Goal: Contribute content: Contribute content

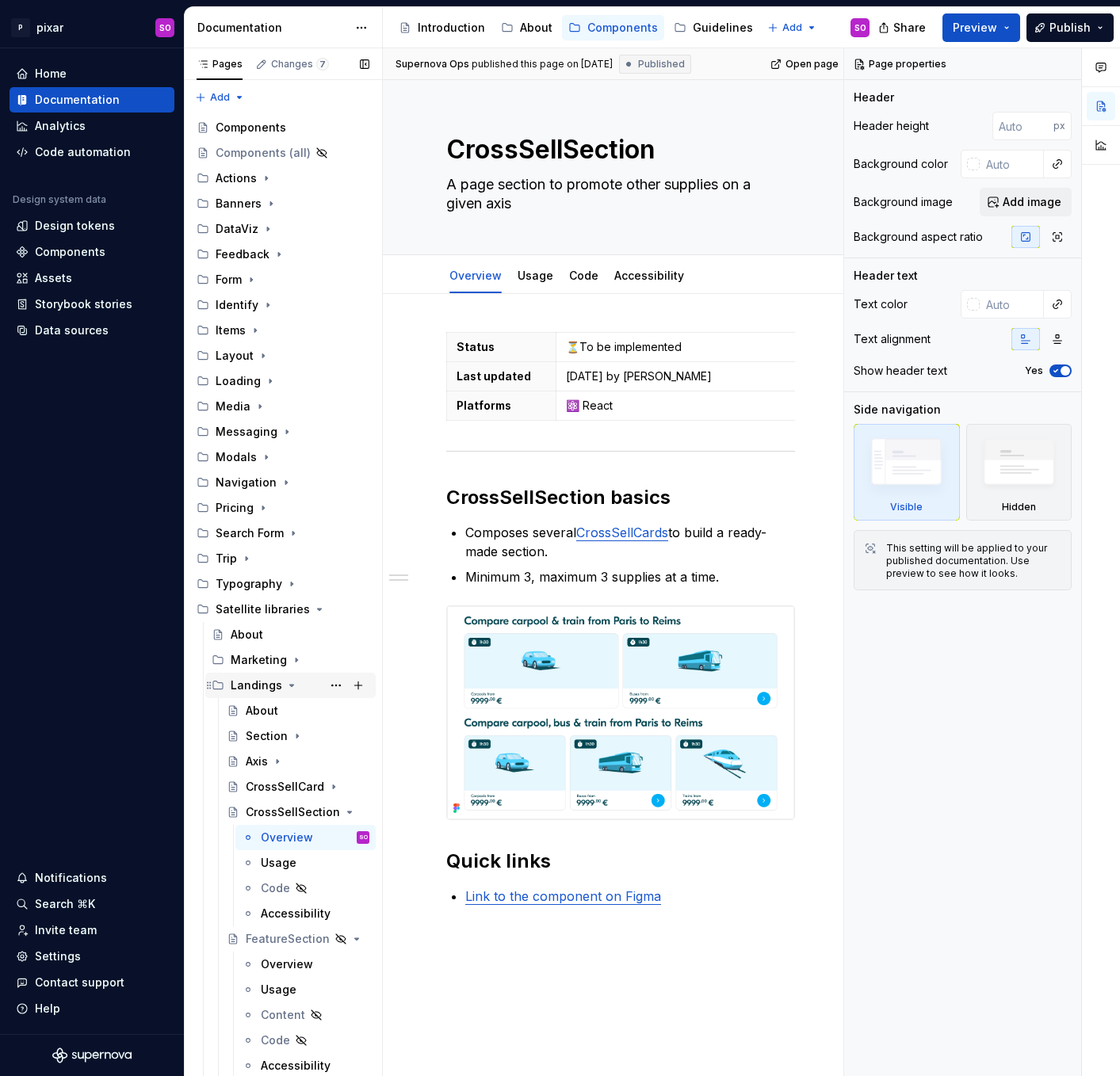
click at [285, 687] on icon "Page tree" at bounding box center [291, 686] width 13 height 13
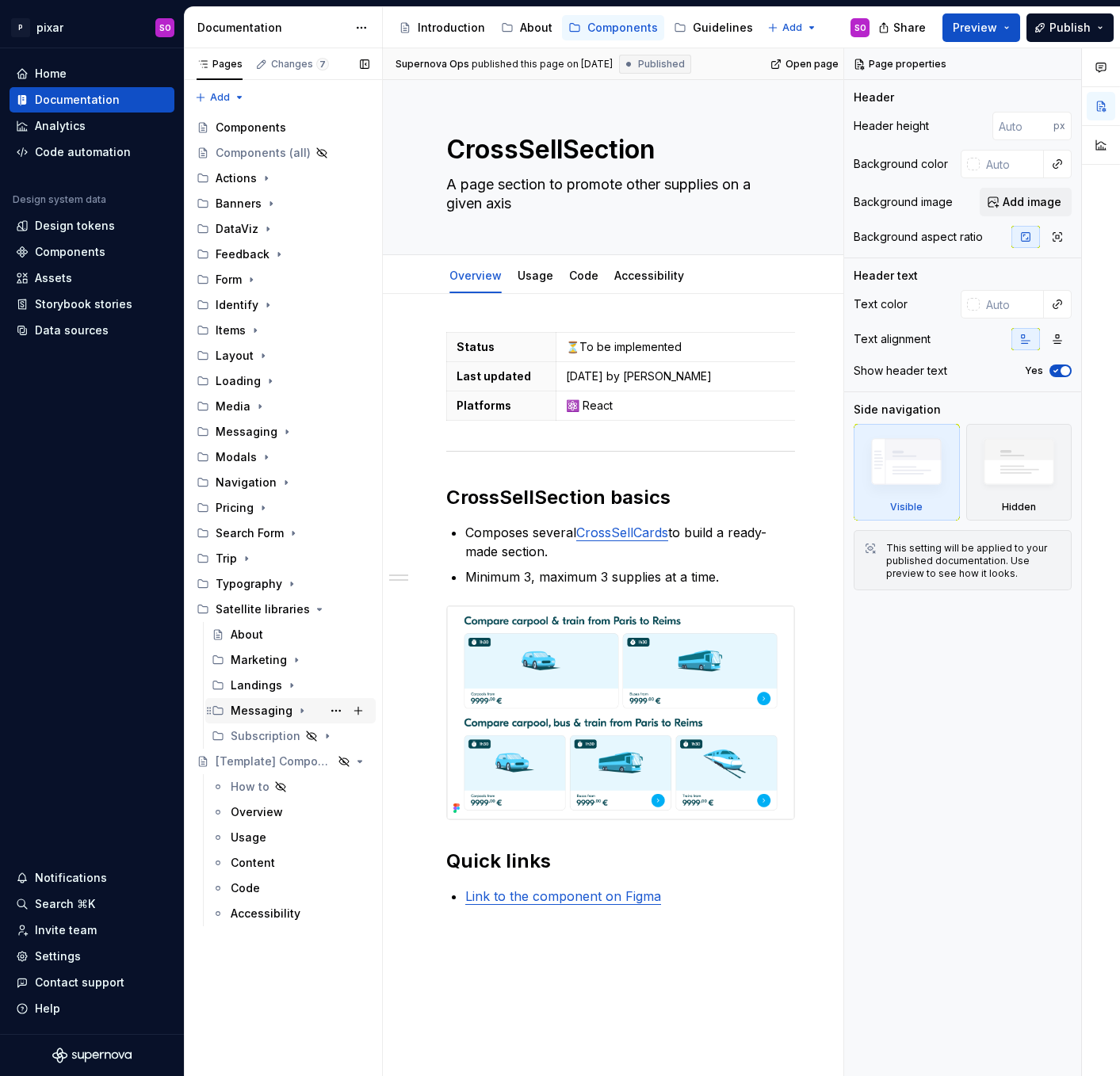
click at [295, 708] on icon "Page tree" at bounding box center [302, 711] width 13 height 13
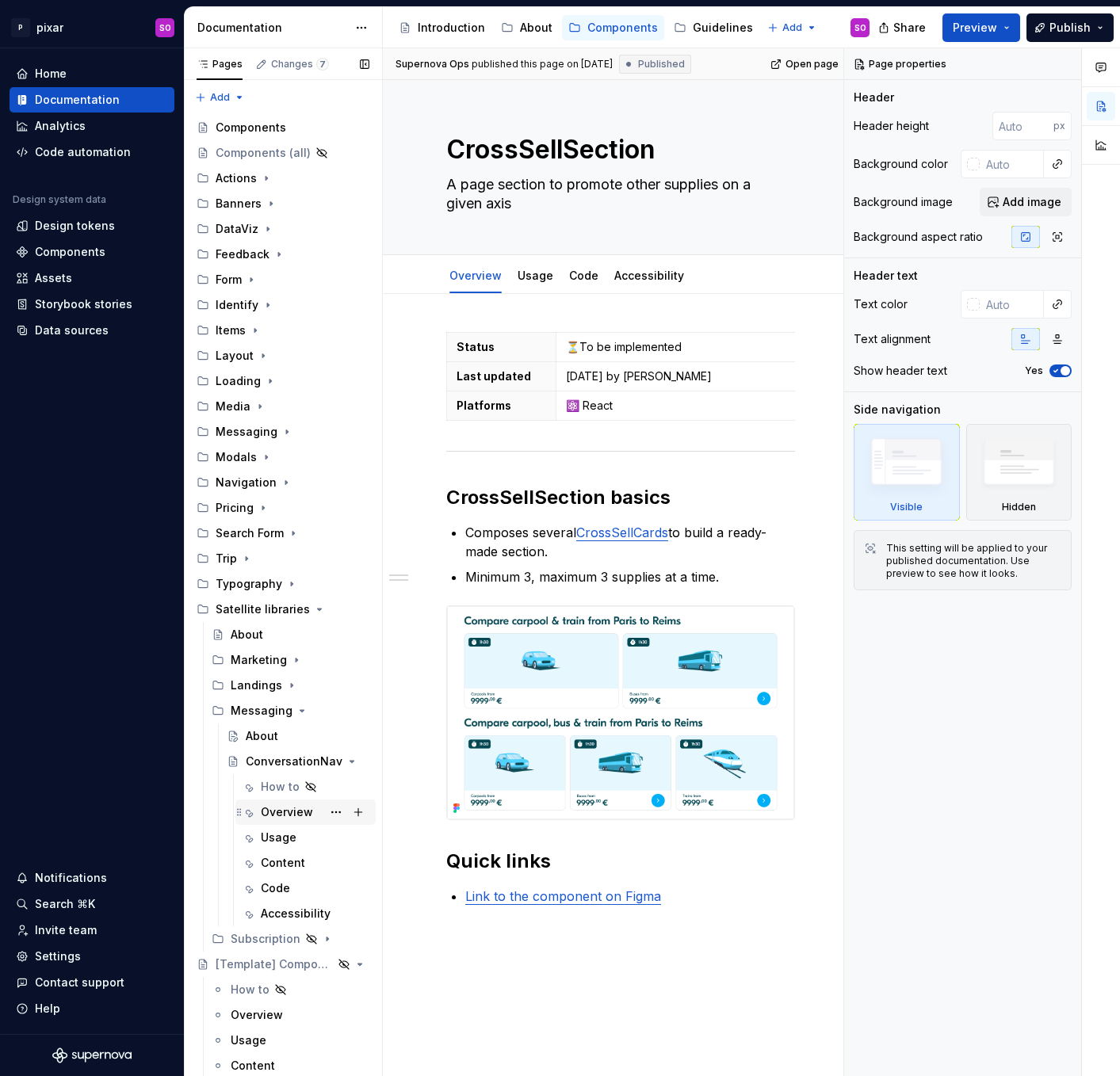
click at [292, 816] on div "Overview" at bounding box center [287, 813] width 52 height 16
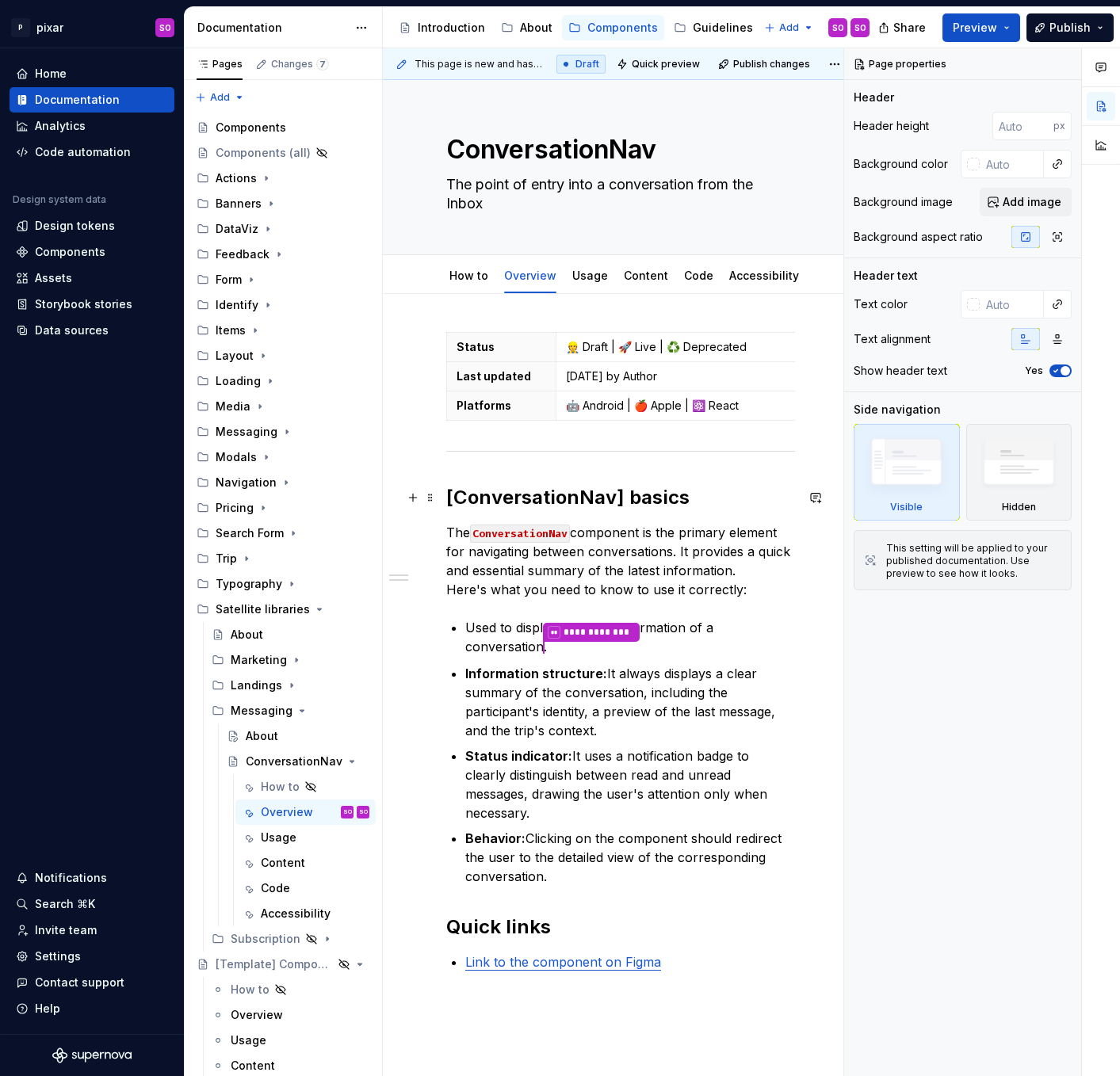
type textarea "*"
click at [453, 497] on h2 "[ConversationNav] basics" at bounding box center [621, 498] width 348 height 26
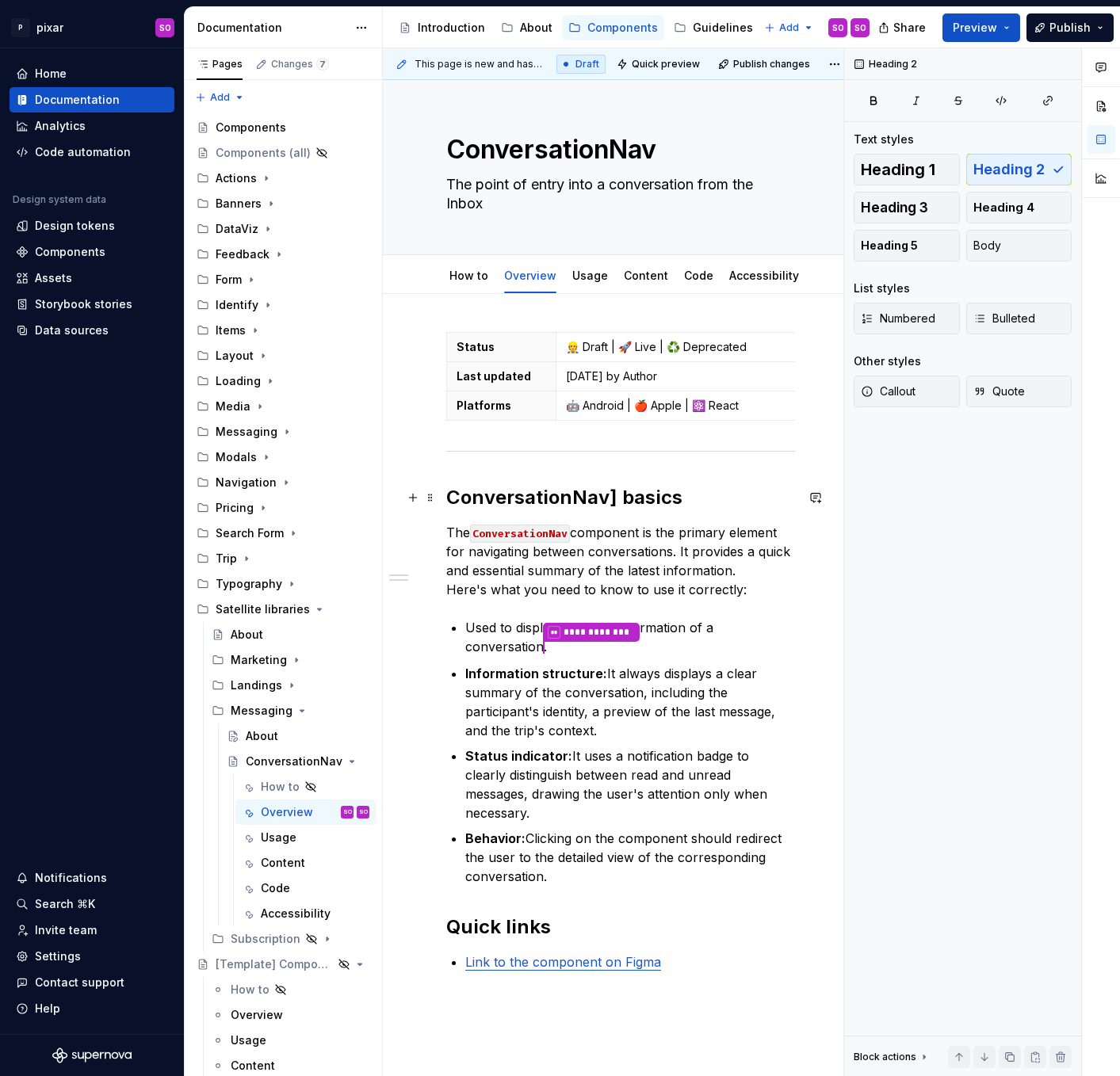
click at [612, 499] on h2 "ConversationNav] basics" at bounding box center [621, 498] width 348 height 26
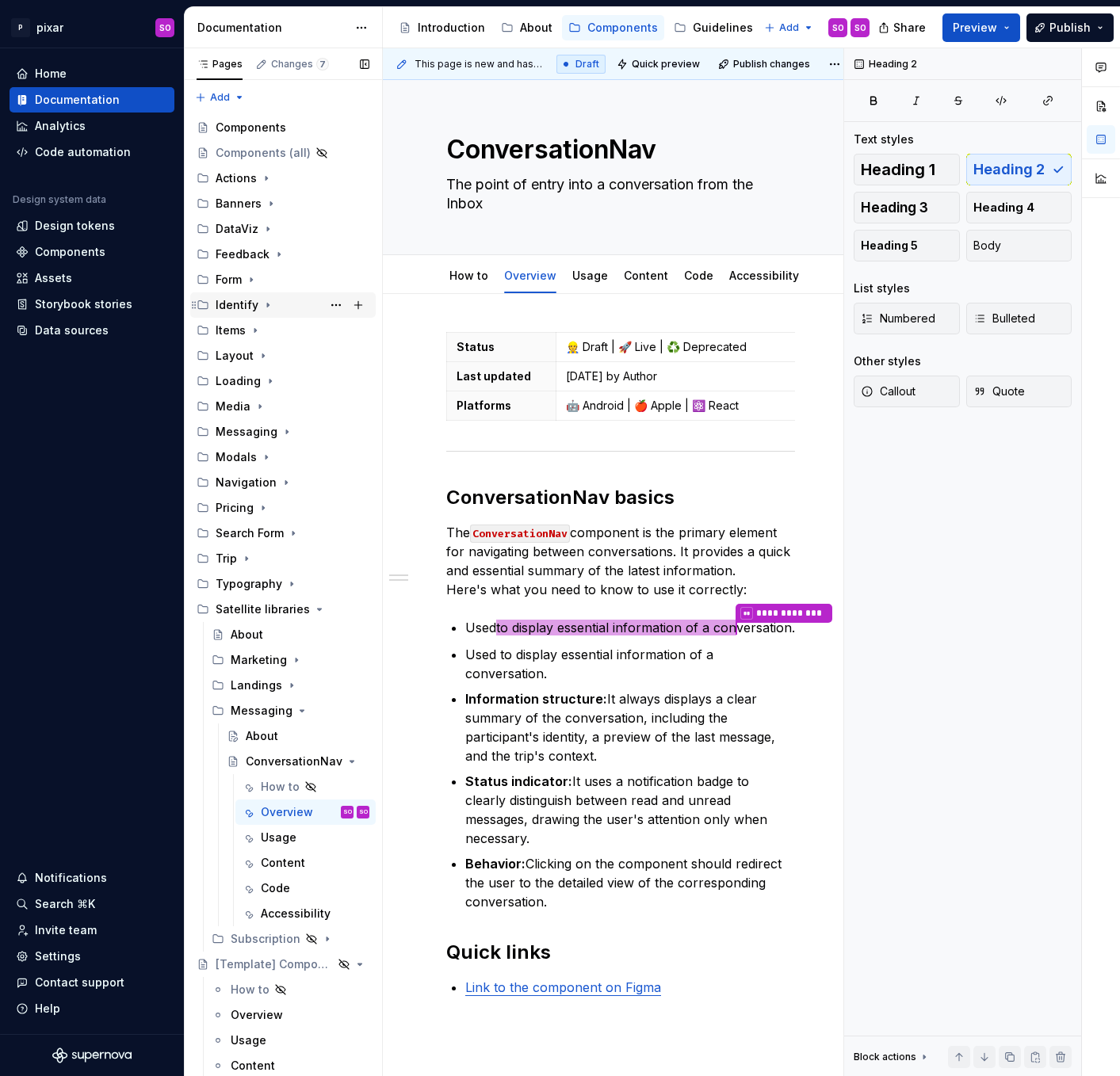
click at [238, 310] on div "Identify" at bounding box center [236, 305] width 43 height 16
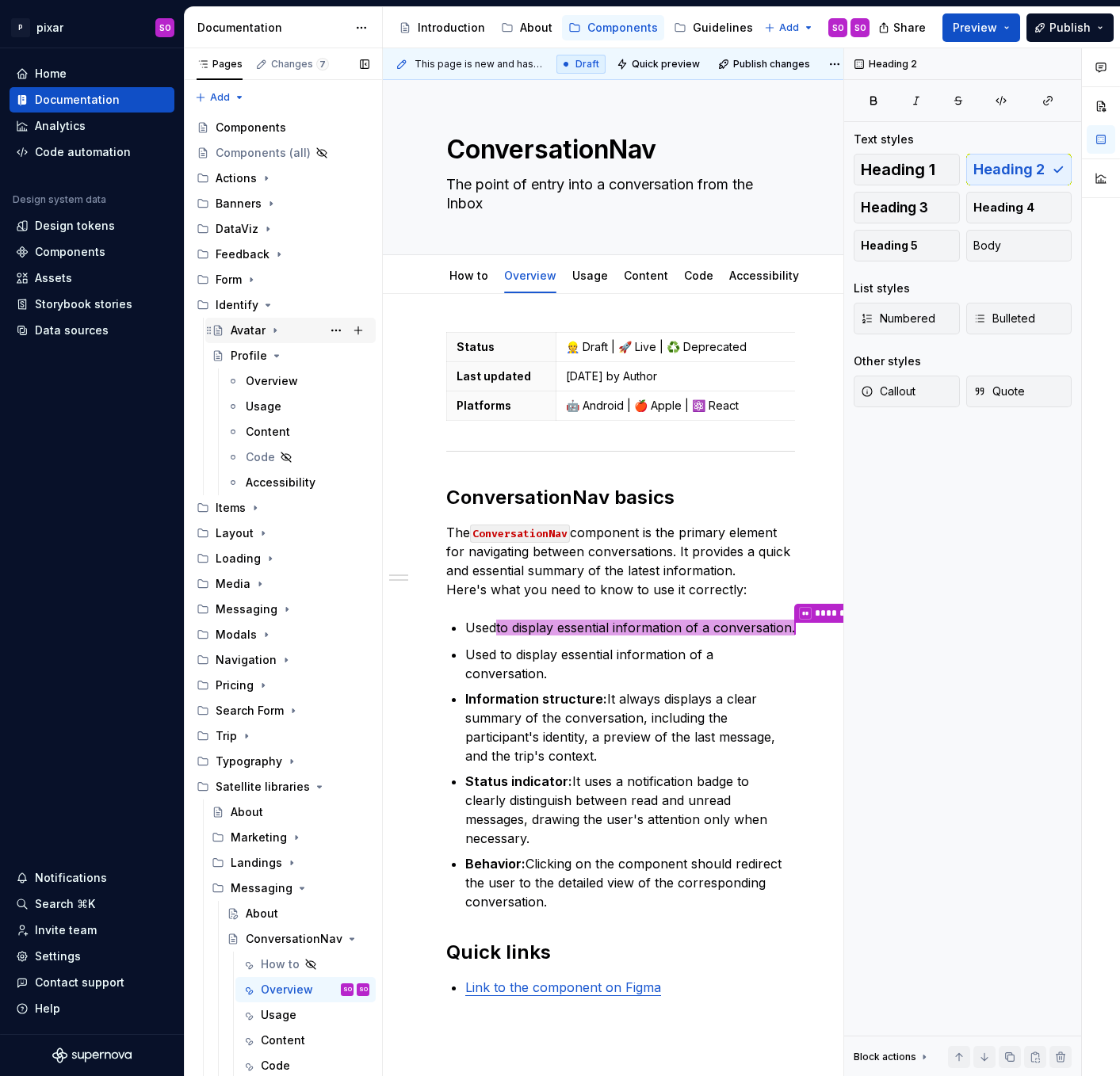
click at [251, 332] on div "Avatar" at bounding box center [247, 331] width 35 height 16
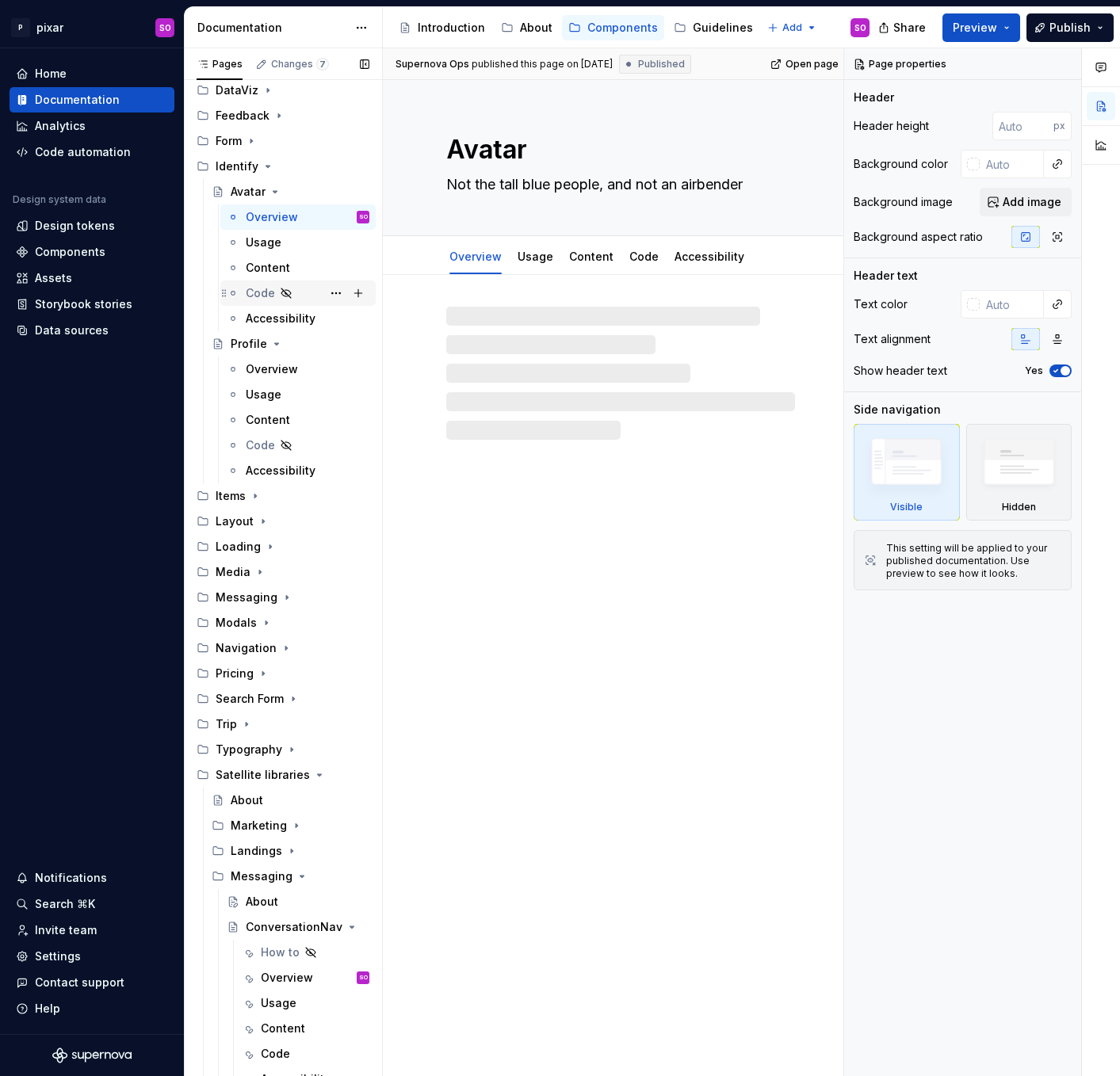
scroll to position [353, 0]
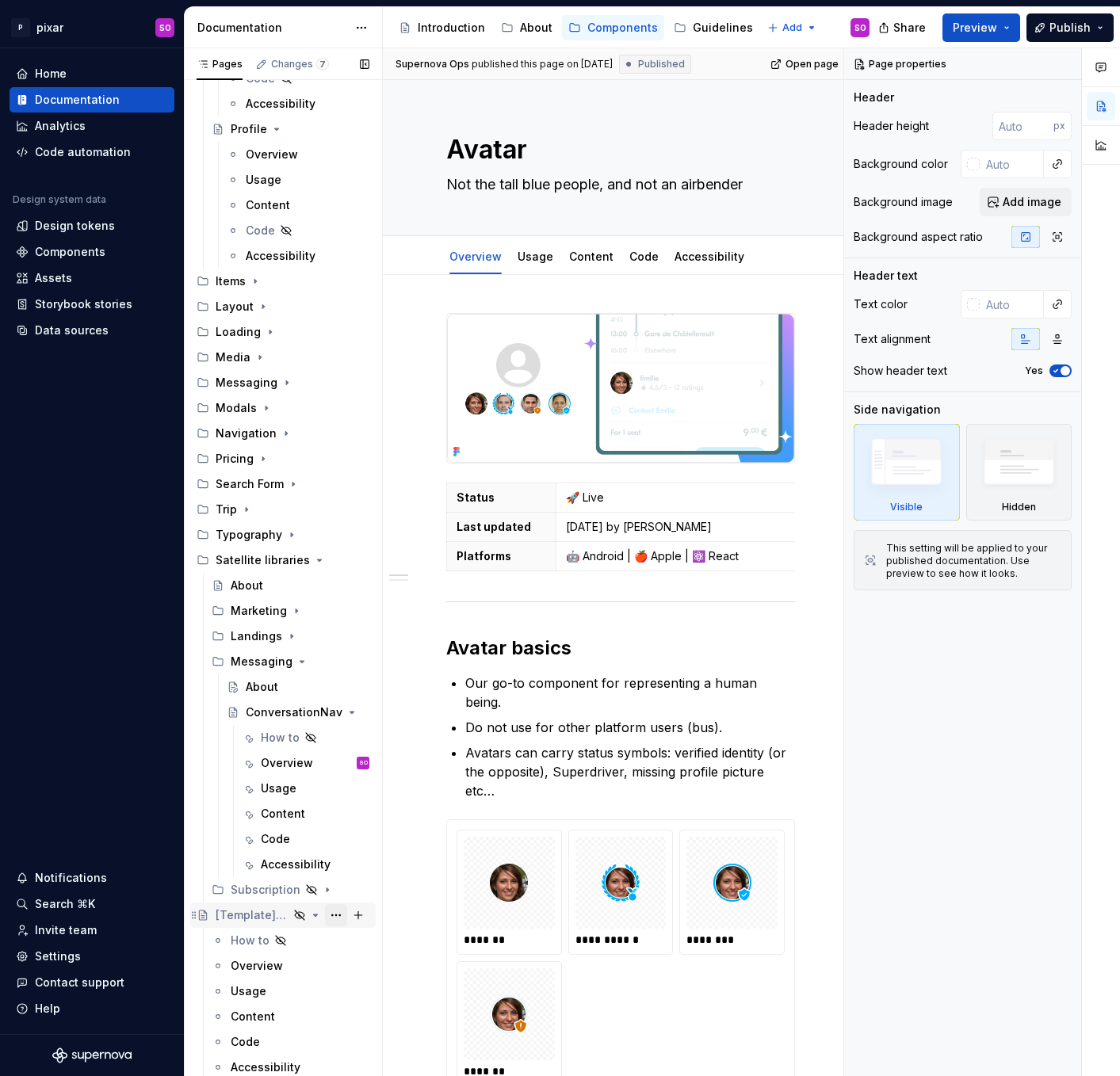
click at [336, 912] on button "Page tree" at bounding box center [336, 915] width 22 height 22
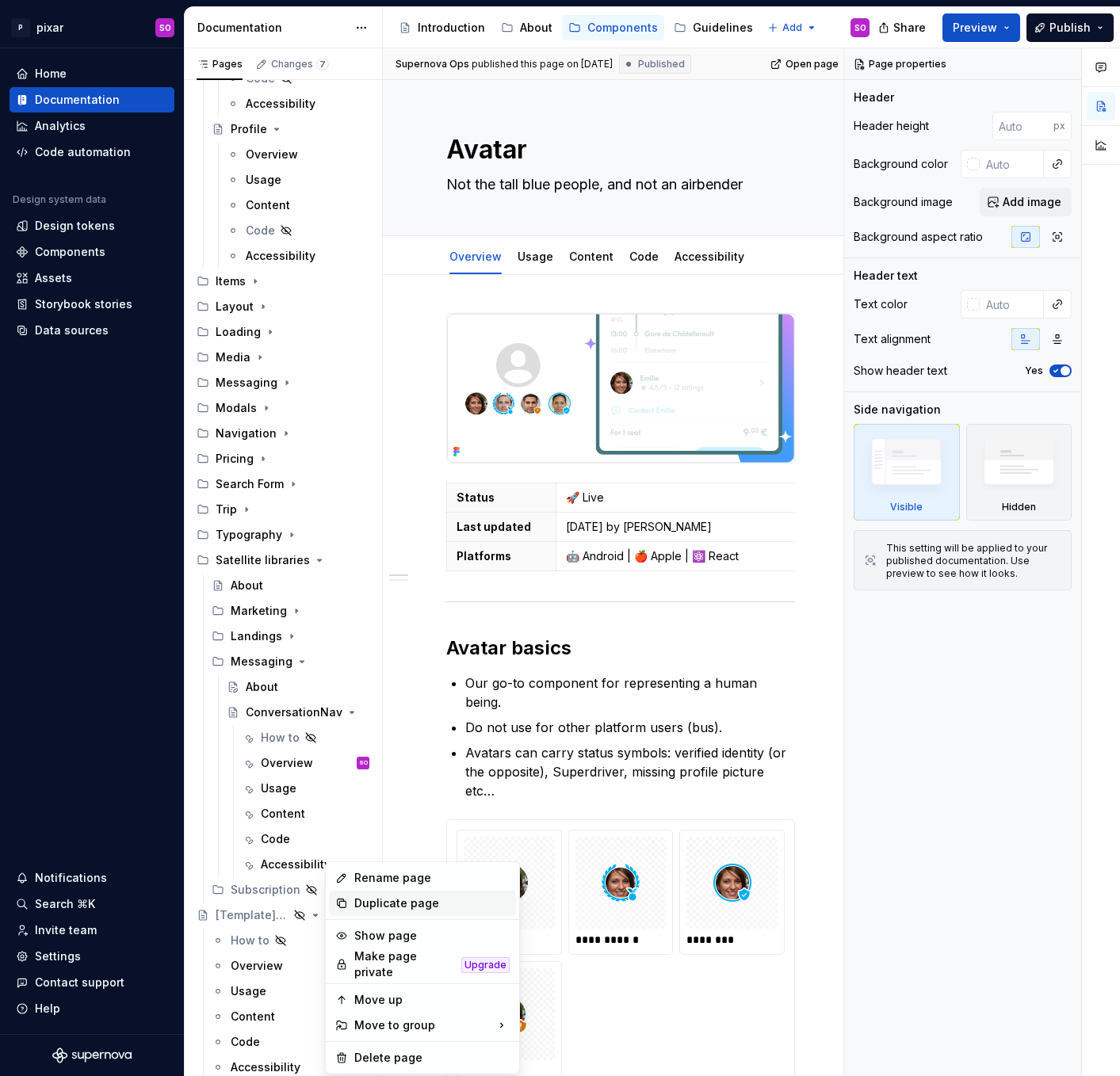
click at [391, 899] on div "Duplicate page" at bounding box center [431, 903] width 155 height 16
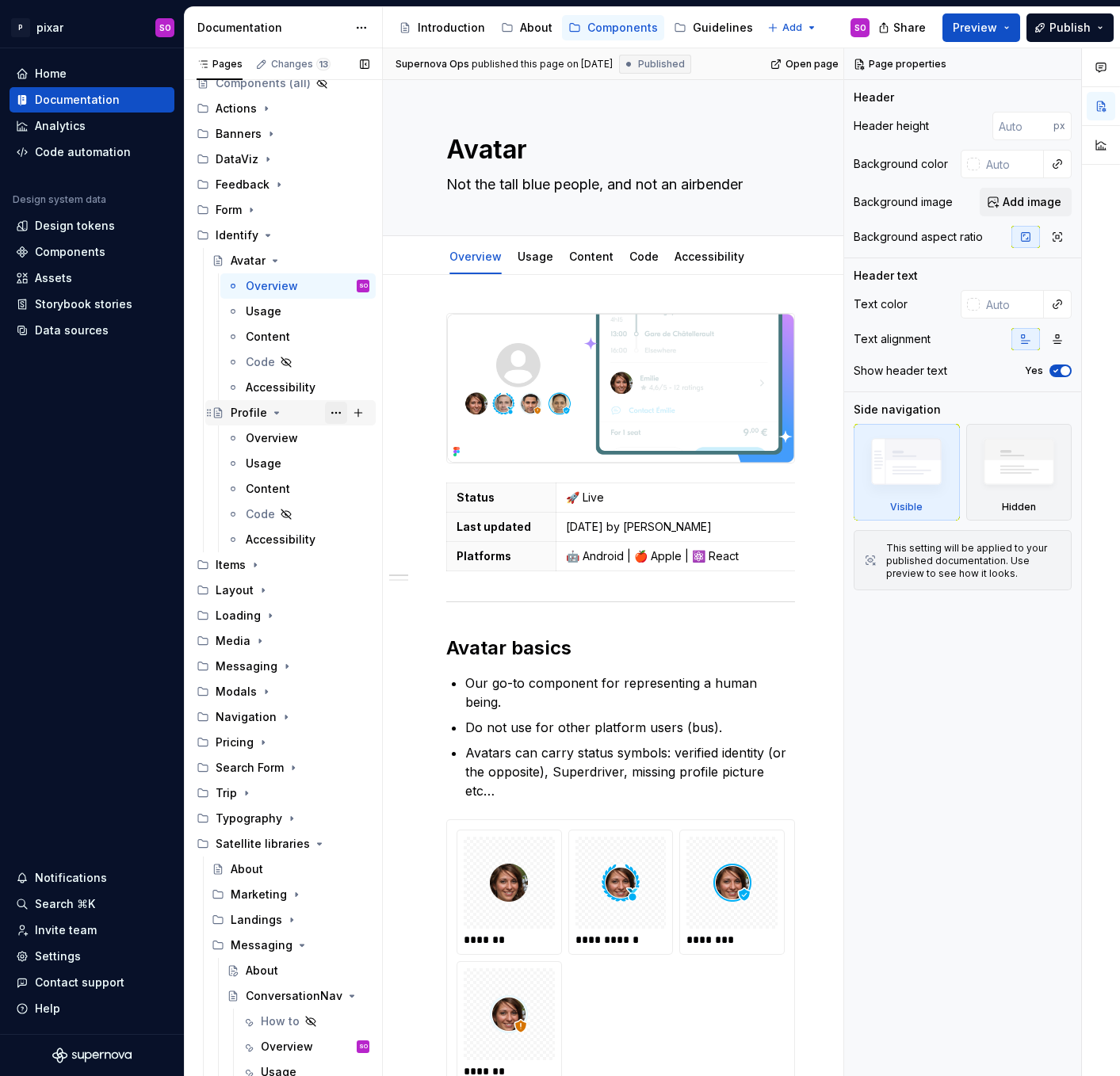
scroll to position [0, 0]
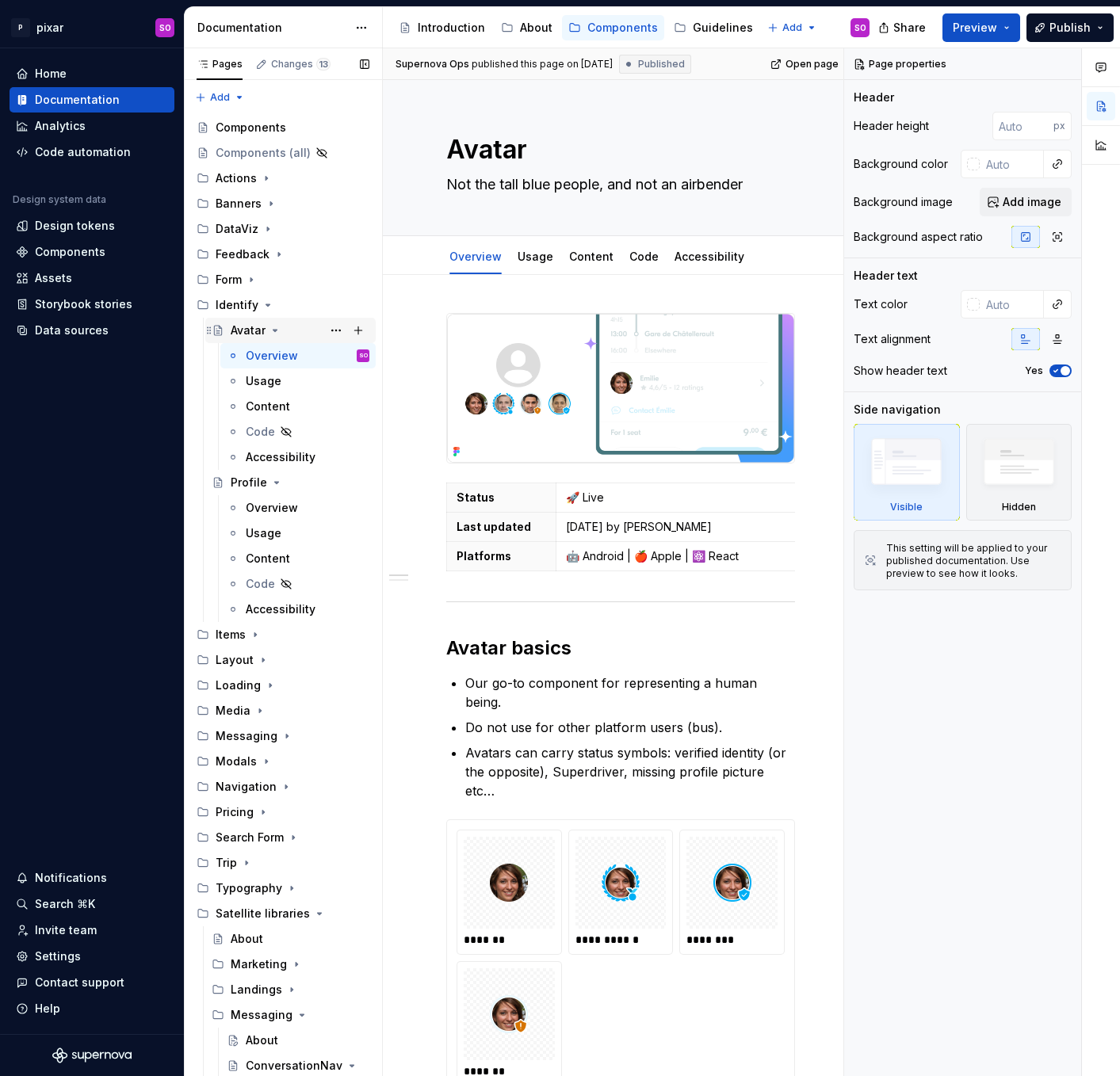
click at [274, 333] on icon "Page tree" at bounding box center [275, 331] width 13 height 13
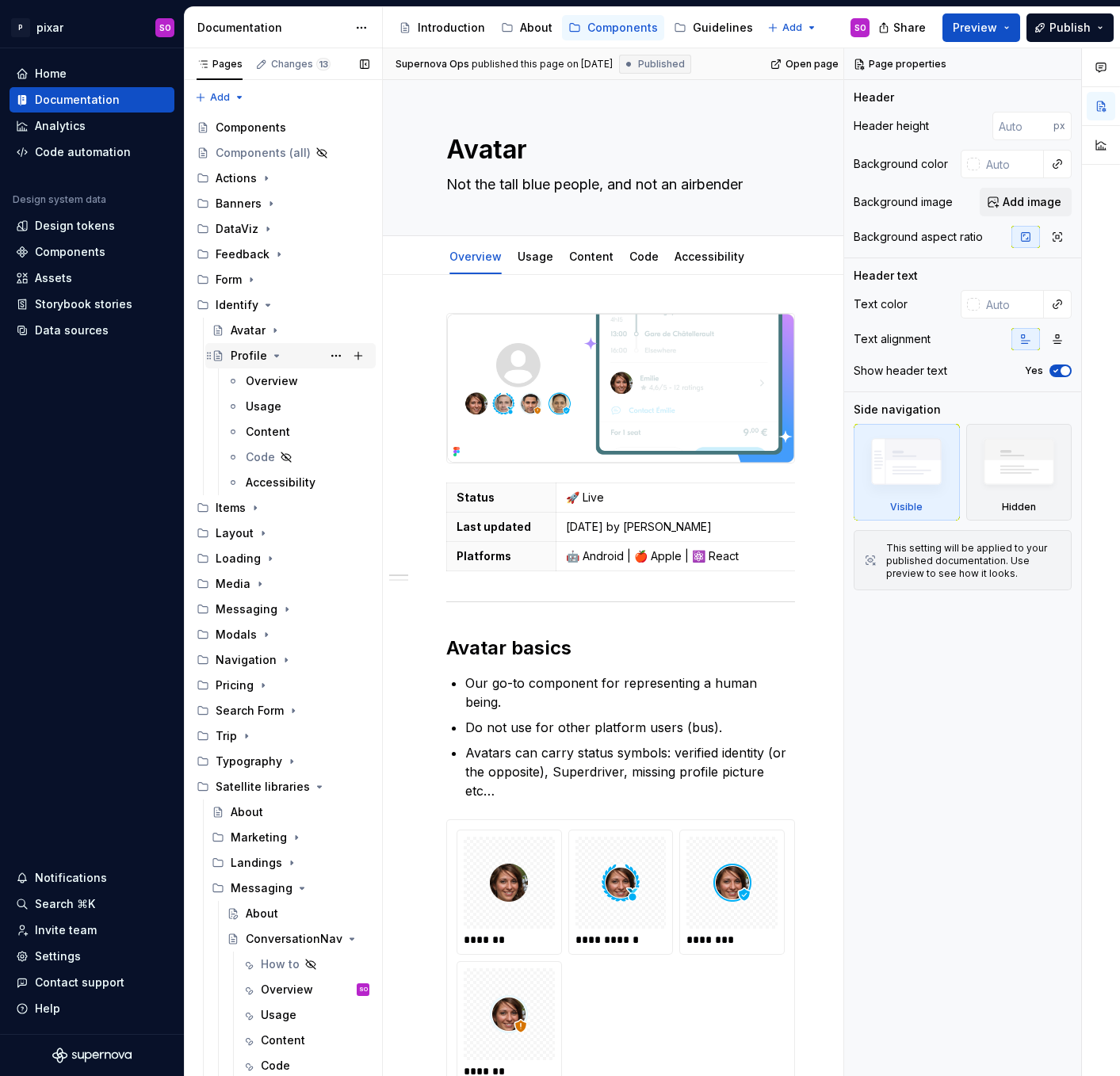
click at [277, 351] on icon "Page tree" at bounding box center [277, 356] width 13 height 13
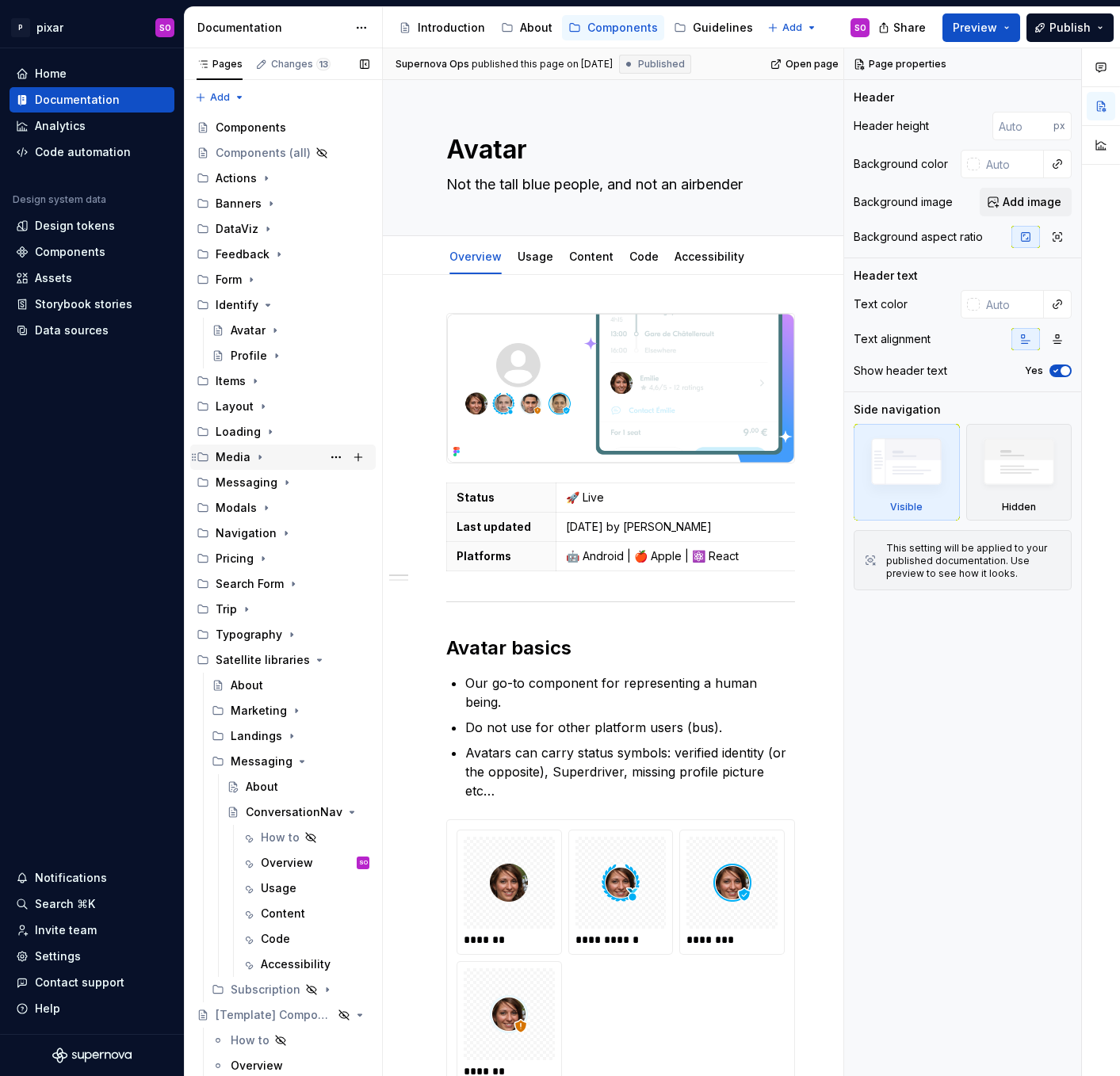
scroll to position [125, 0]
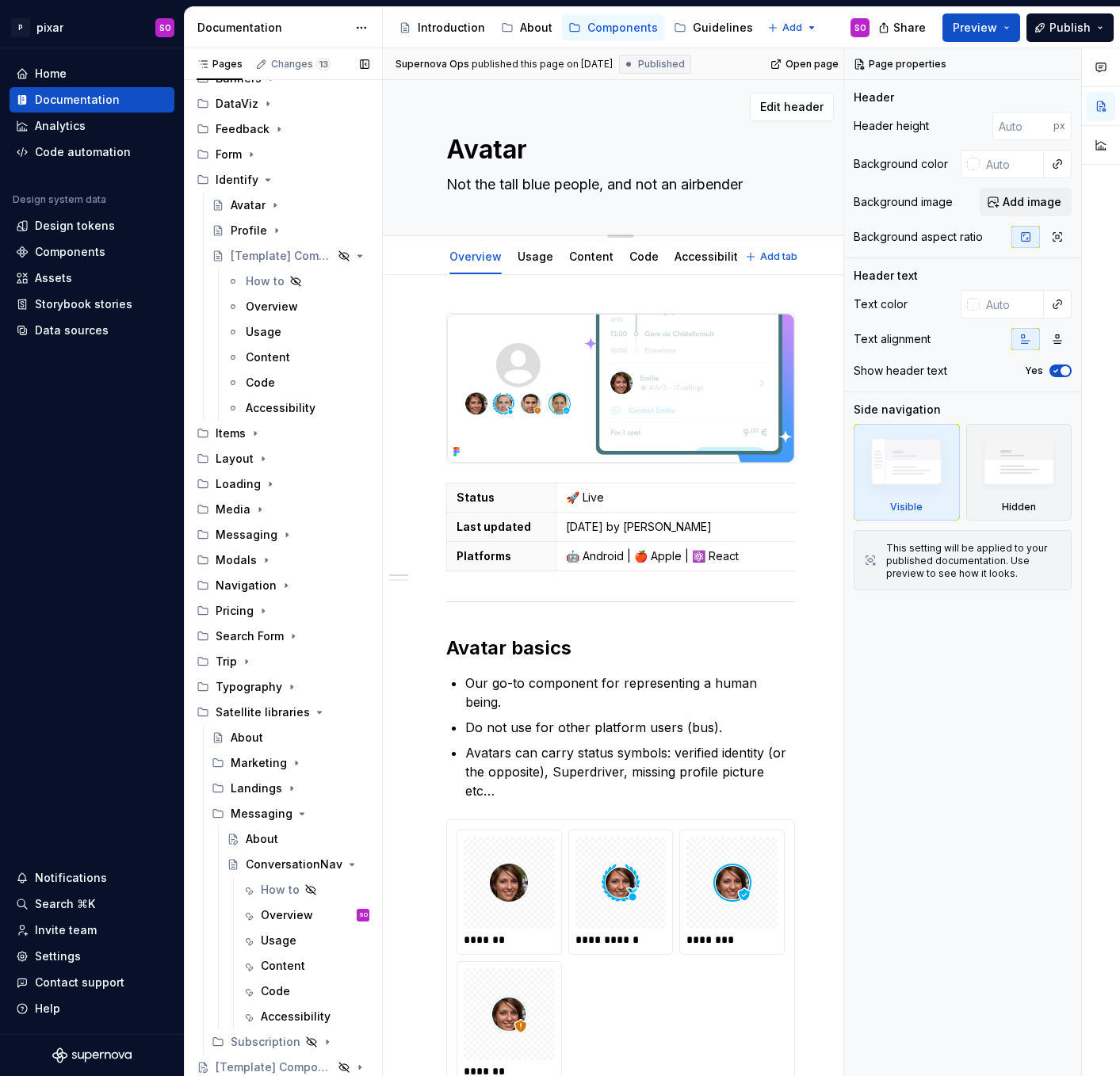
click at [497, 154] on textarea "Avatar" at bounding box center [617, 149] width 348 height 38
click at [515, 153] on textarea "Avatar" at bounding box center [617, 149] width 348 height 38
type textarea "*"
type textarea "L"
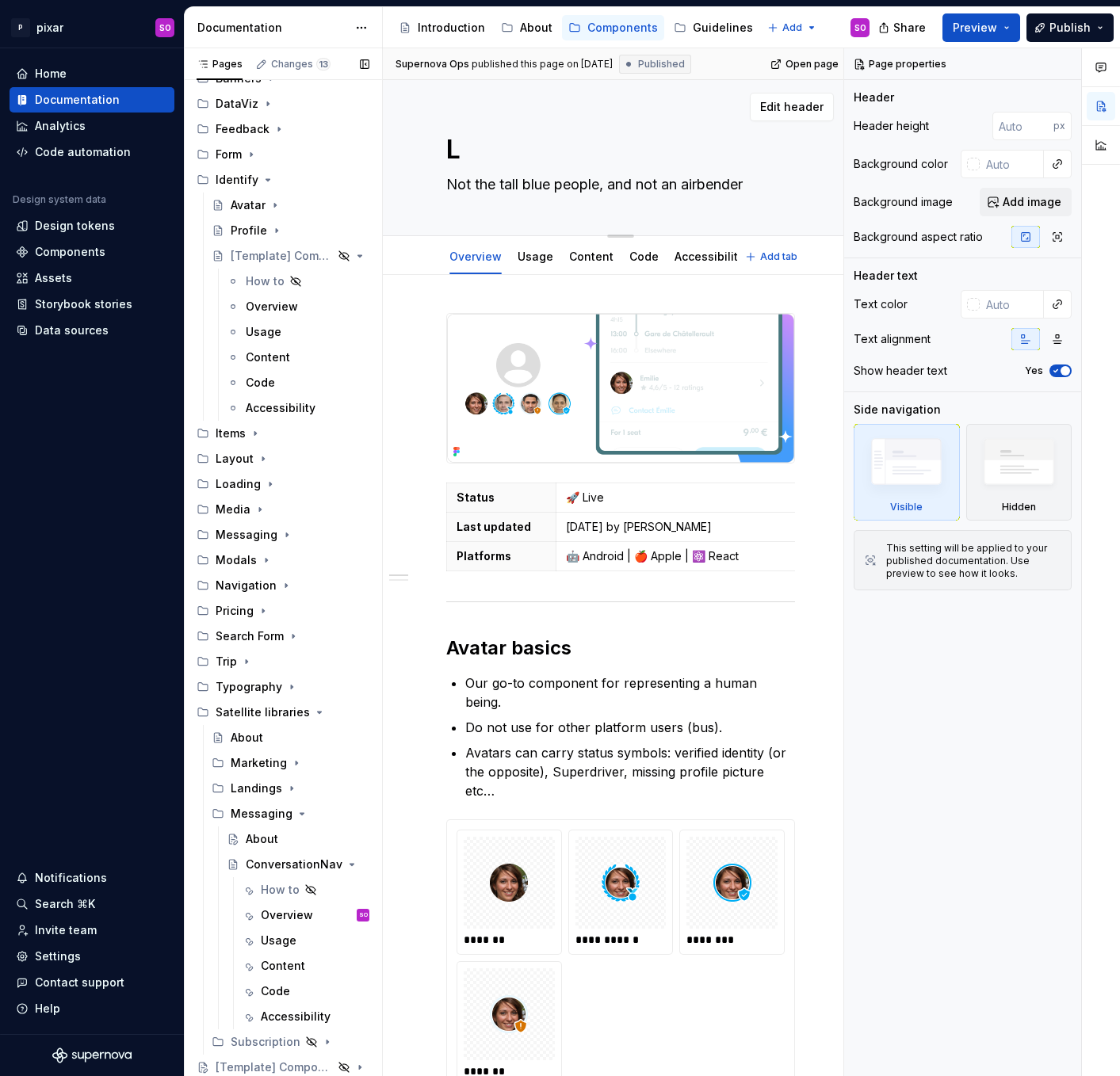
type textarea "*"
type textarea "Lo"
type textarea "*"
type textarea "Log"
type textarea "*"
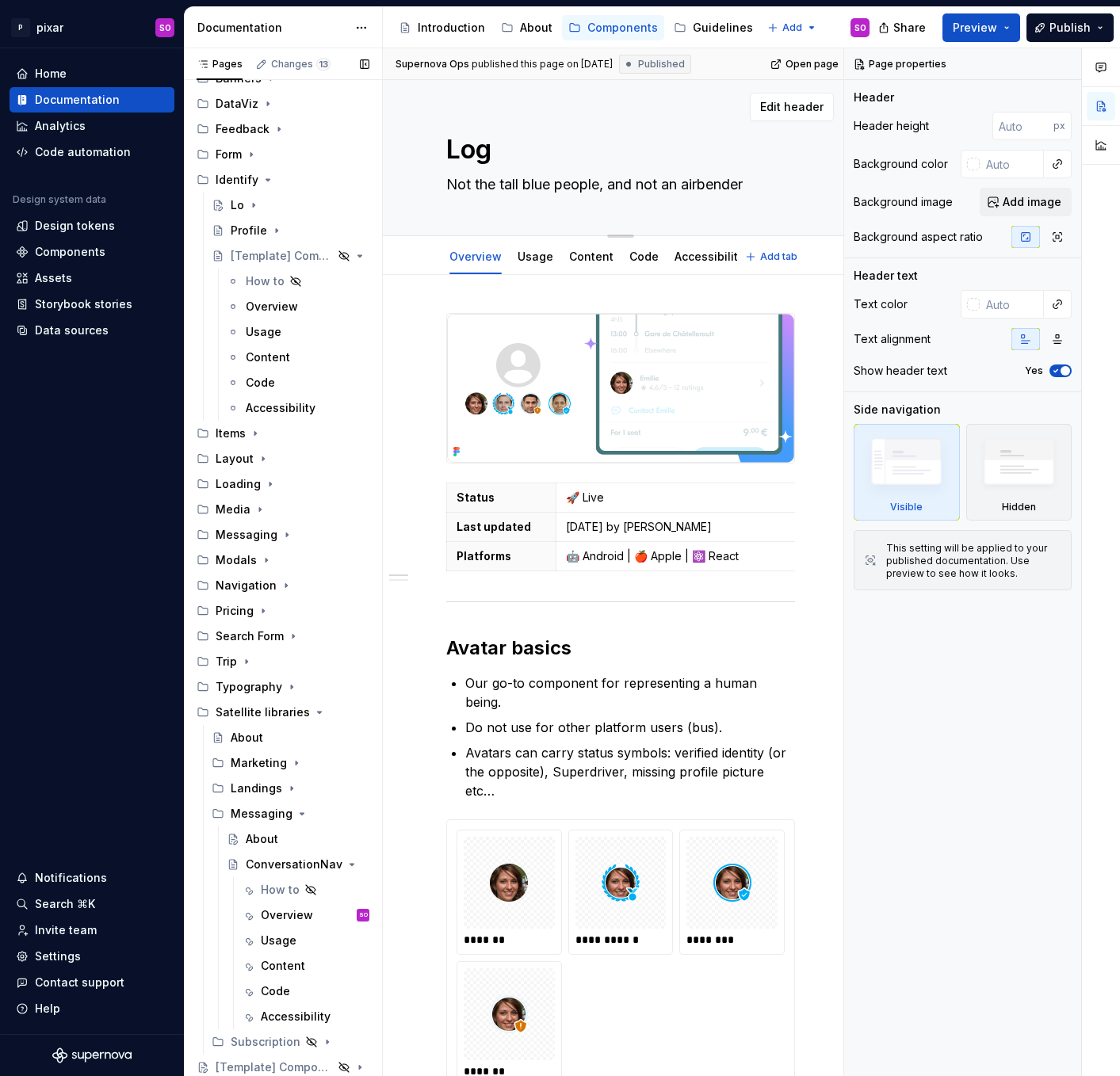
type textarea "Logo"
type textarea "*"
type textarea "LogoS"
type textarea "*"
type textarea "LogoSu"
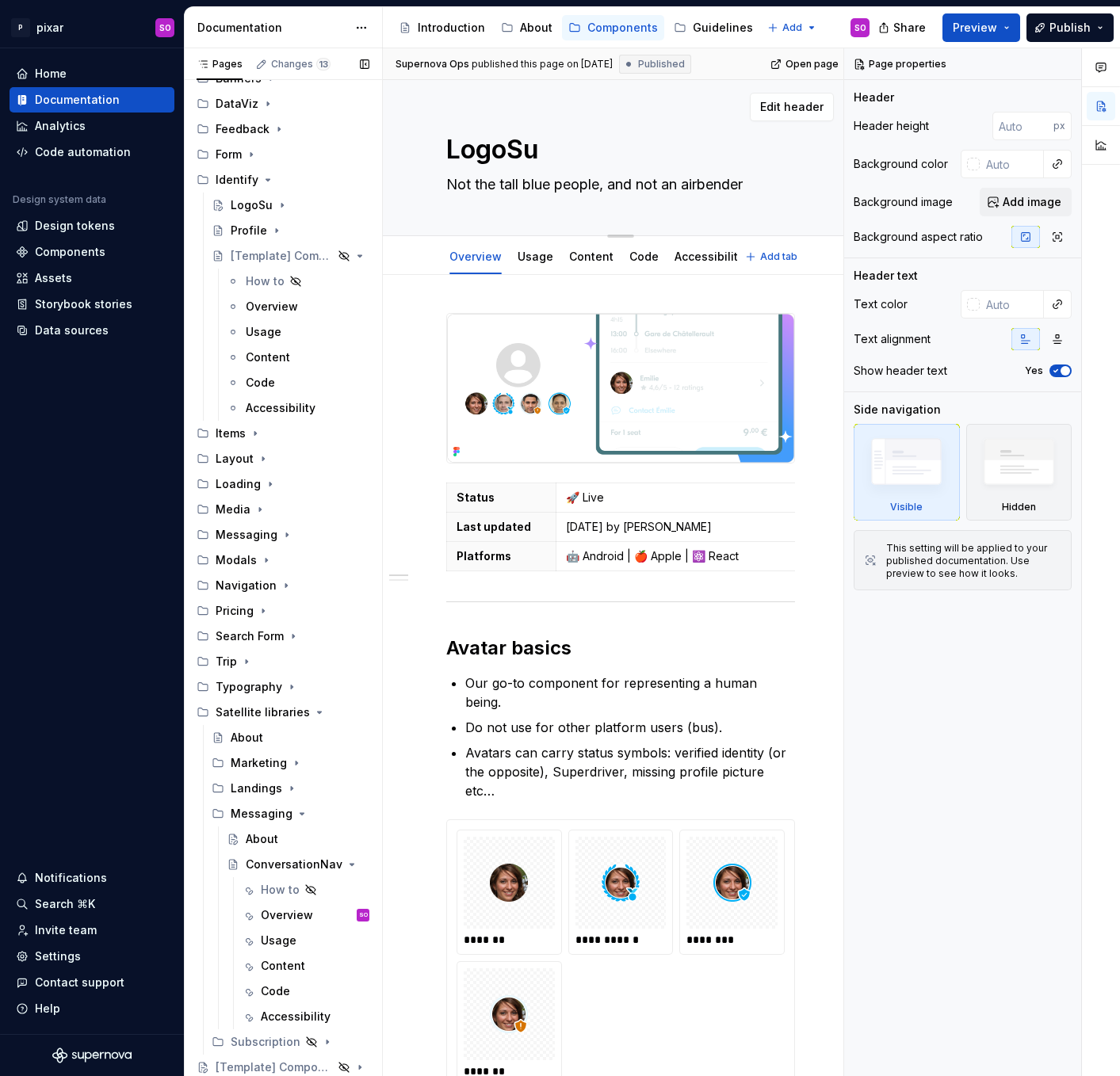
type textarea "*"
type textarea "LogoSup"
type textarea "*"
type textarea "LogoSupp"
type textarea "*"
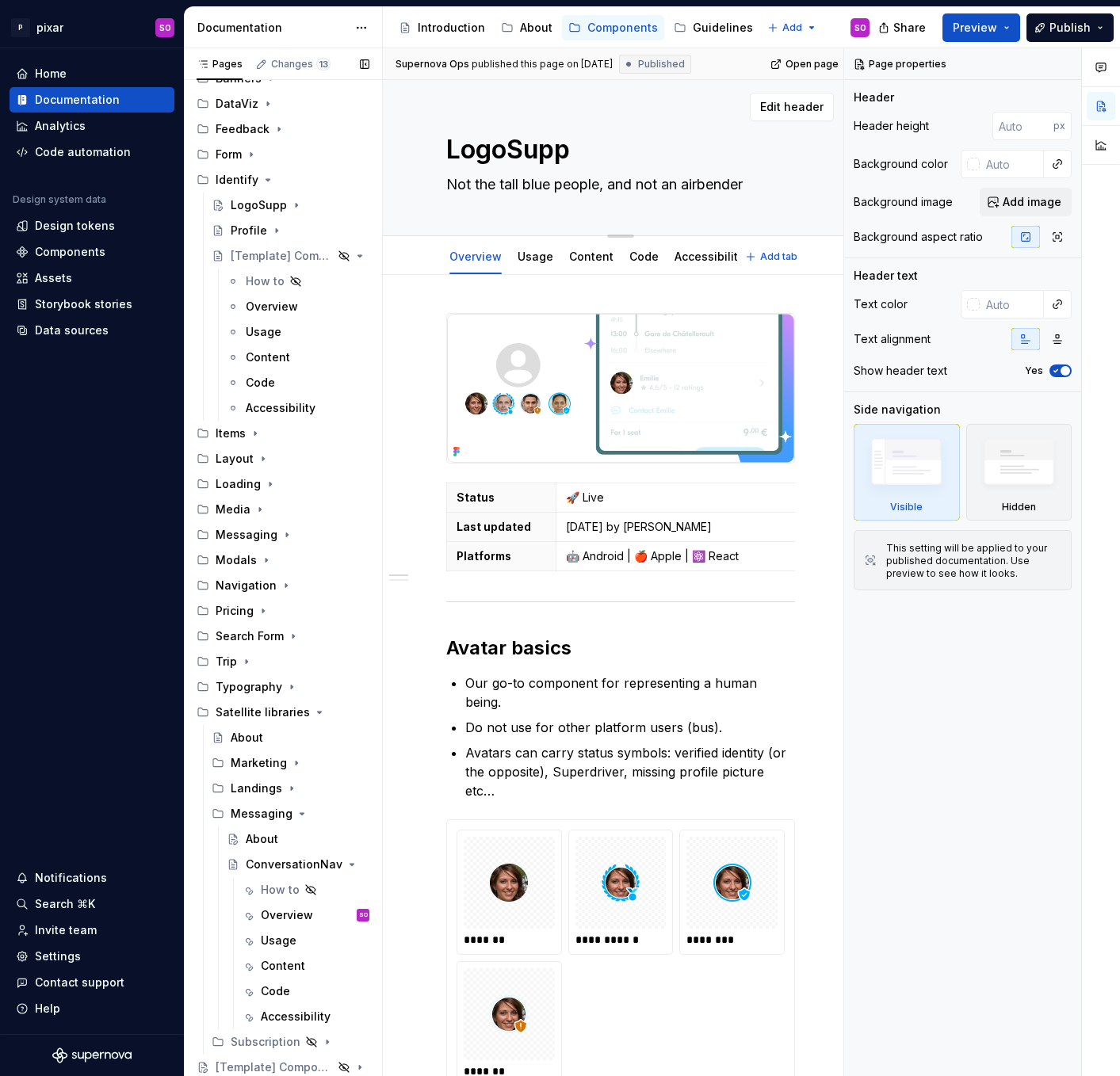
type textarea "LogoSuppl"
type textarea "*"
type textarea "LogoSuppli"
type textarea "*"
type textarea "LogoSupplie"
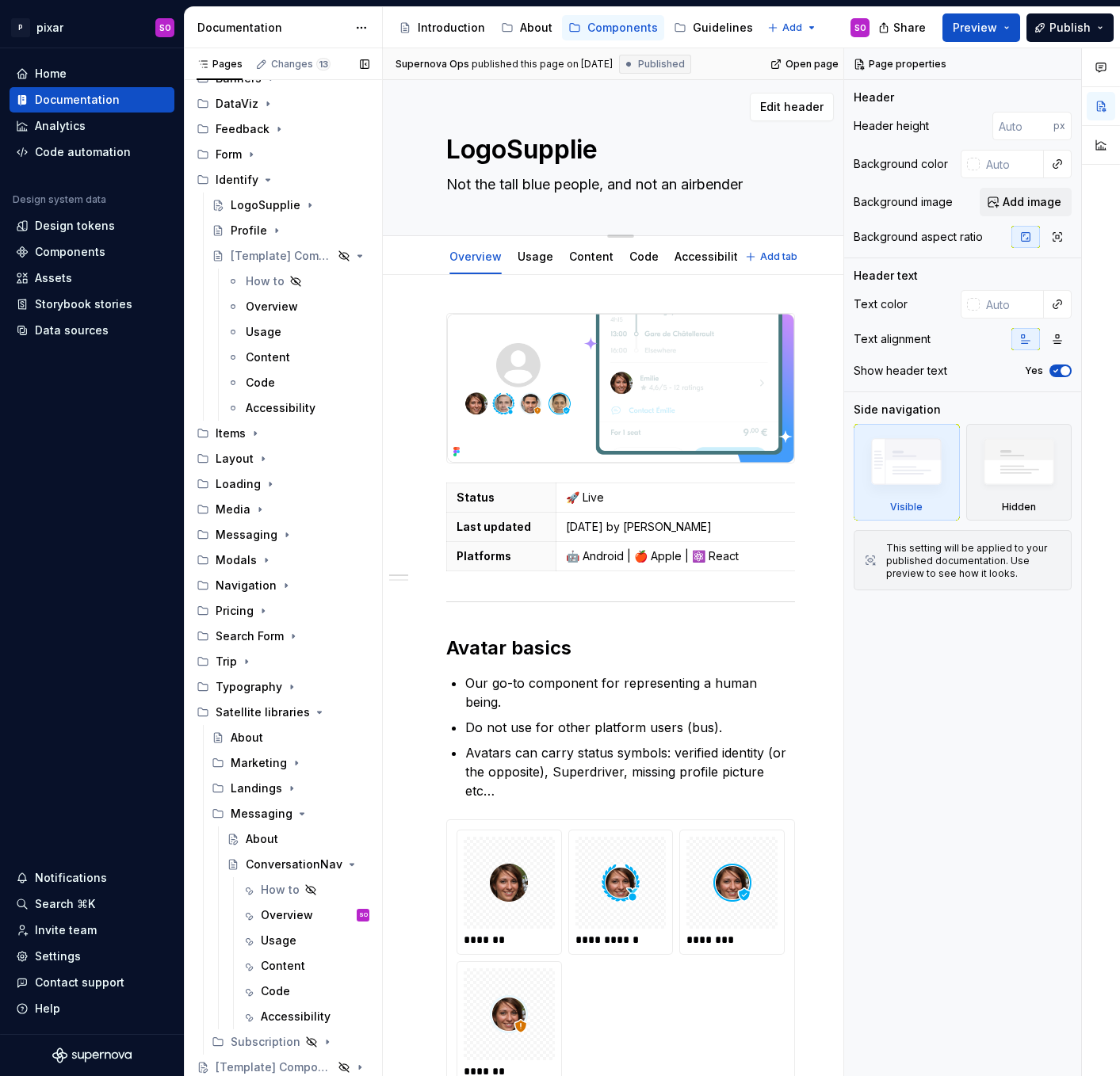
type textarea "*"
type textarea "LogoSupplier"
type textarea "*"
type textarea "LogoSupplie"
type textarea "*"
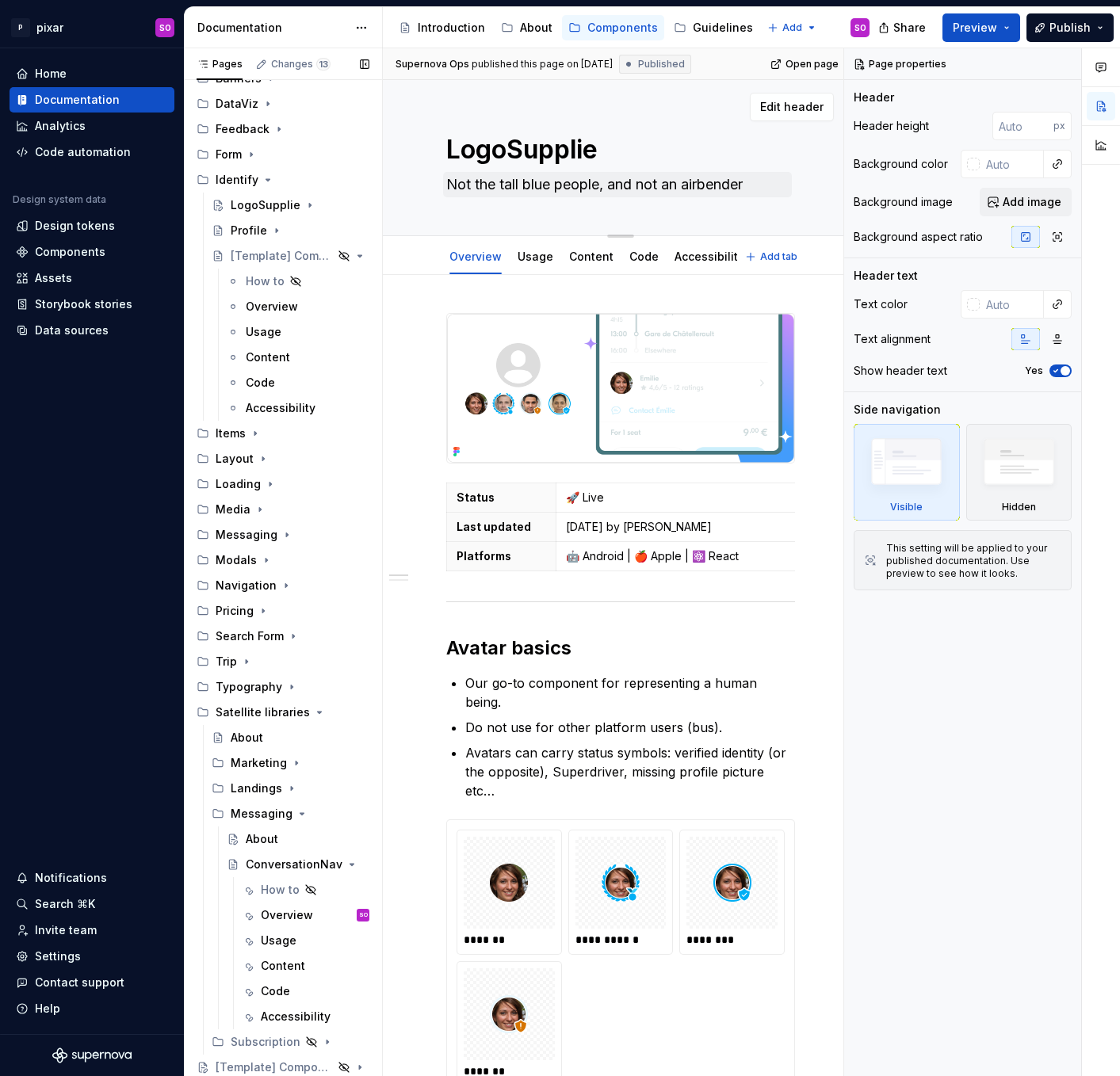
type textarea "LogoSuppli"
type textarea "*"
type textarea "LogoSuppl"
type textarea "*"
type textarea "LogoSupp"
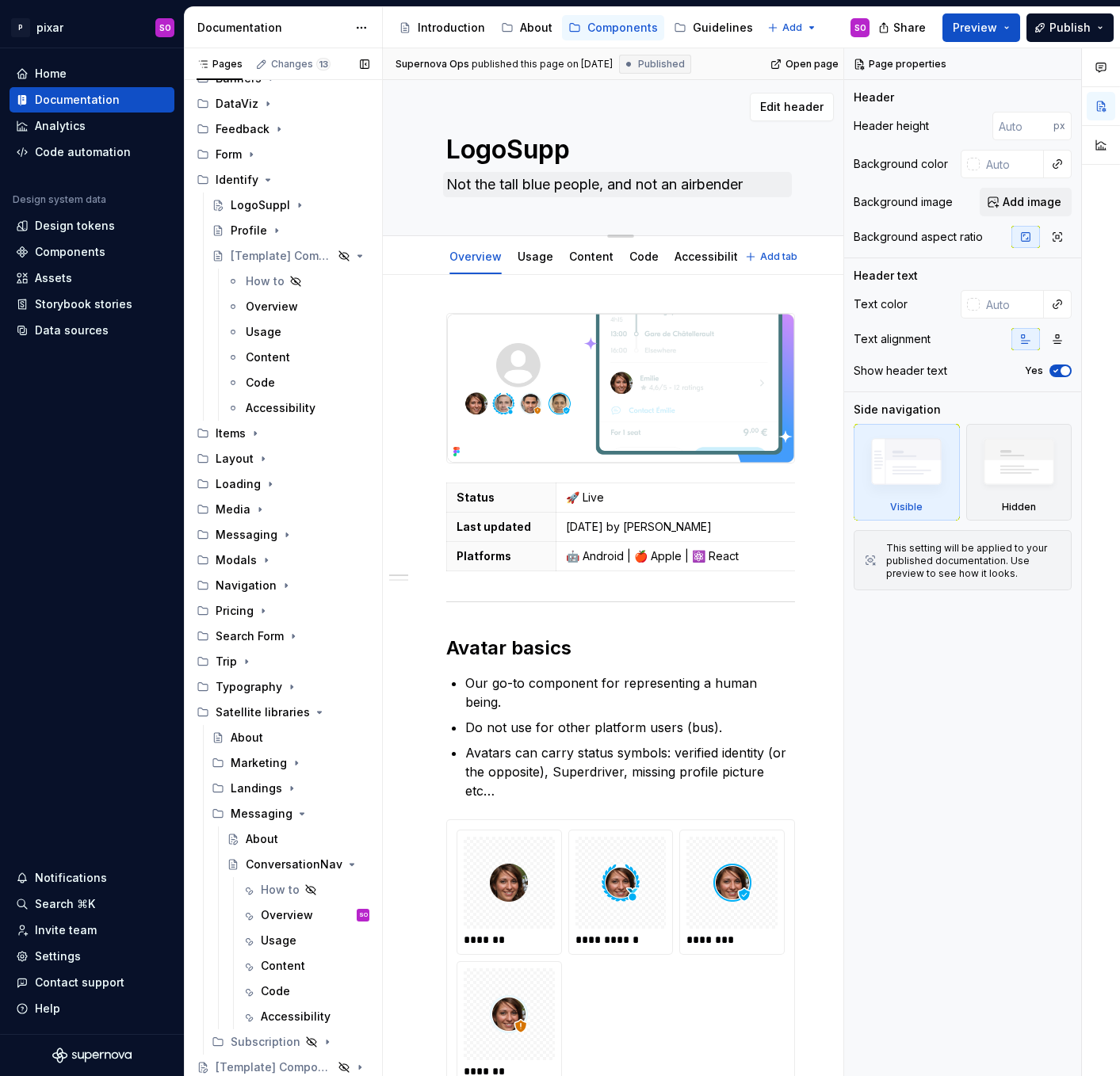
type textarea "*"
type textarea "LogoSup"
type textarea "*"
type textarea "LogoSu"
type textarea "*"
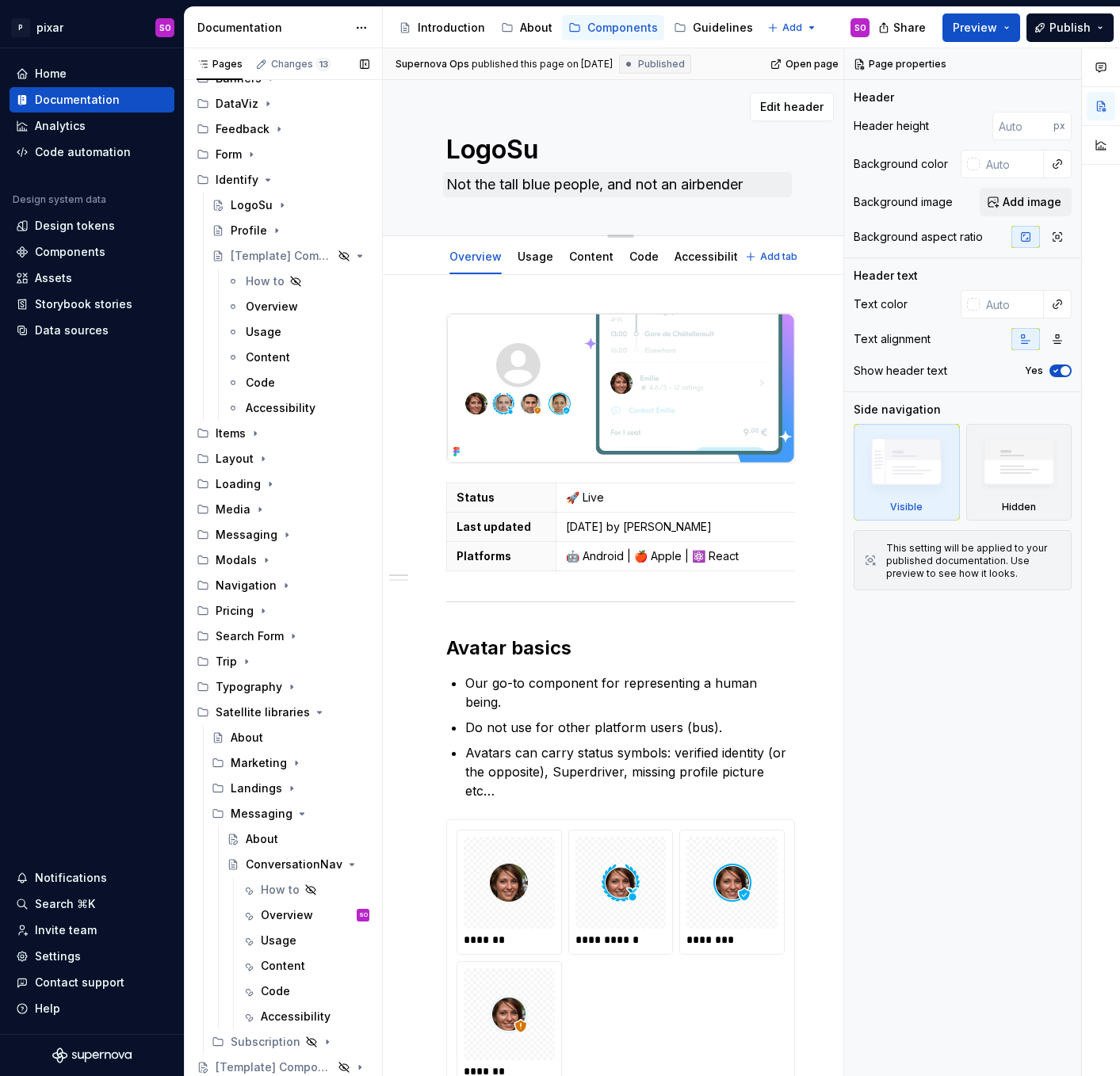
type textarea "LogoS"
type textarea "*"
type textarea "Logo"
type textarea "*"
type textarea "Log"
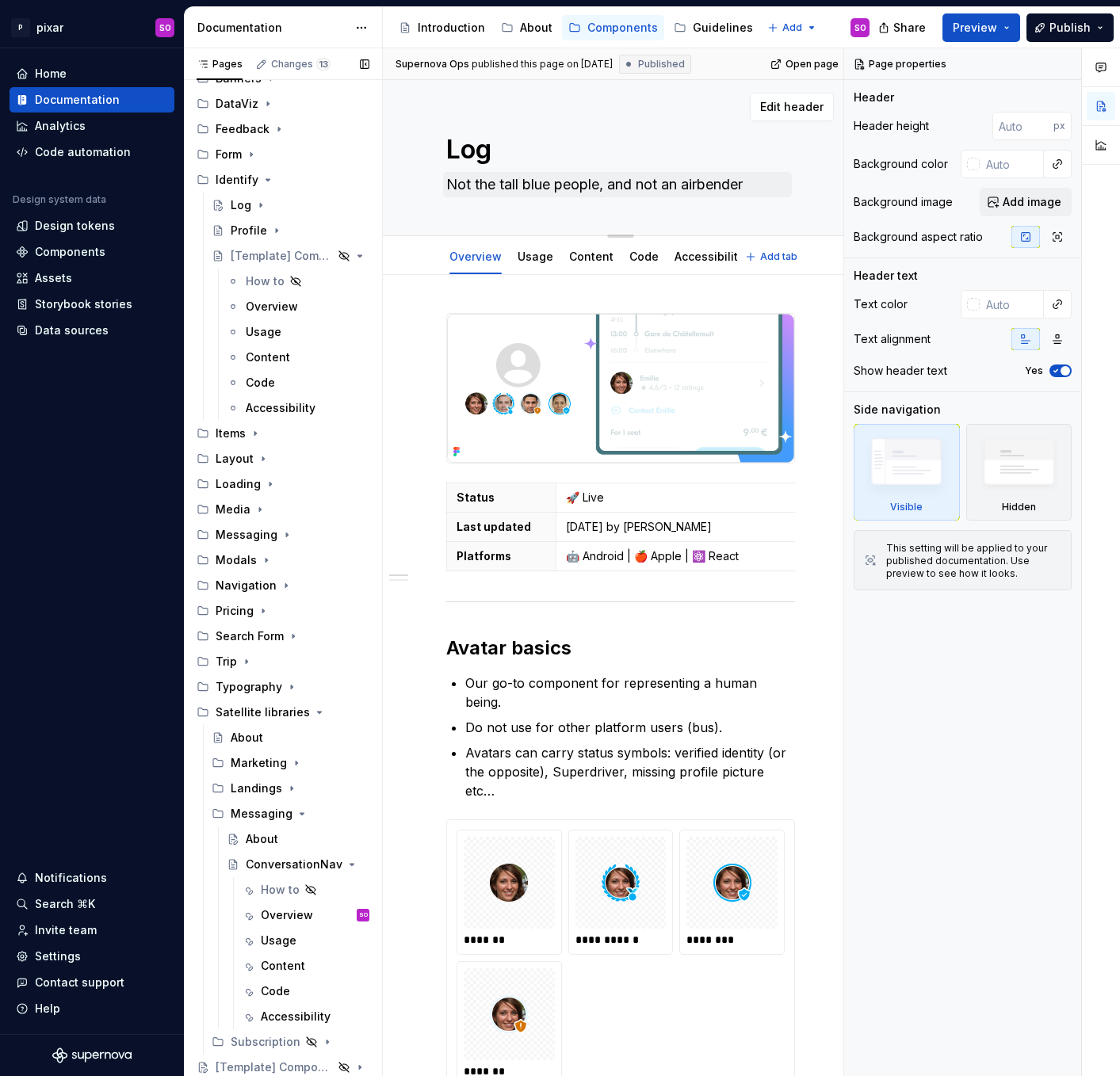
type textarea "*"
type textarea "Lo"
type textarea "*"
type textarea "L"
type textarea "*"
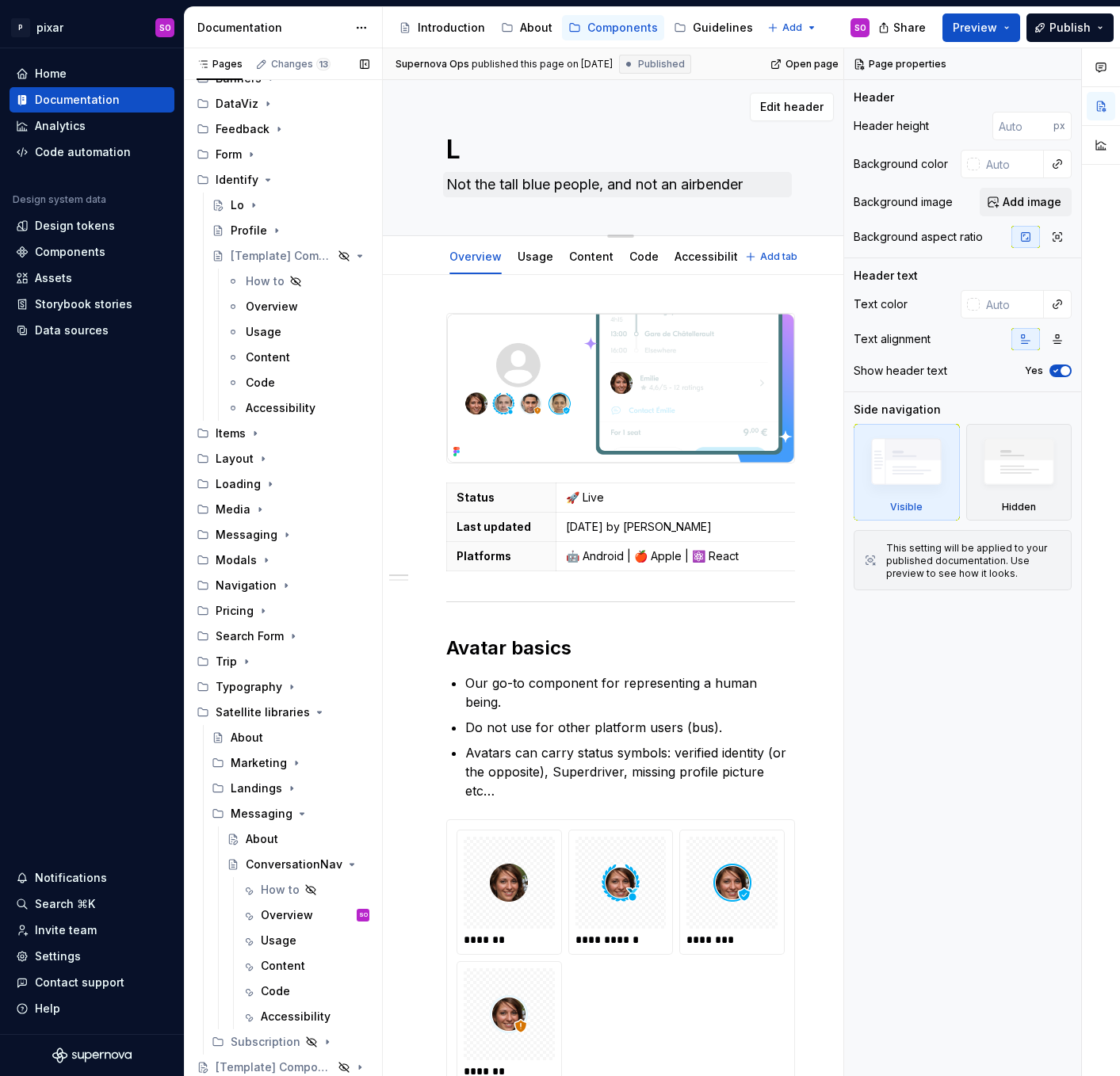
type textarea "Avatar"
click at [279, 254] on div "[Template] Component" at bounding box center [259, 256] width 58 height 16
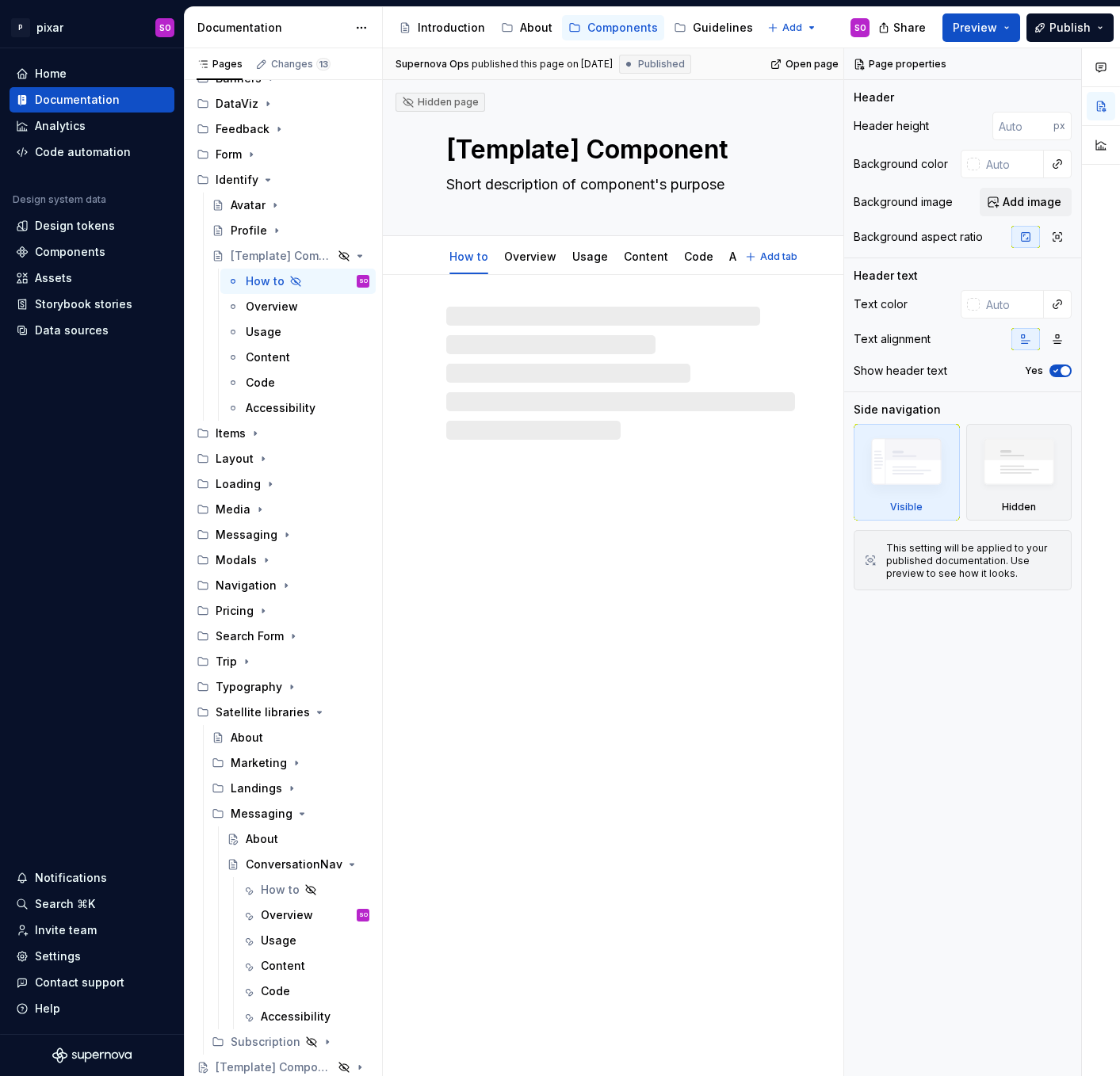
click at [593, 154] on textarea "[Template] Component" at bounding box center [617, 149] width 348 height 38
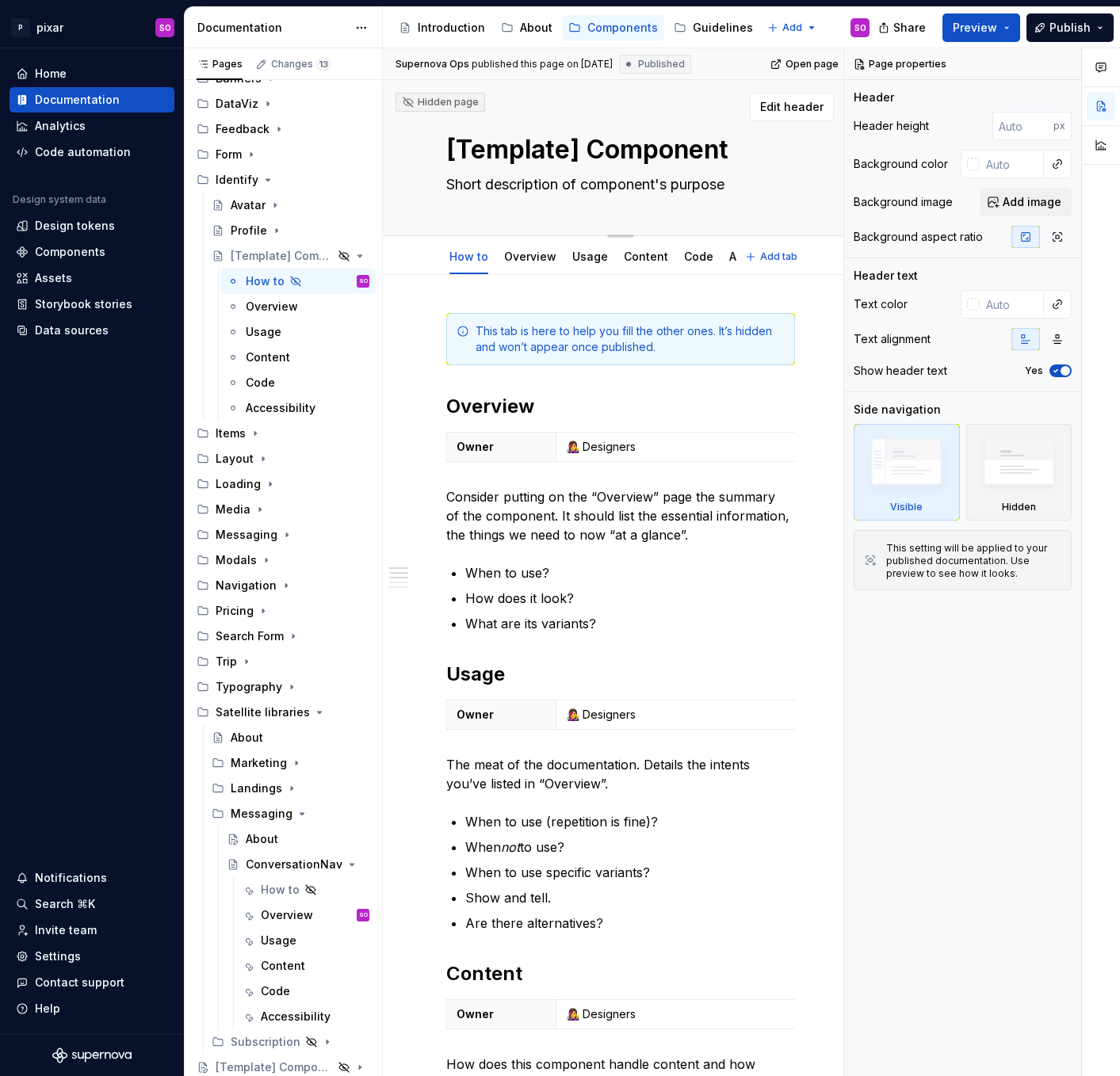
click at [601, 152] on textarea "[Template] Component" at bounding box center [617, 149] width 348 height 38
type textarea "*"
type textarea "L"
type textarea "*"
type textarea "Lo"
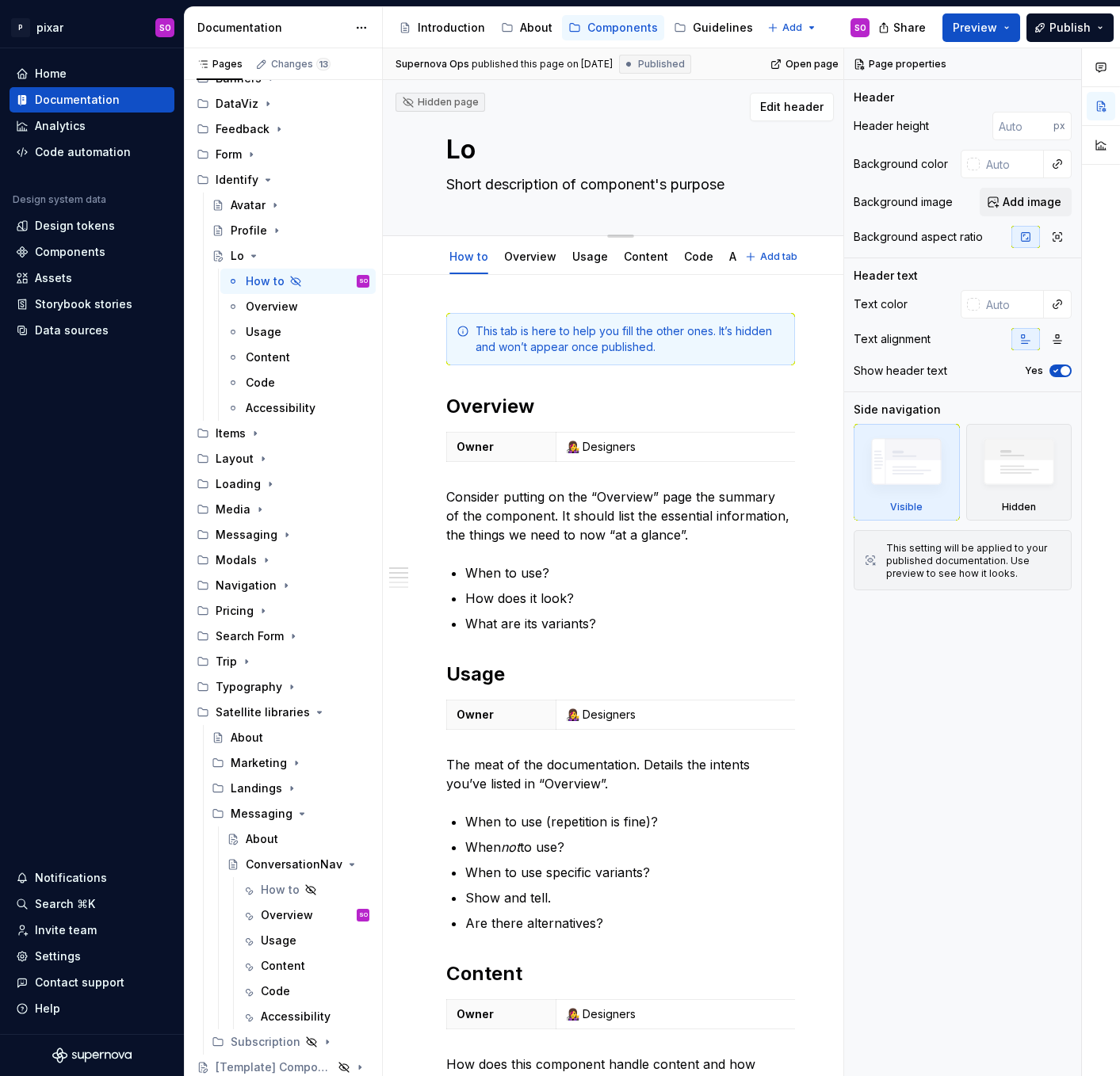
type textarea "*"
type textarea "Log"
type textarea "*"
type textarea "Logo"
type textarea "*"
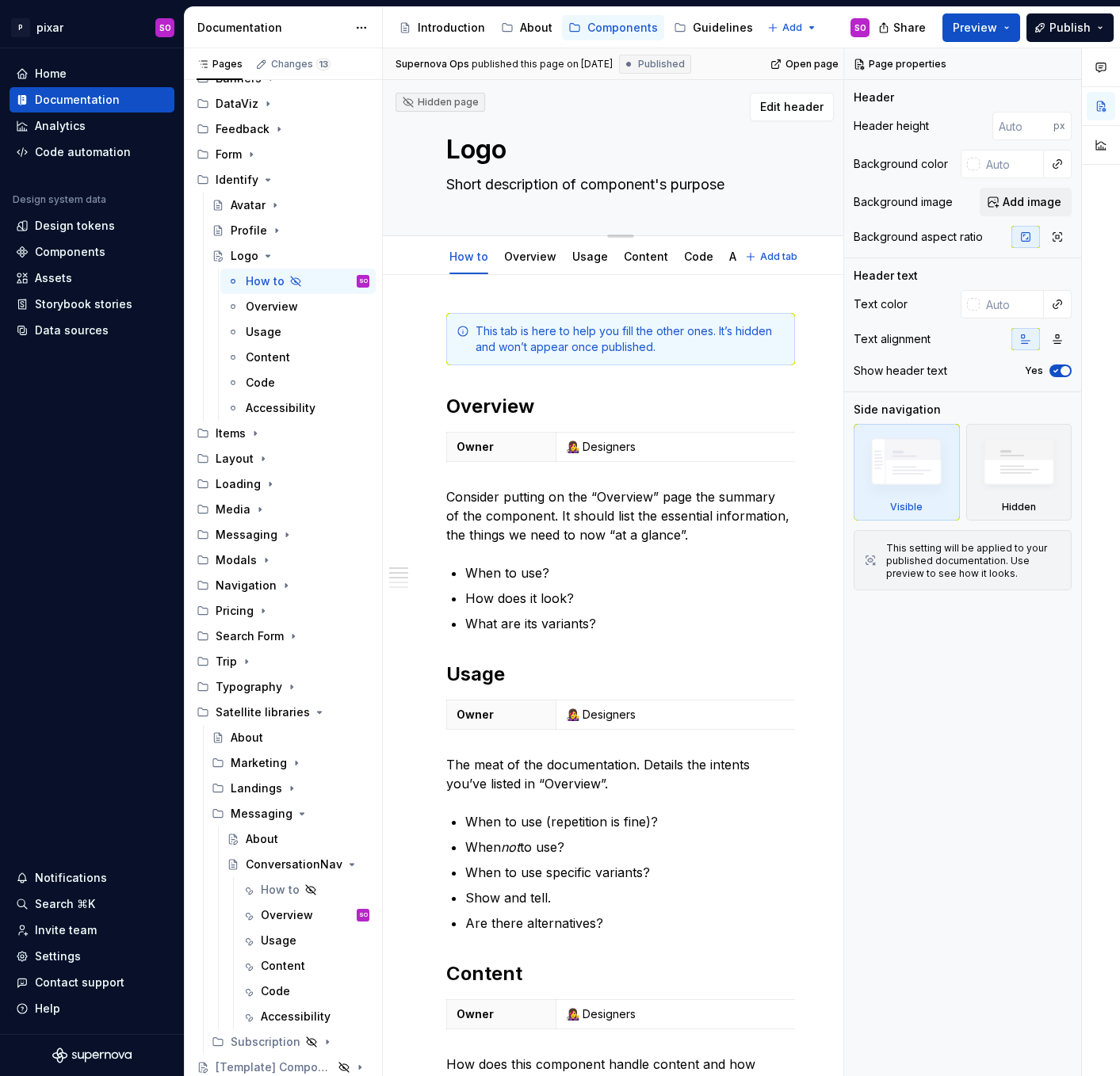
type textarea "LogoS"
type textarea "*"
type textarea "LogoSu"
type textarea "*"
type textarea "LogoSup"
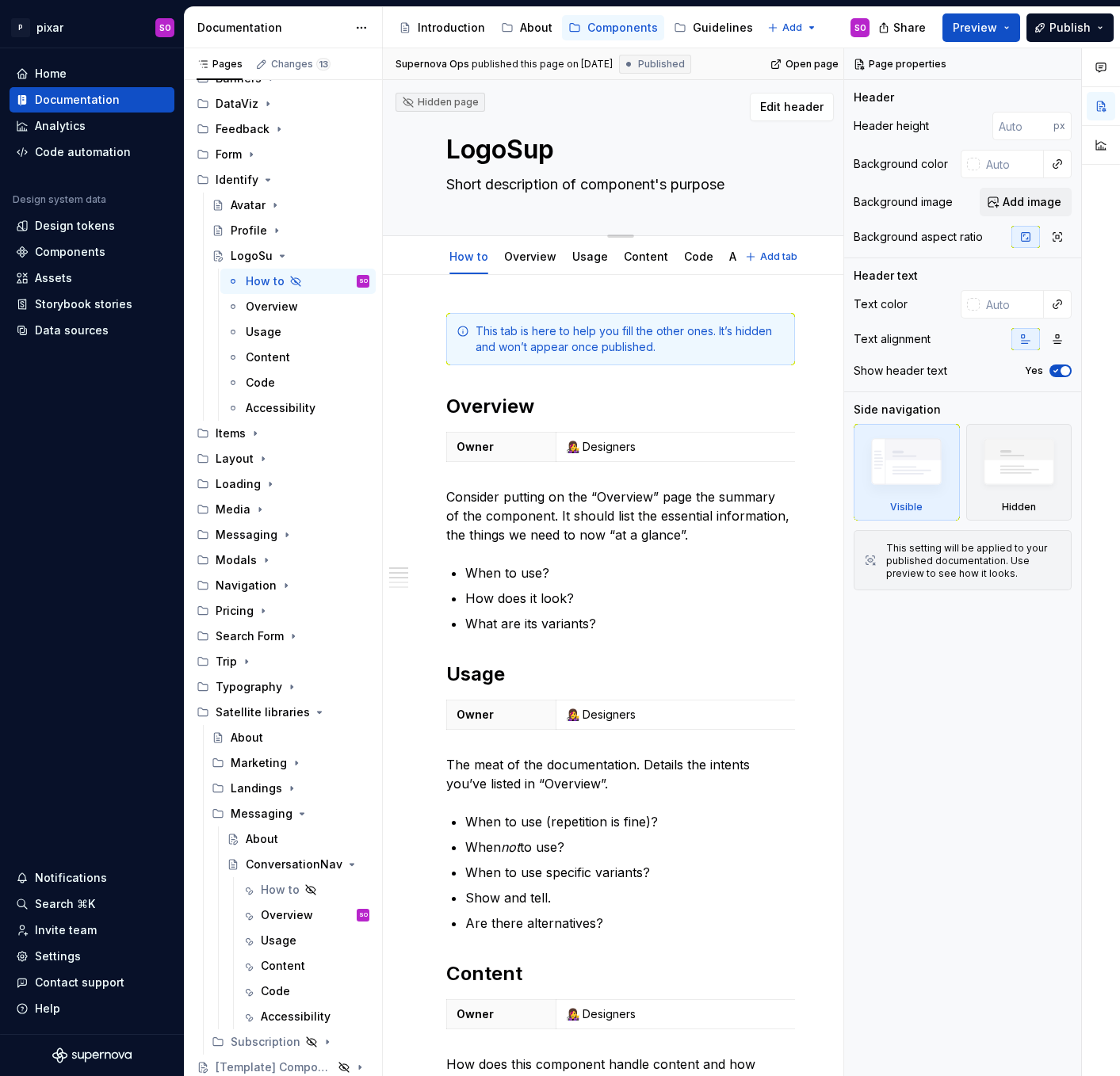
type textarea "*"
type textarea "LogoSupp"
type textarea "*"
type textarea "LogoSuppl"
type textarea "*"
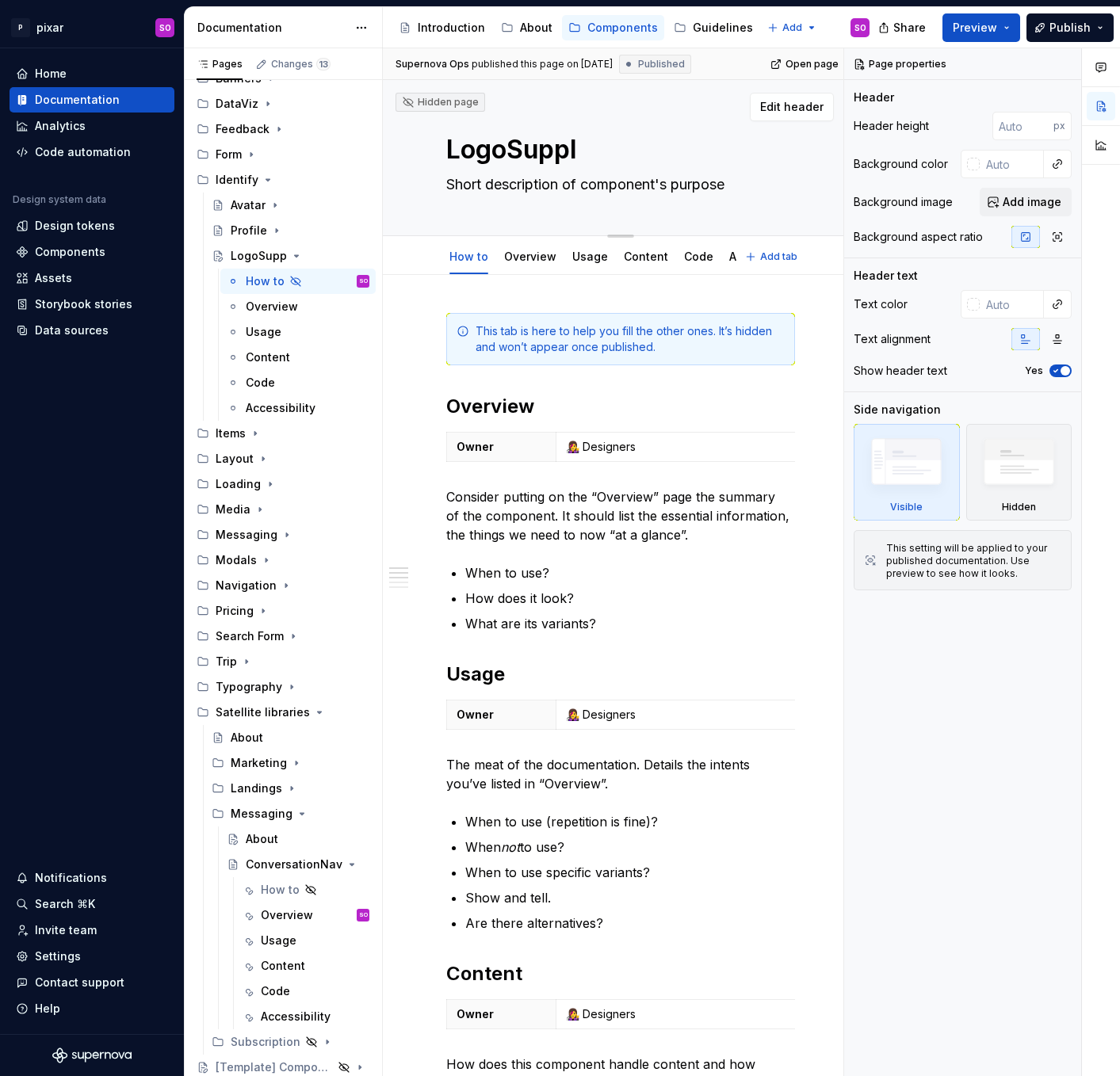
type textarea "LogoSuppli"
type textarea "*"
type textarea "LogoSupplie"
type textarea "*"
type textarea "LogoSupplier"
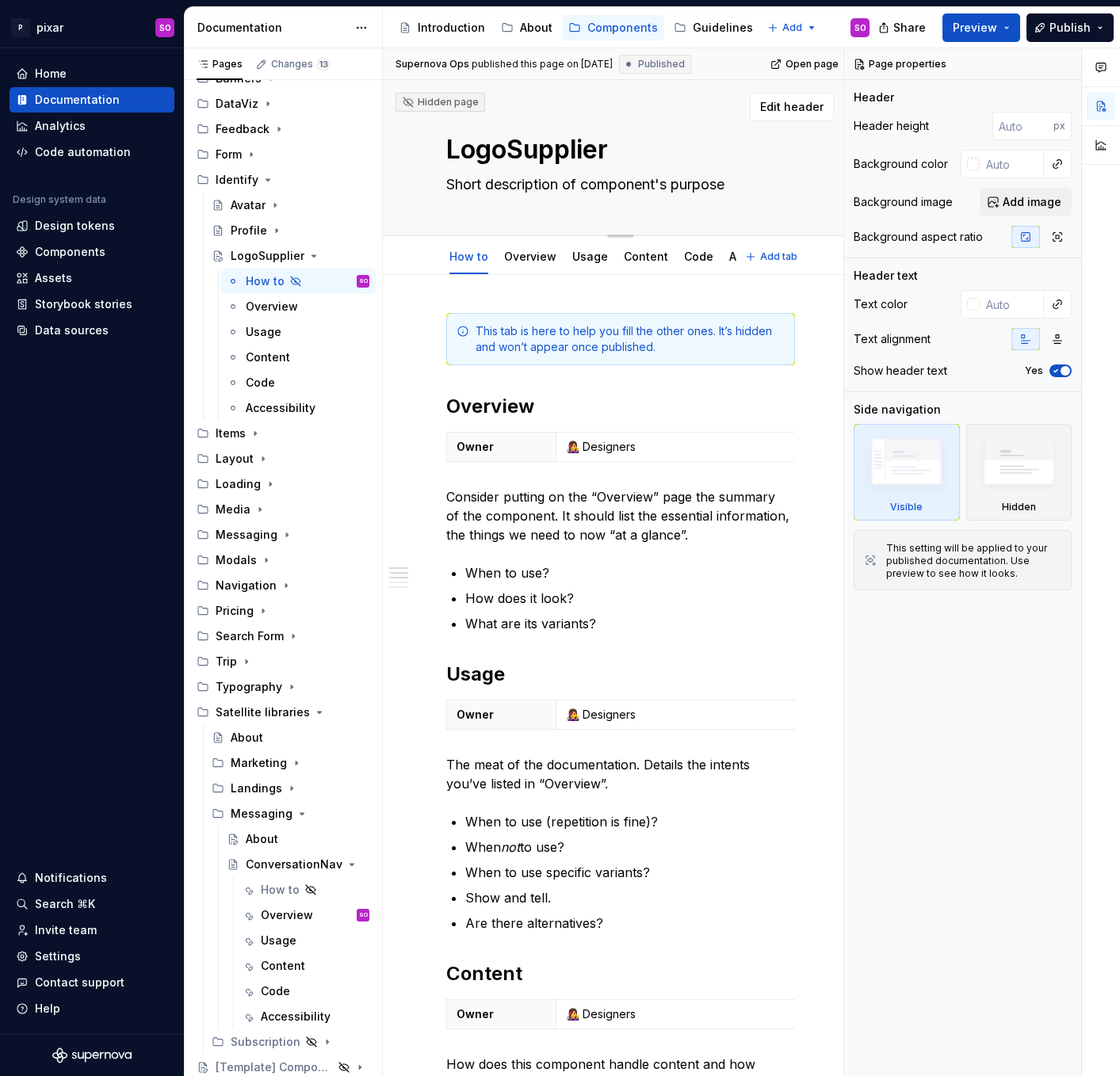
type textarea "*"
type textarea "LogoSupplier"
click at [610, 184] on textarea "Short description of component's purpose" at bounding box center [617, 185] width 348 height 26
type textarea "*"
type textarea "T"
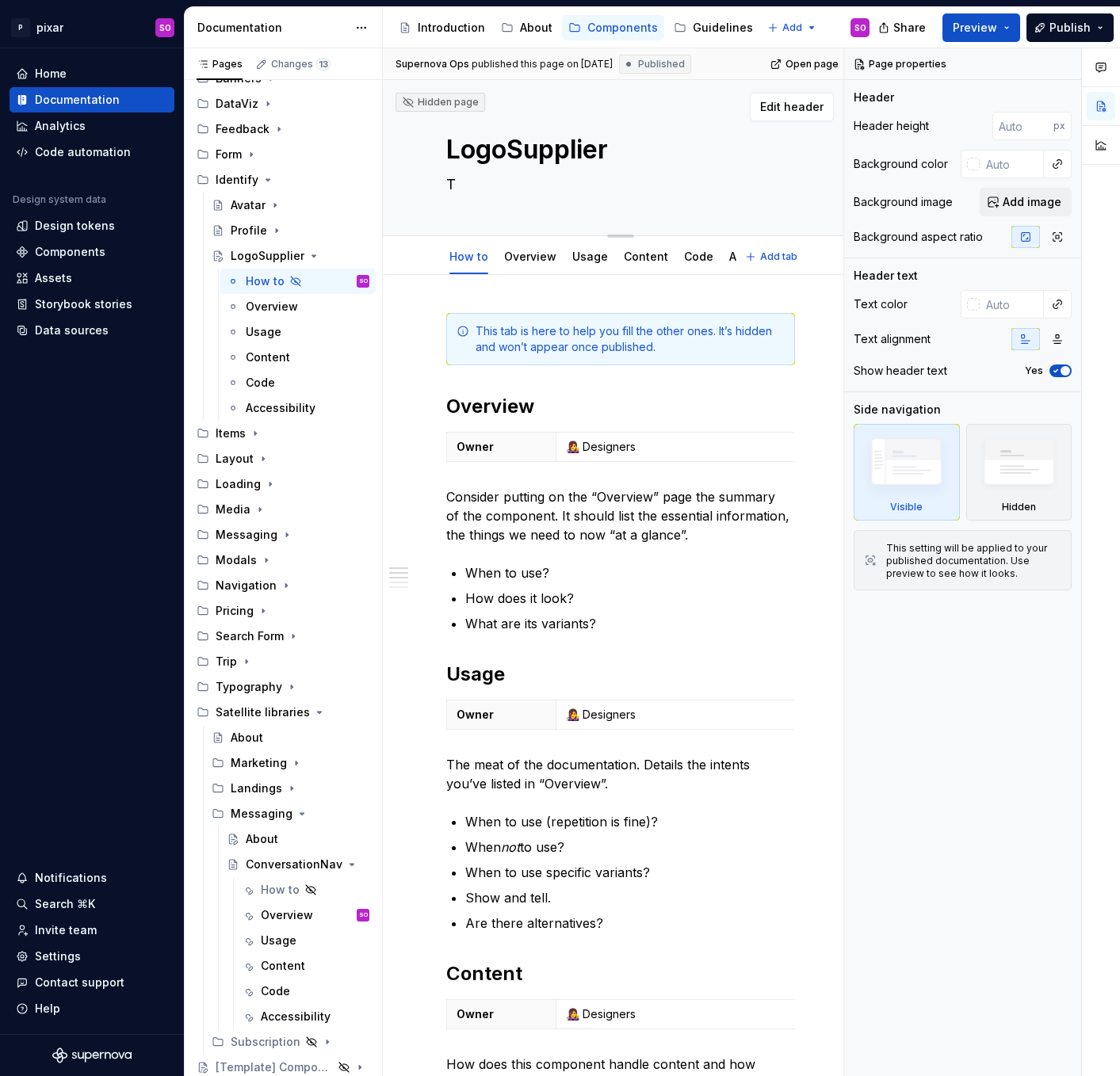
type textarea "*"
type textarea "Th"
type textarea "*"
type textarea "The"
type textarea "*"
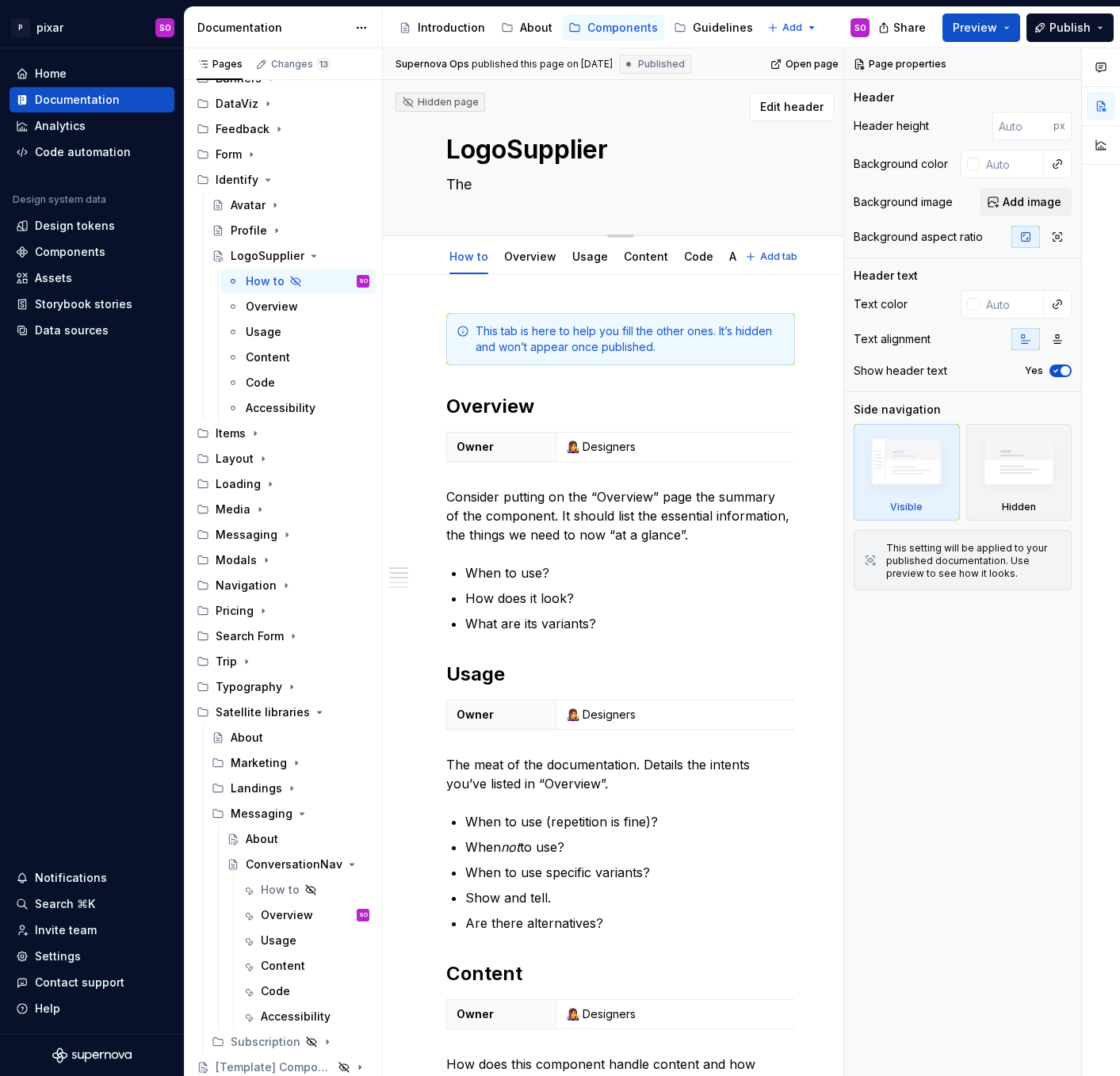
type textarea "The"
type textarea "*"
type textarea "The ""
type textarea "*"
type textarea "The "a"
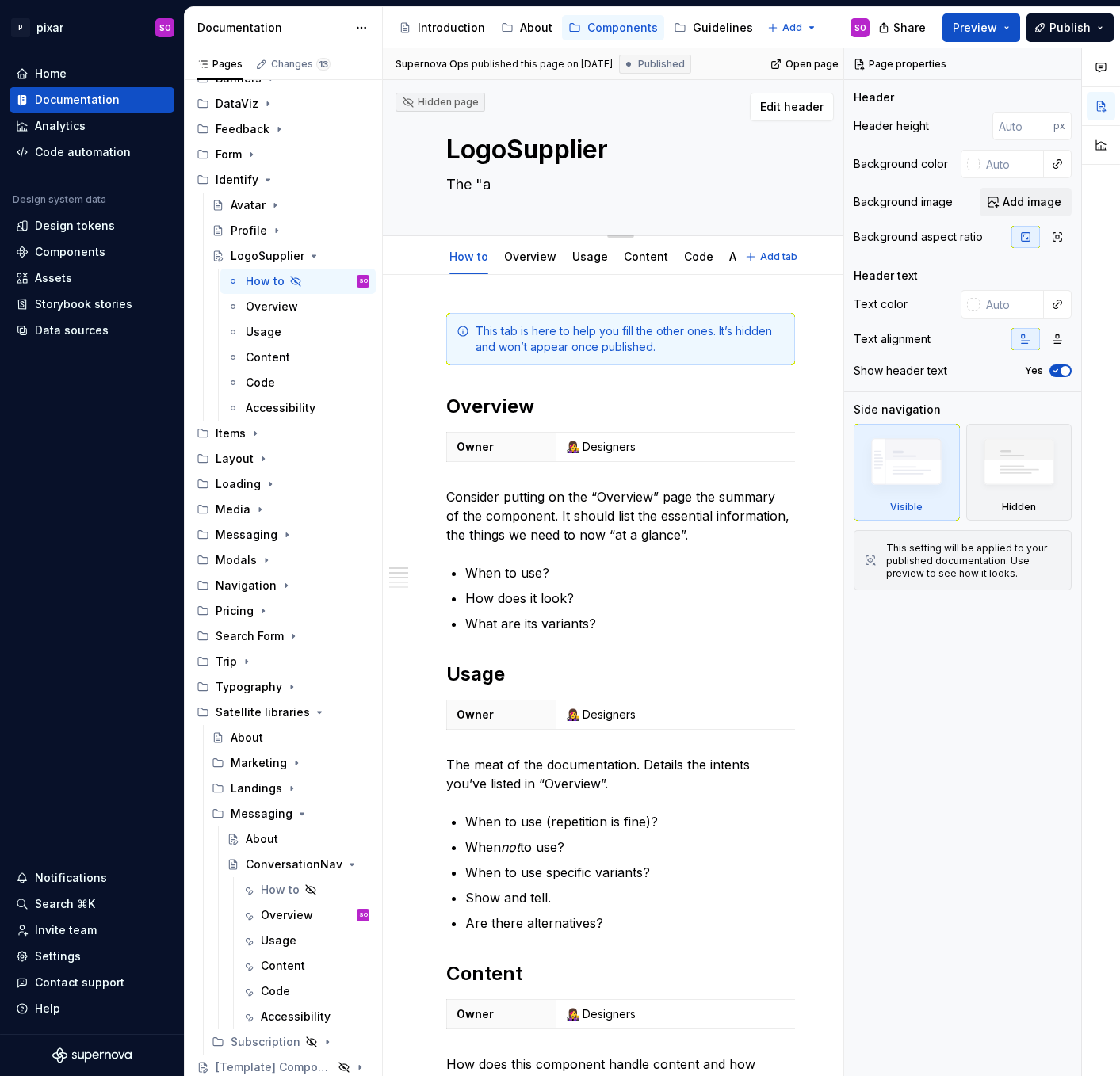
type textarea "*"
type textarea "The "ava"
type textarea "*"
type textarea "The "avat"
type textarea "*"
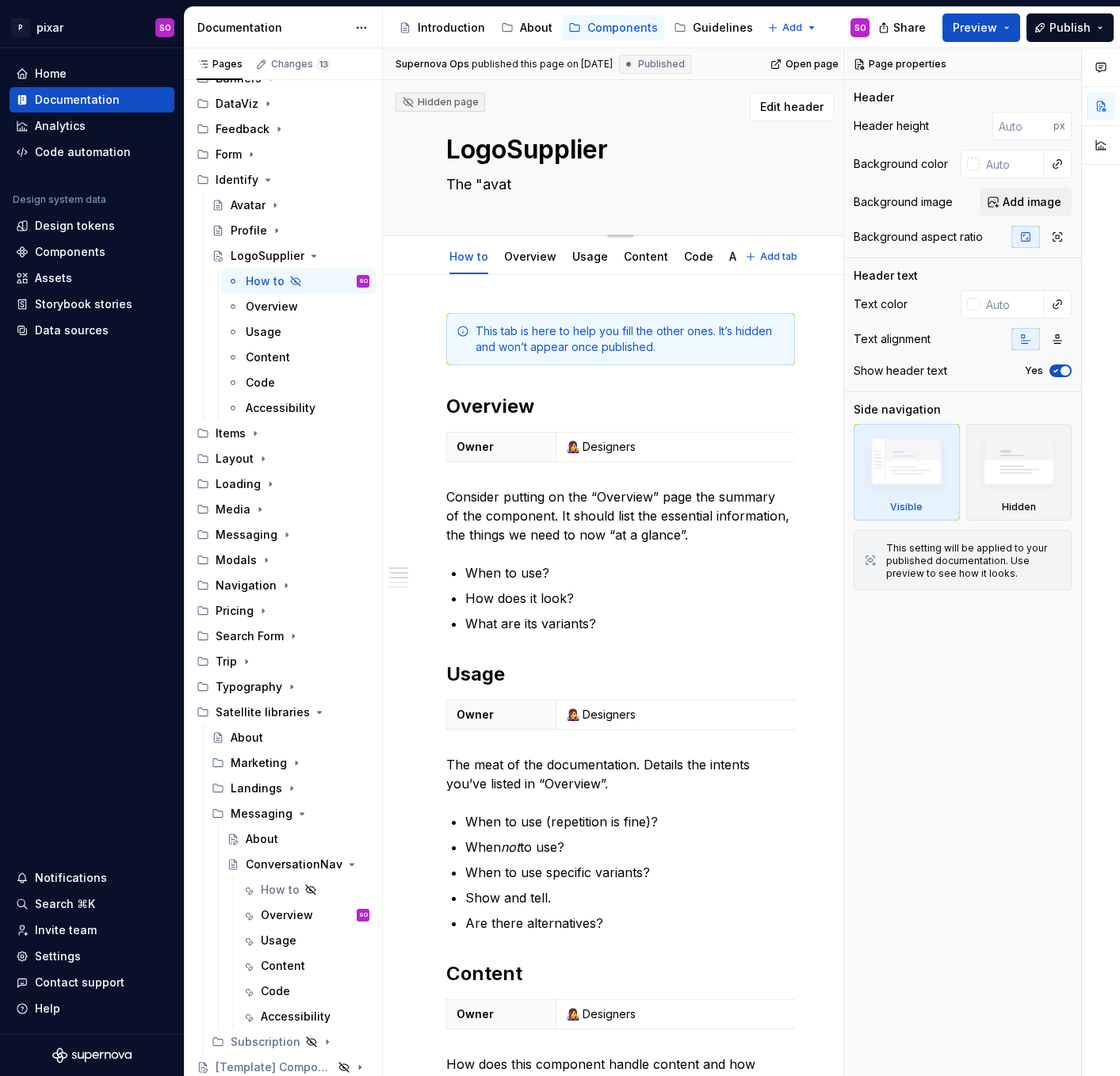
type textarea "The "avata"
type textarea "*"
type textarea "The "avatar"
type textarea "*"
type textarea "The "avatar"
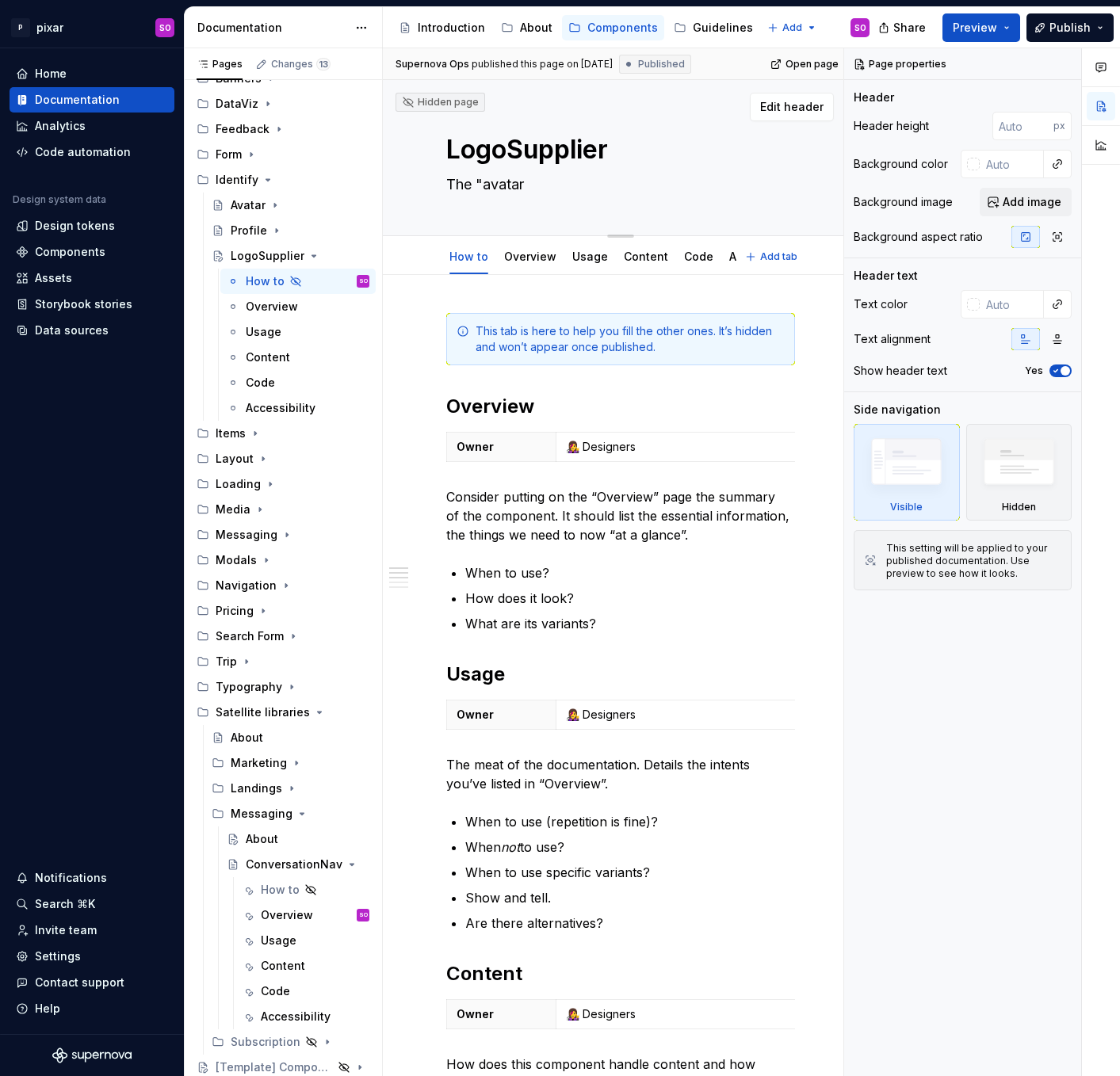
type textarea "*"
type textarea "The "avatar o"
type textarea "*"
type textarea "The "avatar of"
type textarea "*"
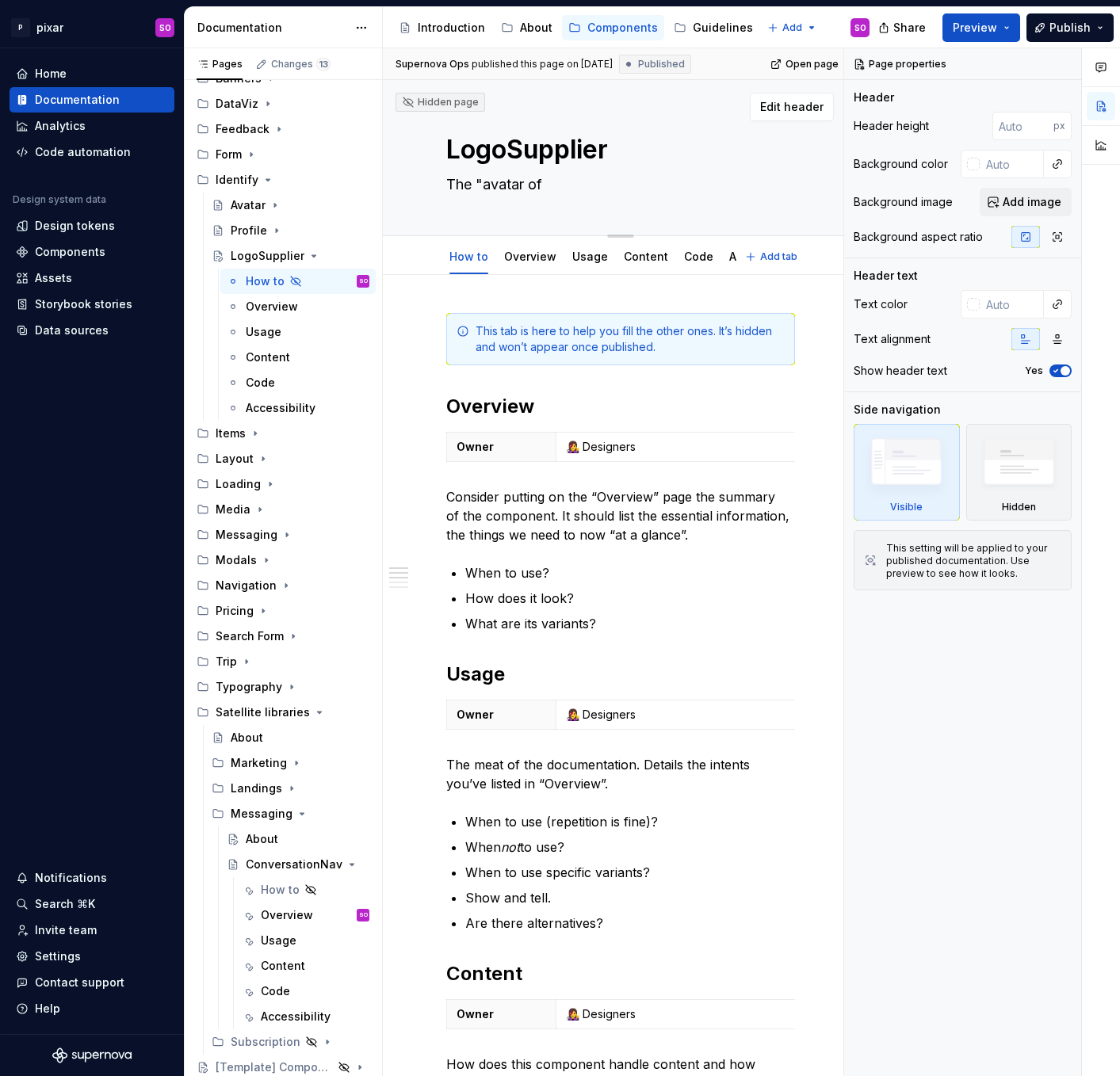
type textarea "The "avatar of"
type textarea "*"
type textarea "The "avatar of b"
type textarea "*"
type textarea "The "avatar of bu"
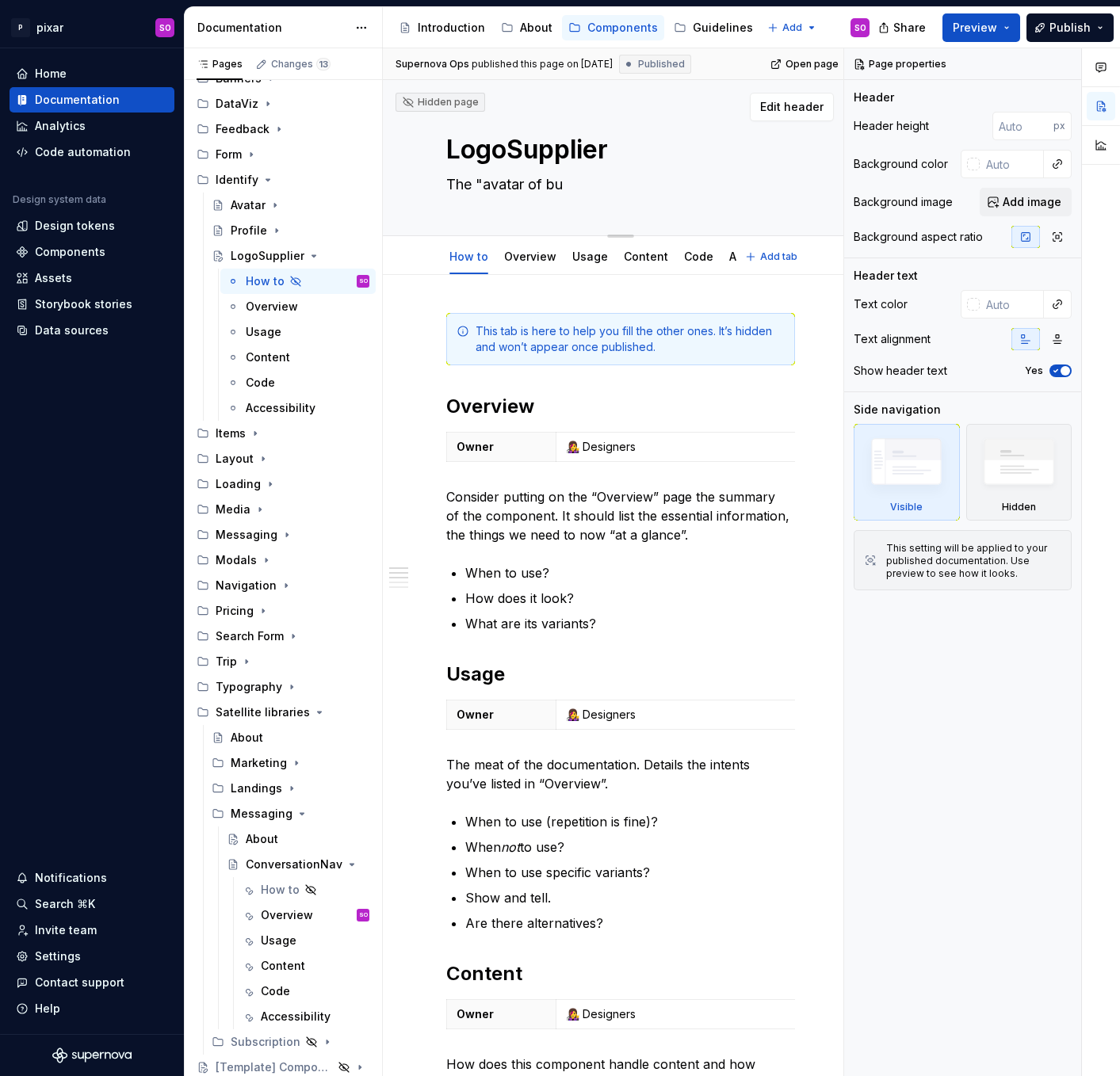
type textarea "*"
type textarea "The "avatar of b"
type textarea "*"
type textarea "The "avatar of"
type textarea "*"
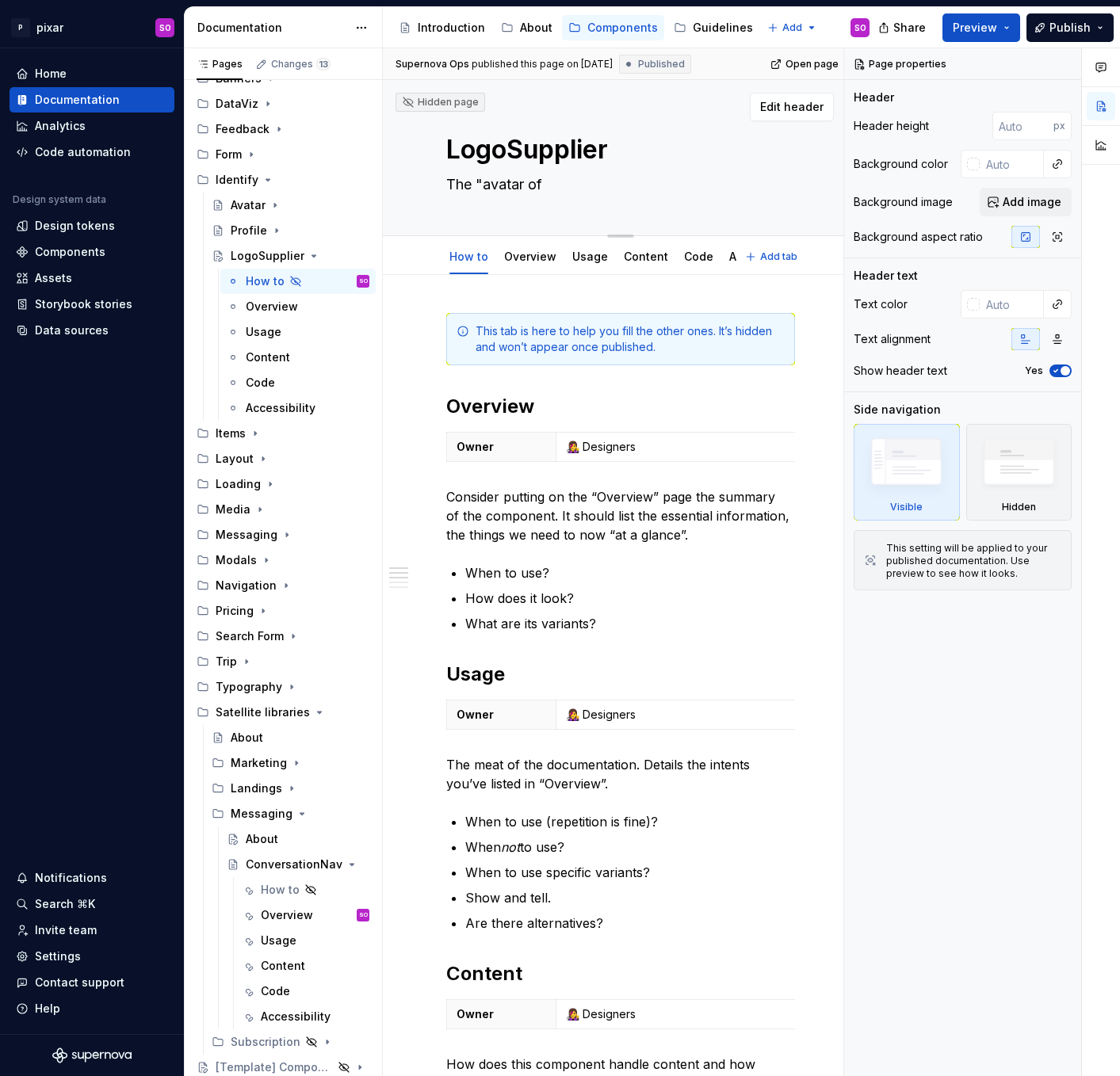
type textarea "The "avatar of c"
type textarea "*"
type textarea "The "avatar of ca"
type textarea "*"
type textarea "The "avatar of c"
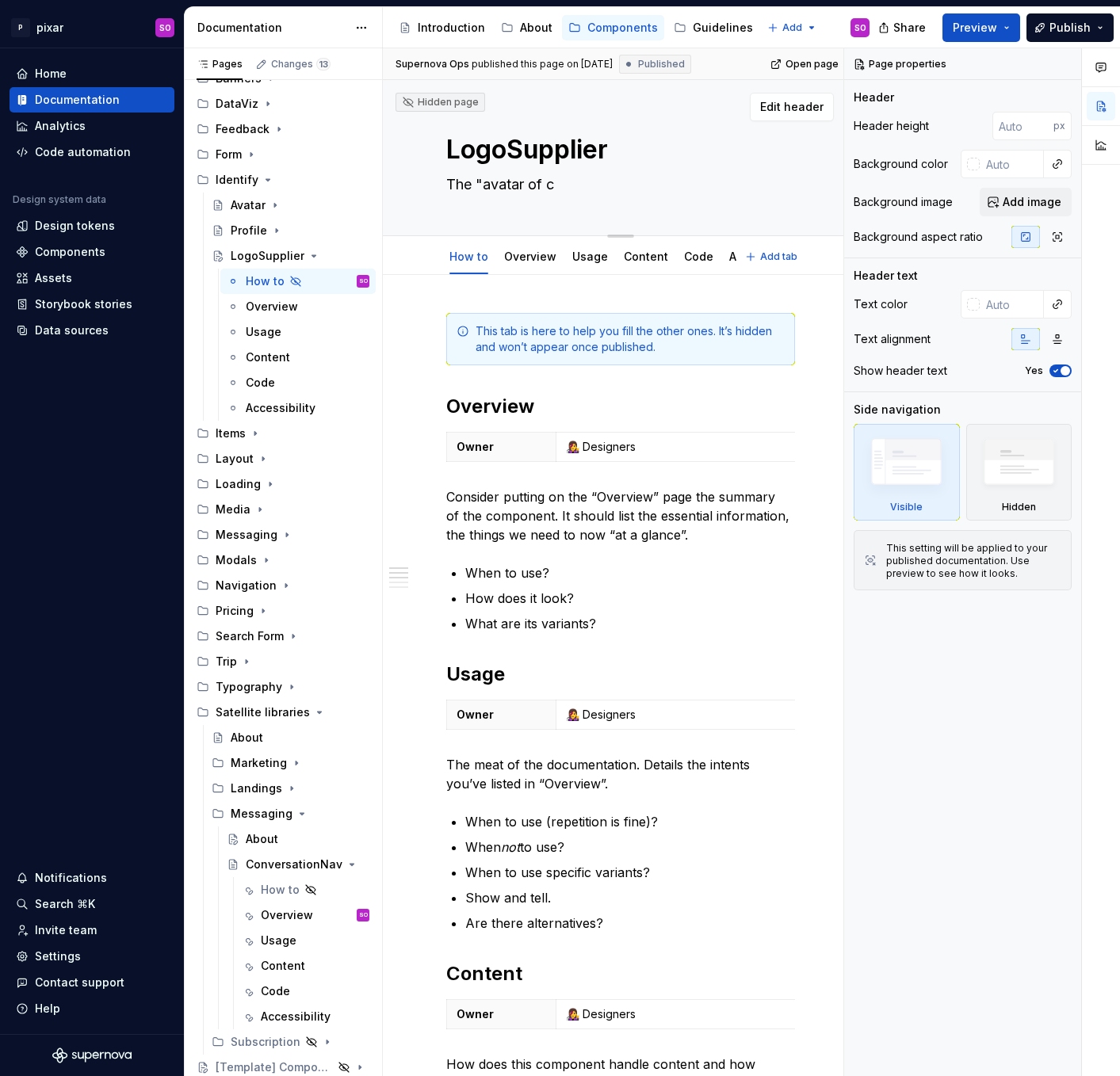
type textarea "*"
type textarea "The "avatar of"
type textarea "*"
type textarea "The "avatar of b"
type textarea "*"
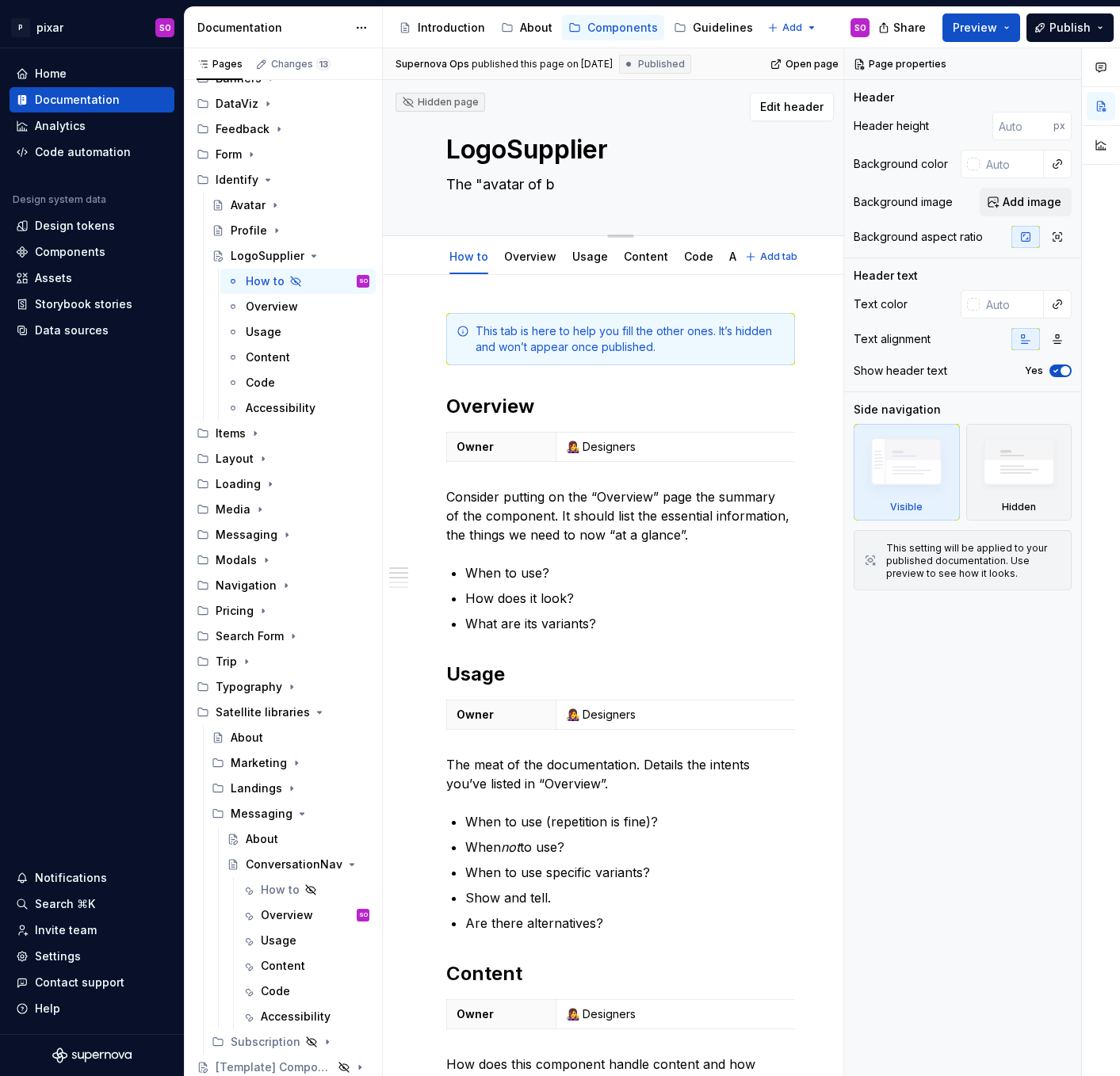
type textarea "The "avatar of by"
type textarea "*"
type textarea "The "avatar of bys"
type textarea "*"
type textarea "The "avatar of bys"
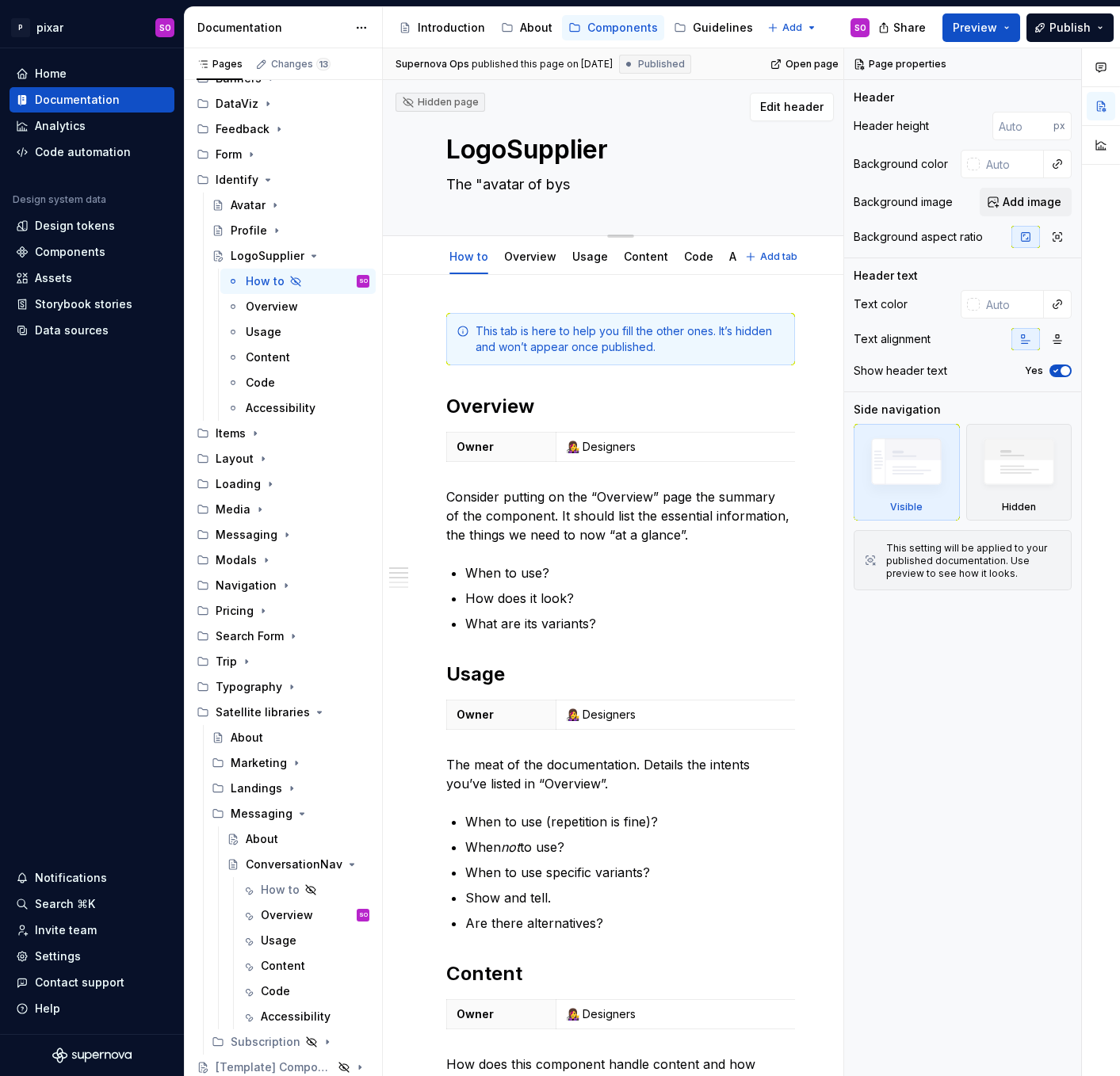
type textarea "*"
type textarea "The "avatar of bys a"
type textarea "*"
type textarea "The "avatar of bys"
type textarea "*"
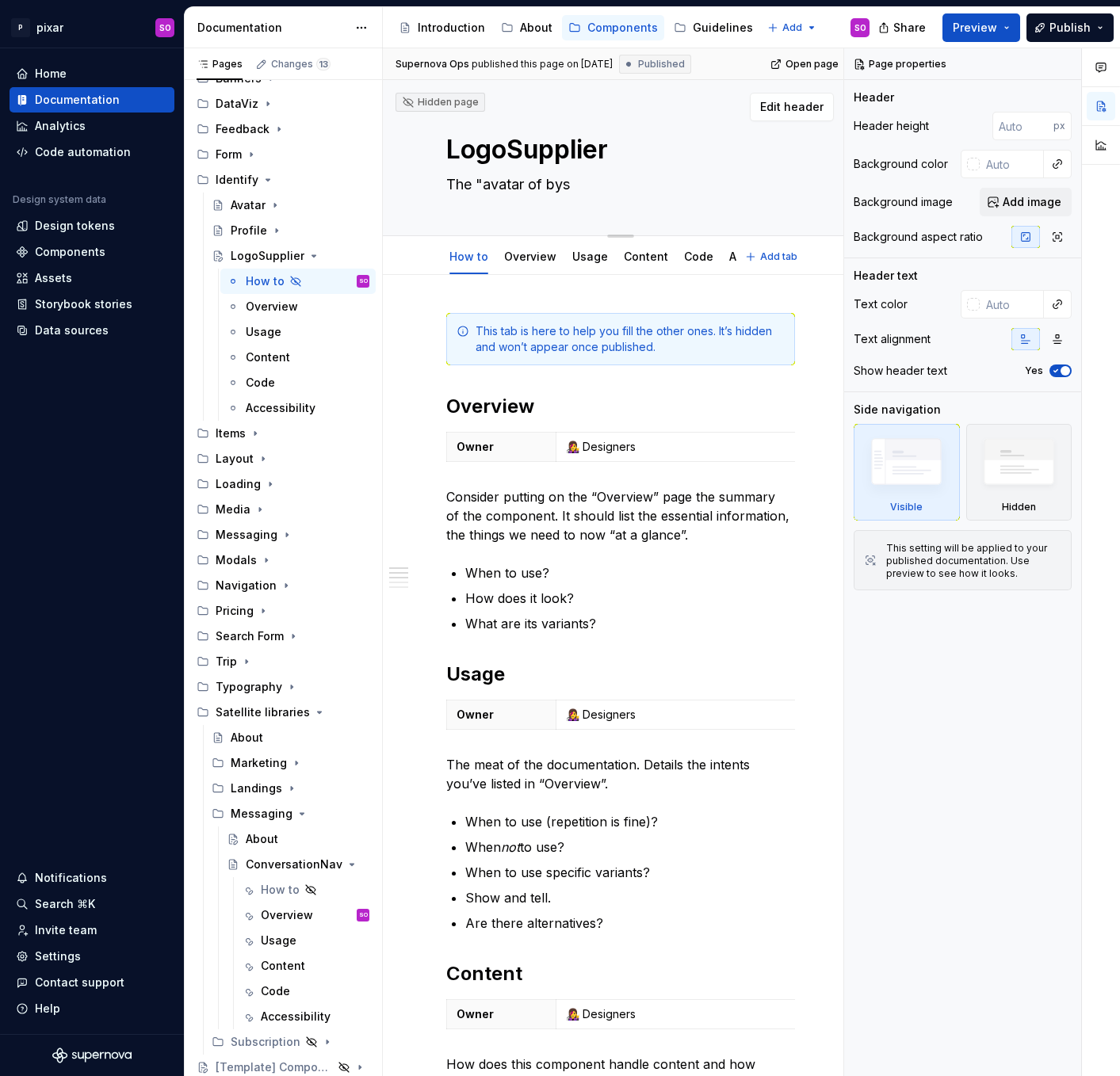
type textarea "The "avatar of bys"
type textarea "*"
type textarea "The "avatar of by"
type textarea "*"
type textarea "The "avatar of b"
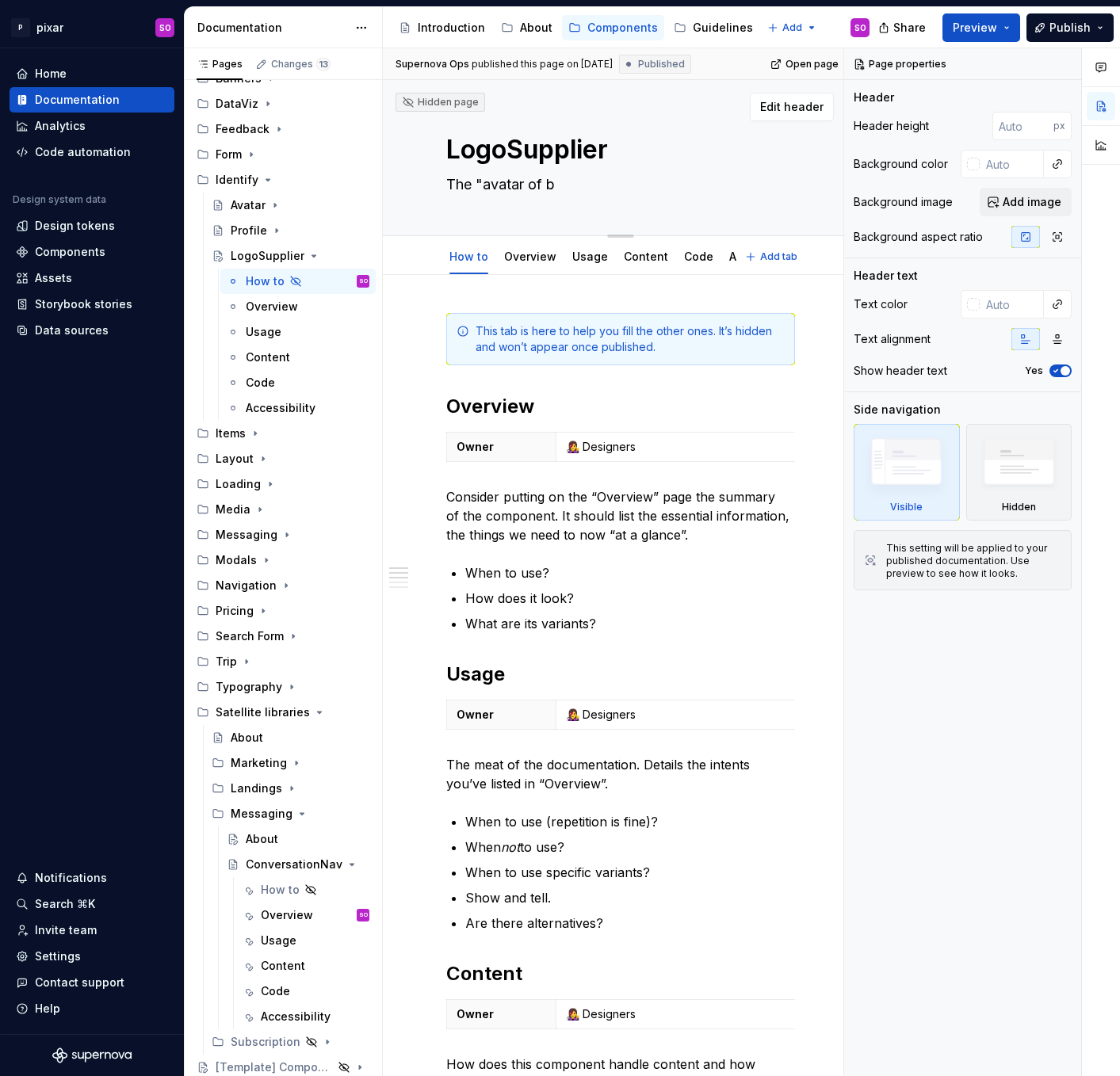
type textarea "*"
type textarea "The "avatar of bu"
type textarea "*"
type textarea "The "avatar of bus"
type textarea "*"
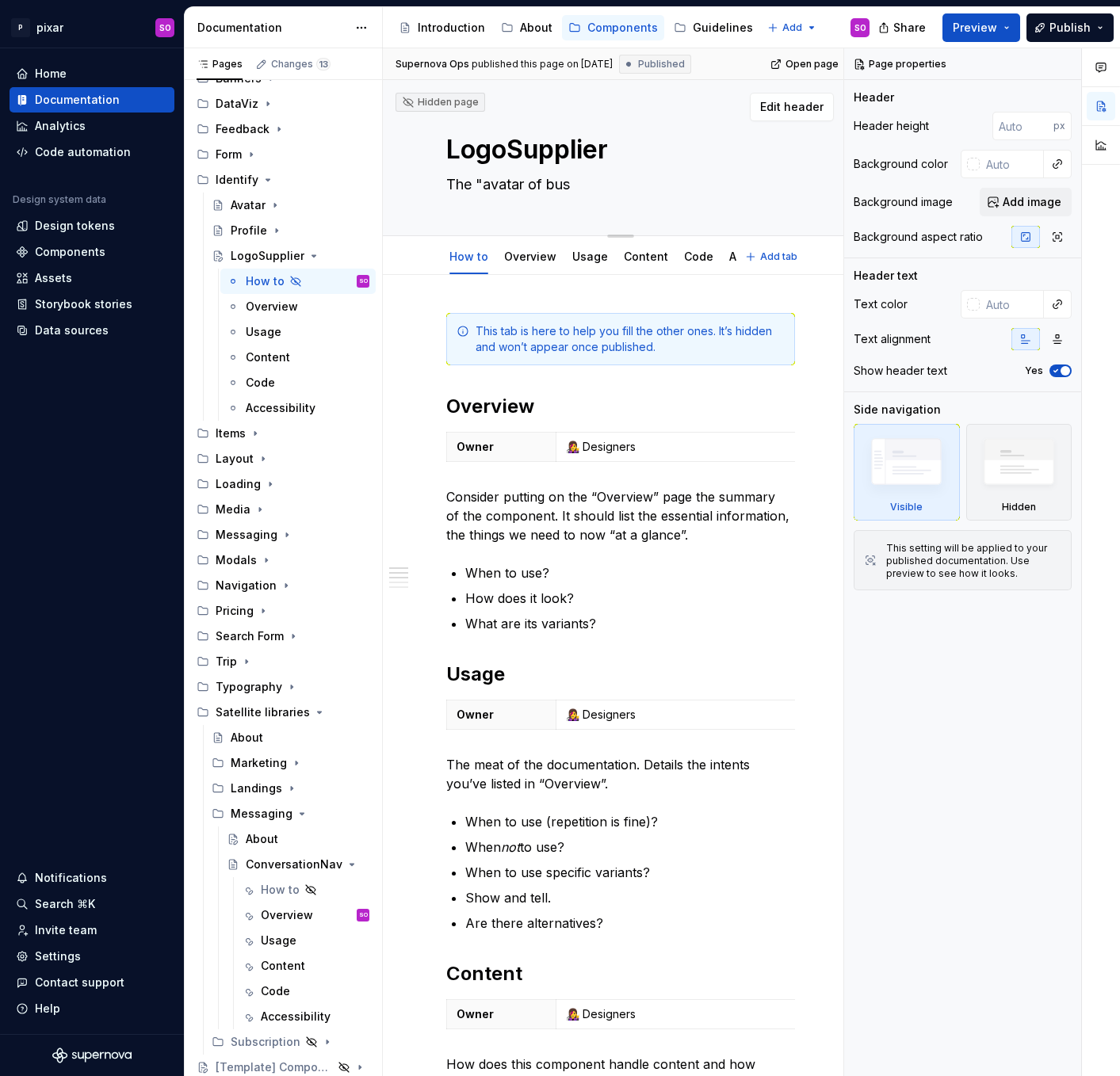
type textarea "The "avatar of bus"
type textarea "*"
type textarea "The "avatar of bus a"
type textarea "*"
type textarea "The "avatar of bus an"
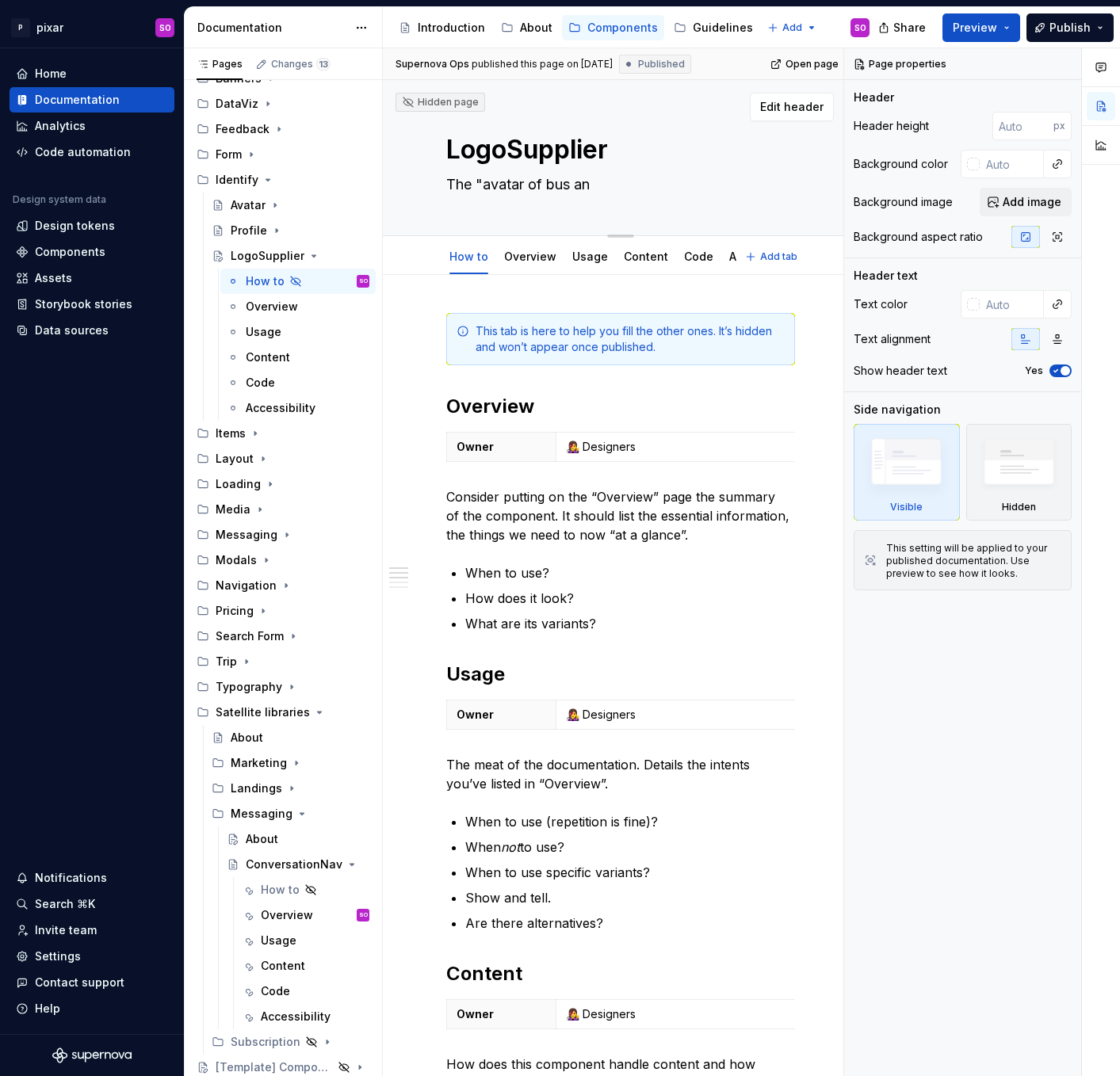
type textarea "*"
type textarea "The "avatar of bus and"
type textarea "*"
type textarea "The "avatar of bus and"
type textarea "*"
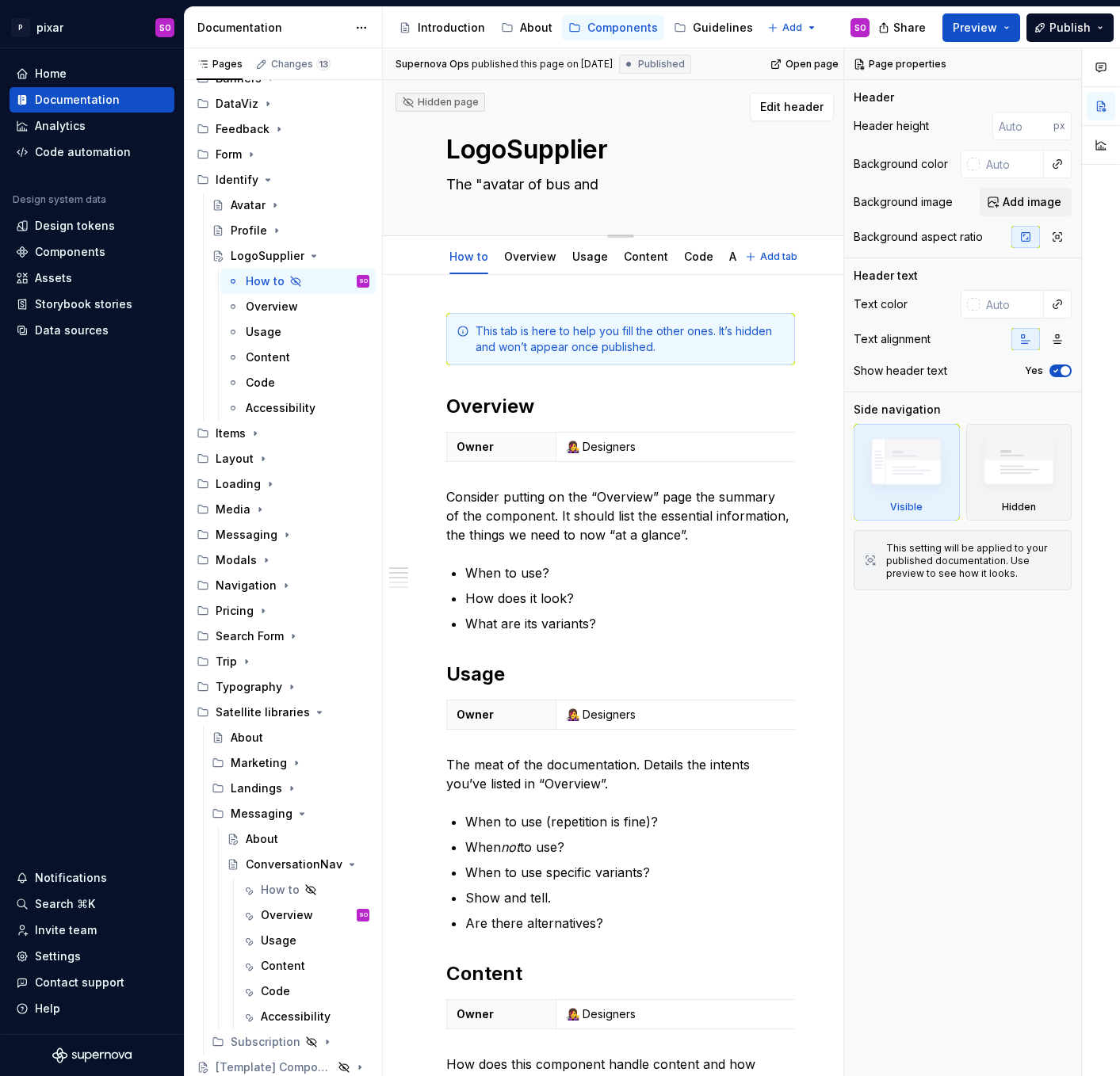
type textarea "The "avatar of bus and t"
type textarea "*"
type textarea "The "avatar of bus and tr"
type textarea "*"
type textarea "The "avatar of bus and tra"
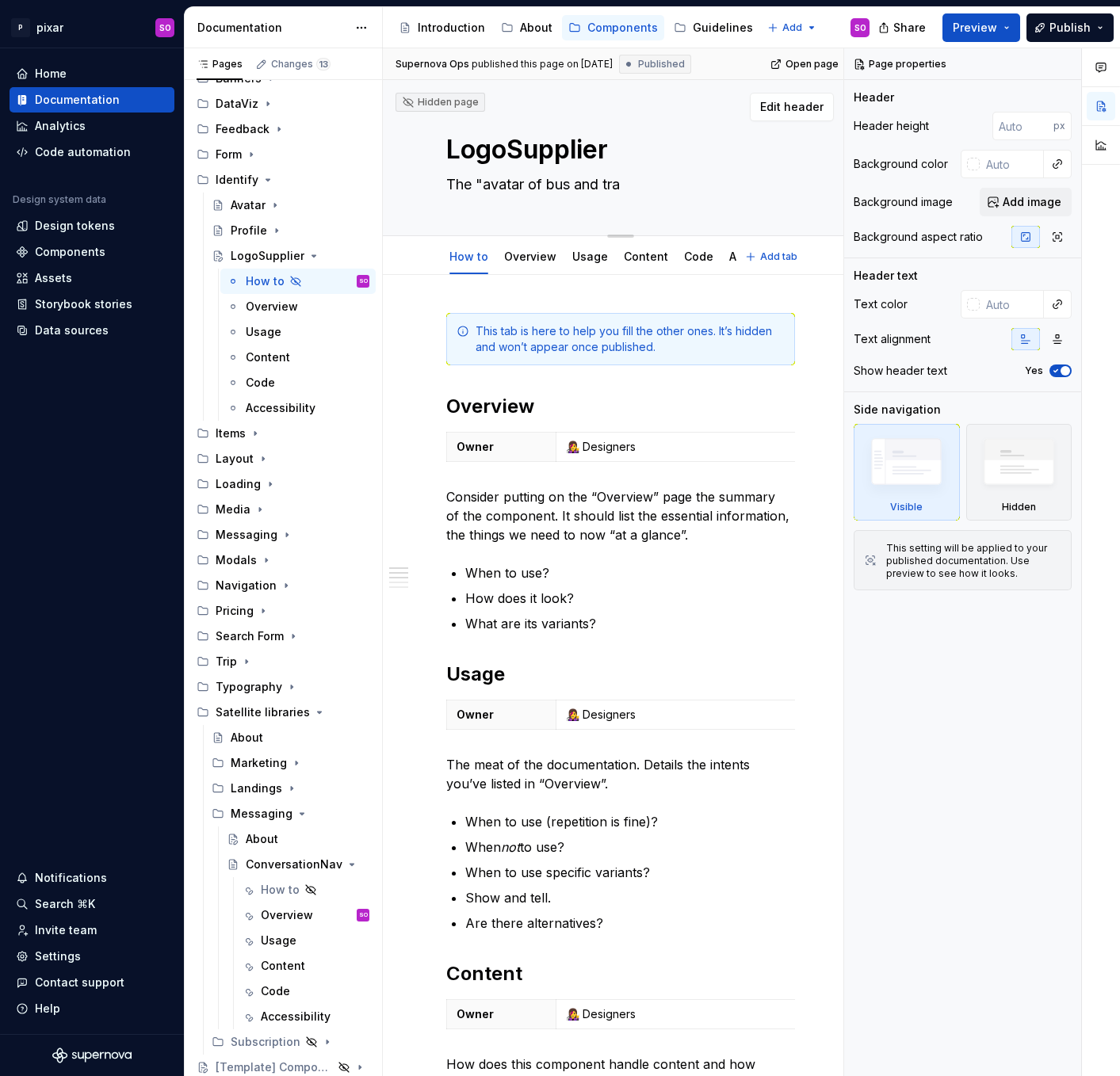
type textarea "*"
type textarea "The "avatar of bus and trai"
type textarea "*"
type textarea "The "avatar of bus and train"
type textarea "*"
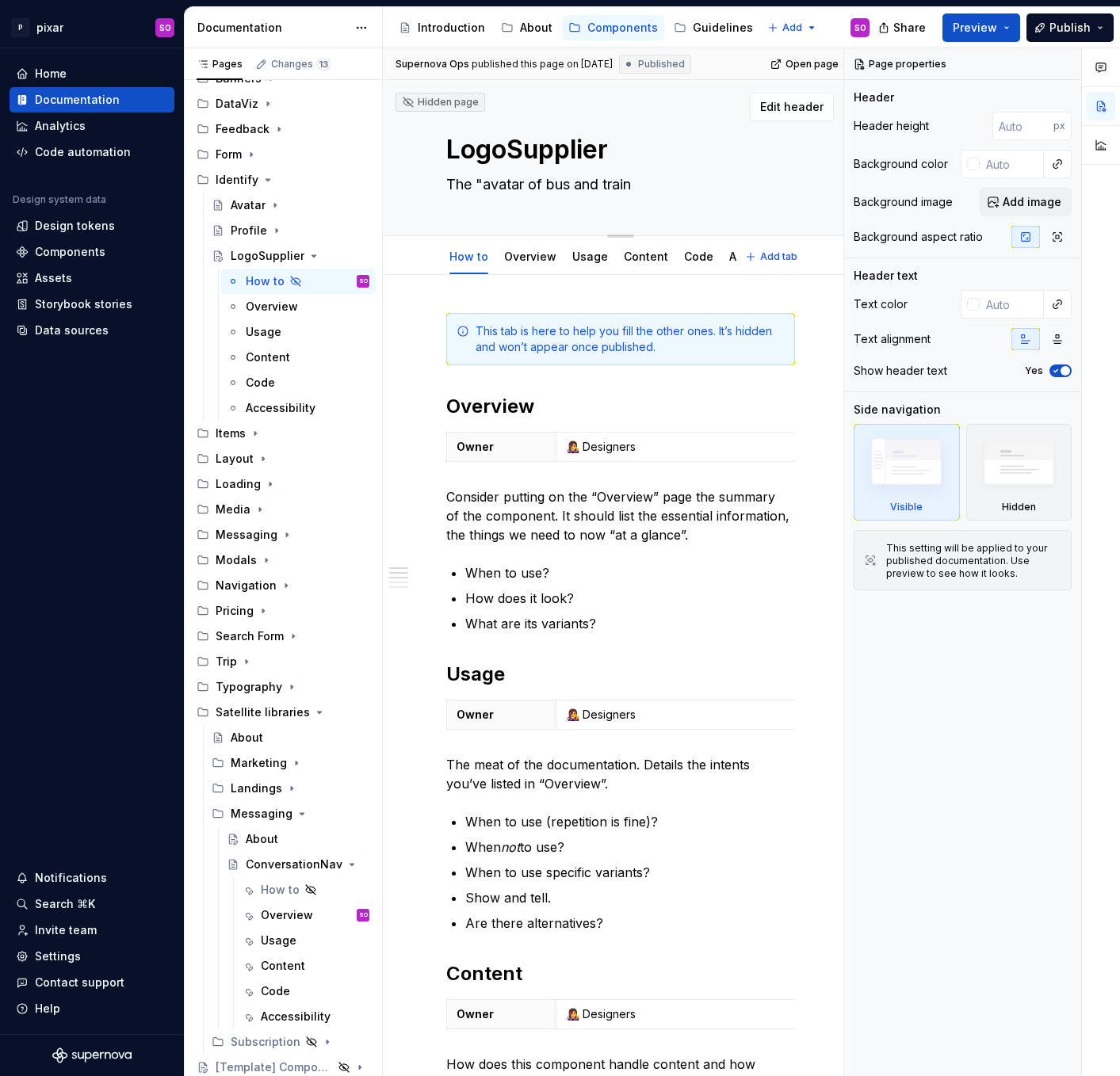
type textarea "The "avatar of bus and train""
type textarea "*"
type textarea "The "avatar of bus and train""
type textarea "*"
type textarea "The "avatar of bus and train" if"
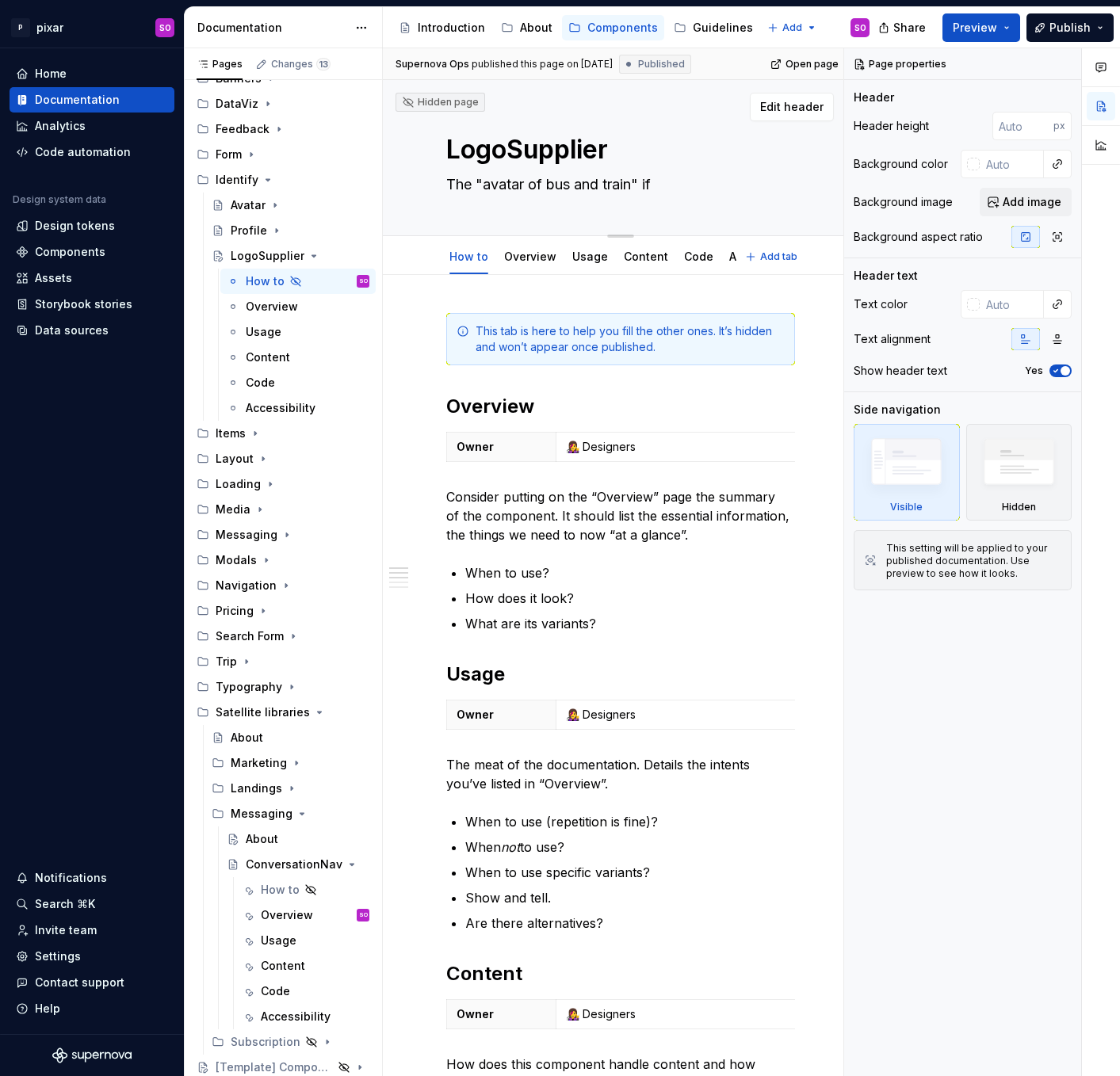
type textarea "*"
type textarea "The "avatar of bus and train" if"
type textarea "*"
type textarea "The "avatar of bus and train" if y"
type textarea "*"
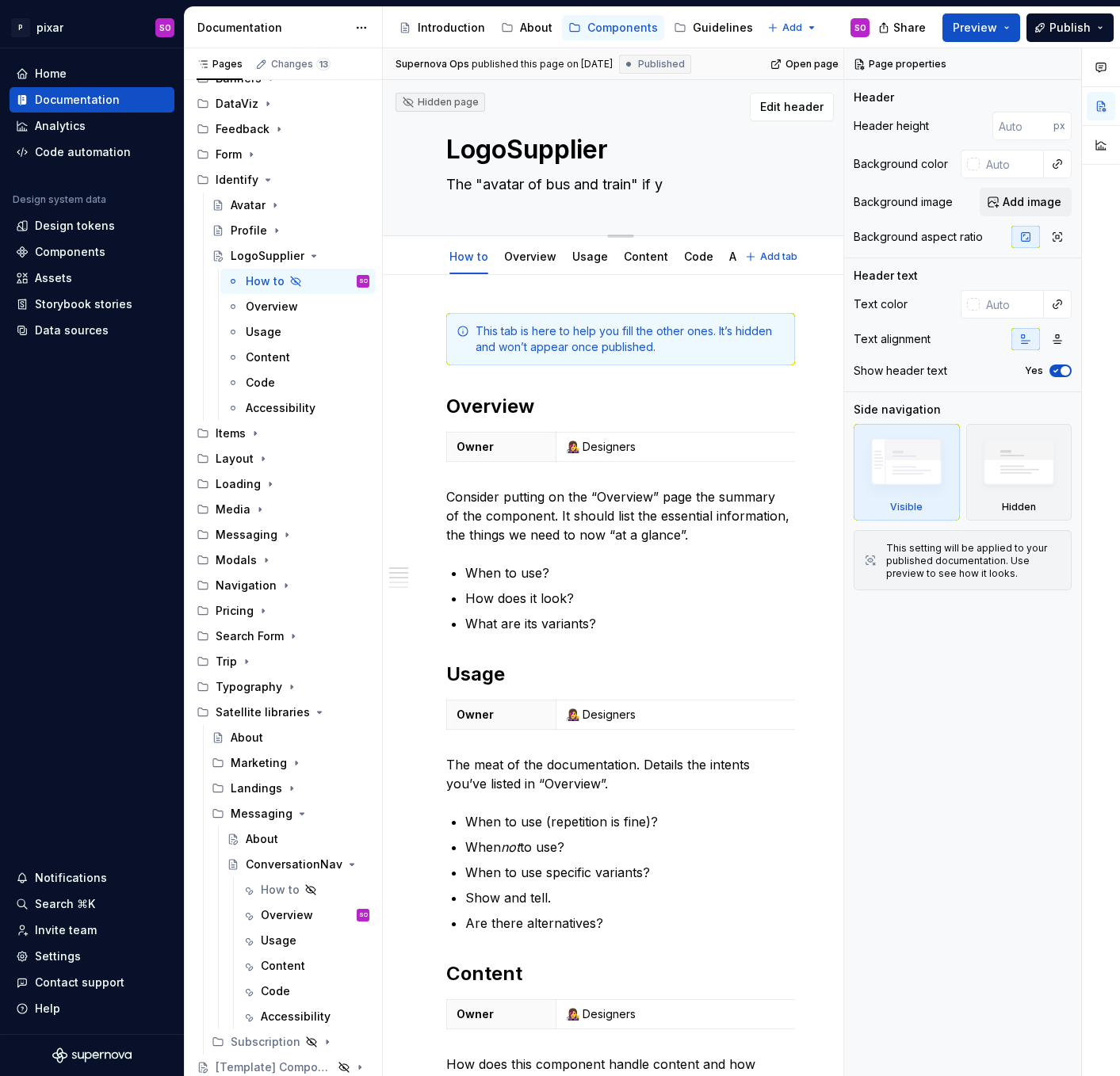
type textarea "The "avatar of bus and train" if yo"
type textarea "*"
type textarea "The "avatar of bus and train" if you"
type textarea "*"
type textarea "The "avatar of bus and train" if you"
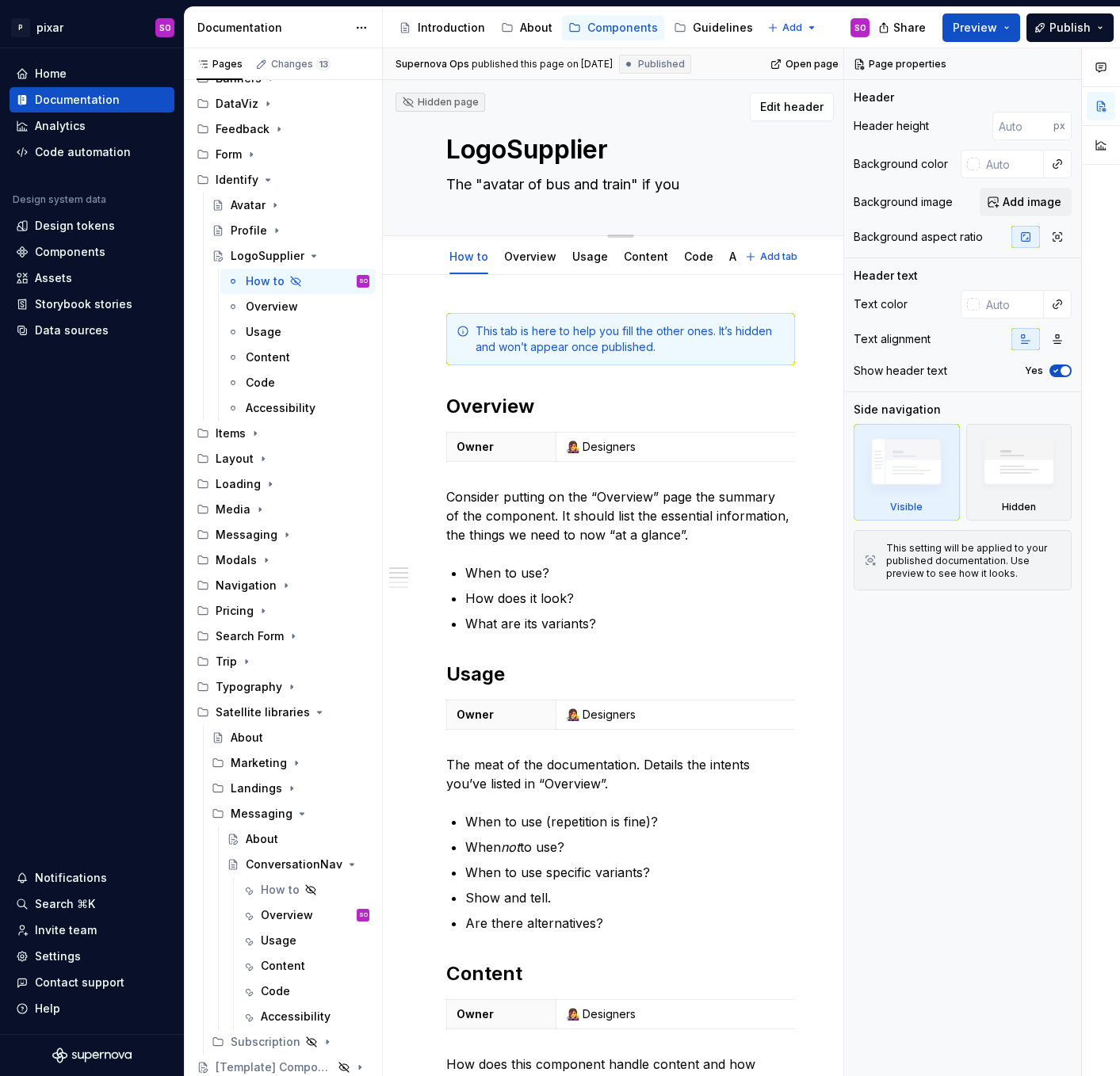
type textarea "*"
type textarea "The "avatar of bus and train" if you w"
type textarea "*"
type textarea "The "avatar of bus and train" if you wi"
type textarea "*"
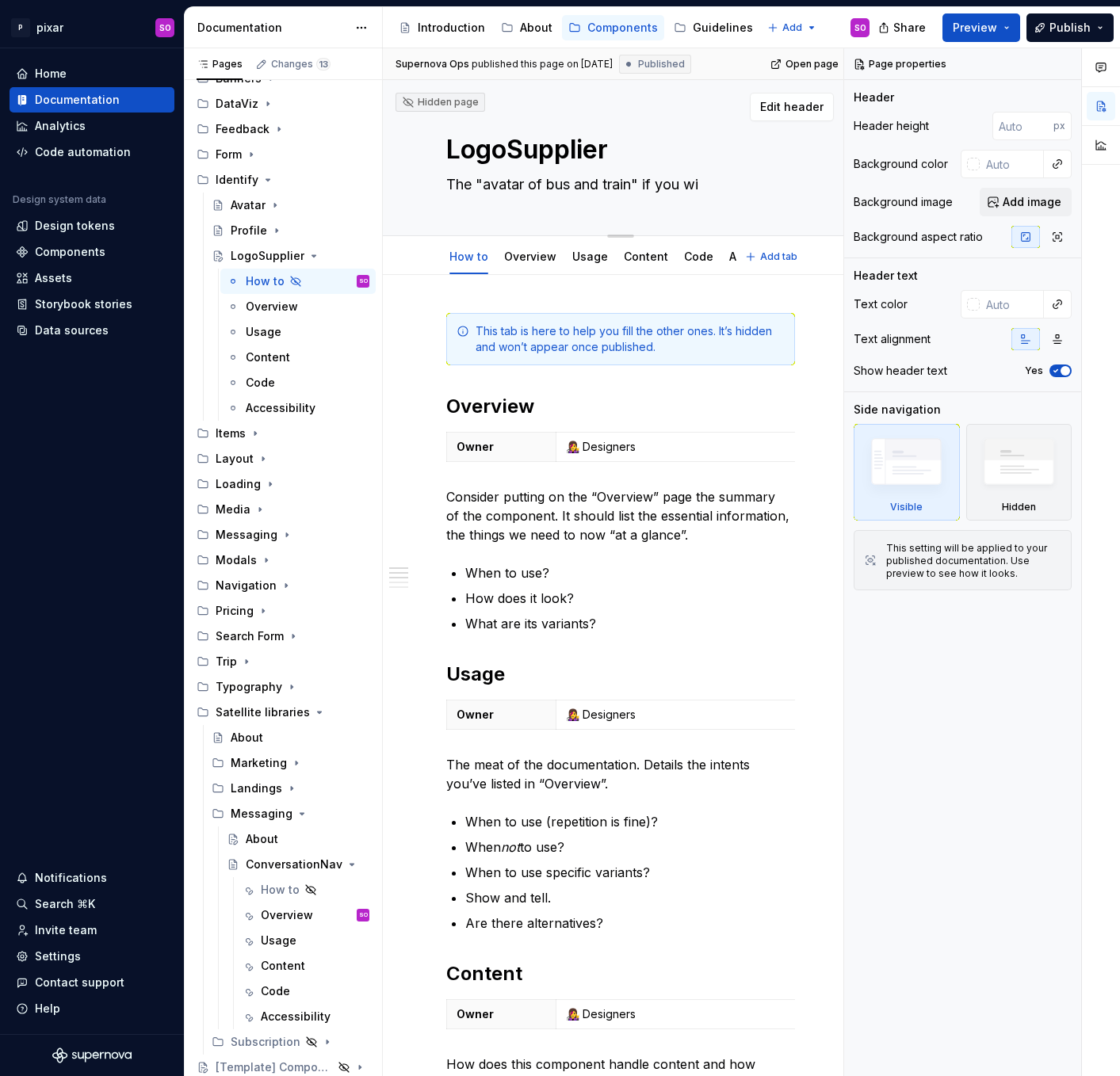
type textarea "The "avatar of bus and train" if you wil"
type textarea "*"
type textarea "The "avatar of bus and train" if you will"
type textarea "*"
type textarea "The "avatar of bus and train" if you will."
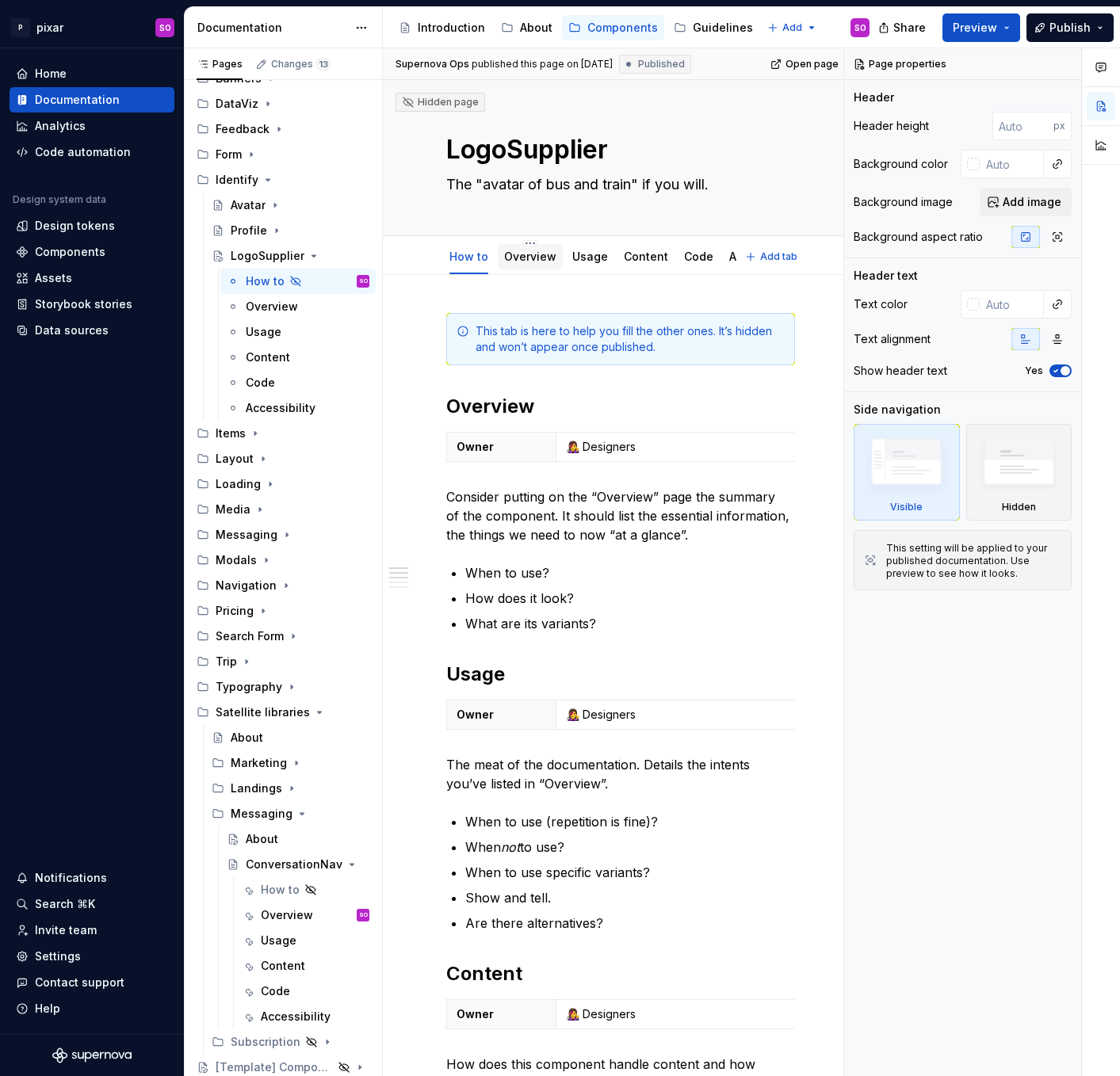
type textarea "*"
type textarea "The "avatar of bus and train" if you will."
click at [466, 240] on html "P pixar SO Home Documentation Analytics Code automation Design system data Desi…" at bounding box center [560, 538] width 1120 height 1076
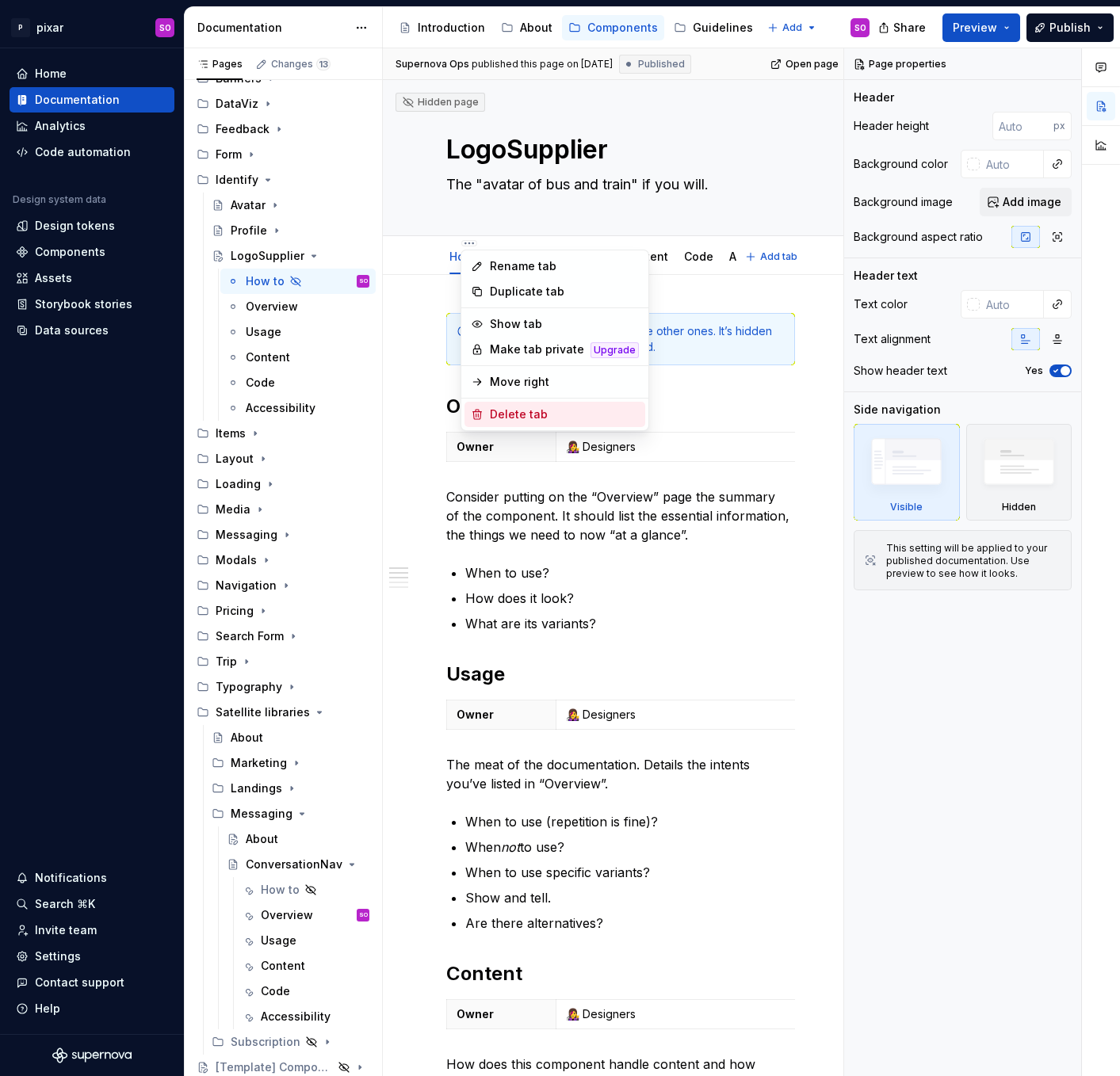
click at [525, 410] on div "Delete tab" at bounding box center [564, 414] width 149 height 16
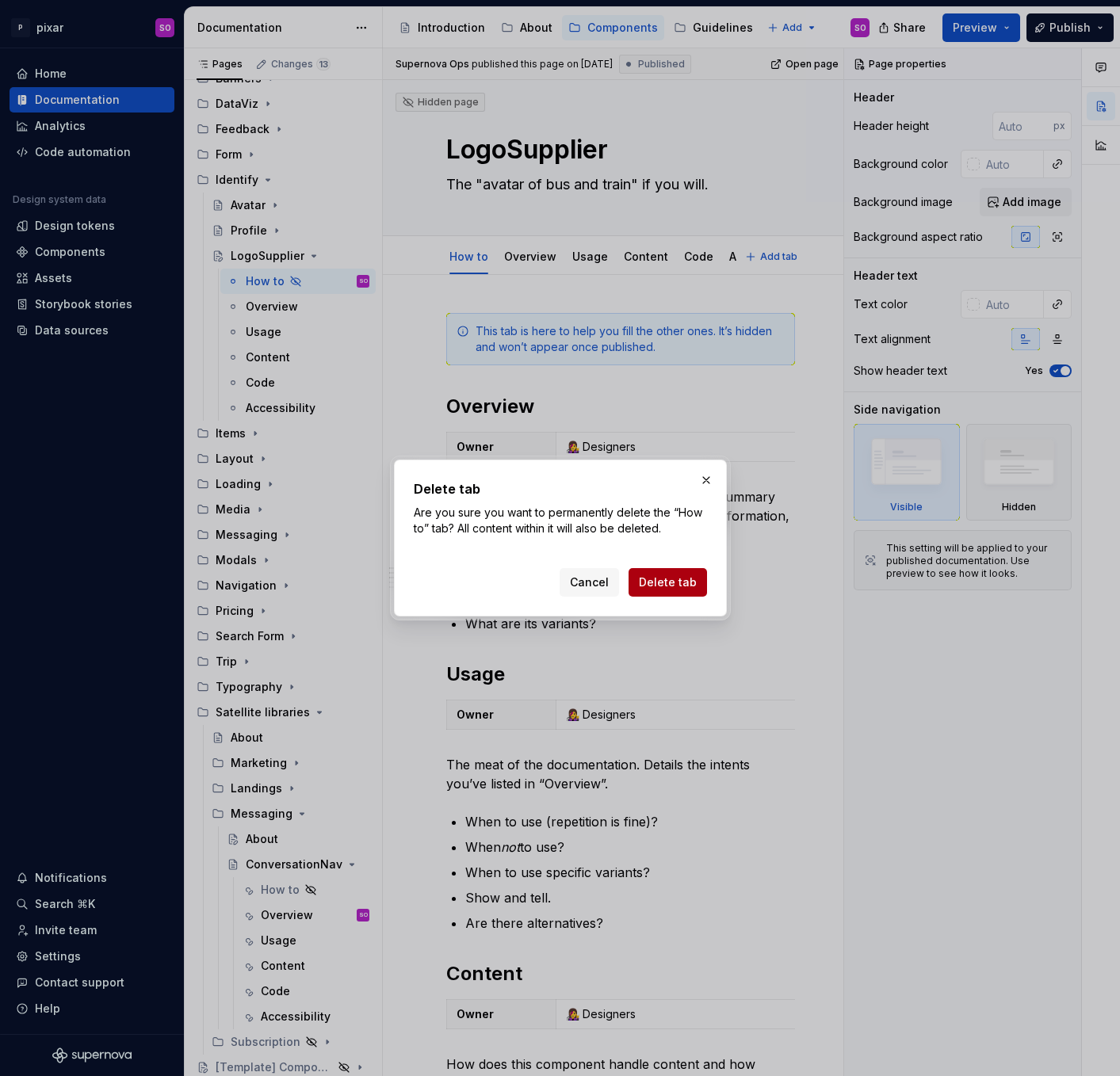
click at [669, 577] on span "Delete tab" at bounding box center [667, 583] width 58 height 16
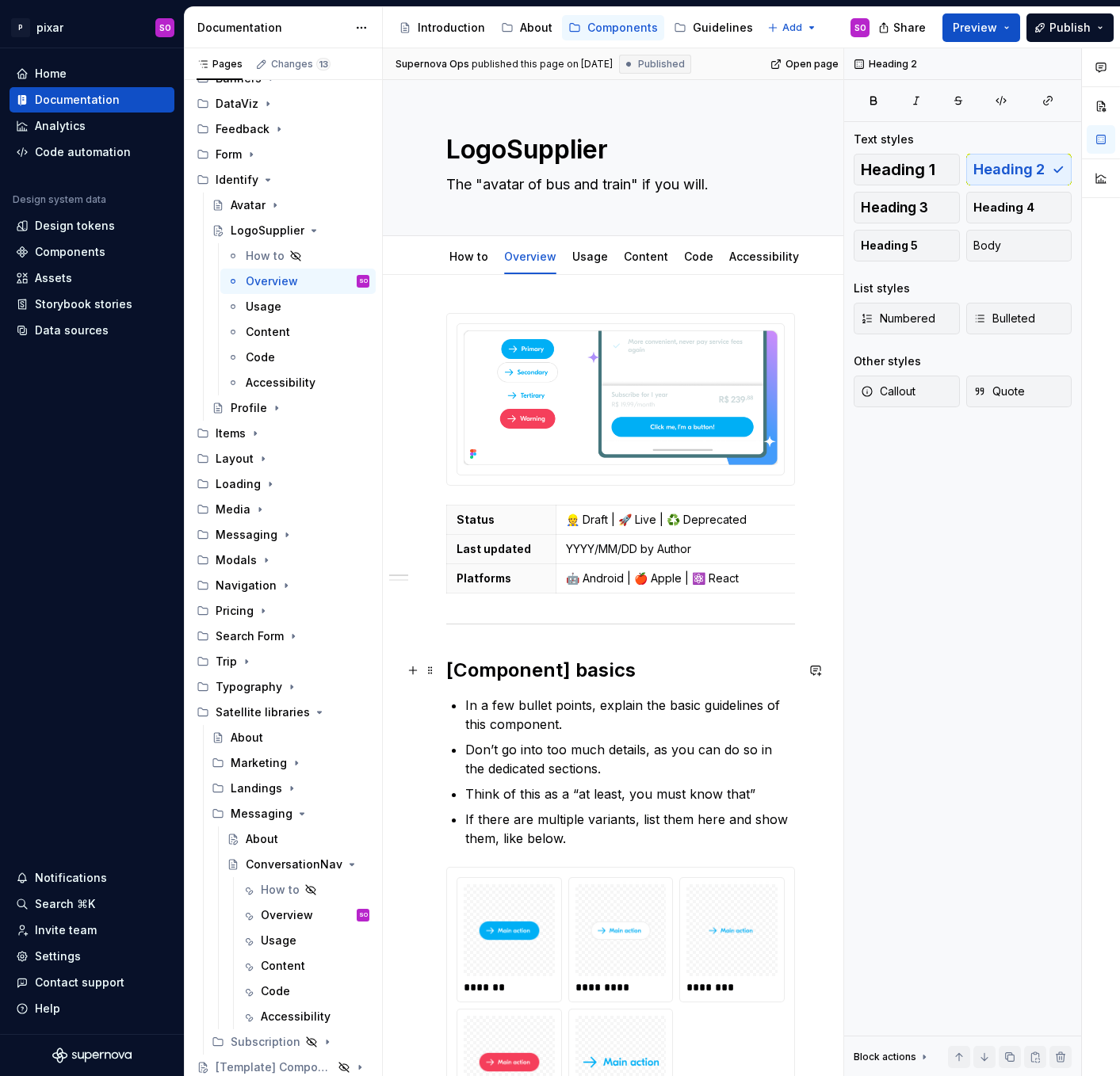
click at [569, 670] on h2 "[Component] basics" at bounding box center [621, 670] width 348 height 26
type textarea "*"
click at [764, 520] on p "👷 Draft | 🚀 Live | ♻️ Deprecated" at bounding box center [799, 520] width 466 height 16
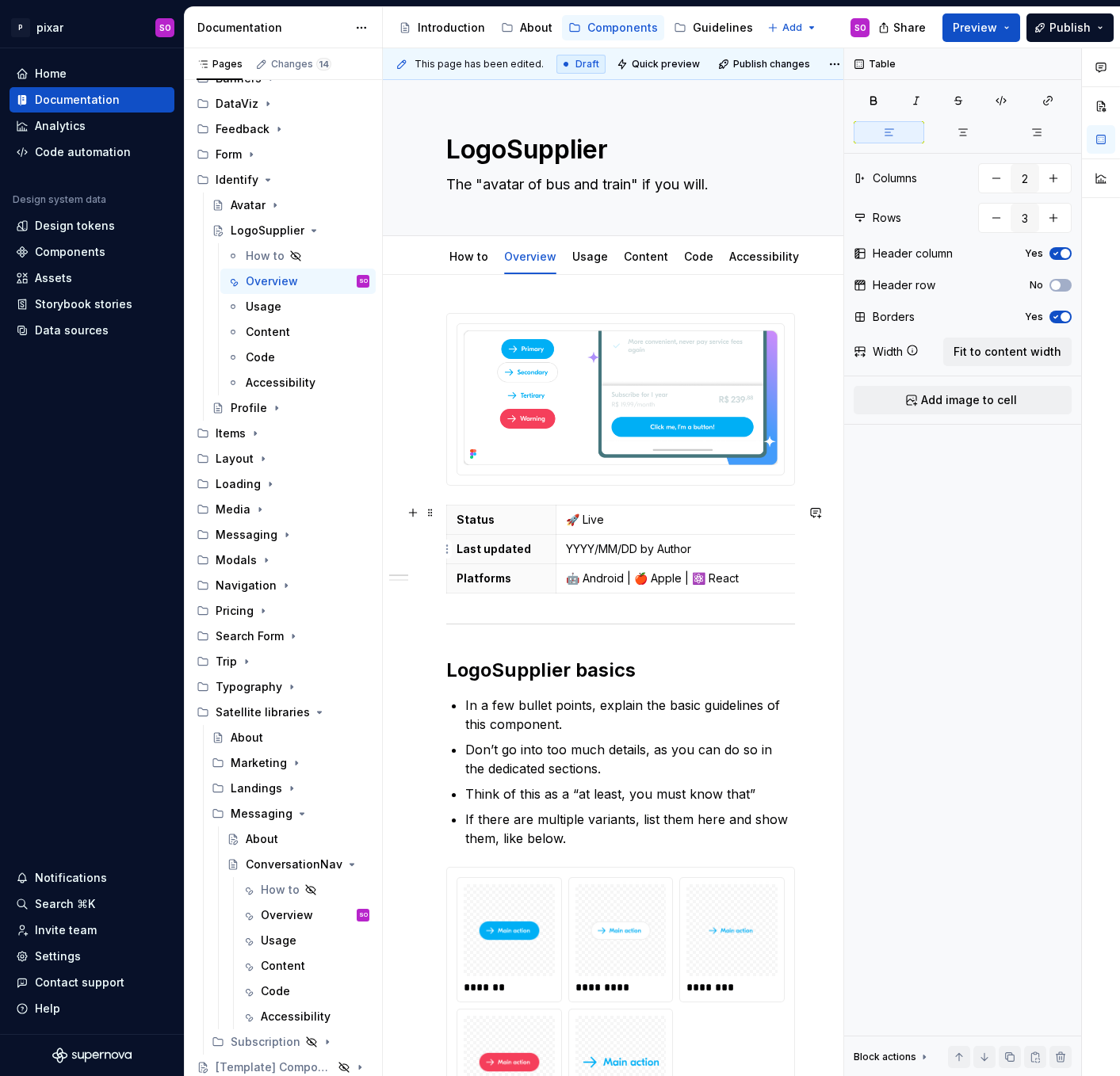
click at [584, 552] on p "YYYY/MM/DD by Author" at bounding box center [799, 549] width 466 height 16
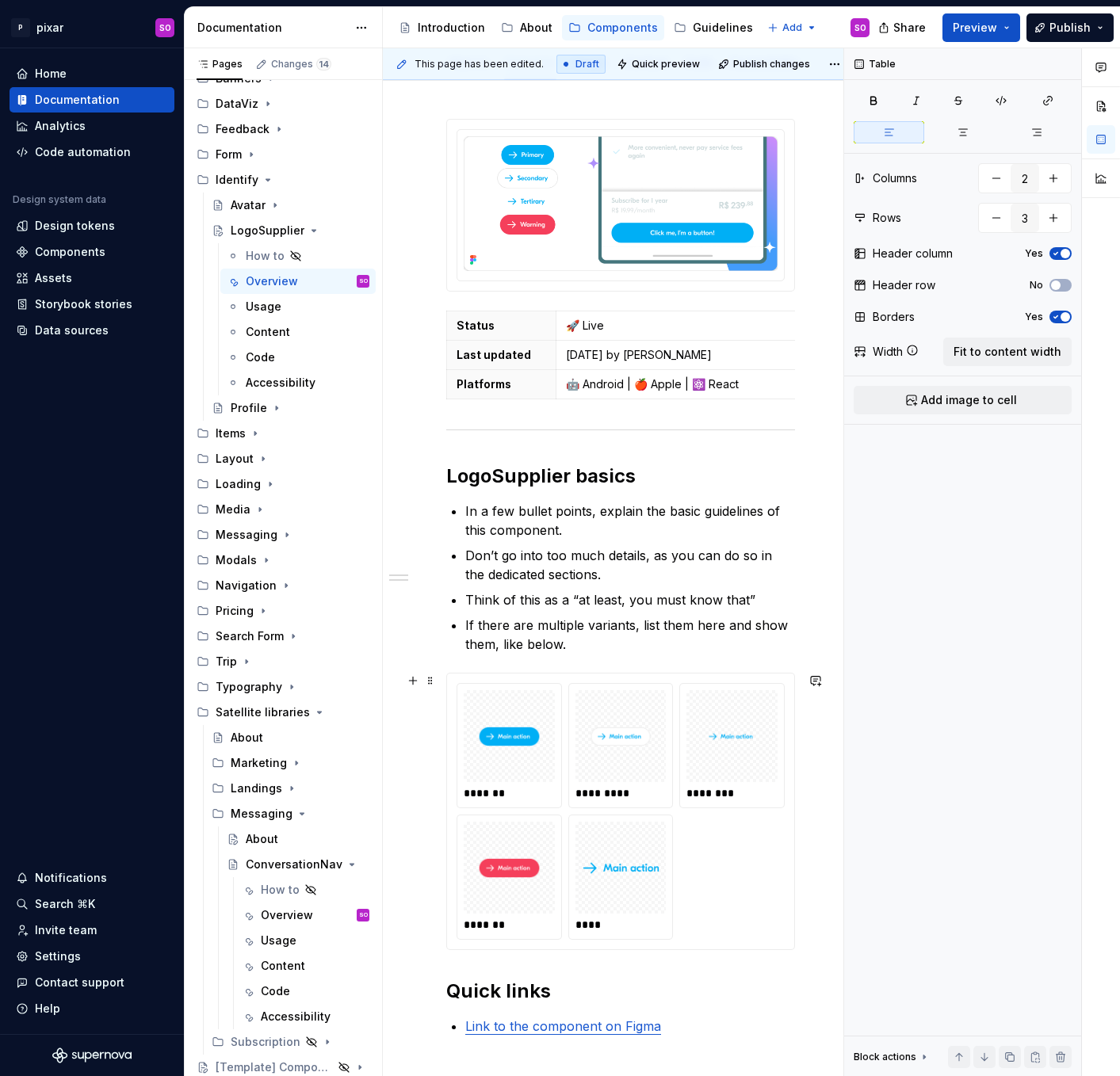
scroll to position [197, 0]
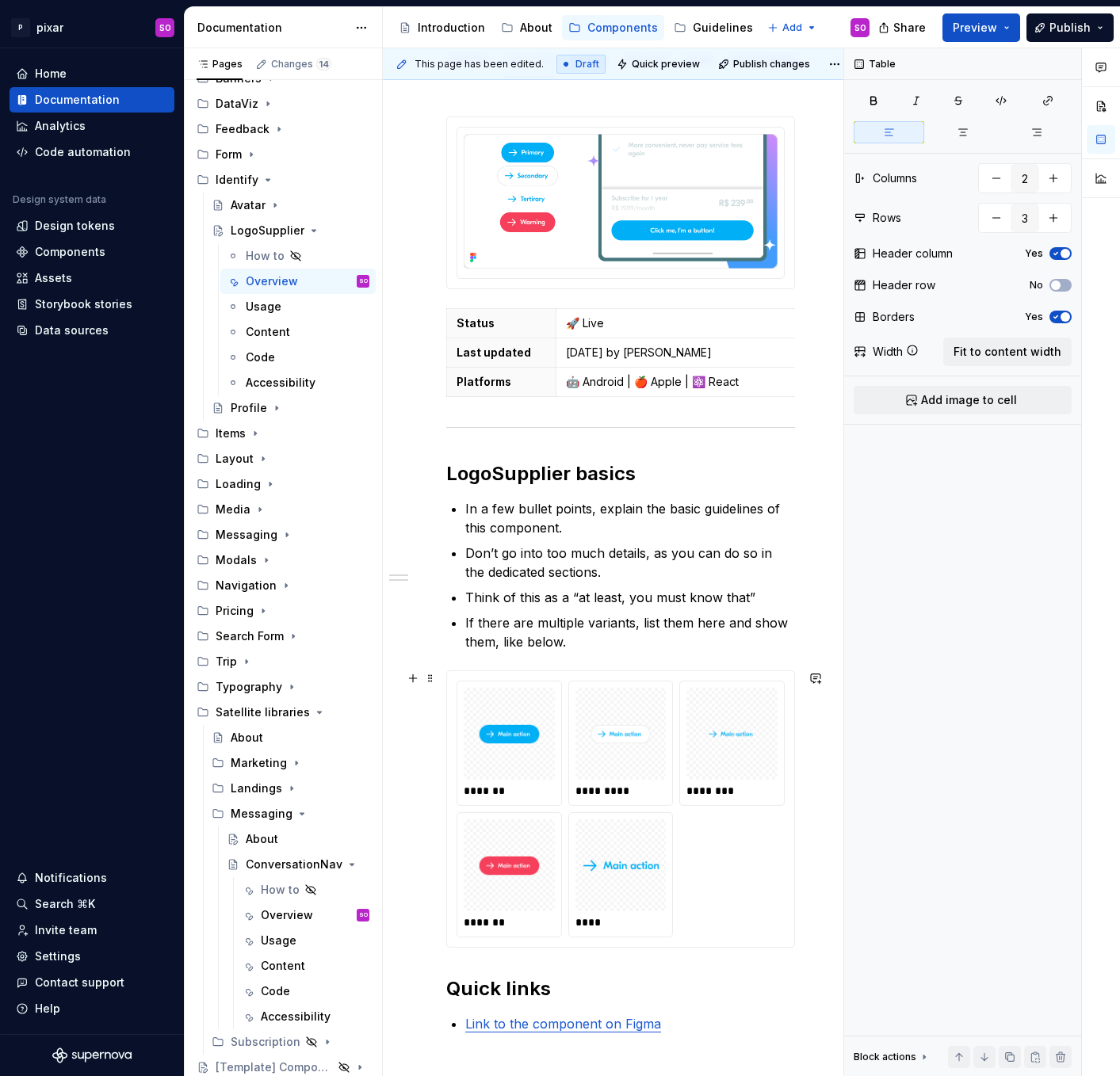
click at [660, 785] on div "*********" at bounding box center [621, 791] width 91 height 16
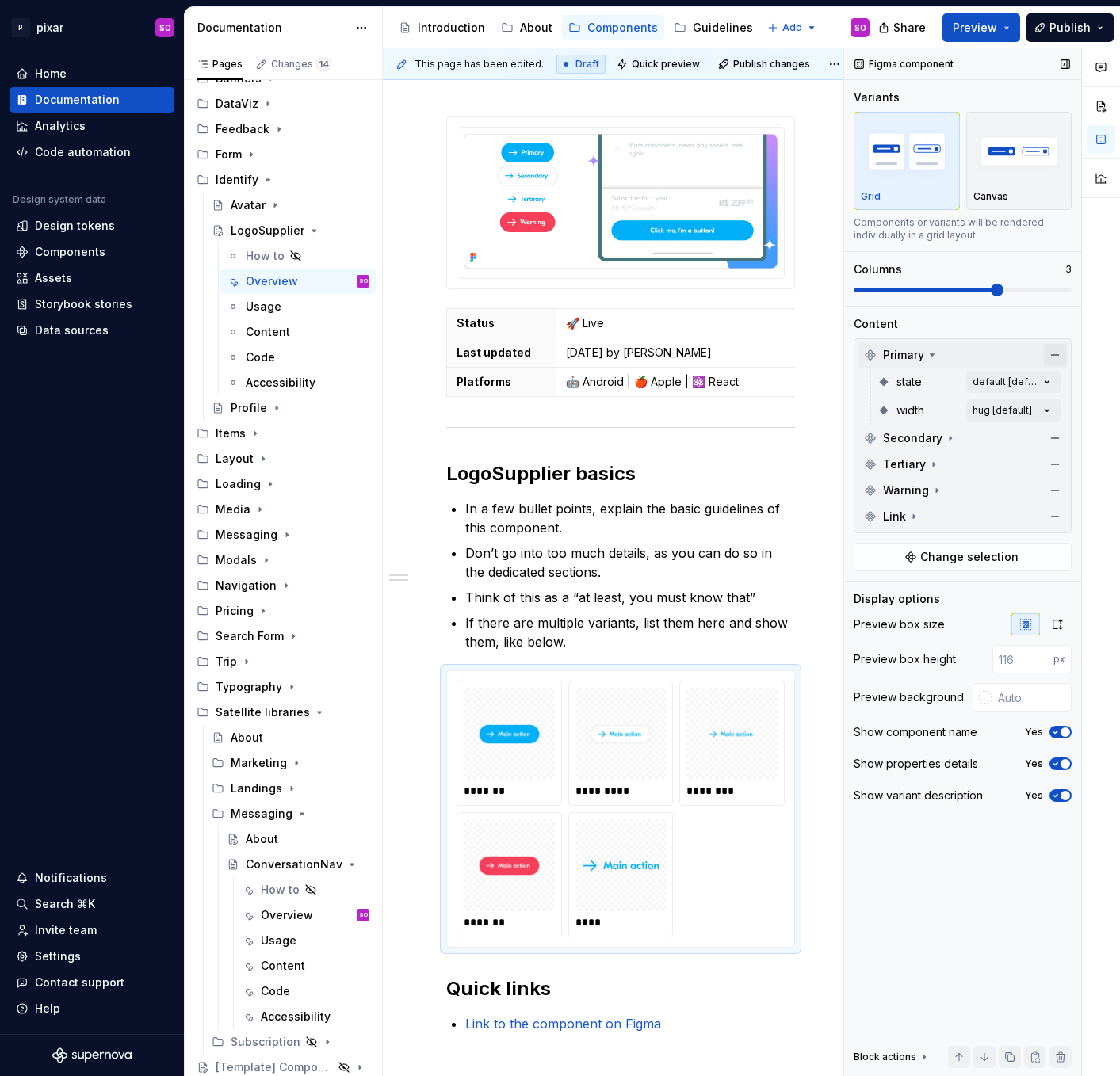
scroll to position [100, 0]
click at [1057, 354] on button "button" at bounding box center [1055, 355] width 22 height 22
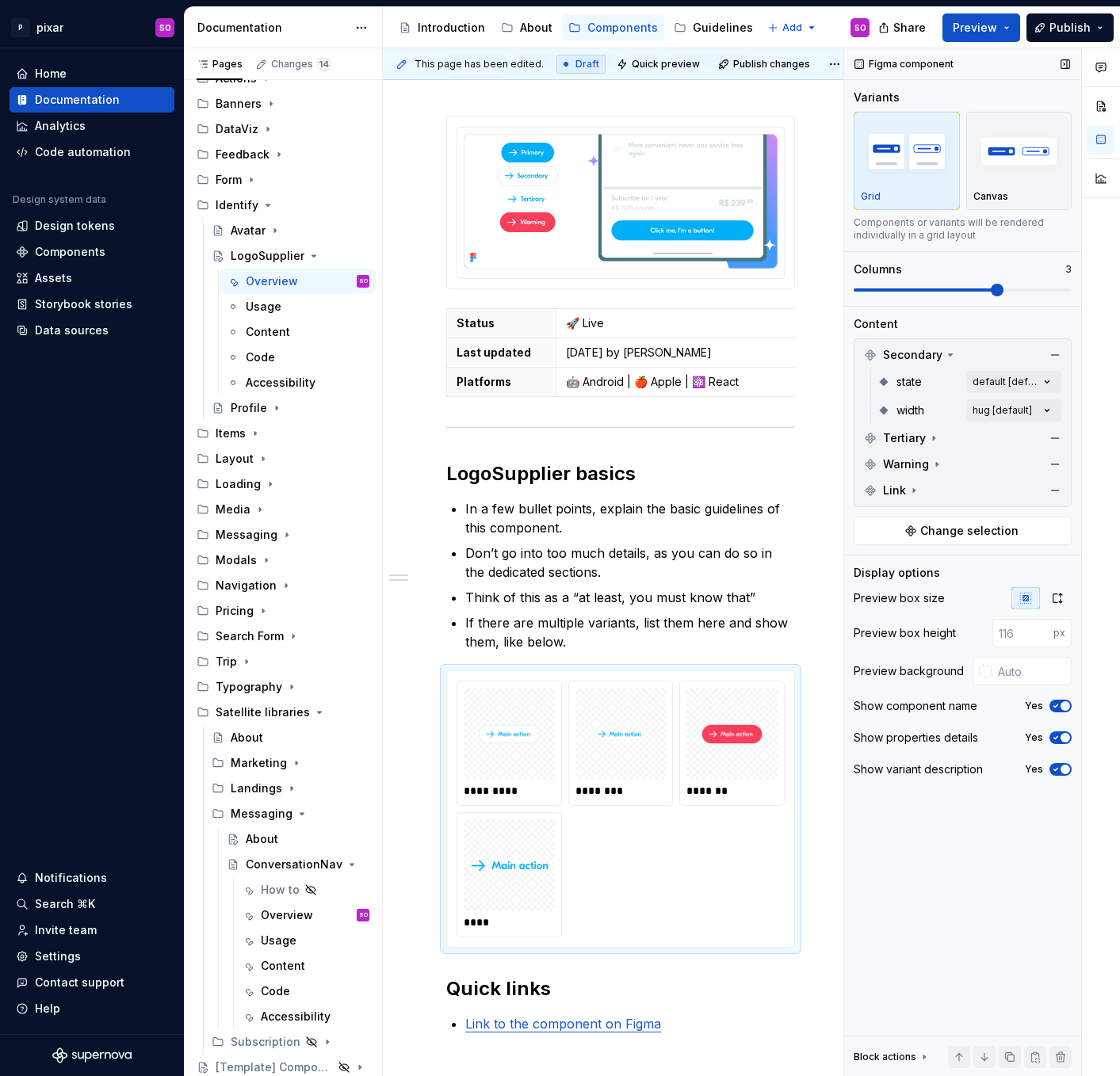
click at [1057, 354] on button "button" at bounding box center [1055, 355] width 22 height 22
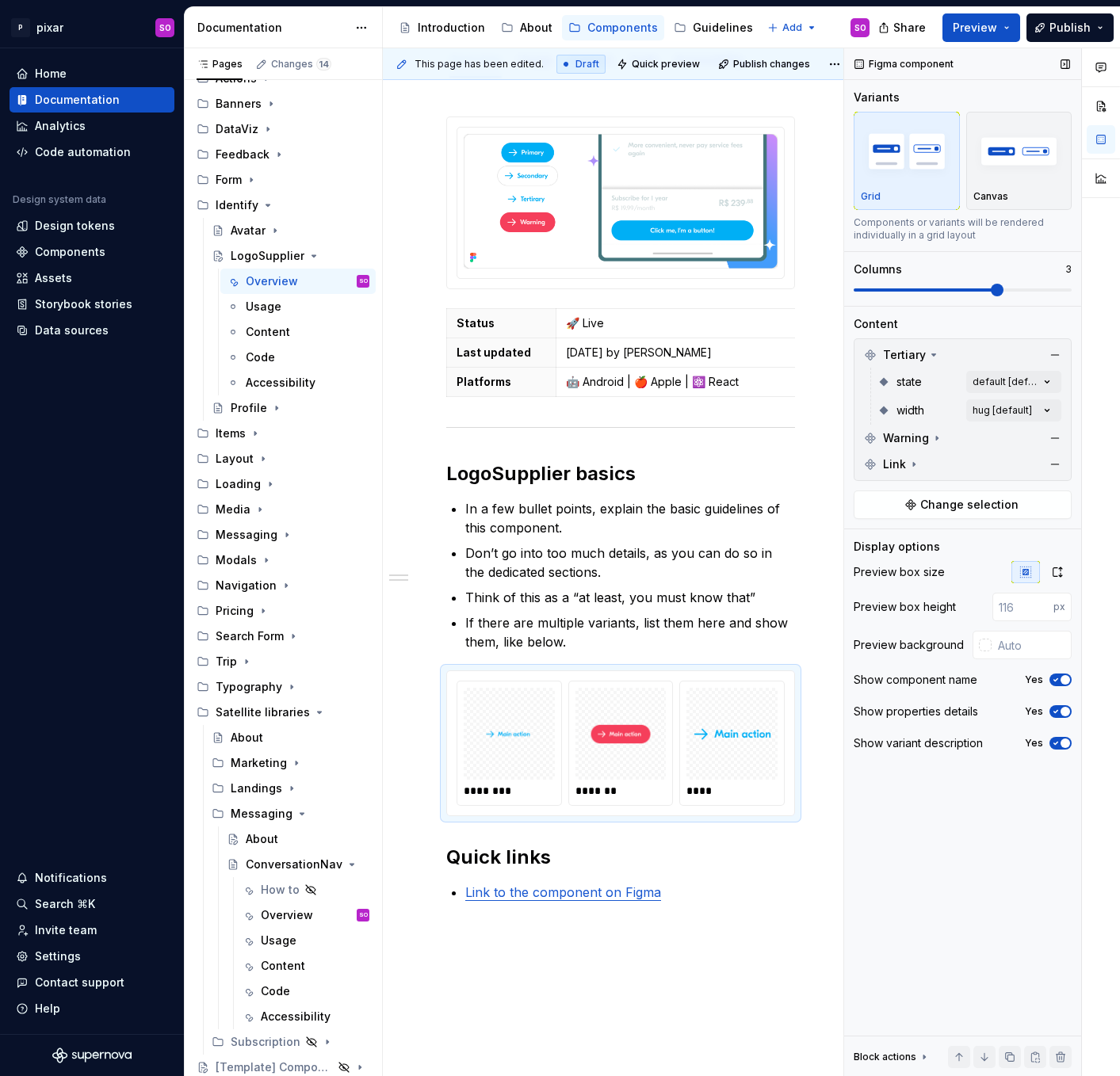
click at [1057, 354] on button "button" at bounding box center [1055, 355] width 22 height 22
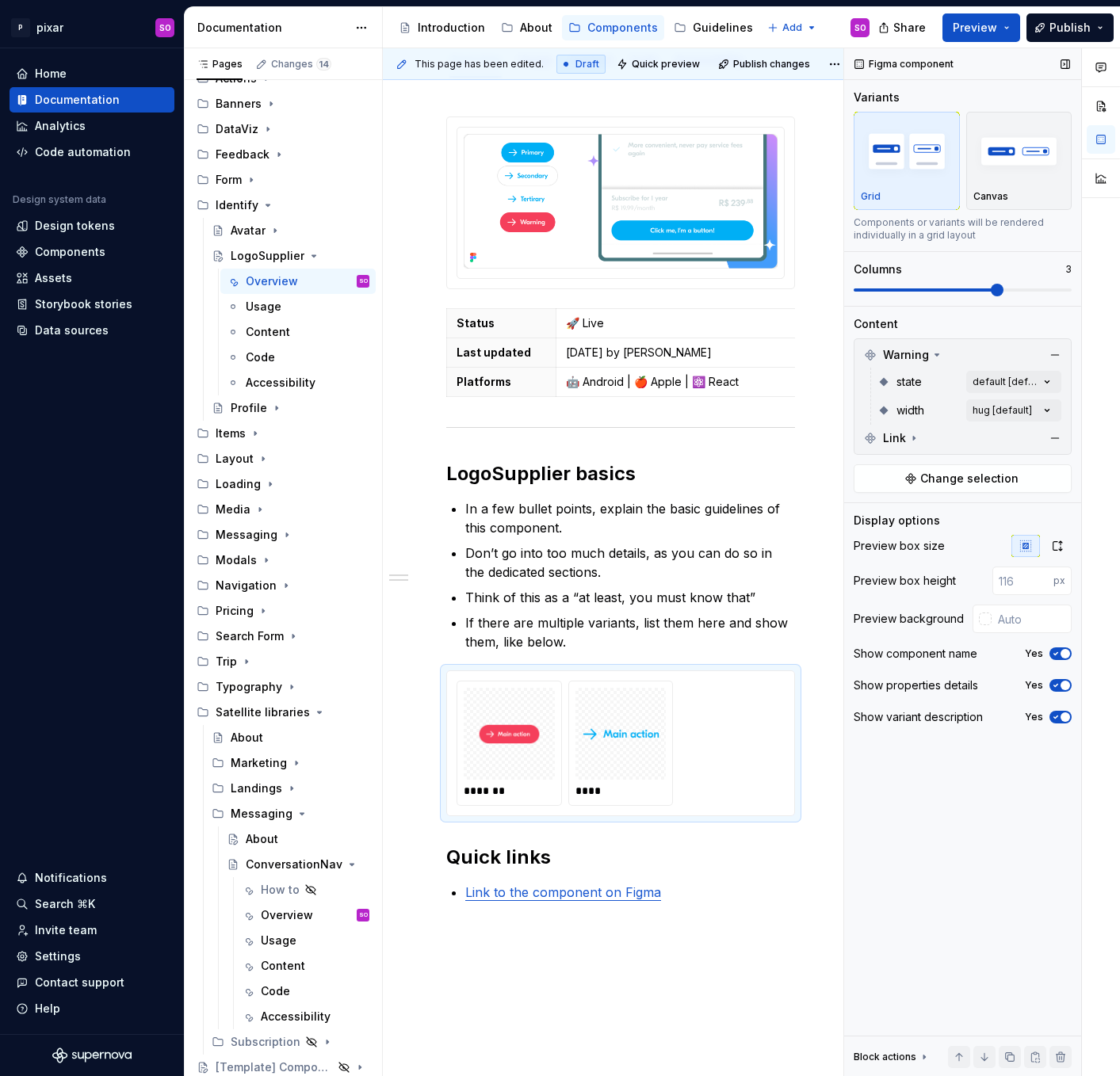
click at [1057, 354] on button "button" at bounding box center [1055, 355] width 22 height 22
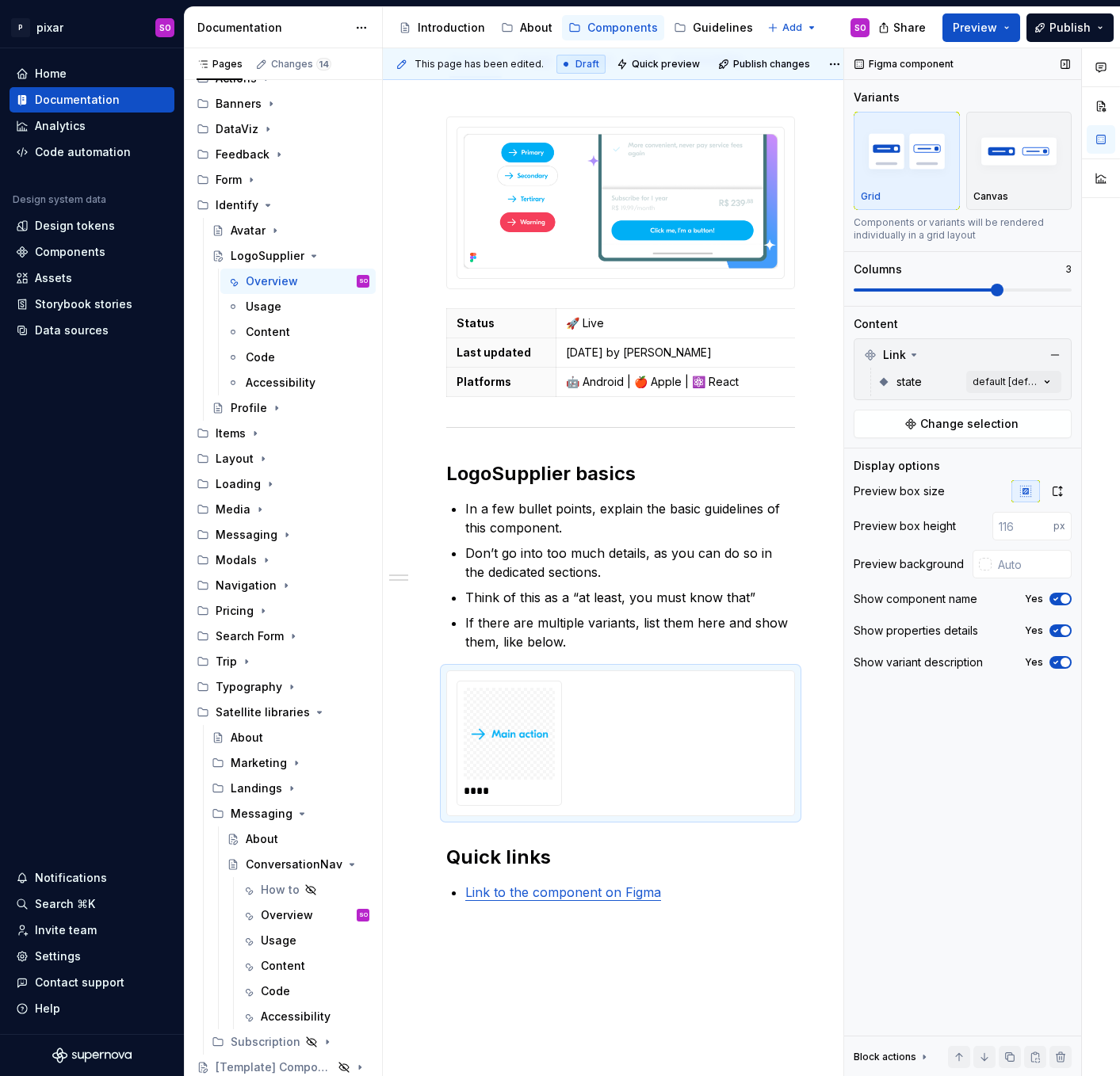
click at [1057, 354] on button "button" at bounding box center [1055, 355] width 22 height 22
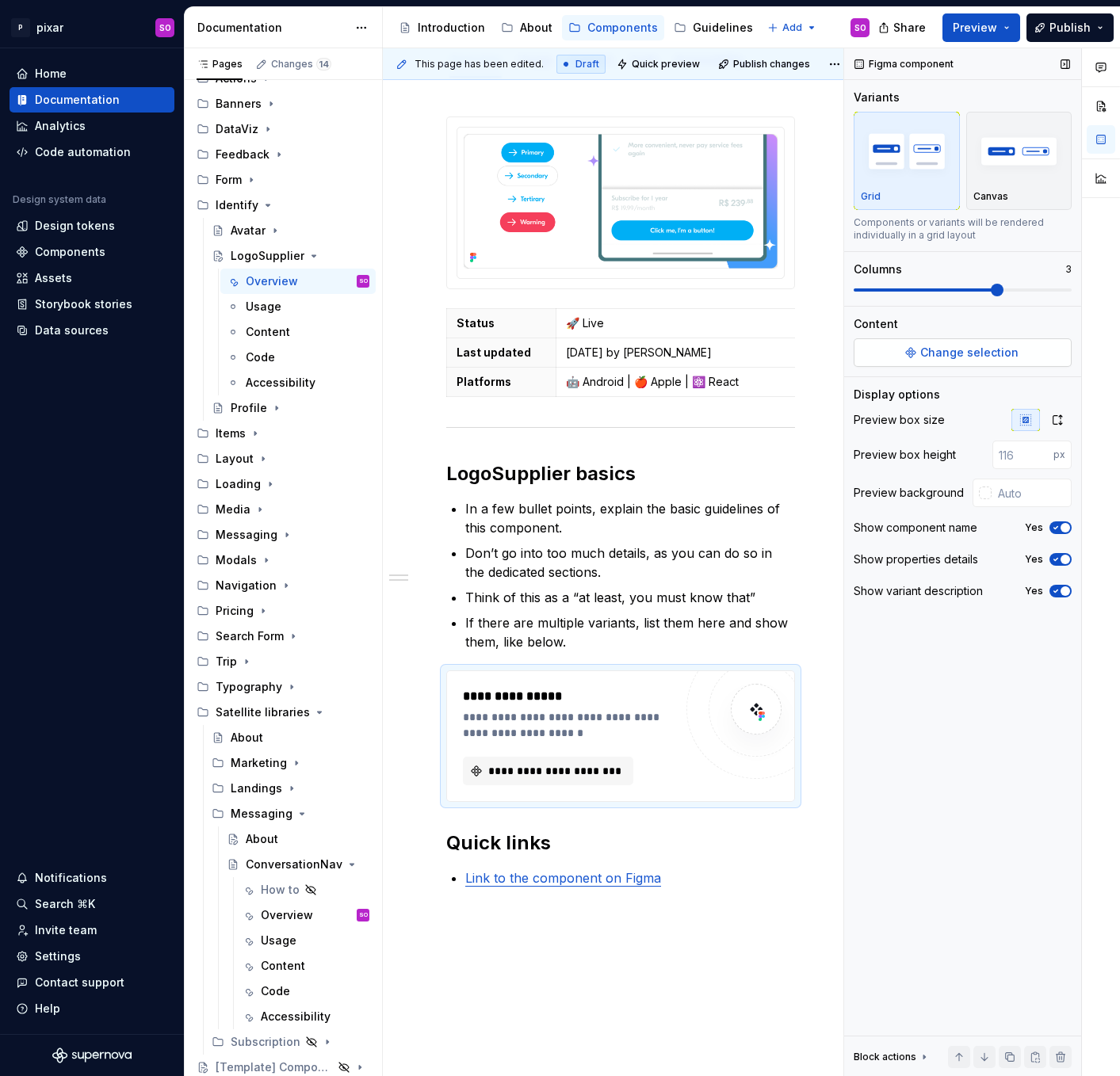
click at [1032, 353] on button "Change selection" at bounding box center [962, 353] width 218 height 29
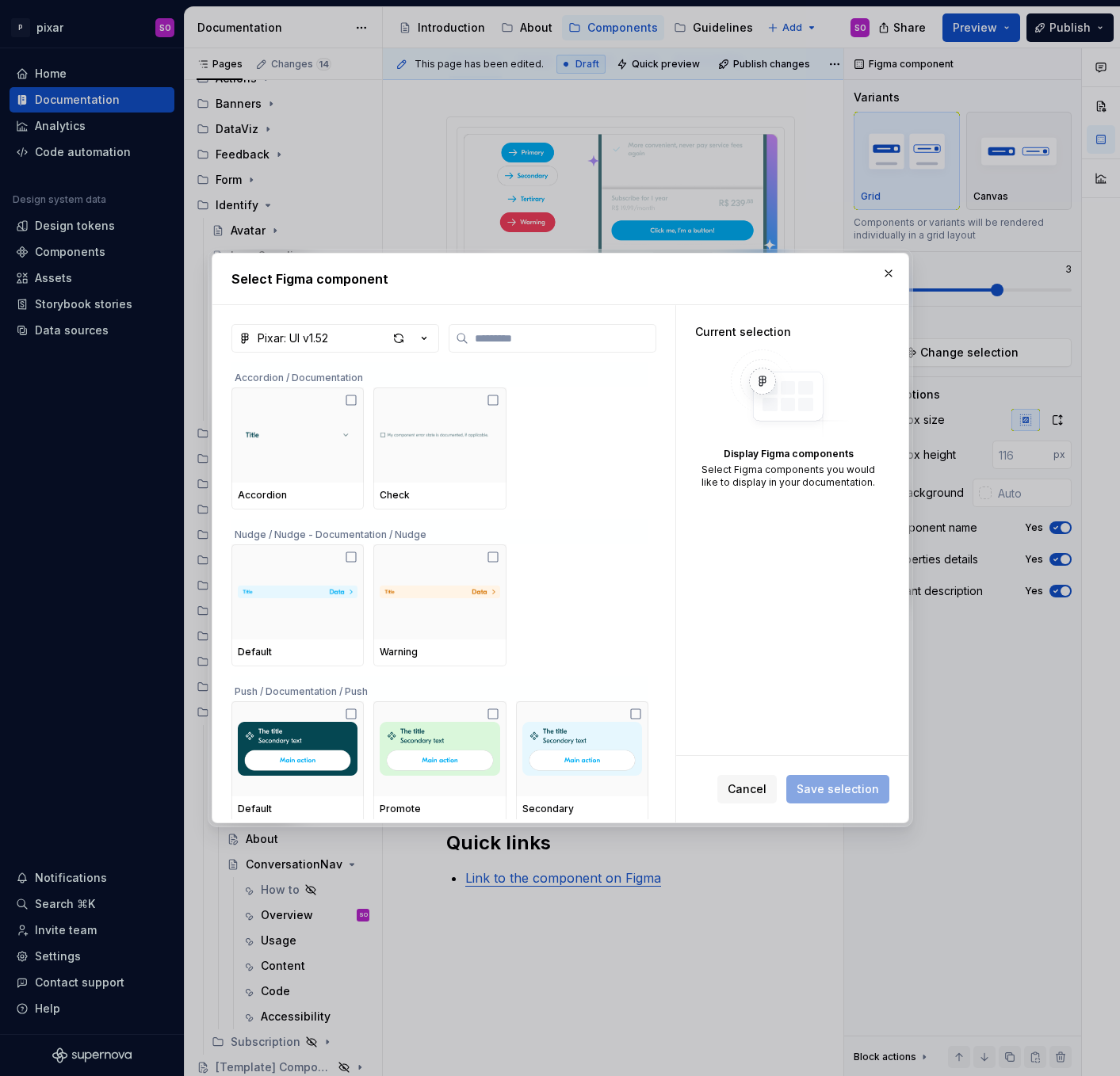
type textarea "*"
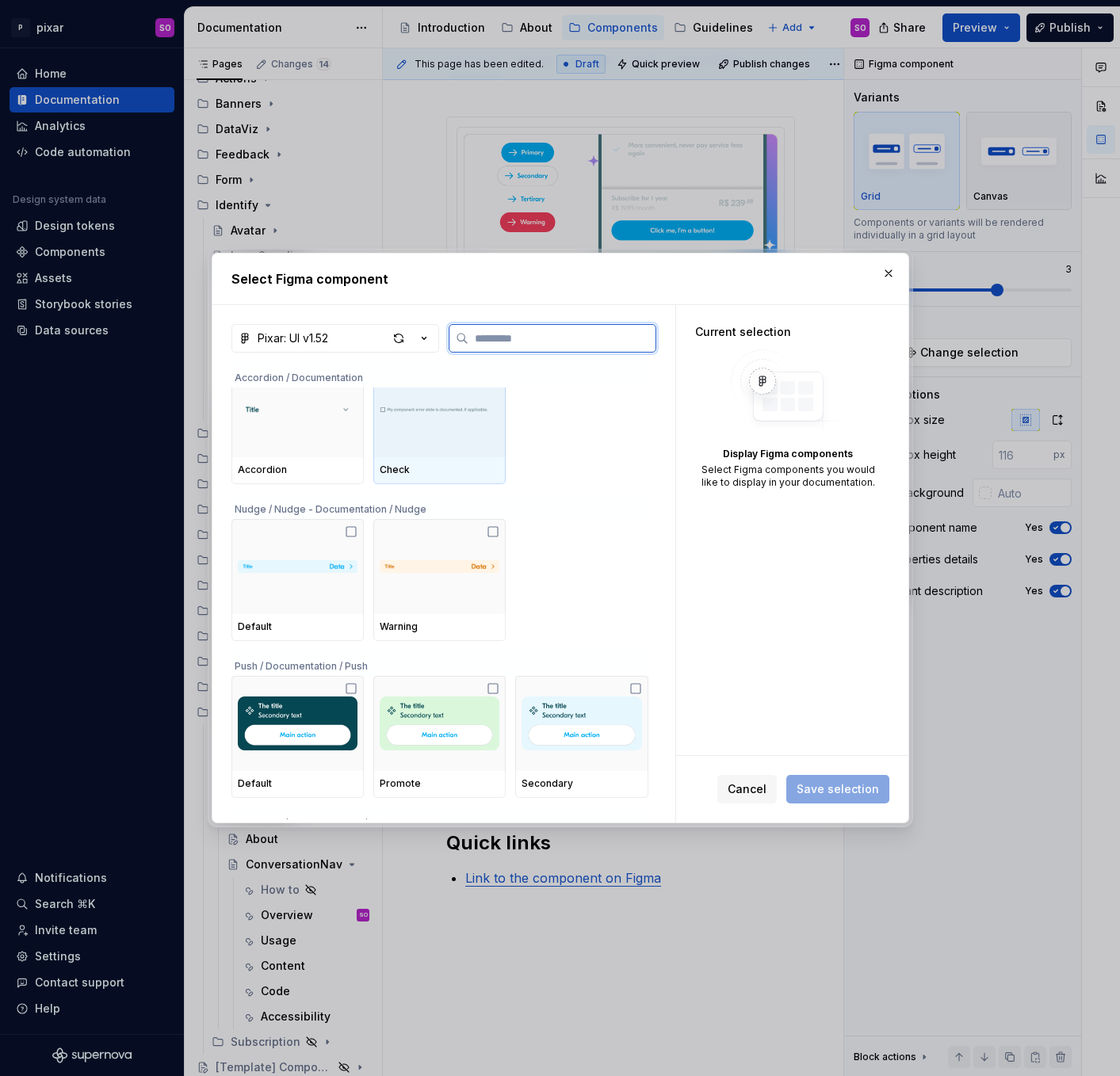
scroll to position [26, 0]
type input "*"
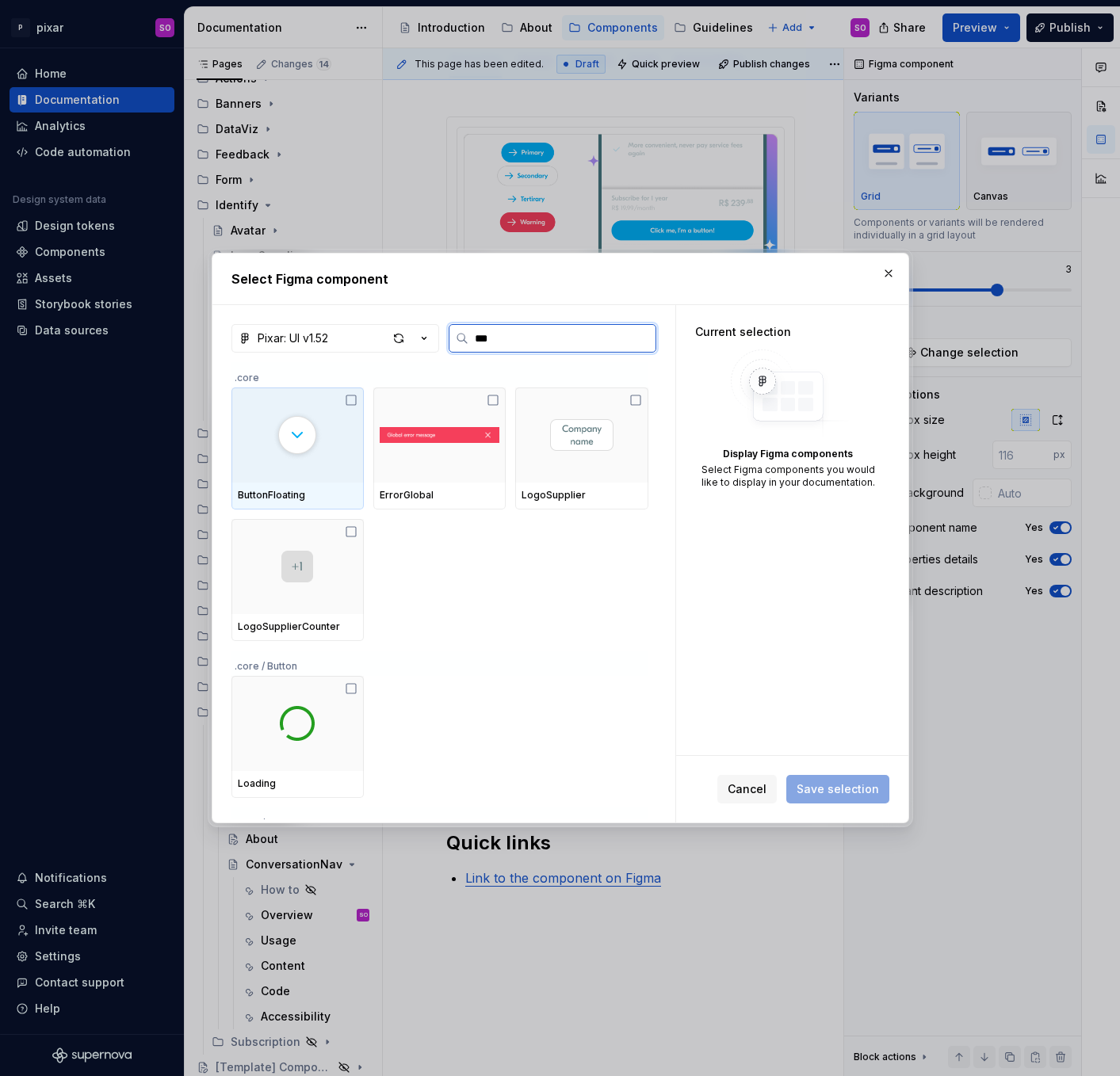
type input "****"
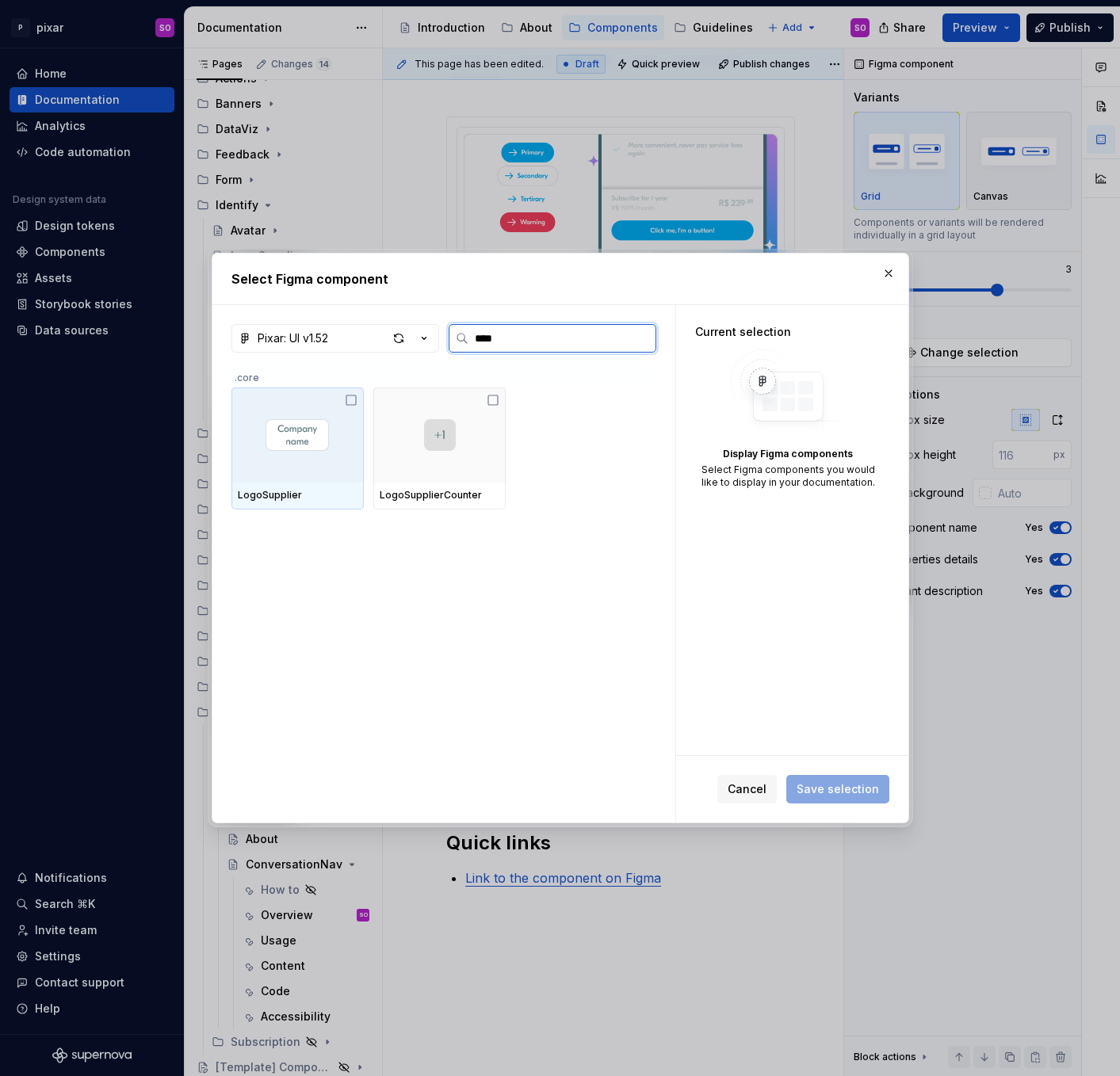
click at [337, 419] on div at bounding box center [297, 435] width 132 height 95
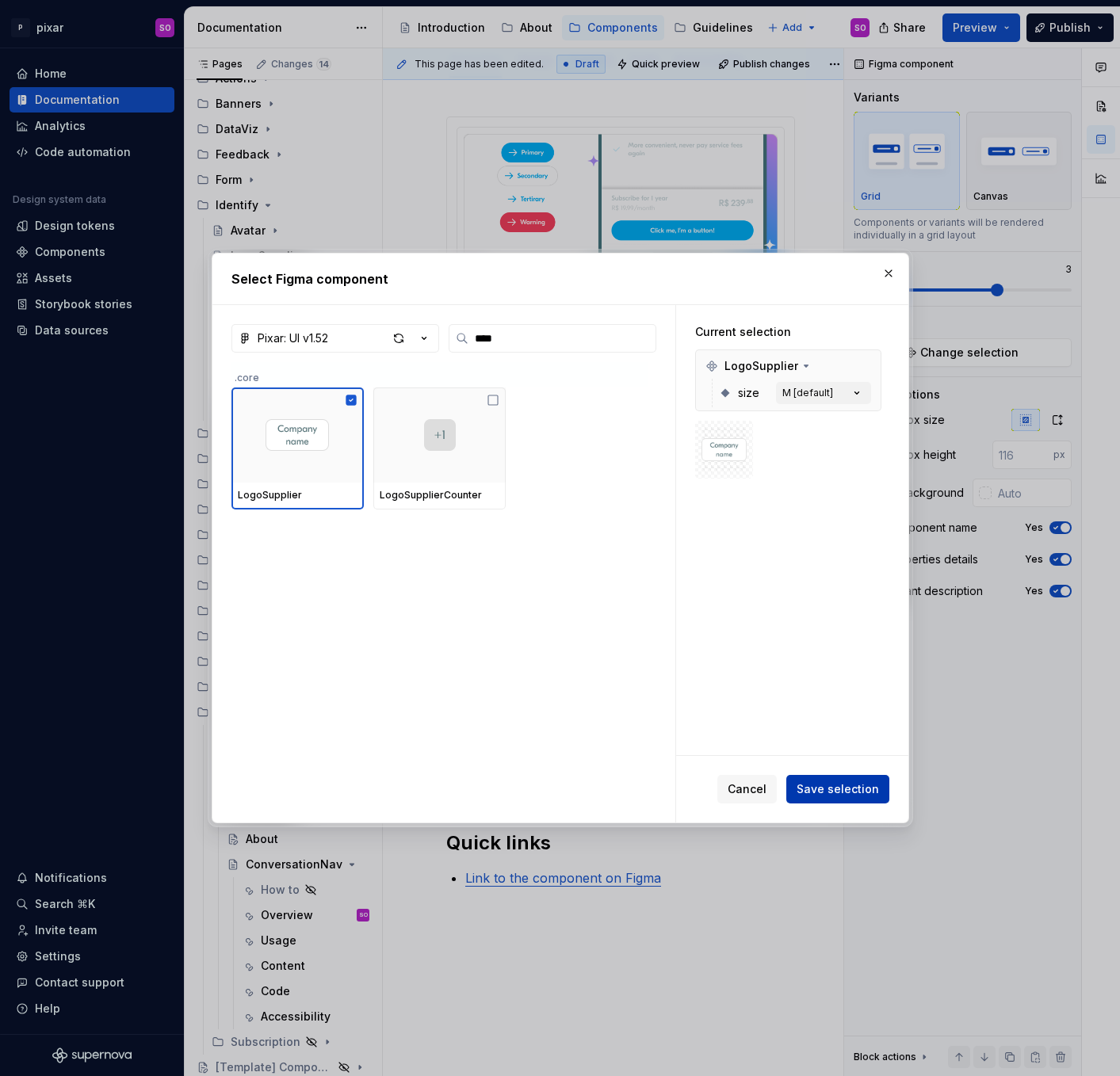
click at [854, 785] on span "Save selection" at bounding box center [837, 789] width 83 height 16
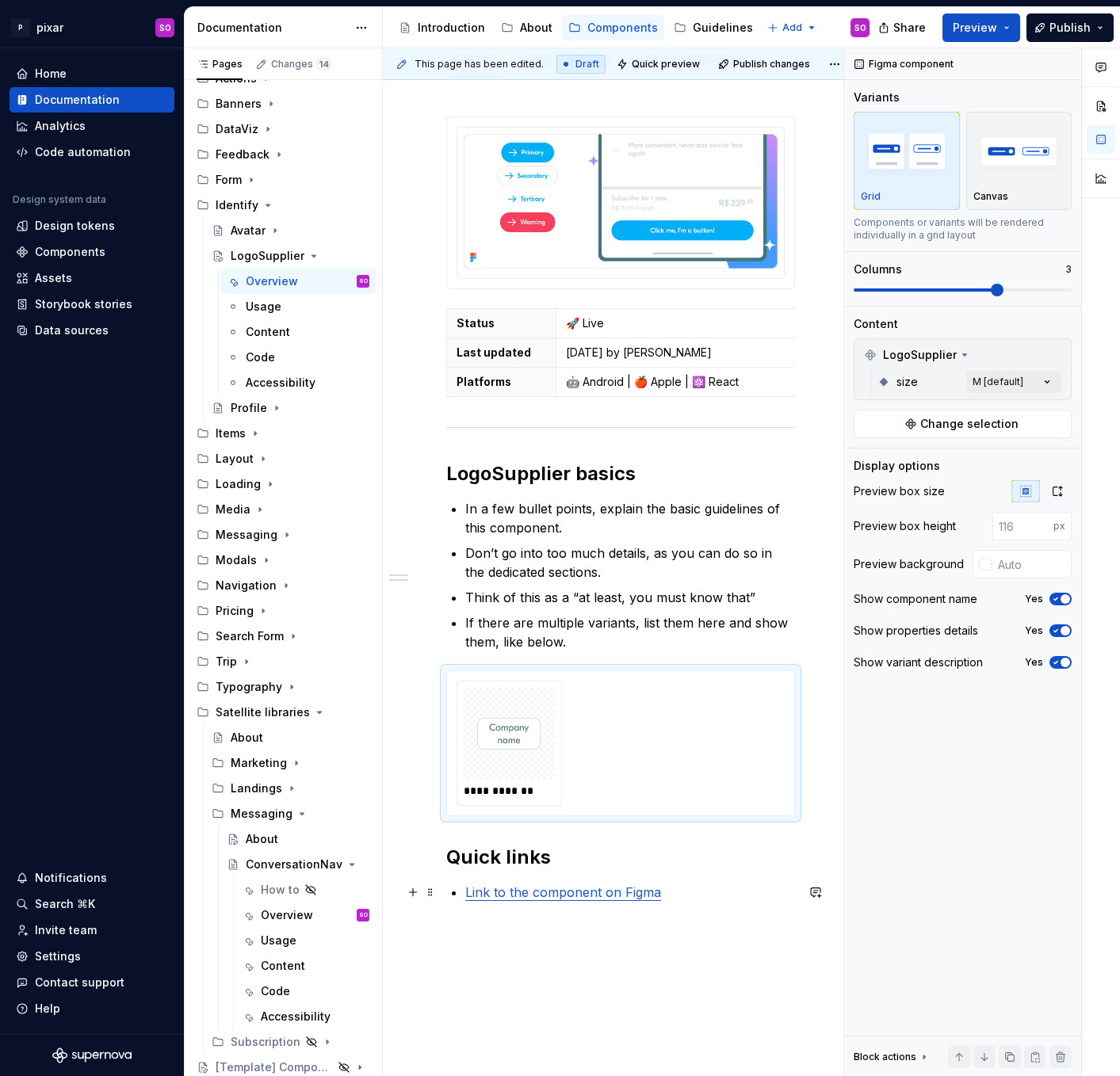
click at [628, 896] on link "Link to the component on Figma" at bounding box center [563, 892] width 196 height 16
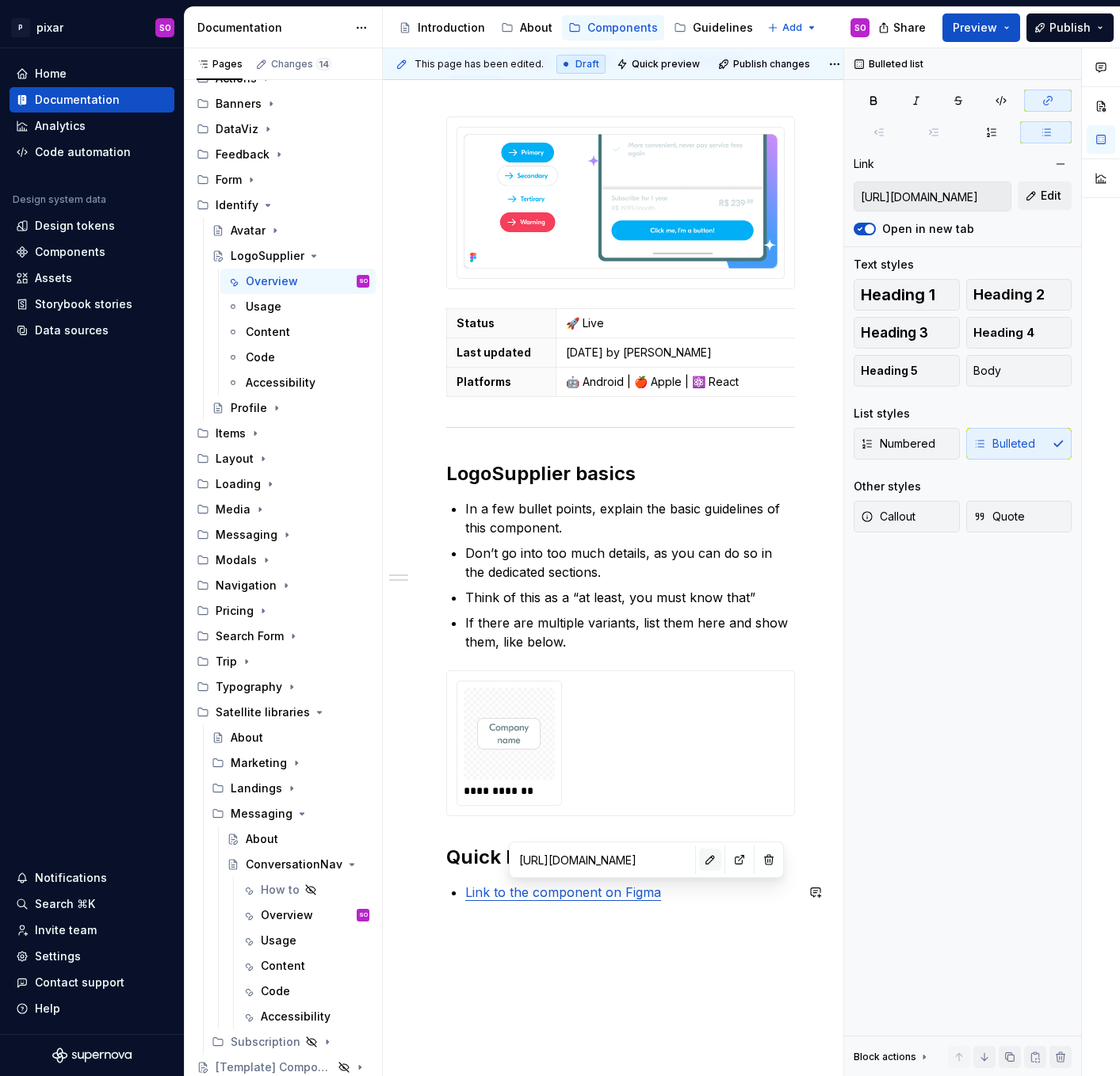
click at [698, 861] on button "button" at bounding box center [710, 860] width 22 height 22
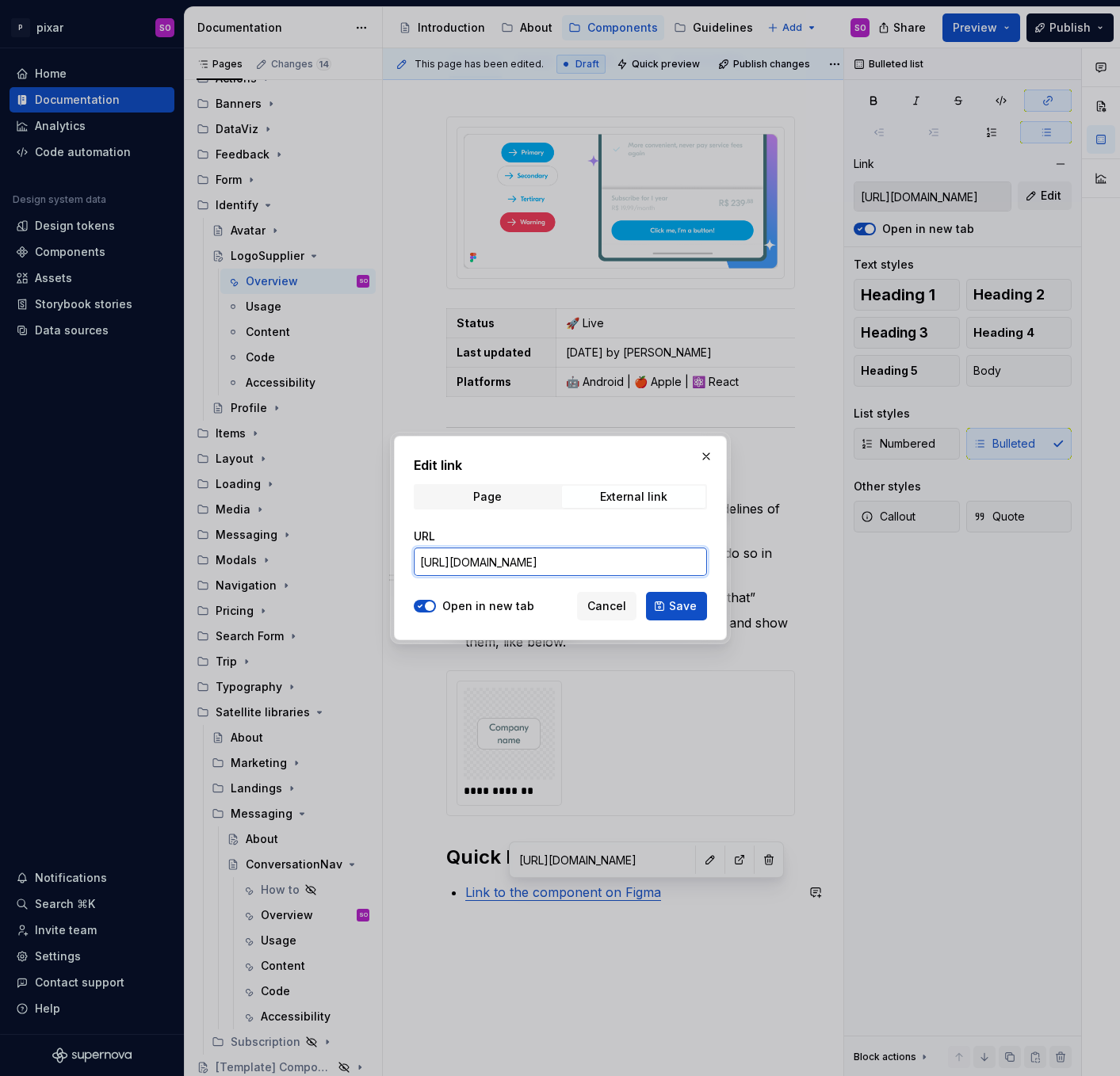
click at [544, 574] on input "[URL][DOMAIN_NAME]" at bounding box center [560, 562] width 293 height 29
paste input "branch/wiuHL5TpmdaIXV1mx3GbIQ/Pixar--UI-v1.52?node-id=80801-35017&p=f&t=0a0hP38…"
type input "[URL][DOMAIN_NAME]"
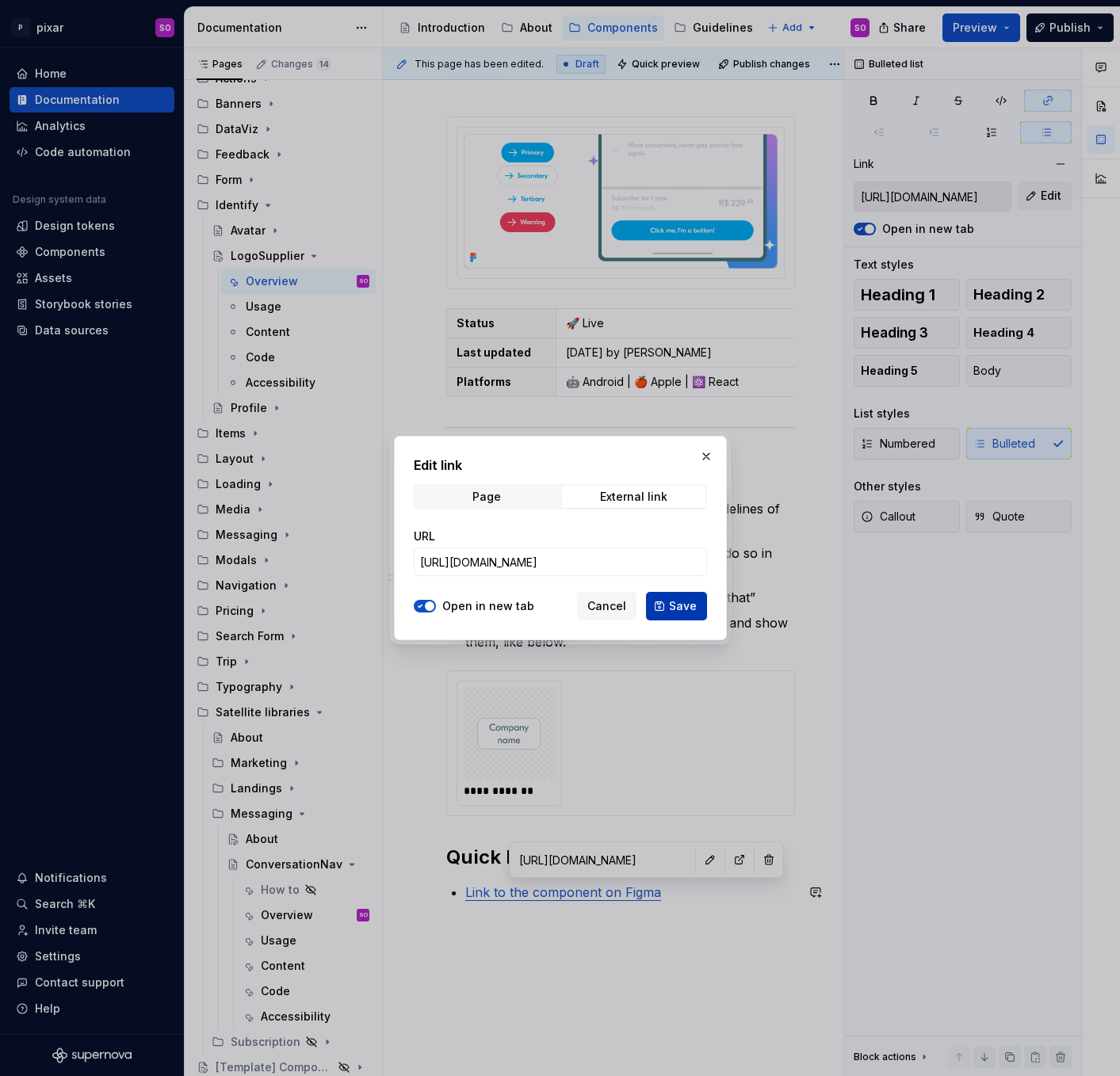
click at [692, 612] on span "Save" at bounding box center [682, 606] width 28 height 16
type input "[URL][DOMAIN_NAME]"
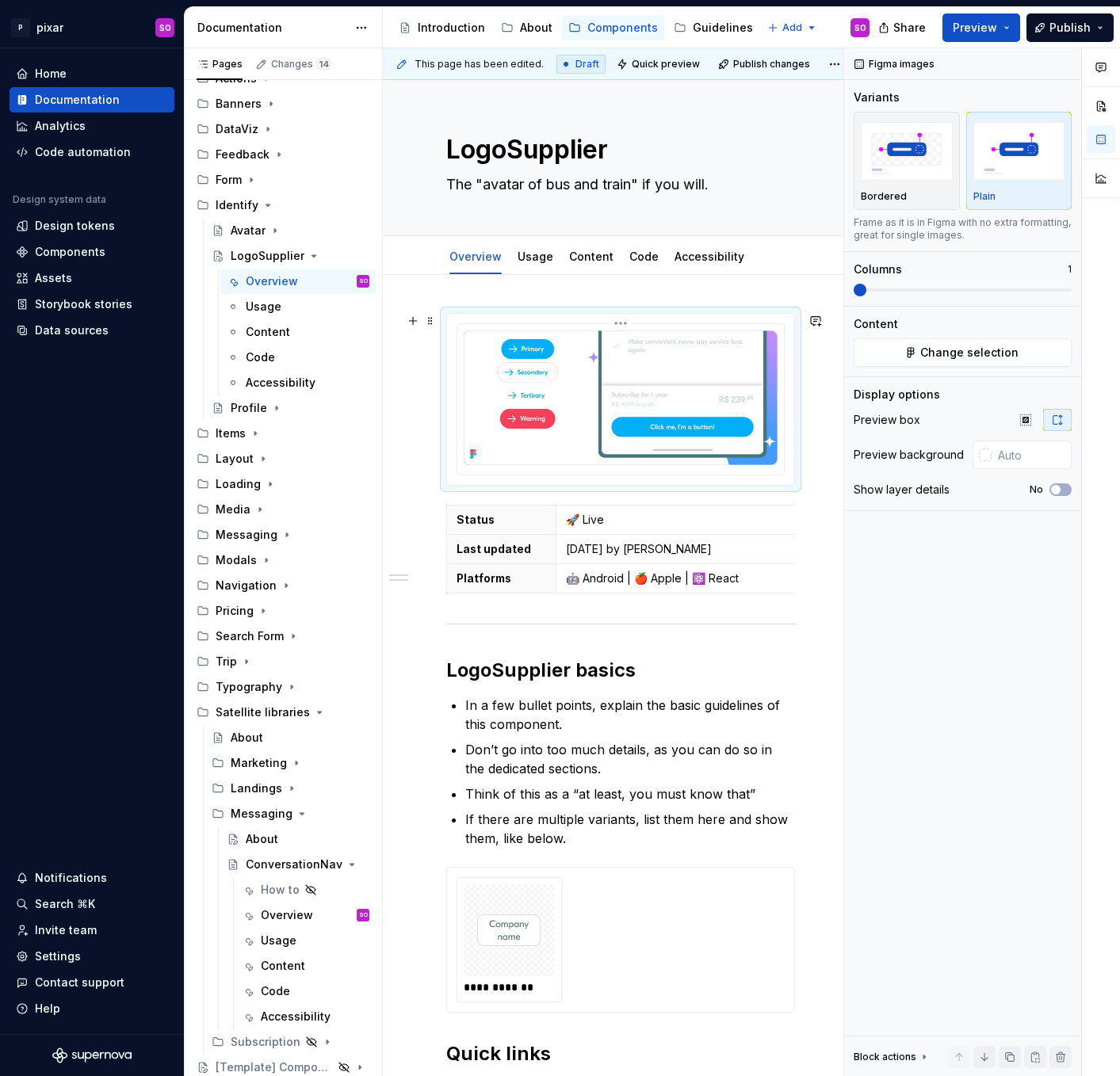
click at [620, 393] on img at bounding box center [620, 398] width 314 height 135
click at [981, 346] on span "Change selection" at bounding box center [969, 353] width 98 height 16
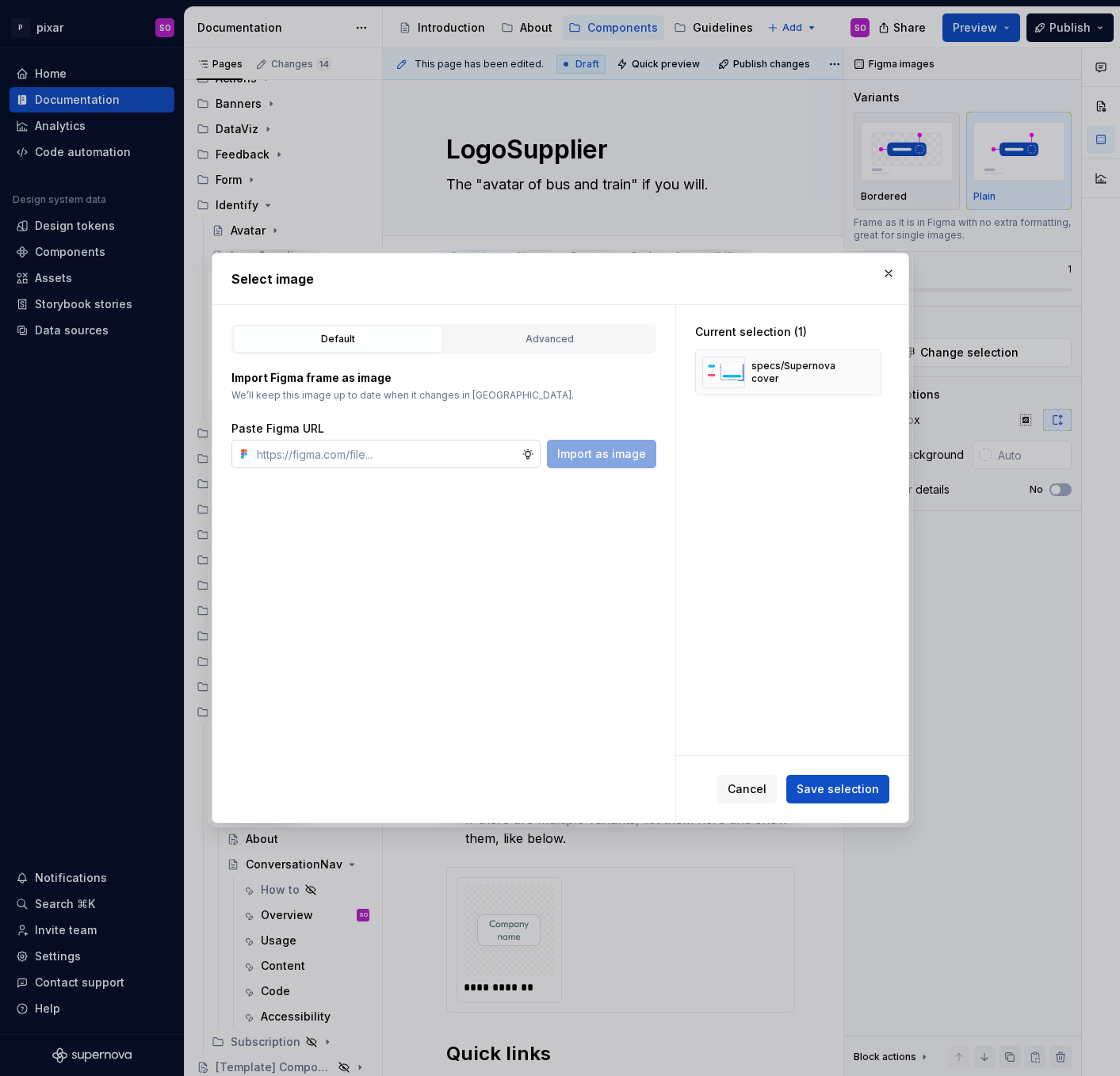
type textarea "*"
type input "[URL][DOMAIN_NAME]"
click at [617, 453] on span "Import as image" at bounding box center [601, 454] width 89 height 16
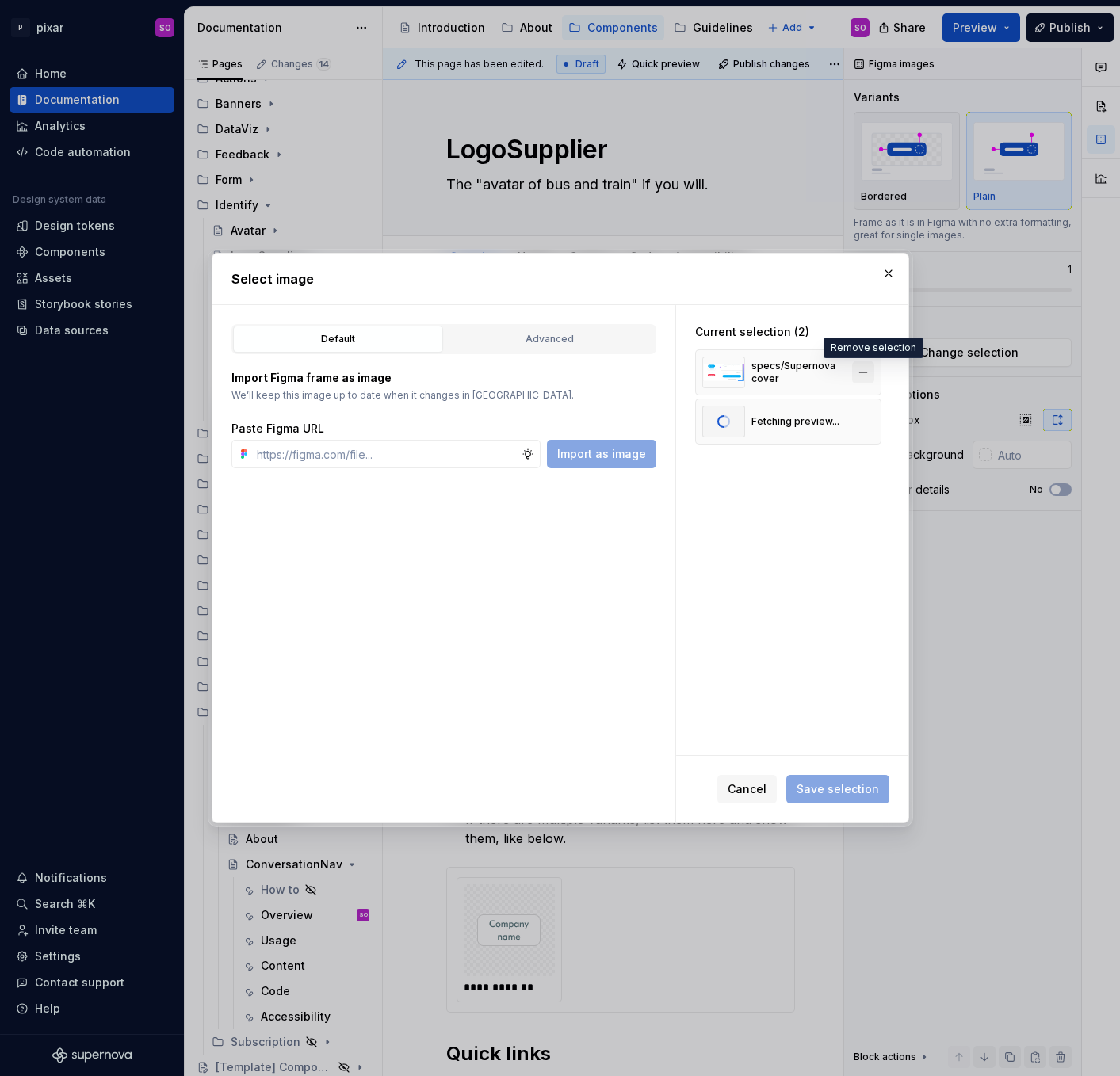
click at [870, 374] on button "button" at bounding box center [863, 373] width 22 height 22
click at [841, 788] on span "Save selection" at bounding box center [837, 789] width 83 height 16
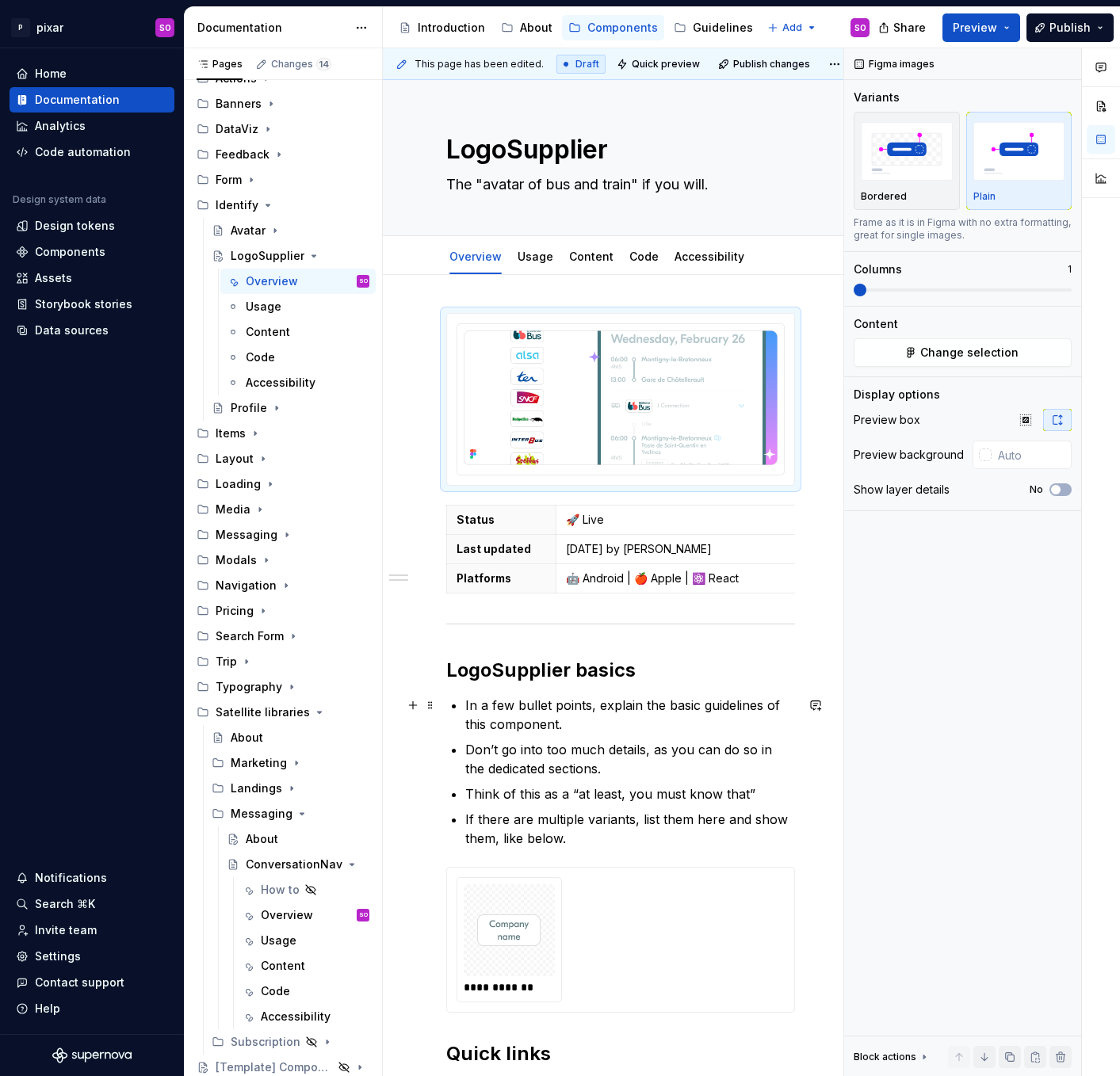
click at [497, 716] on p "In a few bullet points, explain the basic guidelines of this component." at bounding box center [629, 715] width 330 height 38
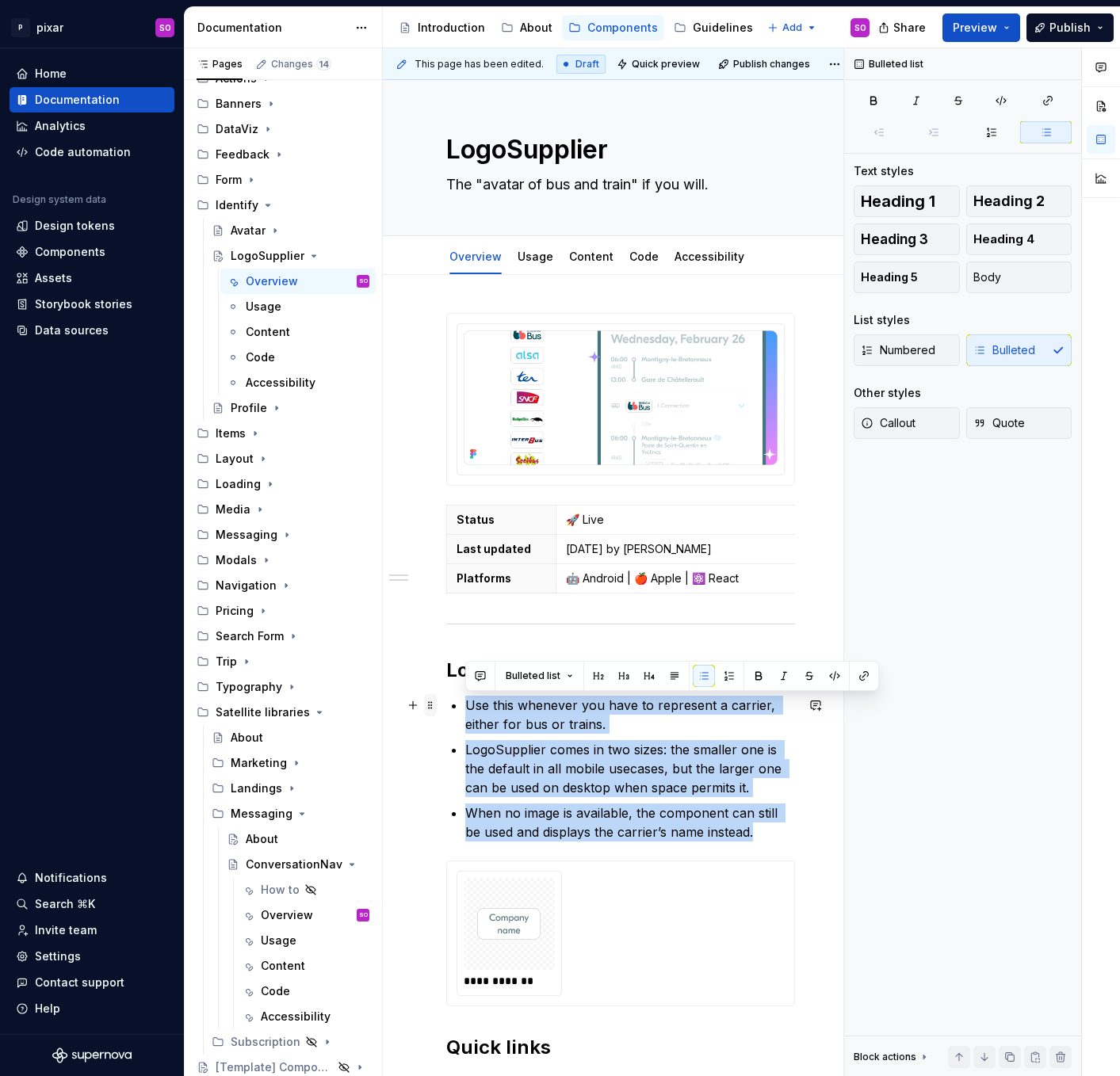
drag, startPoint x: 772, startPoint y: 831, endPoint x: 431, endPoint y: 704, distance: 363.9
click at [446, 704] on div "**********" at bounding box center [621, 712] width 348 height 798
copy ul "Use this whenever you have to represent a carrier, either for bus or trains. Lo…"
click at [529, 252] on link "Usage" at bounding box center [535, 256] width 35 height 14
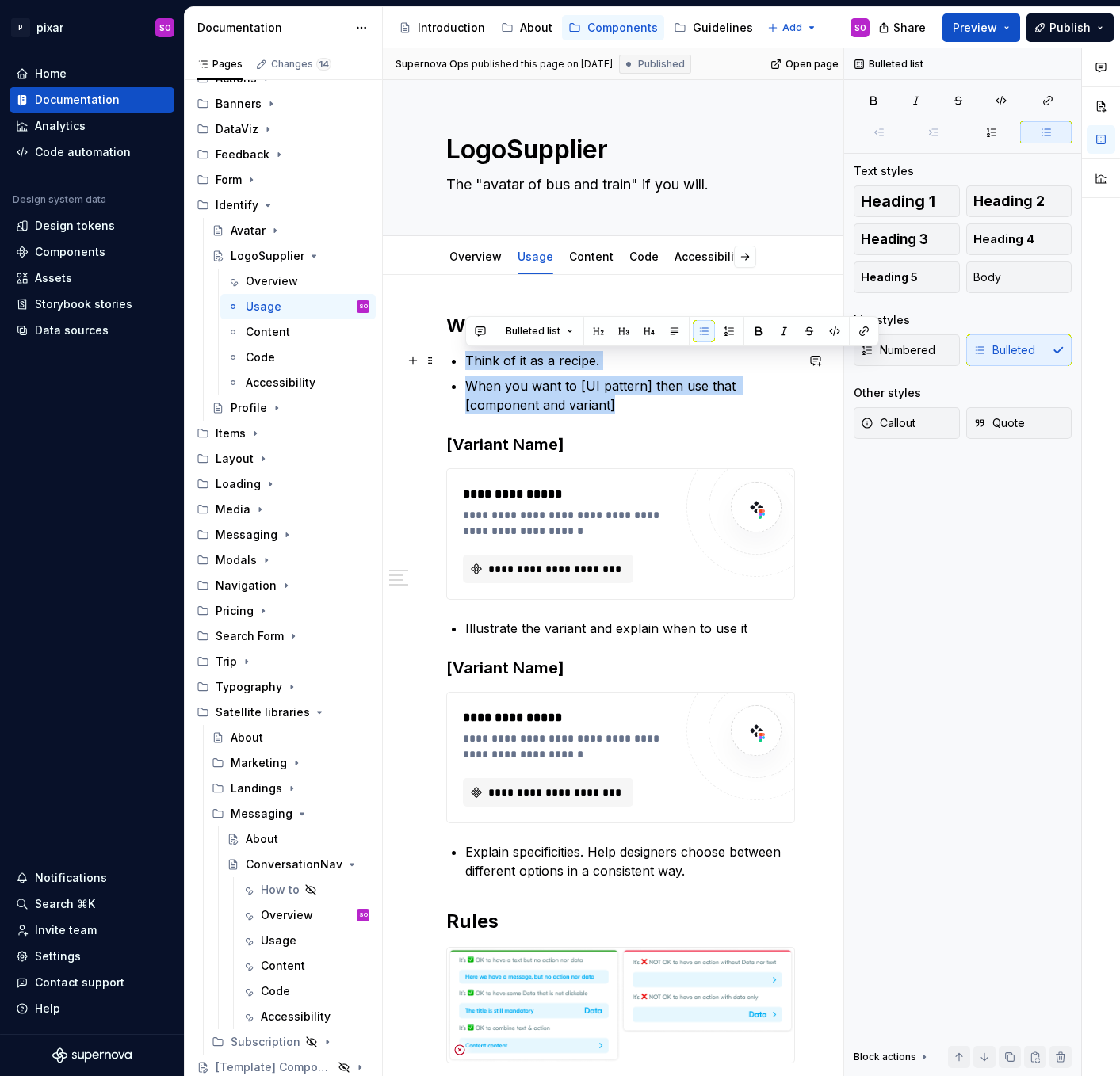
drag, startPoint x: 632, startPoint y: 413, endPoint x: 439, endPoint y: 357, distance: 201.0
click at [439, 357] on div "**********" at bounding box center [621, 868] width 475 height 1188
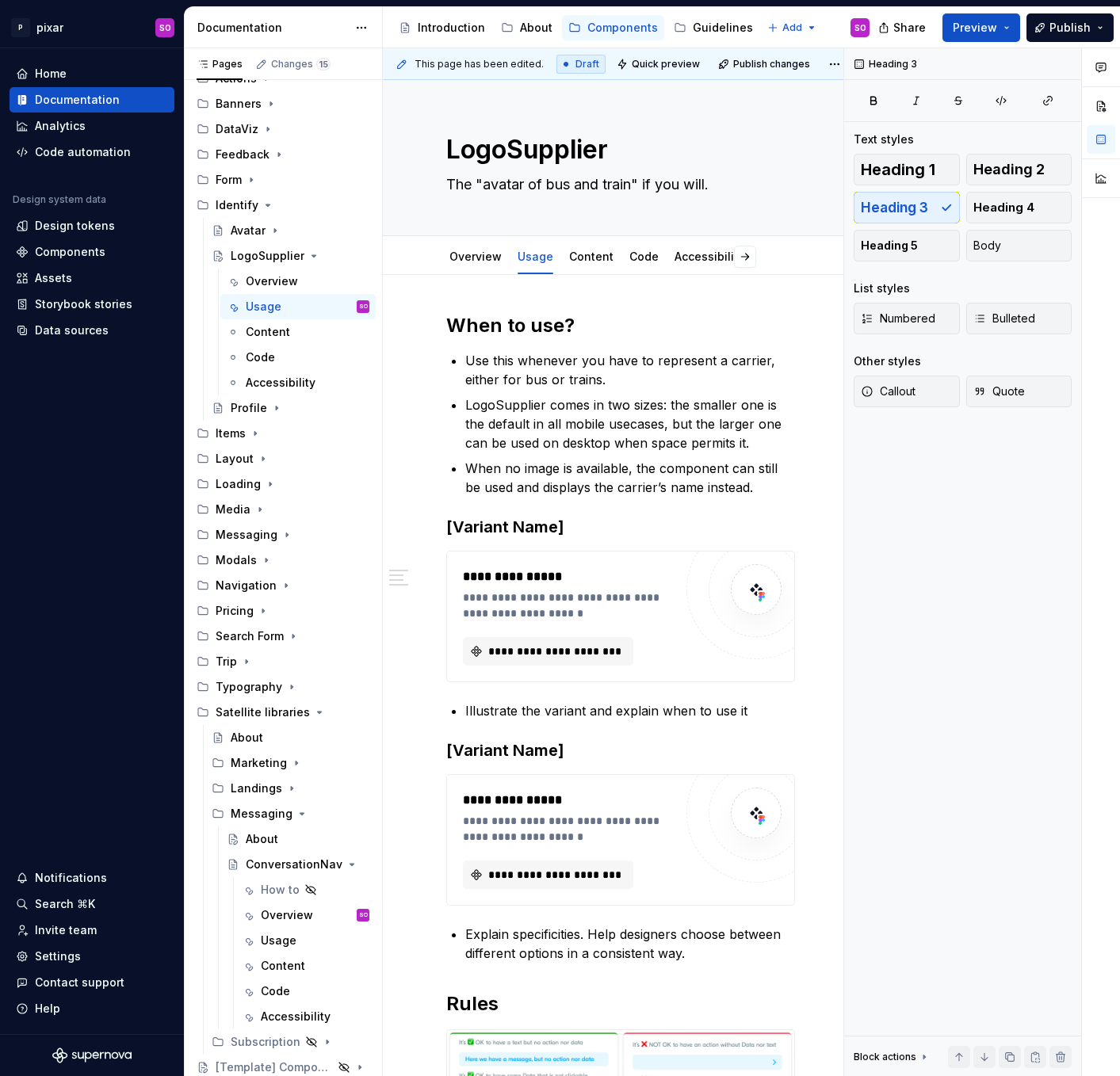
scroll to position [0, 15]
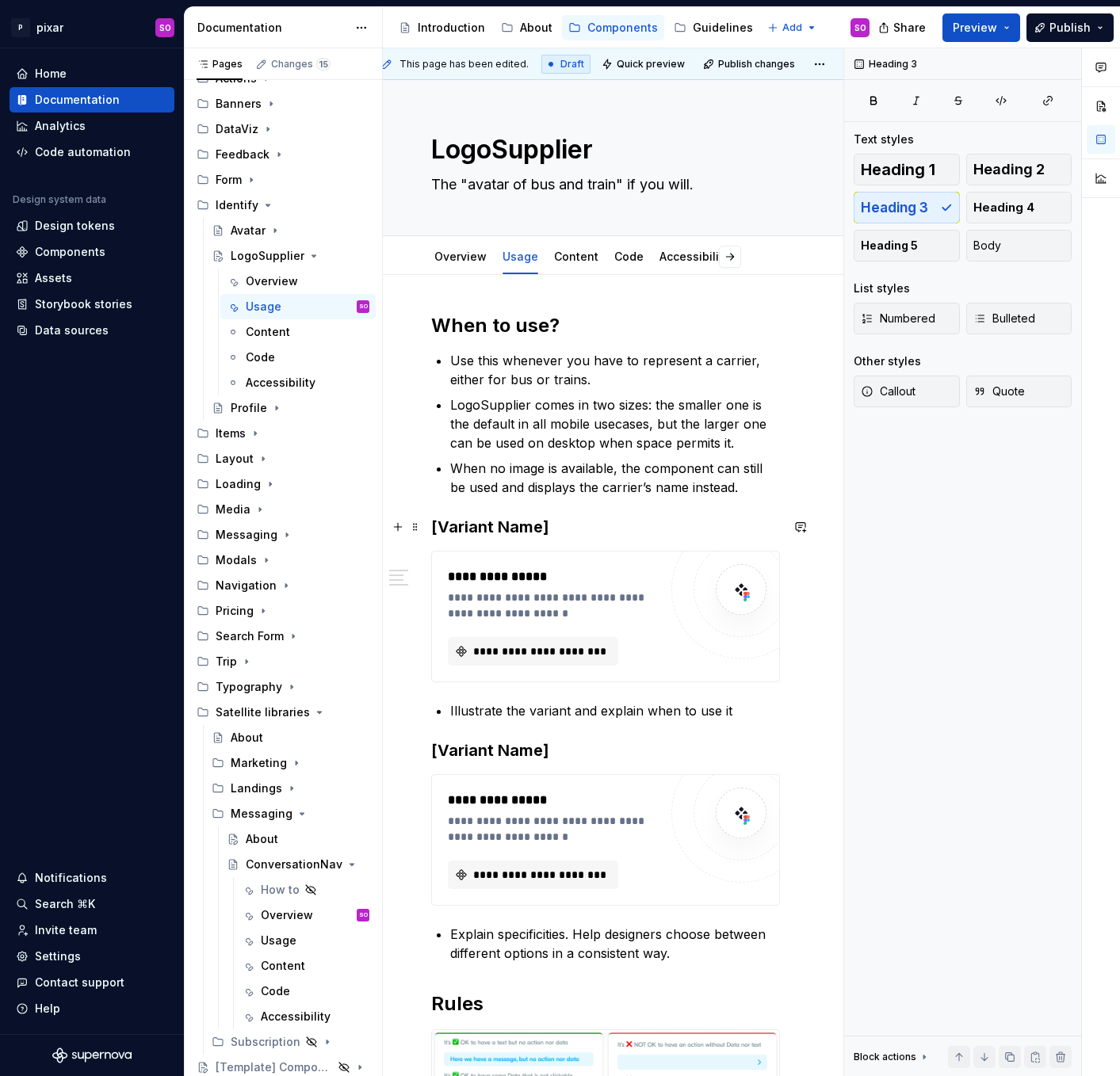
click at [504, 527] on h3 "[Variant Name]" at bounding box center [605, 528] width 348 height 22
click at [625, 563] on div "**********" at bounding box center [605, 617] width 347 height 130
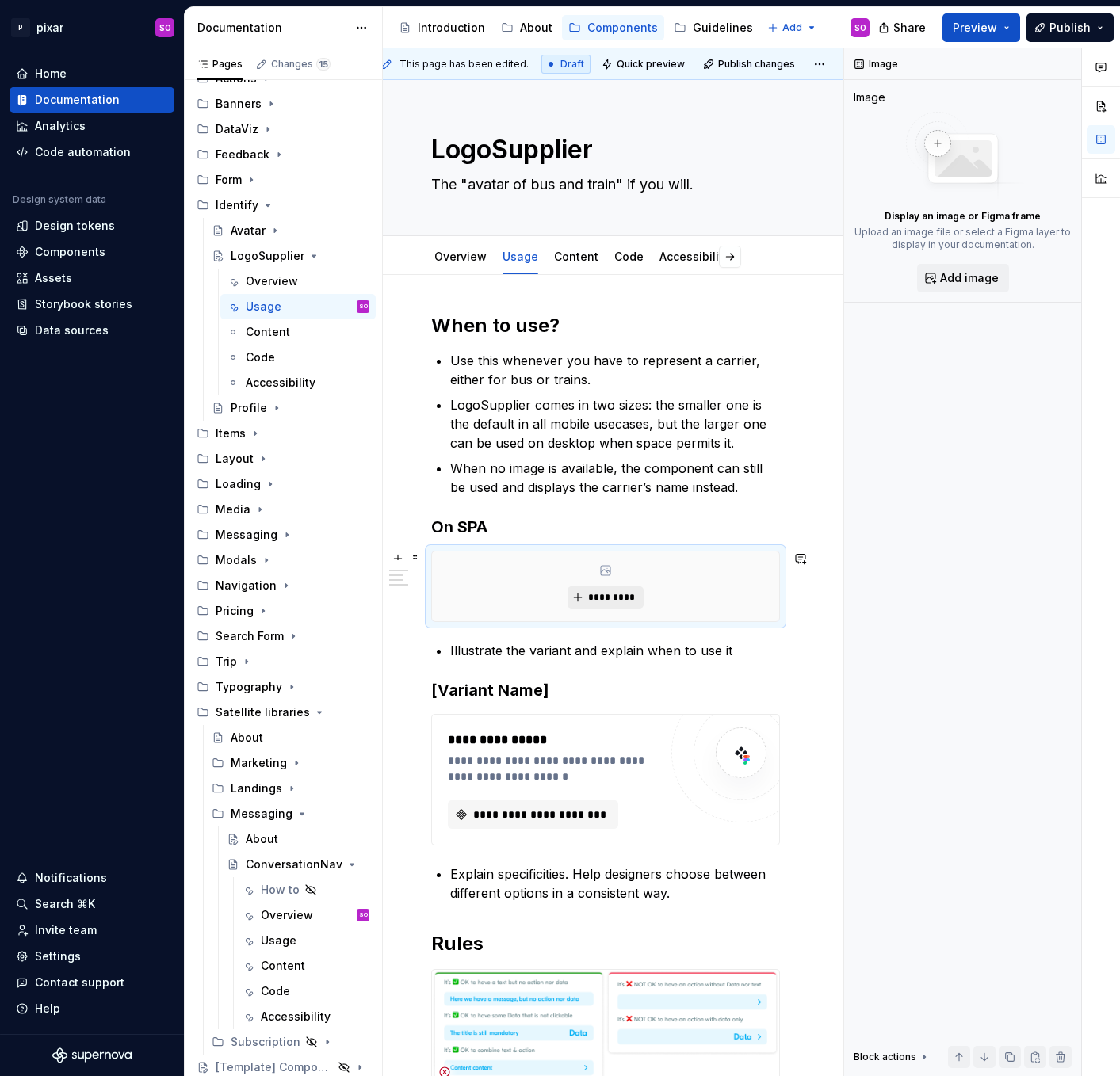
click at [611, 603] on span "*********" at bounding box center [611, 597] width 48 height 13
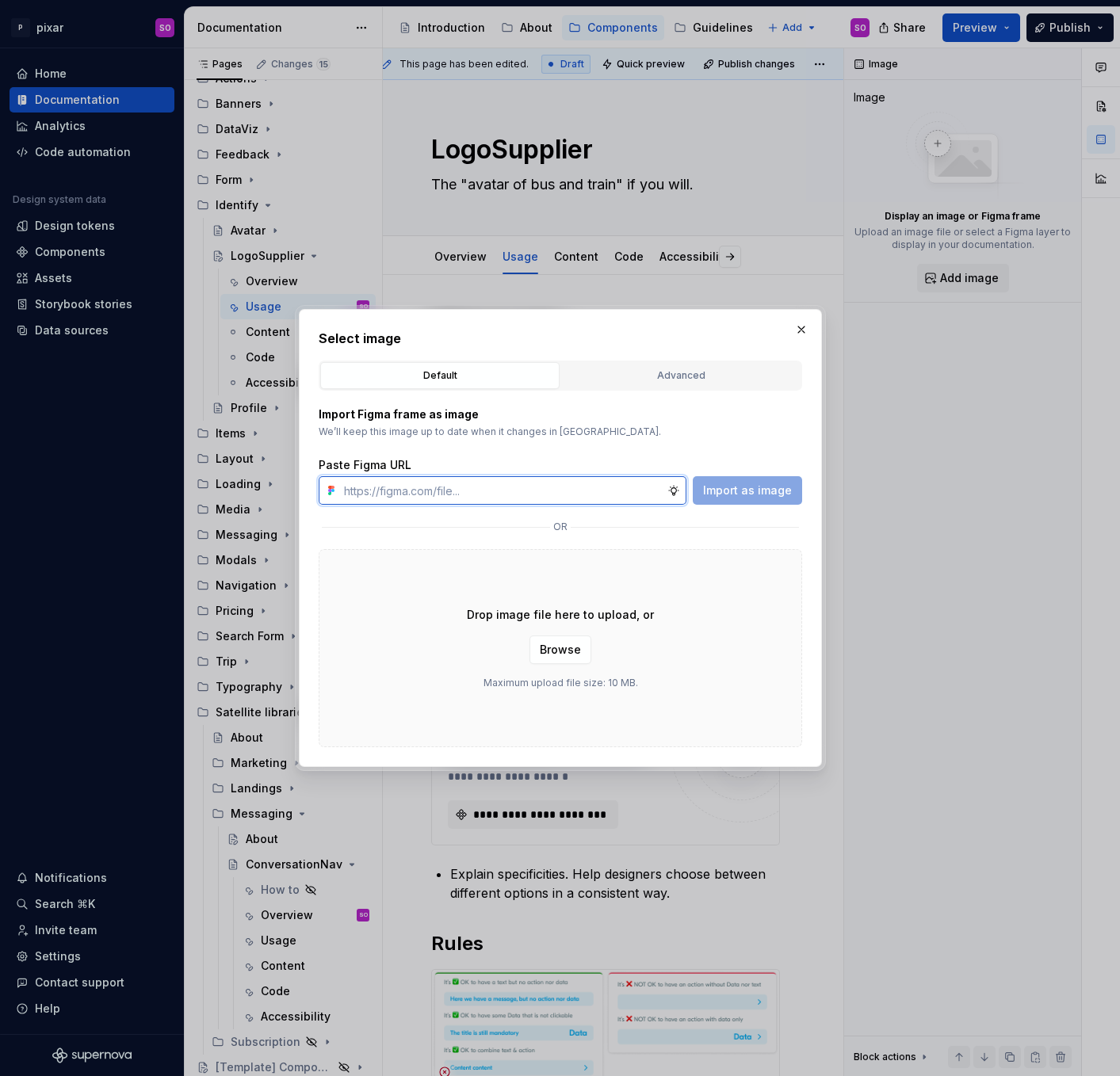
paste input "[URL][DOMAIN_NAME]"
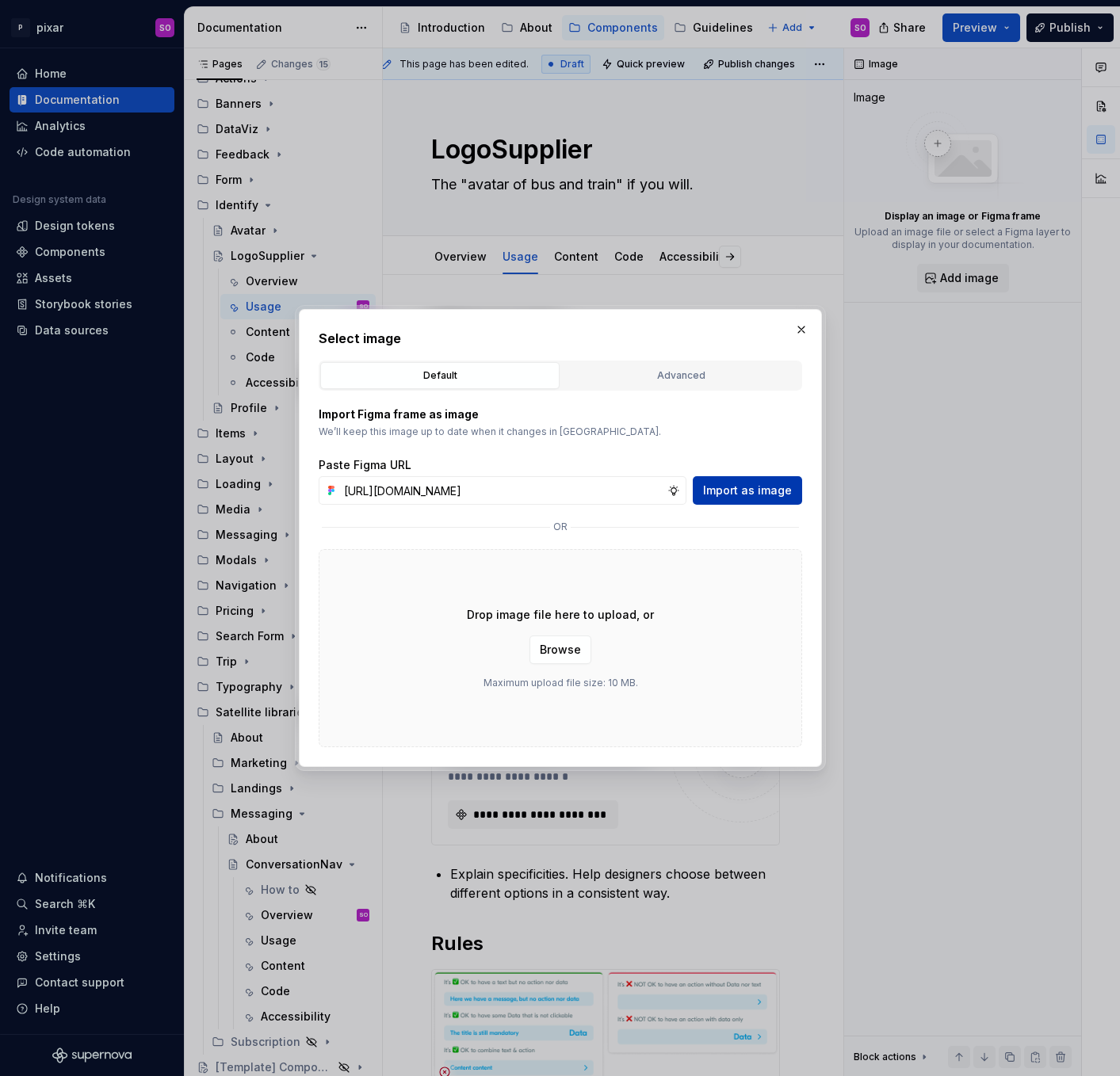
scroll to position [0, 0]
click at [725, 491] on span "Import as image" at bounding box center [747, 491] width 89 height 16
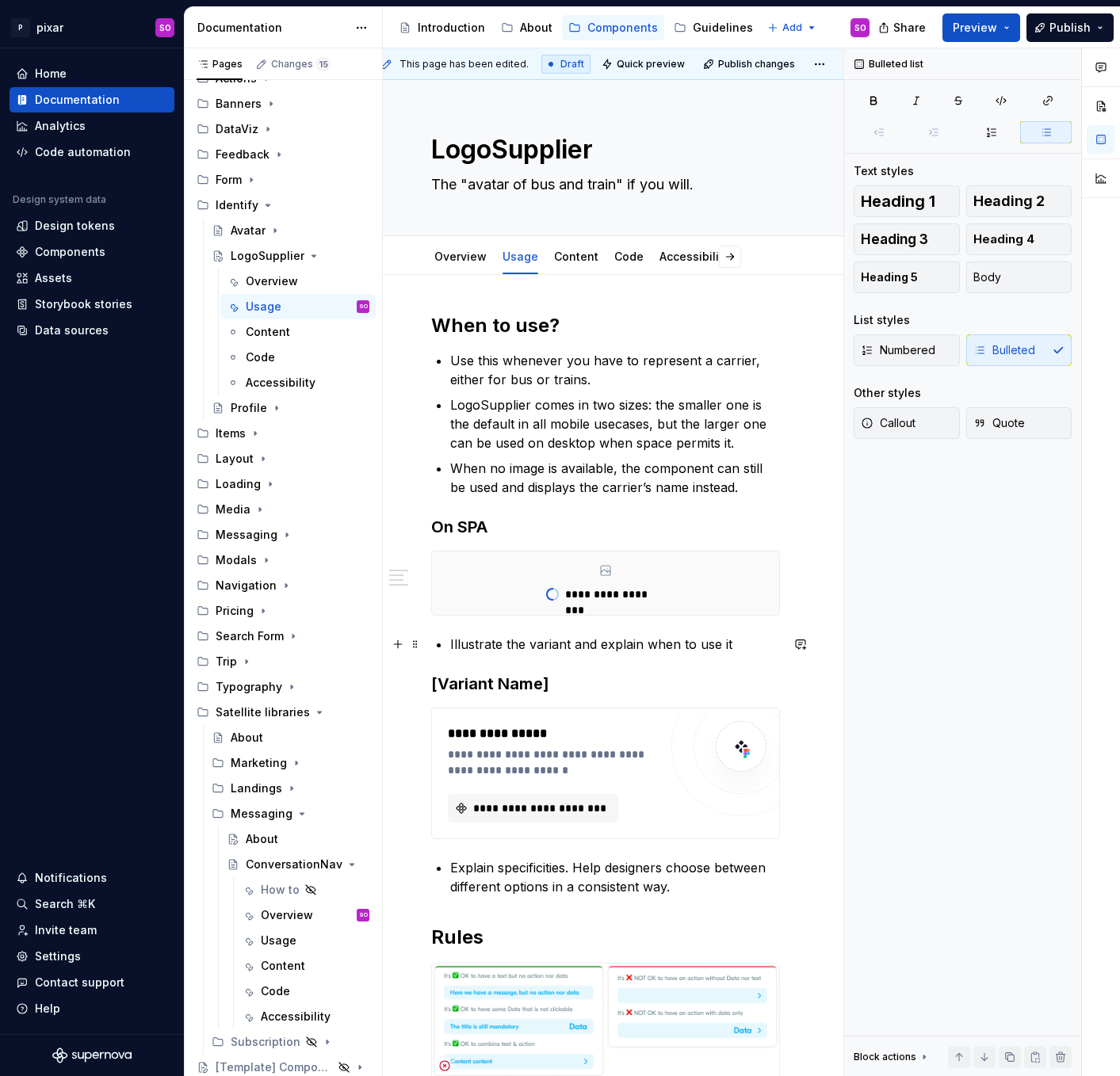
click at [569, 648] on p "Illustrate the variant and explain when to use it" at bounding box center [615, 645] width 330 height 19
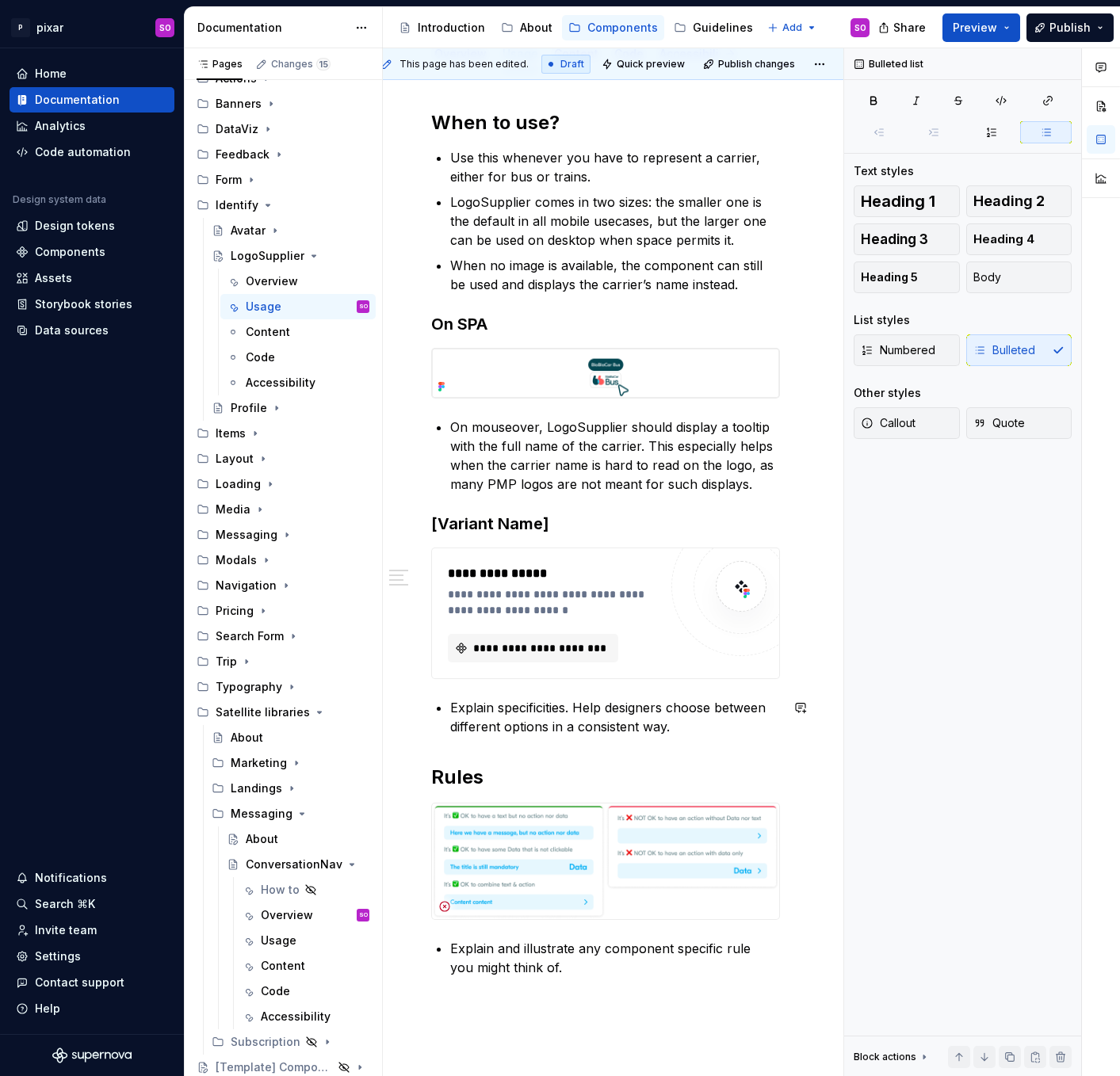
scroll to position [347, 15]
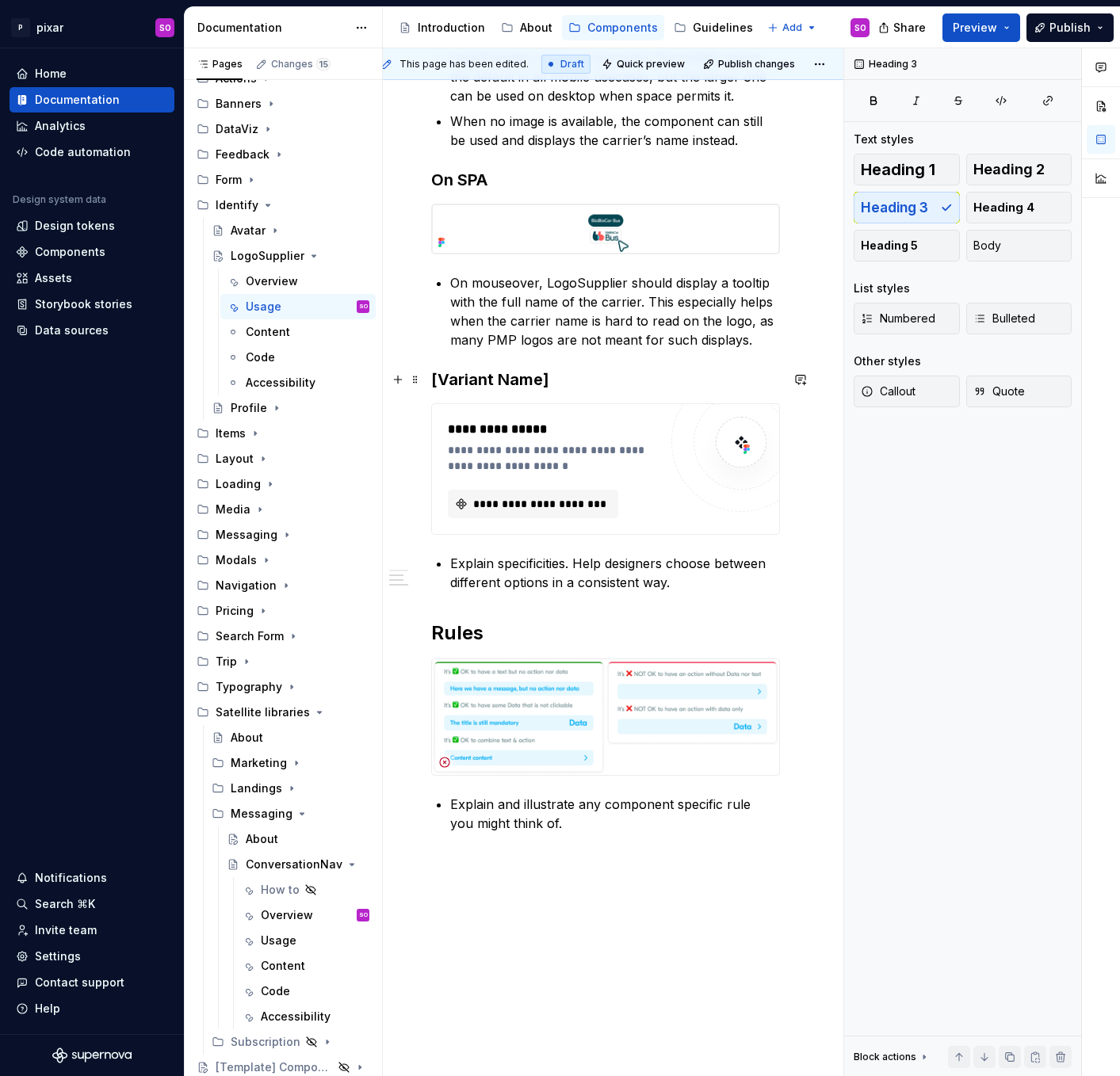
click at [573, 373] on h3 "[Variant Name]" at bounding box center [605, 380] width 348 height 22
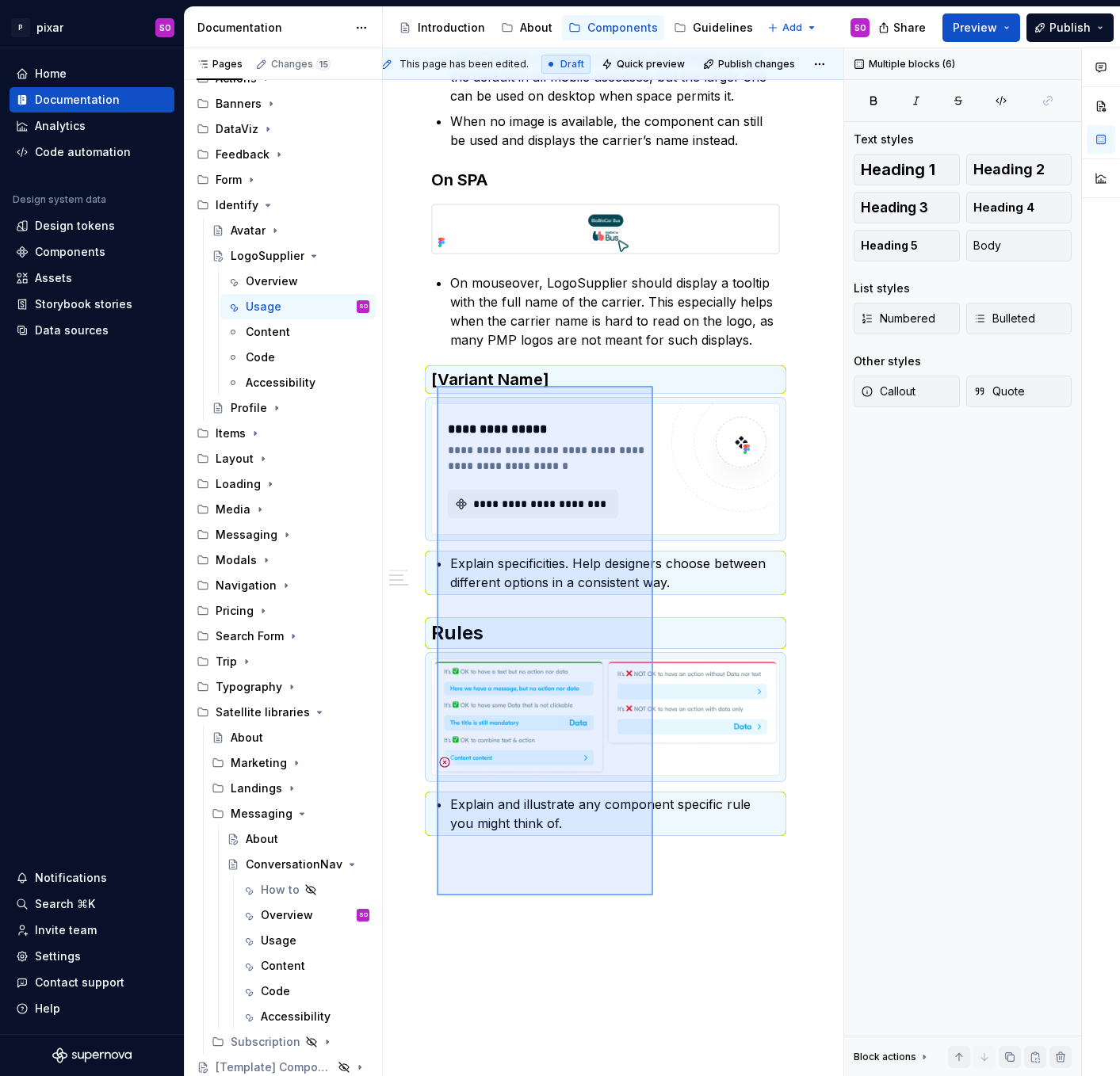
drag, startPoint x: 653, startPoint y: 895, endPoint x: 437, endPoint y: 383, distance: 555.7
click at [437, 383] on div "**********" at bounding box center [613, 562] width 460 height 1029
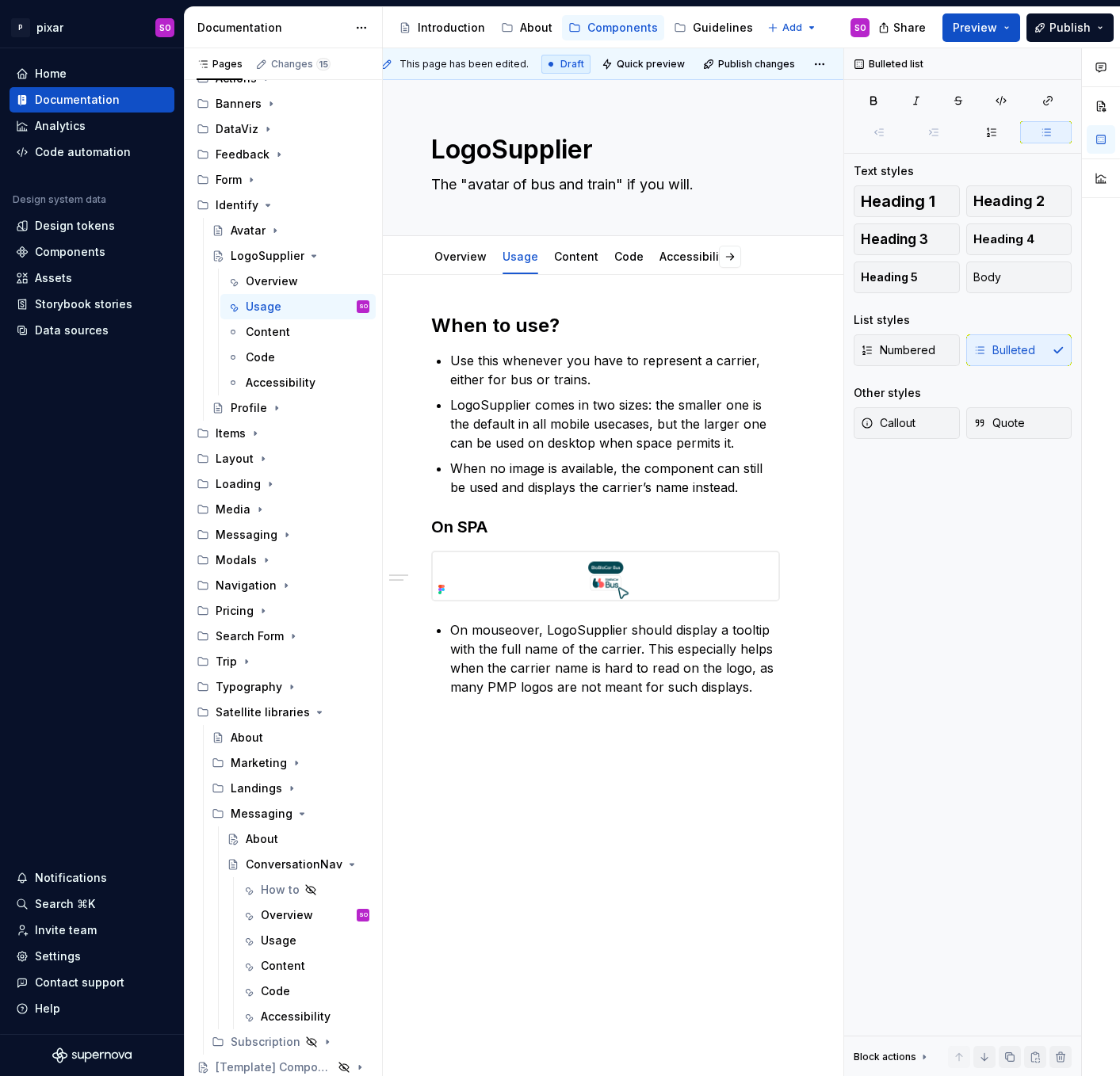
scroll to position [0, 15]
click at [573, 239] on div "Content" at bounding box center [576, 255] width 57 height 33
click at [573, 241] on html "P pixar SO Home Documentation Analytics Code automation Design system data Desi…" at bounding box center [560, 538] width 1120 height 1076
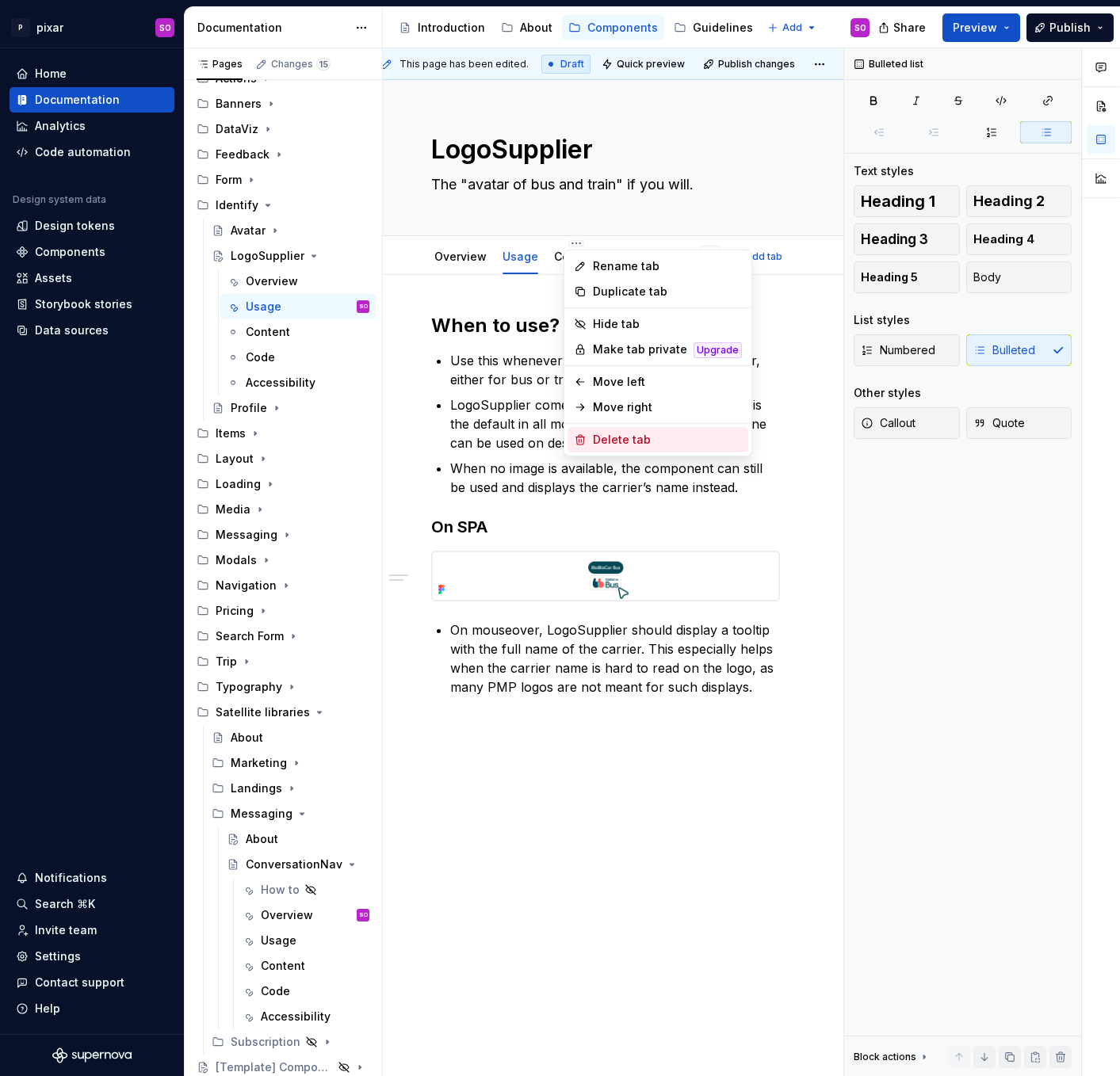
click at [639, 442] on div "Delete tab" at bounding box center [667, 440] width 149 height 16
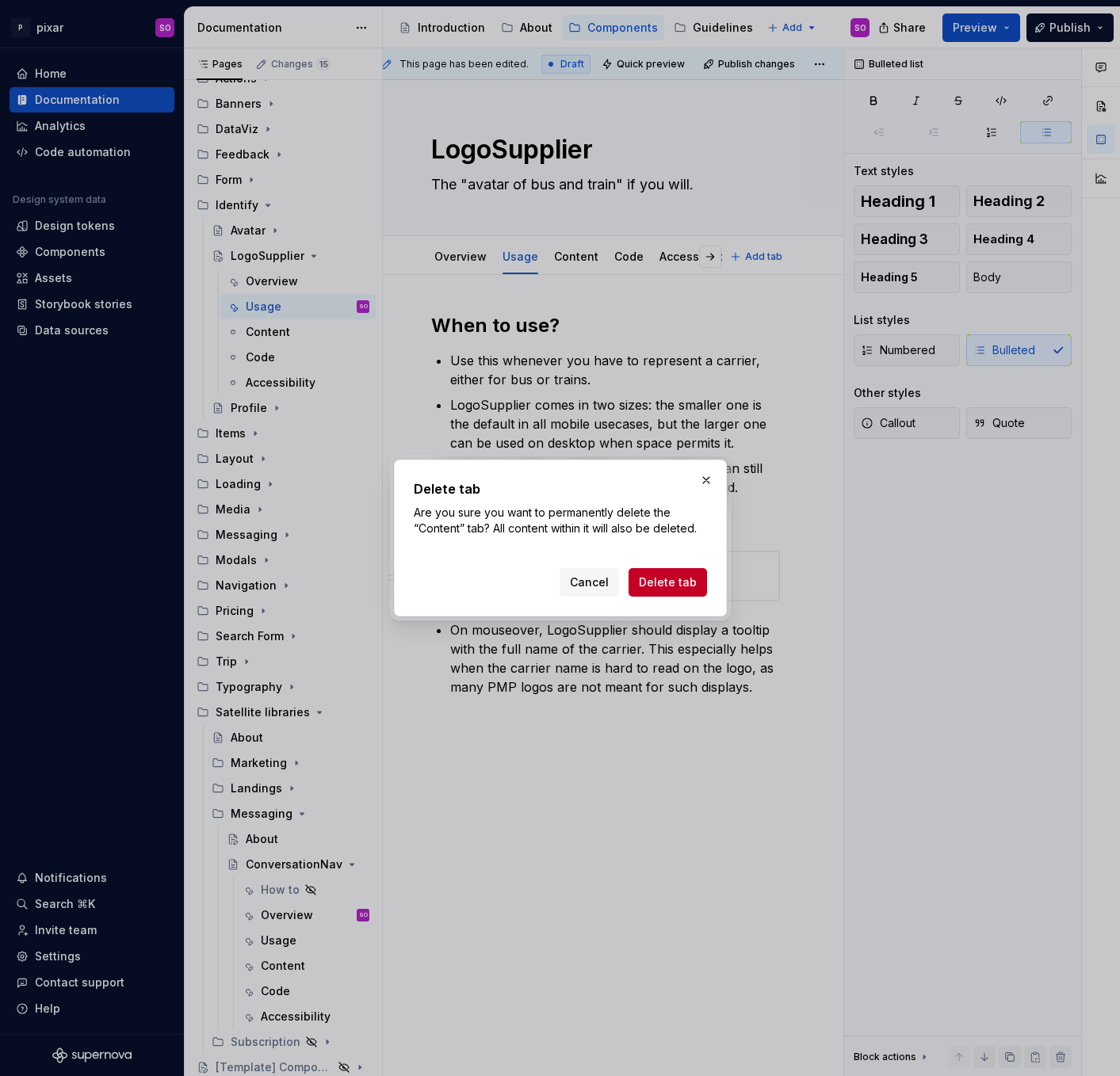
click at [674, 579] on span "Delete tab" at bounding box center [667, 583] width 58 height 16
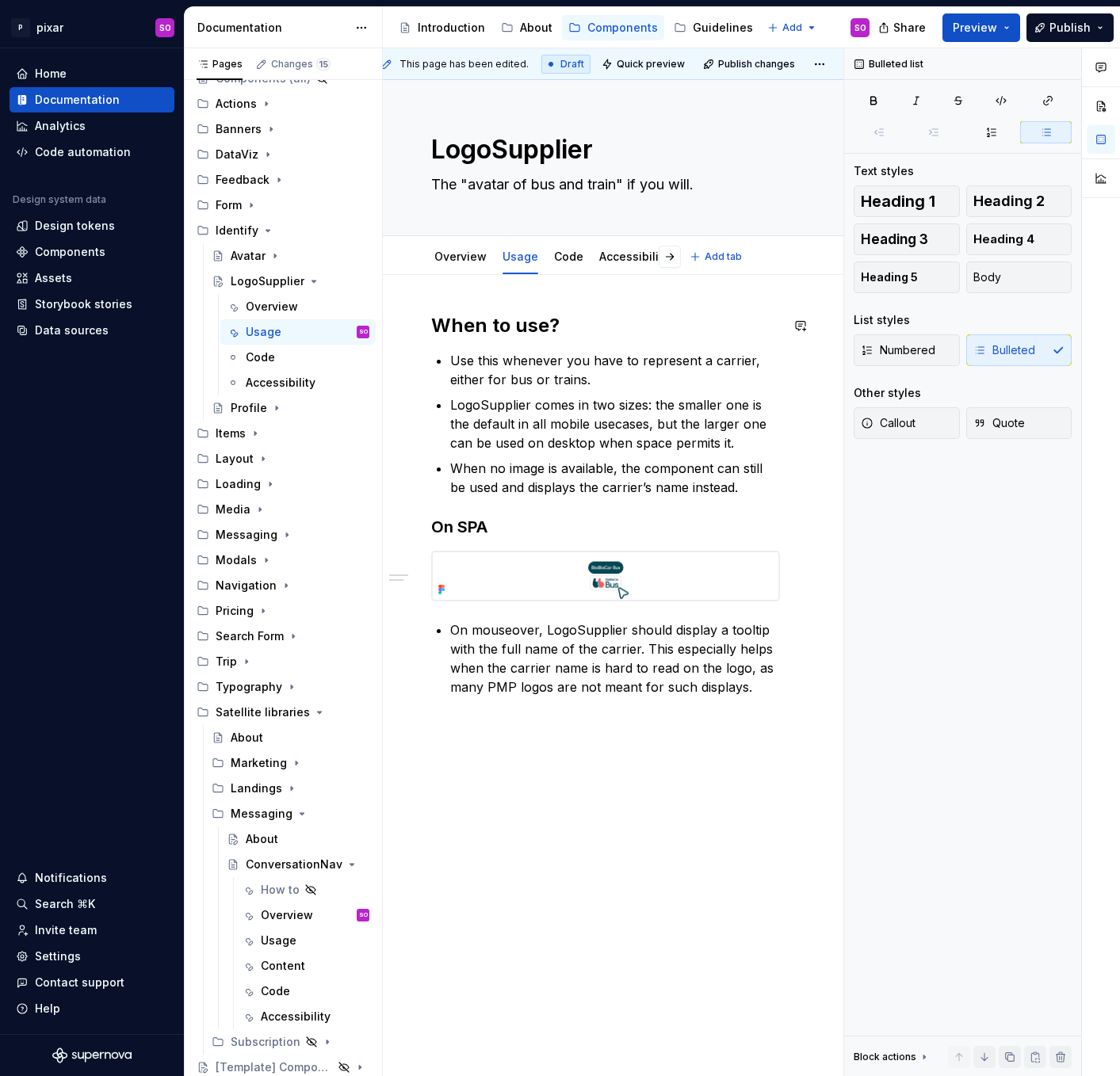
scroll to position [75, 0]
click at [563, 239] on html "P pixar SO Home Documentation Analytics Code automation Design system data Desi…" at bounding box center [560, 538] width 1120 height 1076
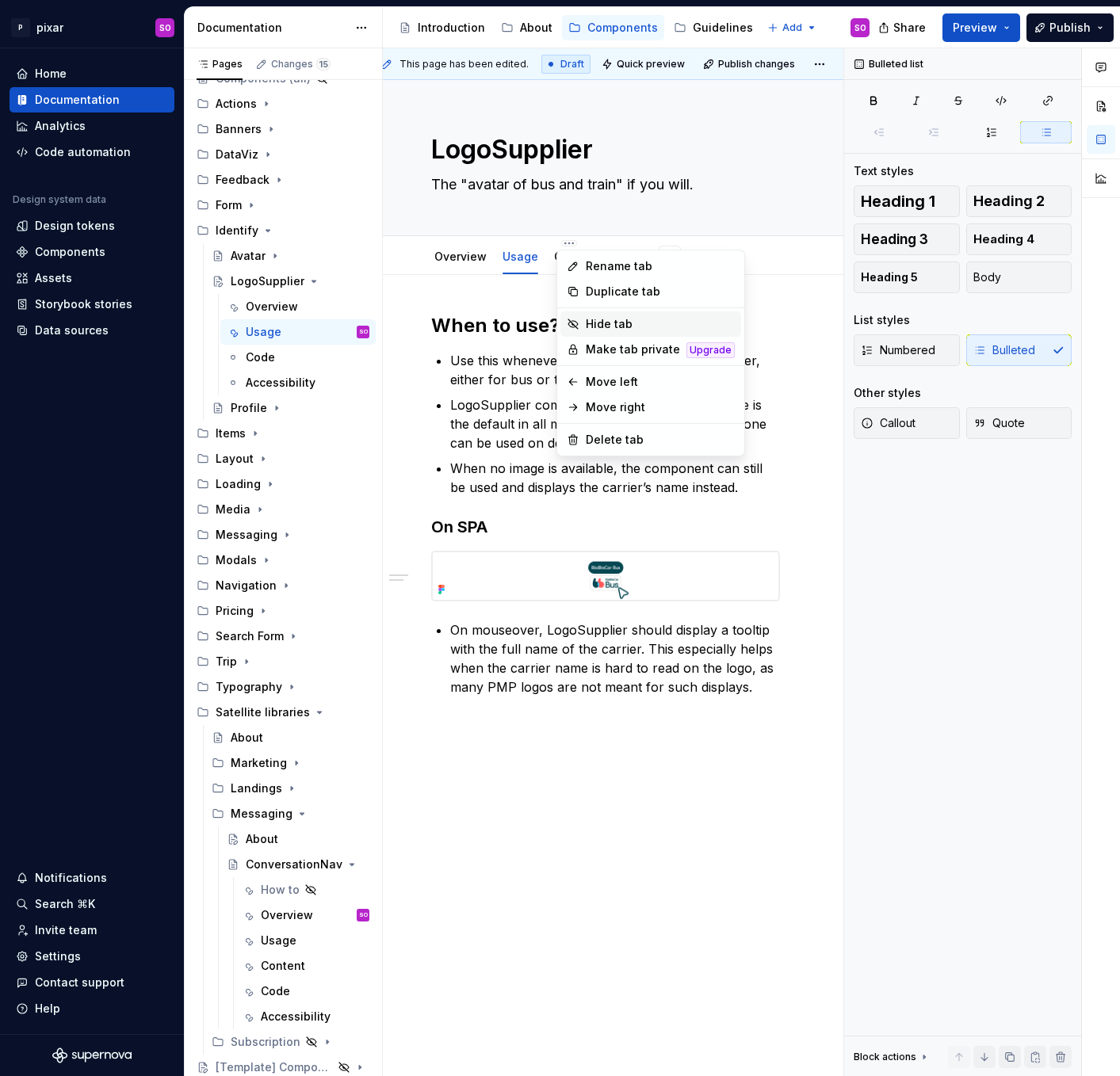
click at [612, 321] on div "Hide tab" at bounding box center [660, 324] width 149 height 16
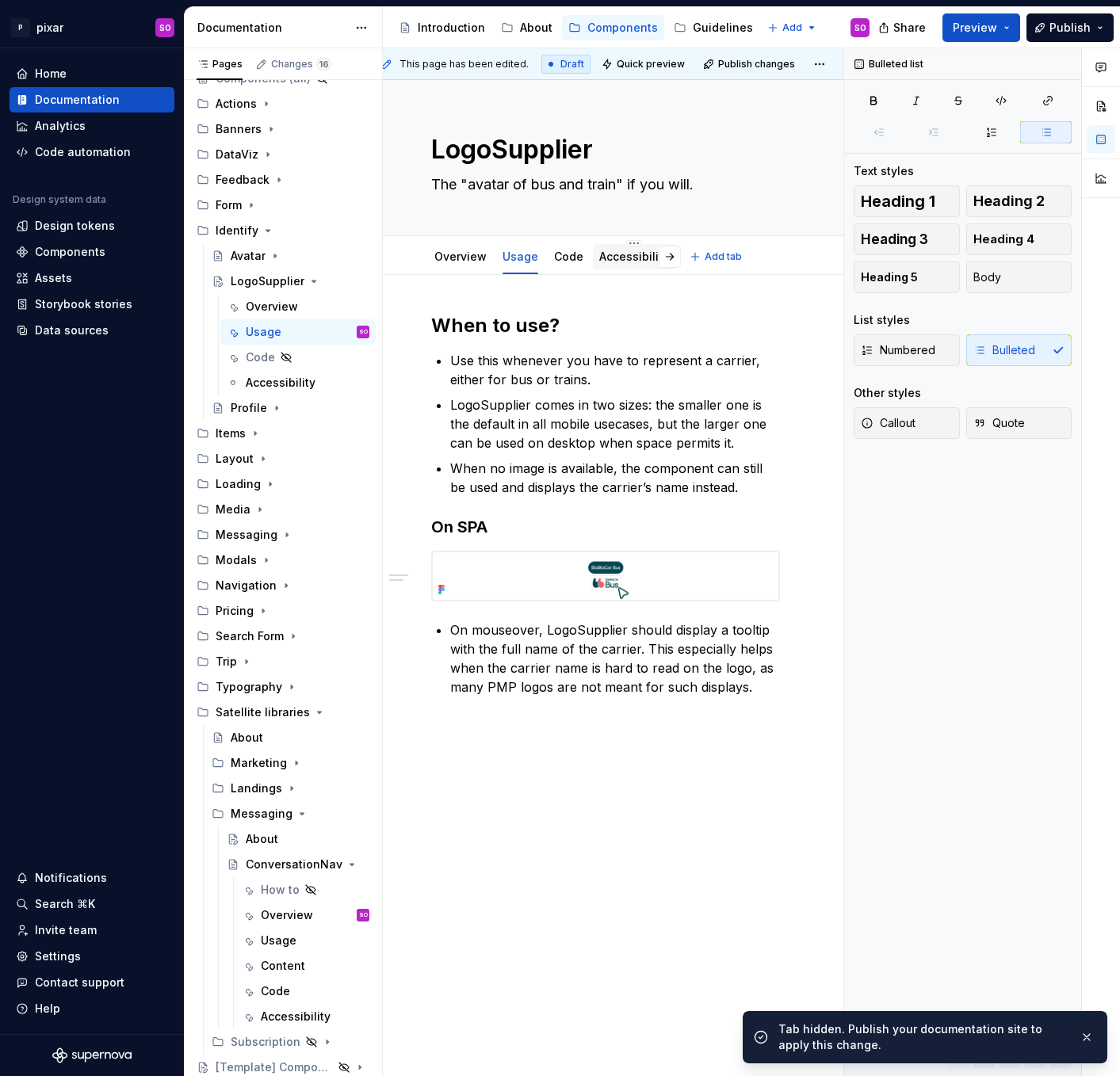
click at [605, 266] on div "Accessibility" at bounding box center [633, 257] width 70 height 19
click at [613, 263] on div "Accessibility" at bounding box center [633, 257] width 70 height 16
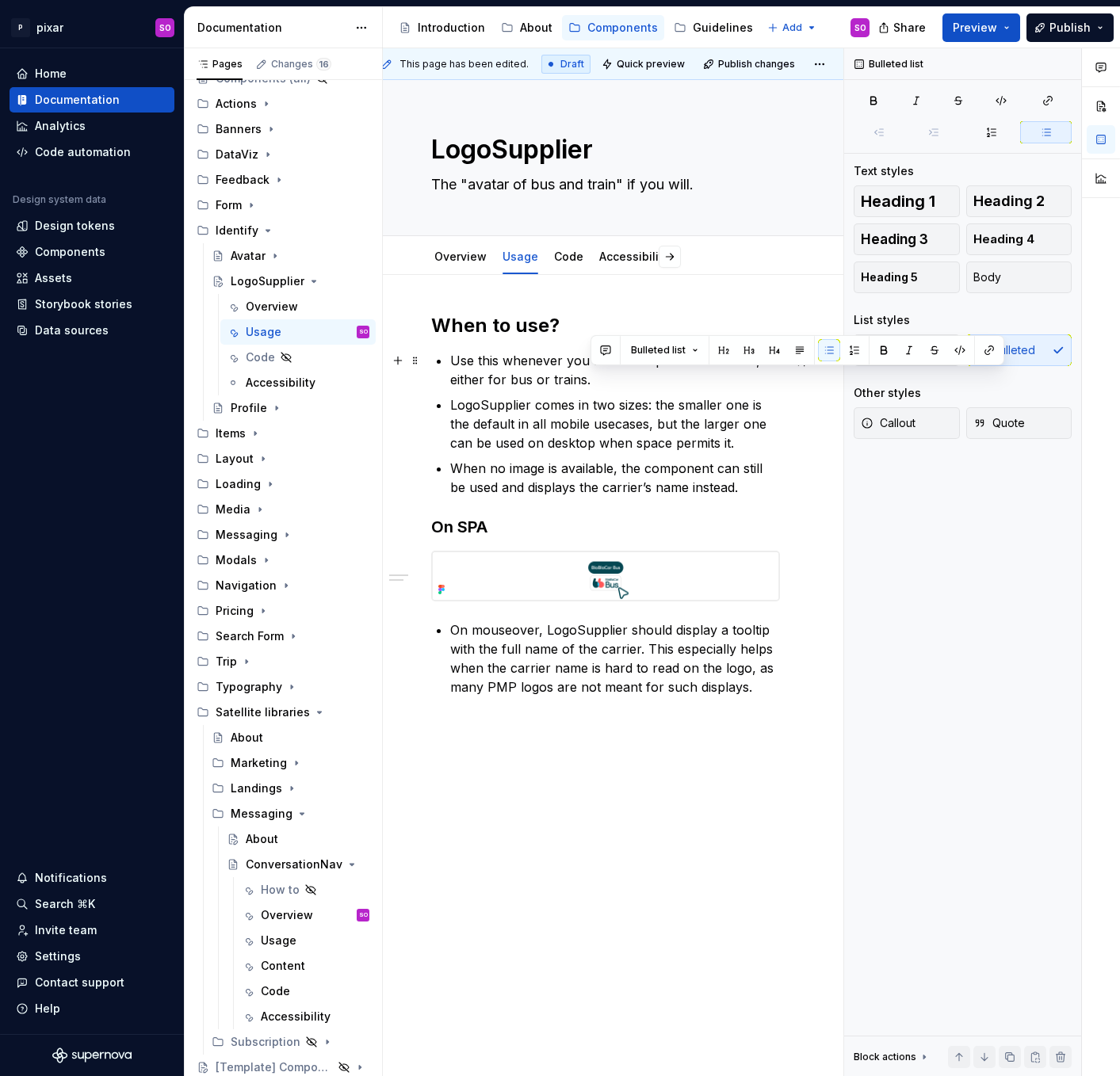
drag, startPoint x: 760, startPoint y: 483, endPoint x: 601, endPoint y: 384, distance: 187.3
click at [601, 384] on ul "Use this whenever you have to represent a carrier, either for bus or trains. Lo…" at bounding box center [615, 424] width 330 height 146
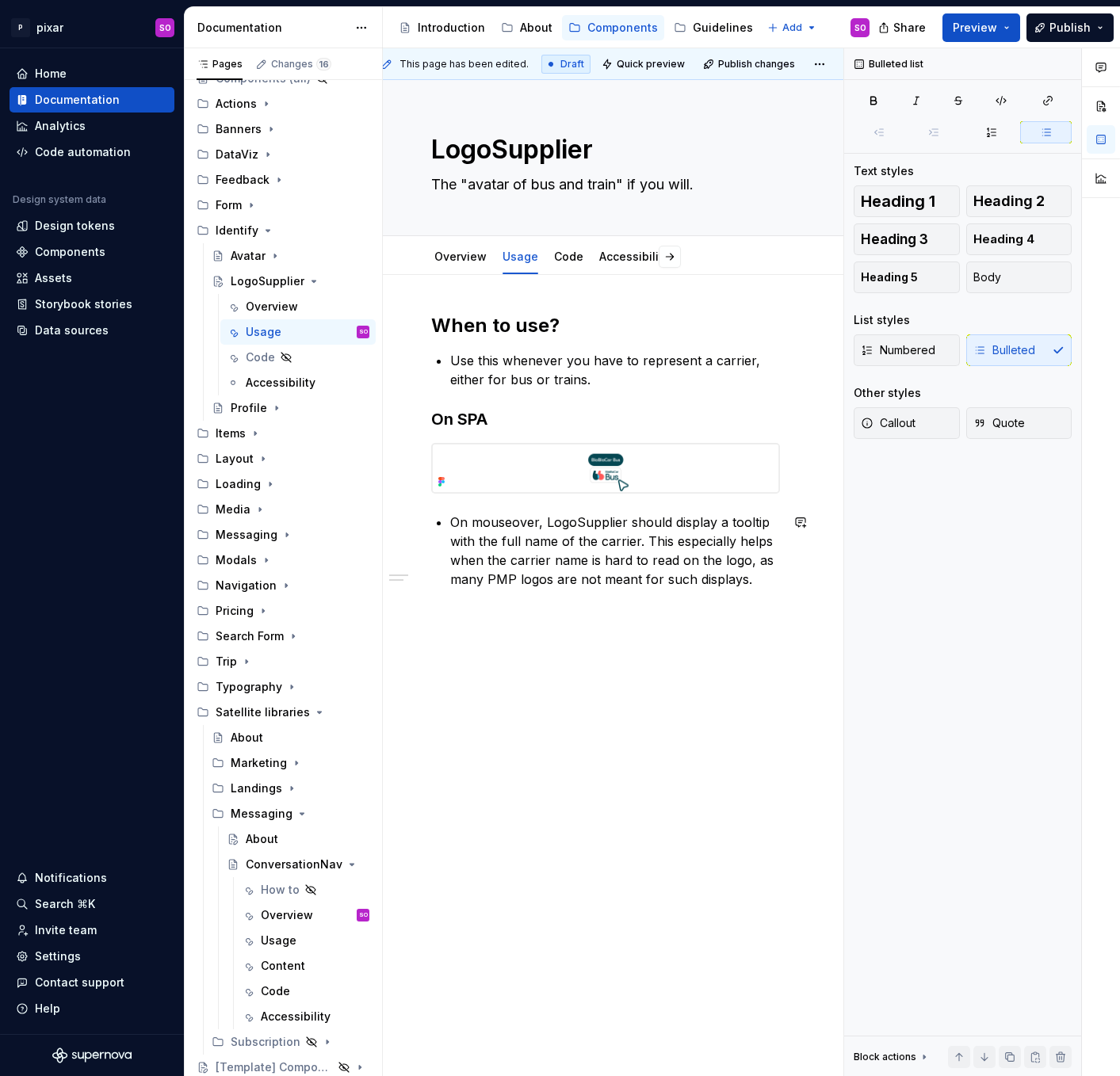
click at [533, 698] on div "This page has been edited. Draft Quick preview Publish changes LogoSupplier The…" at bounding box center [613, 562] width 460 height 1029
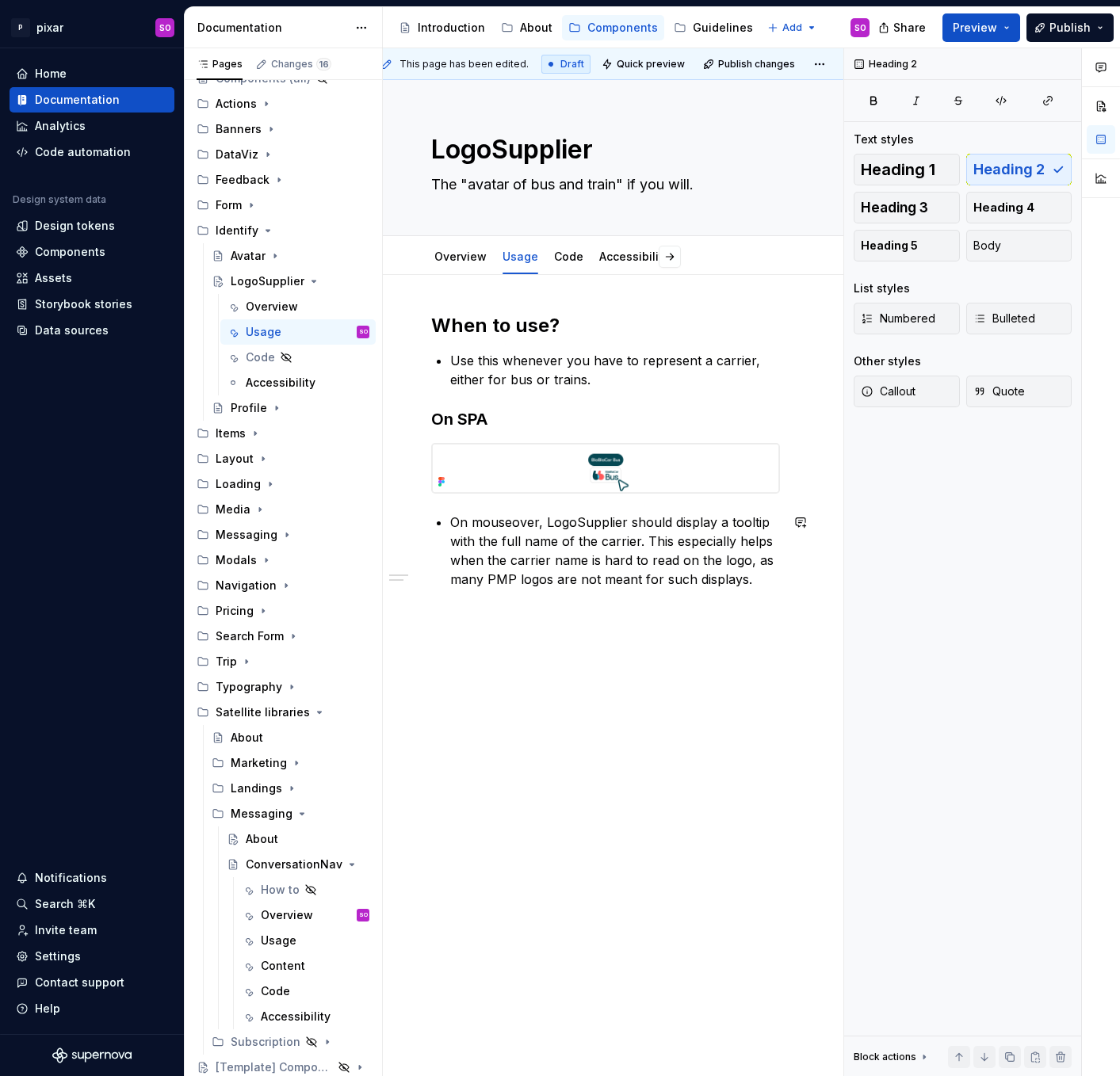
click at [562, 655] on div "This page has been edited. Draft Quick preview Publish changes LogoSupplier The…" at bounding box center [613, 562] width 460 height 1029
click at [635, 622] on div "When to use? Use this whenever you have to represent a carrier, either for bus …" at bounding box center [605, 602] width 475 height 656
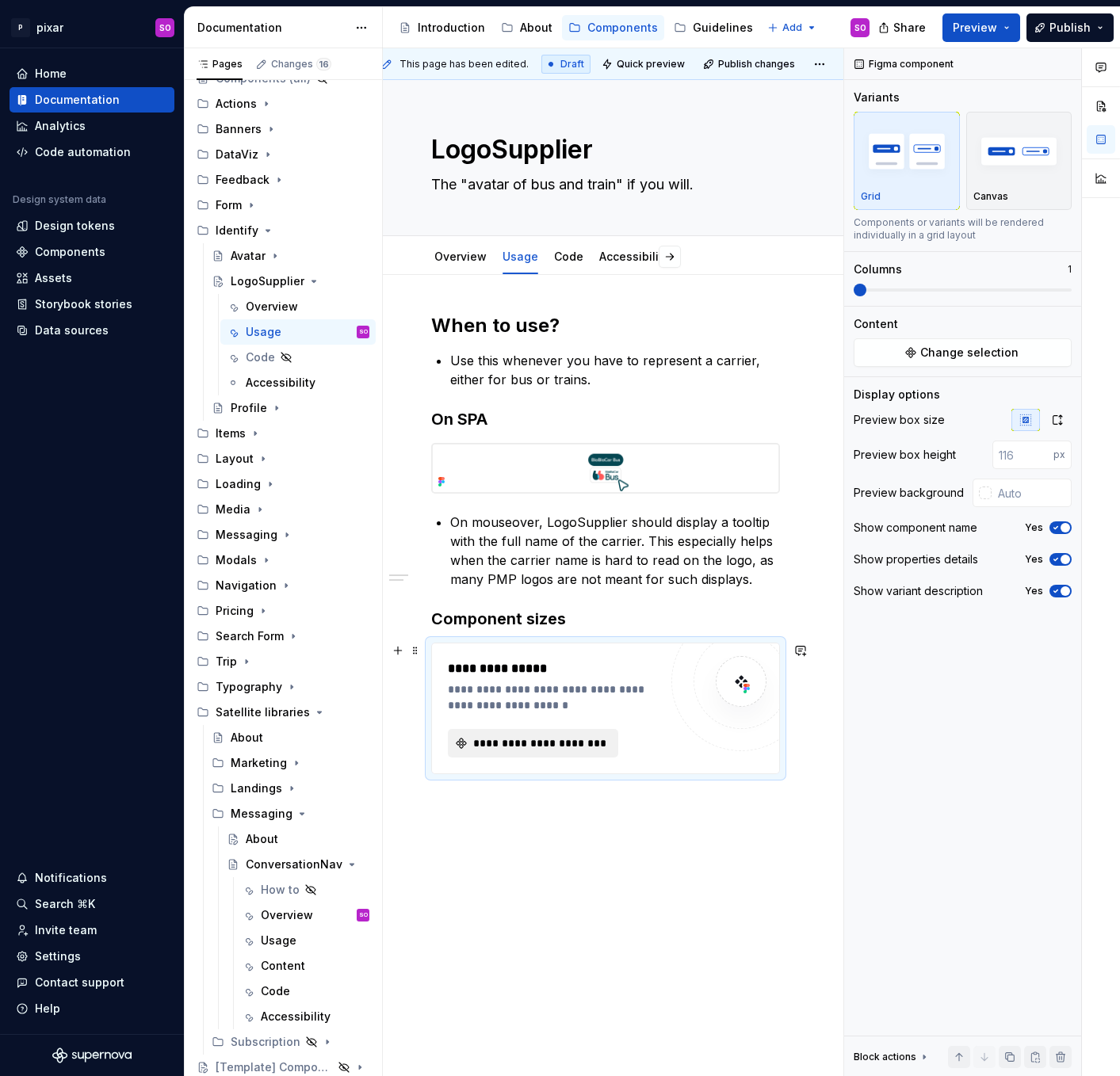
click at [516, 736] on span "**********" at bounding box center [539, 744] width 137 height 16
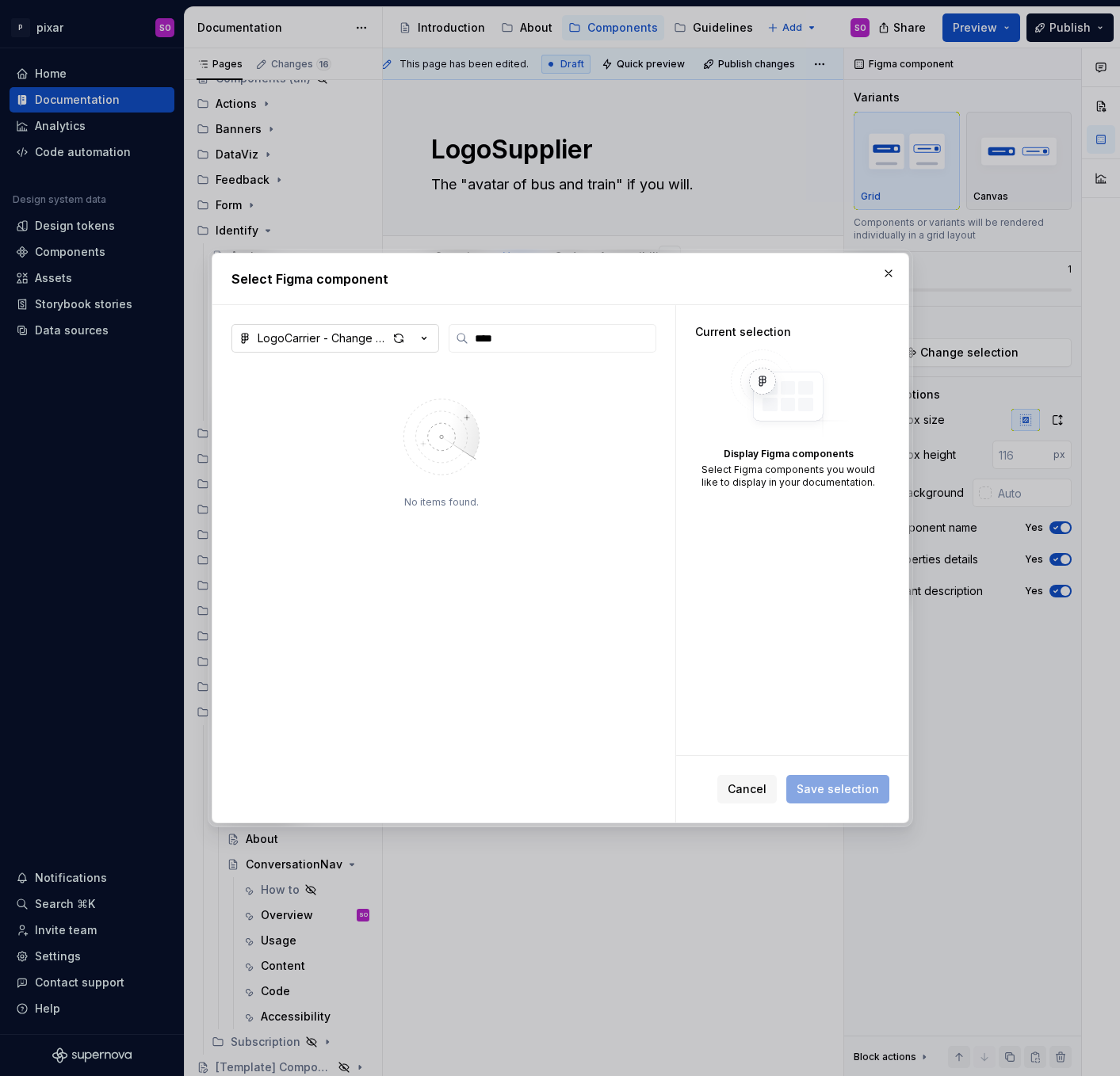
click at [338, 336] on div "LogoCarrier - Change source of logos" at bounding box center [323, 339] width 130 height 16
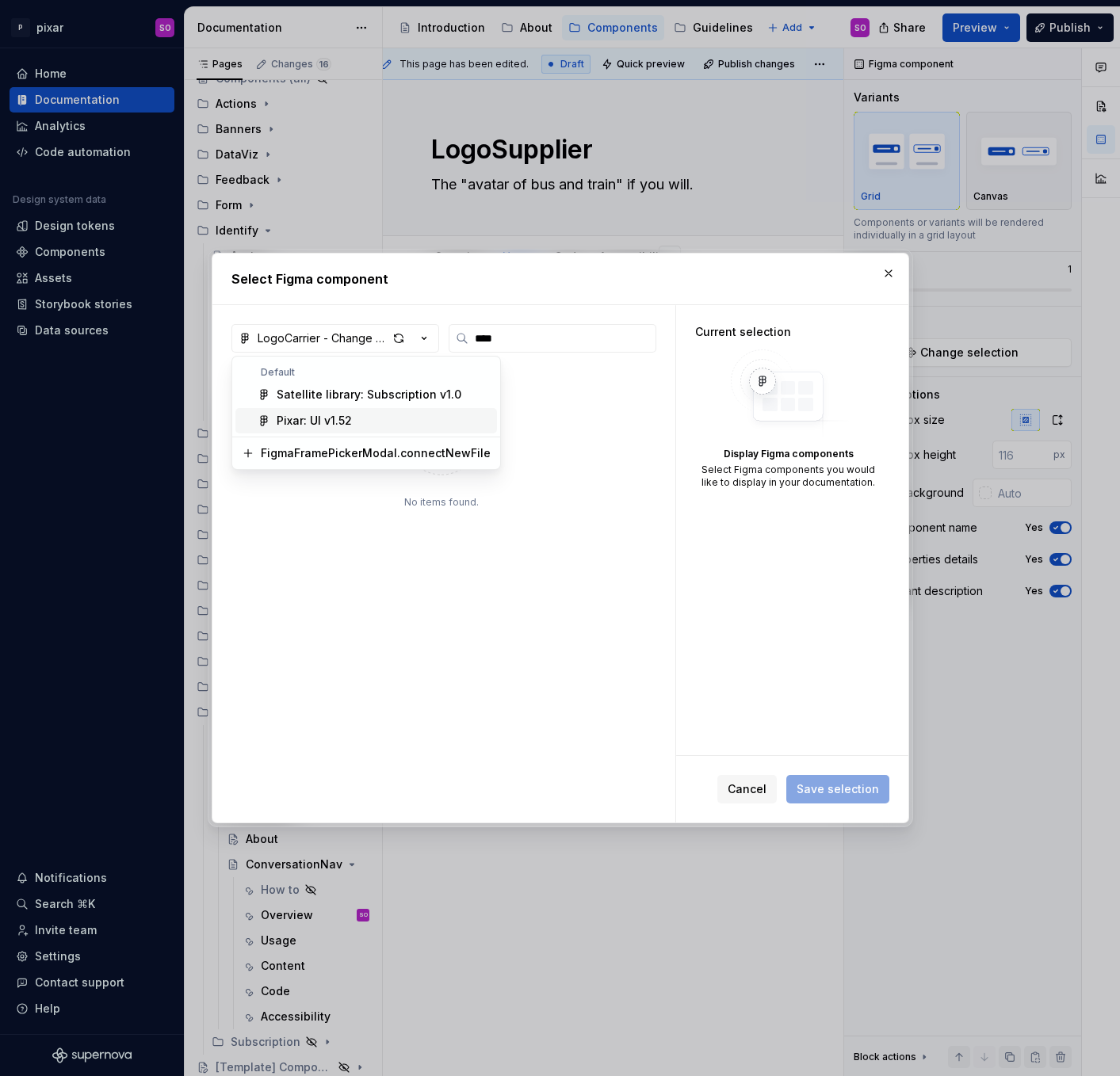
click at [346, 419] on div "Pixar: UI v1.52" at bounding box center [314, 421] width 75 height 16
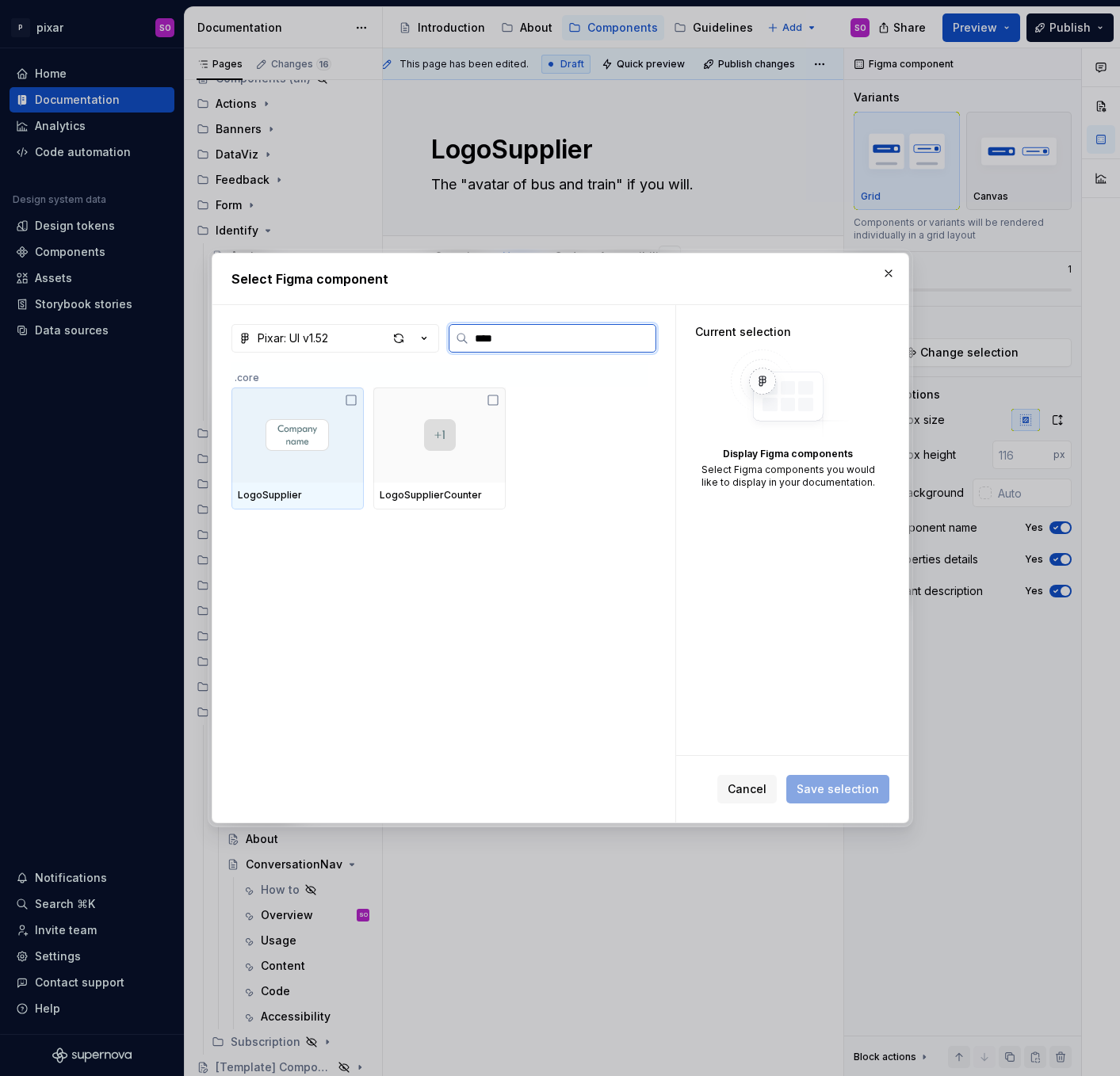
click at [308, 463] on div at bounding box center [297, 435] width 132 height 95
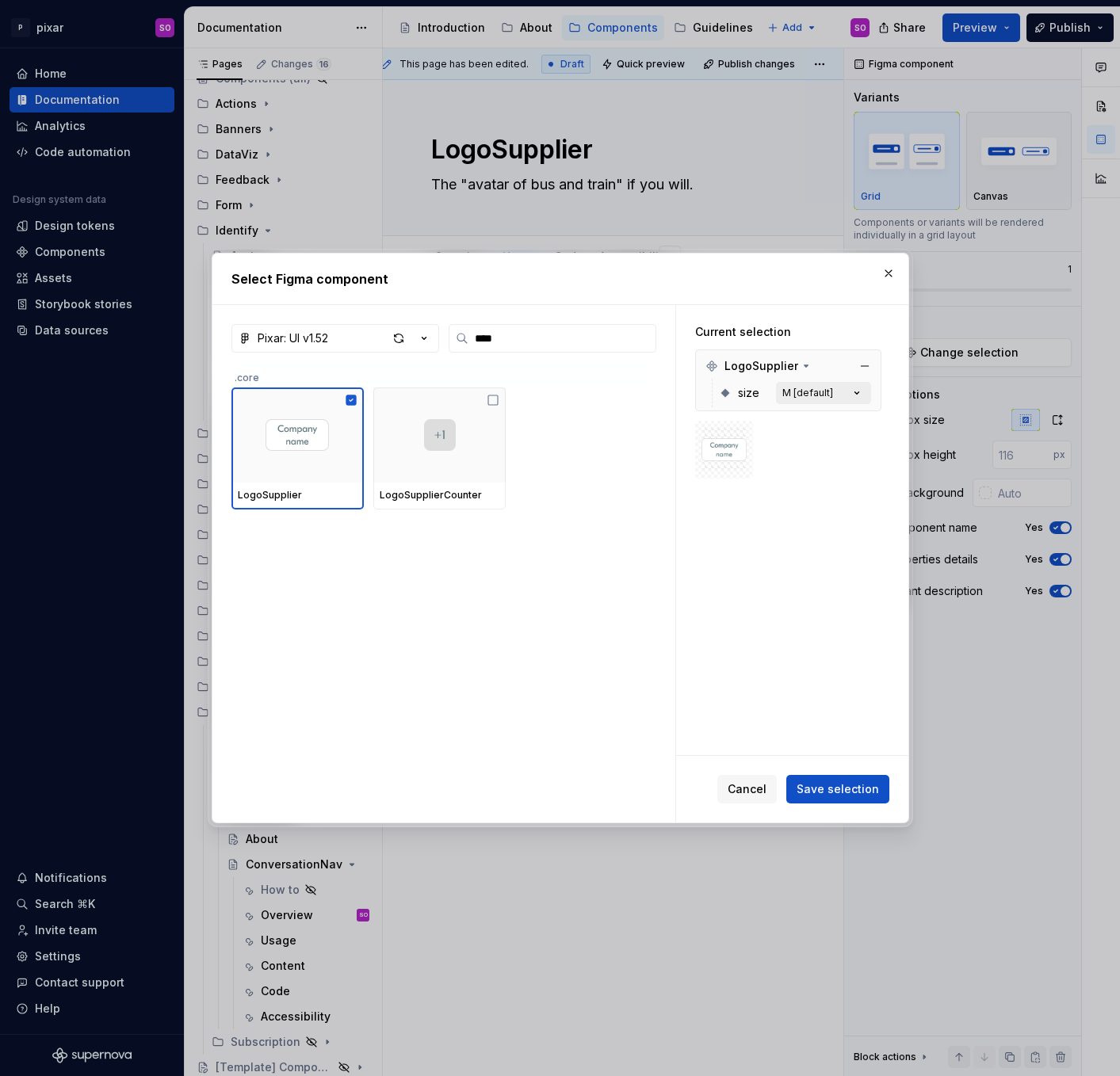
click at [841, 395] on button "M [default]" at bounding box center [823, 393] width 95 height 22
click at [865, 395] on icon "button" at bounding box center [857, 393] width 16 height 16
click at [865, 393] on icon "button" at bounding box center [857, 393] width 16 height 16
click at [835, 790] on span "Save selection" at bounding box center [837, 789] width 83 height 16
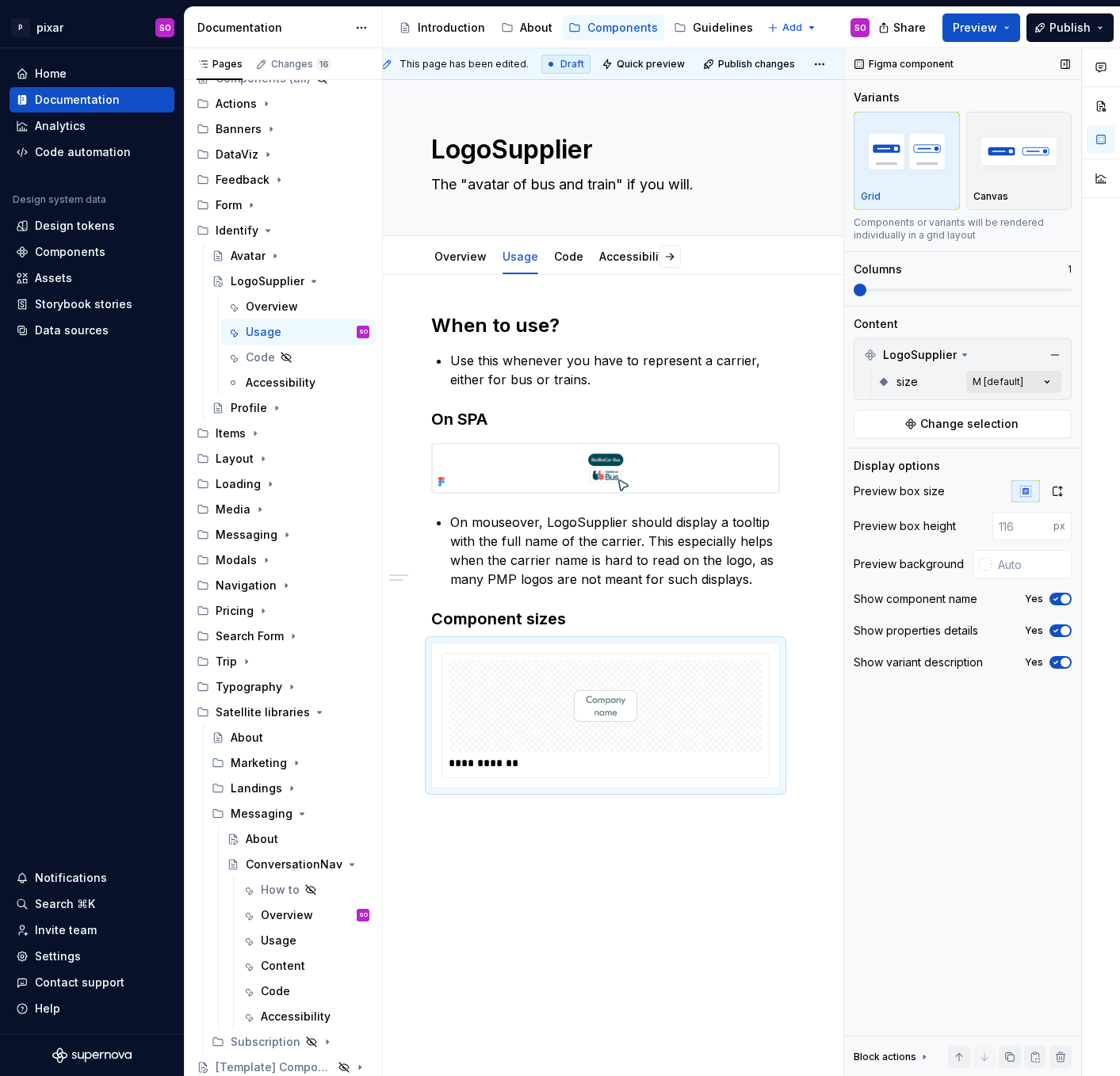
click at [1005, 381] on div "Comments Open comments No comments yet Select ‘Comment’ from the block context …" at bounding box center [981, 562] width 275 height 1029
click at [866, 462] on div at bounding box center [864, 459] width 13 height 13
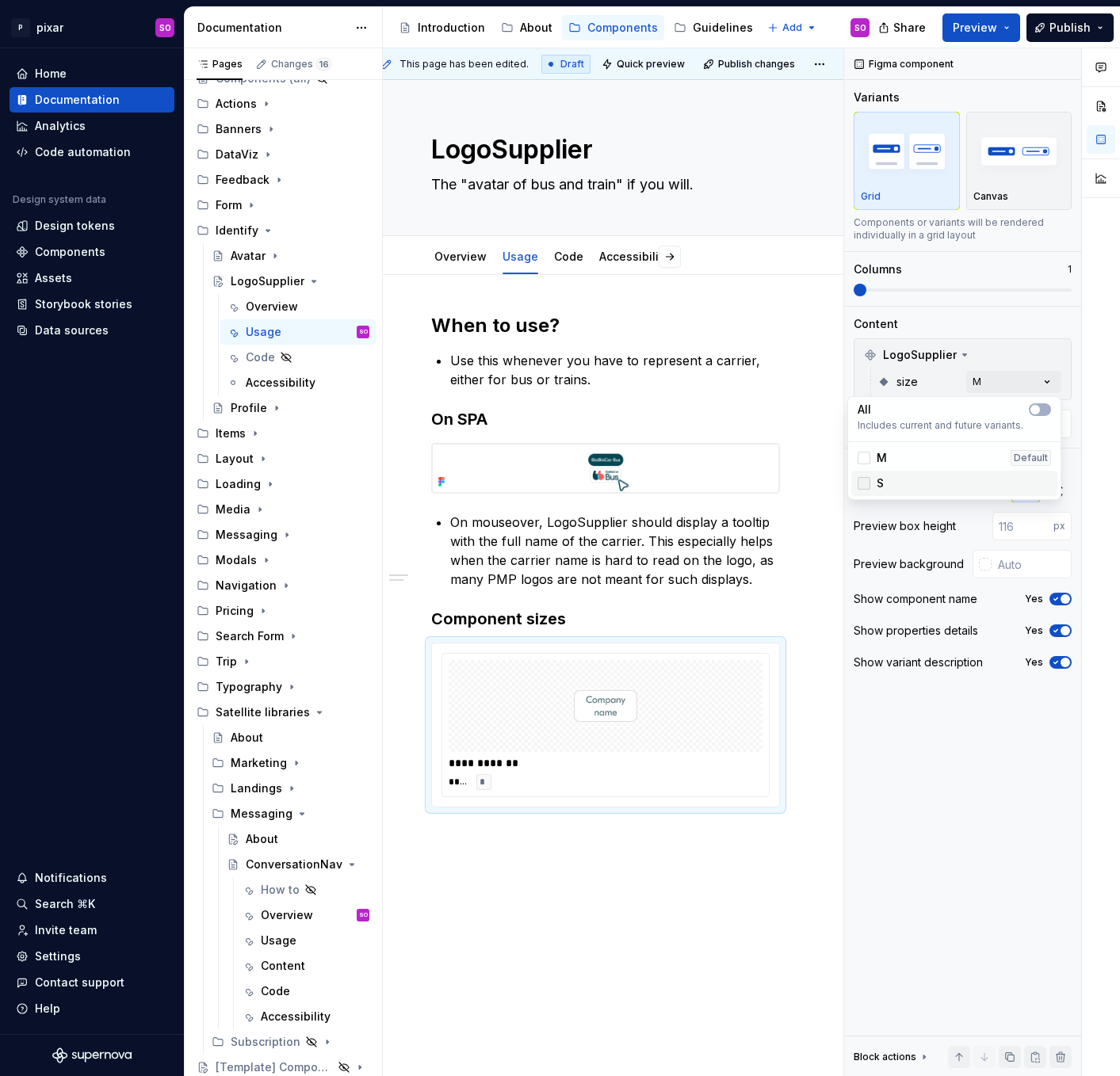
click at [866, 482] on div at bounding box center [864, 483] width 13 height 13
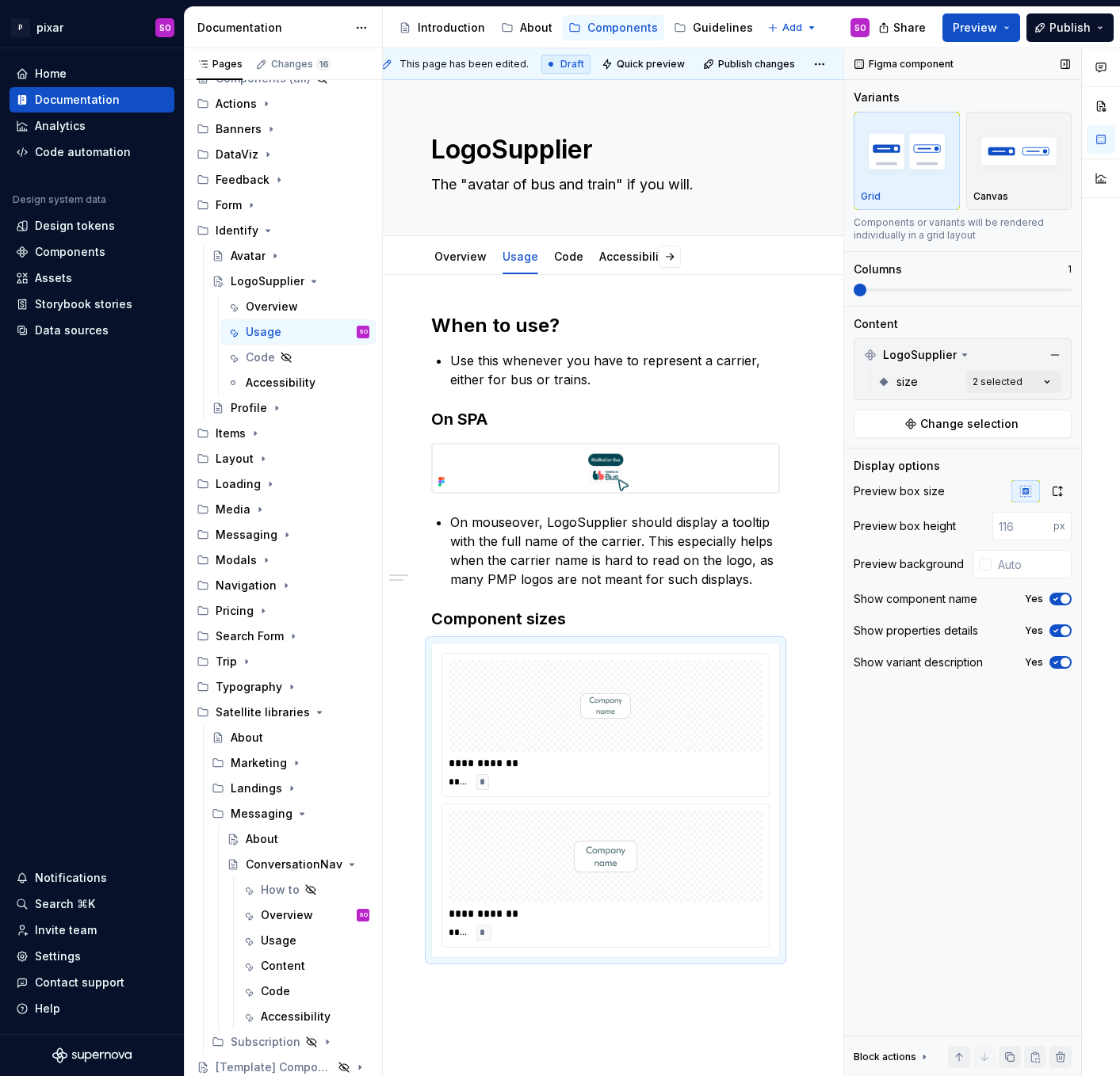
drag, startPoint x: 854, startPoint y: 286, endPoint x: 898, endPoint y: 288, distance: 44.0
click at [898, 288] on div "Comments Open comments No comments yet Select ‘Comment’ from the block context …" at bounding box center [981, 562] width 275 height 1029
click at [898, 288] on span at bounding box center [962, 290] width 218 height 3
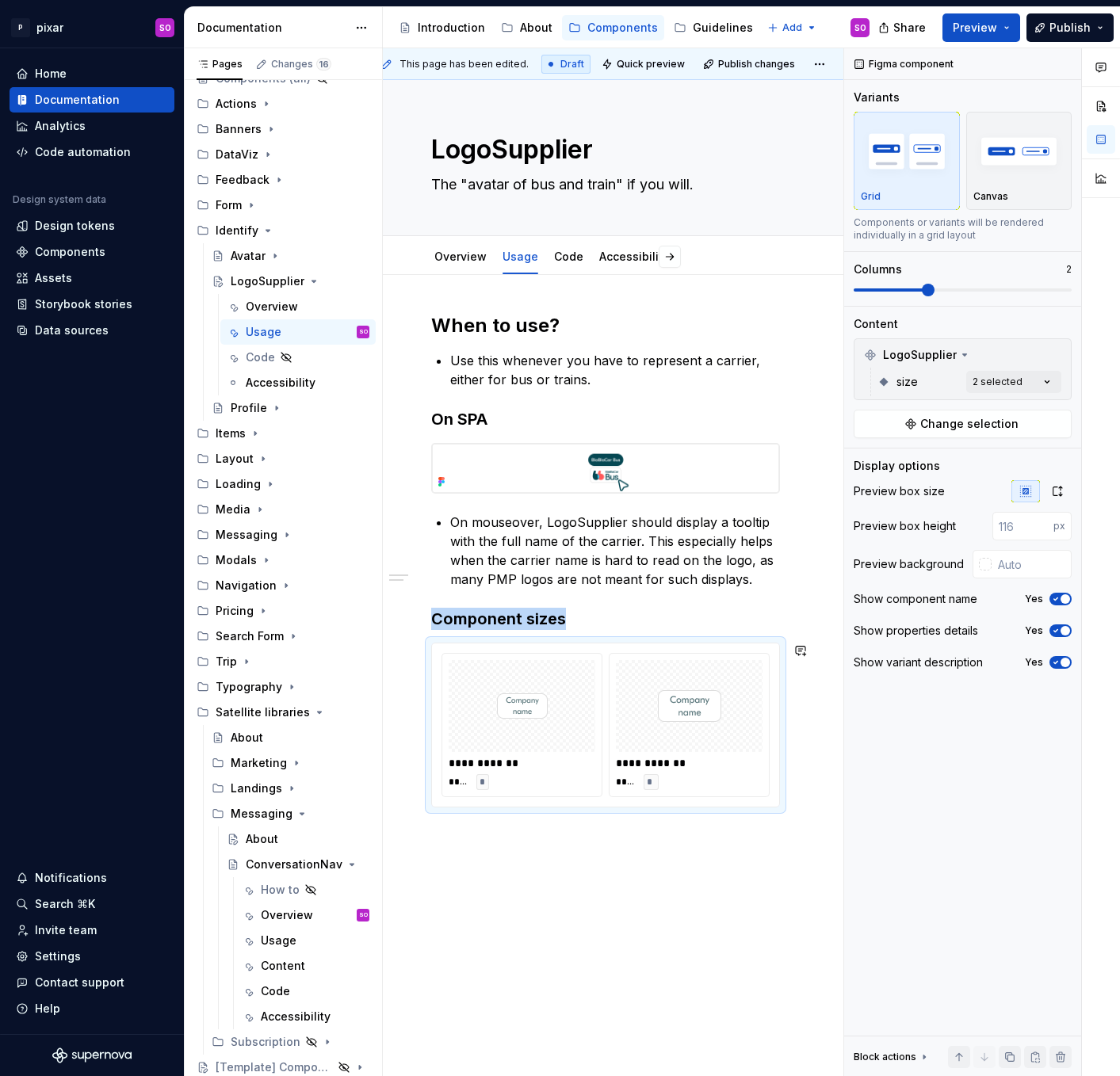
click at [601, 944] on div "**********" at bounding box center [613, 562] width 460 height 1029
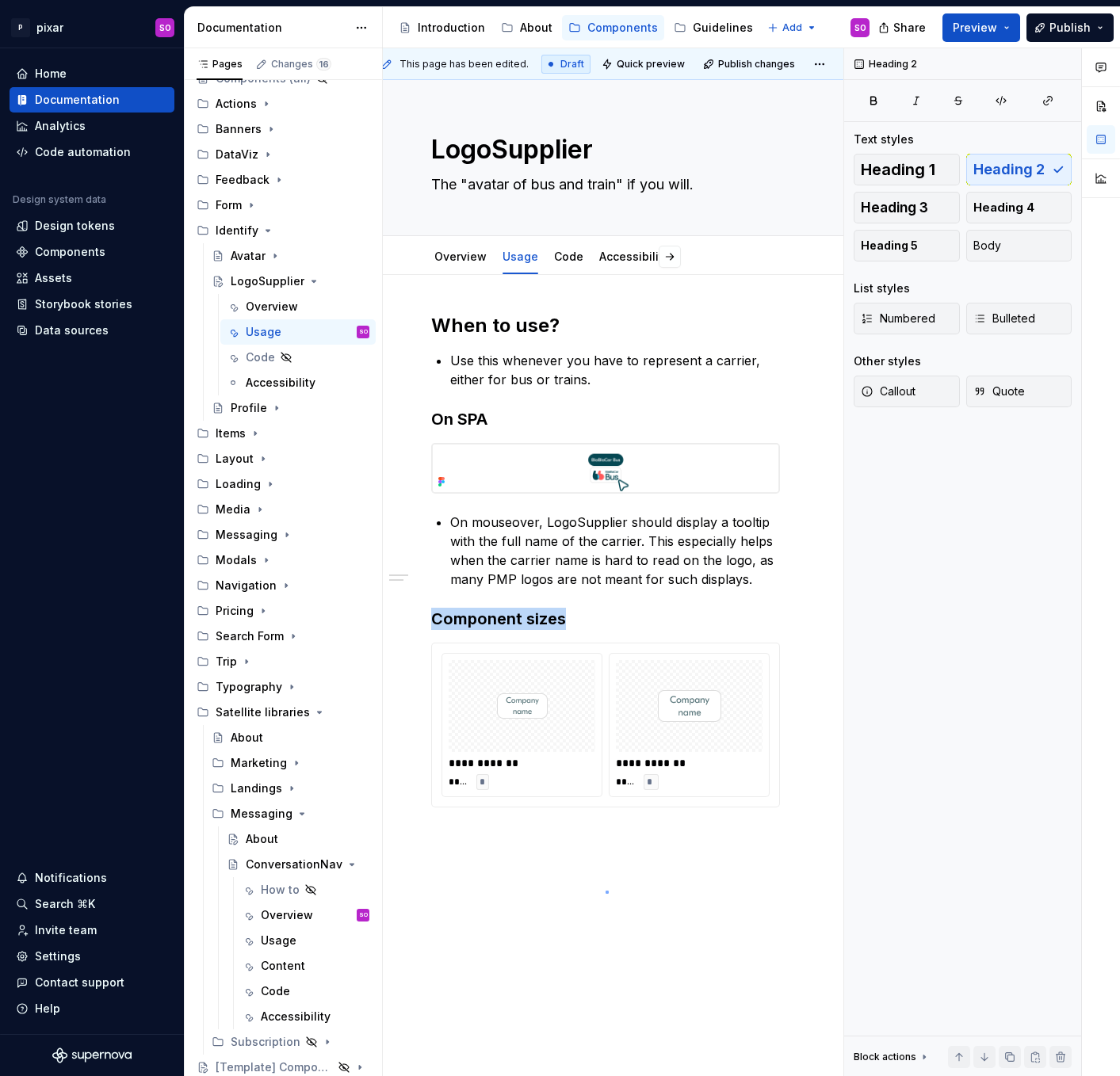
click at [605, 891] on div "**********" at bounding box center [613, 562] width 460 height 1029
click at [569, 840] on div "**********" at bounding box center [605, 712] width 475 height 875
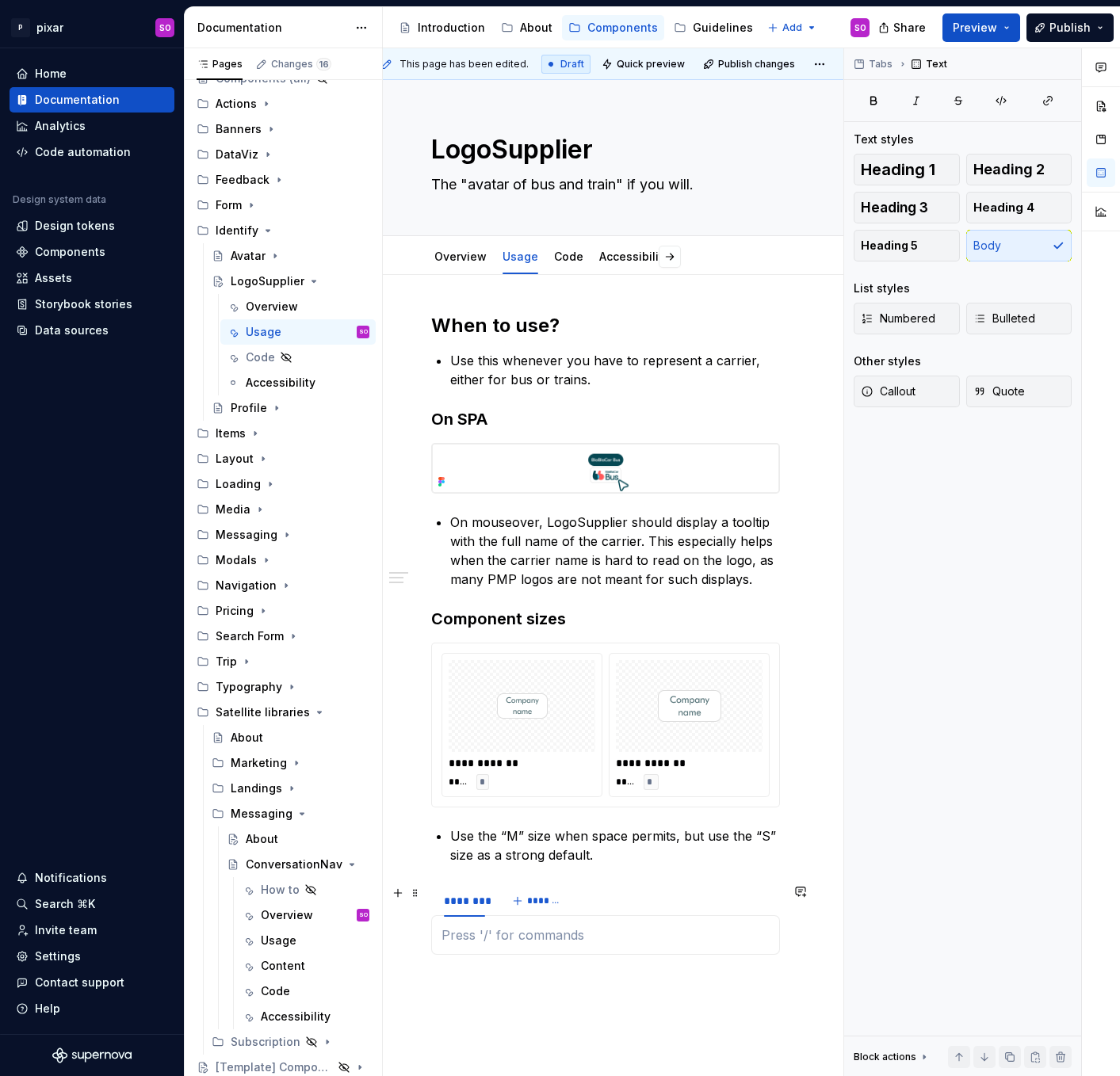
click at [724, 915] on div "******** *******" at bounding box center [605, 900] width 348 height 31
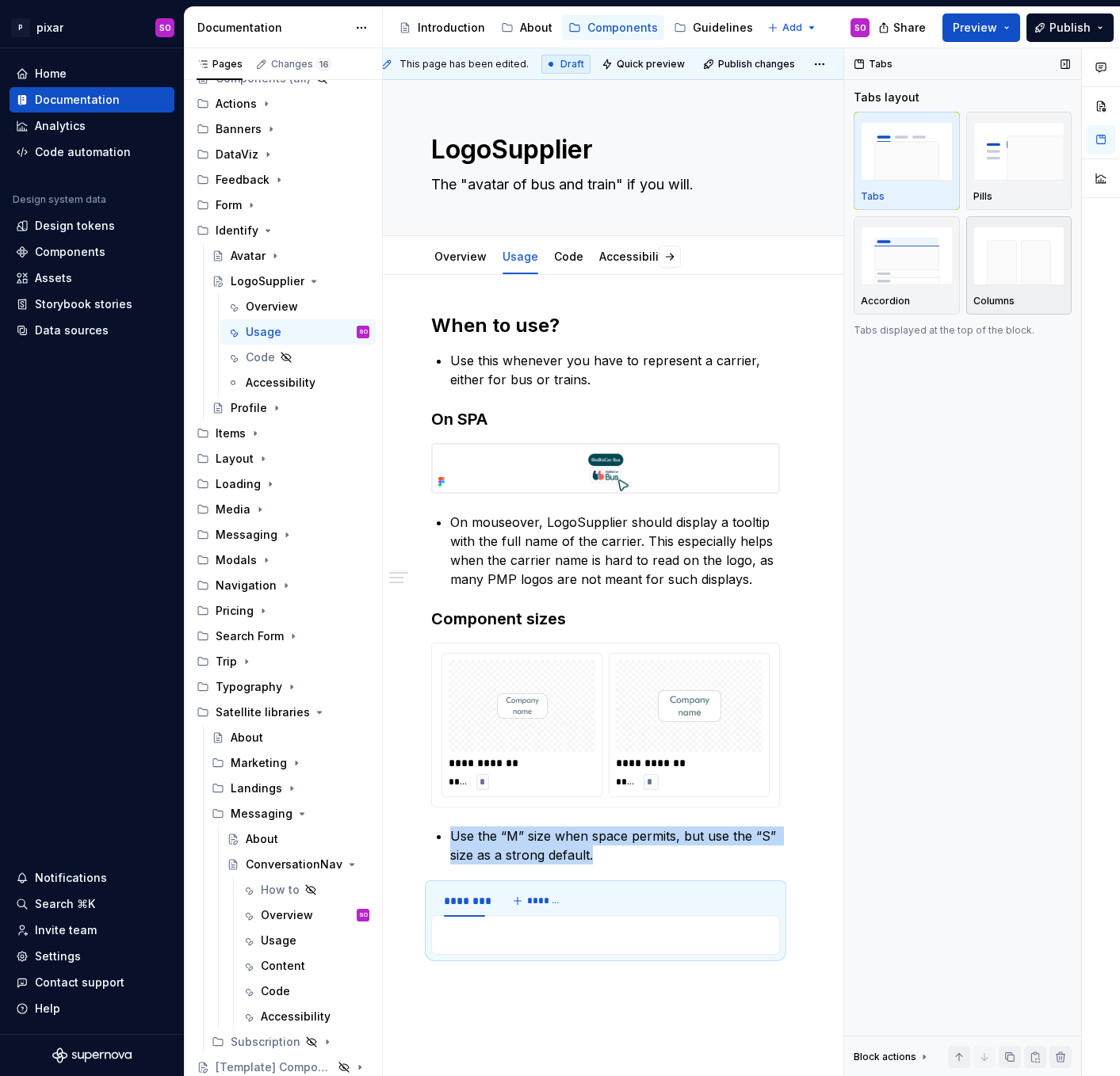
click at [994, 275] on img "button" at bounding box center [1019, 255] width 92 height 58
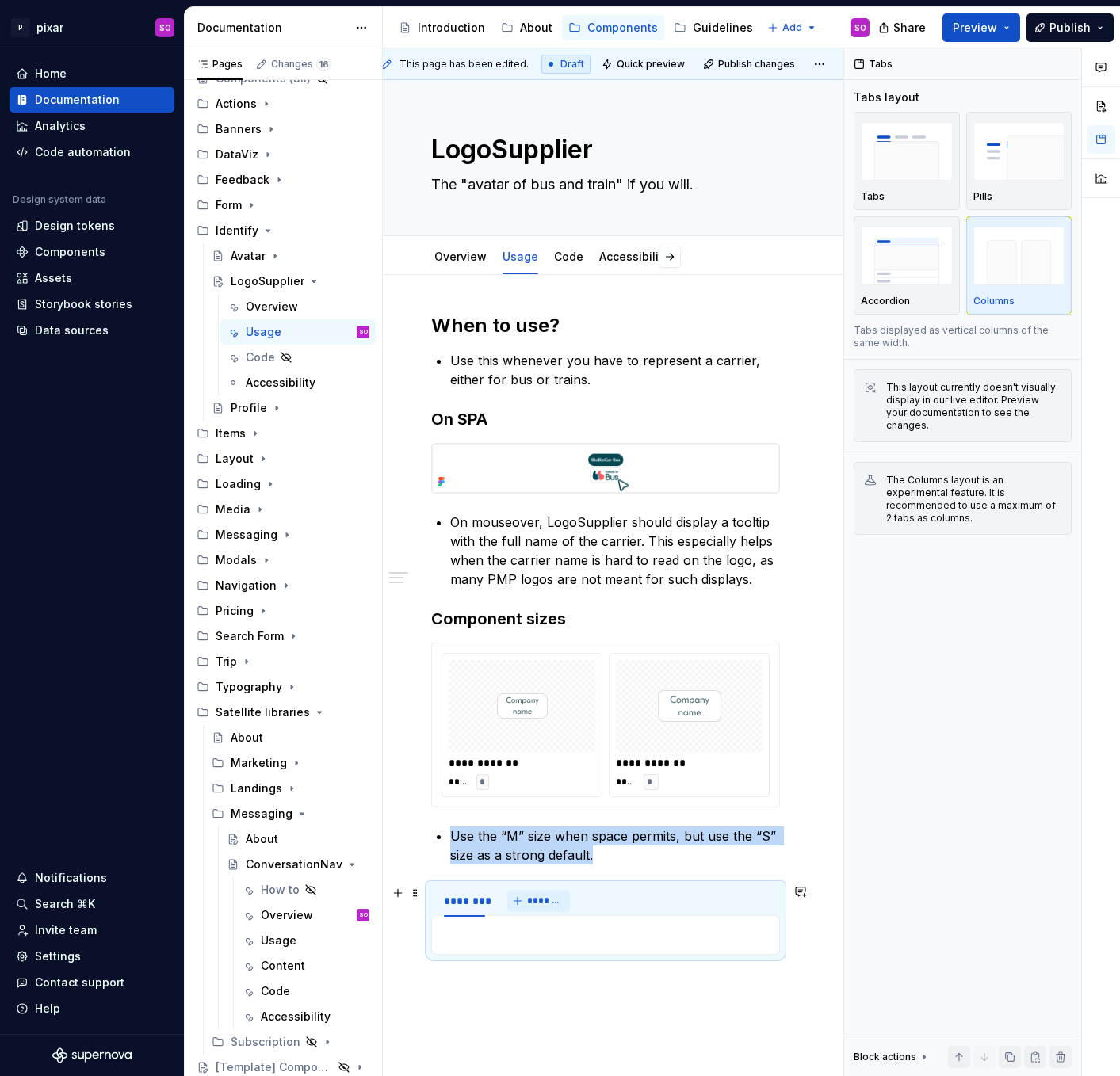
click at [543, 902] on span "*******" at bounding box center [544, 901] width 35 height 13
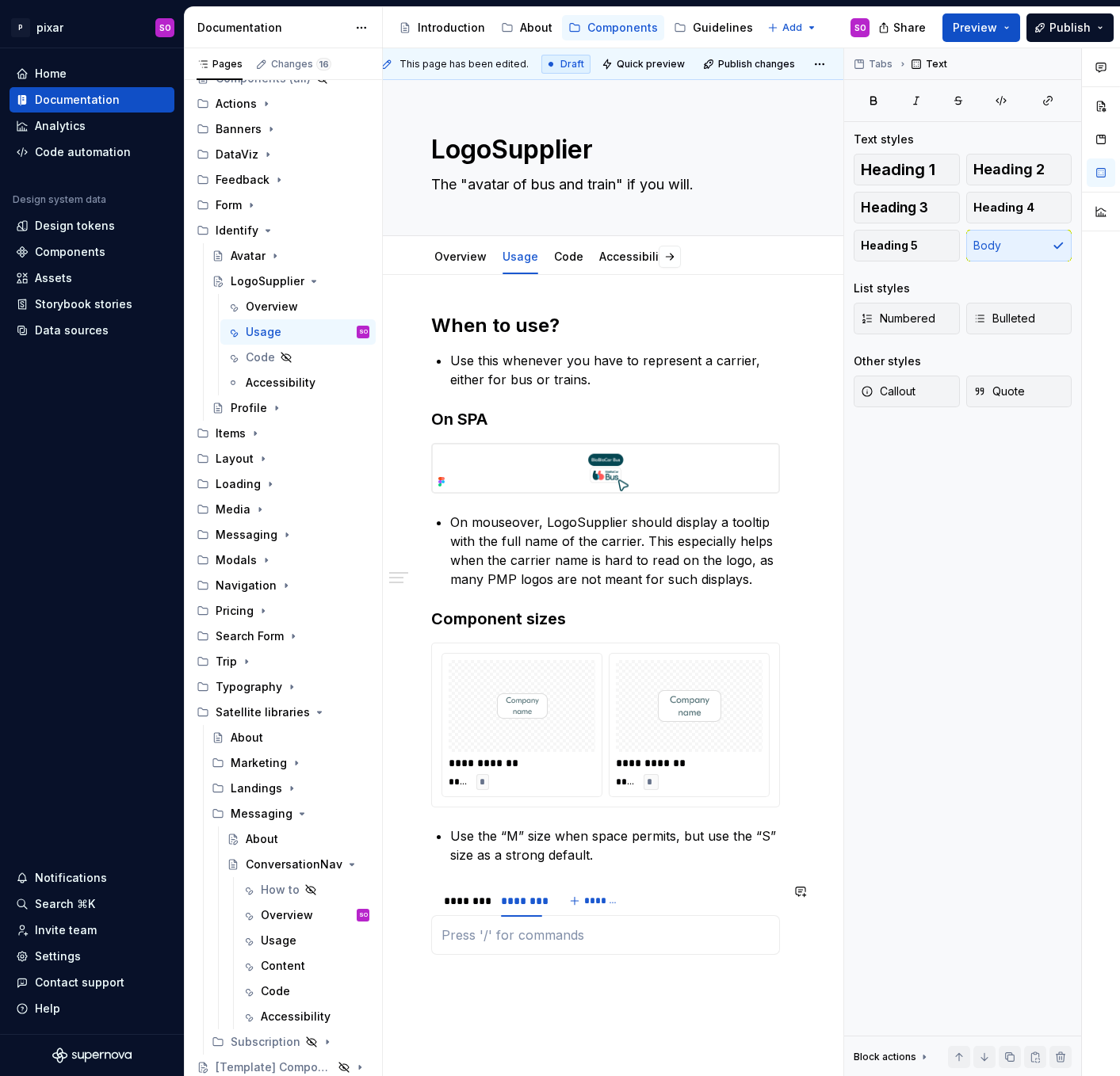
click at [474, 924] on div at bounding box center [605, 935] width 348 height 39
click at [468, 901] on div "********" at bounding box center [464, 901] width 41 height 16
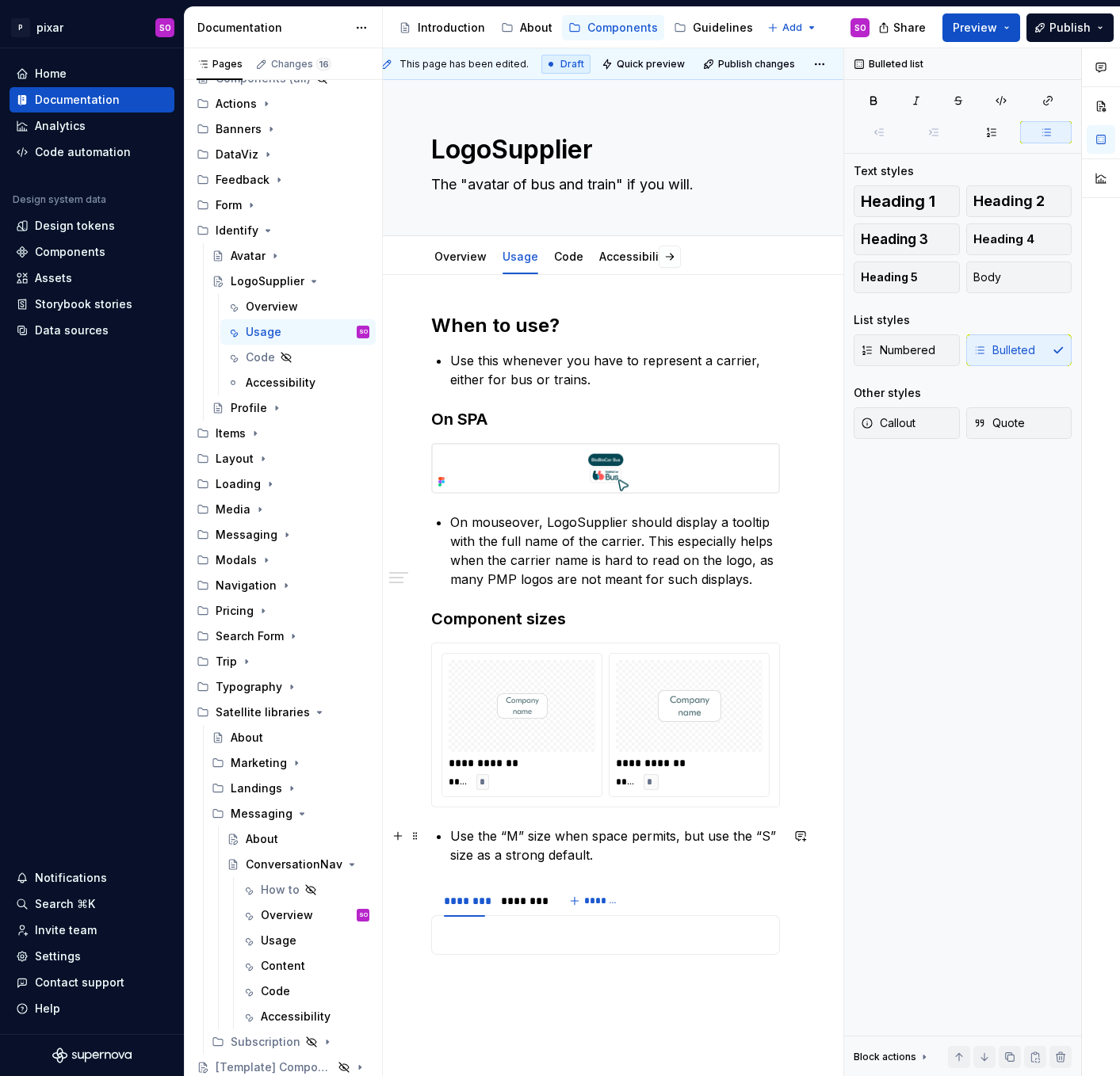
click at [619, 844] on p "Use the “M” size when space permits, but use the “S” size as a strong default." at bounding box center [615, 845] width 330 height 38
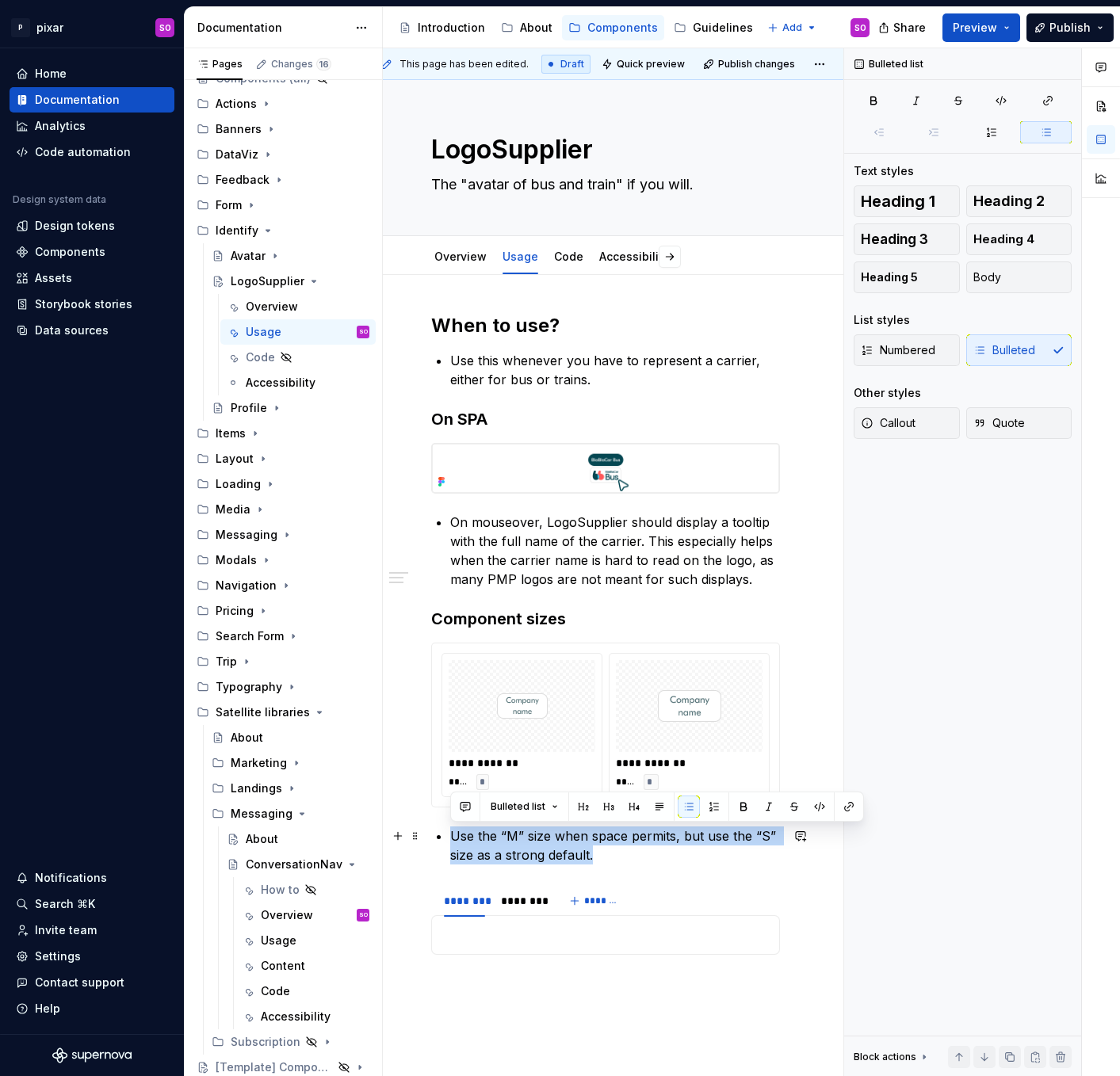
drag, startPoint x: 617, startPoint y: 858, endPoint x: 451, endPoint y: 830, distance: 168.3
click at [451, 830] on p "Use the “M” size when space permits, but use the “S” size as a strong default." at bounding box center [615, 845] width 330 height 38
copy p "Use the “M” size when space permits, but use the “S” size as a strong default."
click at [477, 941] on p at bounding box center [605, 935] width 328 height 19
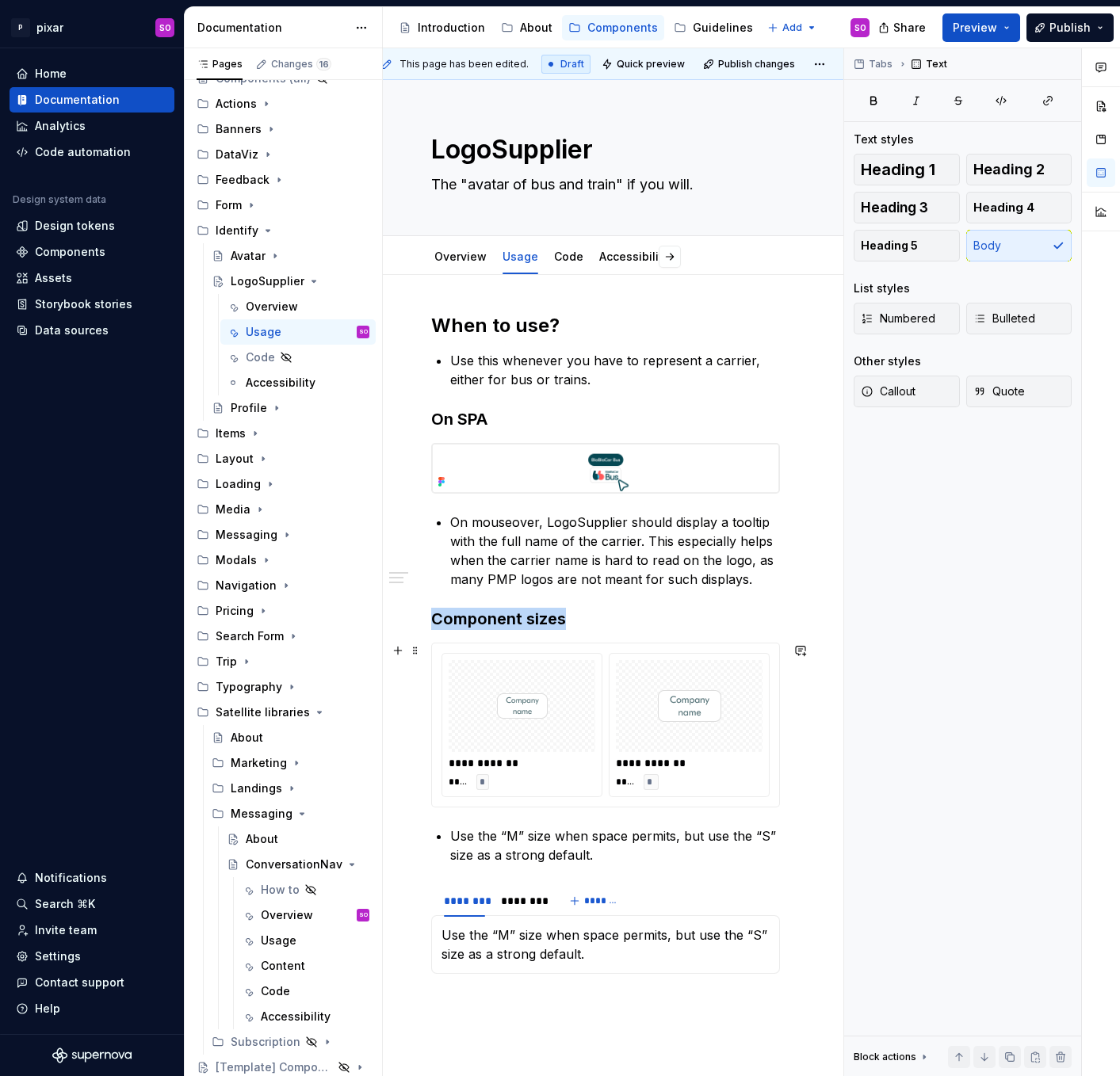
click at [593, 643] on div "**********" at bounding box center [605, 724] width 347 height 163
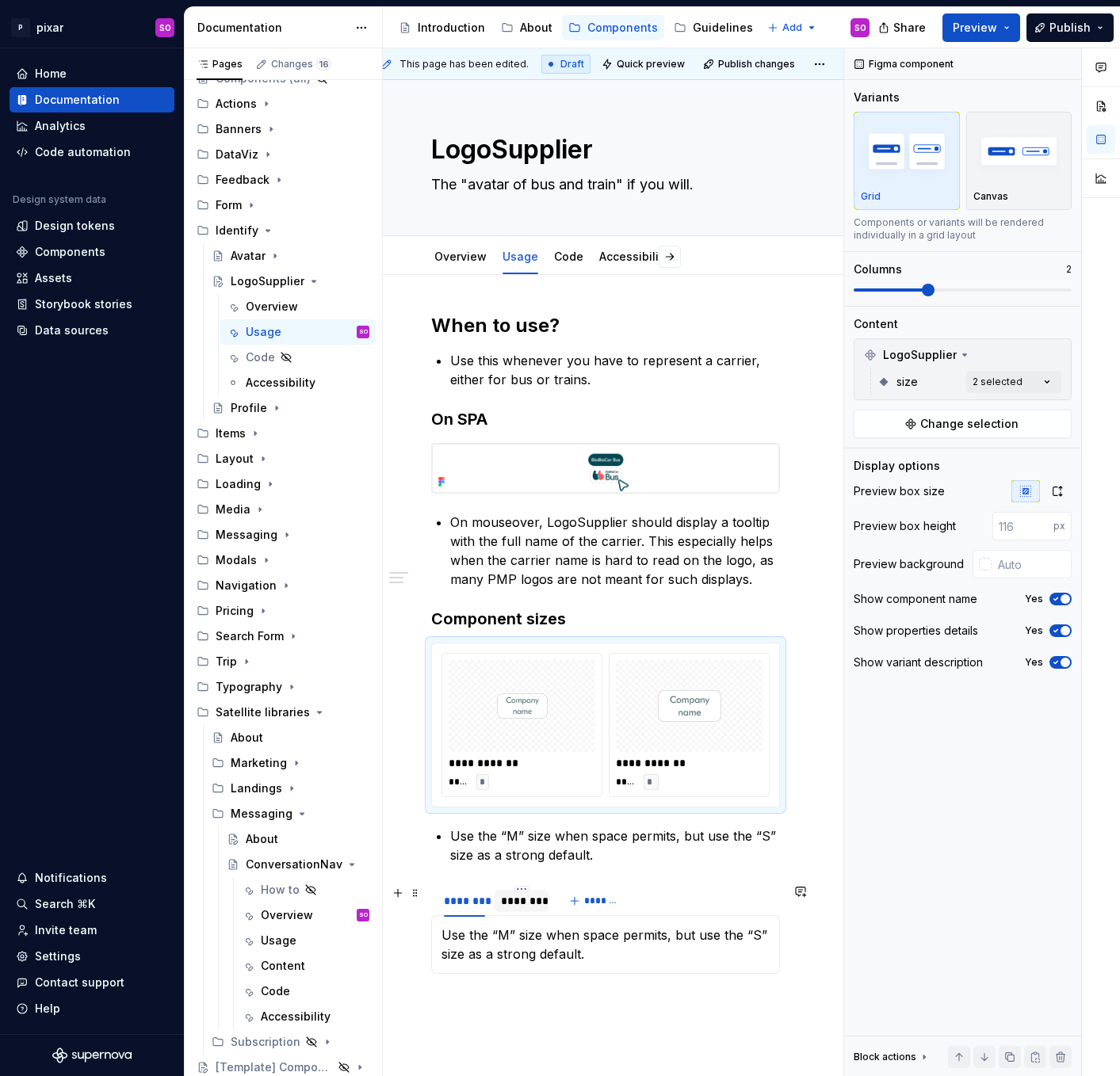
click at [527, 903] on div "********" at bounding box center [521, 901] width 41 height 16
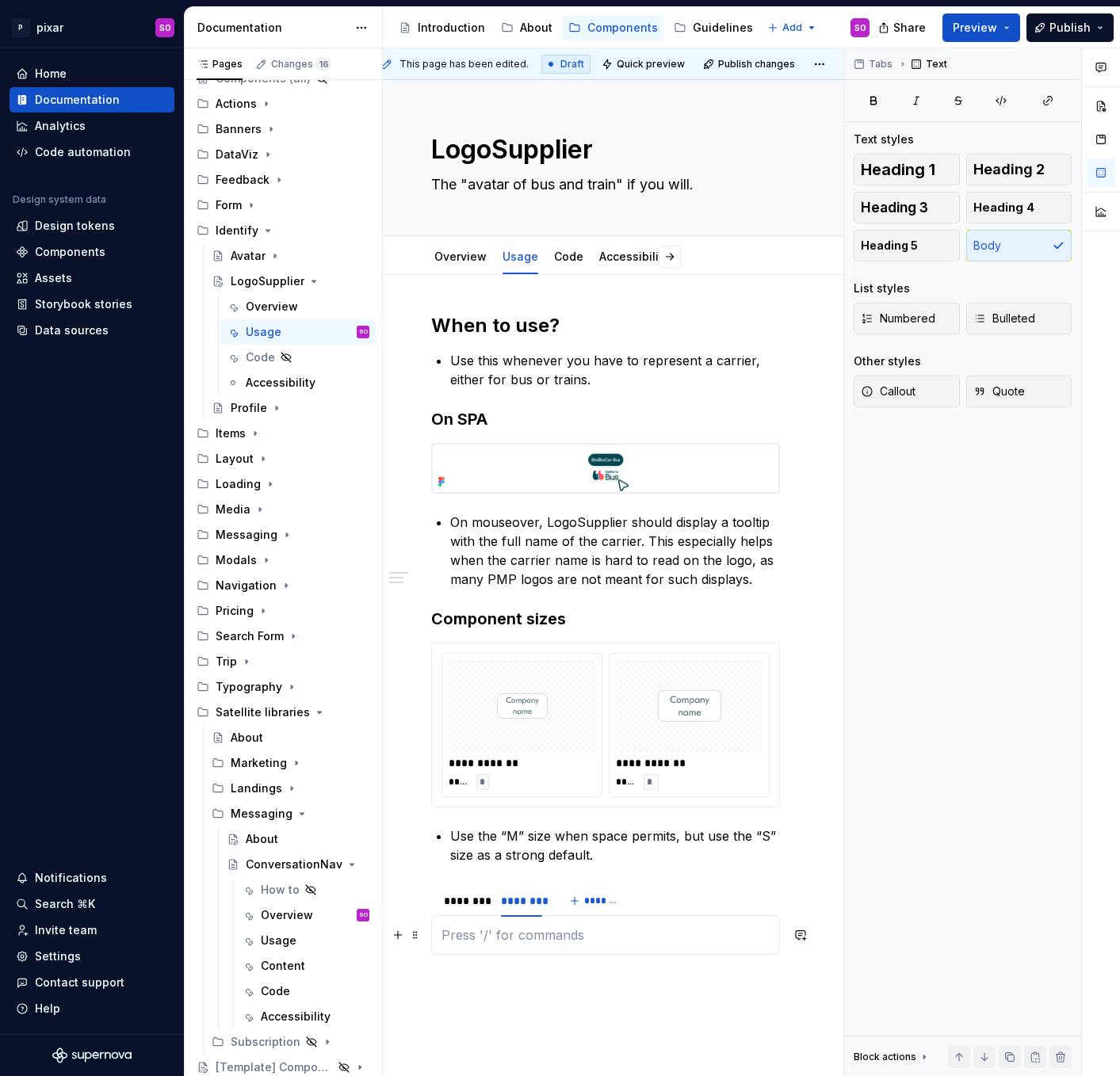
click at [544, 931] on p at bounding box center [605, 935] width 328 height 19
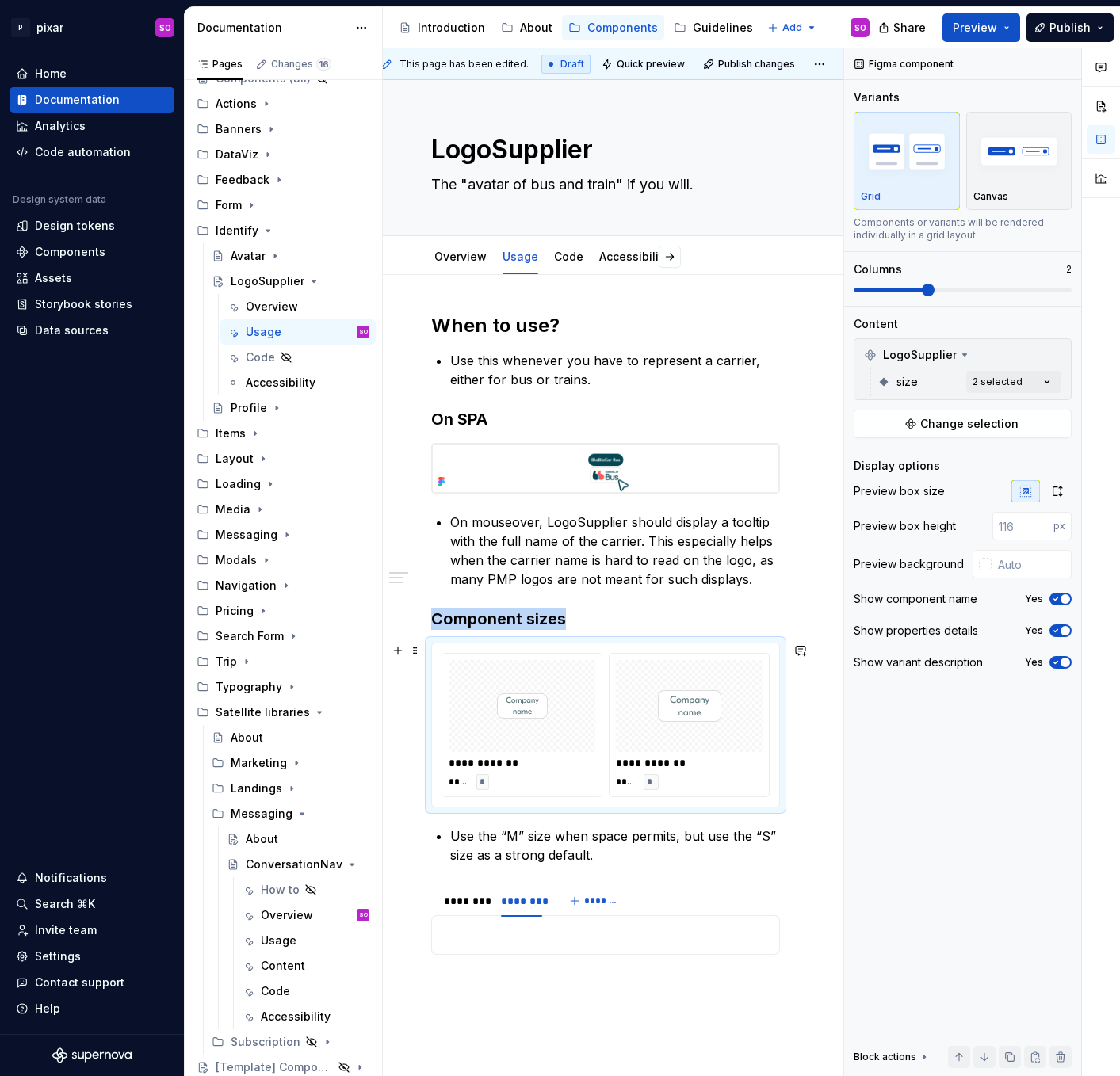
click at [572, 653] on div "**********" at bounding box center [522, 725] width 161 height 145
drag, startPoint x: 602, startPoint y: 646, endPoint x: 591, endPoint y: 761, distance: 115.5
click at [590, 770] on div "**********" at bounding box center [605, 724] width 347 height 163
click at [603, 642] on div "**********" at bounding box center [605, 724] width 348 height 165
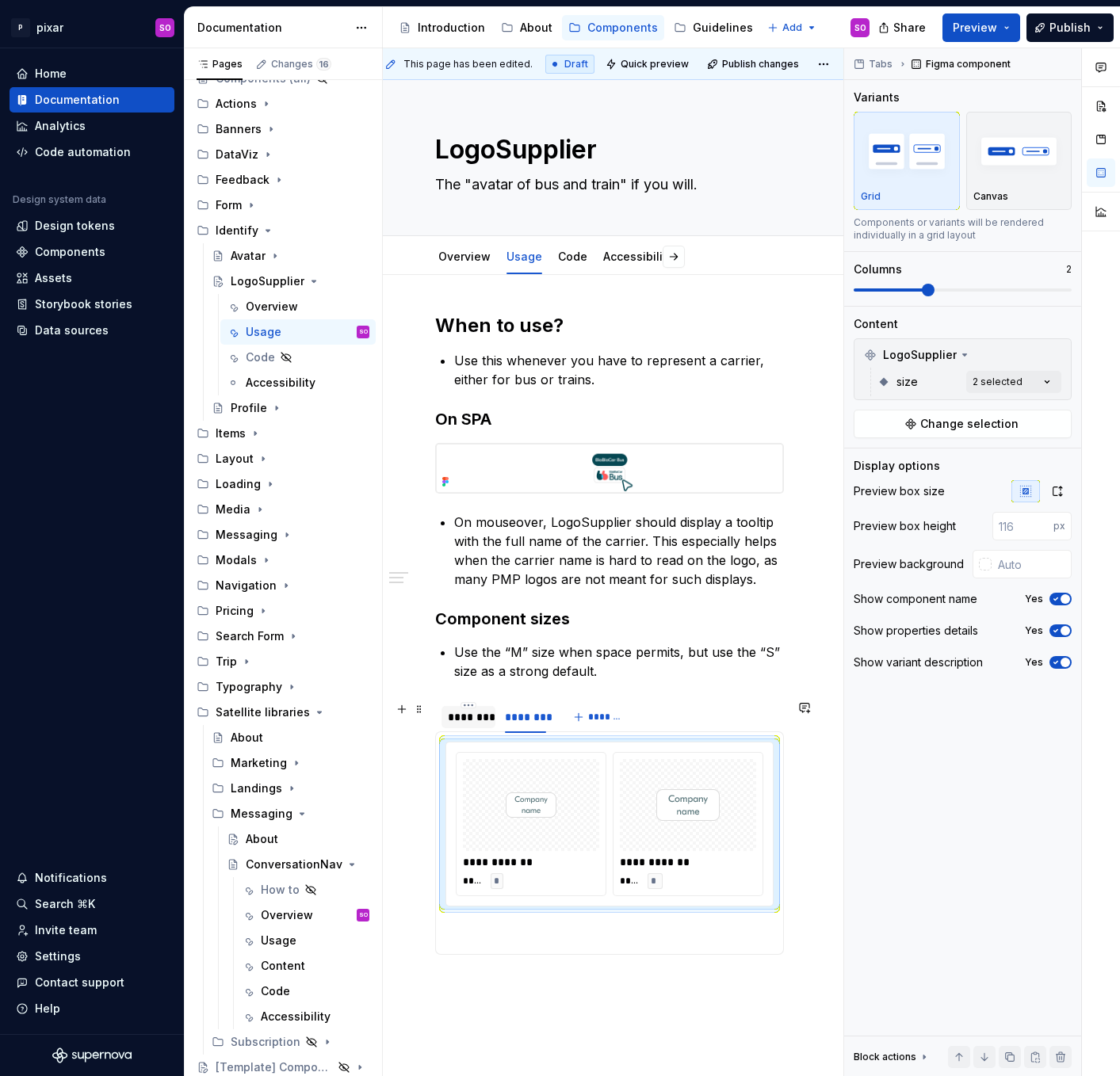
click at [462, 717] on div "********" at bounding box center [468, 717] width 41 height 16
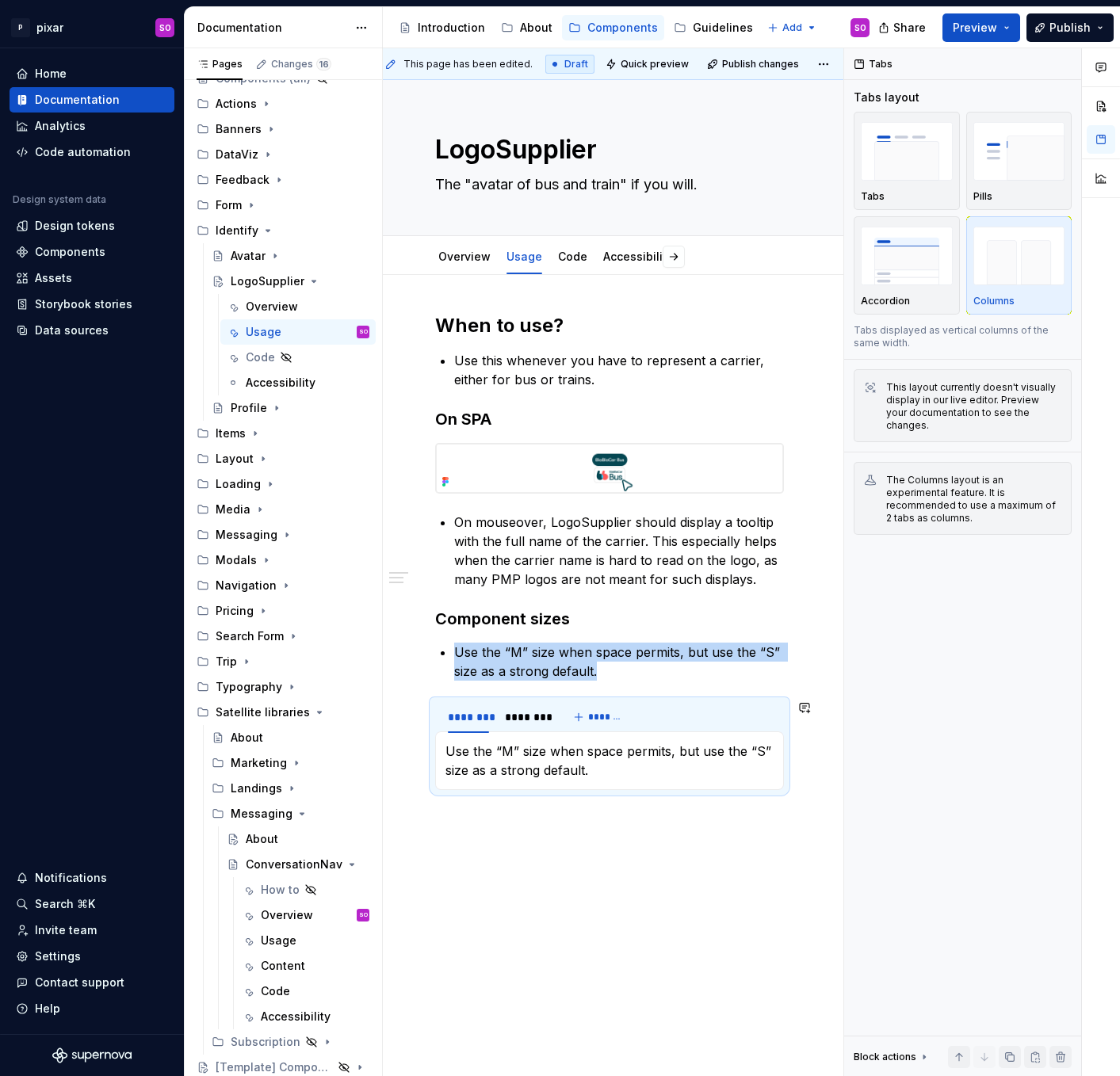
click at [625, 842] on div "**********" at bounding box center [609, 710] width 475 height 870
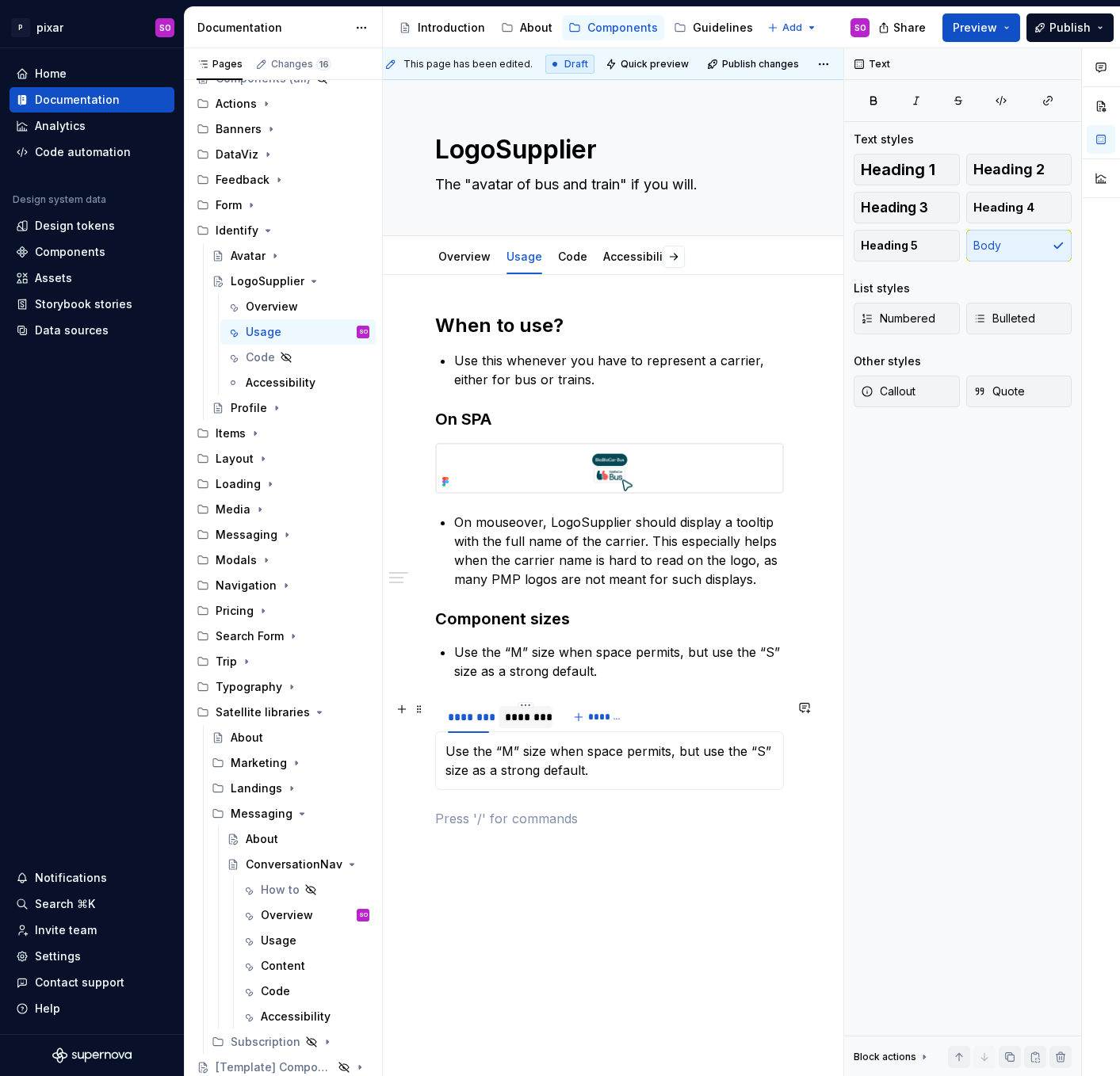
click at [527, 717] on div "********" at bounding box center [525, 717] width 41 height 16
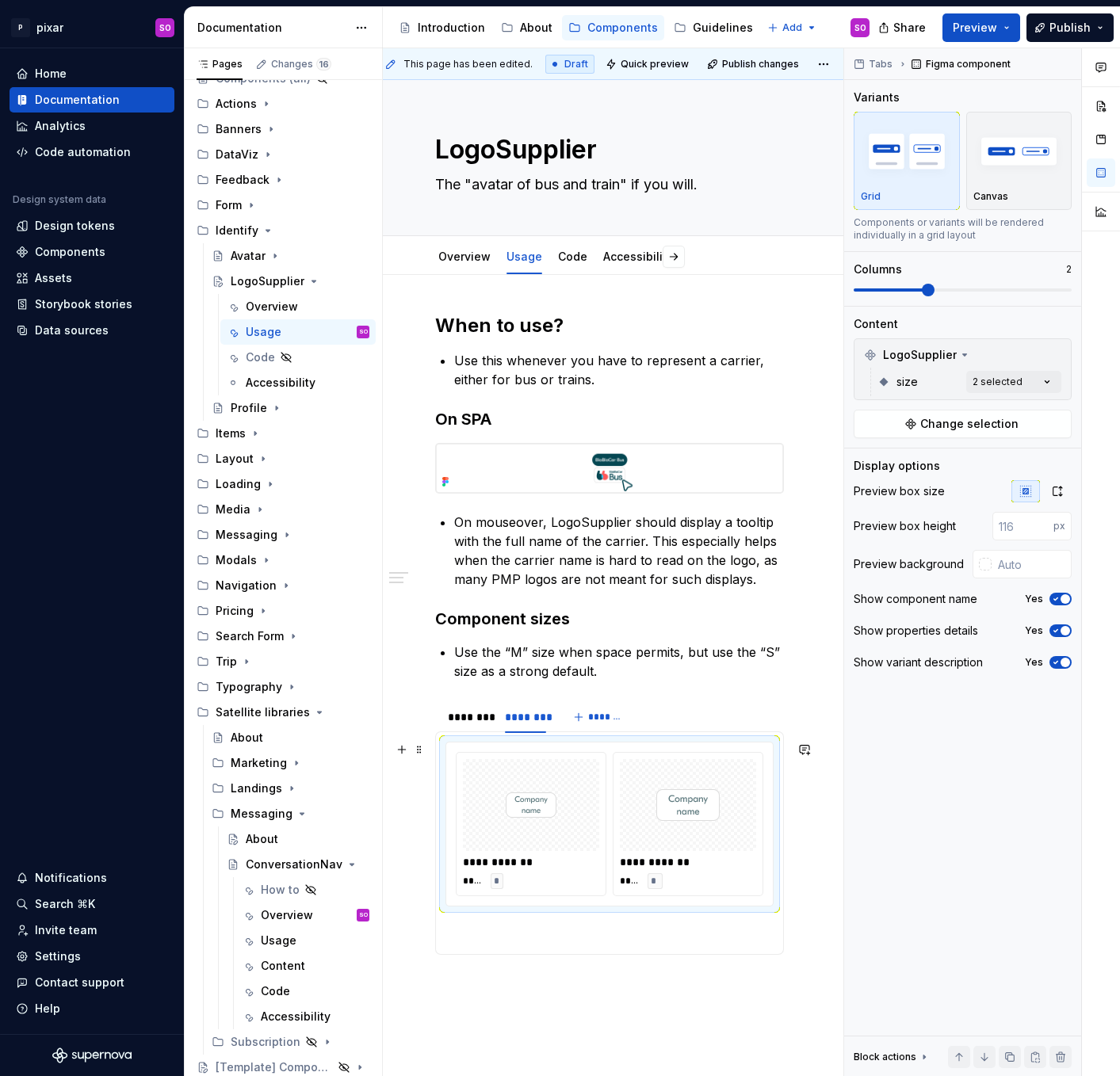
click at [577, 768] on div at bounding box center [531, 805] width 136 height 92
click at [865, 291] on span at bounding box center [860, 290] width 13 height 13
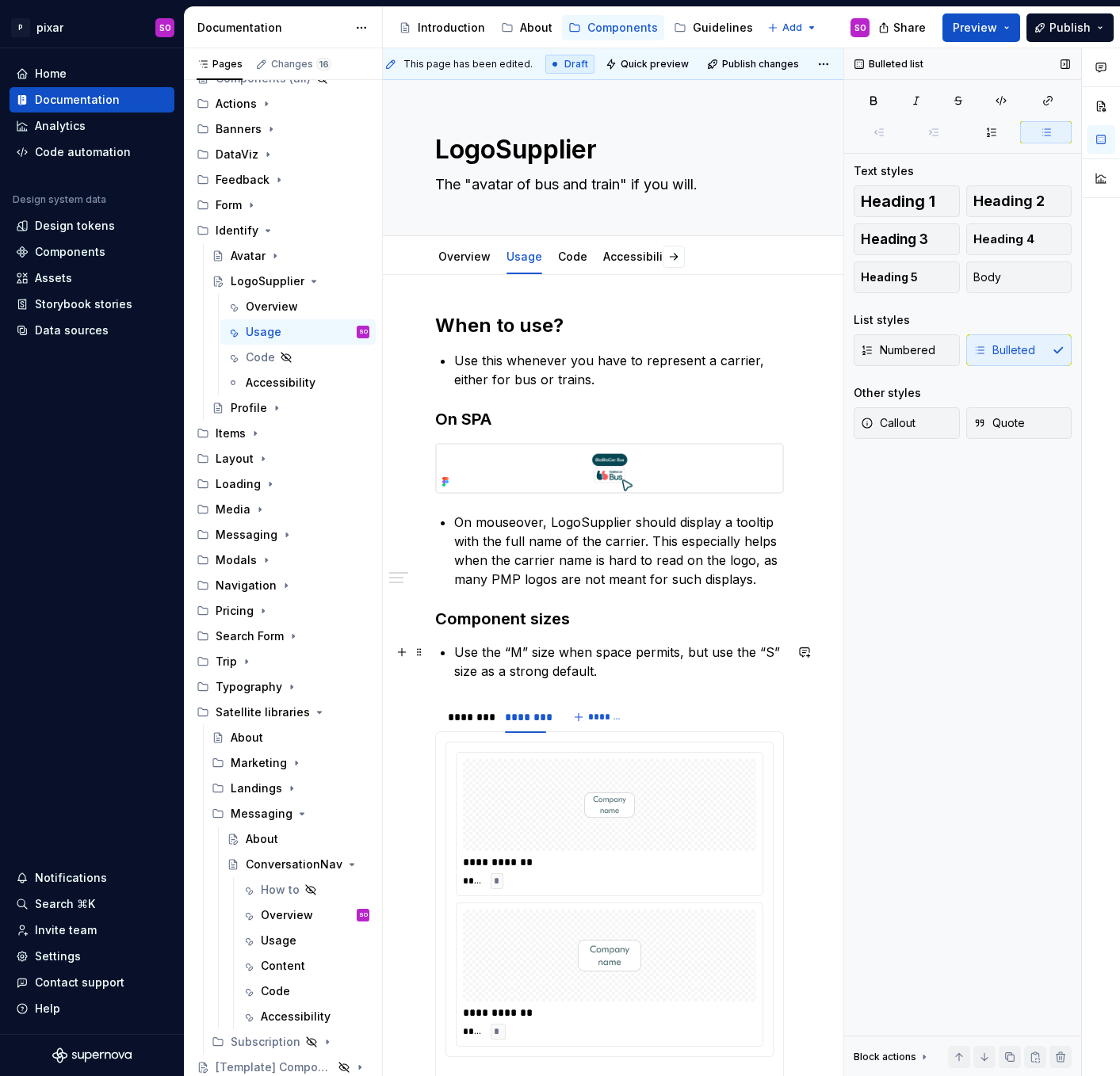
click at [632, 676] on p "Use the “M” size when space permits, but use the “S” size as a strong default." at bounding box center [619, 661] width 330 height 38
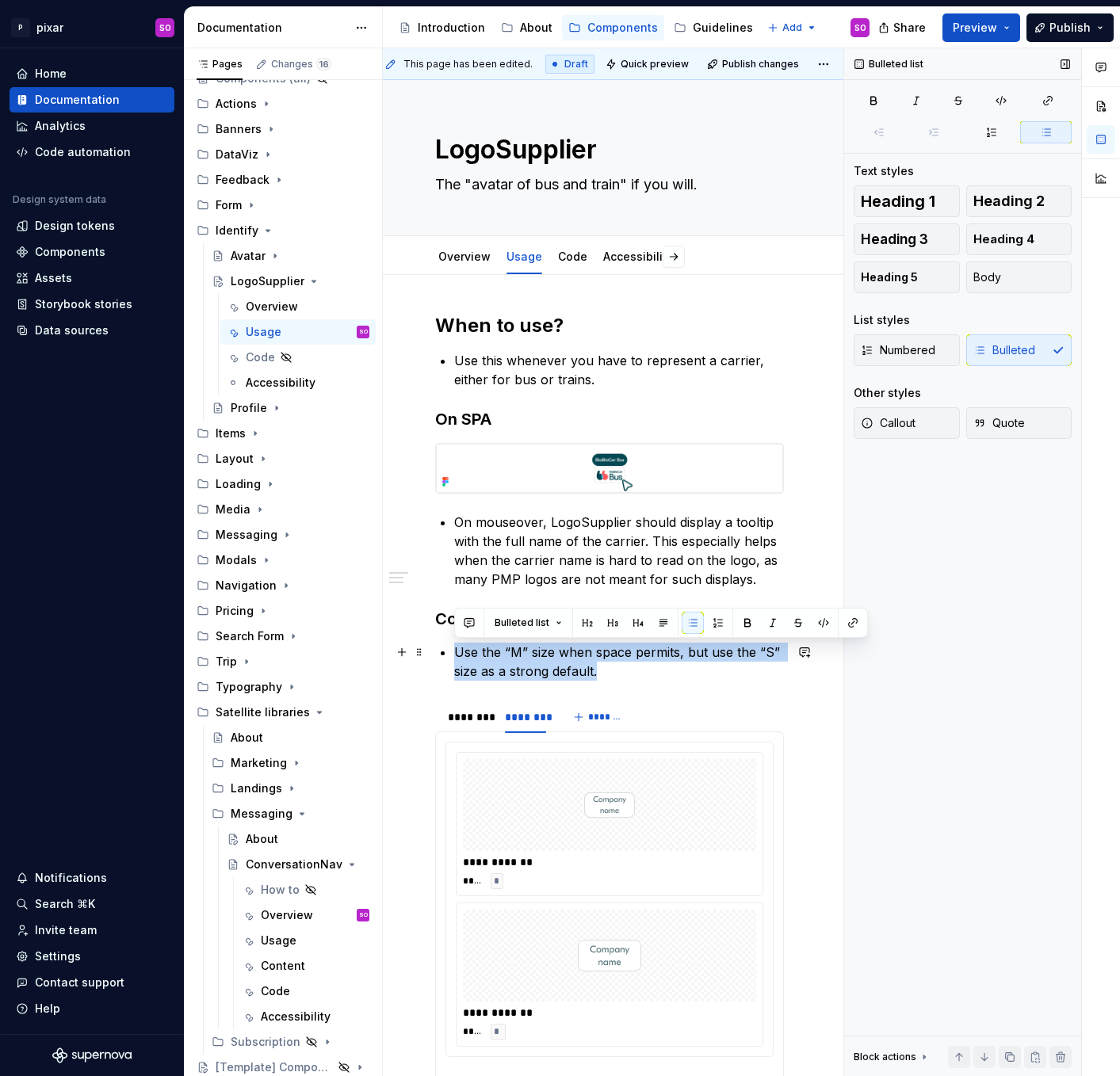
drag, startPoint x: 646, startPoint y: 677, endPoint x: 430, endPoint y: 653, distance: 217.3
click at [430, 653] on div "**********" at bounding box center [609, 880] width 475 height 1211
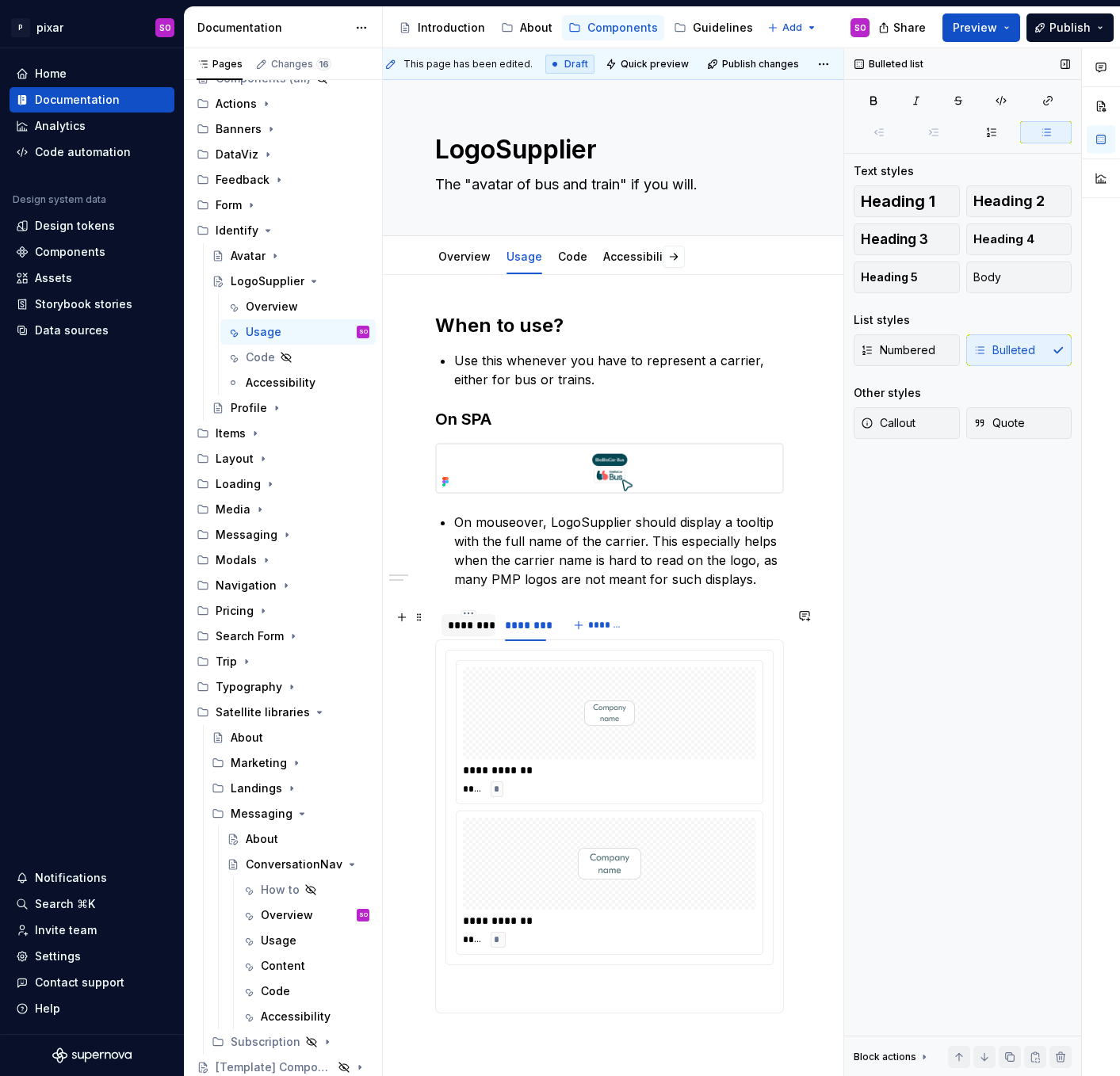
click at [463, 627] on div "********" at bounding box center [468, 626] width 41 height 16
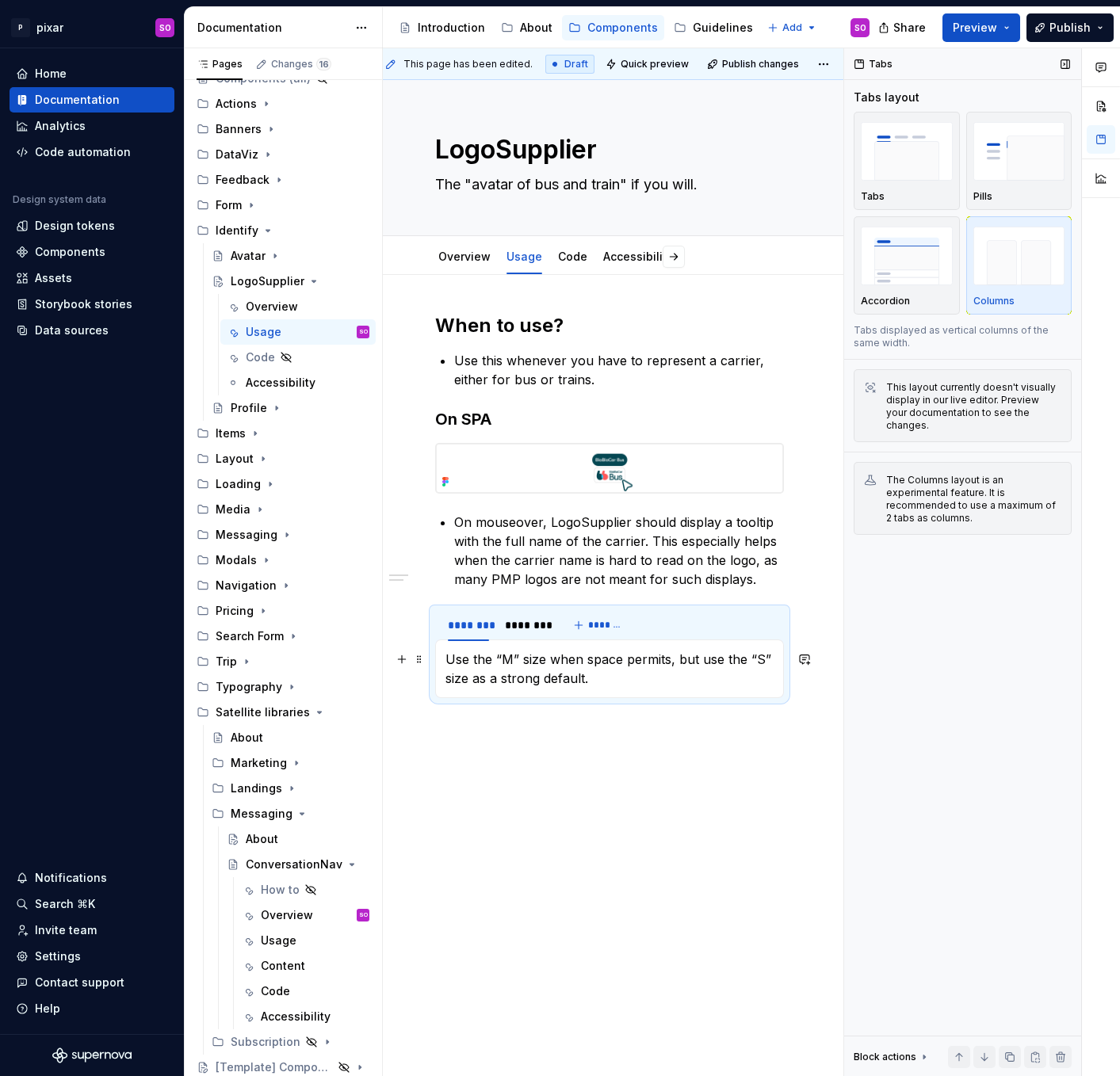
click at [506, 657] on p "Use the “M” size when space permits, but use the “S” size as a strong default." at bounding box center [609, 668] width 328 height 38
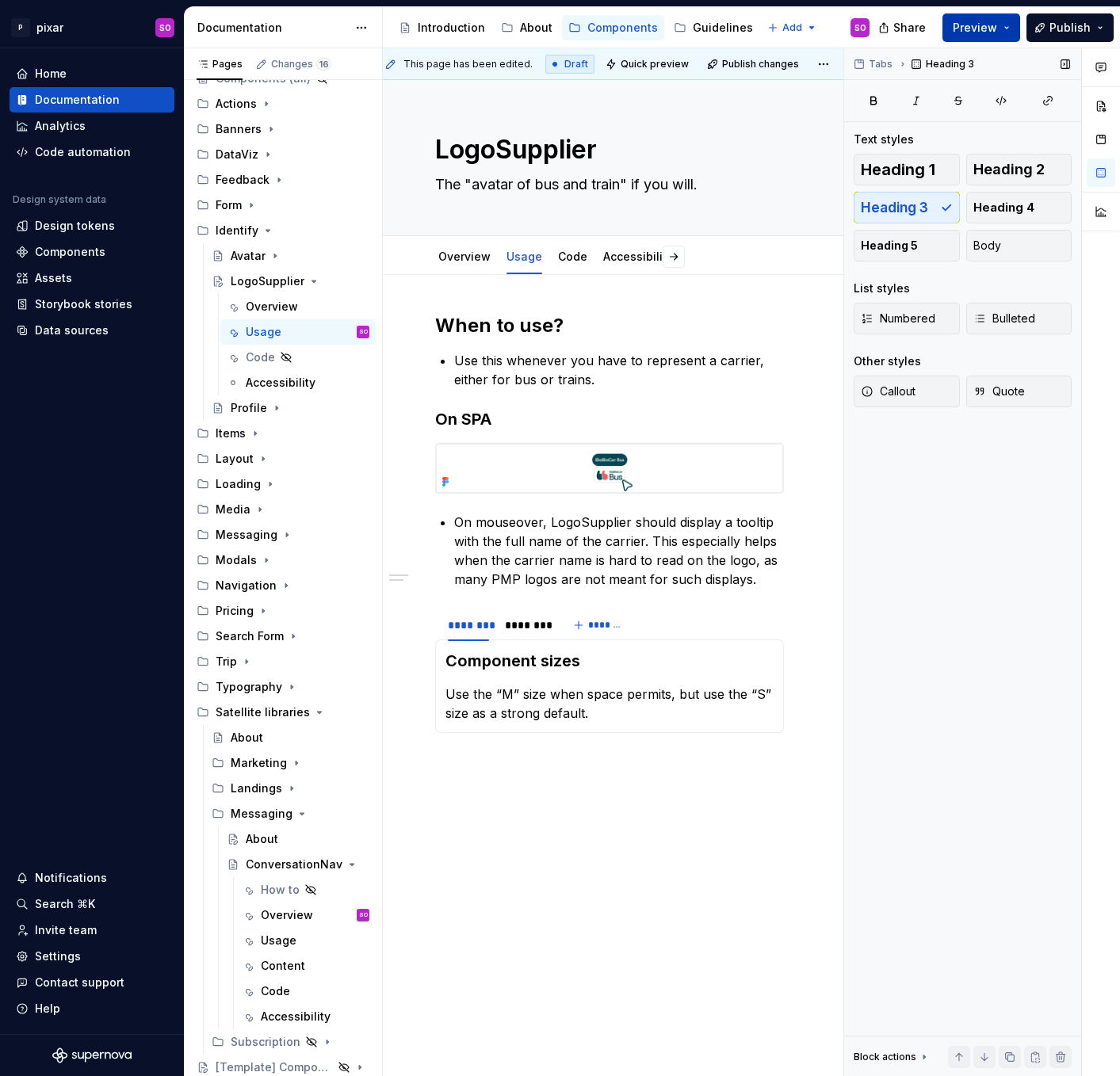
click at [1001, 29] on button "Preview" at bounding box center [980, 28] width 78 height 29
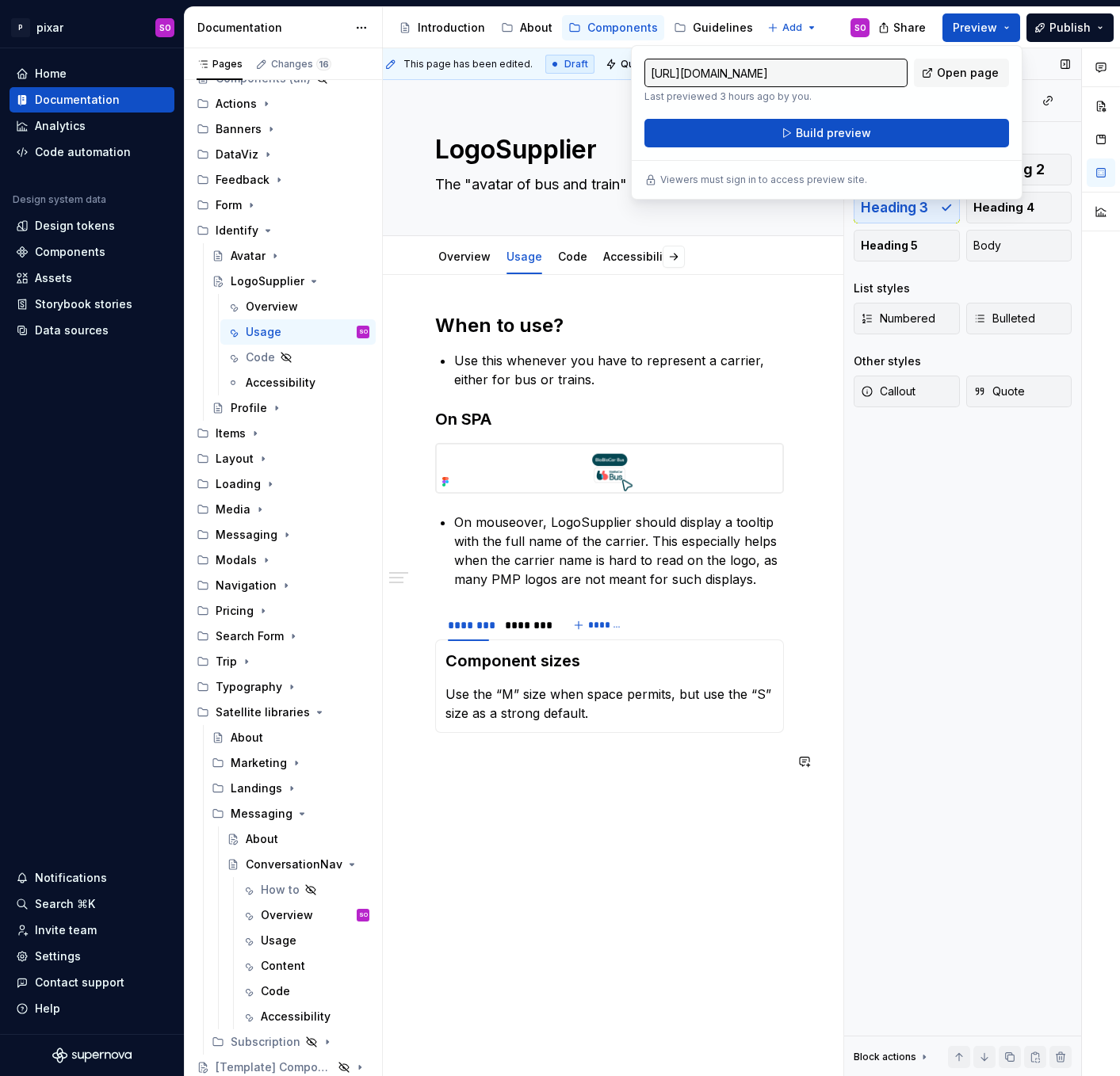
click at [610, 834] on div "**********" at bounding box center [613, 562] width 460 height 1029
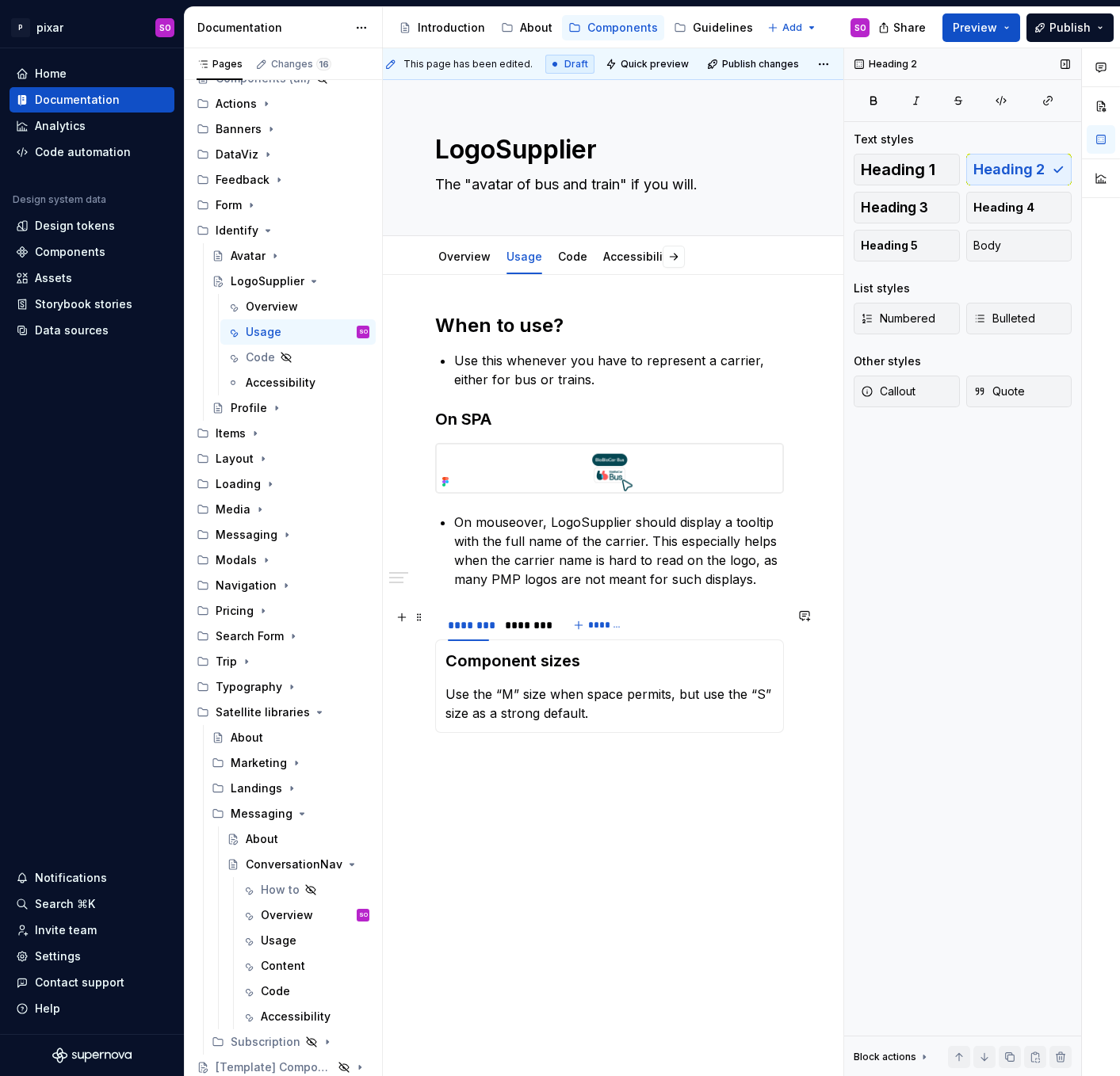
click at [713, 626] on div "******** ******** *******" at bounding box center [609, 625] width 348 height 31
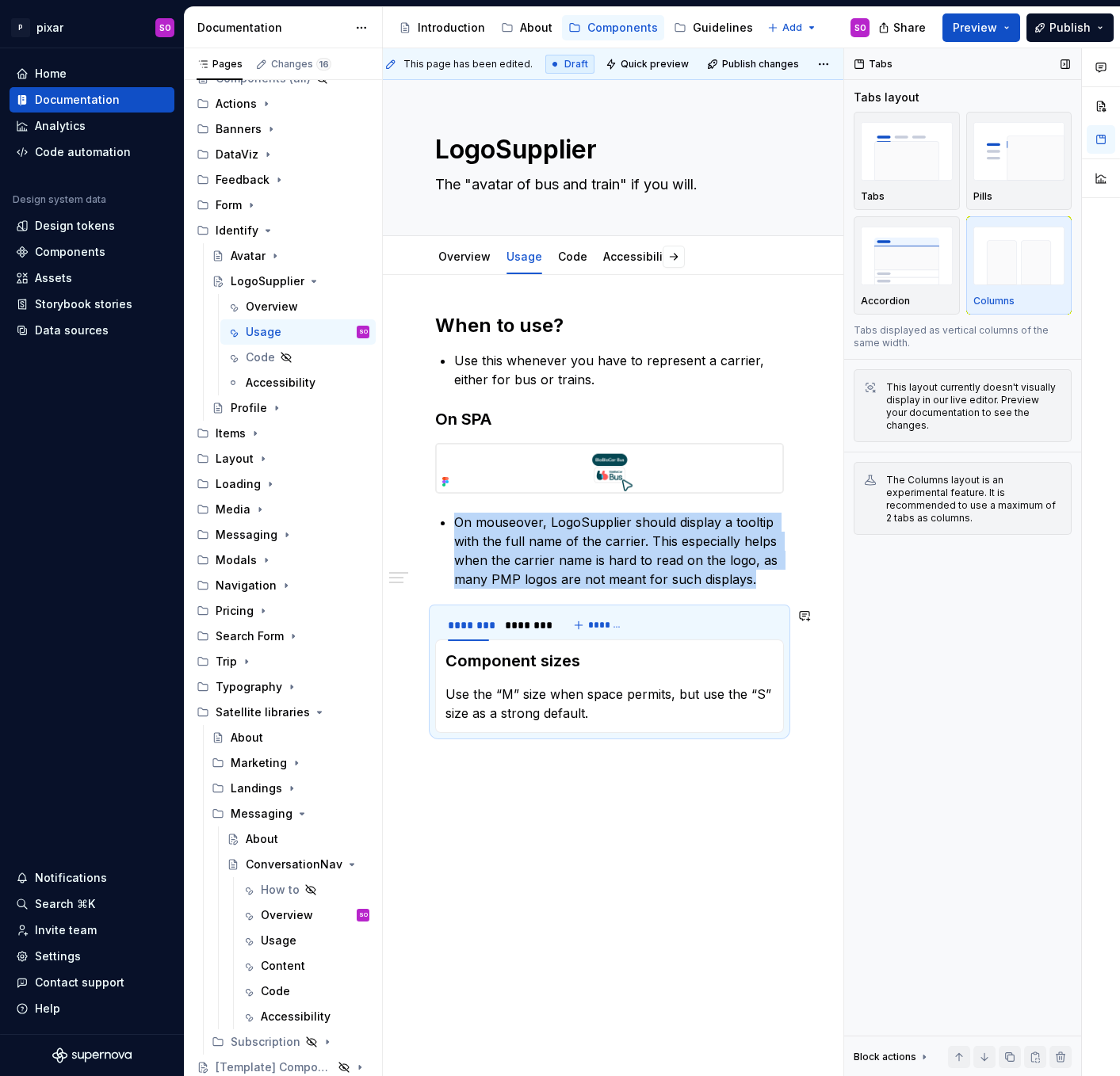
copy li "On mouseover, LogoSupplier should display a tooltip with the full name of the c…"
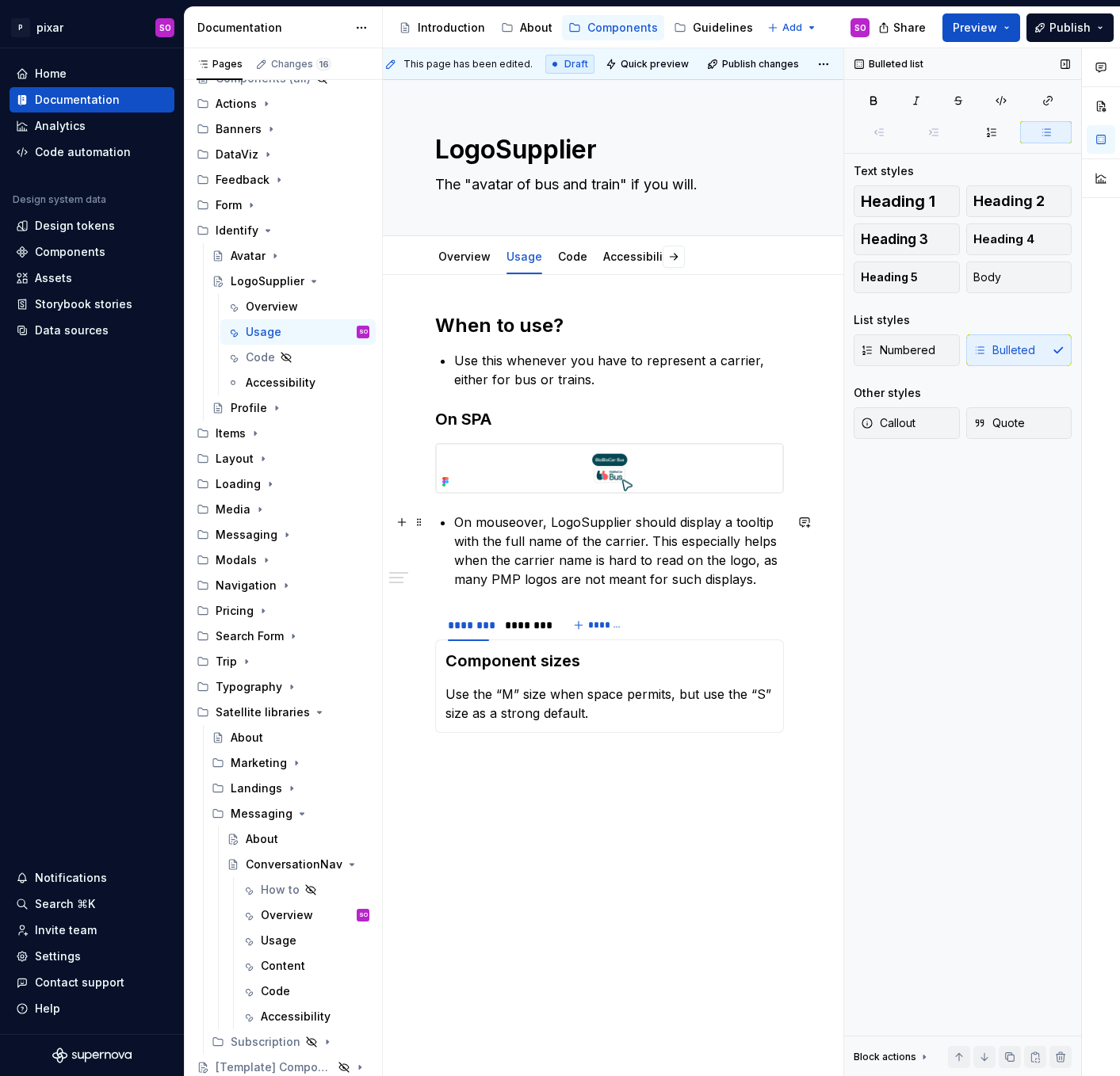
click at [752, 579] on p "On mouseover, LogoSupplier should display a tooltip with the full name of the c…" at bounding box center [619, 551] width 330 height 76
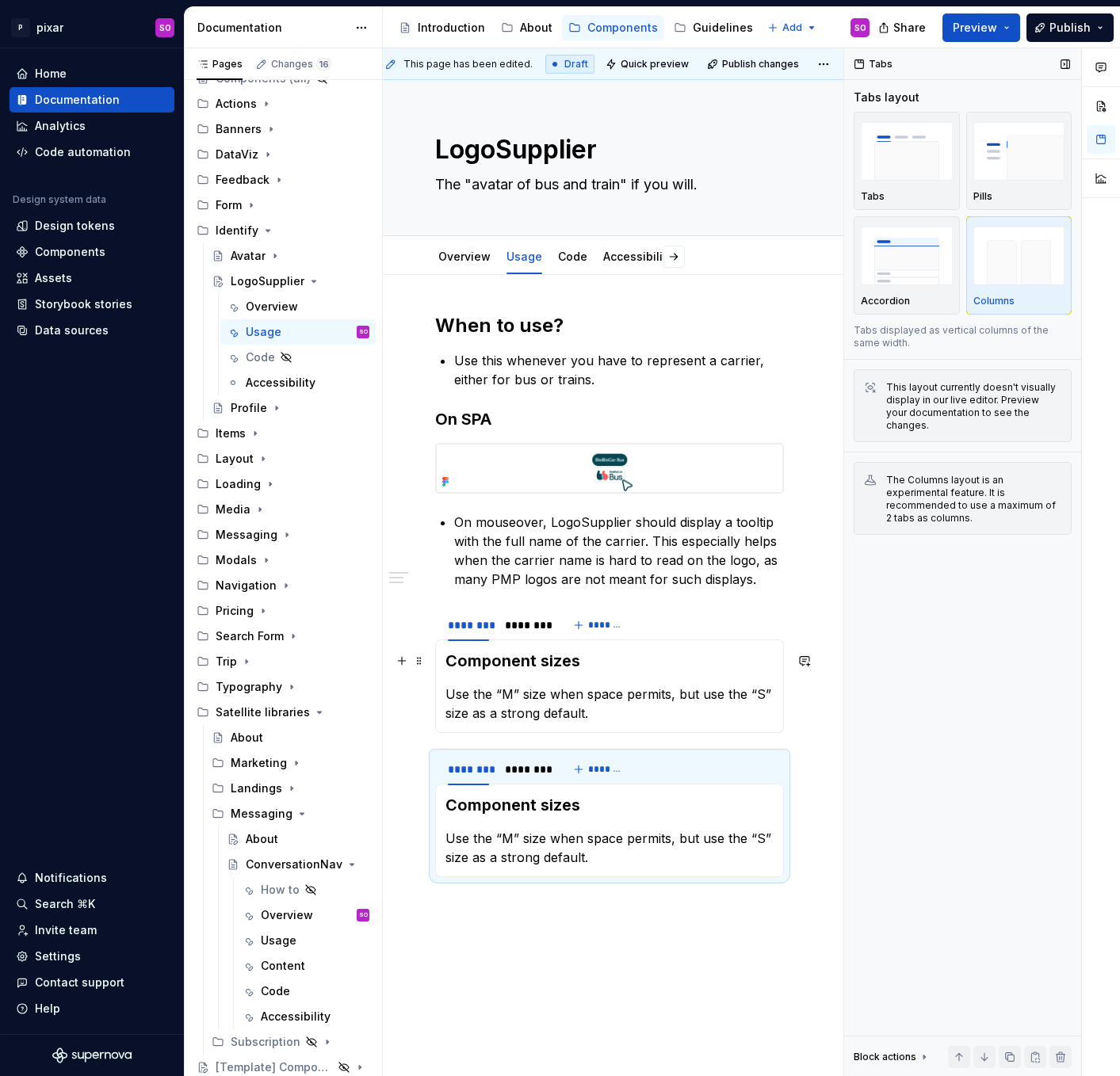
click at [590, 664] on h3 "Component sizes" at bounding box center [609, 661] width 328 height 22
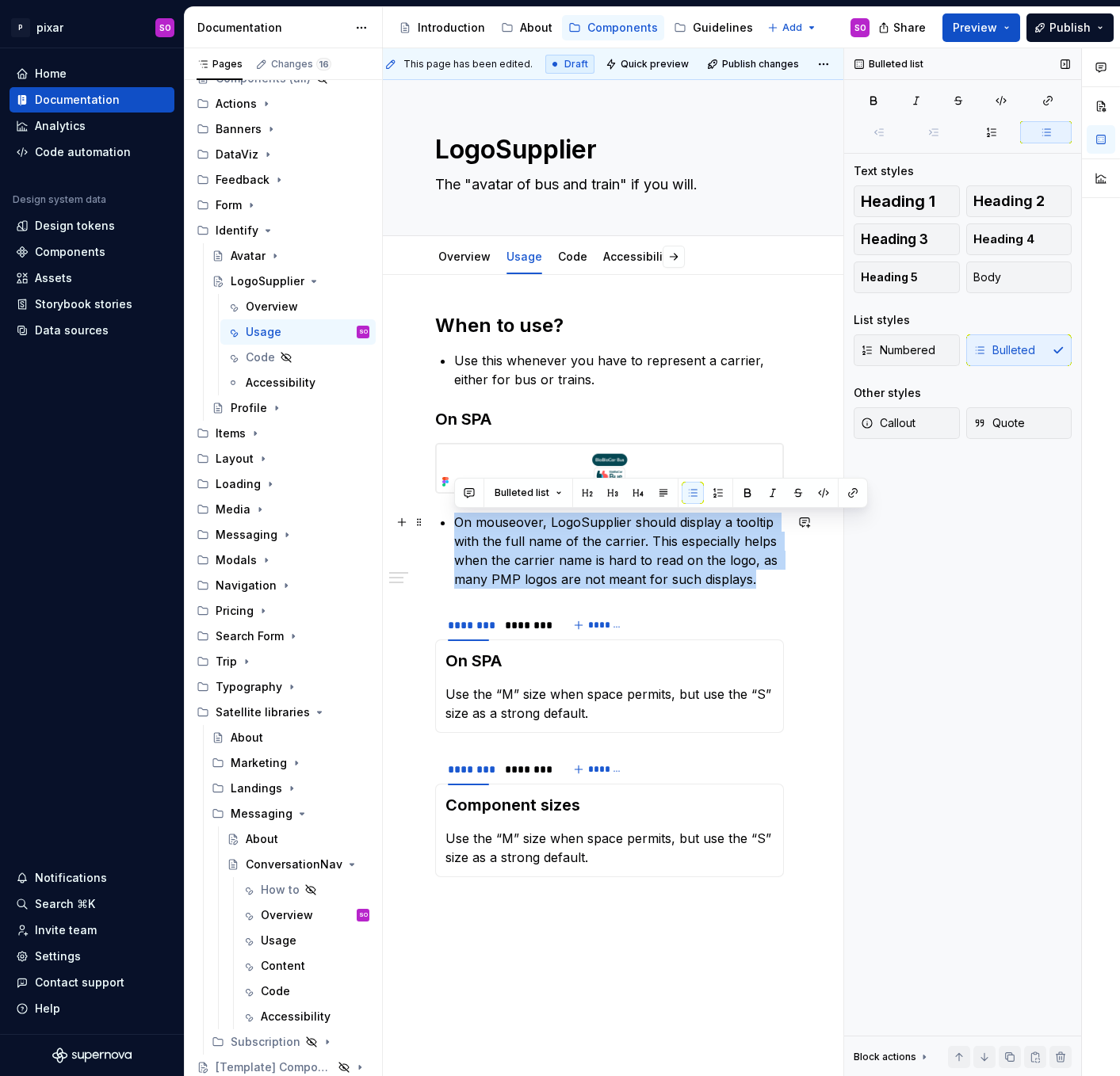
drag, startPoint x: 455, startPoint y: 520, endPoint x: 761, endPoint y: 573, distance: 310.6
click at [761, 573] on p "On mouseover, LogoSupplier should display a tooltip with the full name of the c…" at bounding box center [619, 551] width 330 height 76
copy p "On mouseover, LogoSupplier should display a tooltip with the full name of the c…"
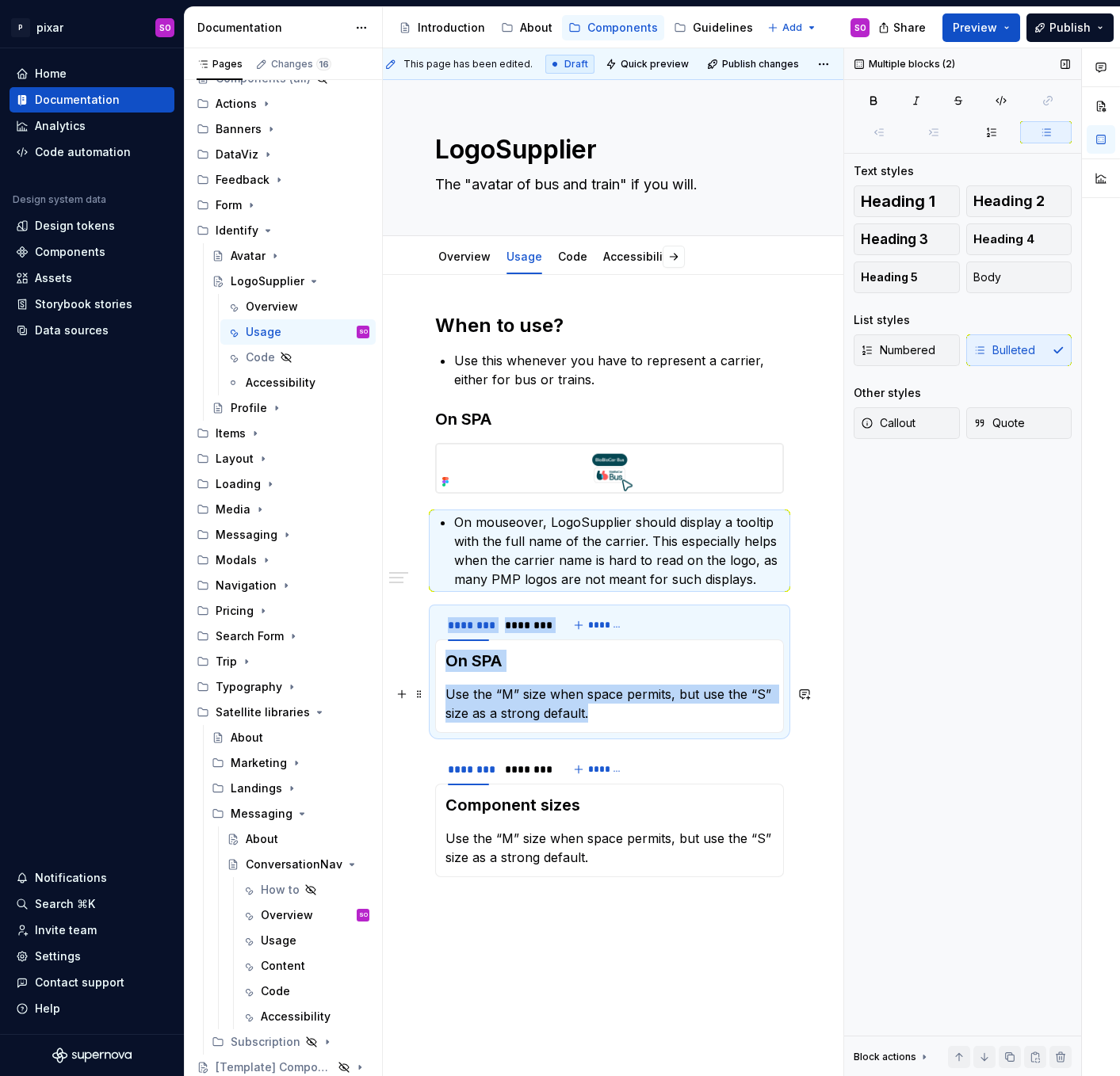
drag, startPoint x: 610, startPoint y: 712, endPoint x: 433, endPoint y: 700, distance: 177.4
click at [435, 700] on section "**********" at bounding box center [609, 670] width 348 height 125
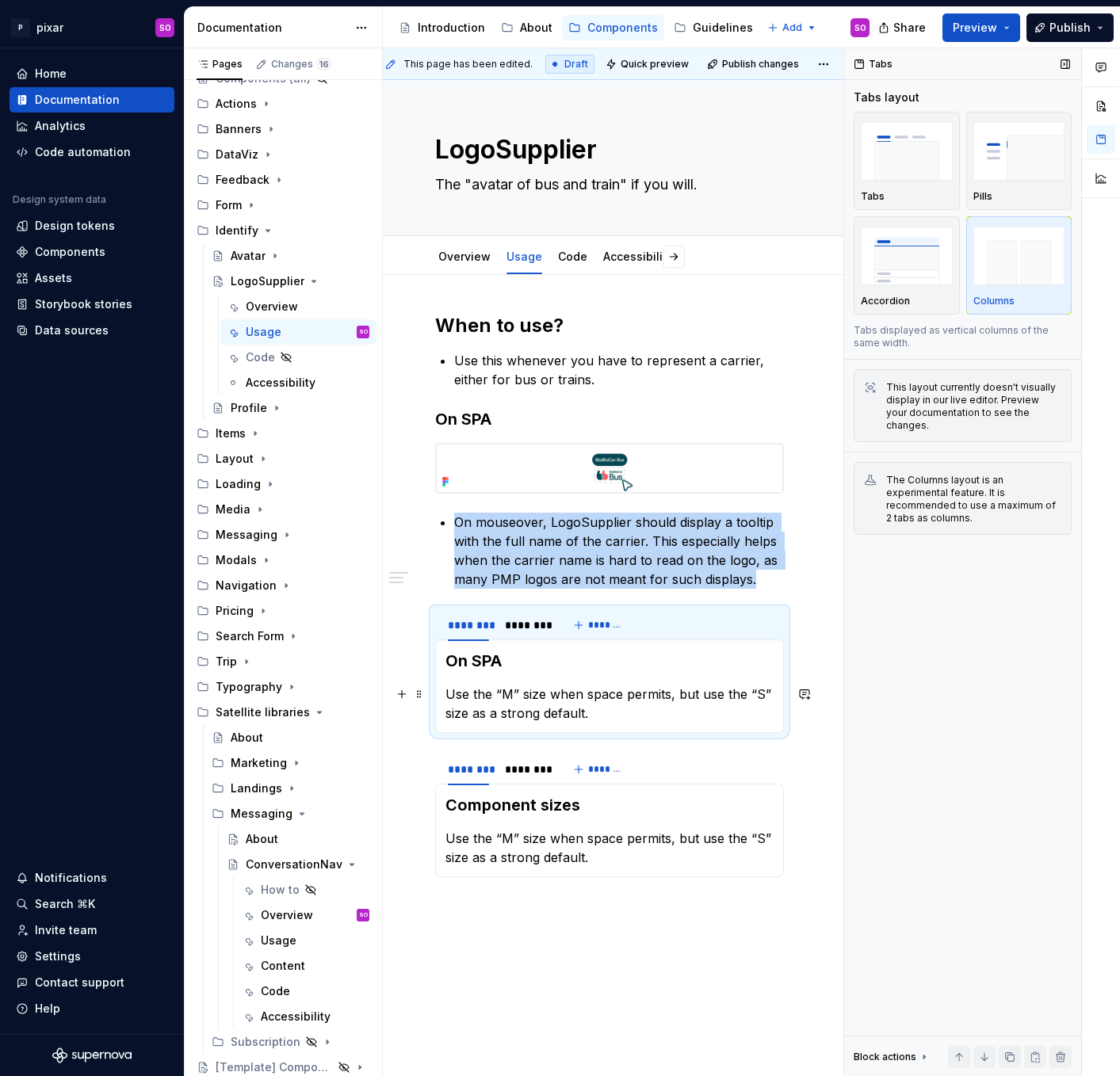
click at [580, 711] on p "Use the “M” size when space permits, but use the “S” size as a strong default." at bounding box center [609, 703] width 328 height 38
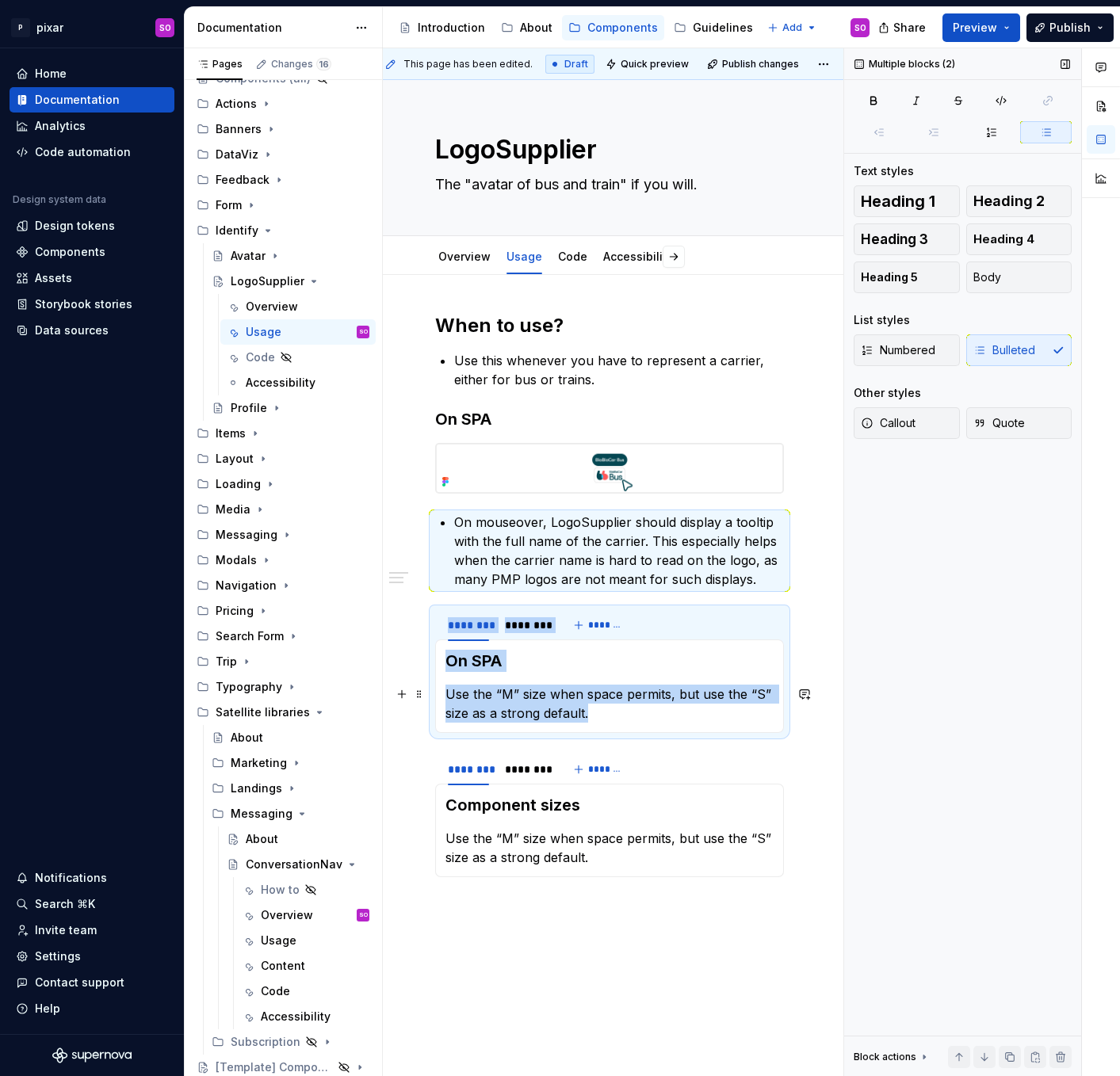
drag, startPoint x: 615, startPoint y: 714, endPoint x: 434, endPoint y: 701, distance: 181.5
click at [435, 701] on div "**********" at bounding box center [609, 686] width 348 height 93
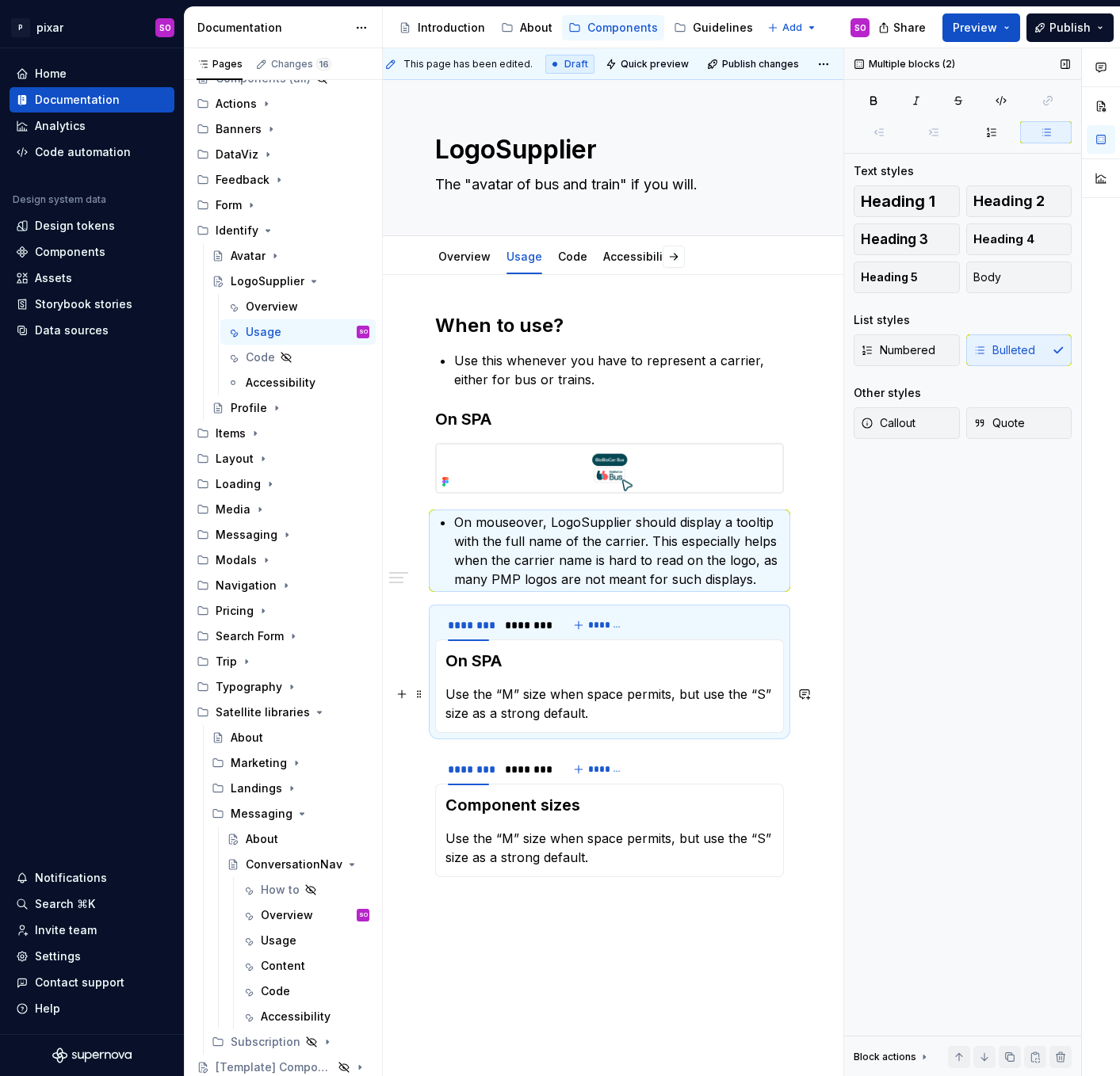
click at [511, 701] on p "Use the “M” size when space permits, but use the “S” size as a strong default." at bounding box center [609, 703] width 328 height 38
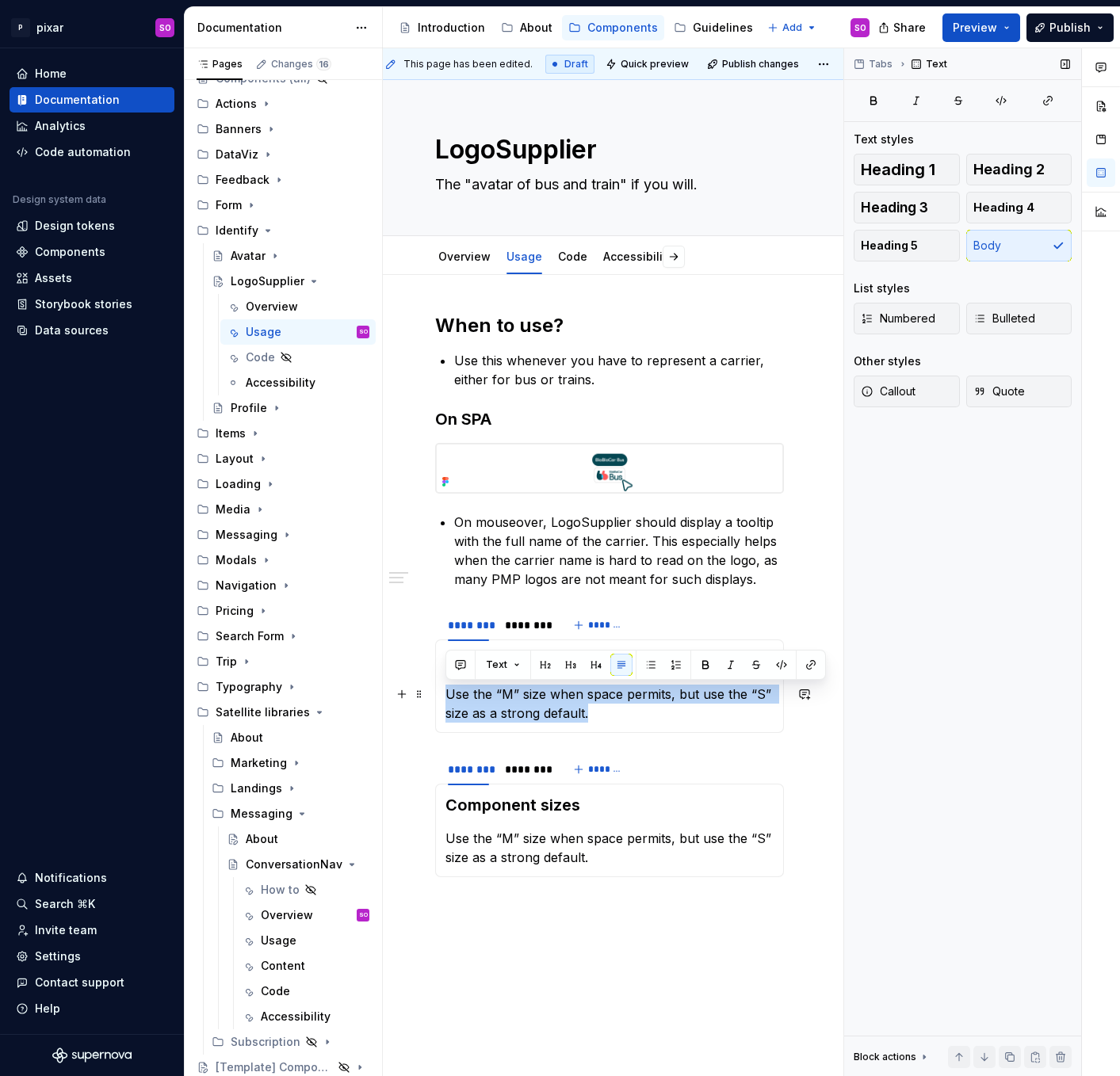
drag, startPoint x: 619, startPoint y: 708, endPoint x: 438, endPoint y: 699, distance: 181.2
click at [438, 699] on div "**********" at bounding box center [609, 686] width 348 height 93
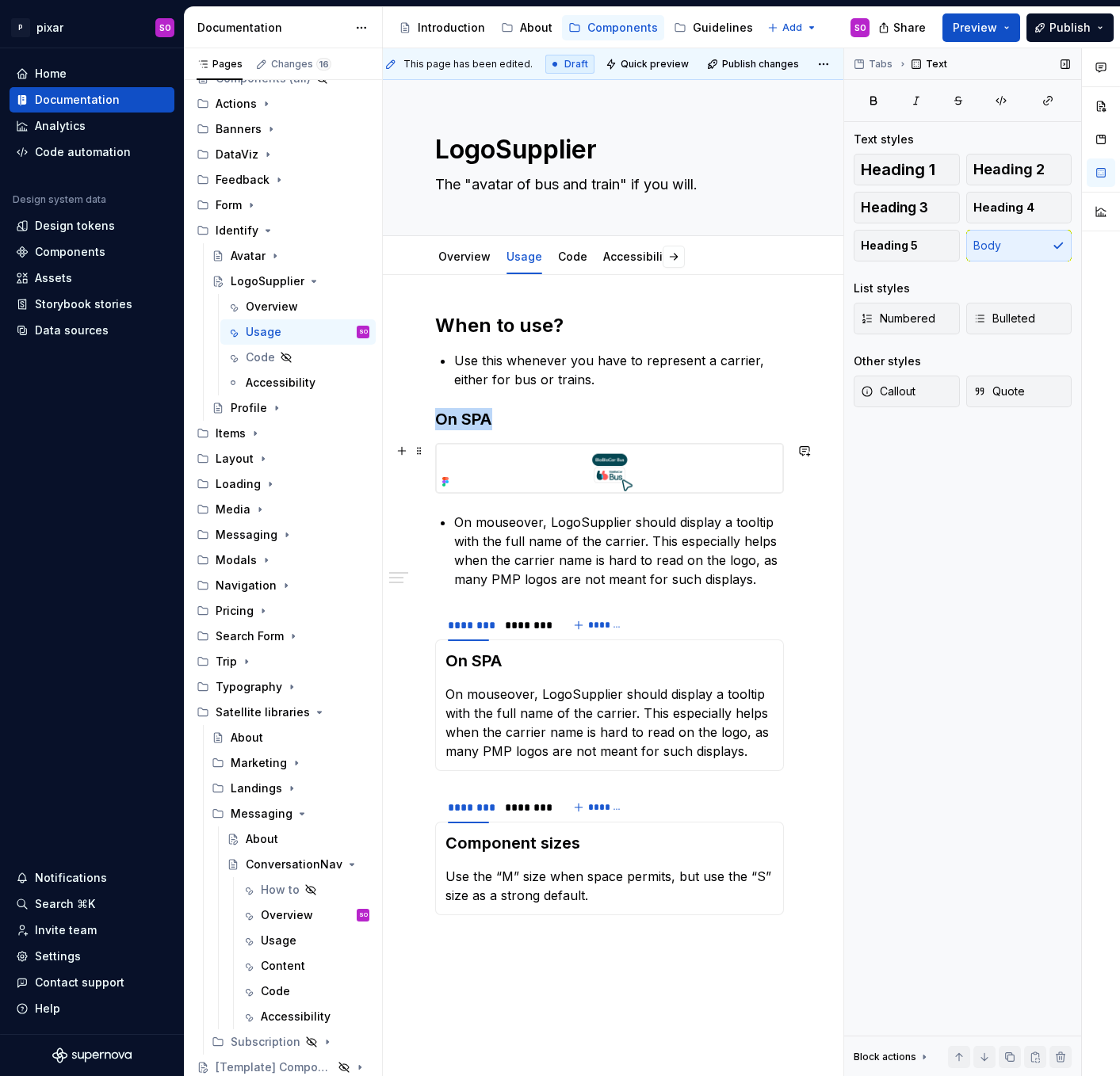
click at [544, 474] on img at bounding box center [609, 468] width 347 height 49
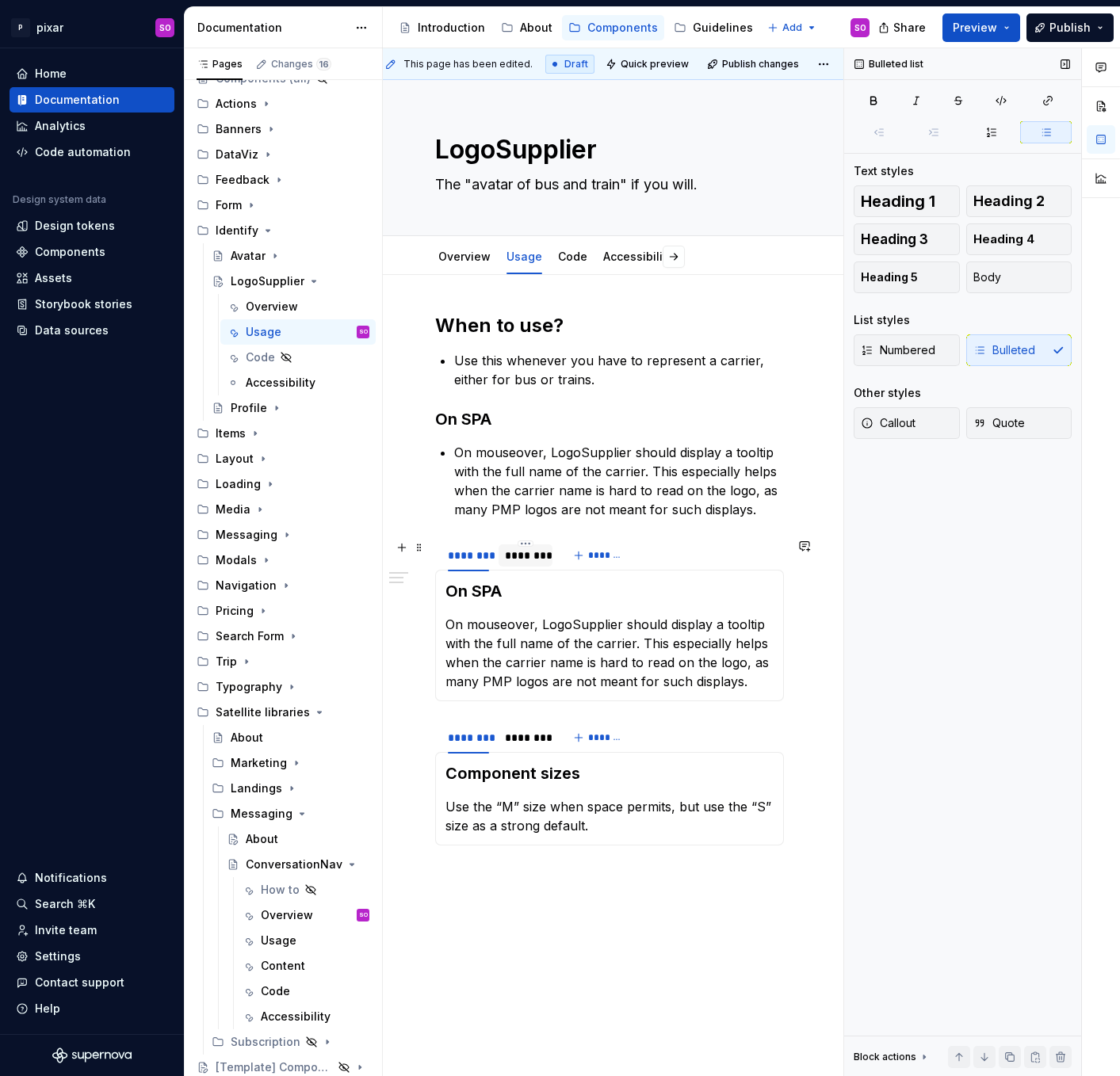
click at [531, 553] on div "********" at bounding box center [525, 556] width 41 height 16
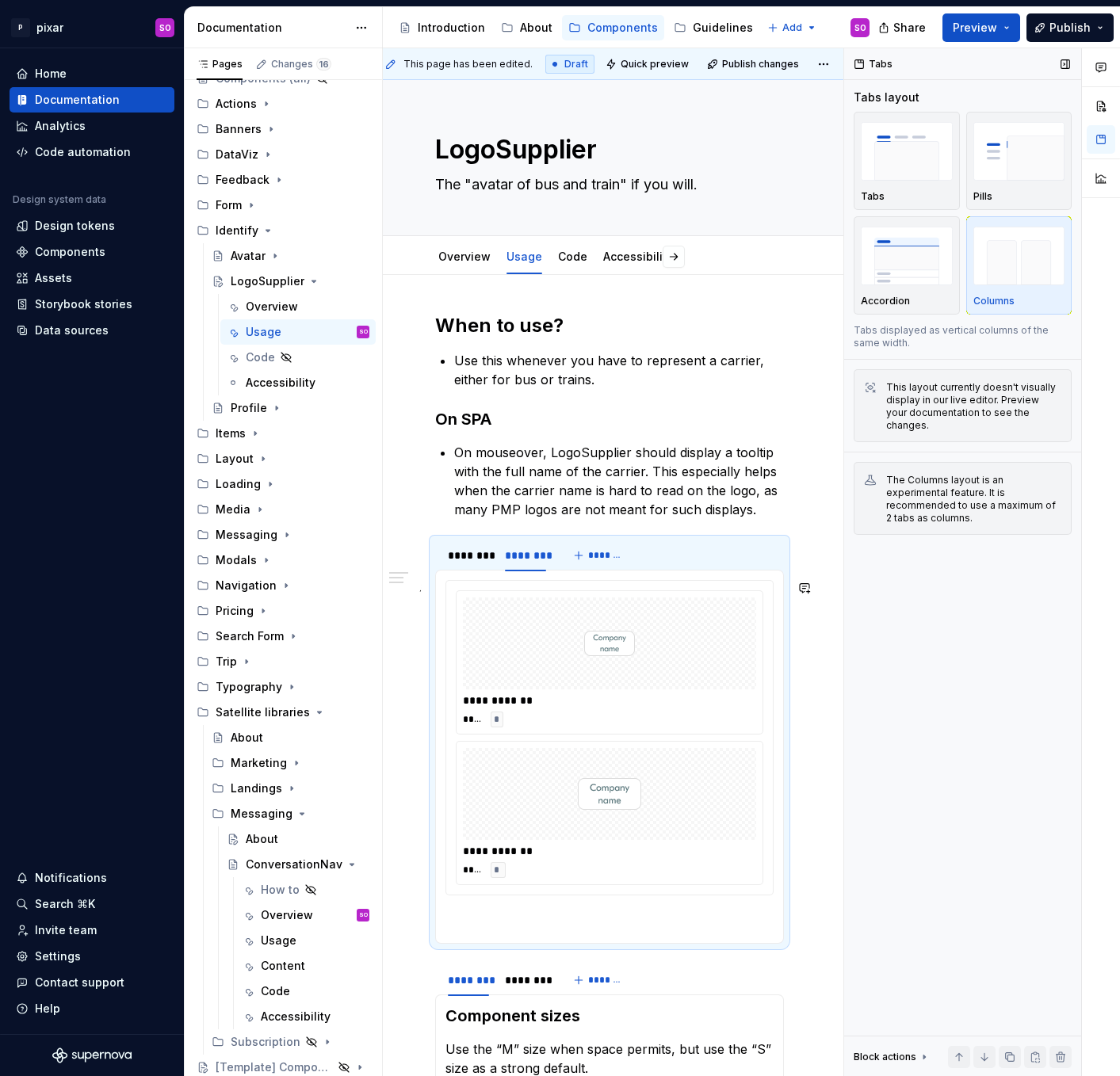
click at [556, 584] on div "**********" at bounding box center [609, 737] width 327 height 314
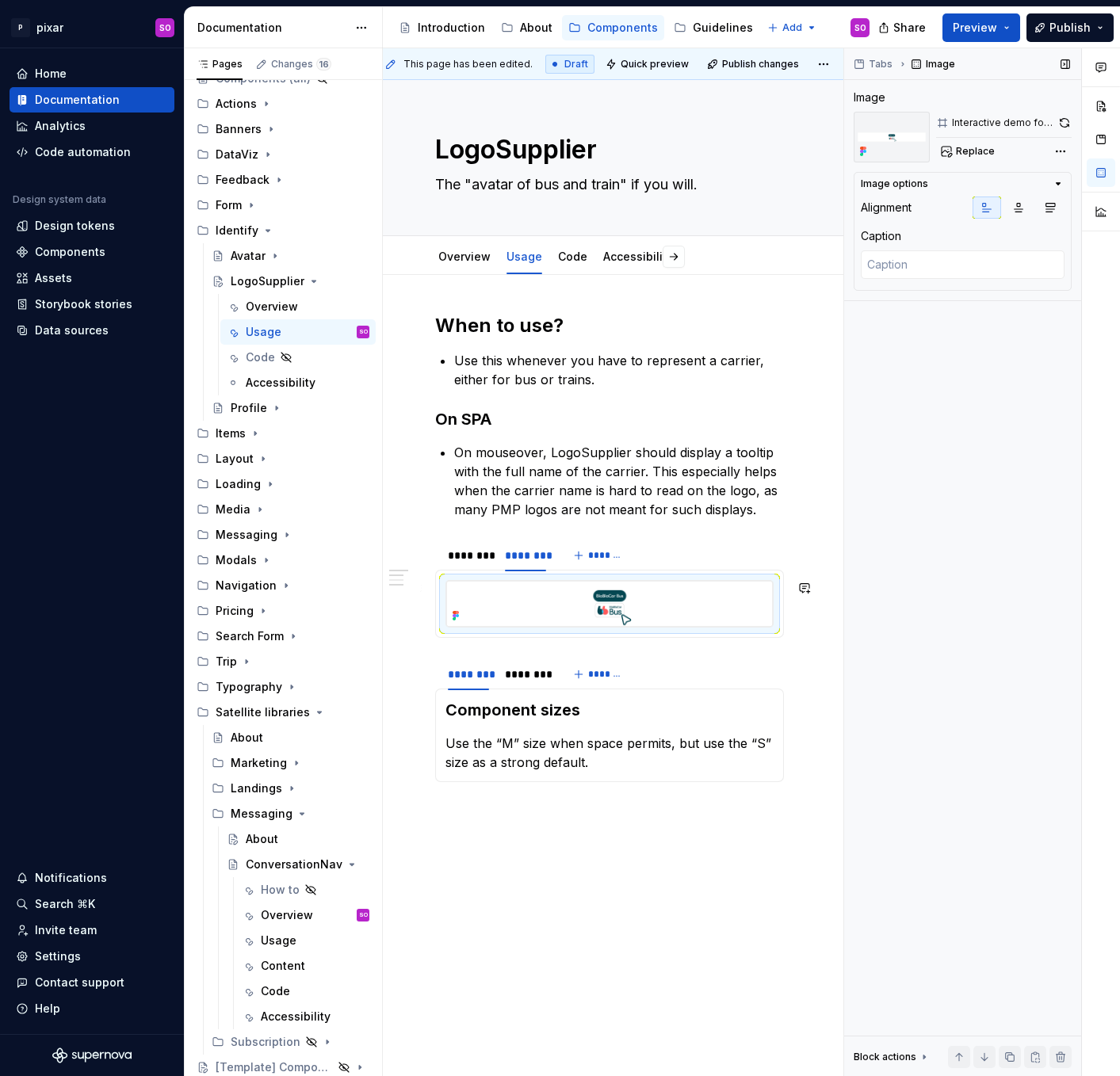
click at [597, 609] on img at bounding box center [609, 603] width 327 height 46
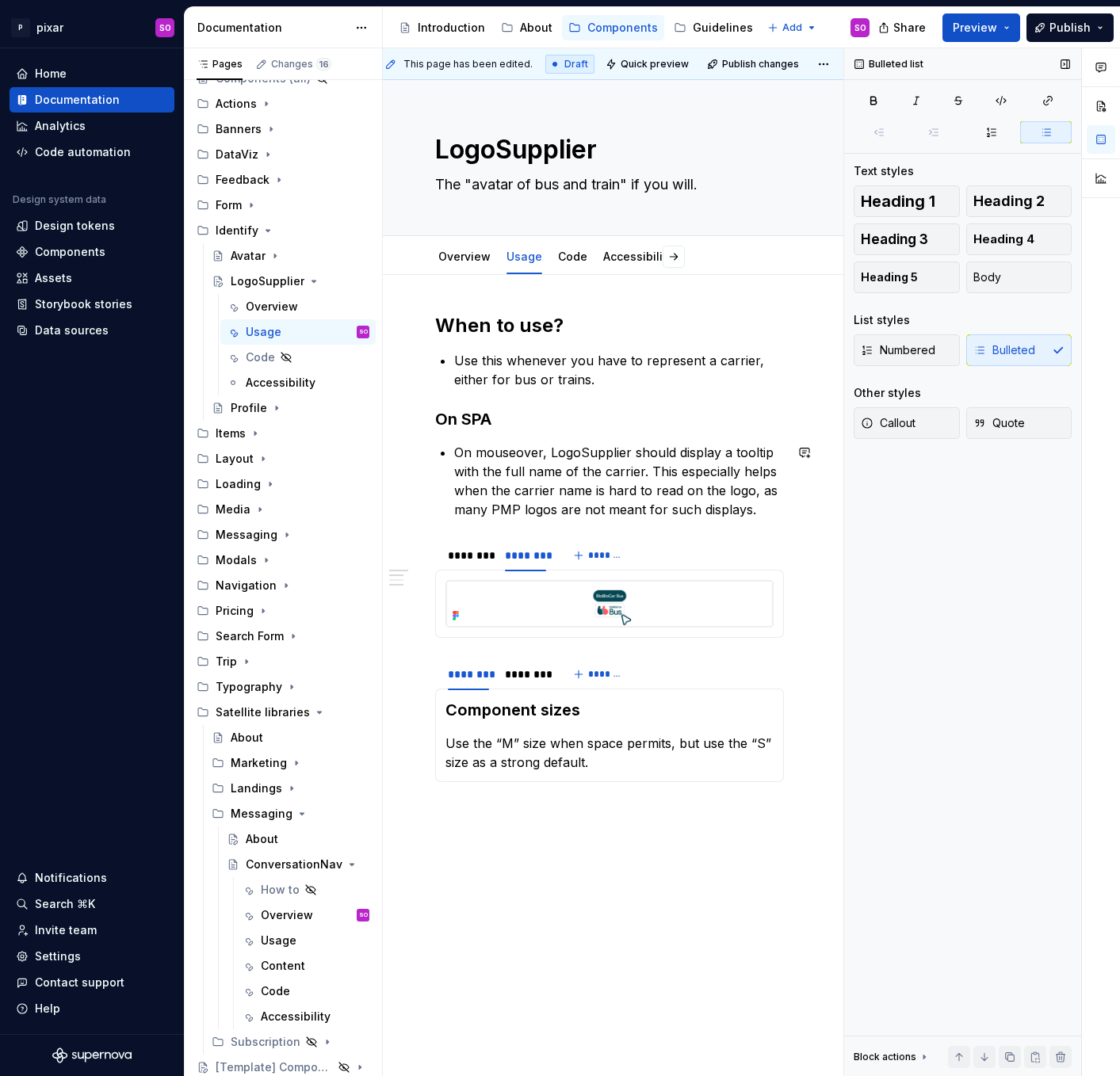
click at [589, 520] on div "**********" at bounding box center [609, 567] width 348 height 507
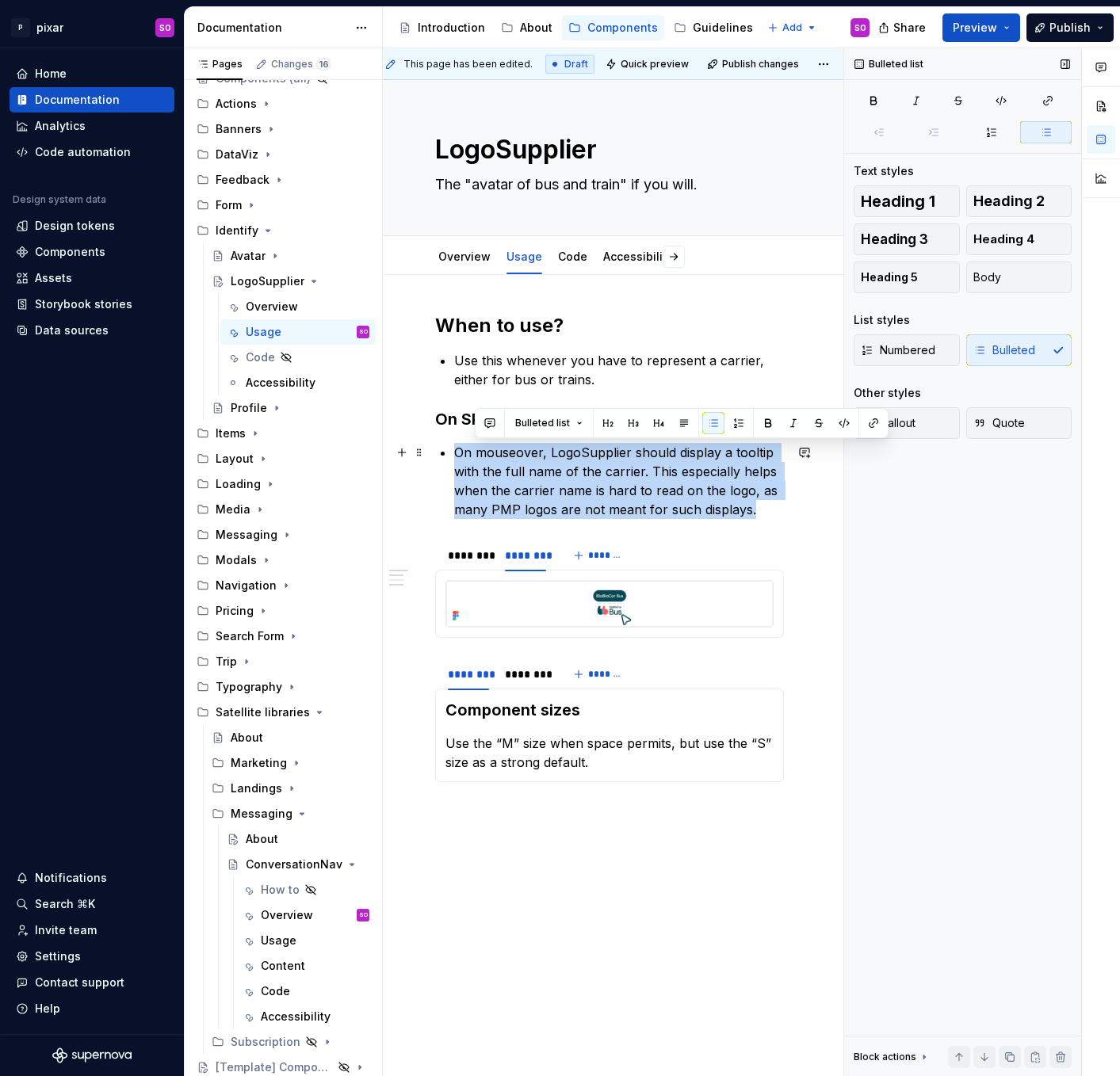
drag, startPoint x: 761, startPoint y: 507, endPoint x: 455, endPoint y: 447, distance: 311.8
click at [455, 447] on p "On mouseover, LogoSupplier should display a tooltip with the full name of the c…" at bounding box center [619, 481] width 330 height 76
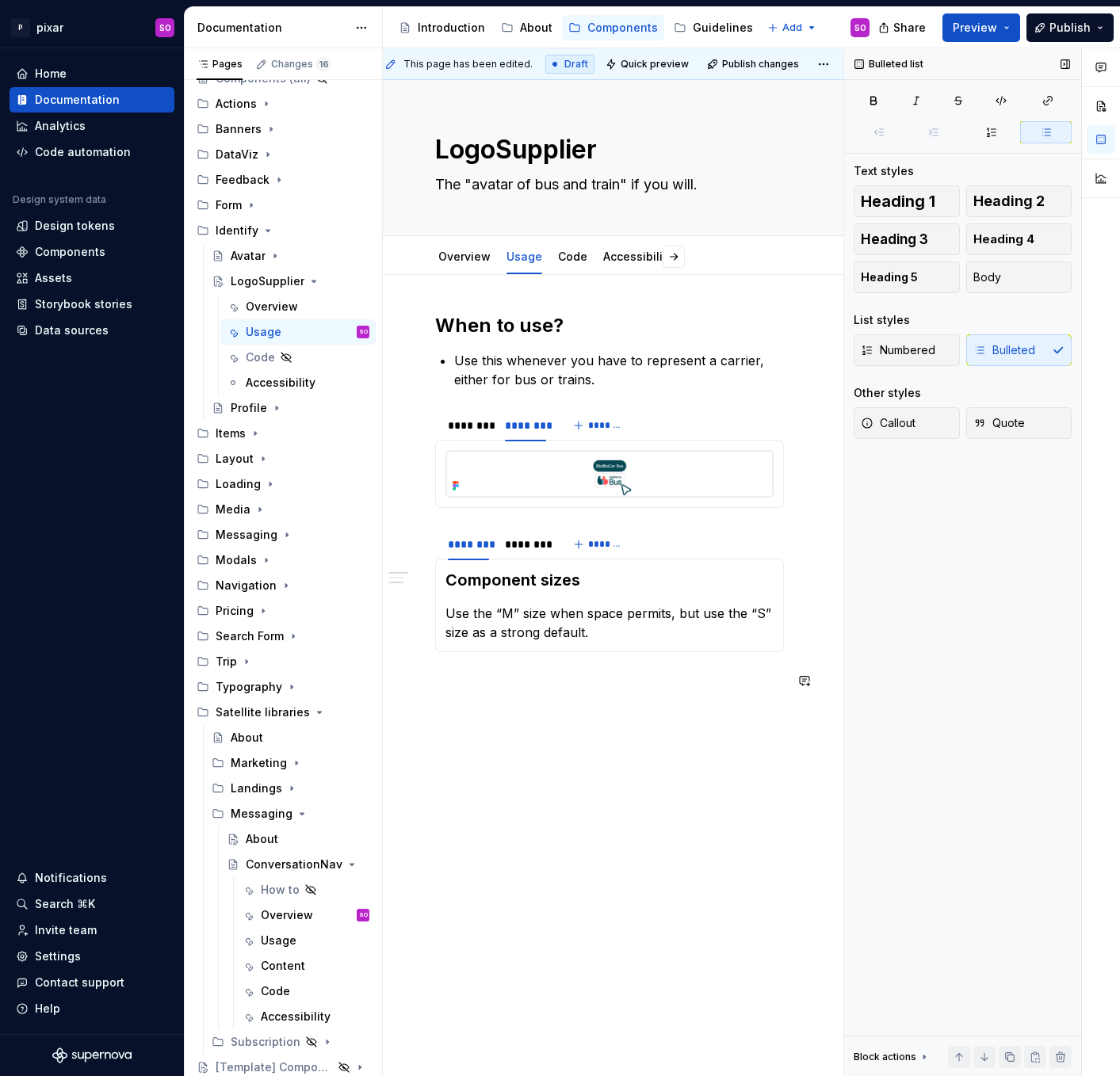
click at [560, 724] on div "**********" at bounding box center [609, 654] width 475 height 758
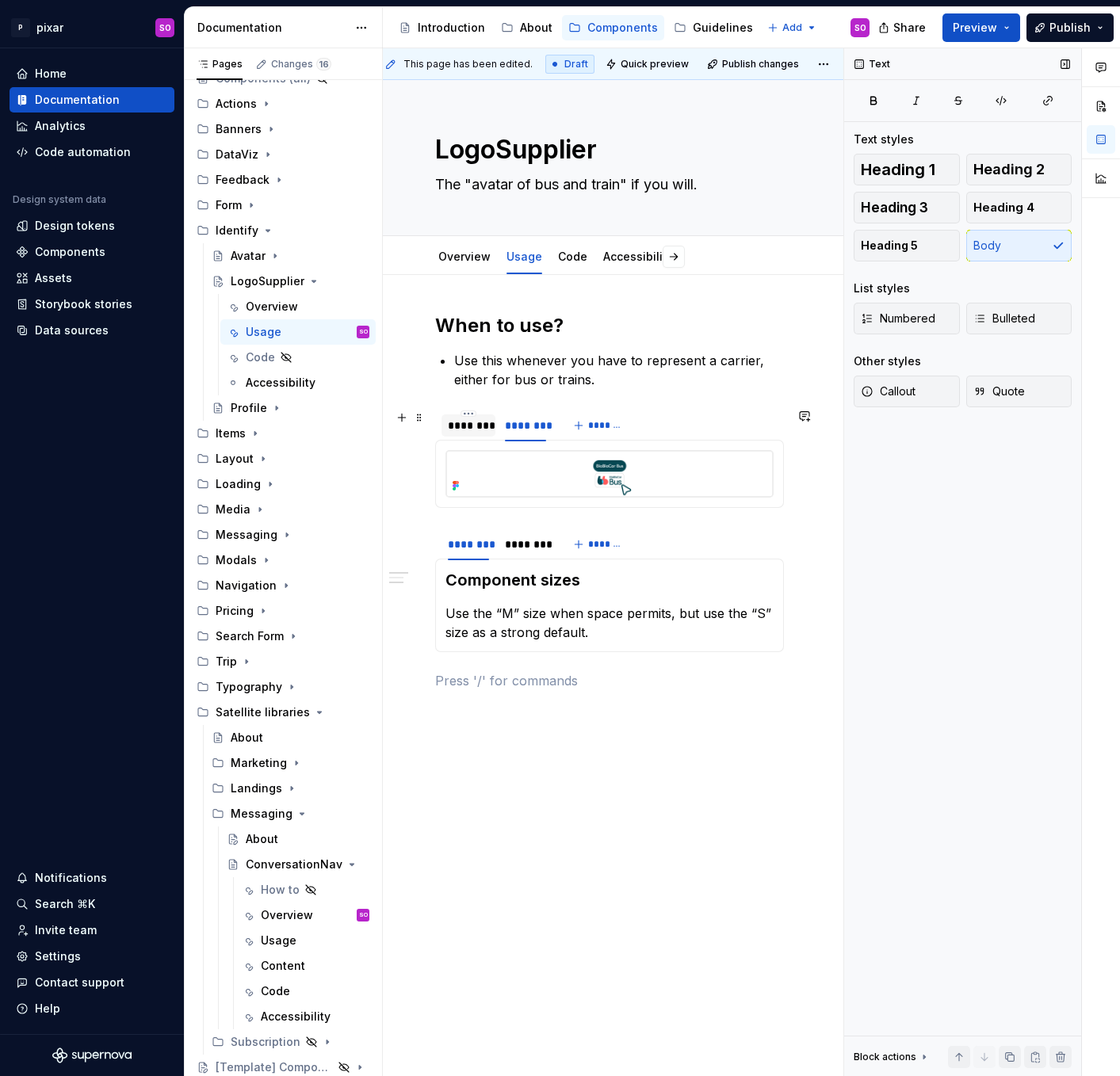
click at [474, 424] on div "********" at bounding box center [468, 426] width 41 height 16
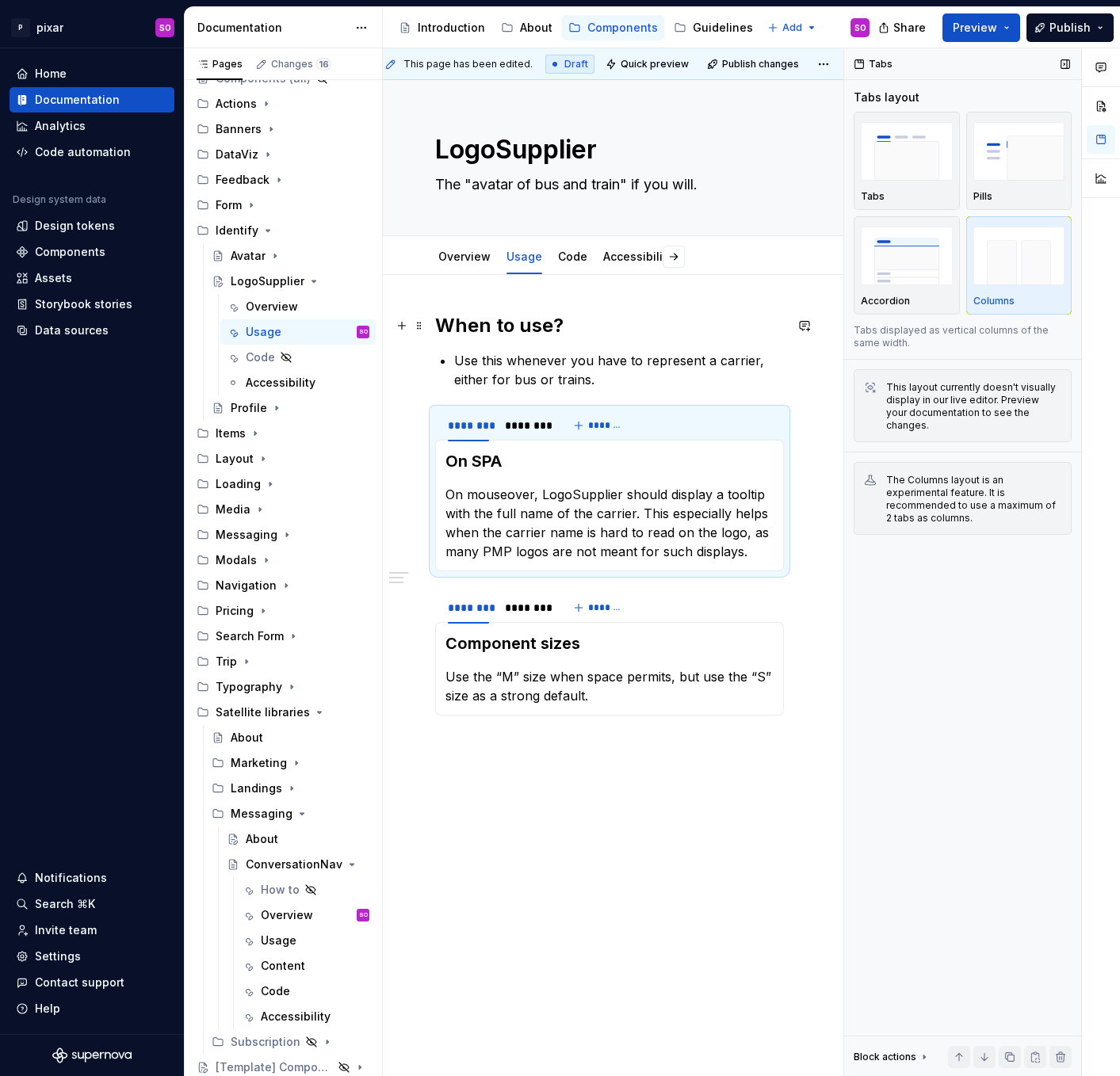
click at [647, 324] on h2 "When to use?" at bounding box center [609, 326] width 348 height 26
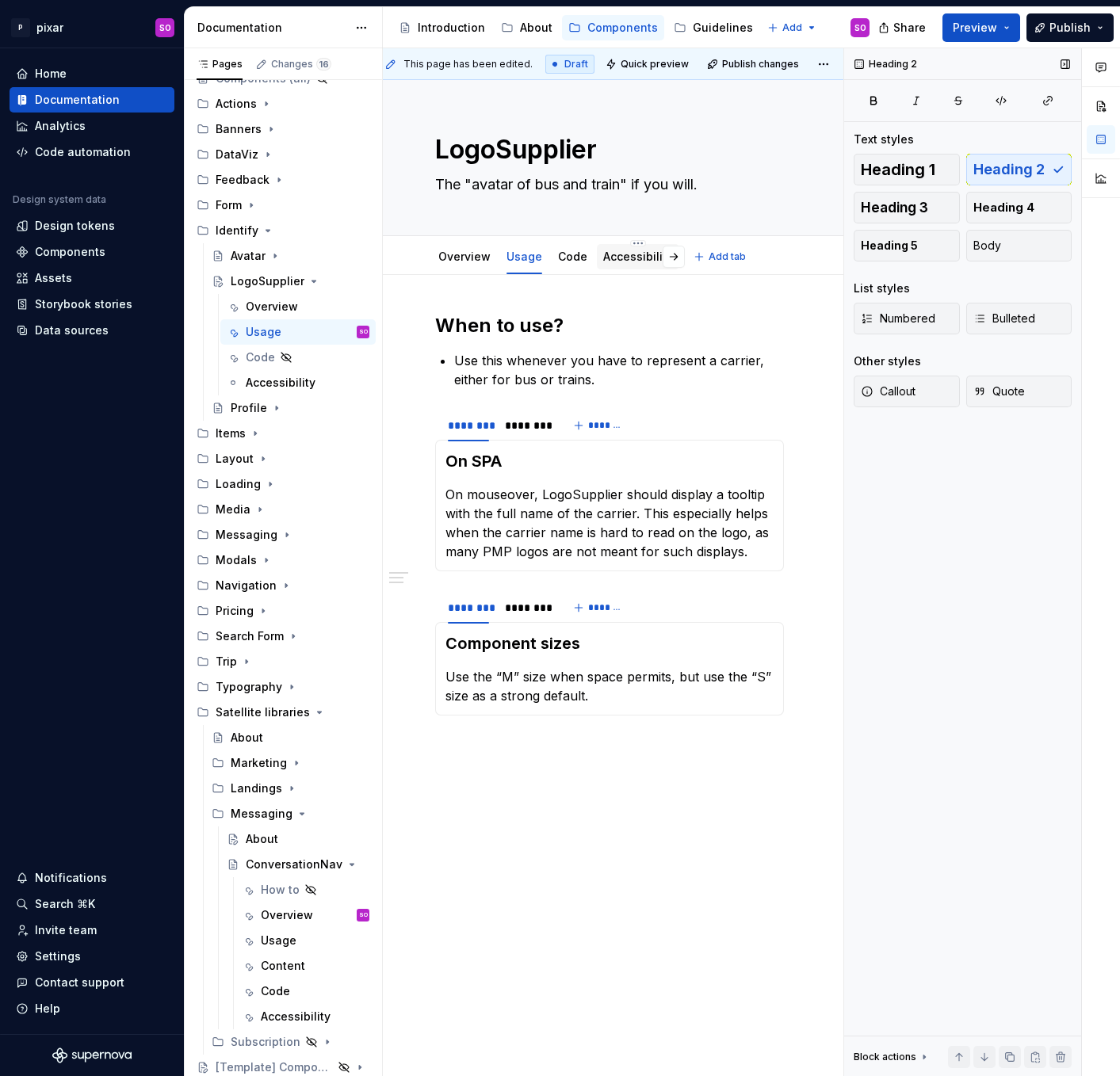
click at [617, 261] on link "Accessibility" at bounding box center [637, 256] width 70 height 14
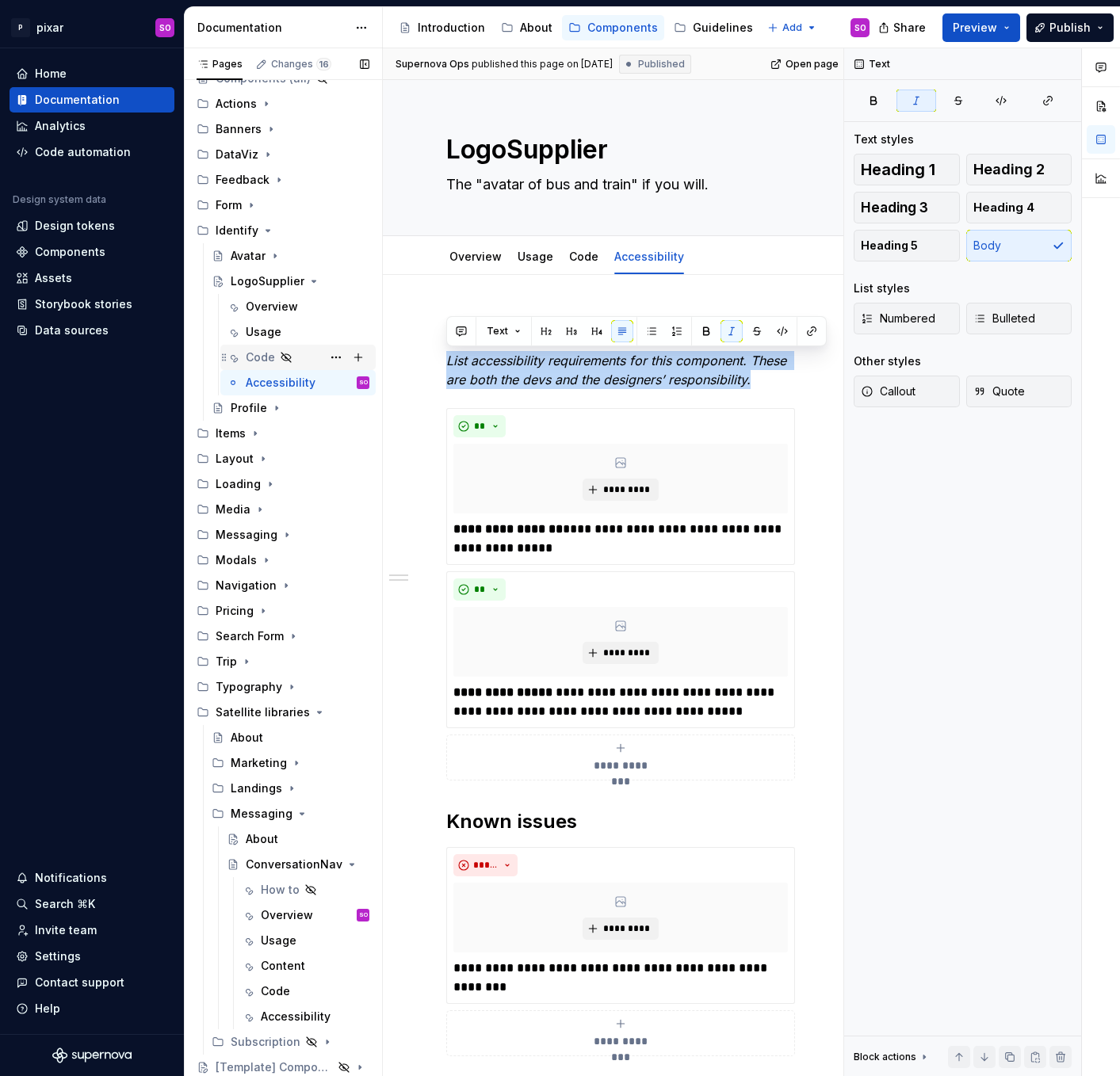
drag, startPoint x: 755, startPoint y: 381, endPoint x: 314, endPoint y: 359, distance: 441.5
click at [314, 359] on div "Pages Changes 16 Add Accessibility guide for tree Page tree. Navigate the tree …" at bounding box center [652, 565] width 935 height 1035
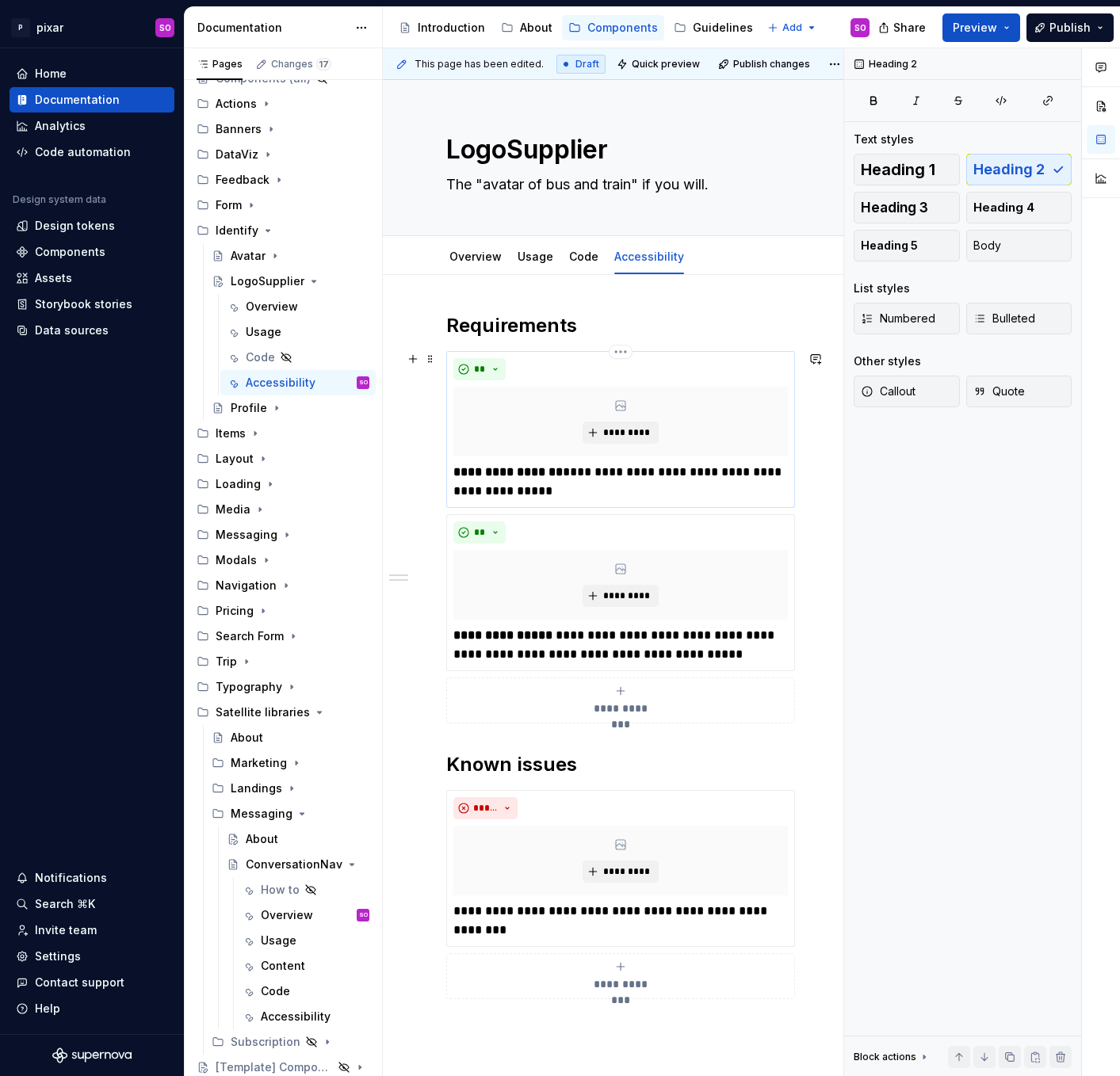
click at [571, 473] on p "**********" at bounding box center [621, 481] width 334 height 38
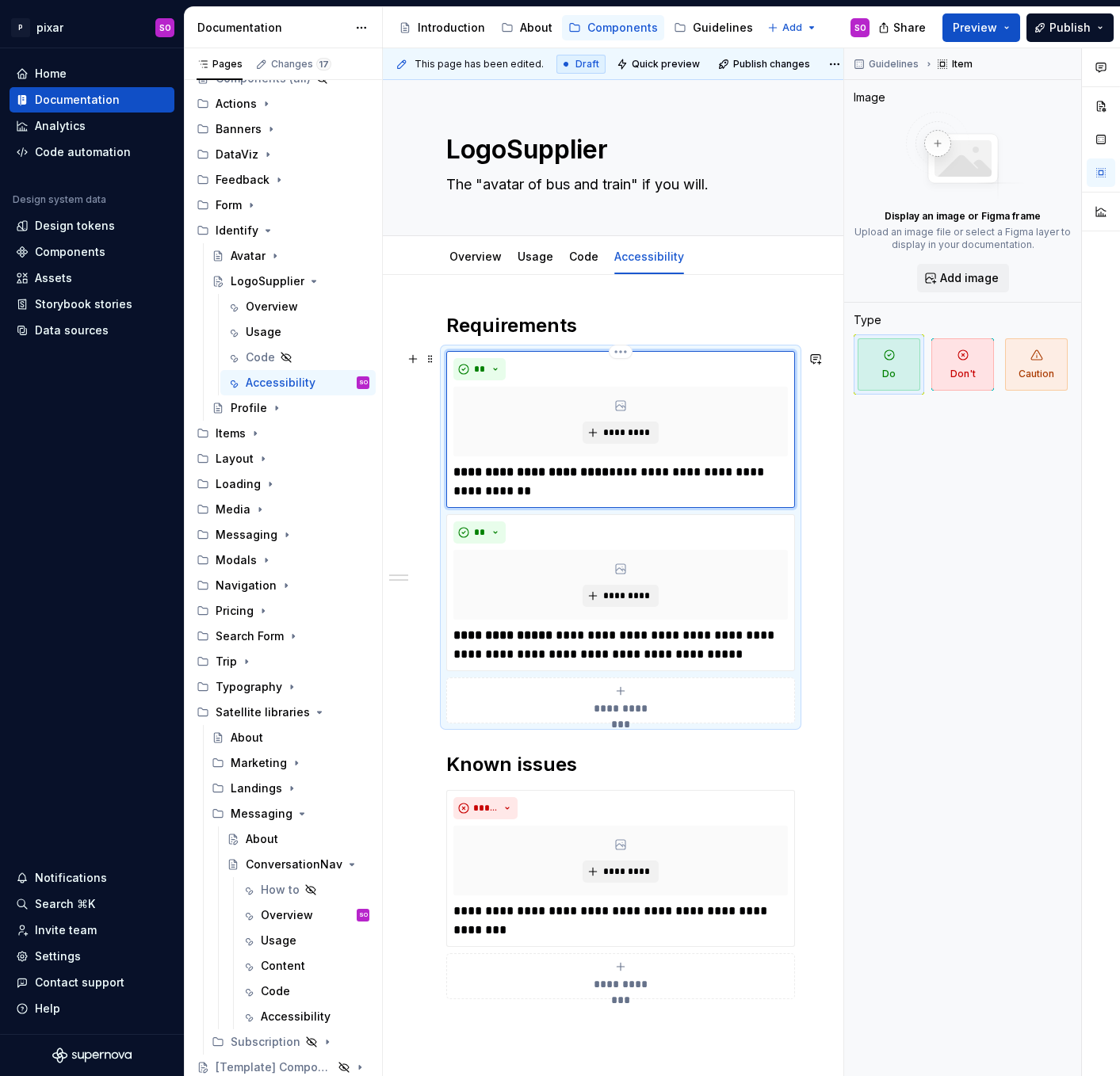
click at [643, 466] on p "**********" at bounding box center [621, 481] width 334 height 38
click at [642, 466] on p "**********" at bounding box center [621, 481] width 334 height 38
click at [652, 470] on p "**********" at bounding box center [621, 481] width 334 height 38
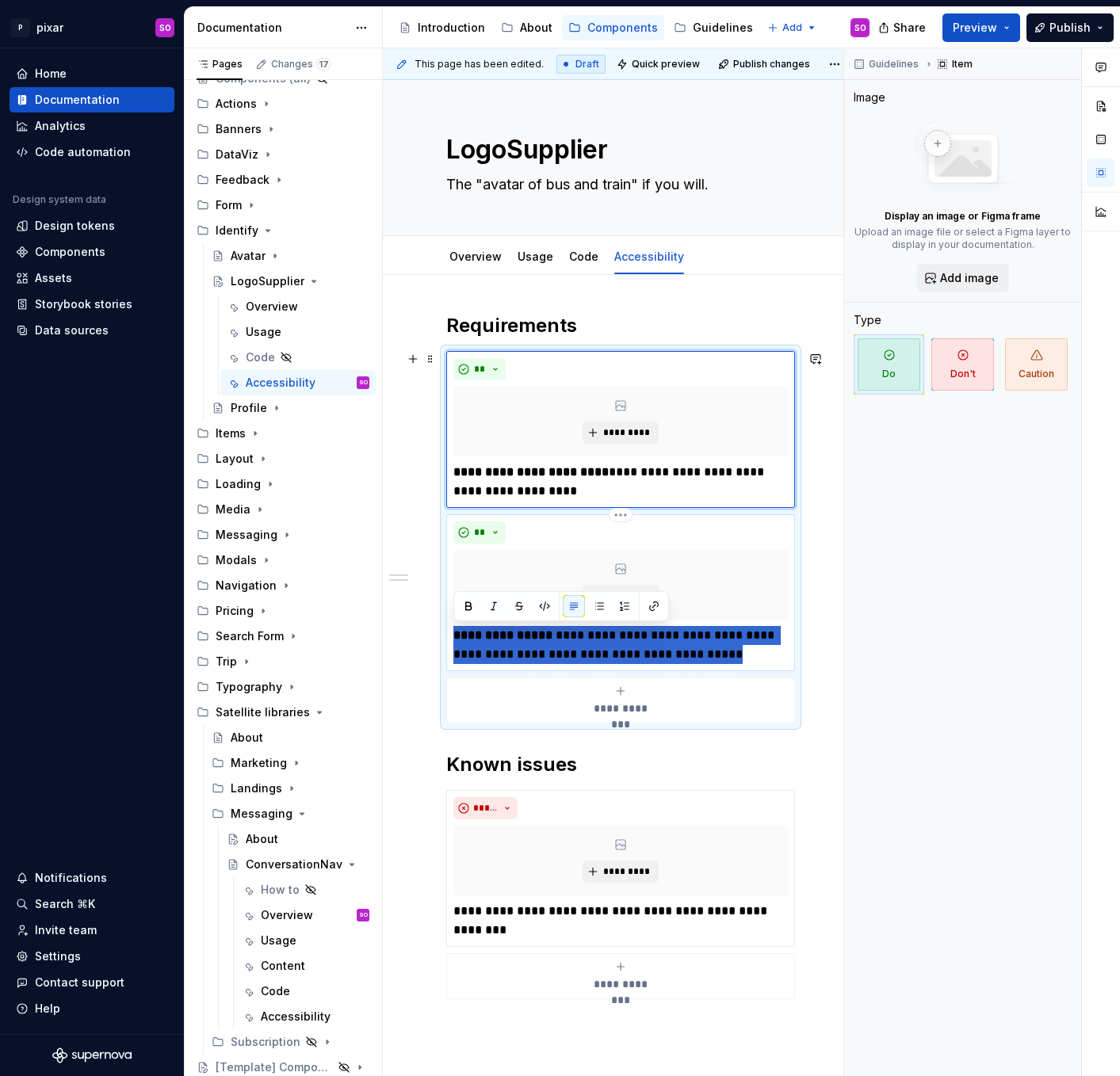
drag, startPoint x: 742, startPoint y: 655, endPoint x: 455, endPoint y: 638, distance: 287.5
click at [455, 638] on p "**********" at bounding box center [621, 645] width 334 height 38
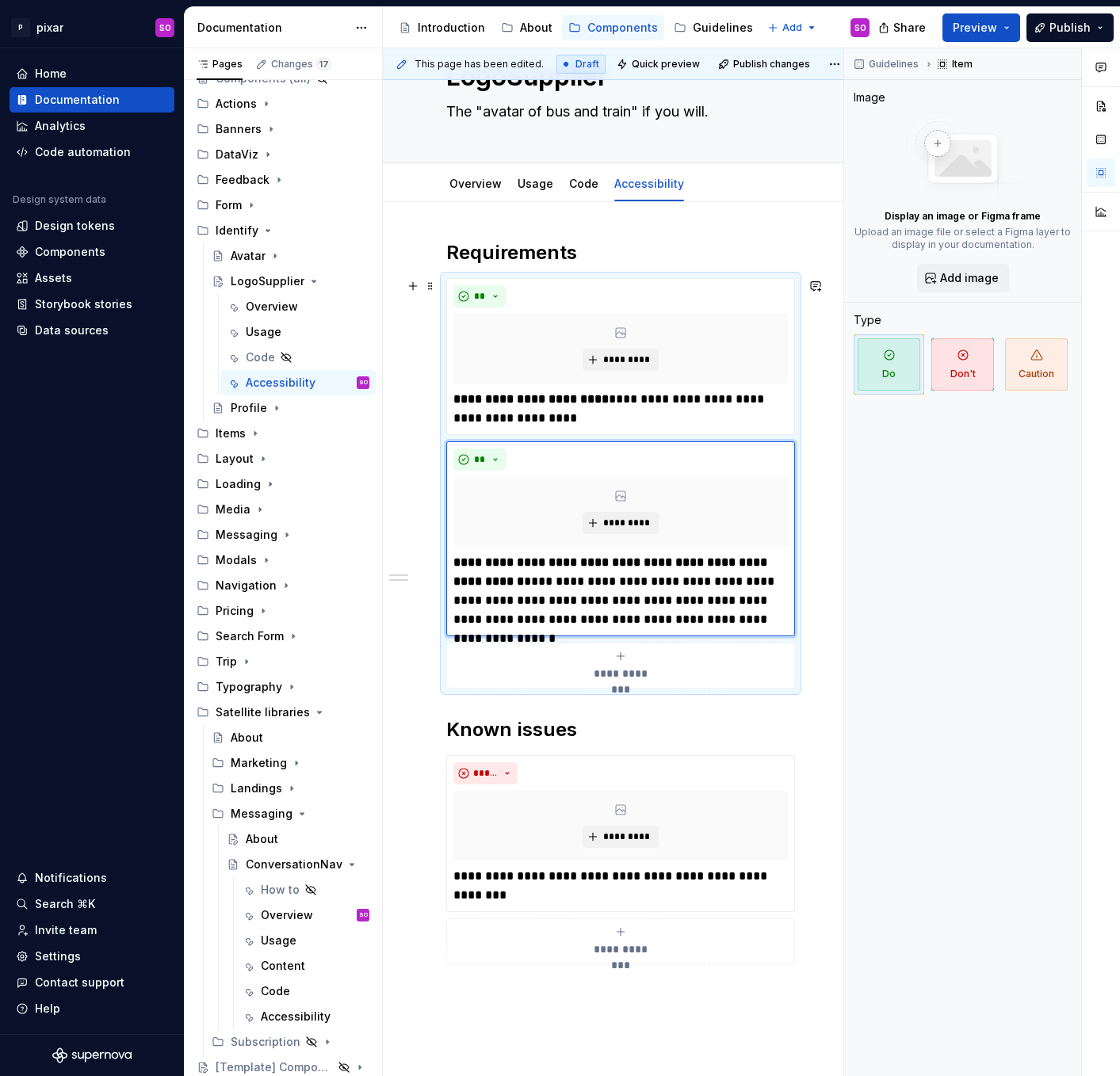
scroll to position [92, 0]
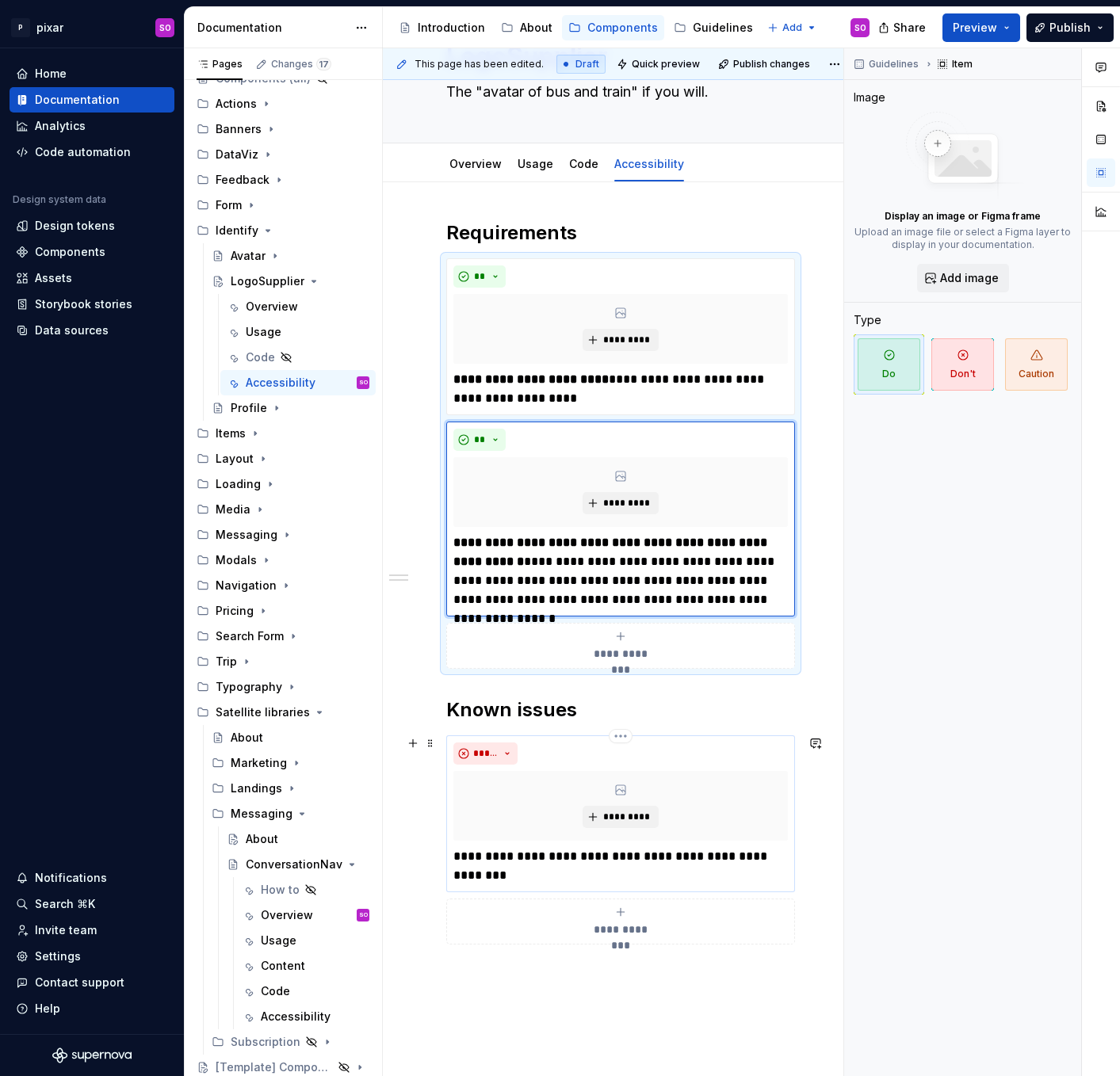
click at [527, 866] on p "**********" at bounding box center [621, 866] width 334 height 38
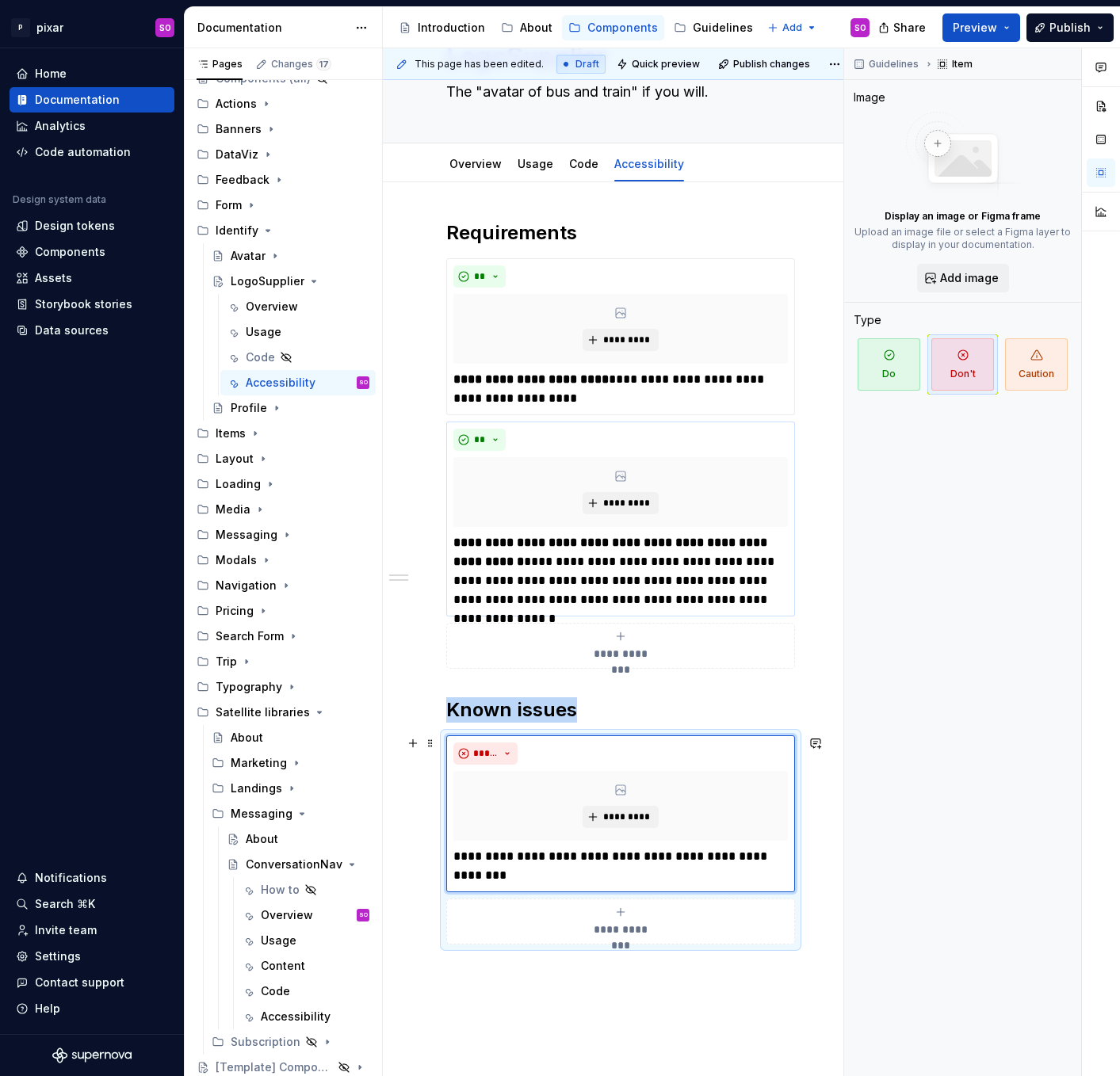
click at [597, 912] on div "**********" at bounding box center [621, 921] width 334 height 31
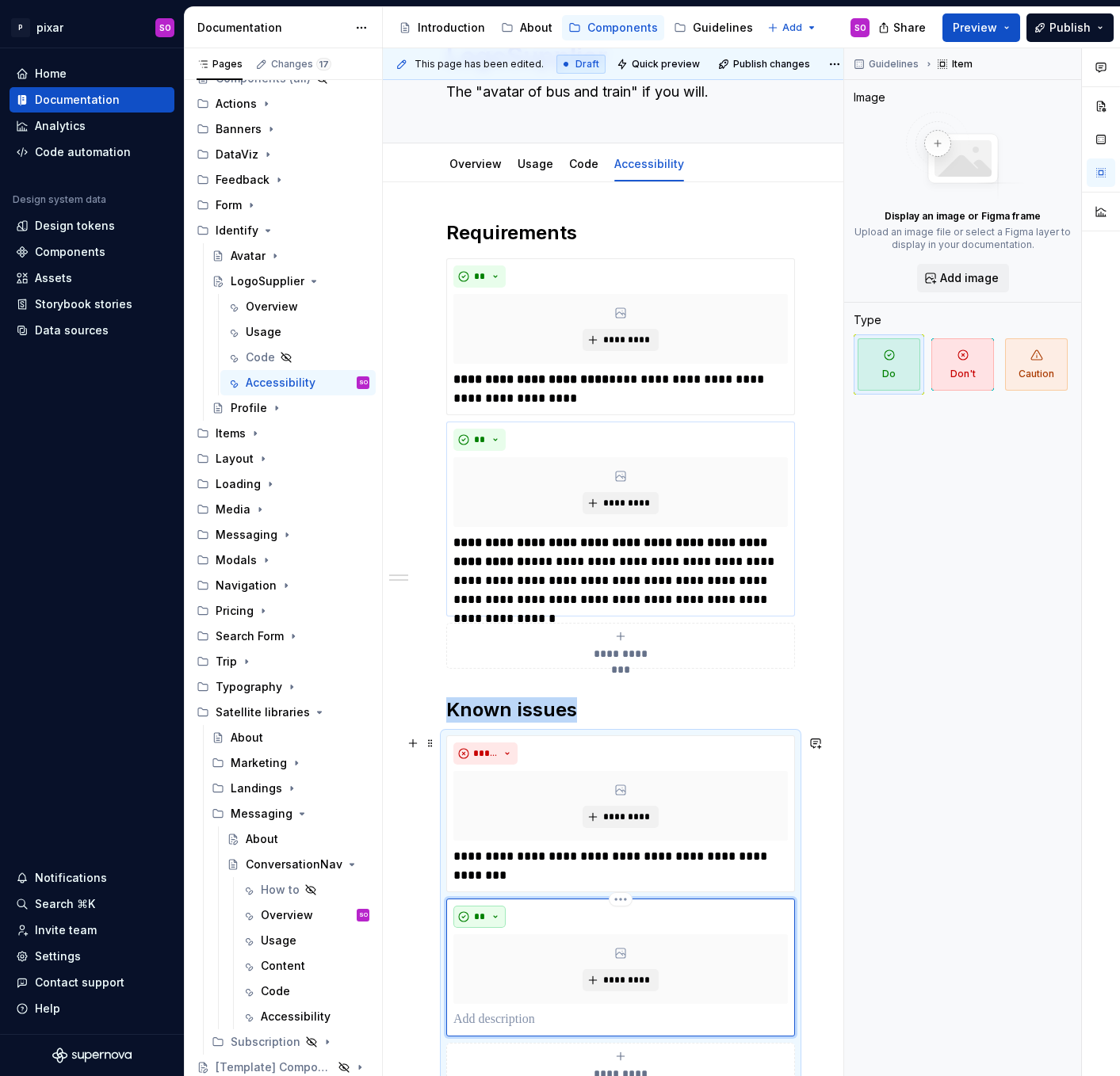
click at [488, 917] on button "**" at bounding box center [479, 917] width 52 height 22
click at [522, 974] on div "Don't" at bounding box center [516, 973] width 30 height 16
click at [537, 1015] on p at bounding box center [621, 1020] width 334 height 19
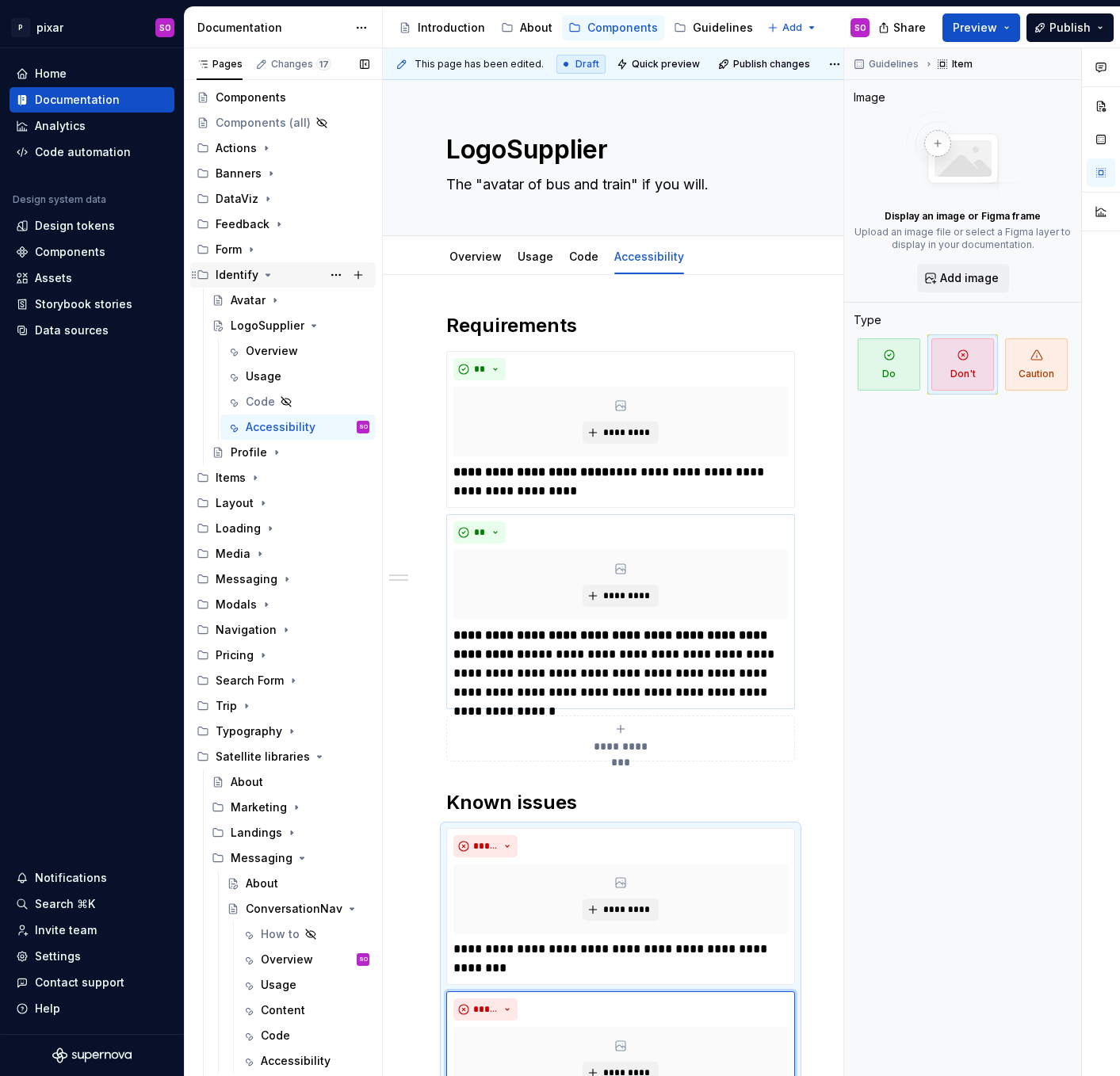
scroll to position [0, 0]
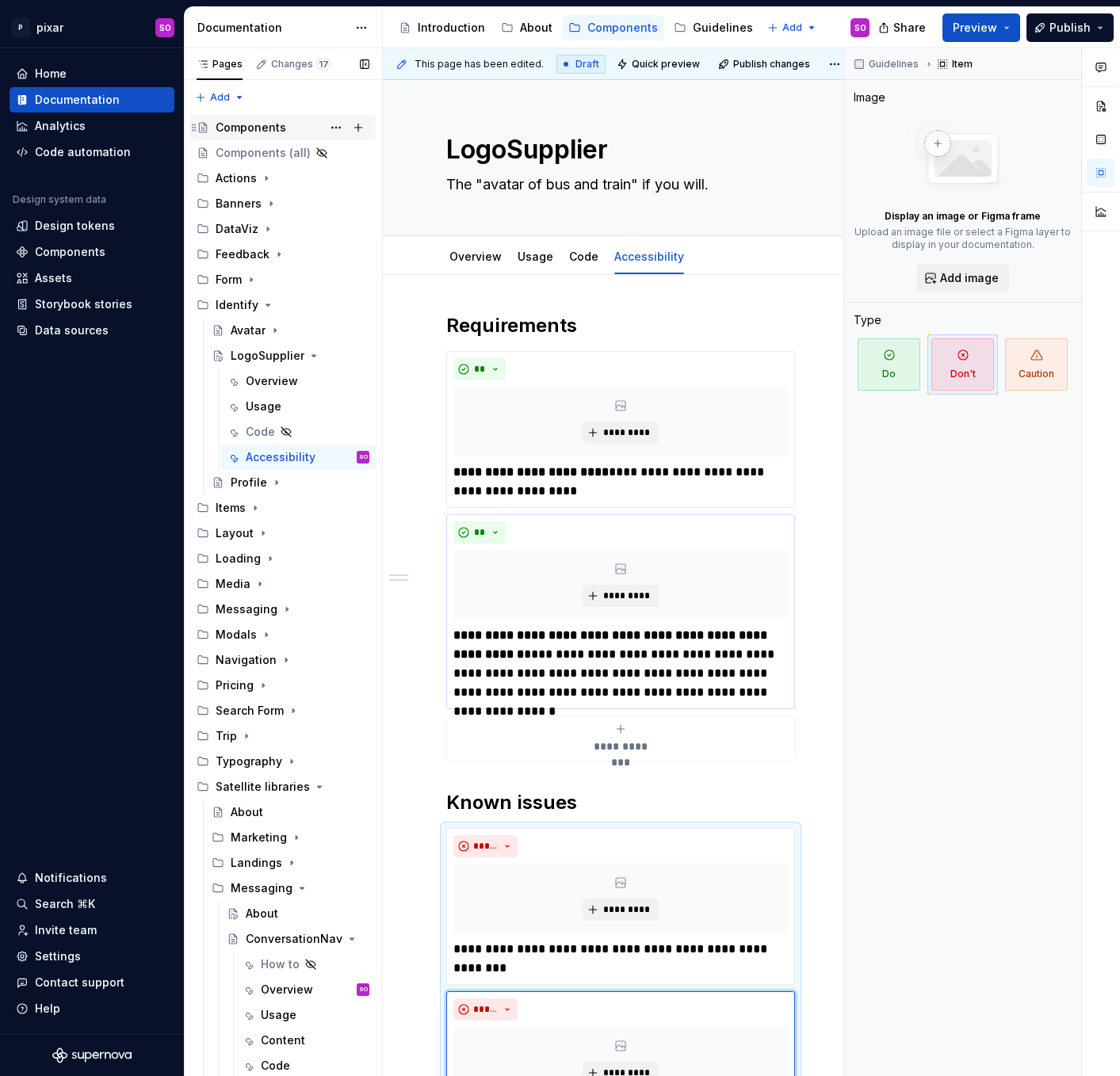
click at [254, 131] on div "Components" at bounding box center [250, 128] width 71 height 16
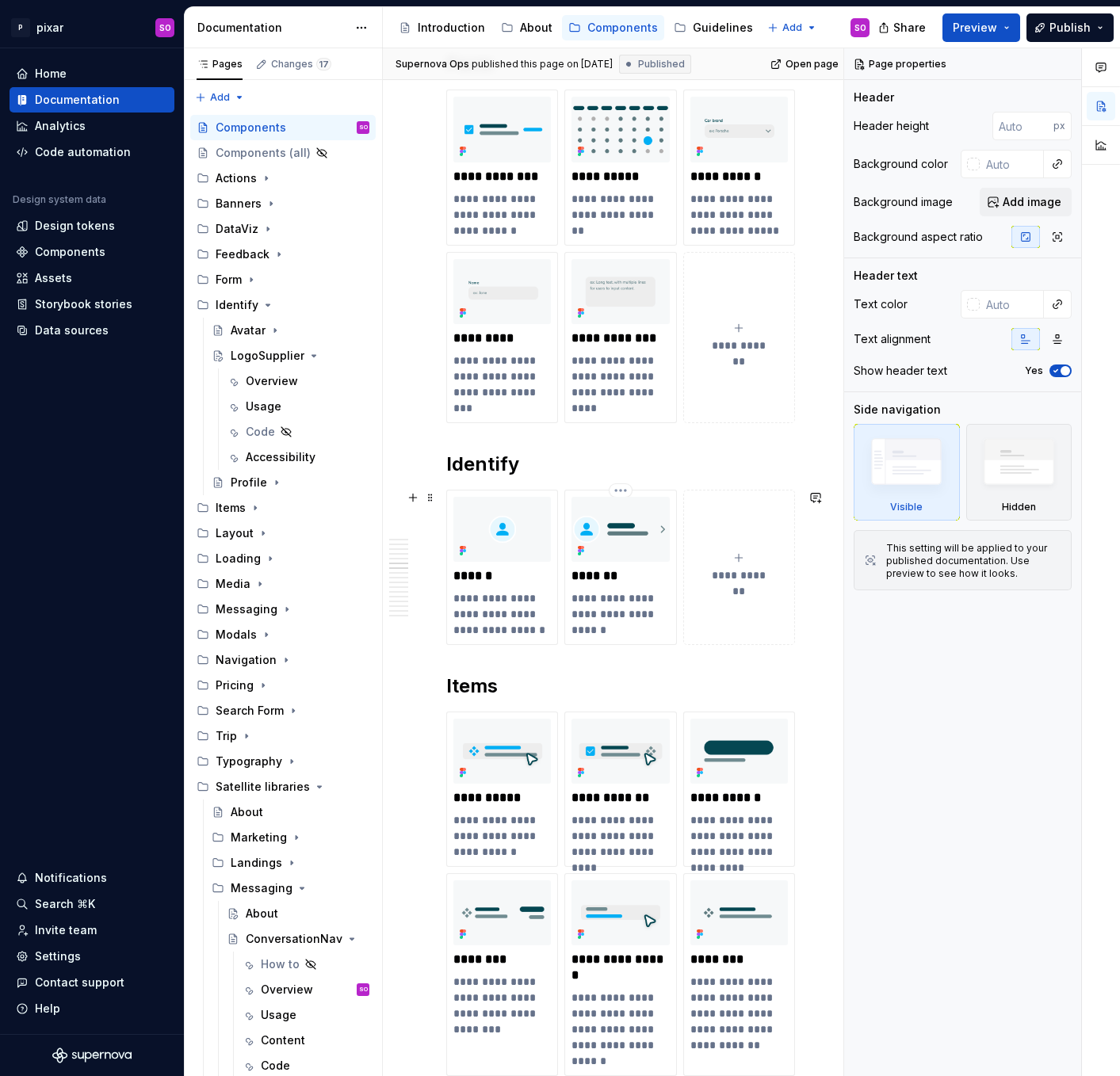
scroll to position [1647, 0]
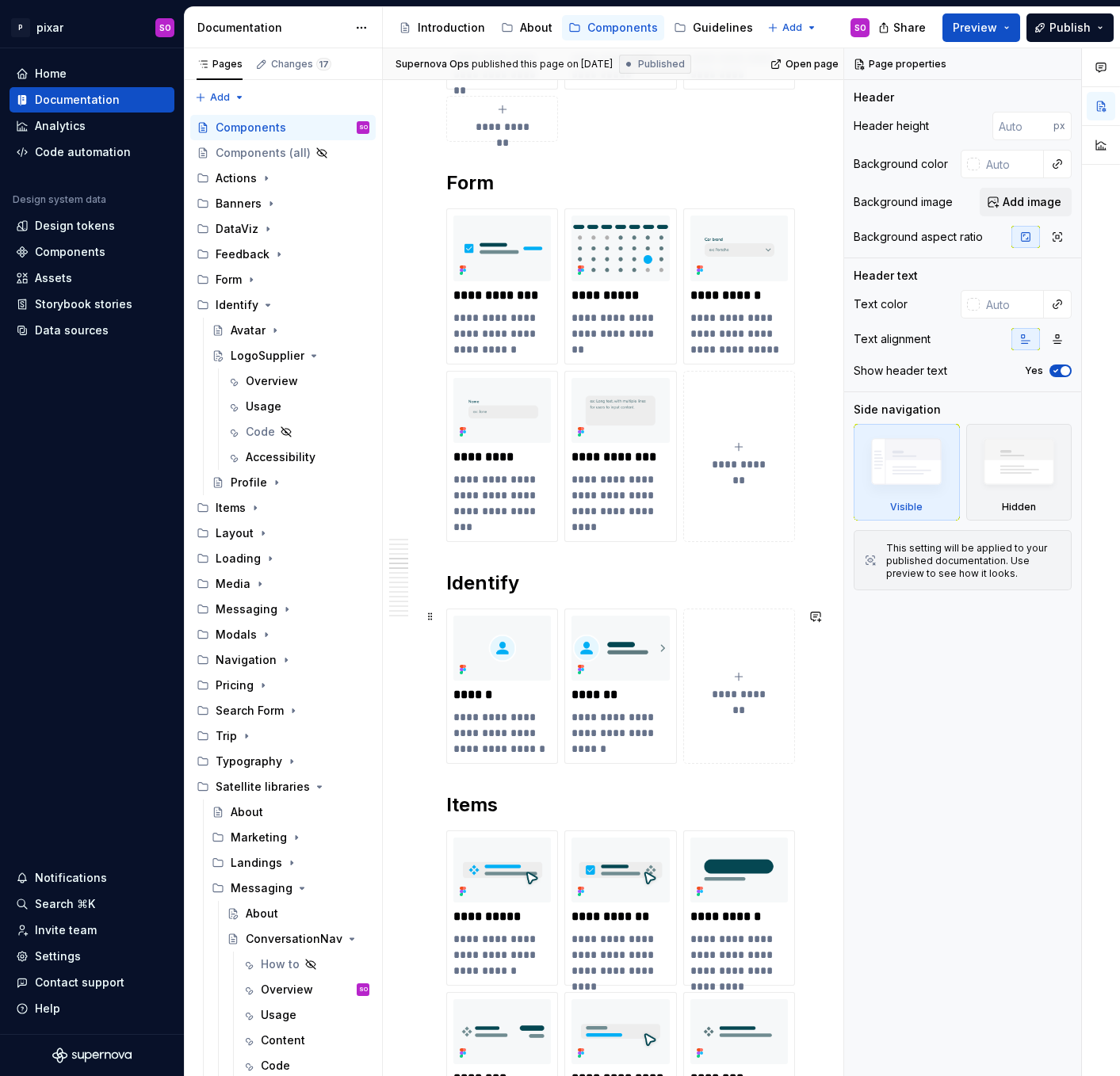
click at [750, 683] on div "**********" at bounding box center [739, 686] width 97 height 31
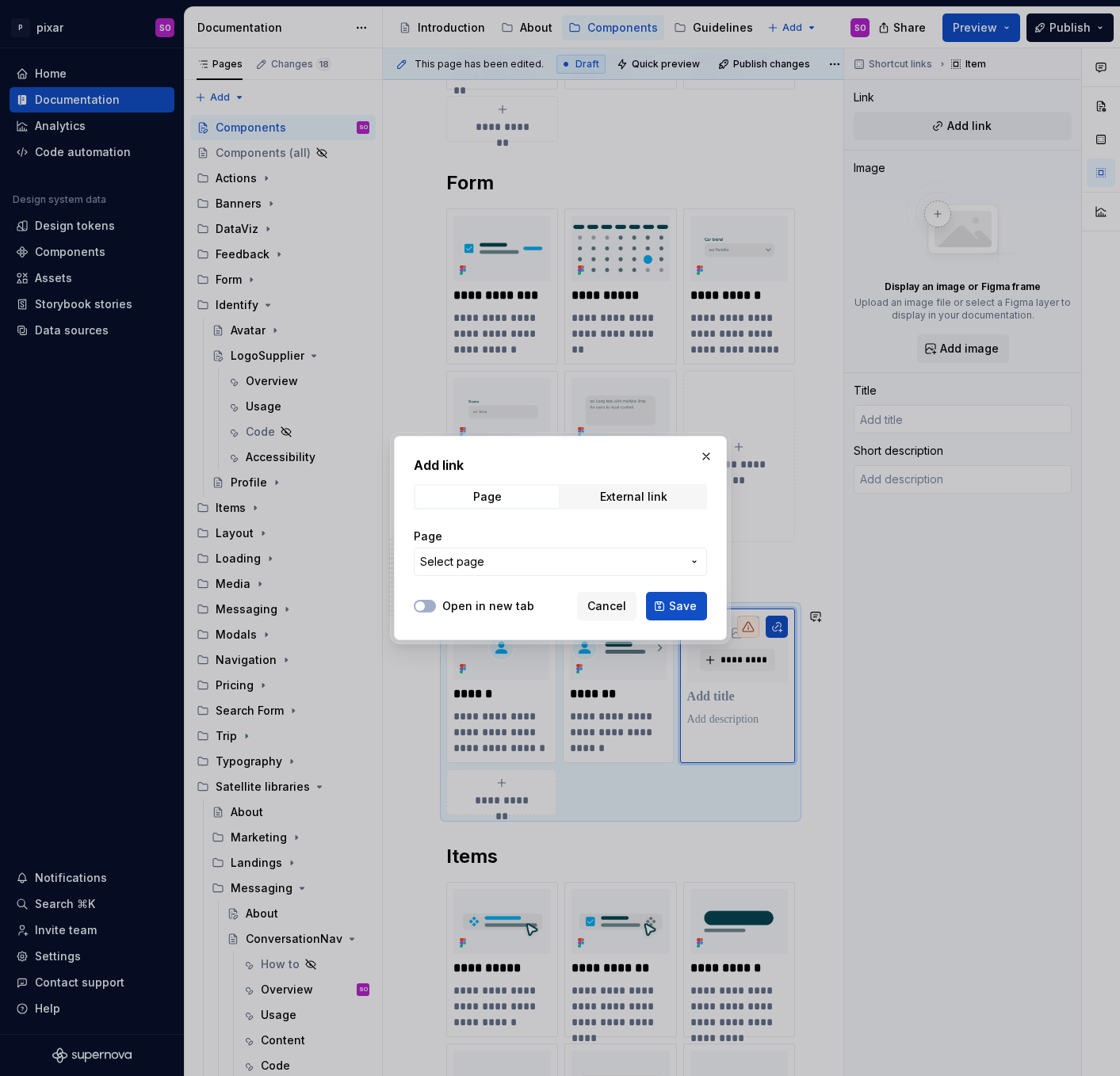
click at [581, 556] on span "Select page" at bounding box center [551, 562] width 262 height 16
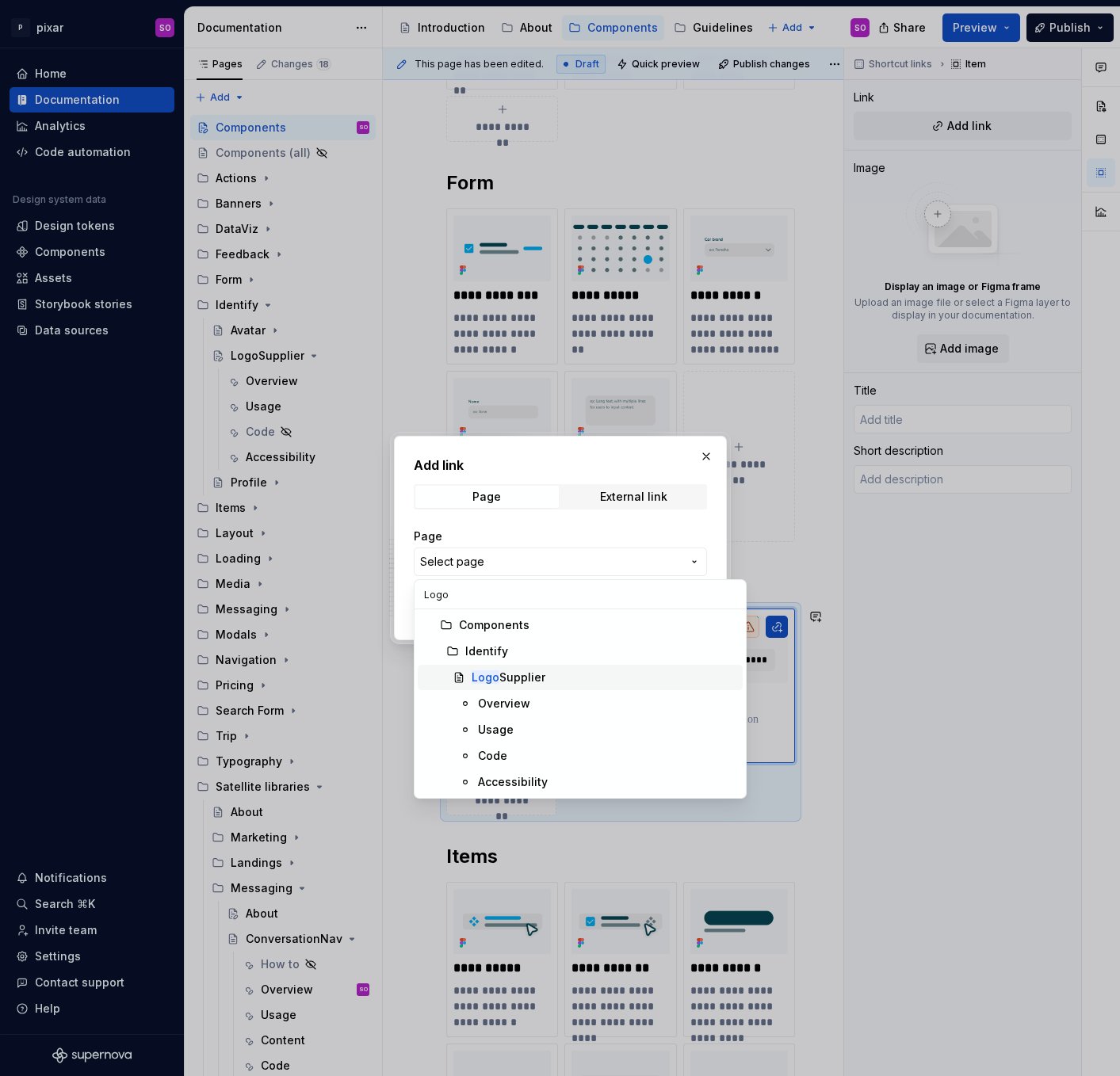
click at [515, 678] on div "Logo Supplier" at bounding box center [508, 678] width 74 height 16
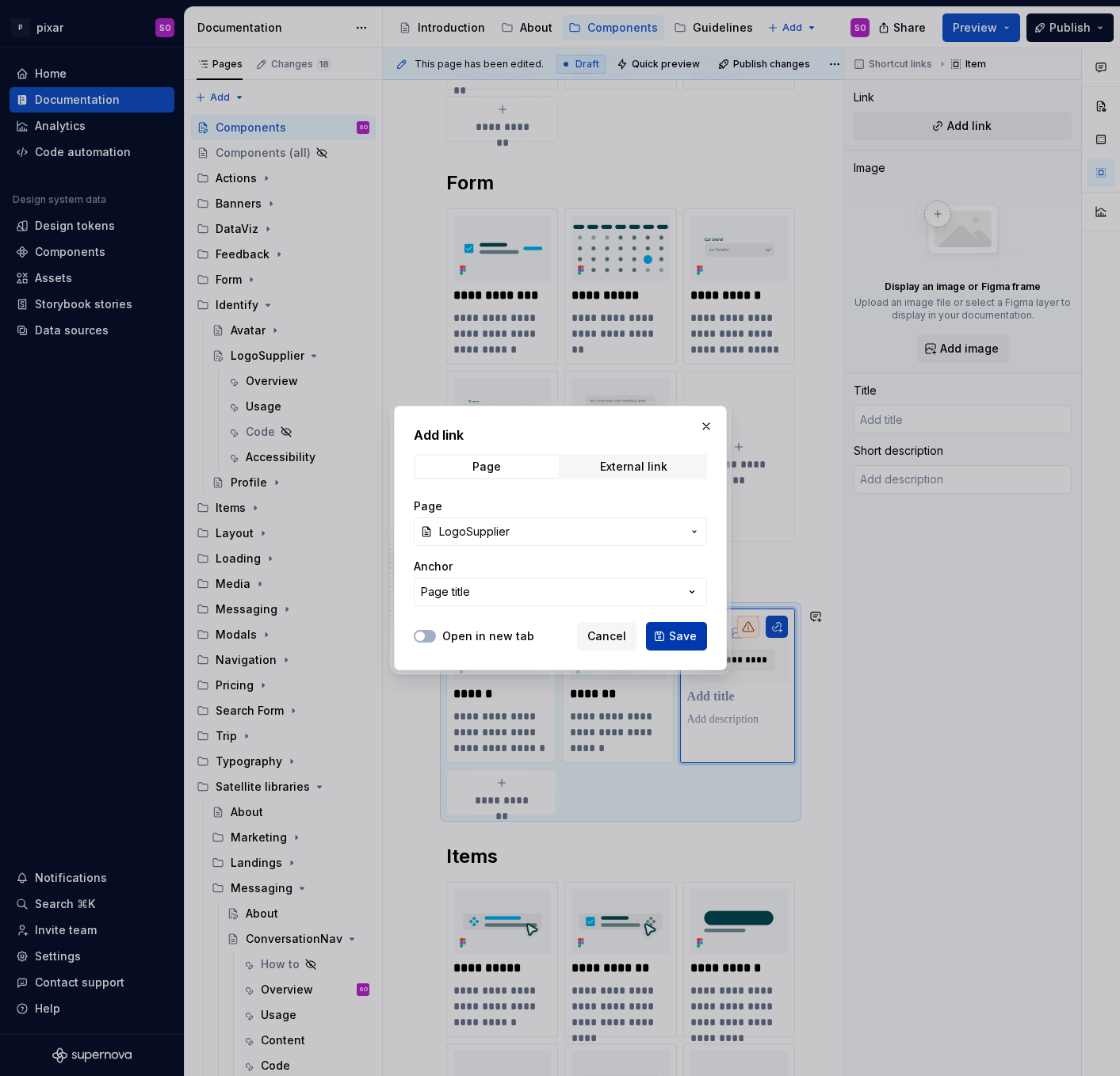
click at [672, 634] on span "Save" at bounding box center [682, 637] width 28 height 16
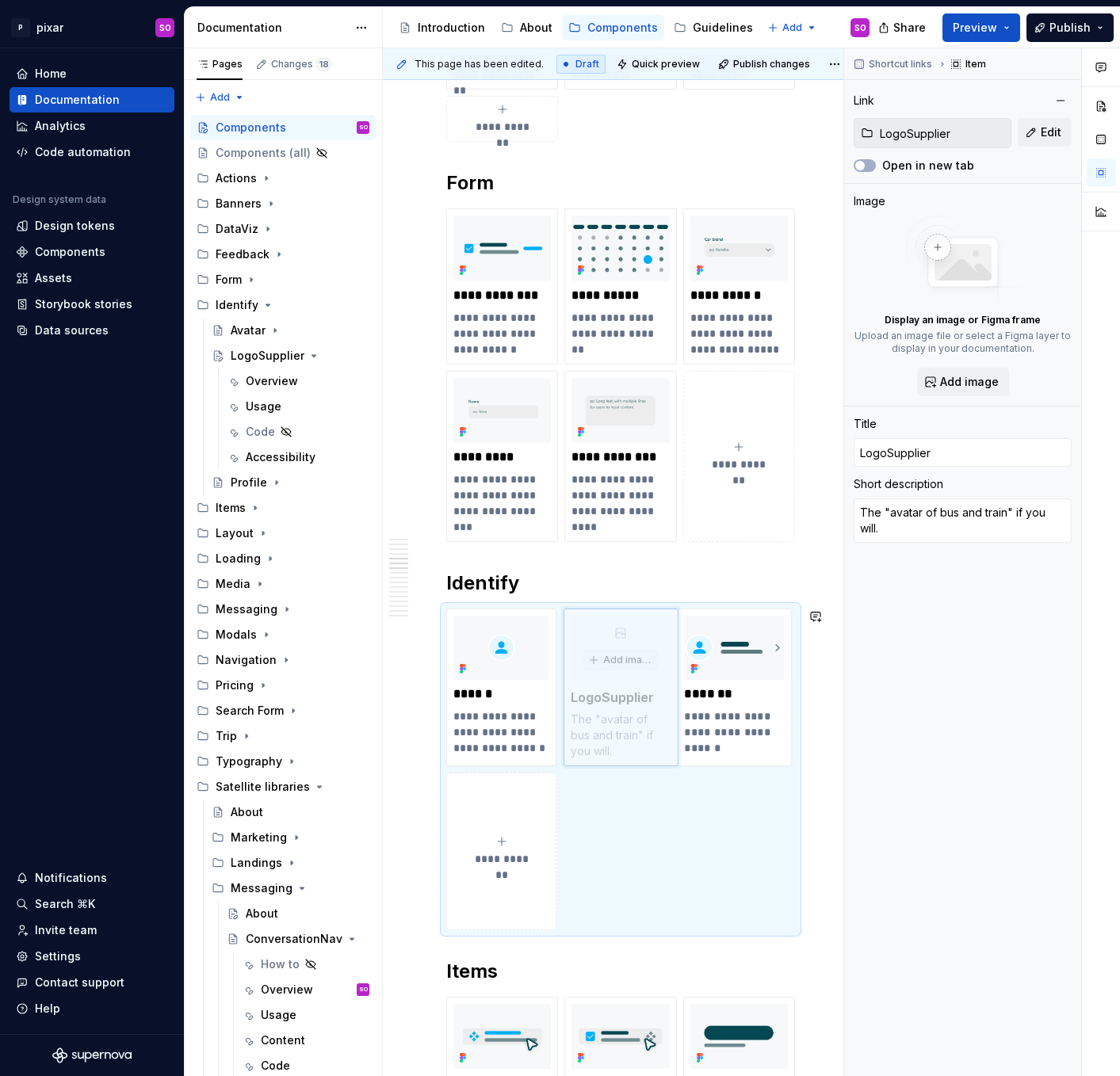
drag, startPoint x: 715, startPoint y: 616, endPoint x: 604, endPoint y: 616, distance: 111.0
click at [604, 616] on body "P pixar SO Home Documentation Analytics Code automation Design system data Desi…" at bounding box center [560, 538] width 1120 height 1076
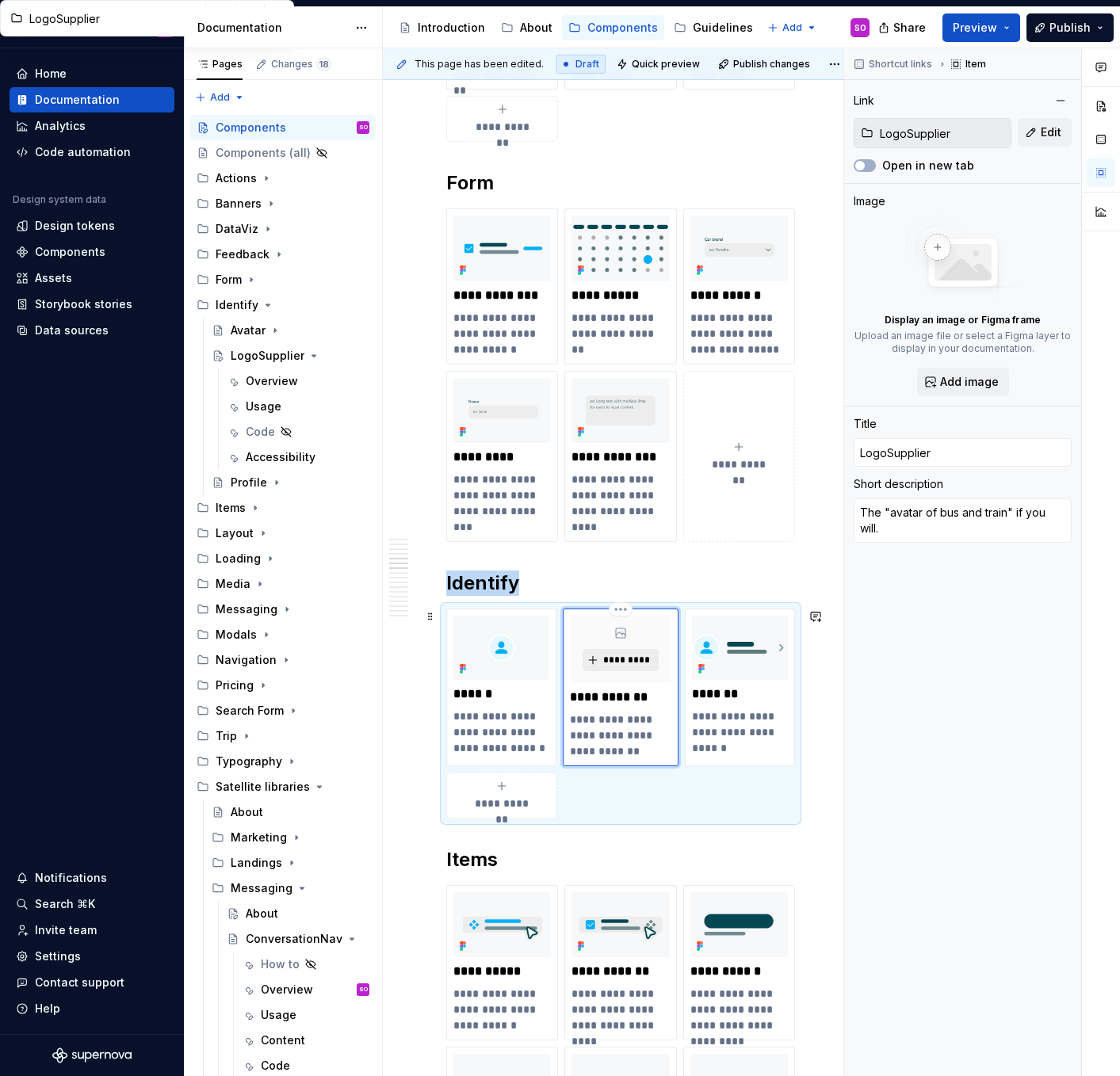
click at [614, 656] on span "*********" at bounding box center [626, 660] width 48 height 13
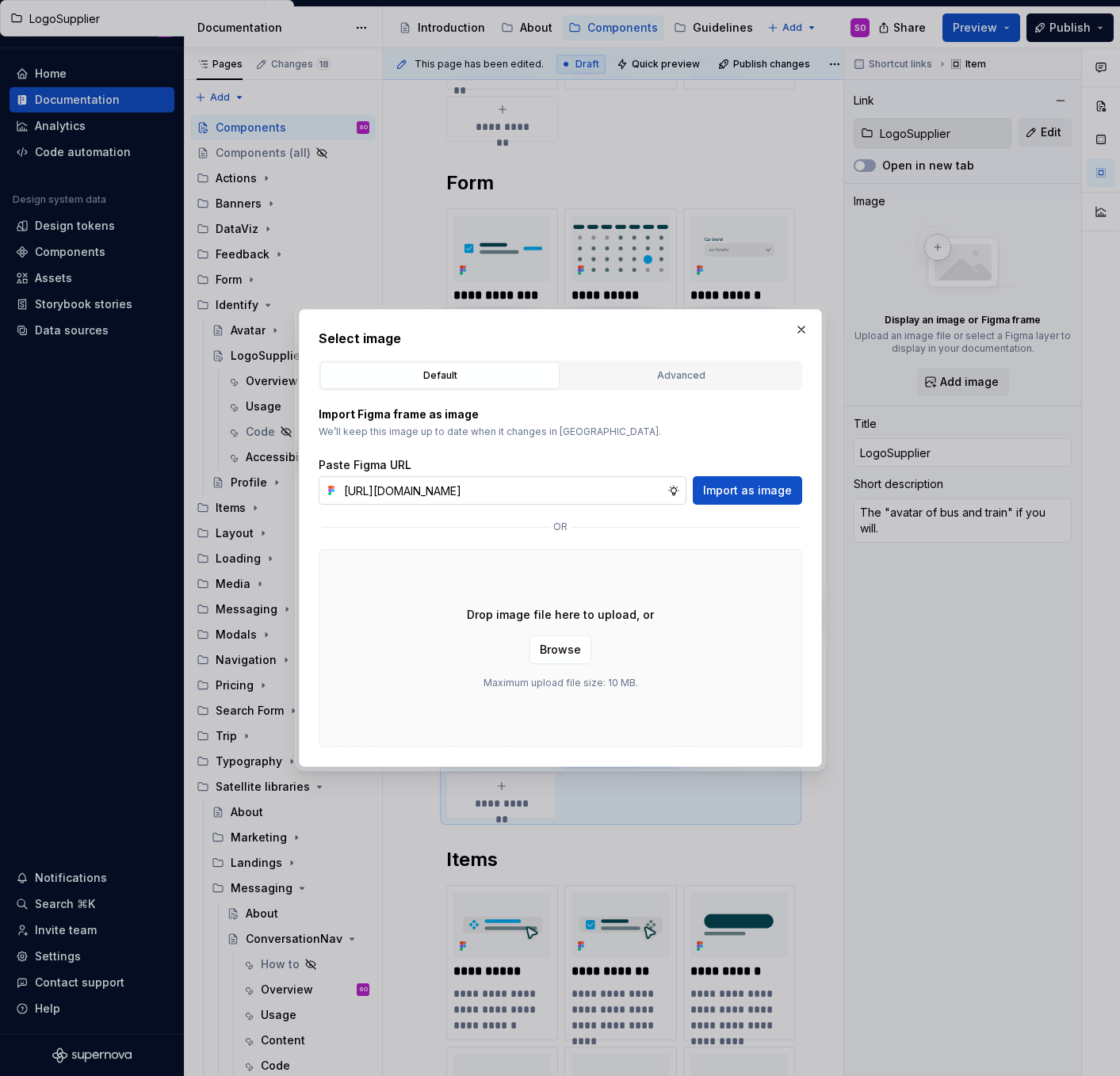
scroll to position [0, 465]
click at [766, 490] on span "Import as image" at bounding box center [747, 491] width 89 height 16
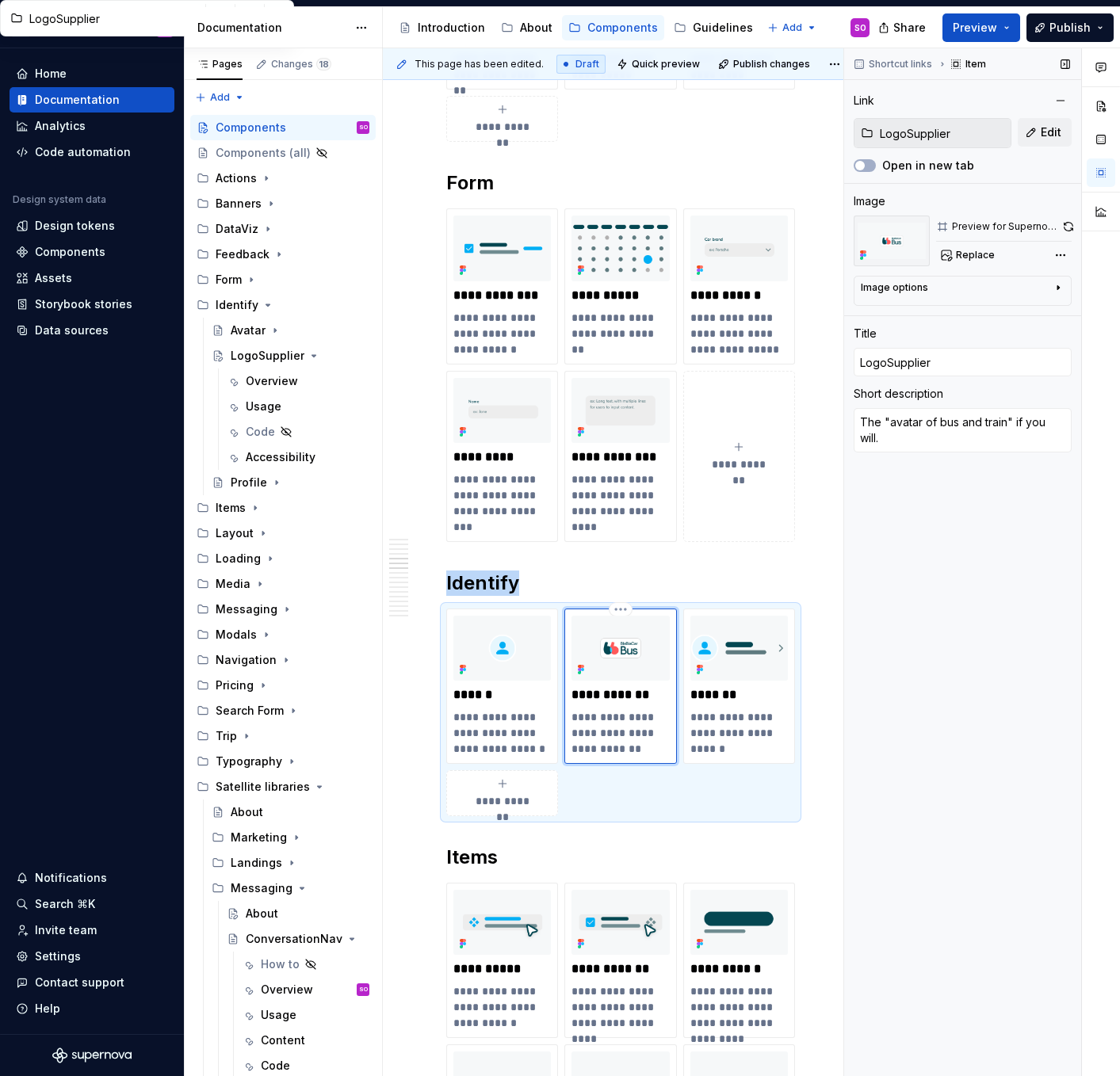
drag, startPoint x: 987, startPoint y: 22, endPoint x: 1001, endPoint y: 47, distance: 28.7
click at [1001, 47] on div "Documentation Accessibility guide for tree Page tree. Navigate the tree with th…" at bounding box center [652, 541] width 935 height 1069
click at [1070, 27] on span "Publish" at bounding box center [1069, 28] width 41 height 16
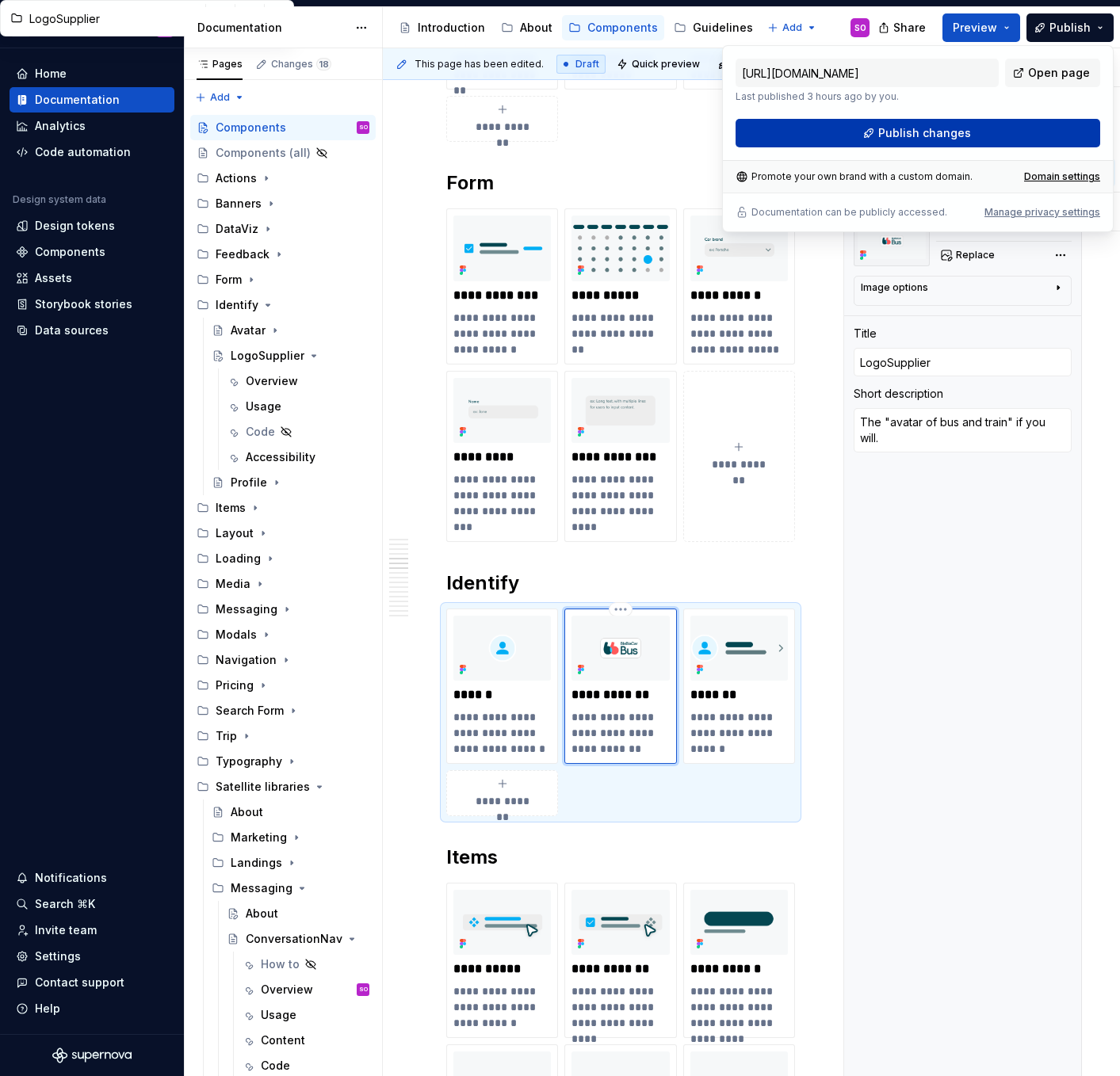
click at [979, 123] on button "Publish changes" at bounding box center [918, 133] width 365 height 29
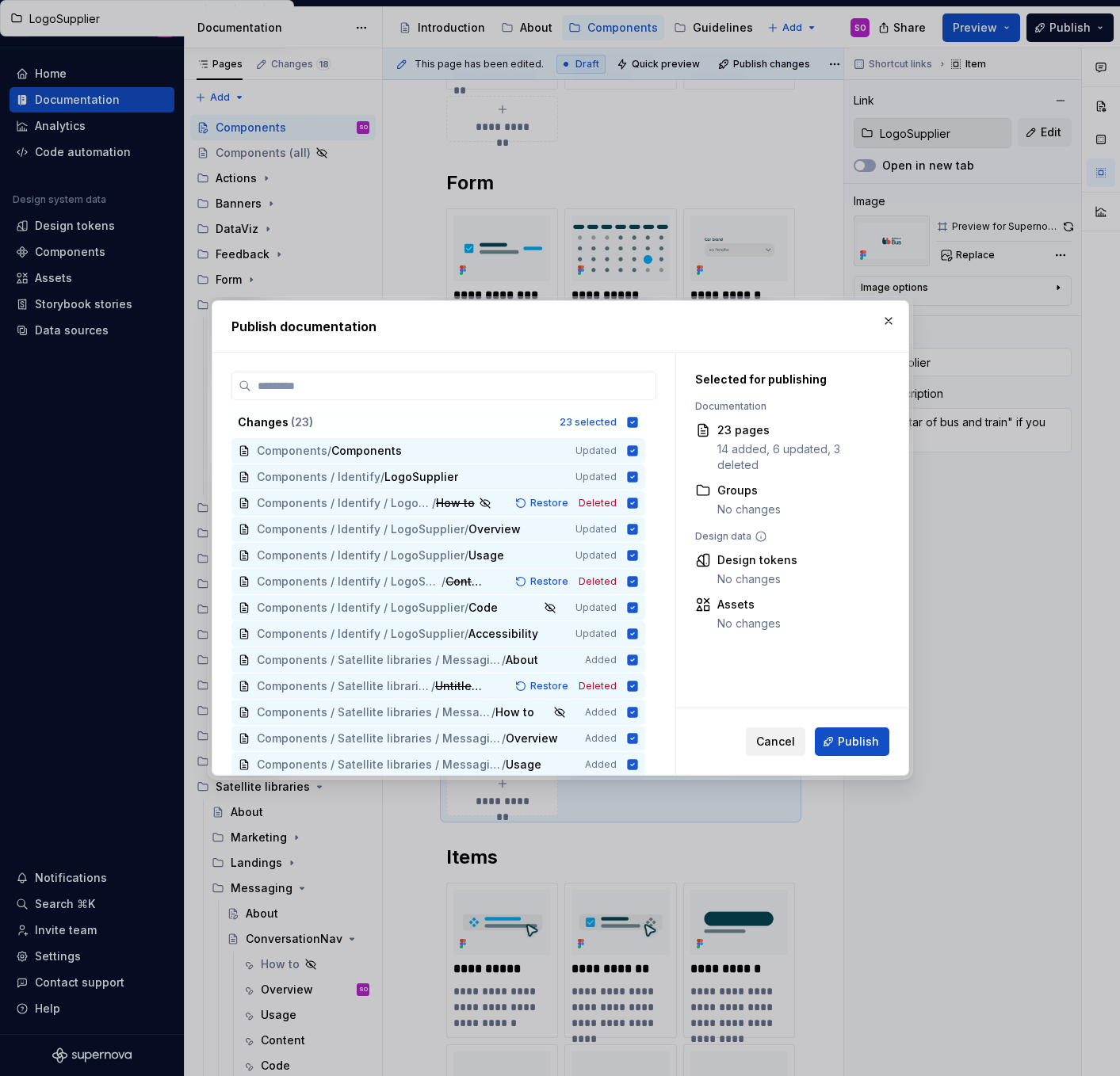
click at [775, 740] on span "Cancel" at bounding box center [776, 742] width 39 height 16
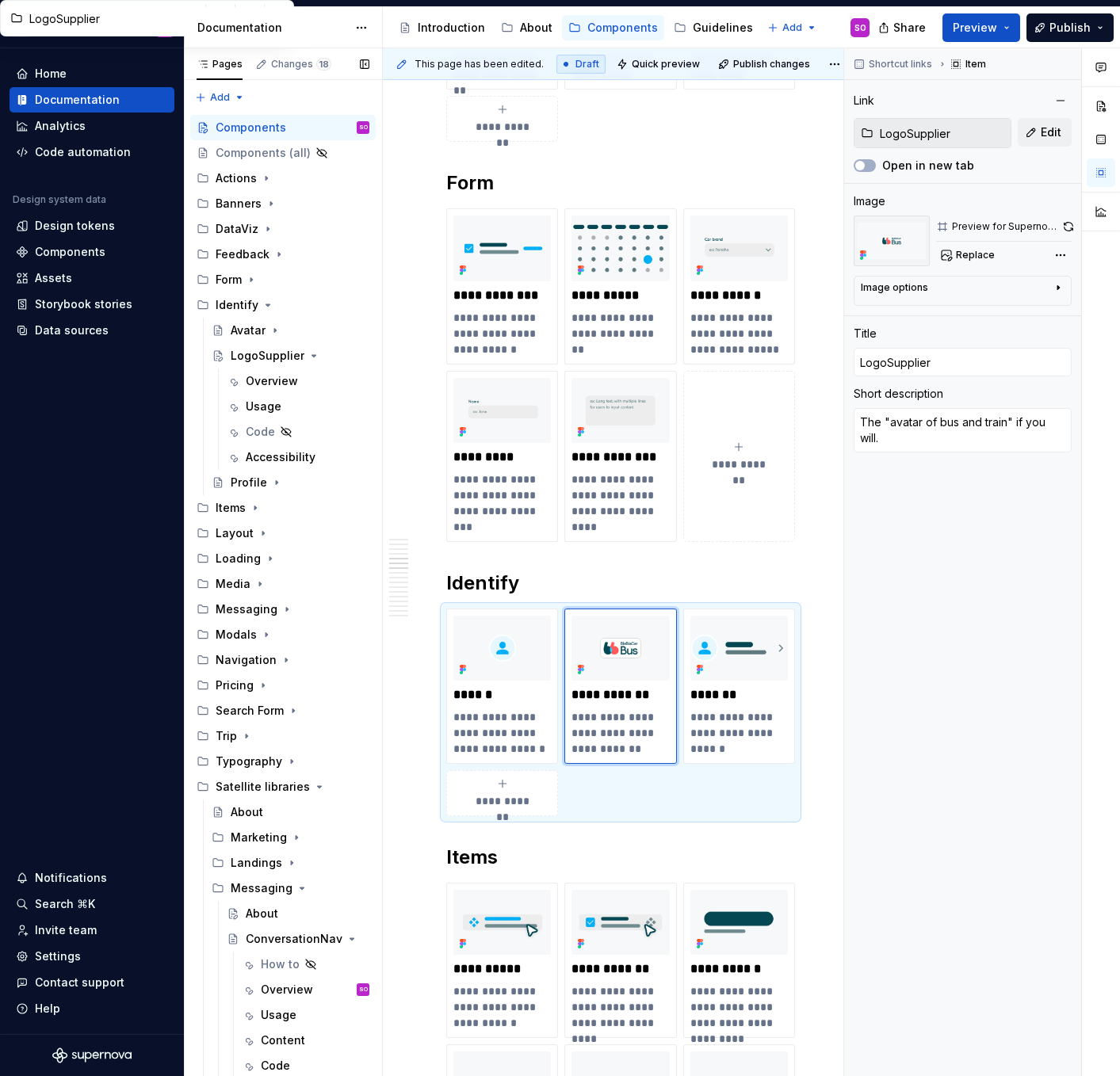
scroll to position [75, 0]
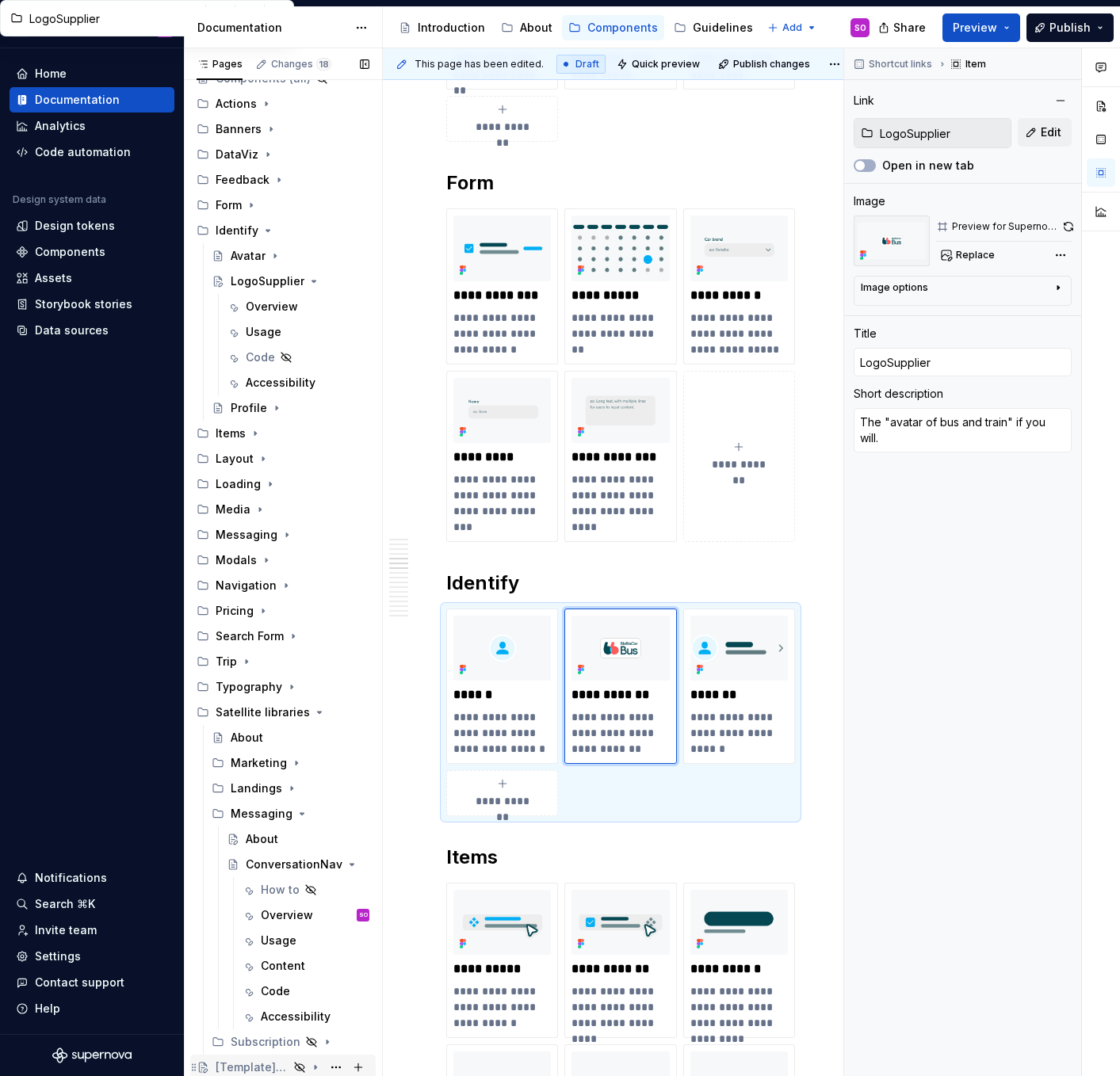
click at [253, 1063] on div "[Template] Component" at bounding box center [251, 1068] width 73 height 16
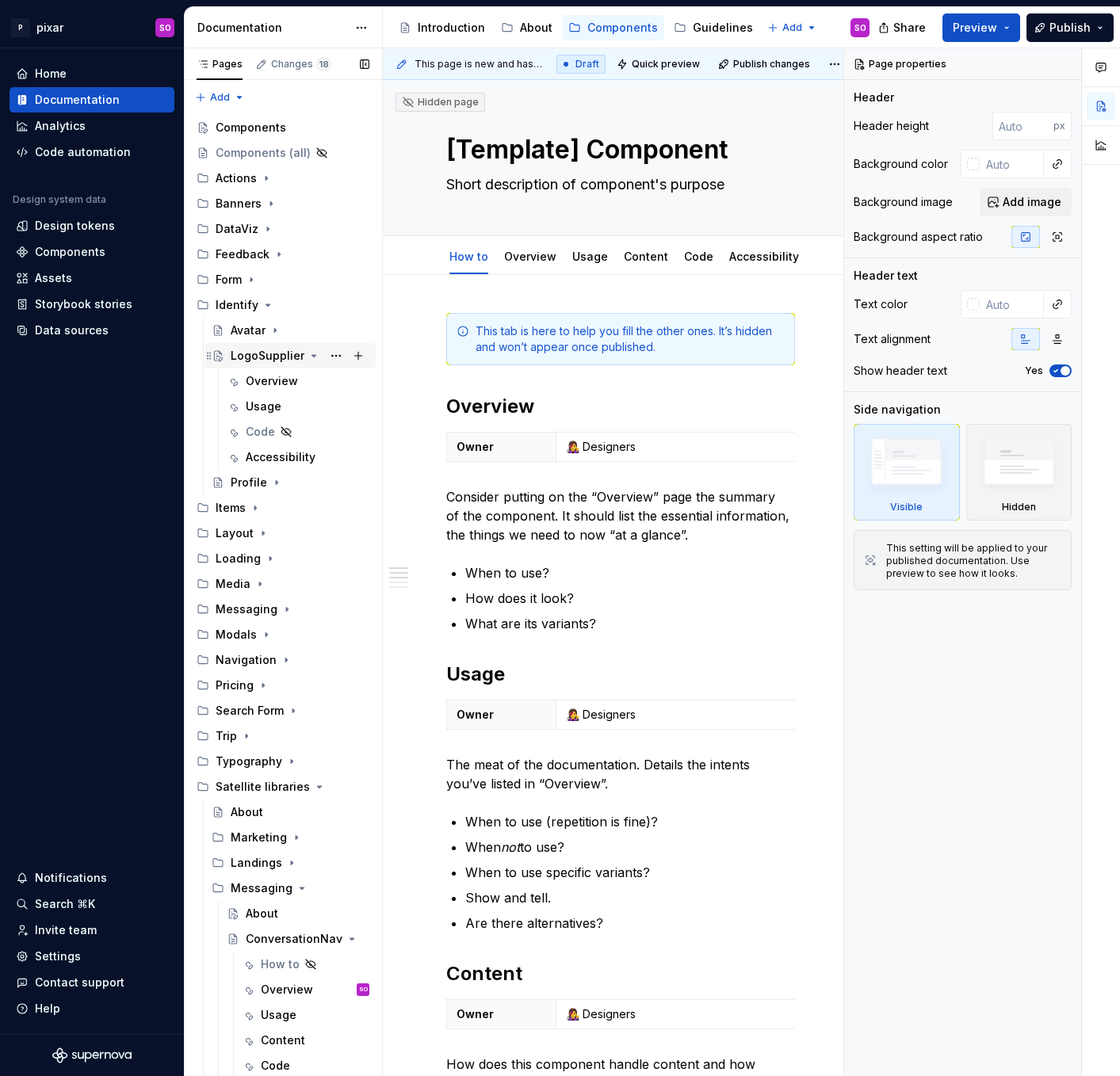
click at [307, 353] on icon "Page tree" at bounding box center [314, 356] width 13 height 13
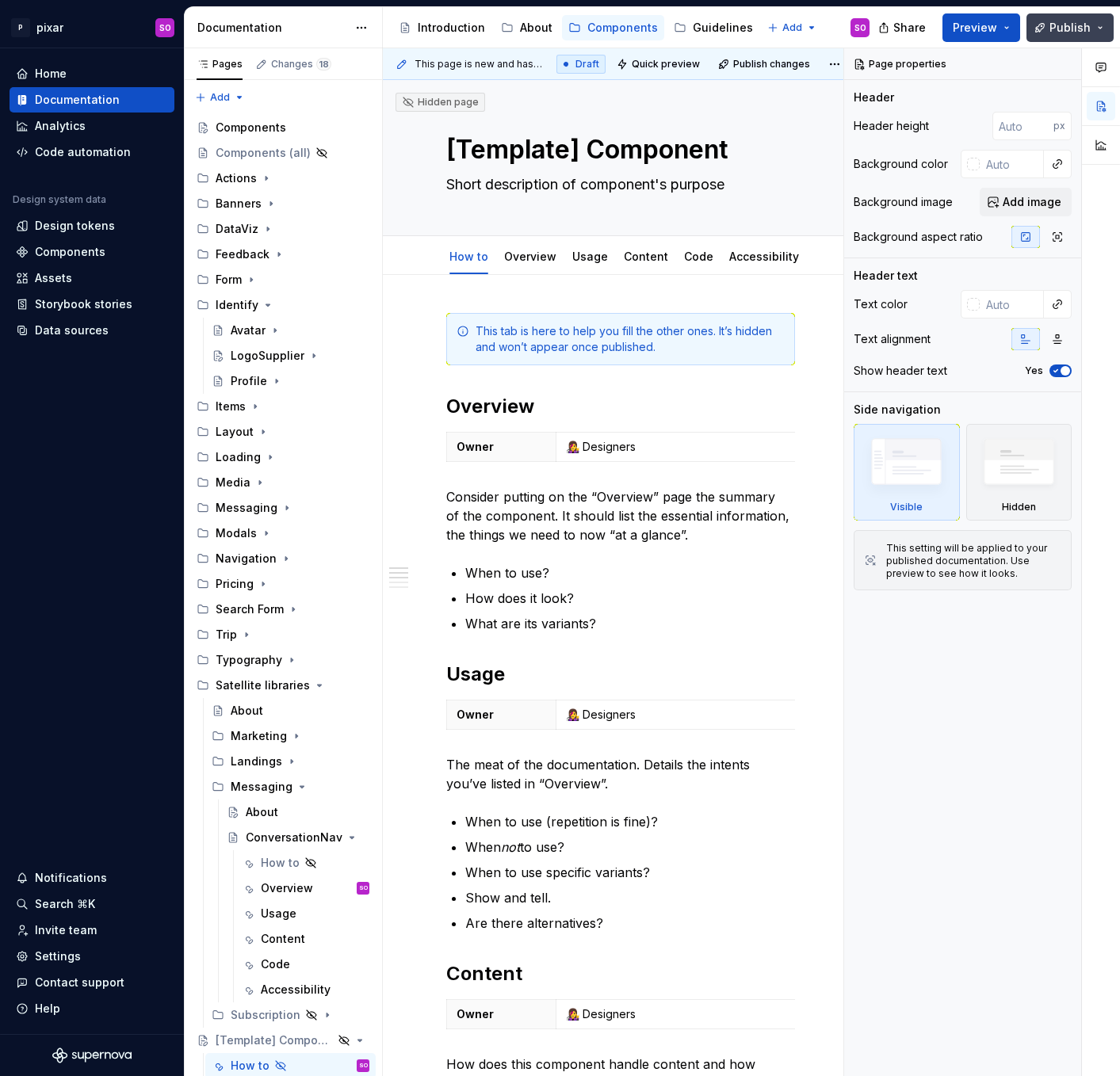
click at [1046, 27] on button "Publish" at bounding box center [1069, 28] width 88 height 29
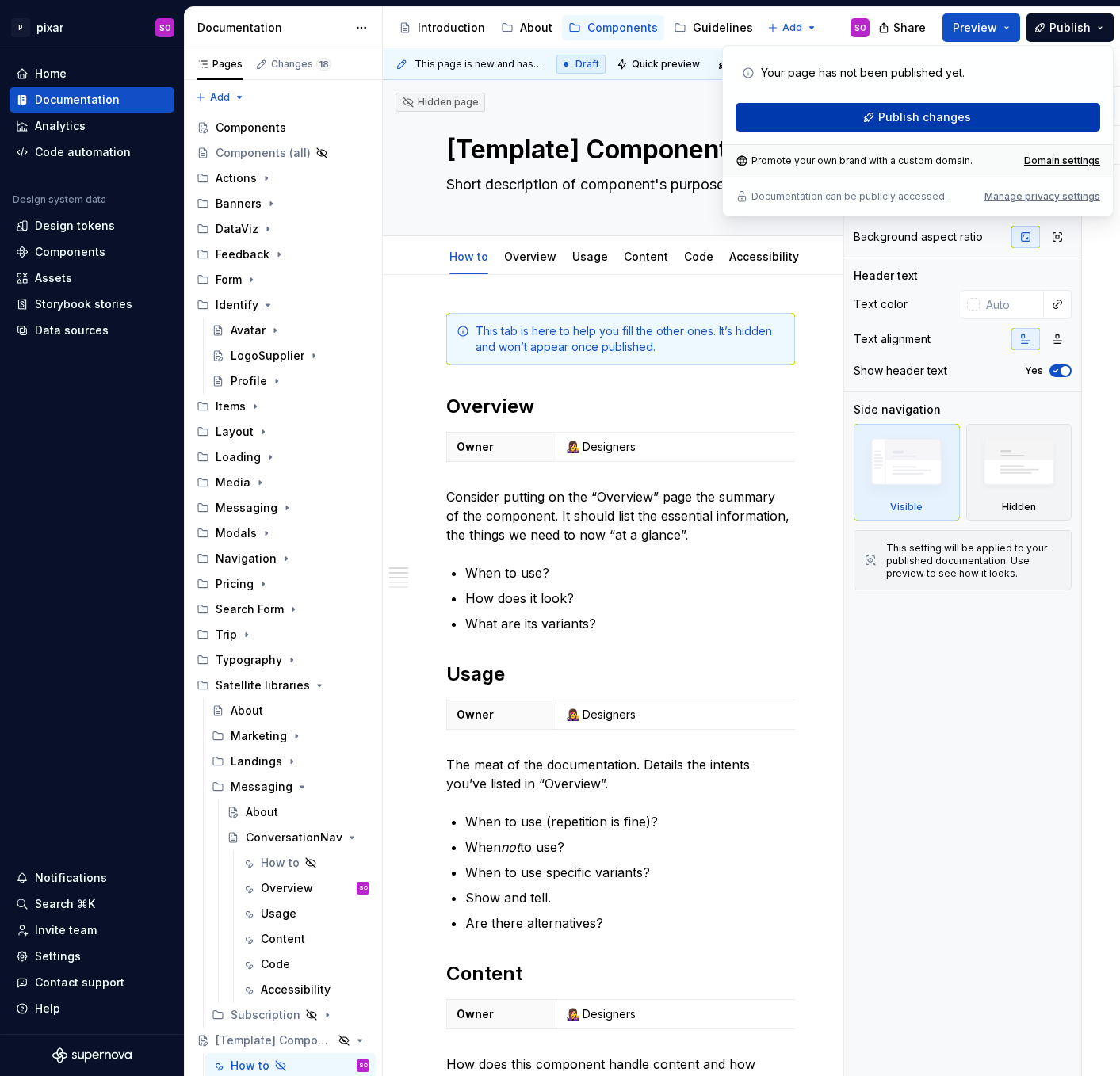
click at [962, 112] on span "Publish changes" at bounding box center [924, 117] width 92 height 16
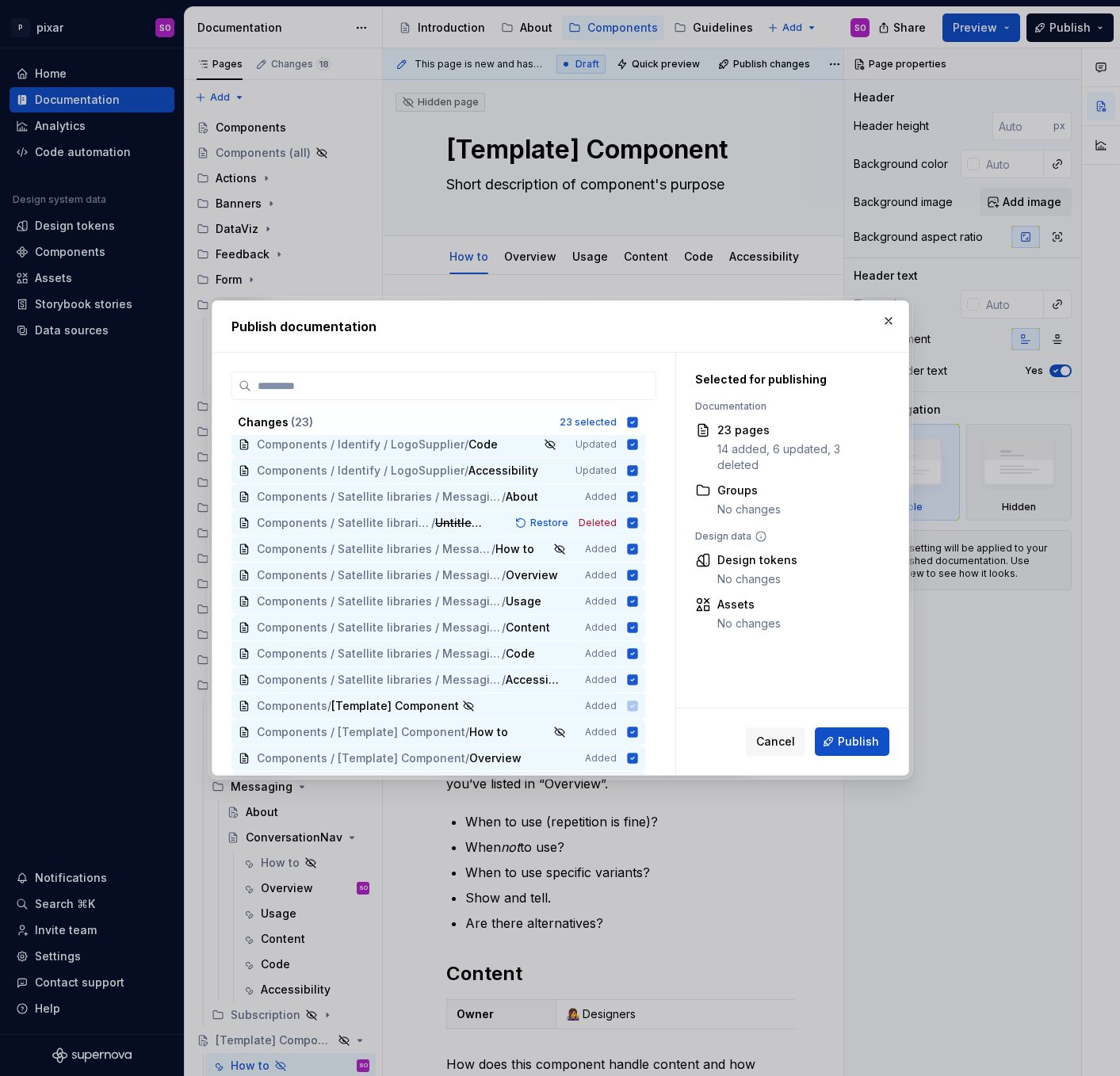
scroll to position [165, 0]
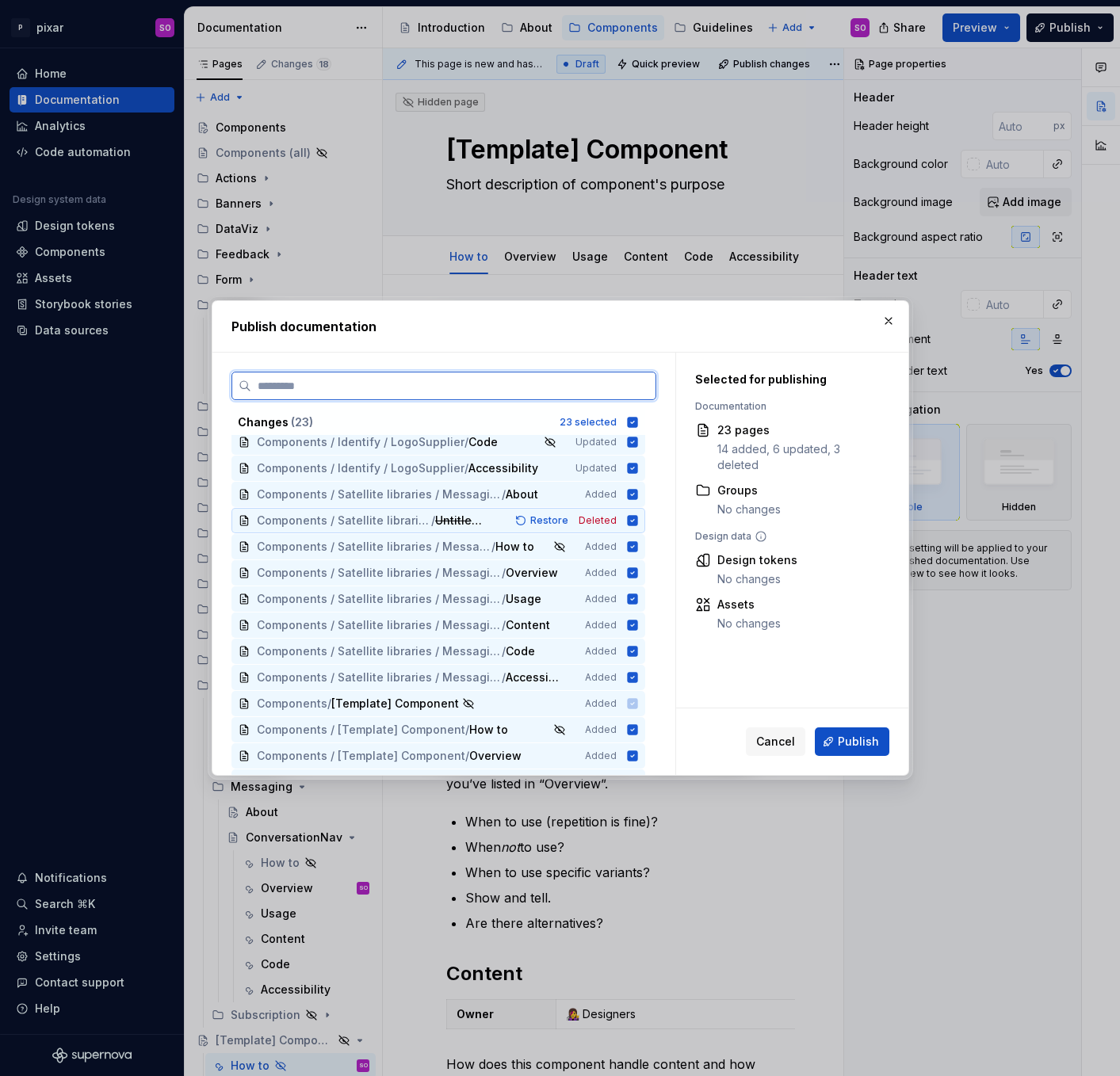
click at [637, 517] on icon at bounding box center [632, 520] width 10 height 10
click at [637, 549] on icon at bounding box center [632, 546] width 10 height 10
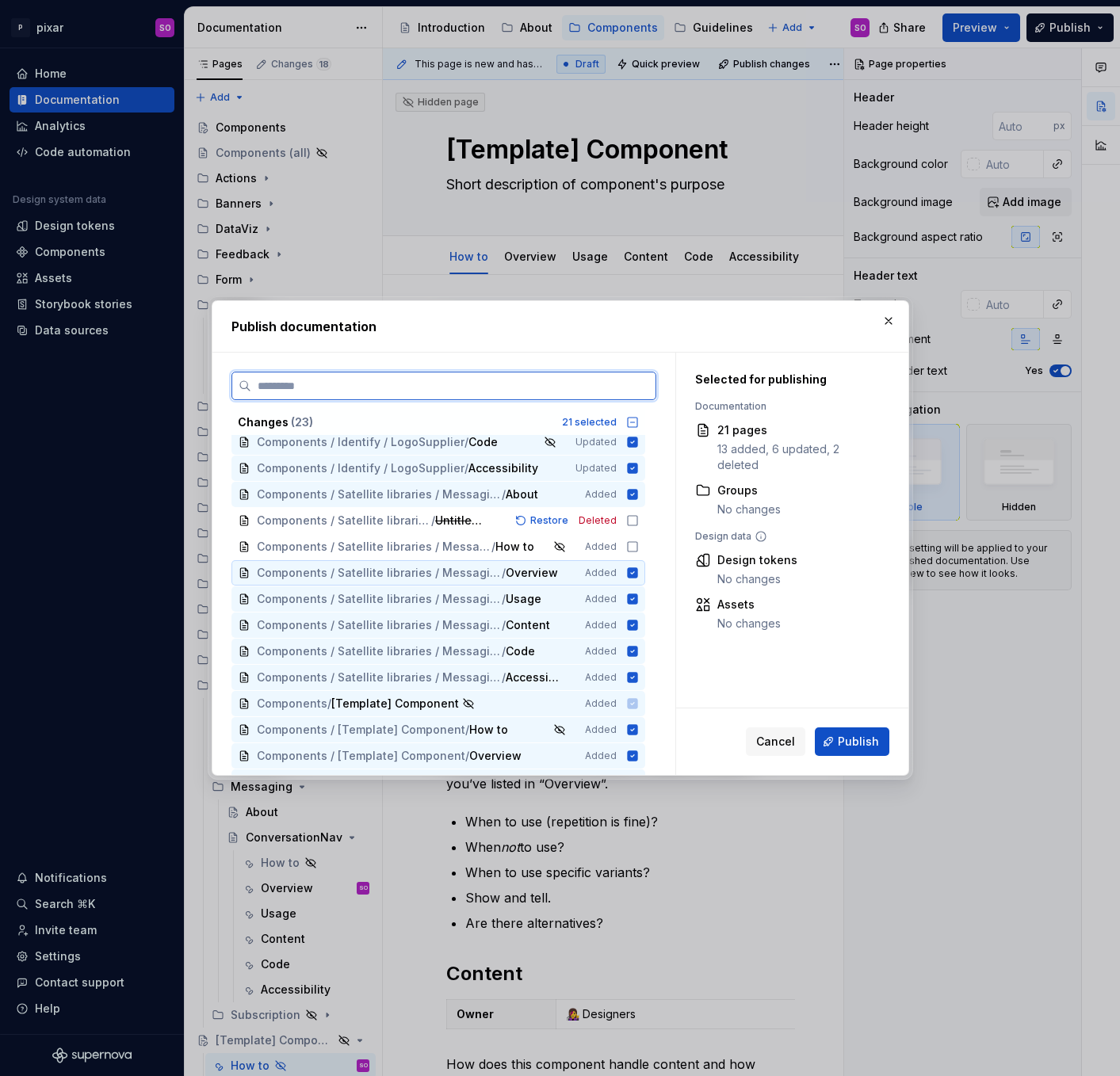
click at [637, 573] on icon at bounding box center [632, 573] width 10 height 10
click at [637, 596] on icon at bounding box center [632, 598] width 10 height 10
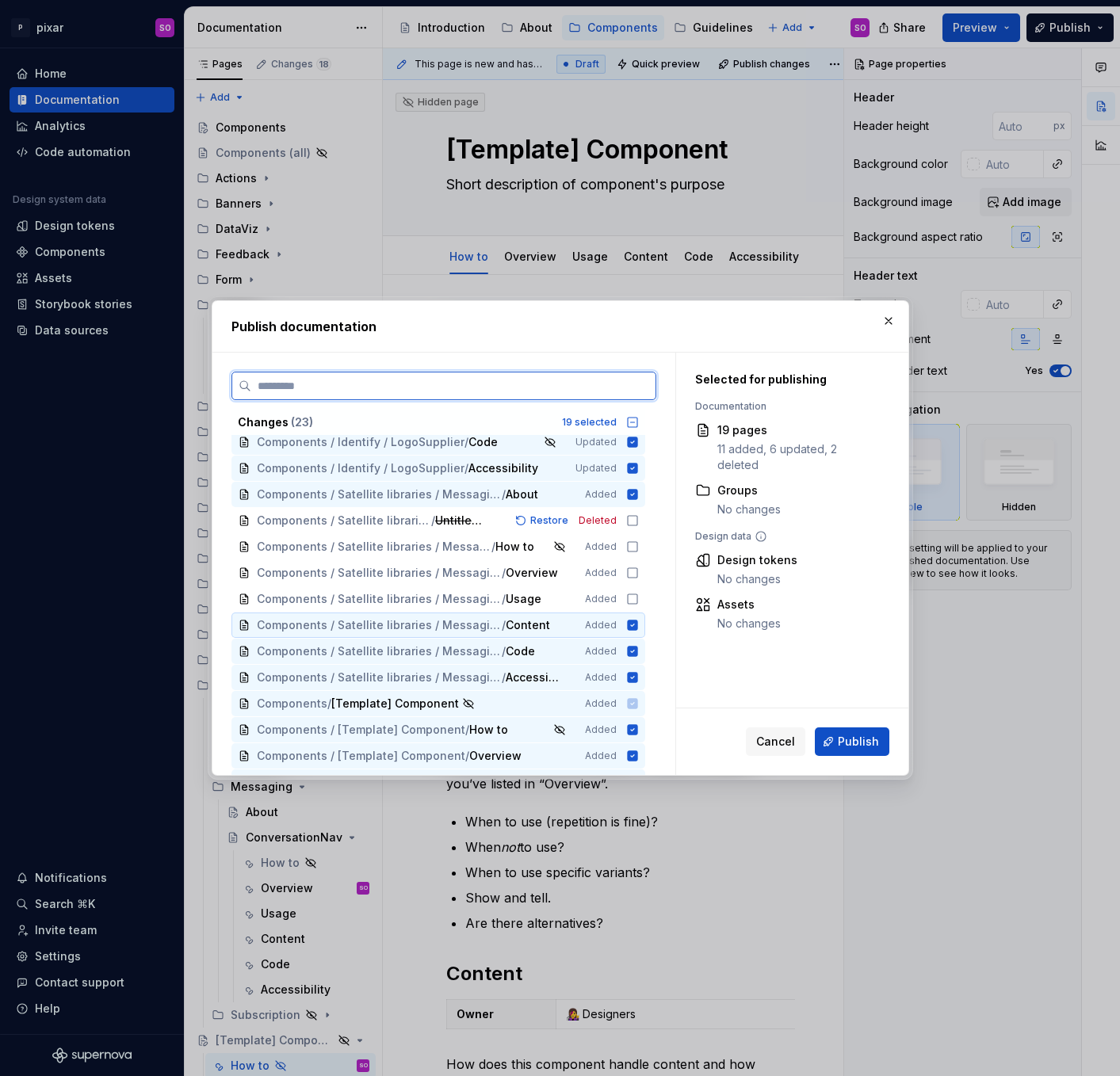
click at [637, 625] on icon at bounding box center [632, 625] width 10 height 10
click at [637, 648] on icon at bounding box center [632, 650] width 10 height 10
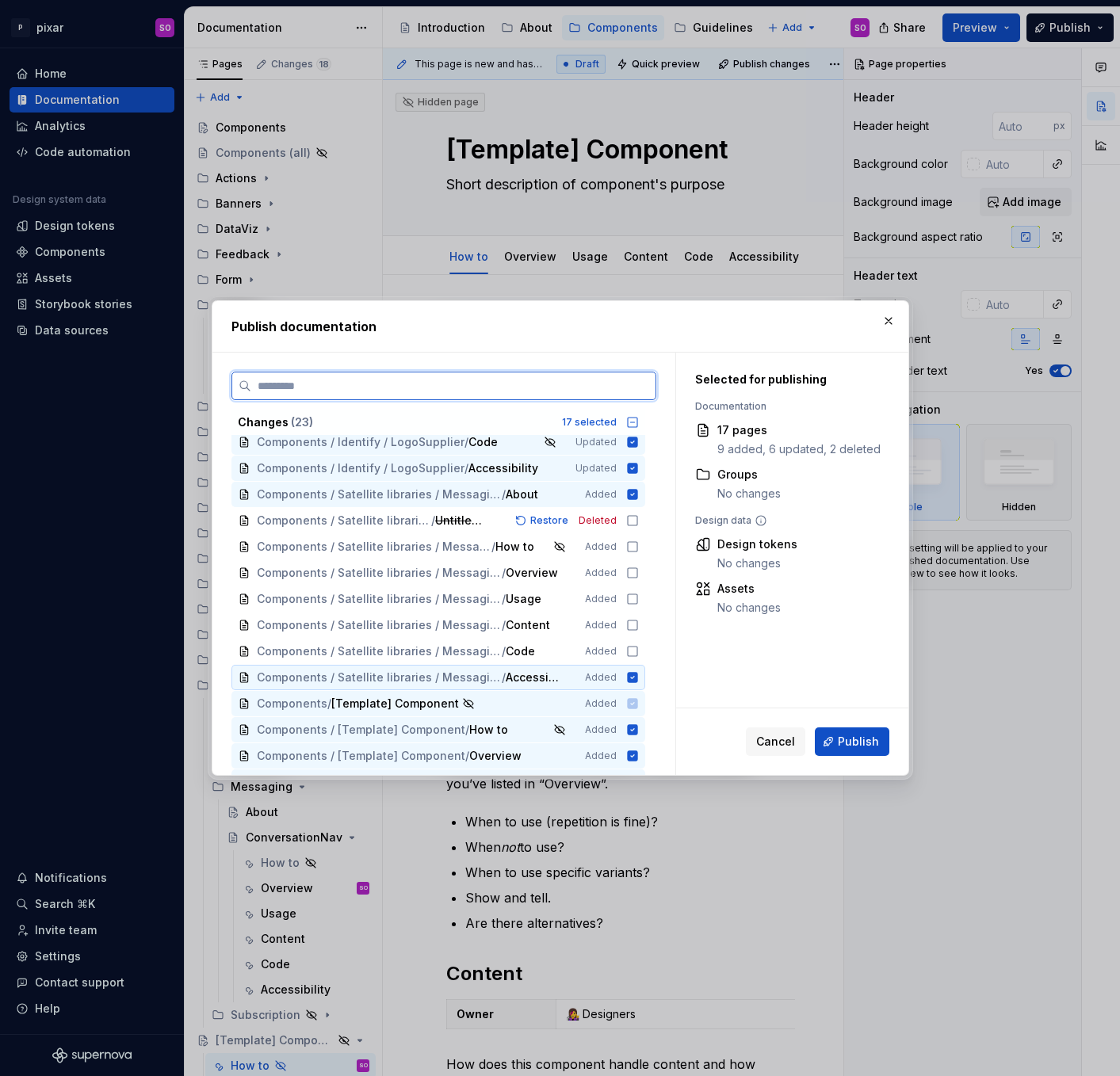
click at [638, 671] on icon at bounding box center [633, 678] width 13 height 13
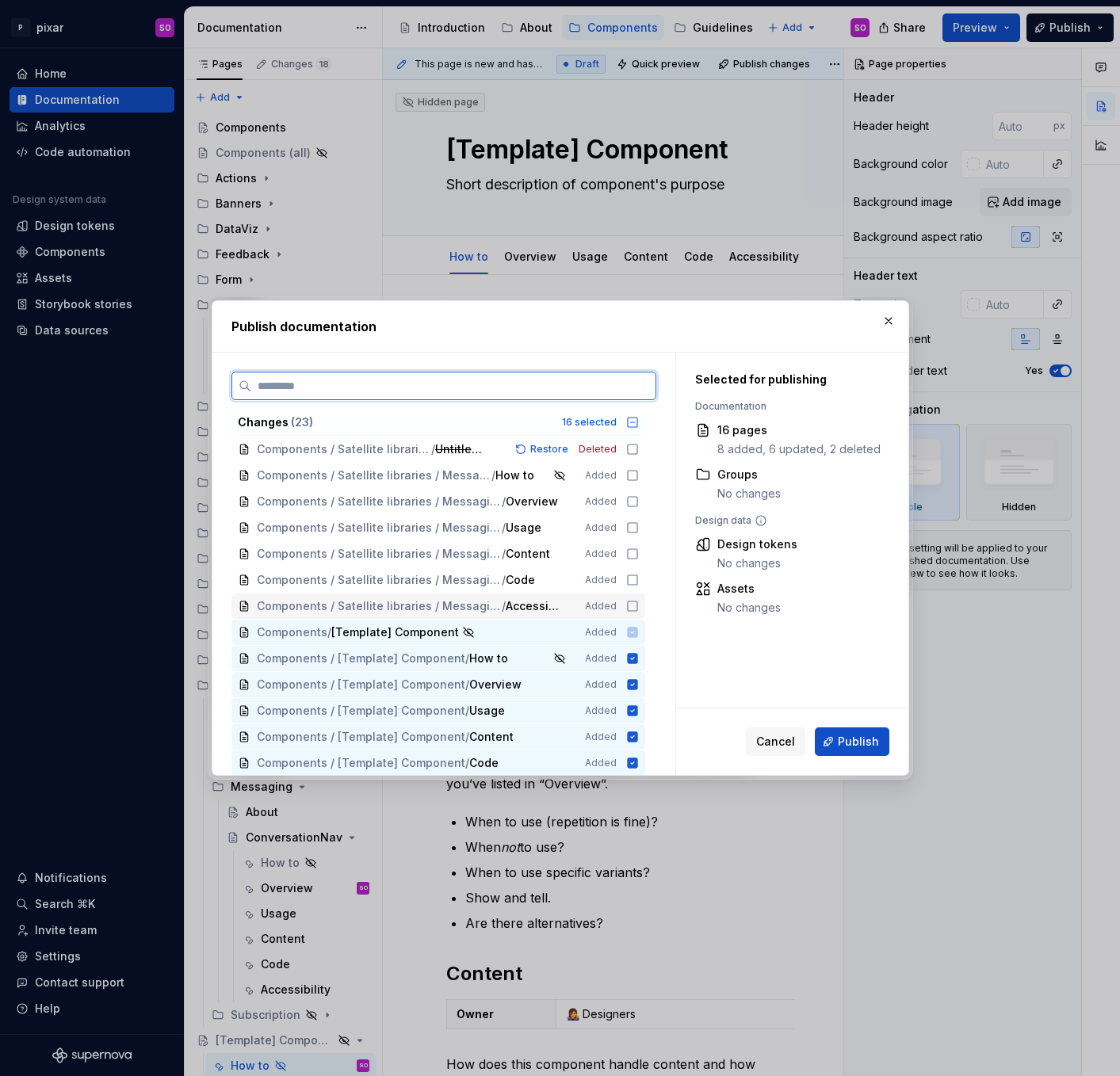
scroll to position [265, 0]
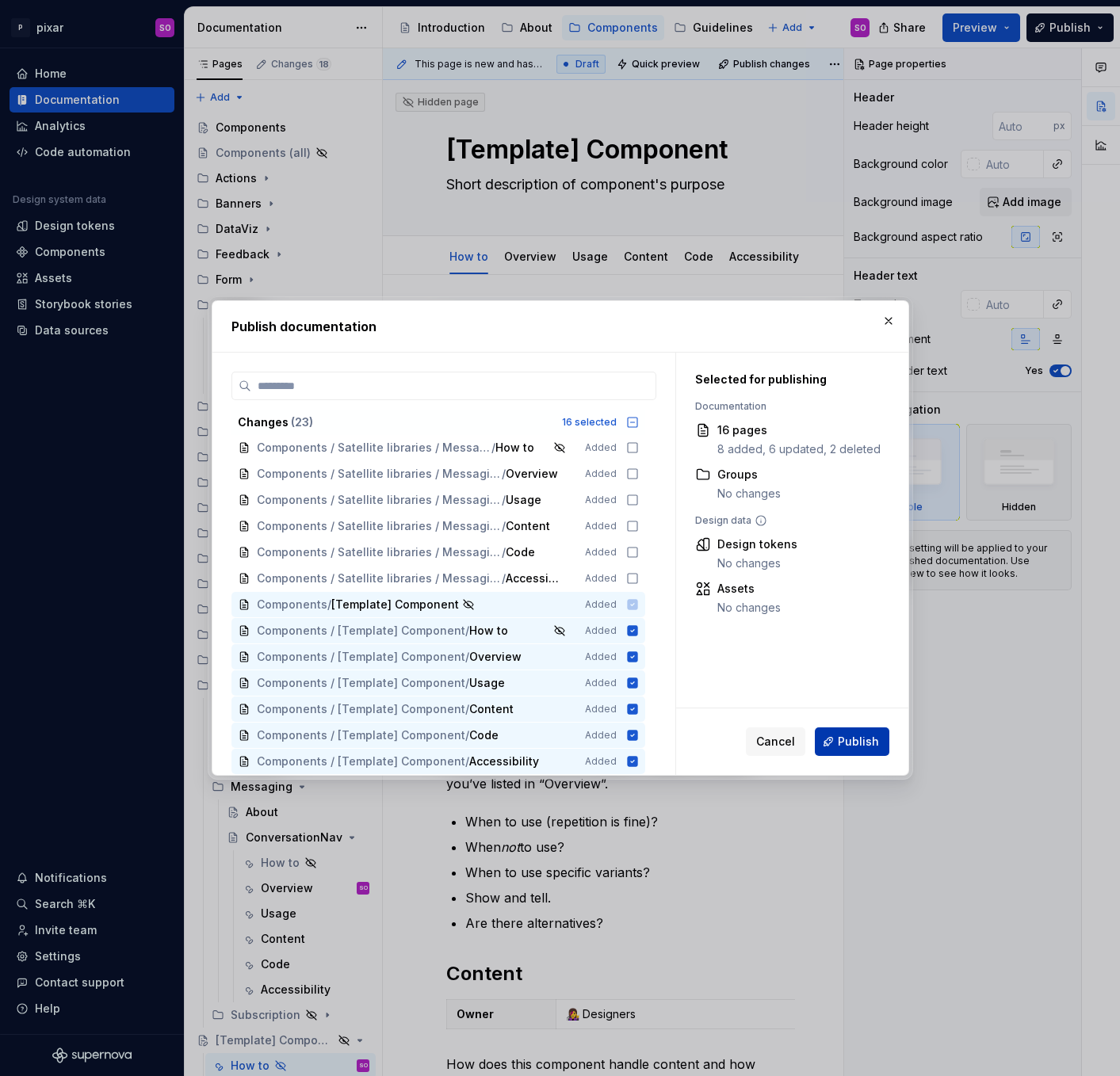
click at [862, 740] on span "Publish" at bounding box center [857, 742] width 41 height 16
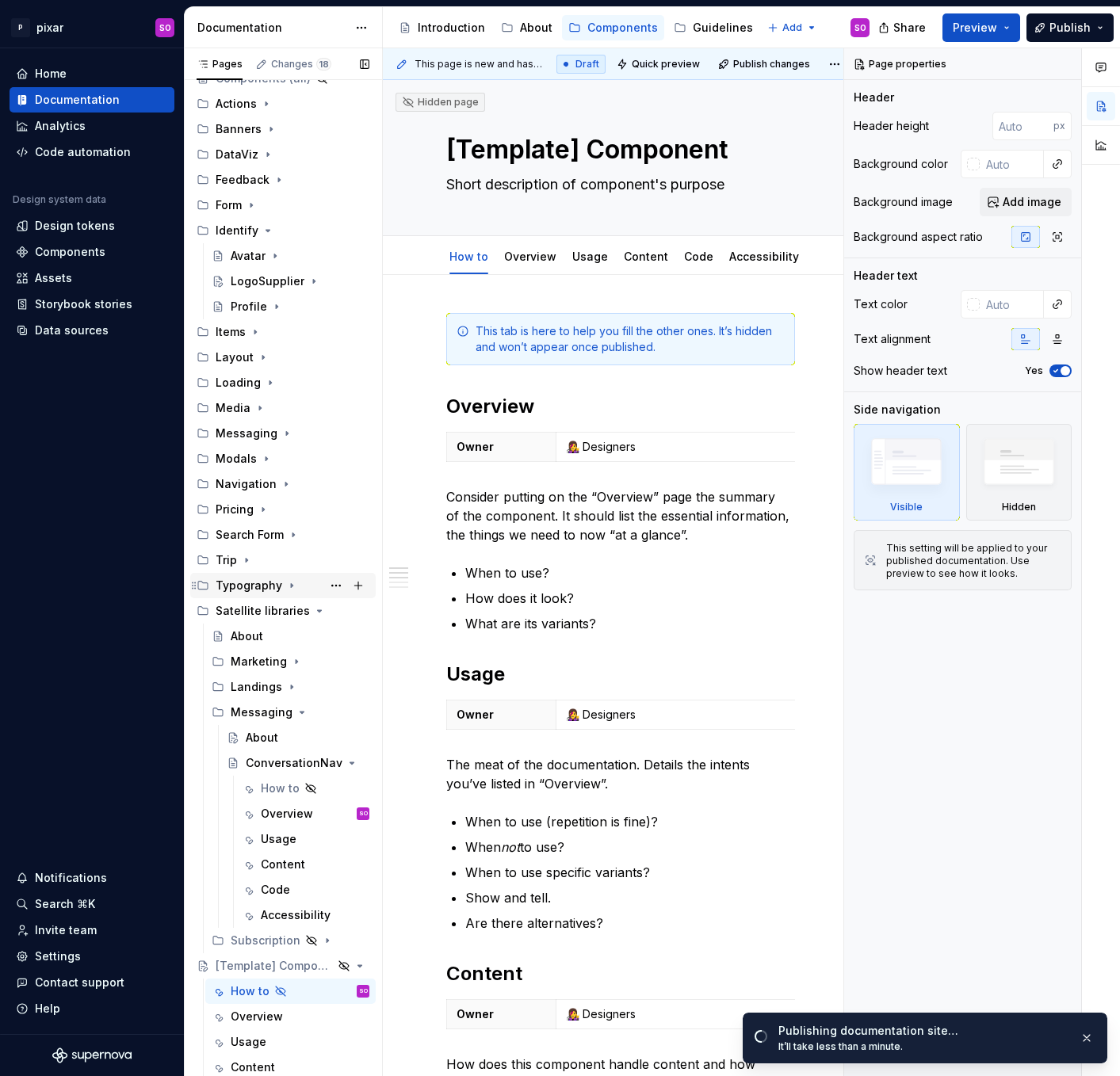
scroll to position [0, 0]
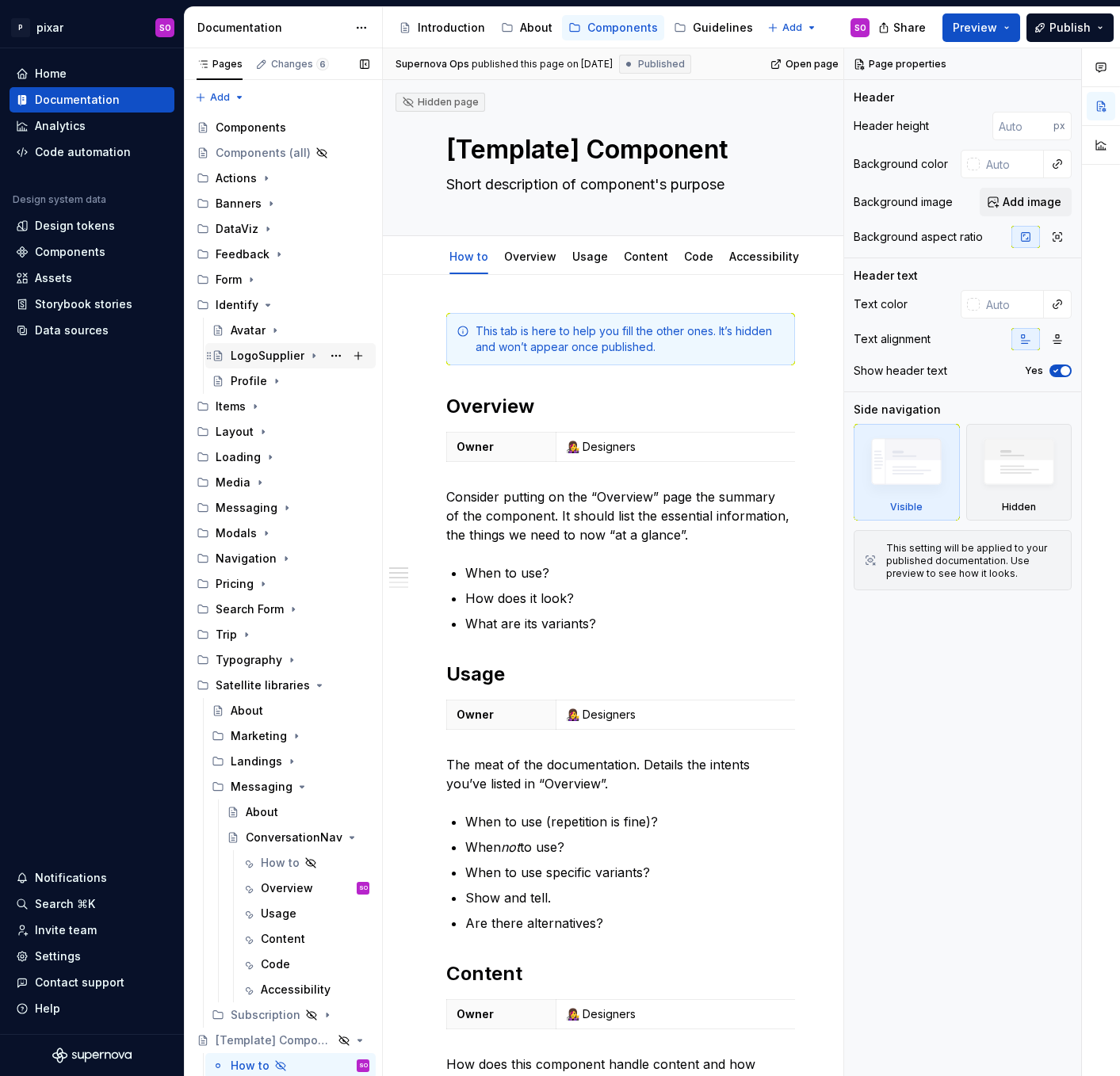
click at [281, 357] on div "LogoSupplier" at bounding box center [267, 356] width 74 height 16
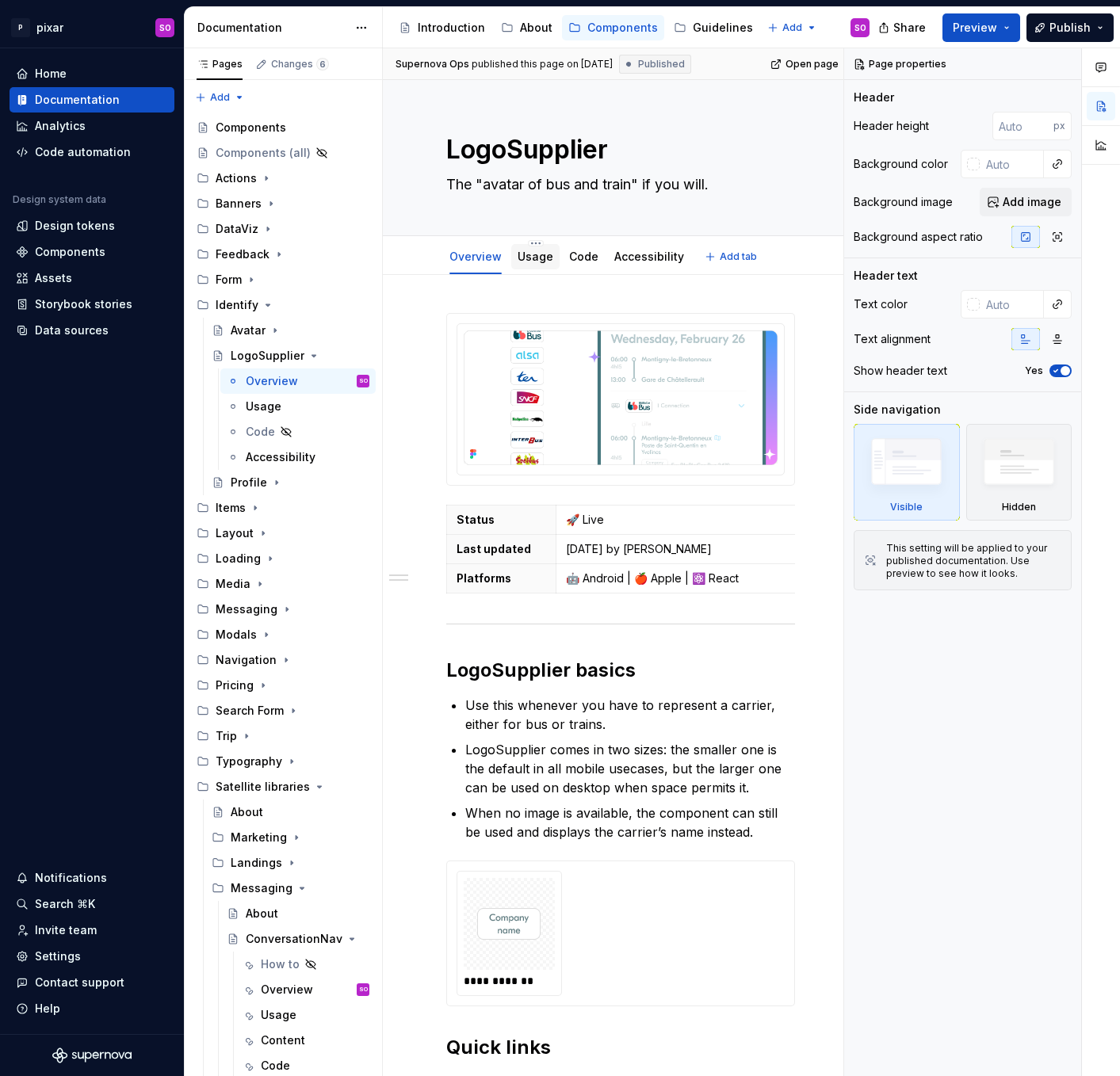
click at [530, 259] on link "Usage" at bounding box center [535, 256] width 35 height 14
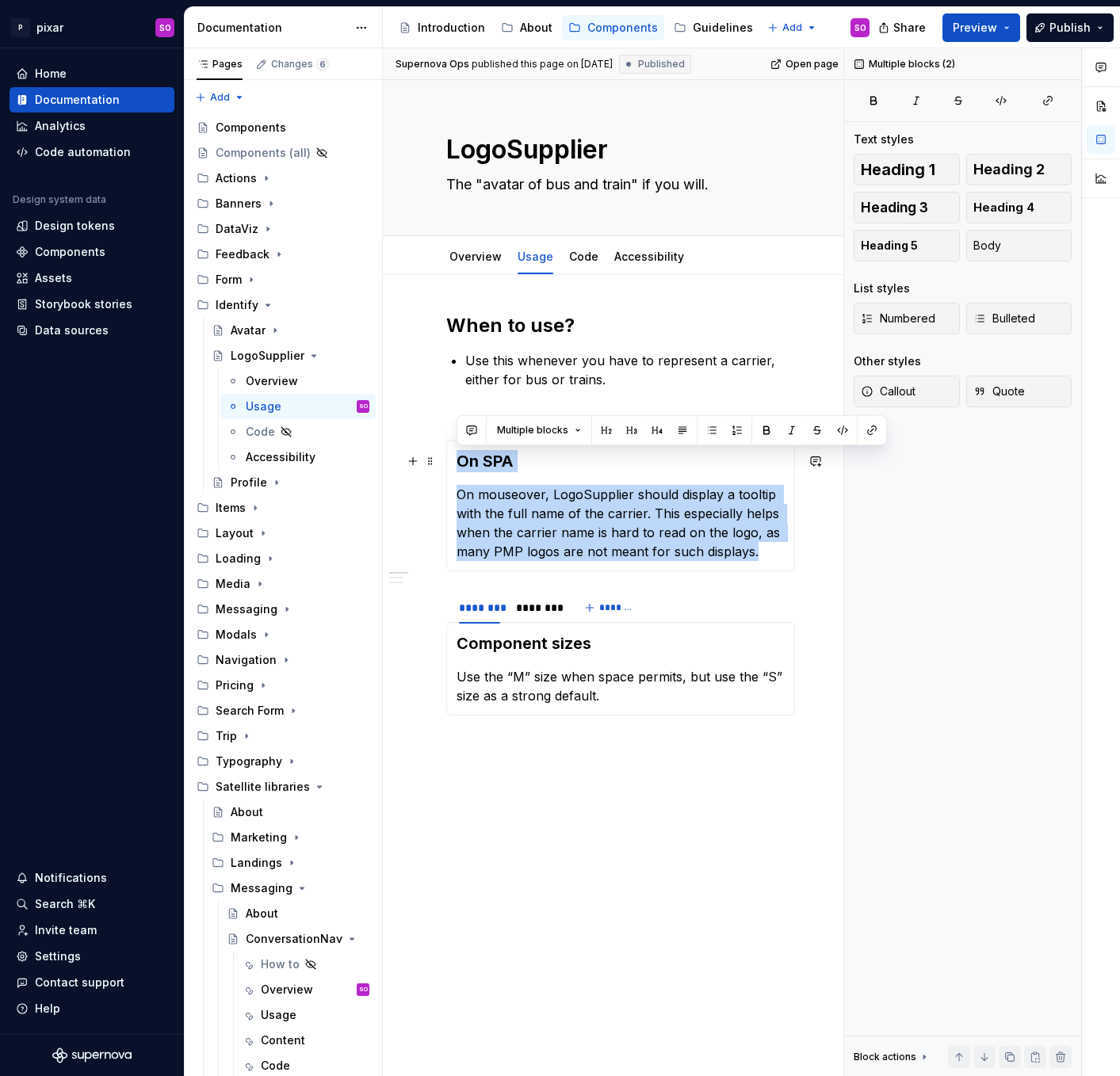
drag, startPoint x: 759, startPoint y: 553, endPoint x: 450, endPoint y: 464, distance: 321.6
click at [450, 464] on div "On SPA On mouseover, LogoSupplier should display a tooltip with the full name o…" at bounding box center [621, 506] width 348 height 132
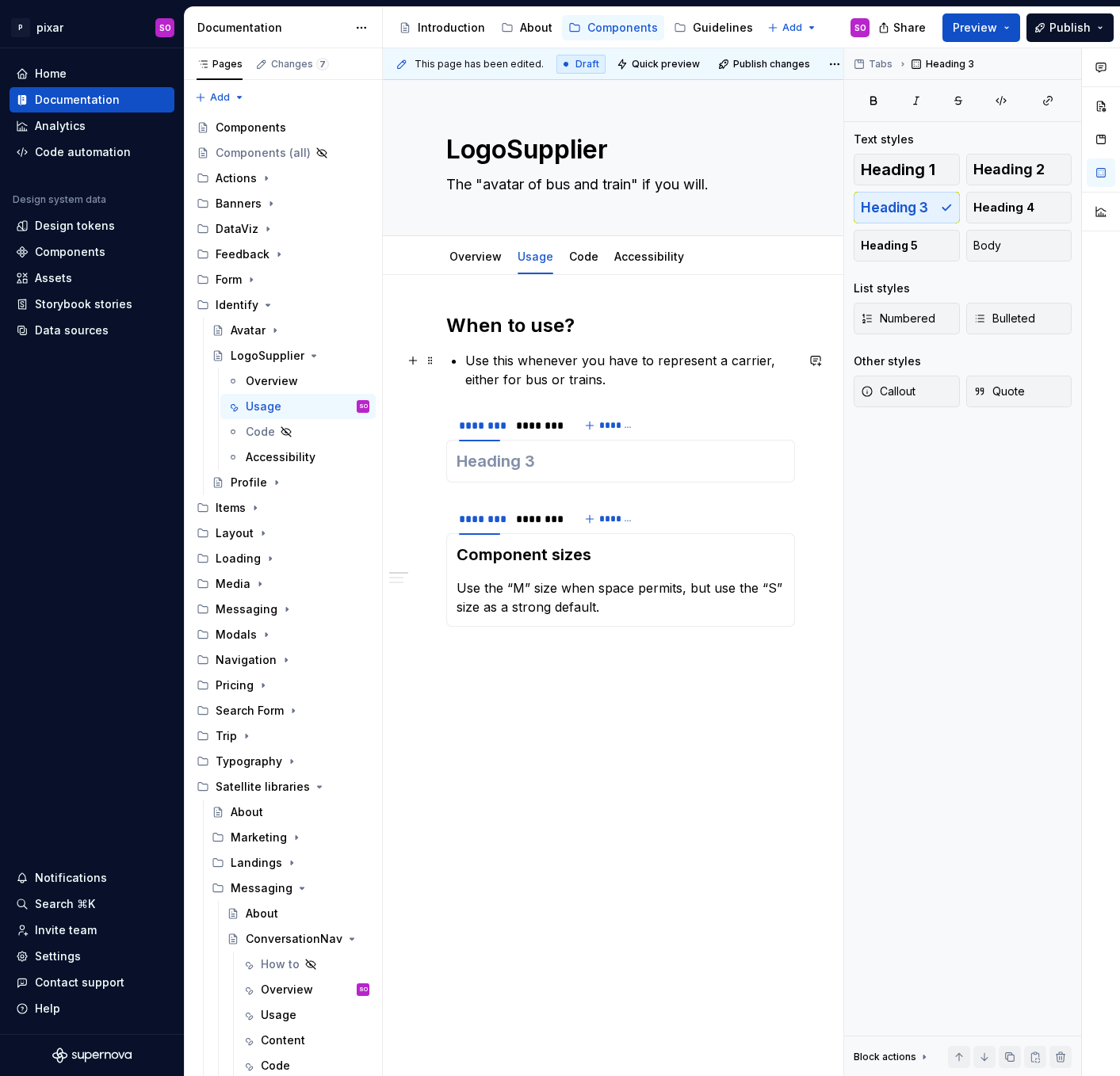
click at [655, 379] on p "Use this whenever you have to represent a carrier, either for bus or trains." at bounding box center [629, 369] width 330 height 38
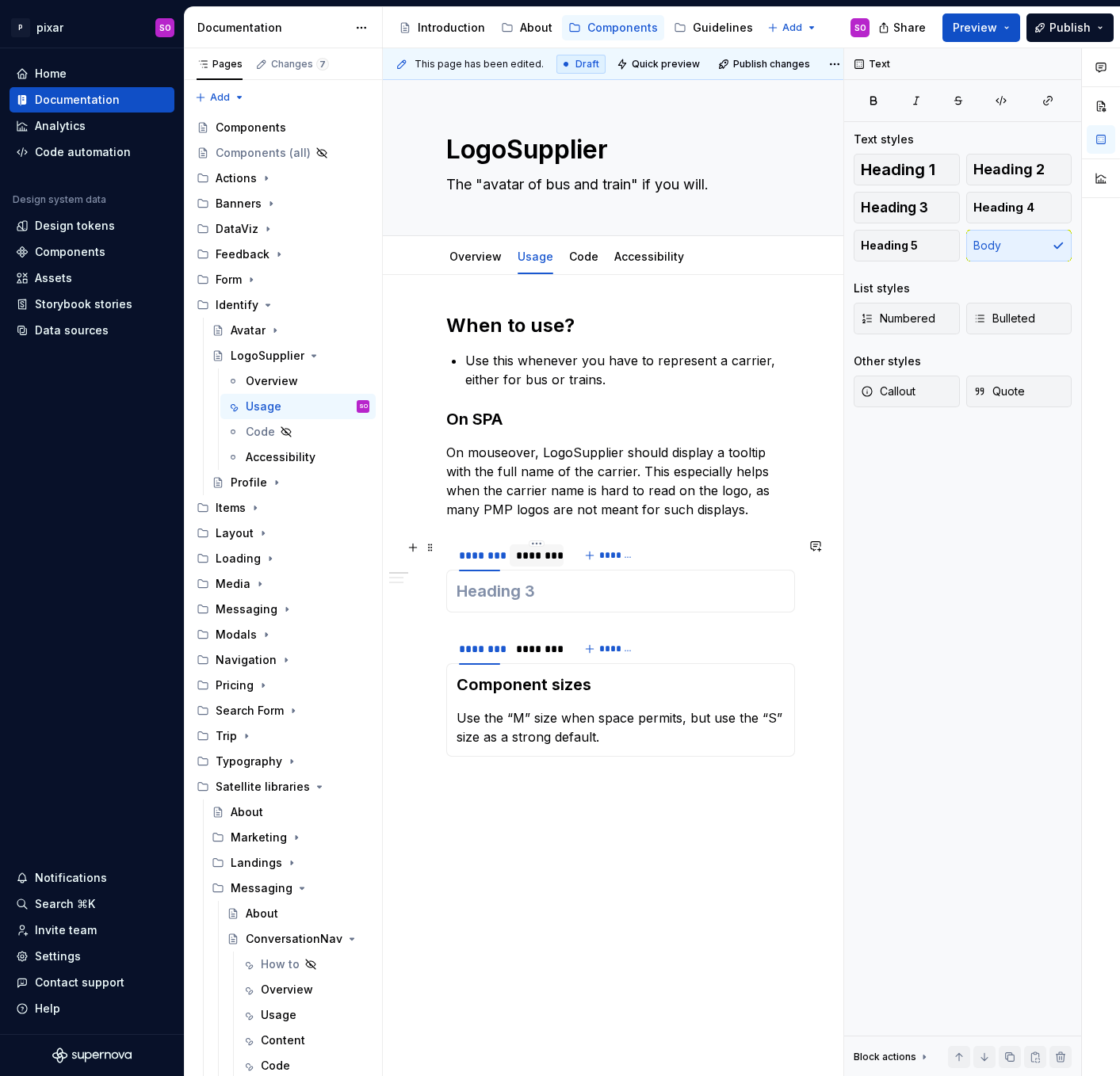
click at [532, 564] on div "********" at bounding box center [536, 556] width 54 height 22
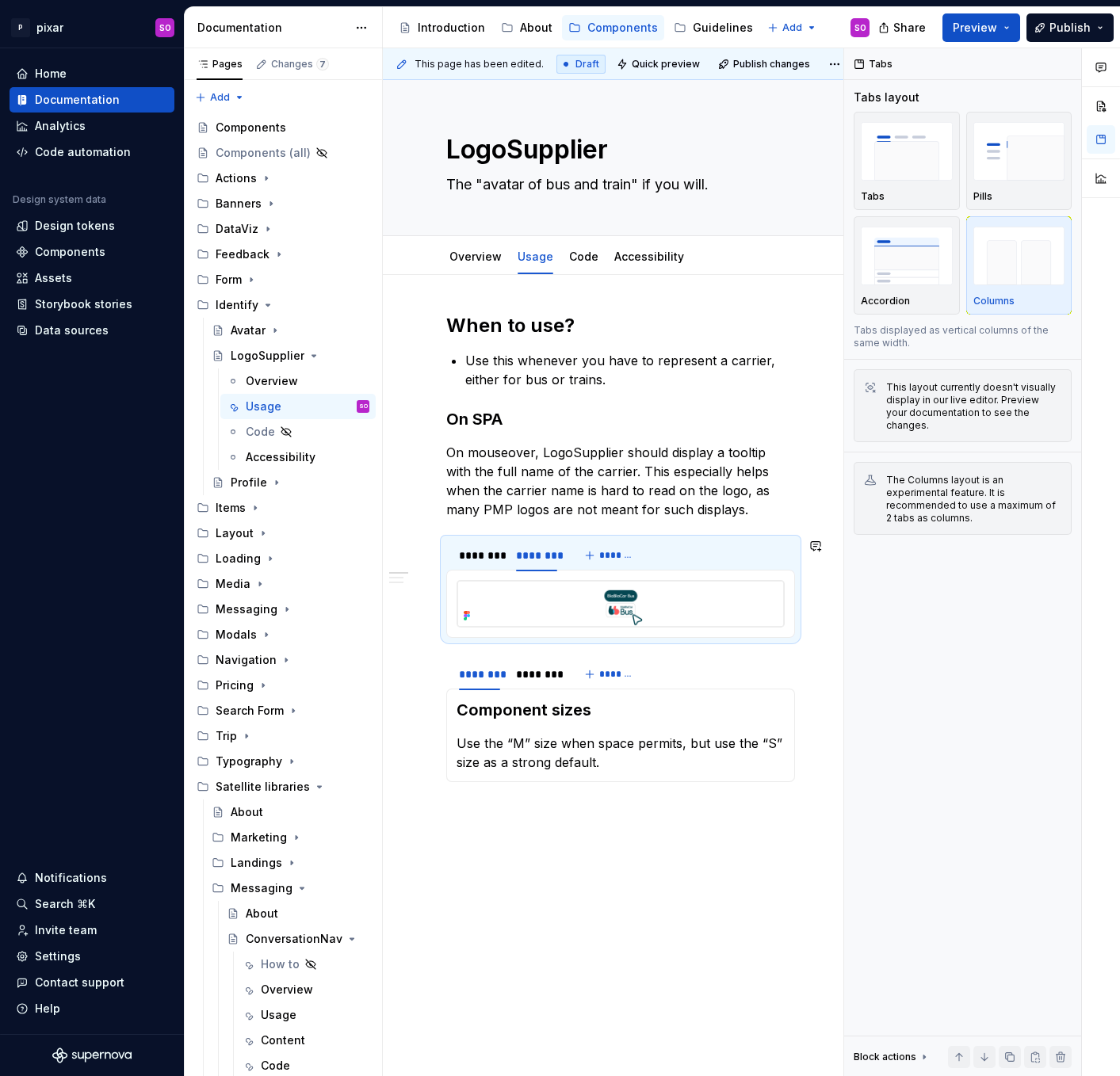
click at [518, 573] on div at bounding box center [621, 604] width 348 height 68
click at [514, 586] on img at bounding box center [620, 603] width 327 height 46
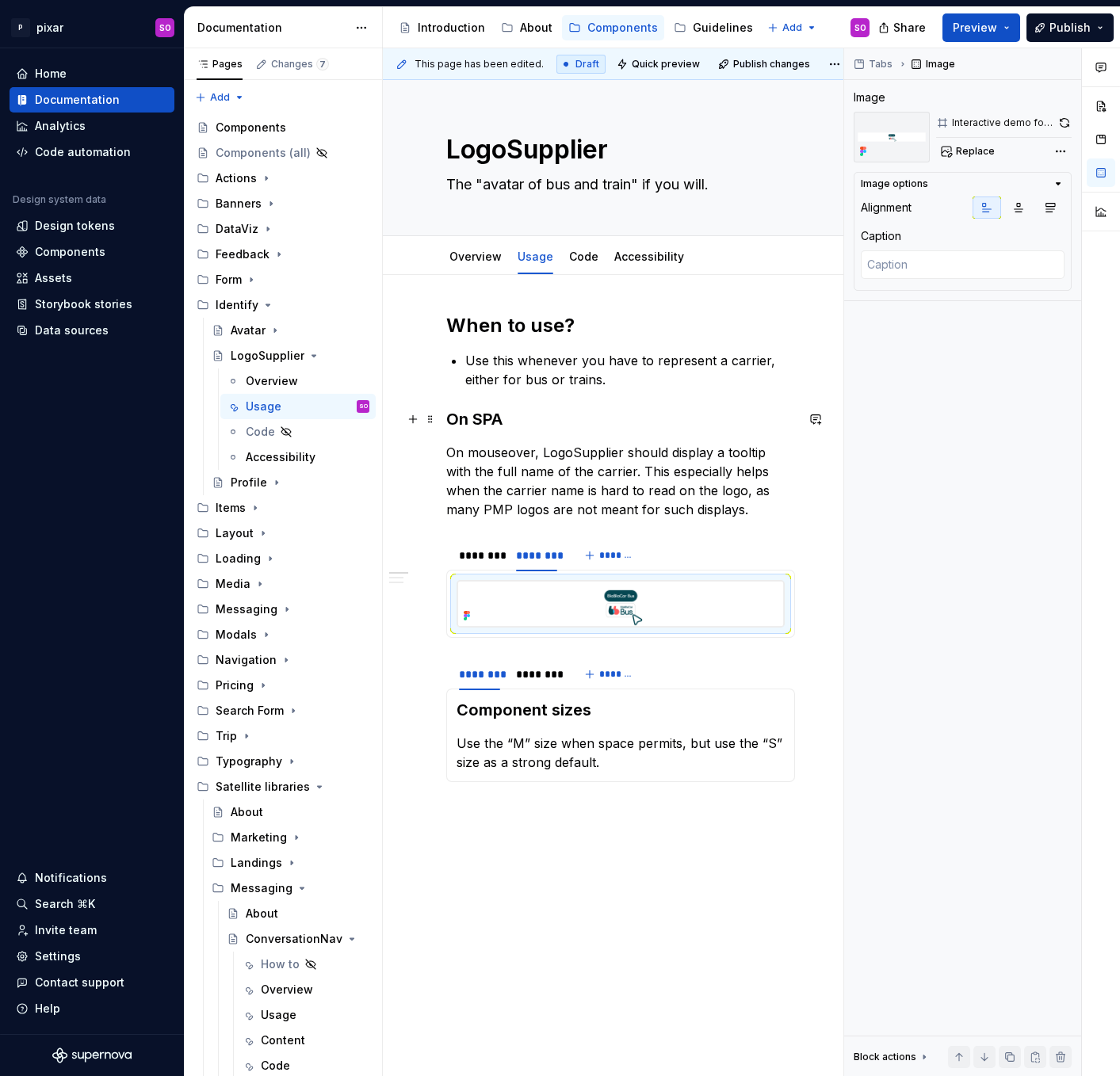
click at [580, 424] on h3 "On SPA" at bounding box center [621, 419] width 348 height 22
click at [491, 606] on img at bounding box center [620, 603] width 327 height 46
drag, startPoint x: 460, startPoint y: 579, endPoint x: 544, endPoint y: 430, distance: 171.0
click at [544, 430] on div "**********" at bounding box center [621, 567] width 348 height 507
click at [752, 627] on div at bounding box center [620, 603] width 328 height 47
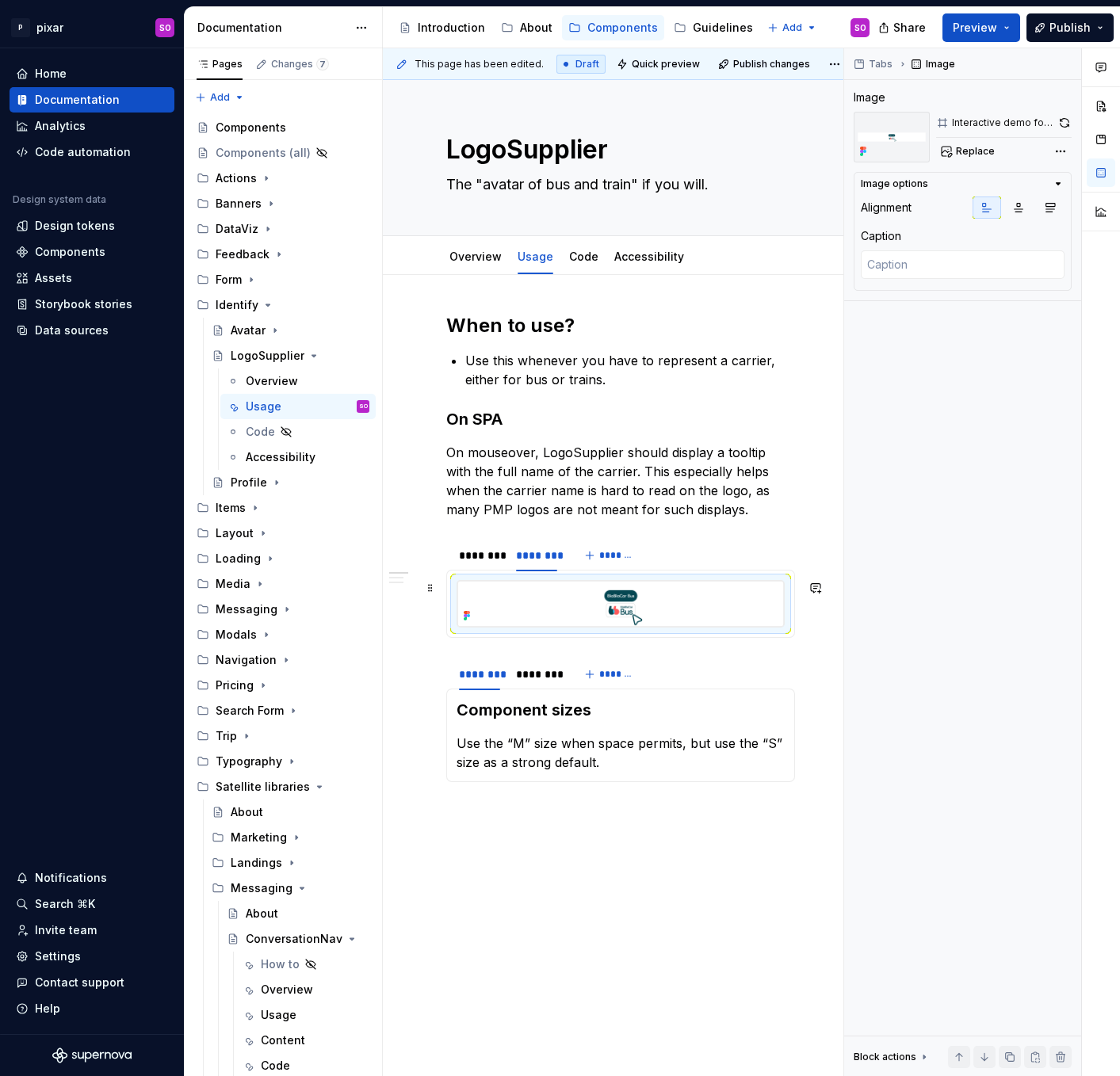
click at [752, 627] on div at bounding box center [620, 603] width 328 height 47
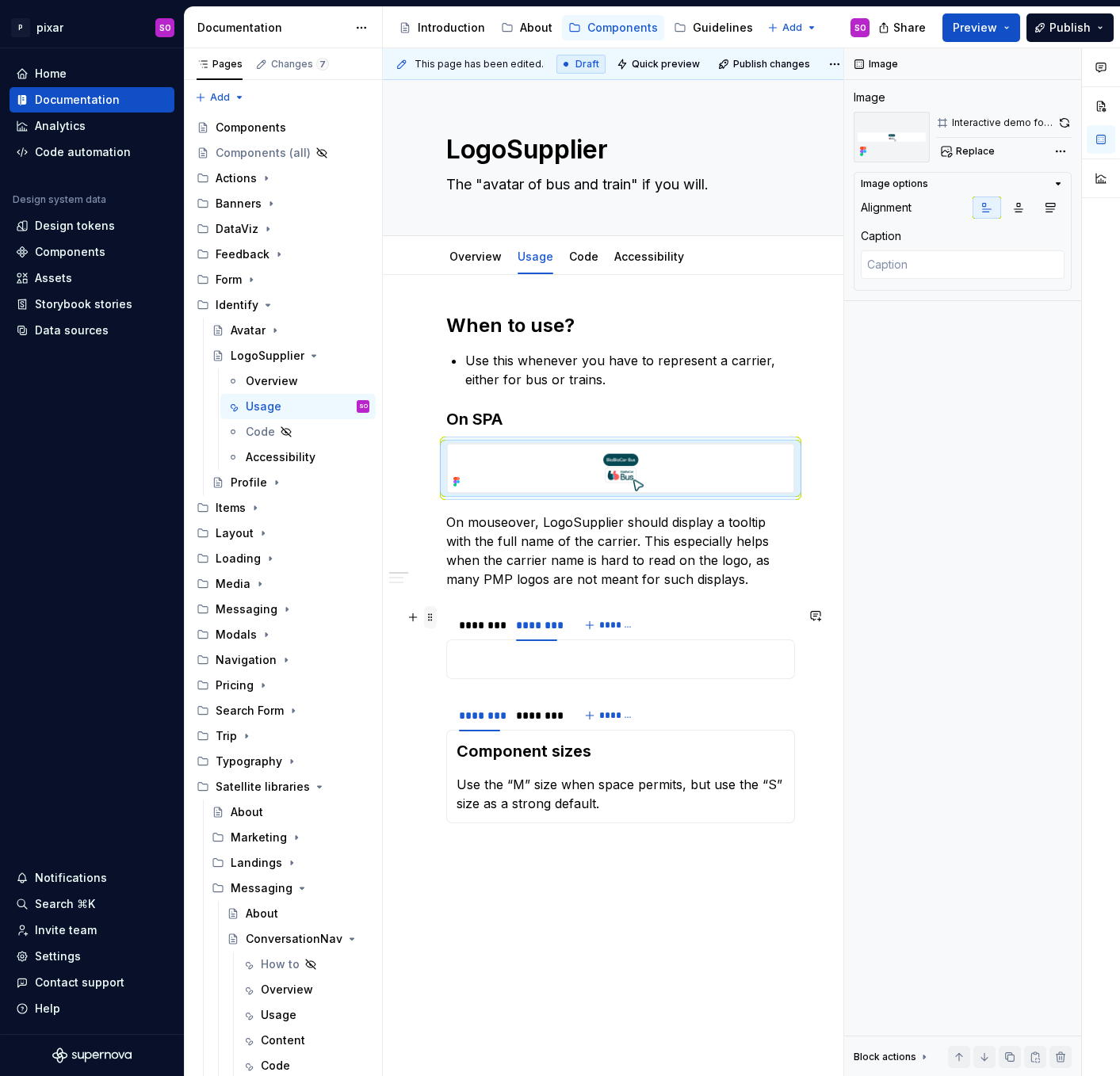
click at [429, 617] on span at bounding box center [430, 617] width 13 height 22
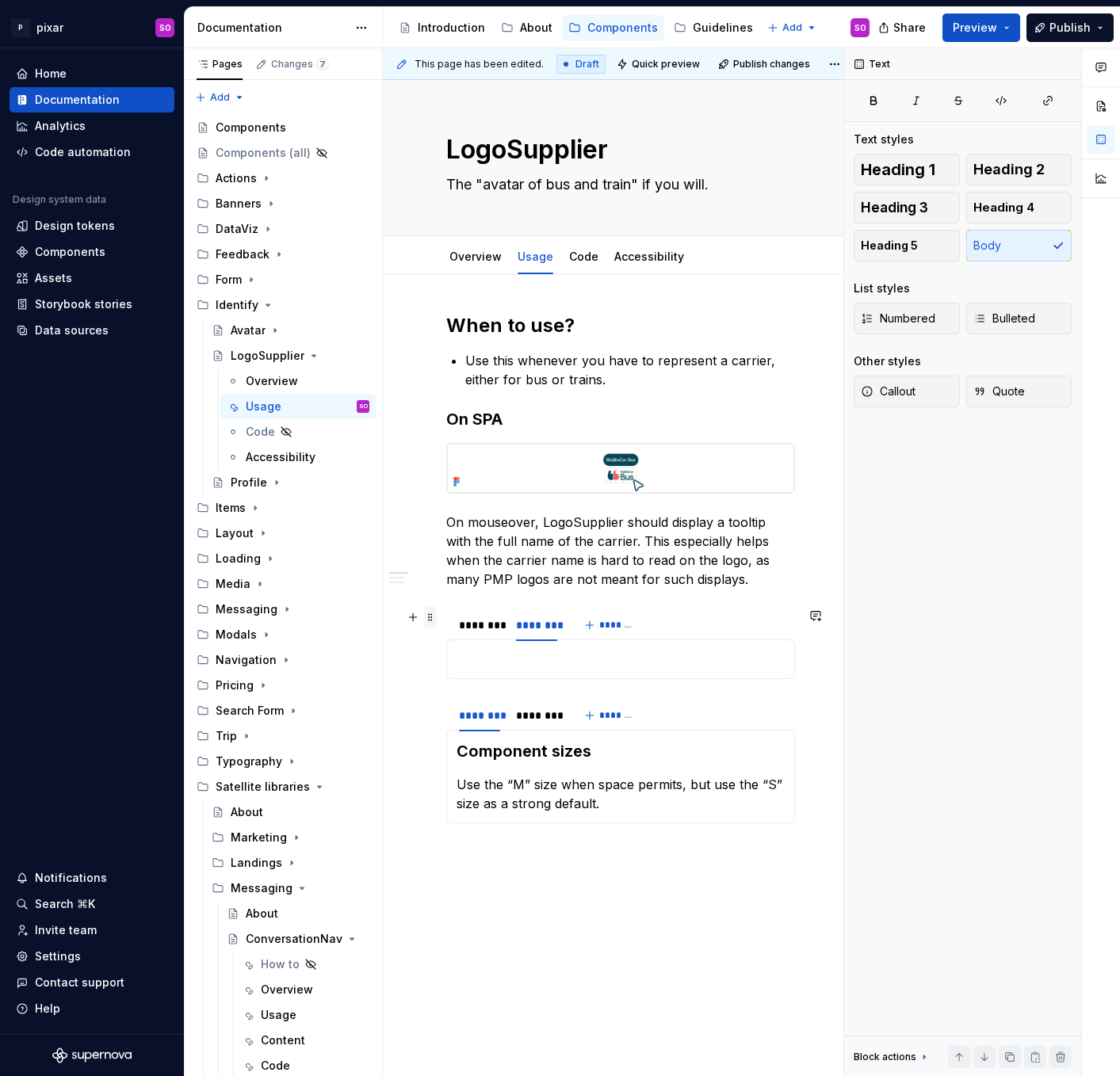
click at [434, 615] on span at bounding box center [430, 617] width 13 height 22
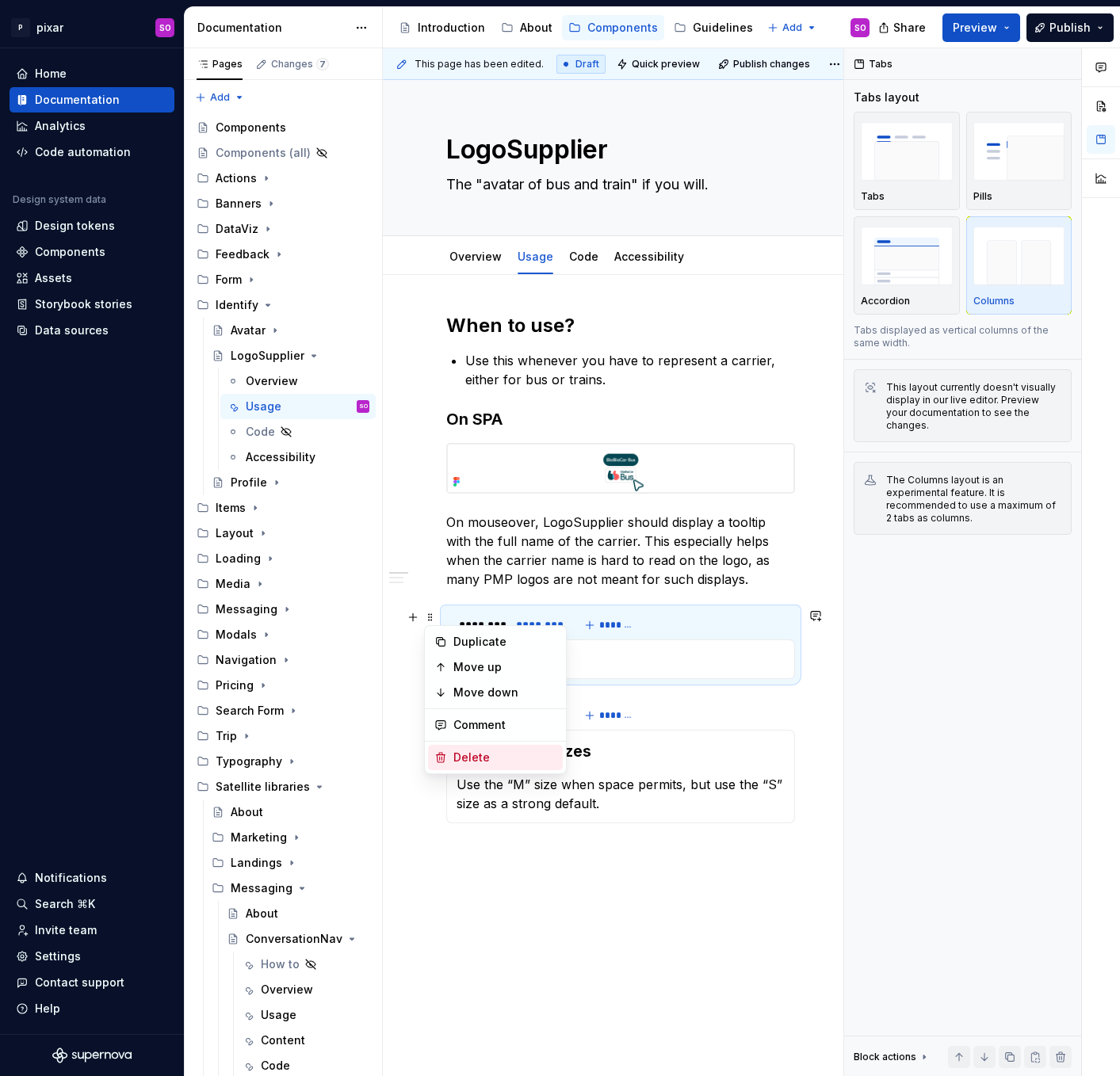
click at [483, 751] on div "Delete" at bounding box center [505, 758] width 103 height 16
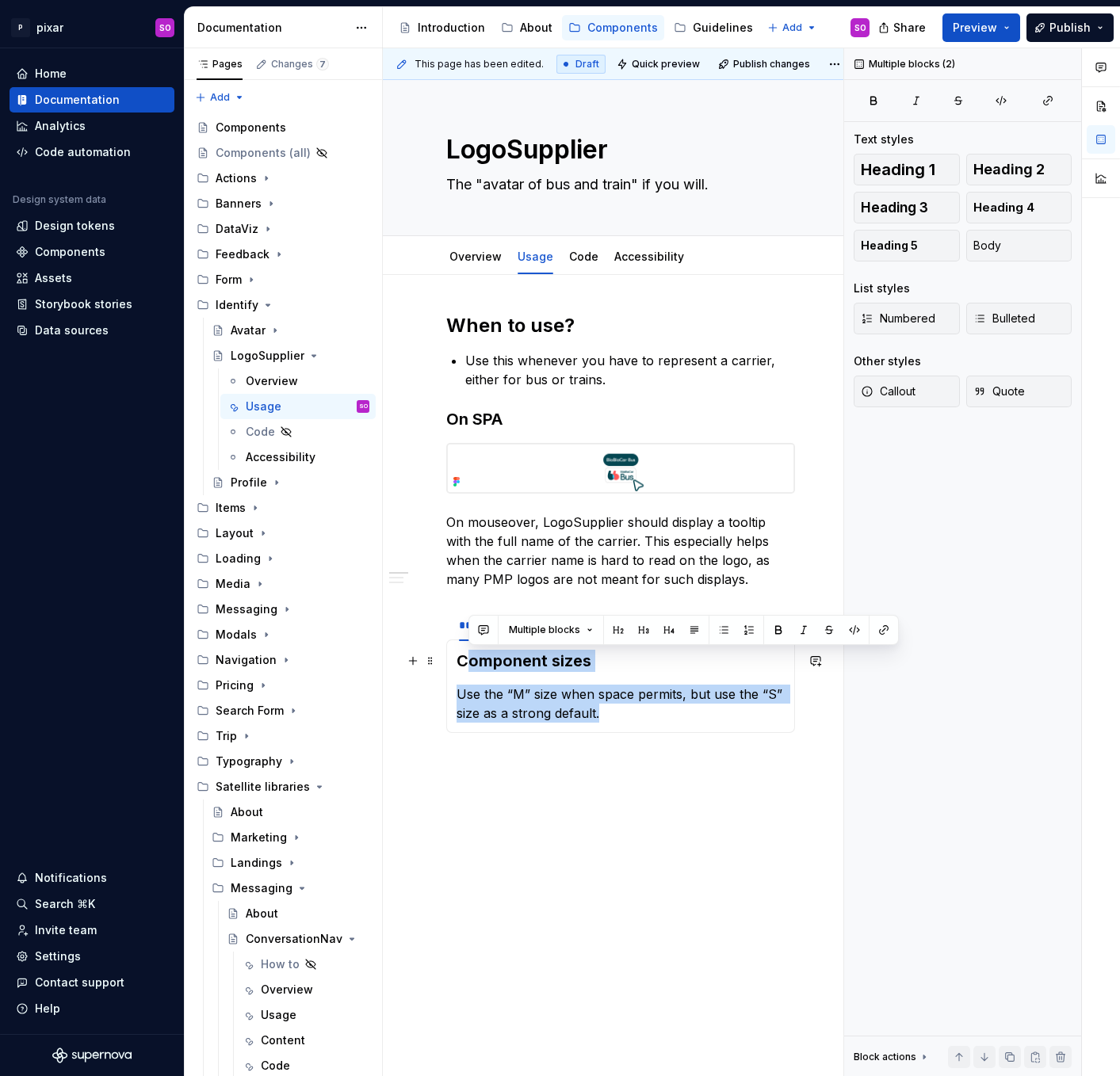
drag, startPoint x: 625, startPoint y: 712, endPoint x: 472, endPoint y: 665, distance: 160.1
click at [472, 665] on section-item-column "Component sizes Use the “M” size when space permits, but use the “S” size as a …" at bounding box center [620, 686] width 328 height 73
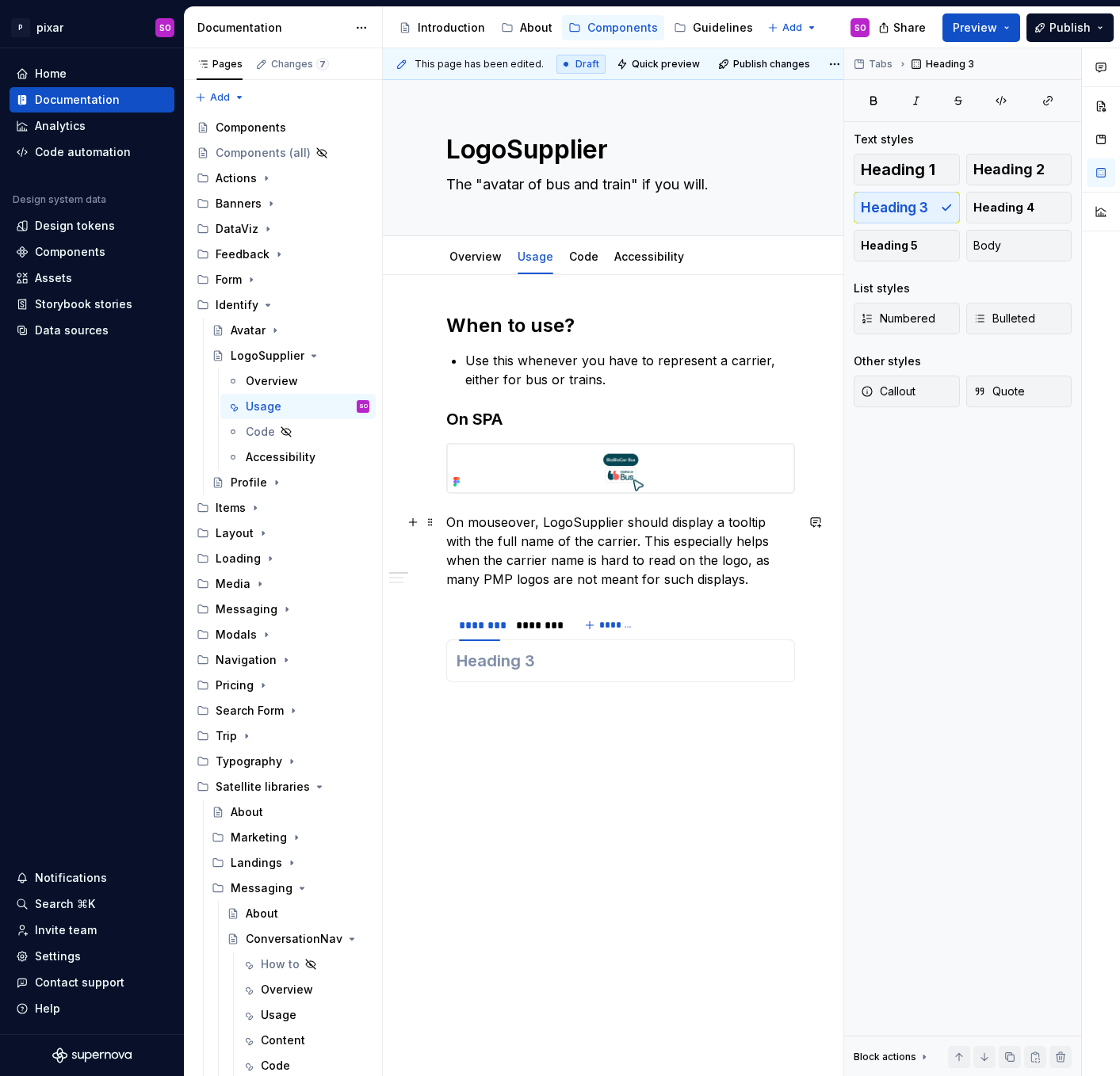
click at [729, 577] on p "On mouseover, LogoSupplier should display a tooltip with the full name of the c…" at bounding box center [621, 551] width 348 height 76
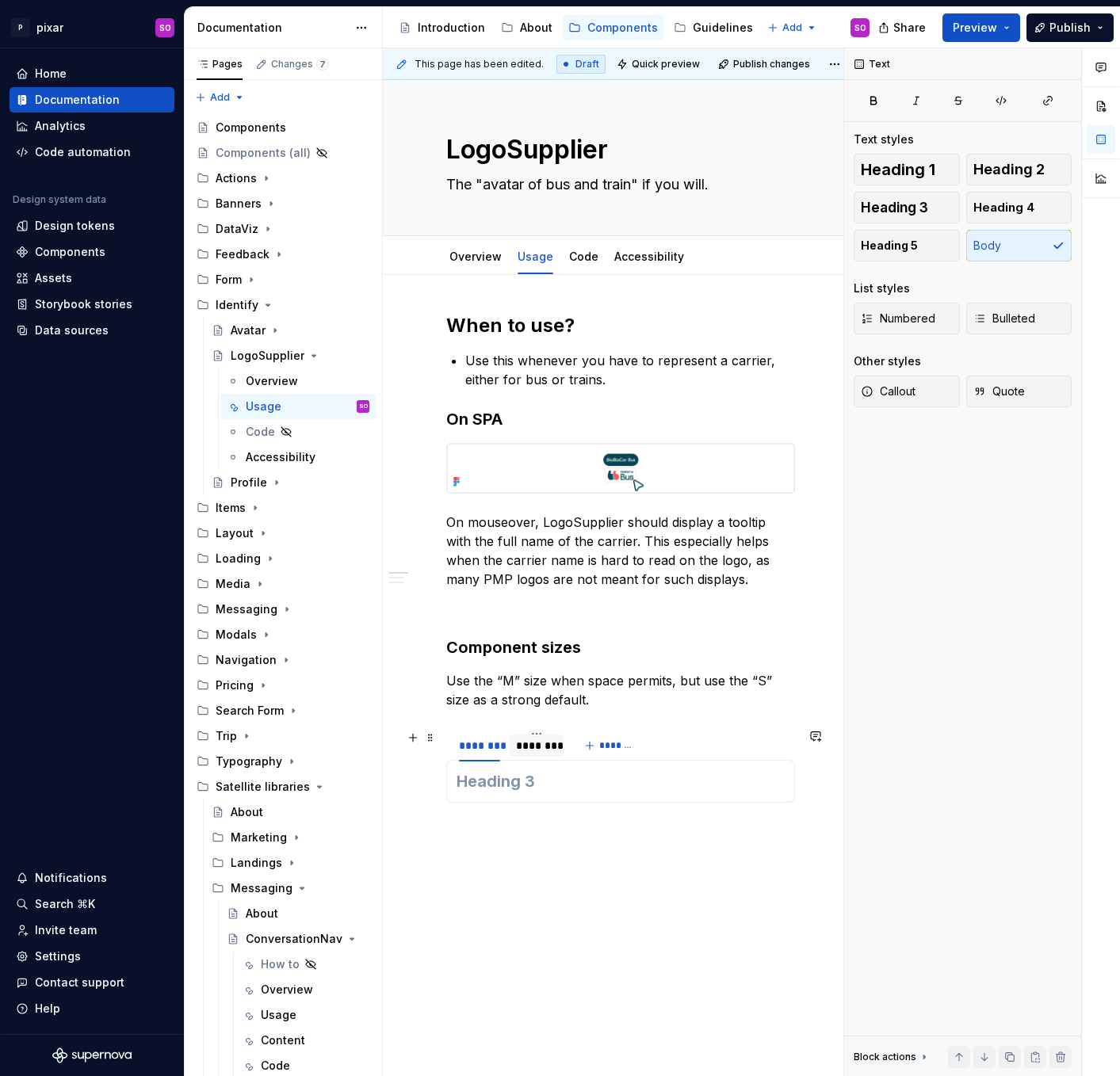
click at [539, 748] on div "********" at bounding box center [536, 746] width 41 height 16
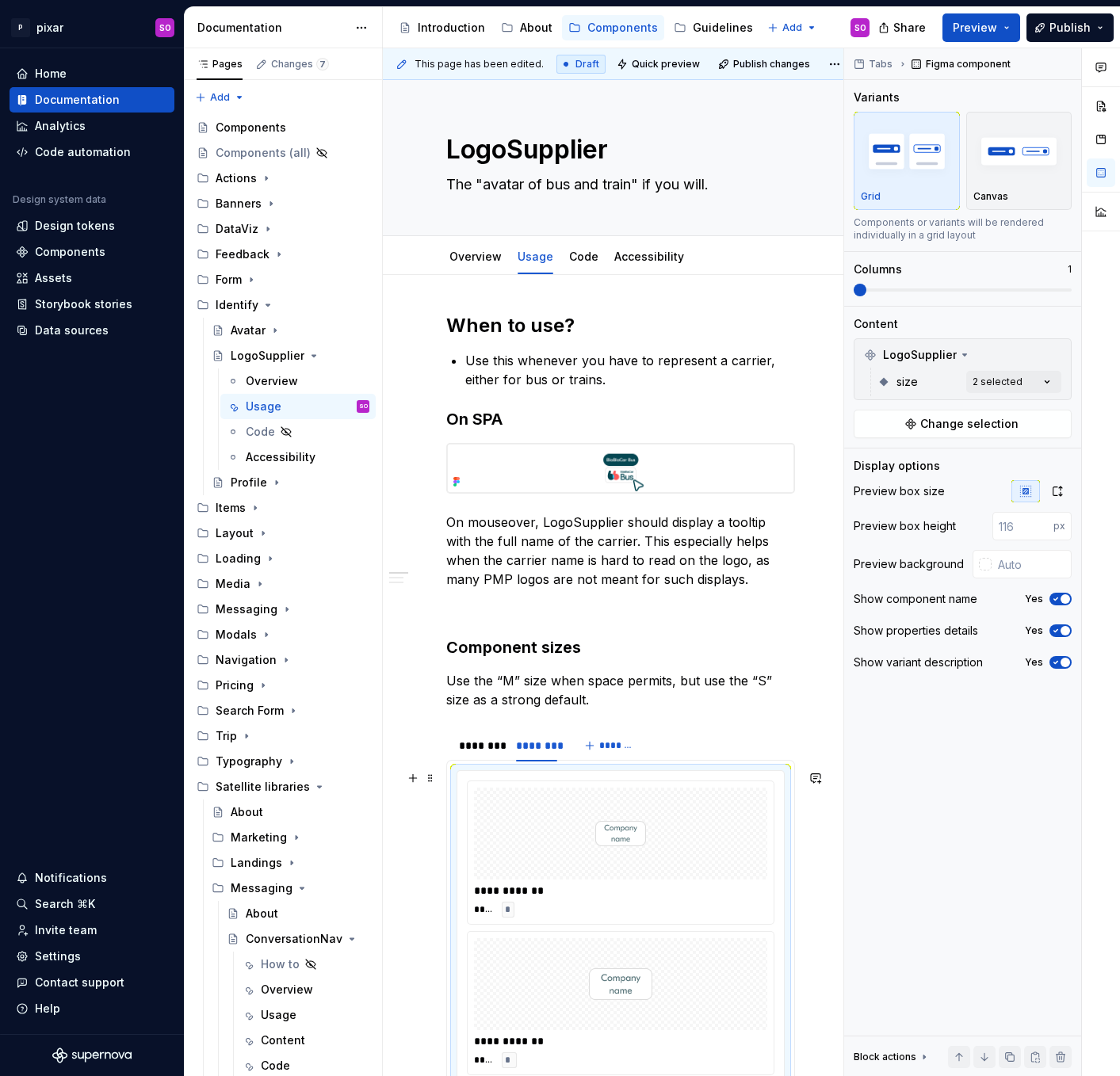
click at [466, 781] on div "**********" at bounding box center [620, 927] width 307 height 295
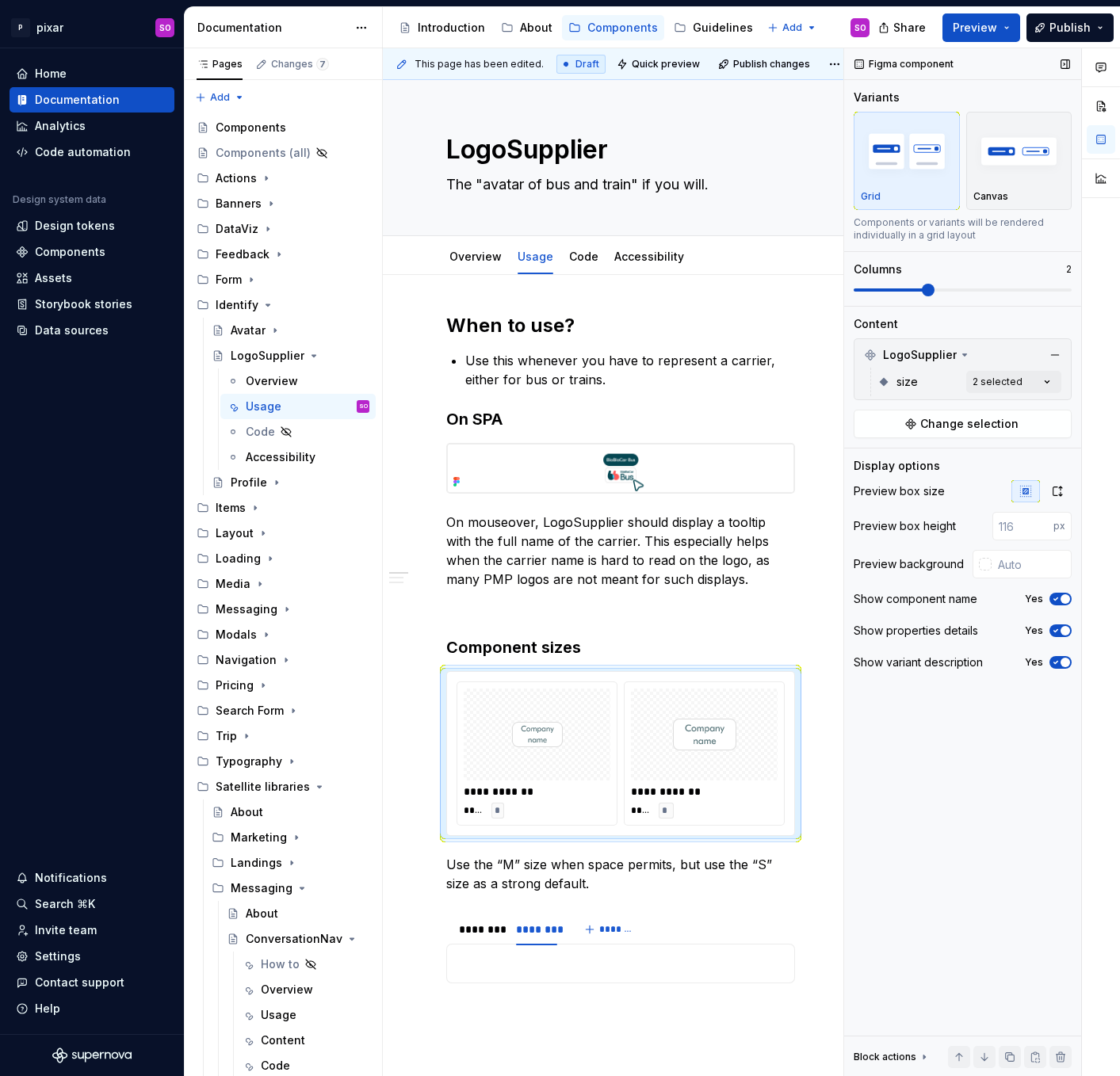
click at [908, 293] on span at bounding box center [962, 290] width 218 height 13
click at [625, 938] on button "*******" at bounding box center [610, 930] width 63 height 22
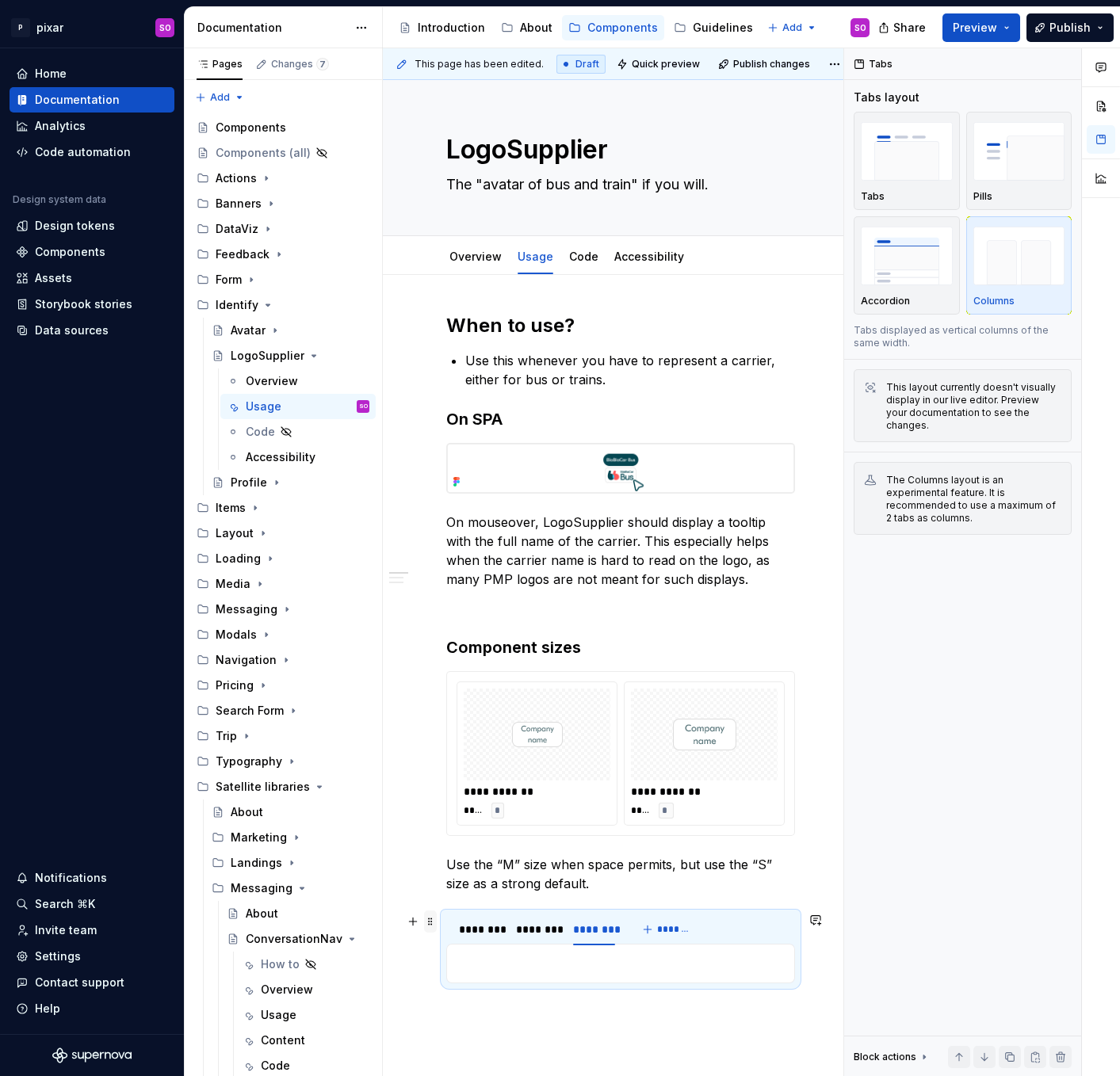
click at [432, 920] on span at bounding box center [430, 922] width 13 height 22
click at [459, 898] on div "Delete" at bounding box center [505, 891] width 103 height 16
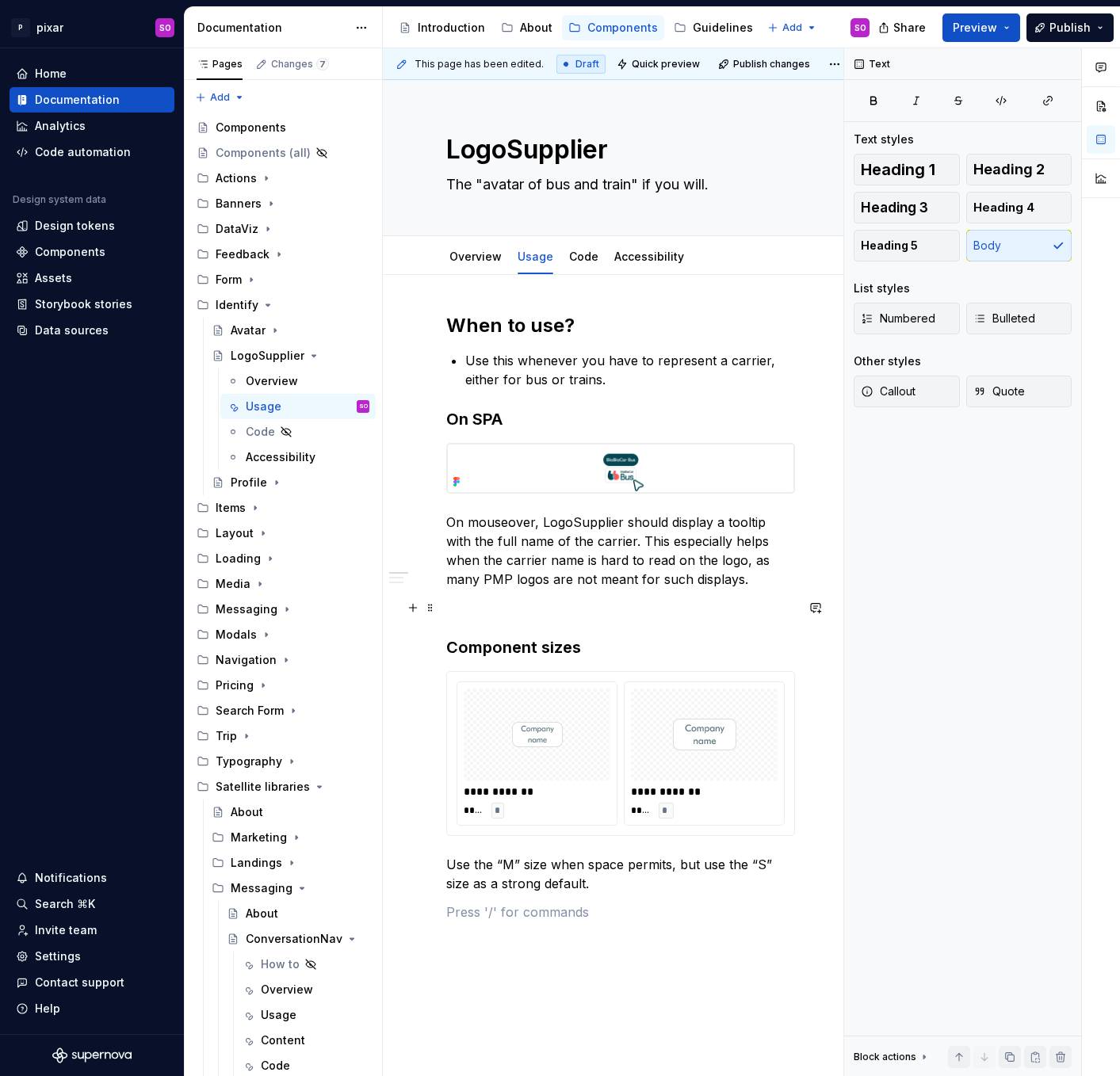
click at [544, 605] on p at bounding box center [621, 608] width 348 height 19
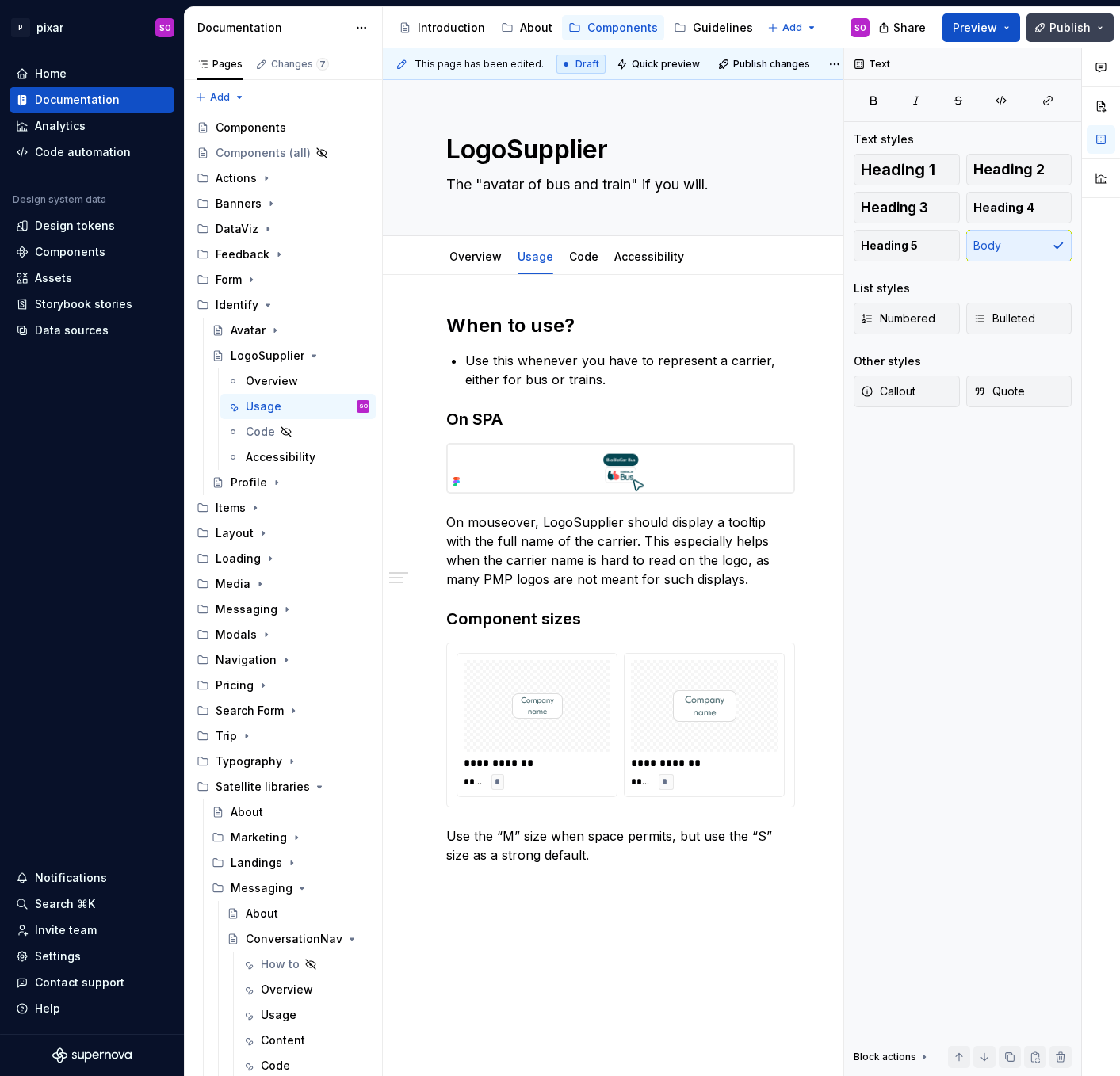
click at [1075, 29] on span "Publish" at bounding box center [1069, 28] width 41 height 16
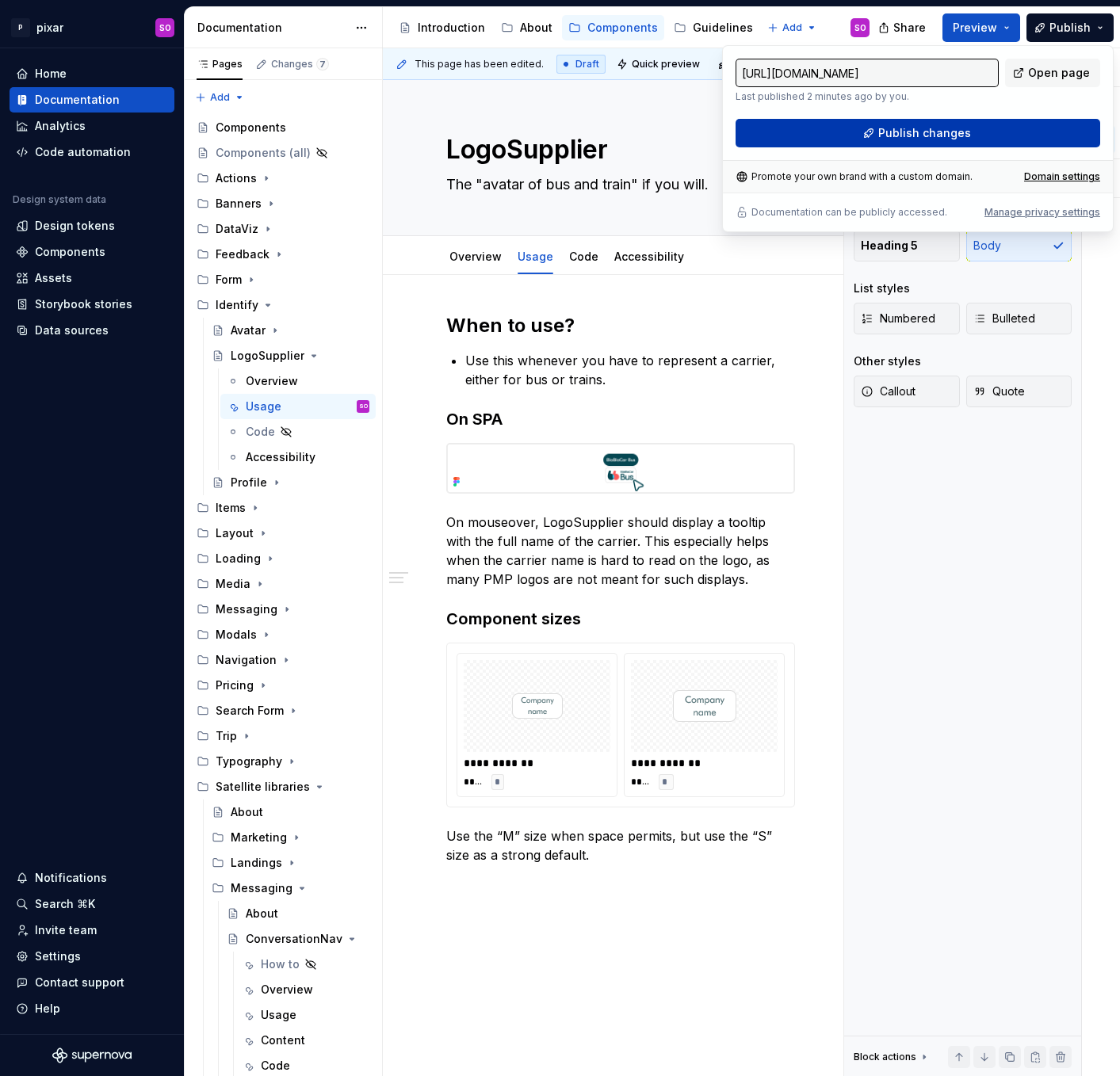
click at [964, 139] on span "Publish changes" at bounding box center [924, 133] width 92 height 16
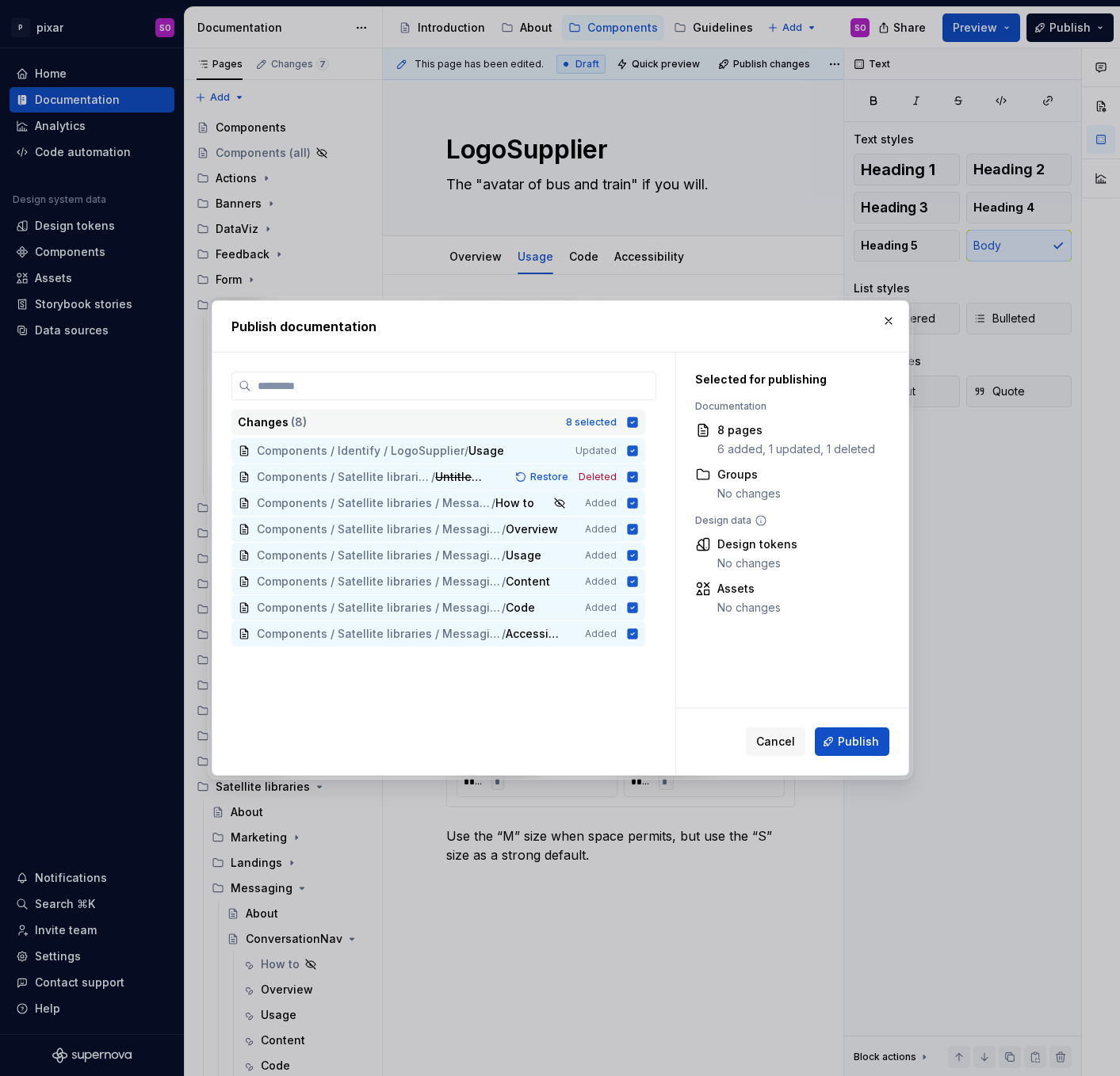
click at [637, 425] on icon at bounding box center [632, 422] width 10 height 10
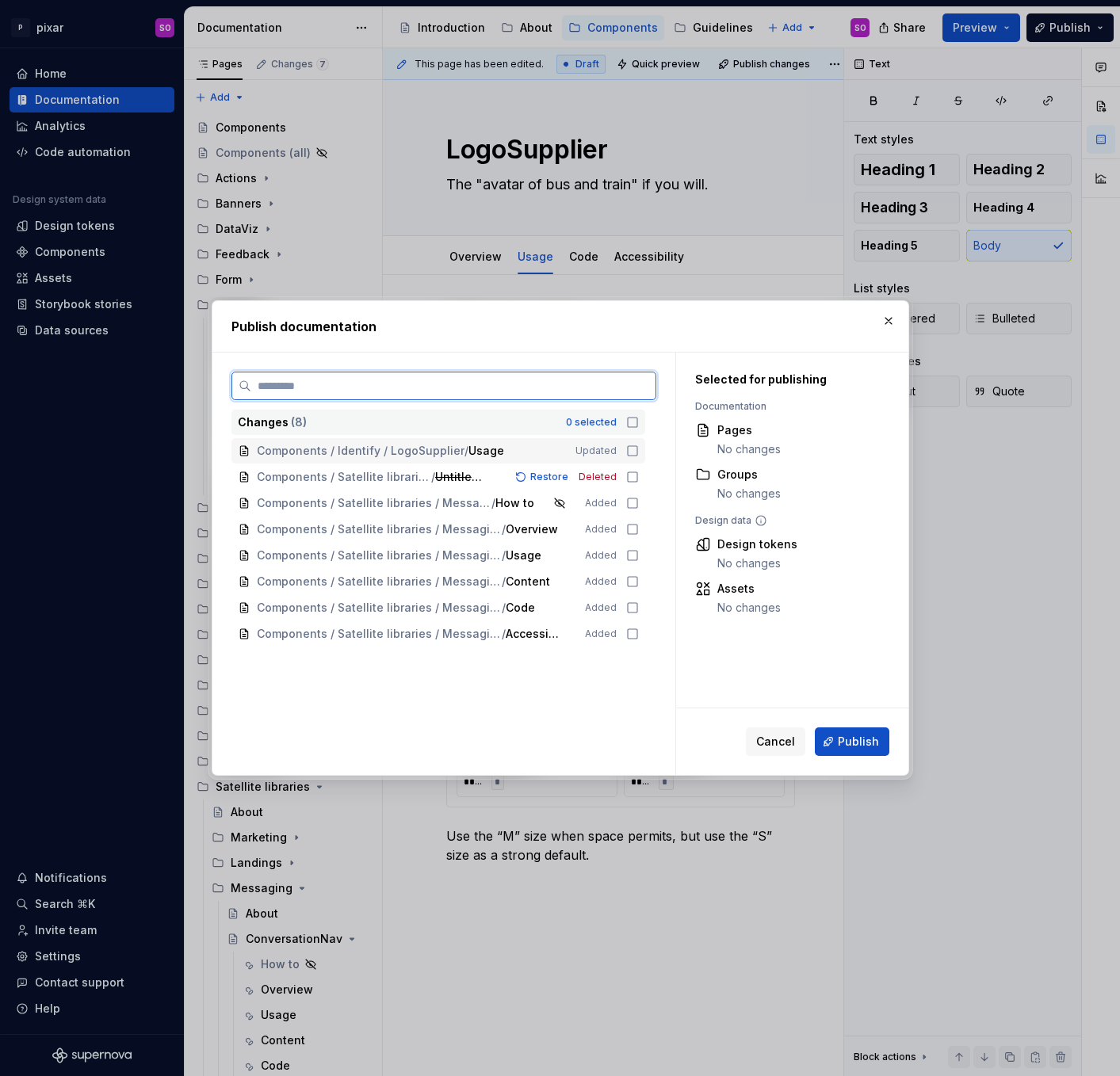
click at [635, 450] on icon at bounding box center [633, 451] width 10 height 10
click at [875, 747] on span "Publish" at bounding box center [857, 742] width 41 height 16
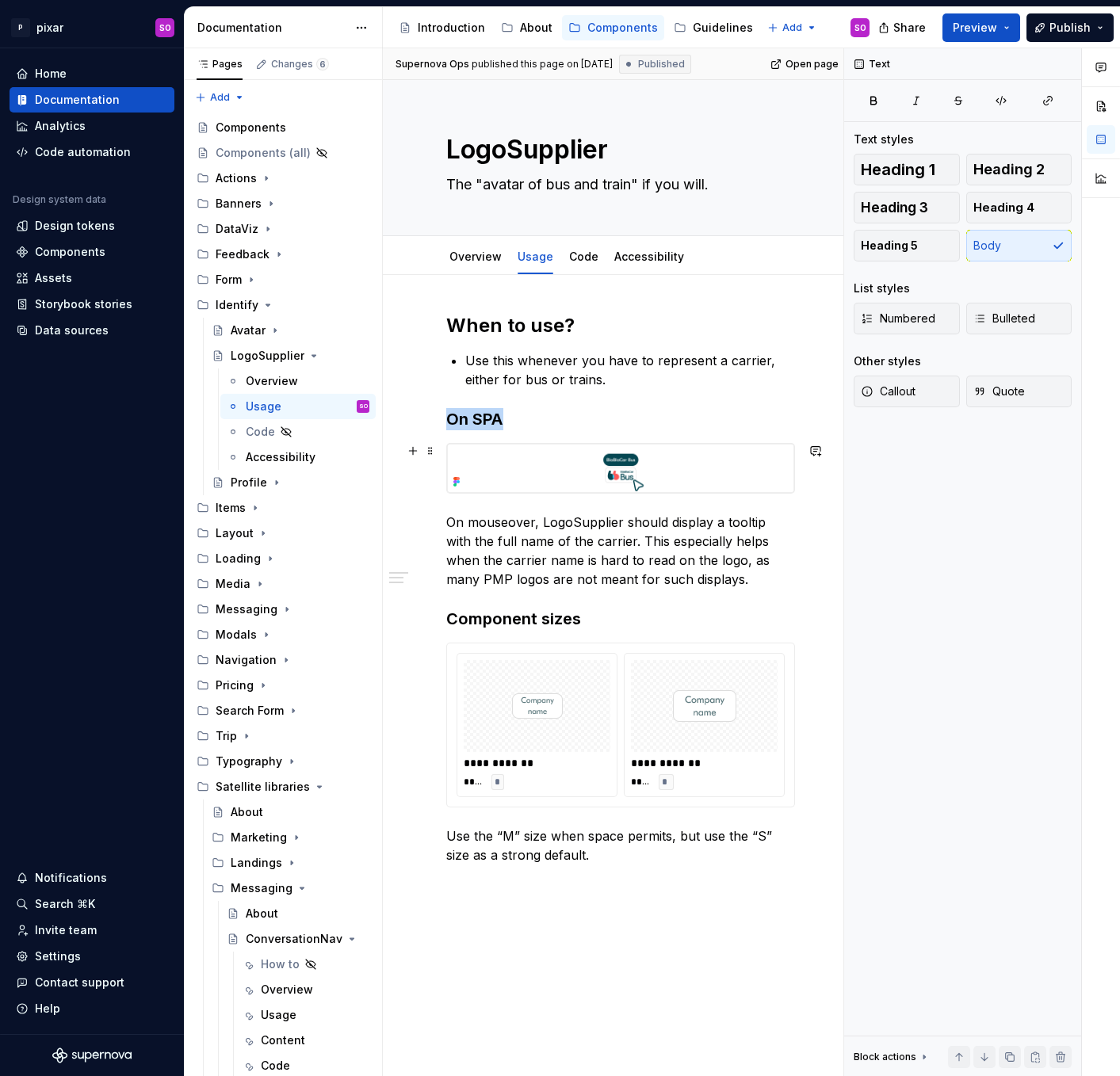
click at [531, 471] on img at bounding box center [621, 468] width 347 height 49
click at [518, 420] on h3 "On SPA" at bounding box center [621, 419] width 348 height 22
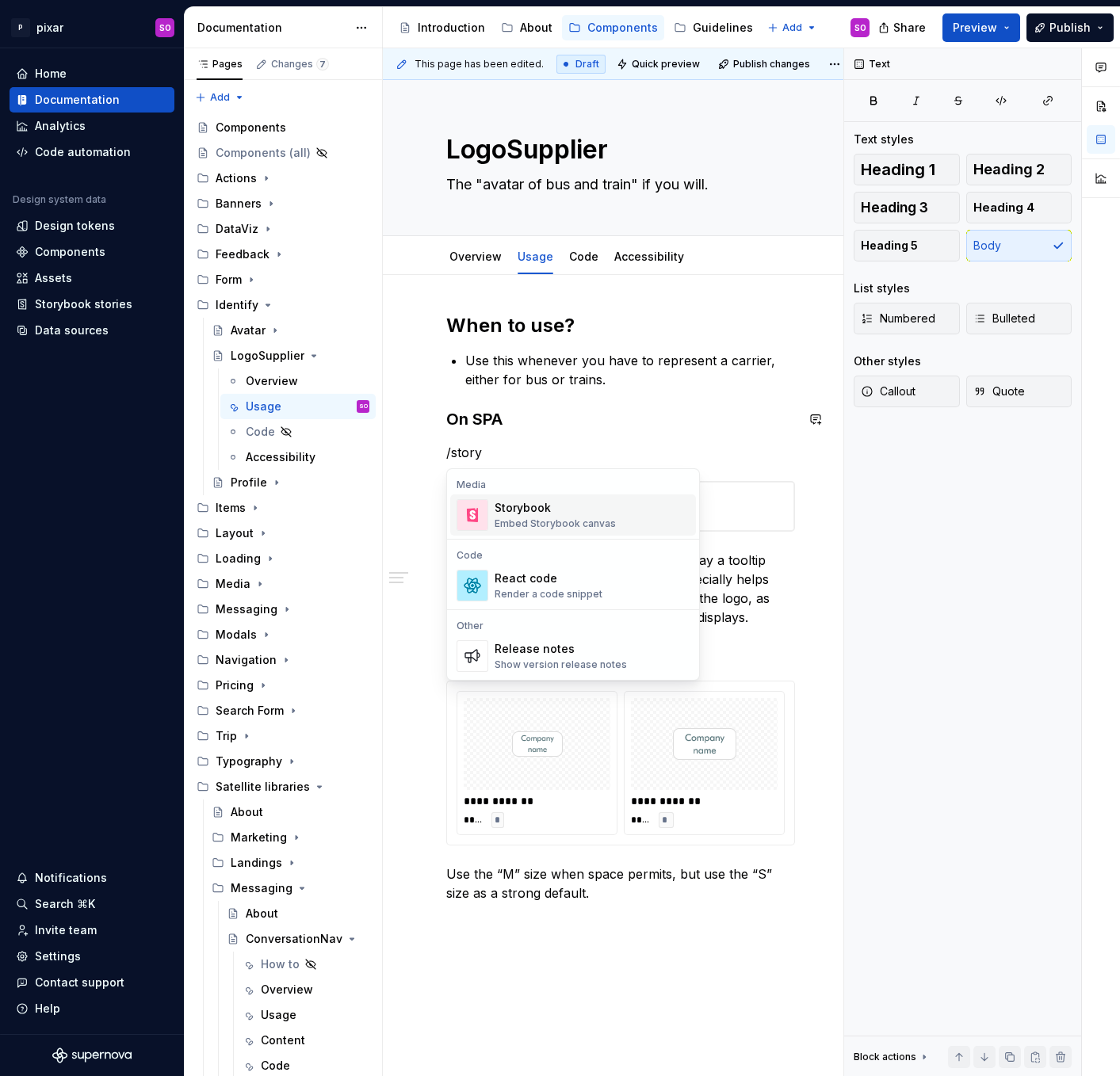
click at [557, 518] on div "Embed Storybook canvas" at bounding box center [555, 524] width 121 height 13
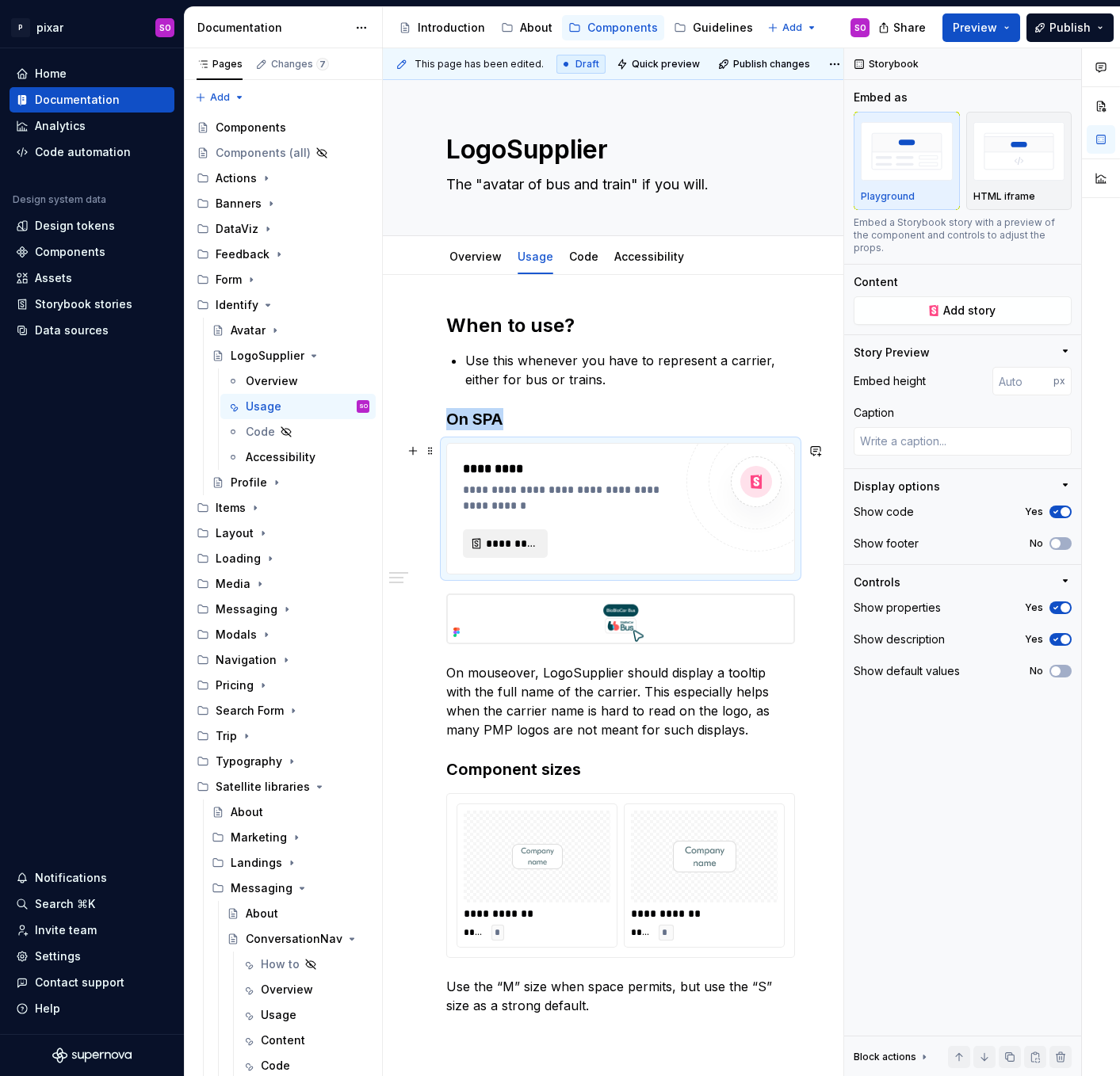
click at [506, 540] on span "*********" at bounding box center [511, 544] width 51 height 16
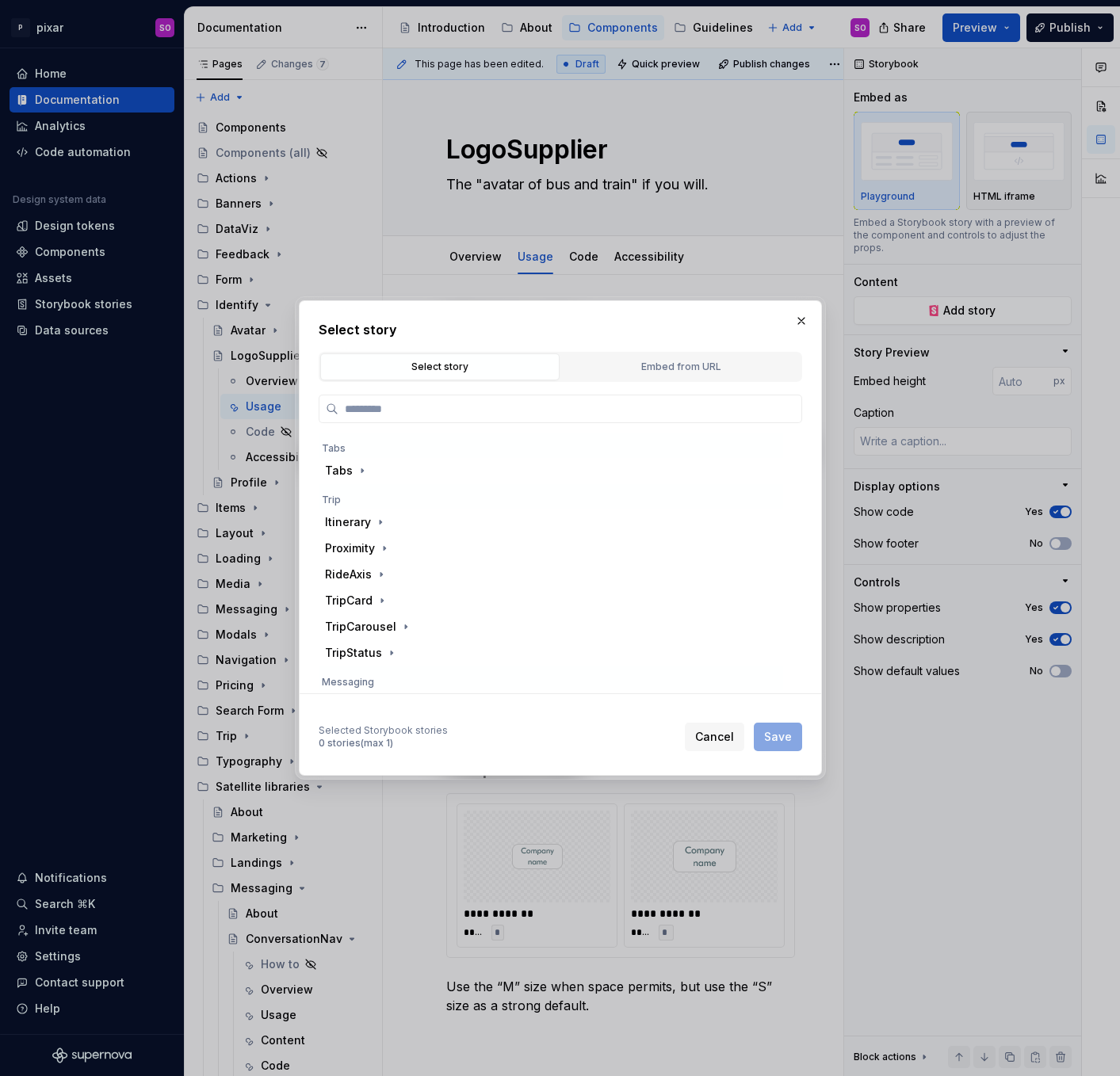
paste input "**********"
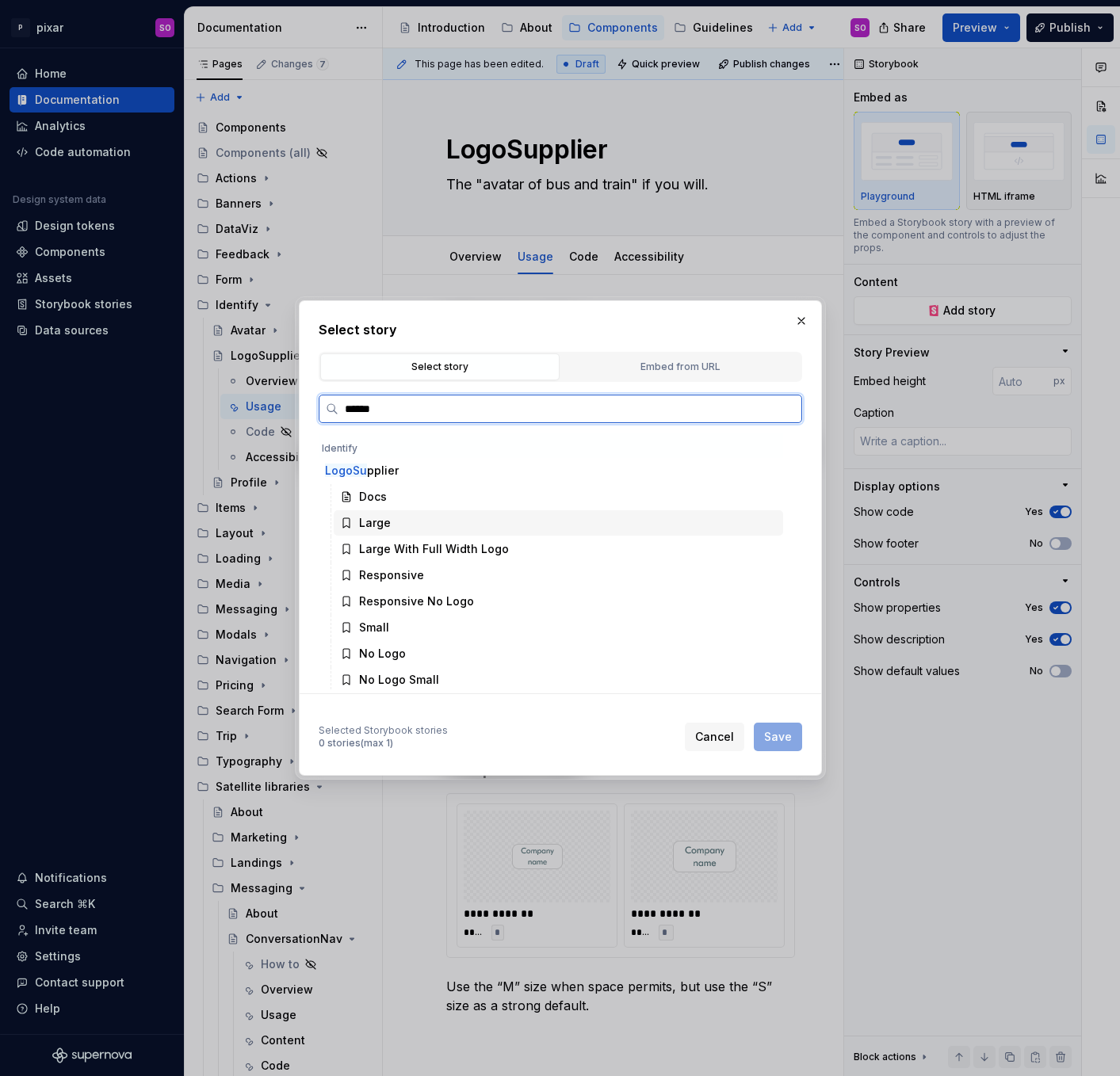
click at [395, 524] on div "Large" at bounding box center [559, 524] width 450 height 26
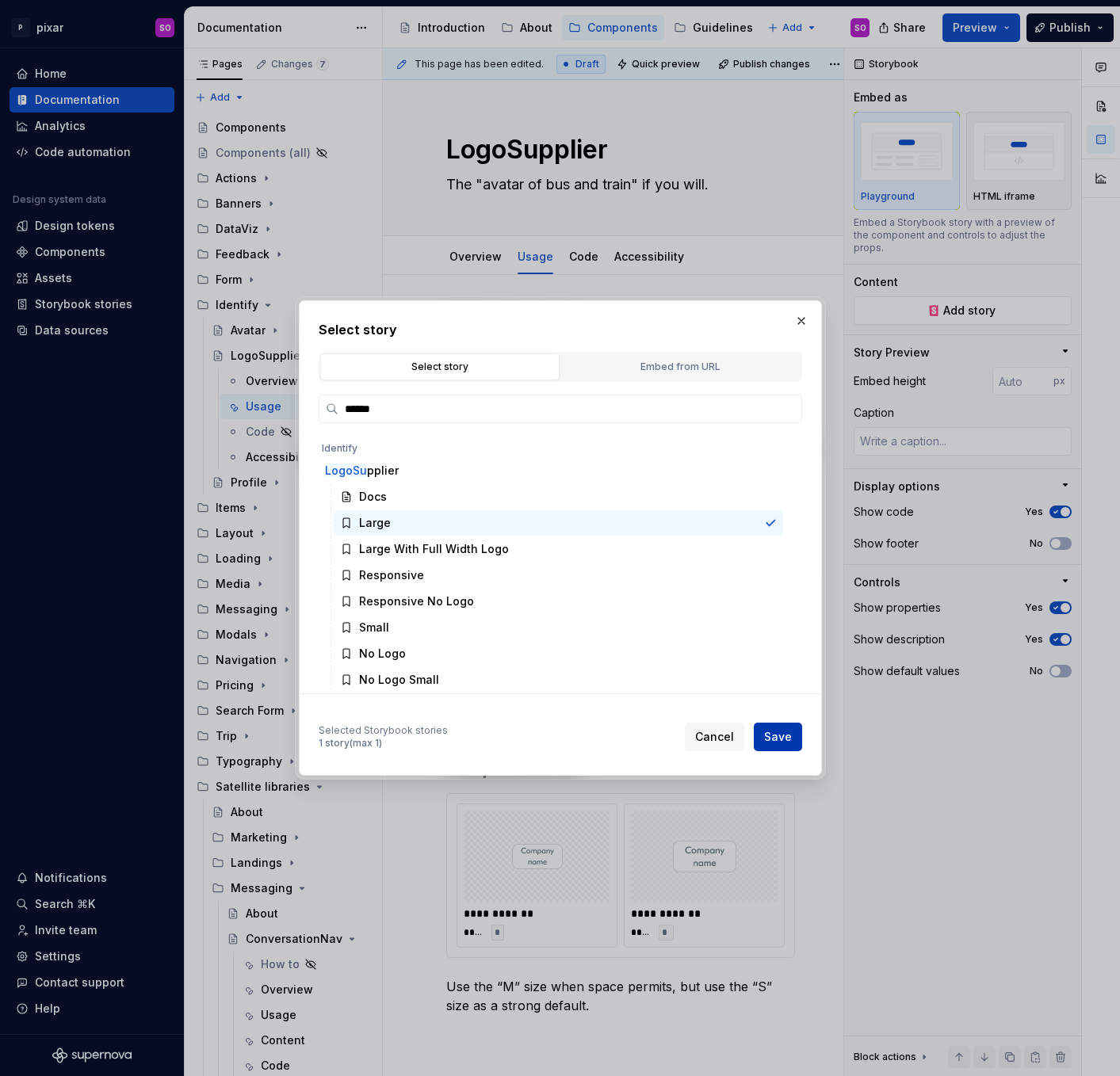
click at [778, 750] on button "Save" at bounding box center [778, 737] width 48 height 29
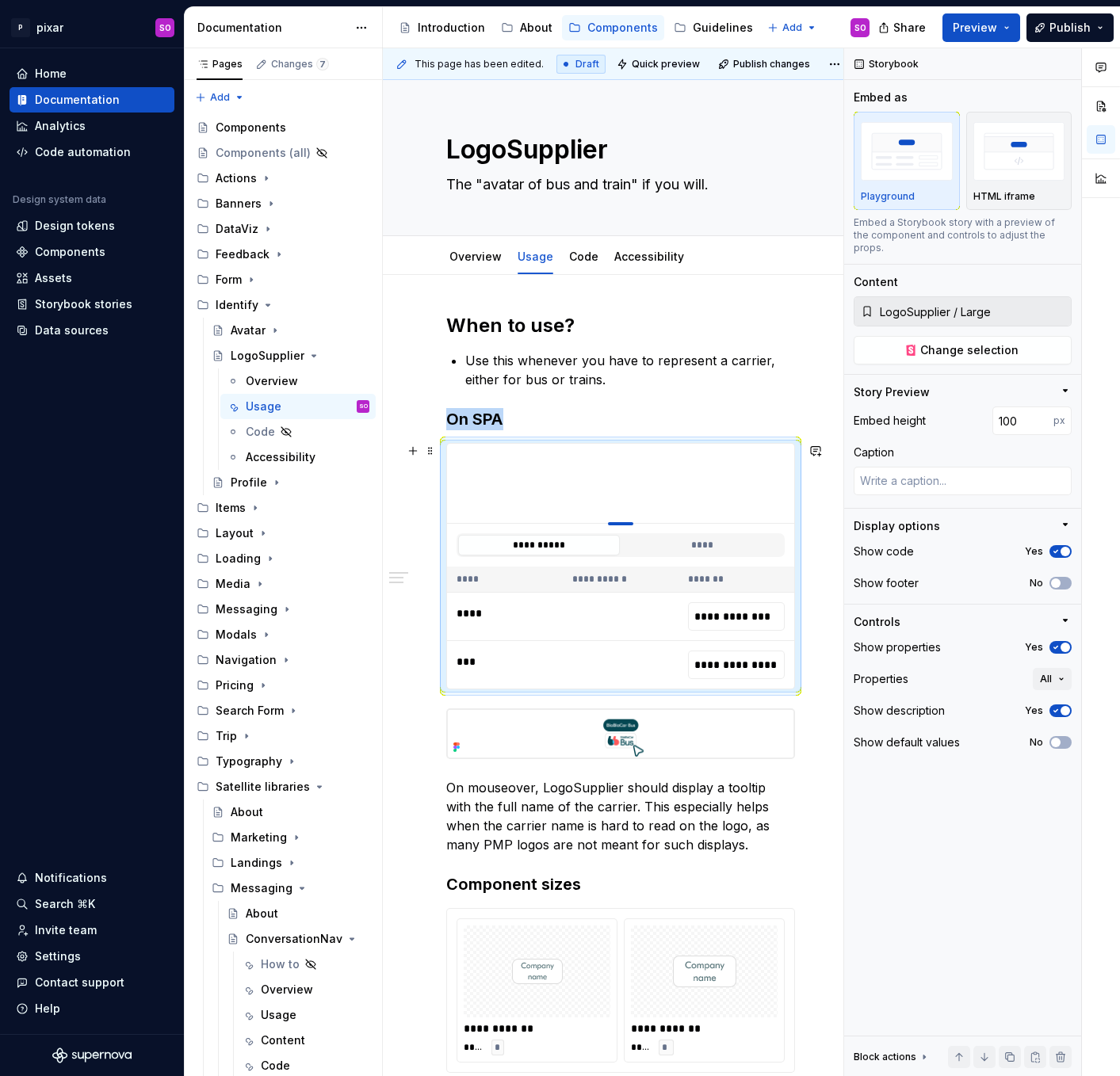
drag, startPoint x: 620, startPoint y: 759, endPoint x: 609, endPoint y: 470, distance: 289.2
click at [1061, 547] on span "button" at bounding box center [1065, 552] width 10 height 10
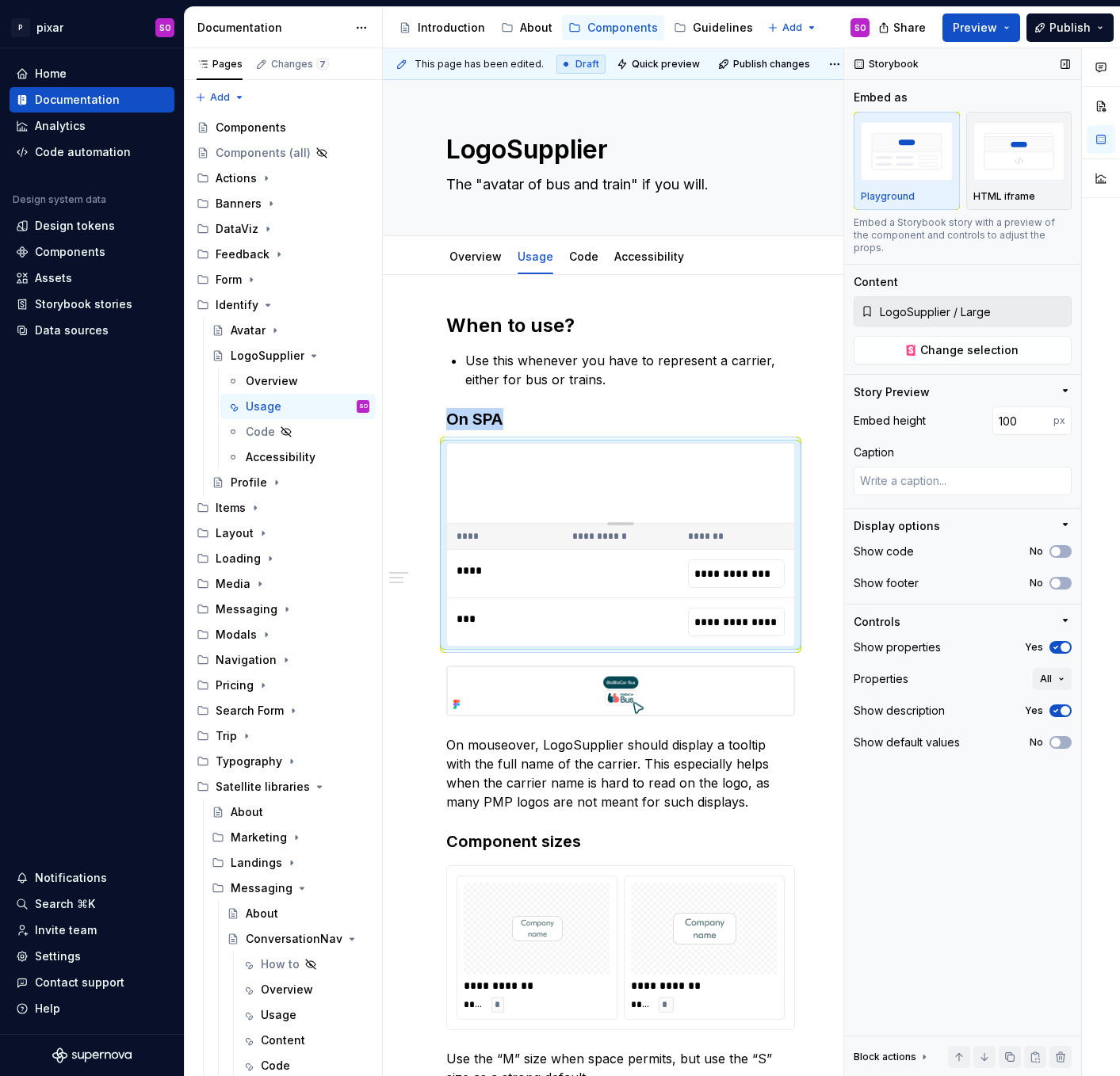
click at [1059, 642] on icon "button" at bounding box center [1056, 647] width 13 height 10
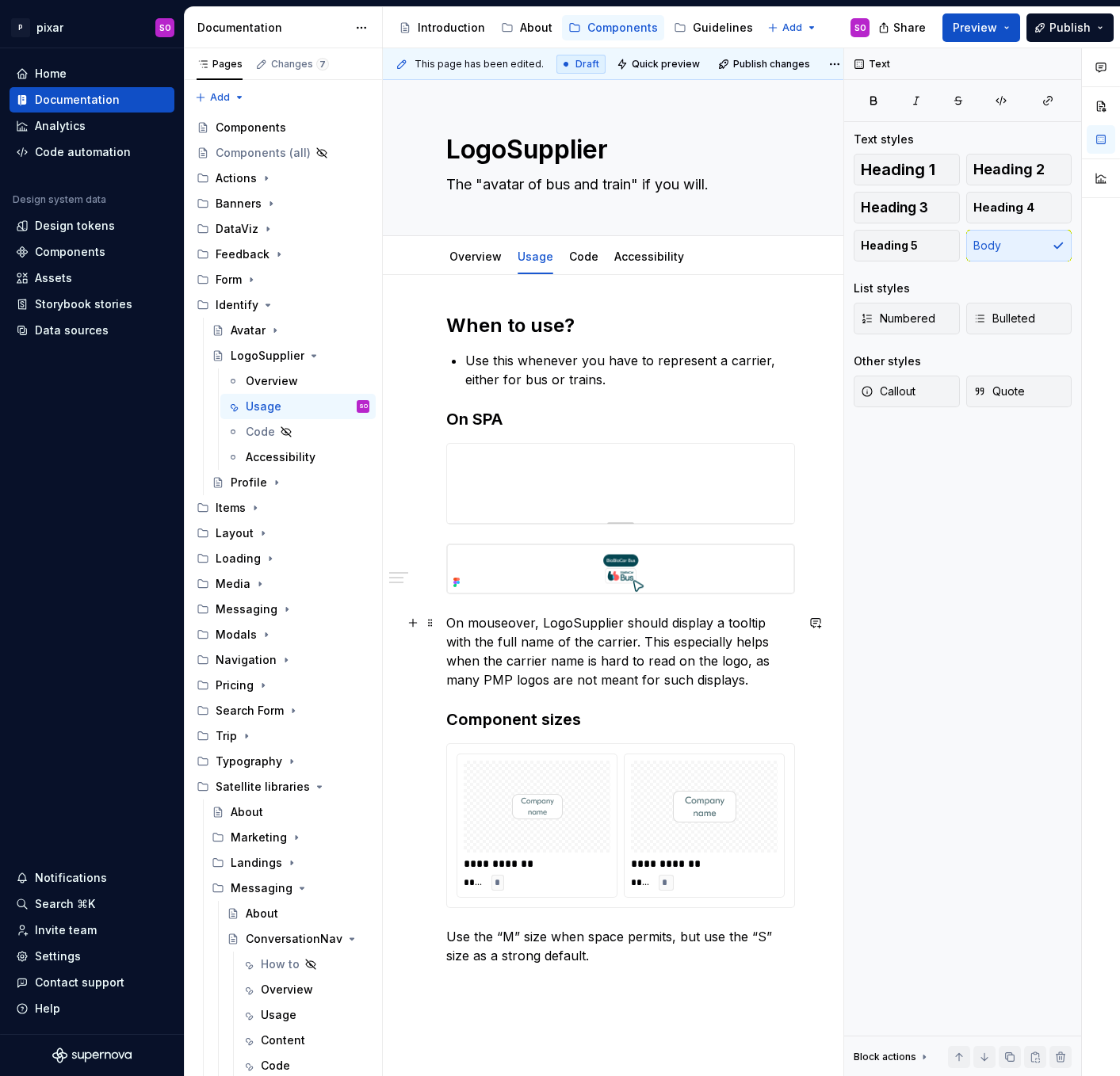
click at [733, 676] on p "On mouseover, LogoSupplier should display a tooltip with the full name of the c…" at bounding box center [621, 651] width 348 height 76
click at [739, 681] on p "On mouseover, LogoSupplier should display a tooltip with the full name of the c…" at bounding box center [621, 651] width 348 height 76
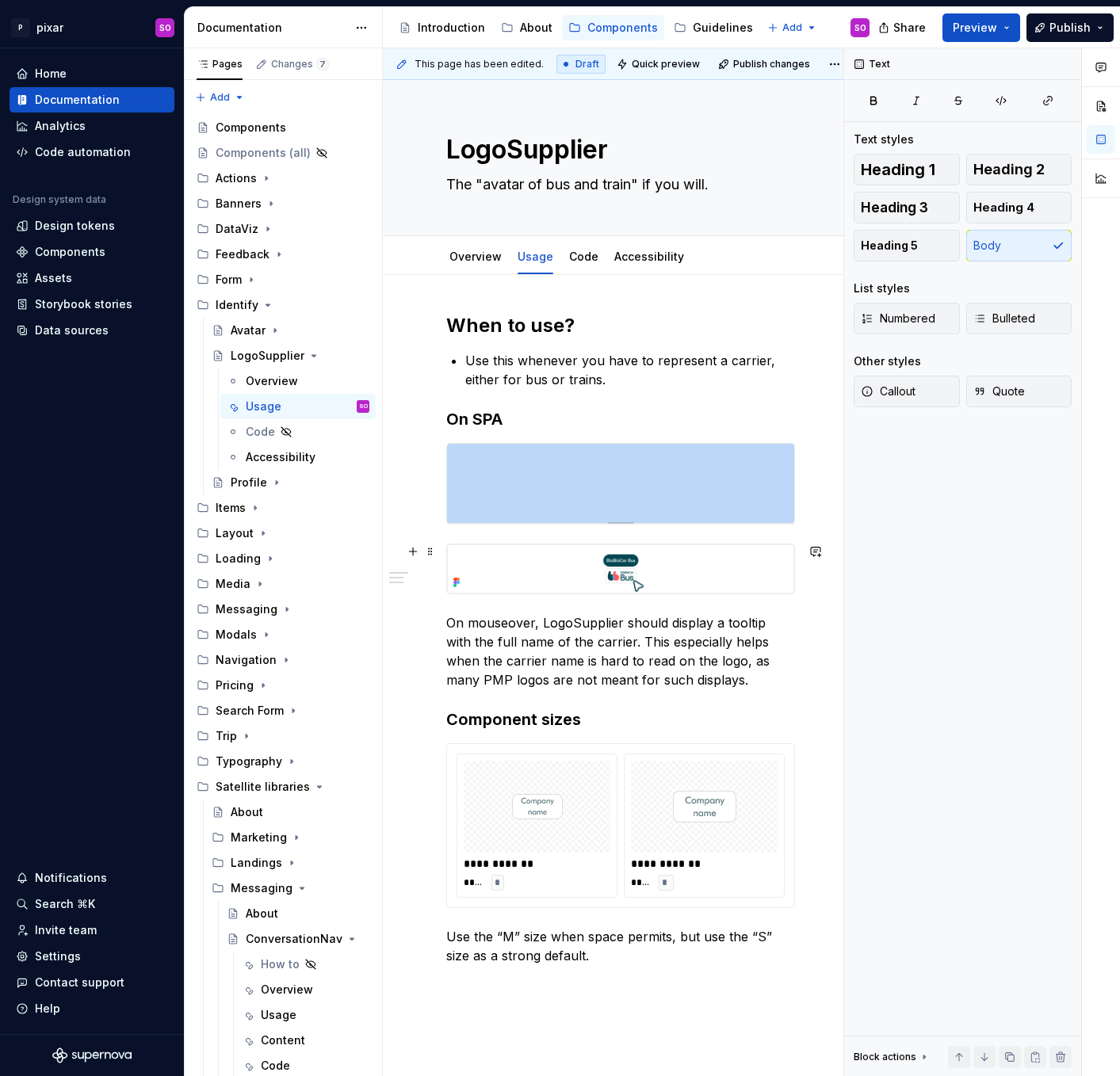
click at [694, 552] on img at bounding box center [621, 569] width 347 height 49
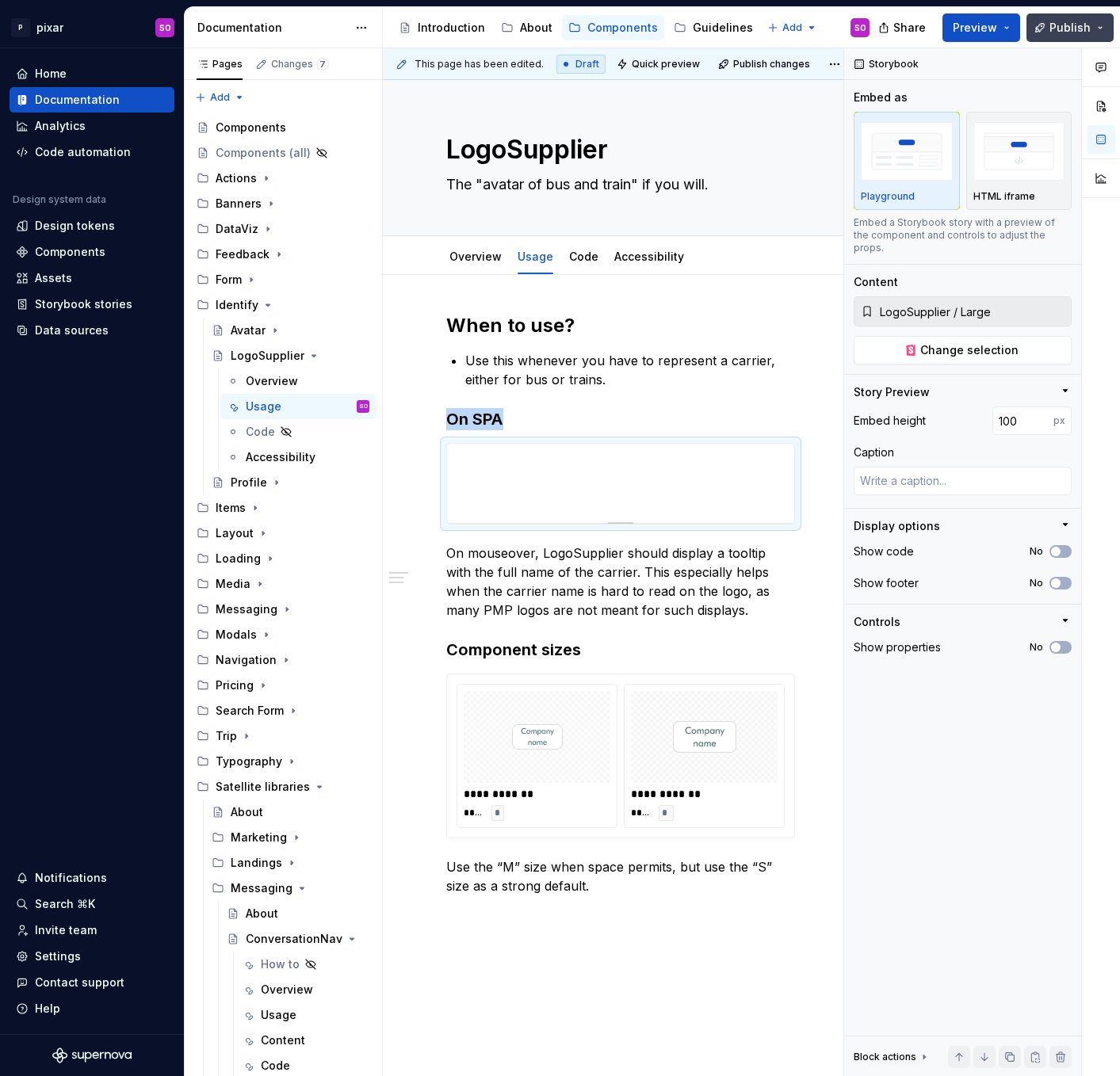
click at [1064, 30] on span "Publish" at bounding box center [1069, 28] width 41 height 16
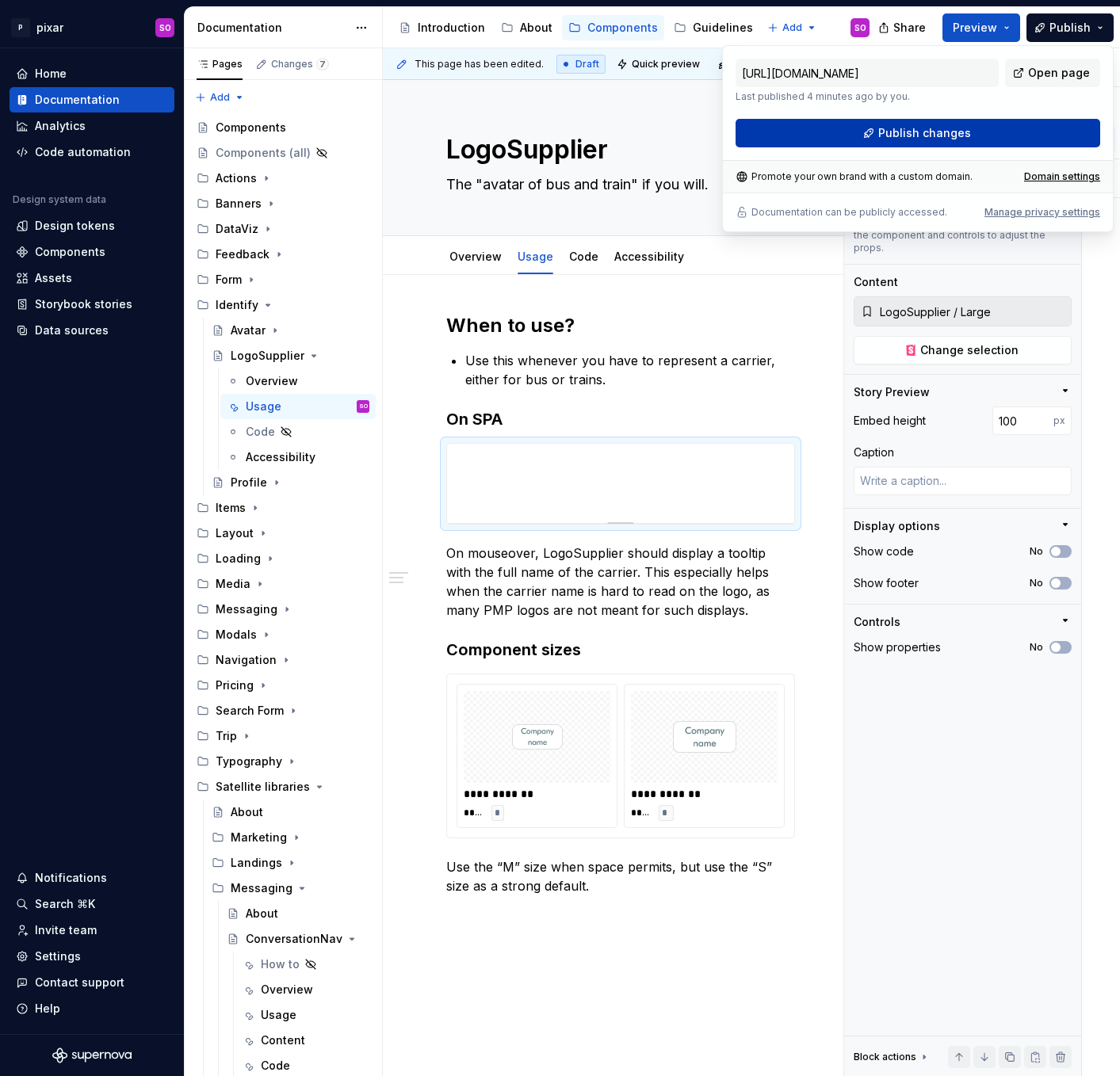
click at [985, 128] on button "Publish changes" at bounding box center [918, 133] width 365 height 29
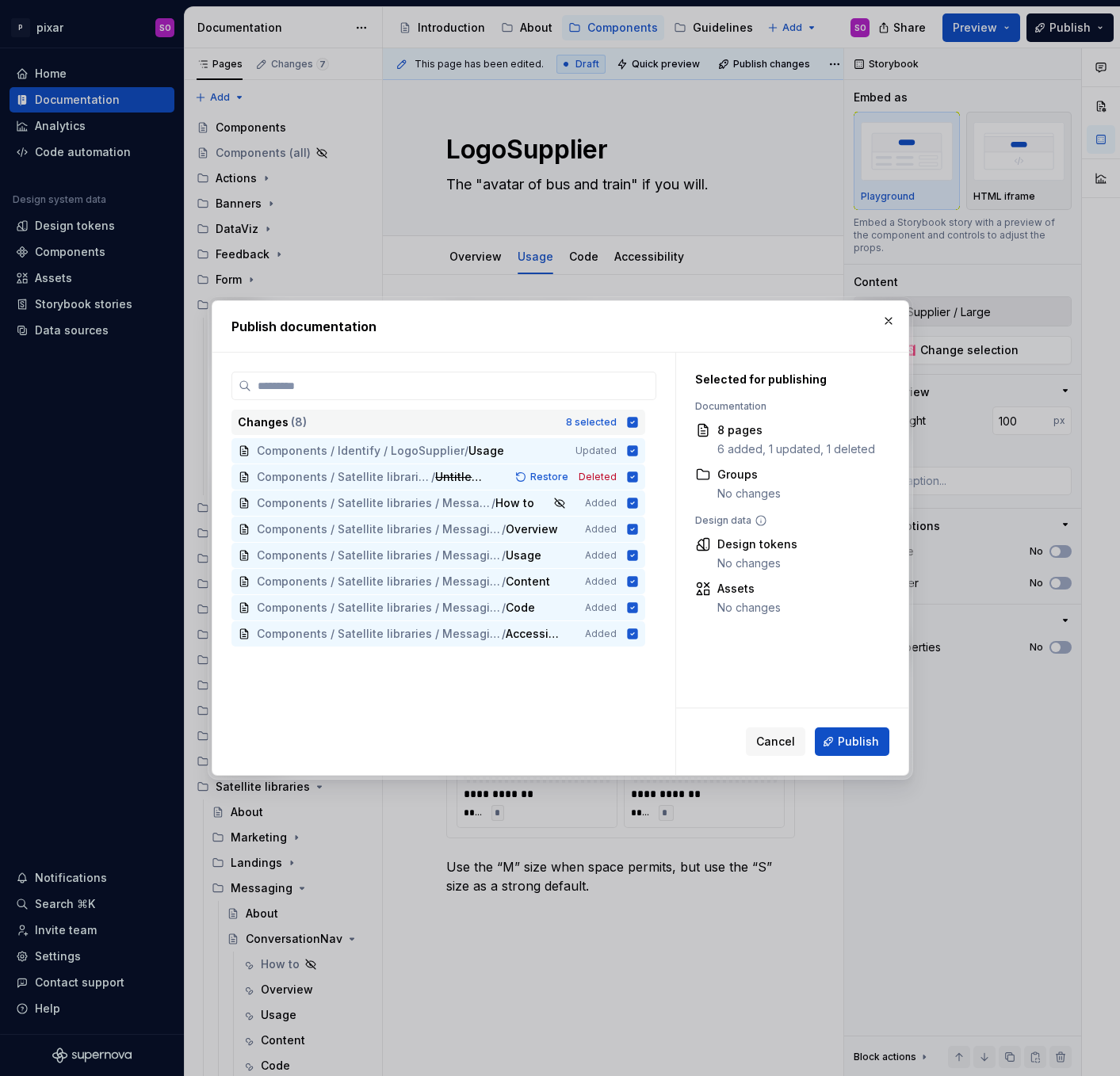
click at [637, 418] on icon at bounding box center [632, 422] width 10 height 10
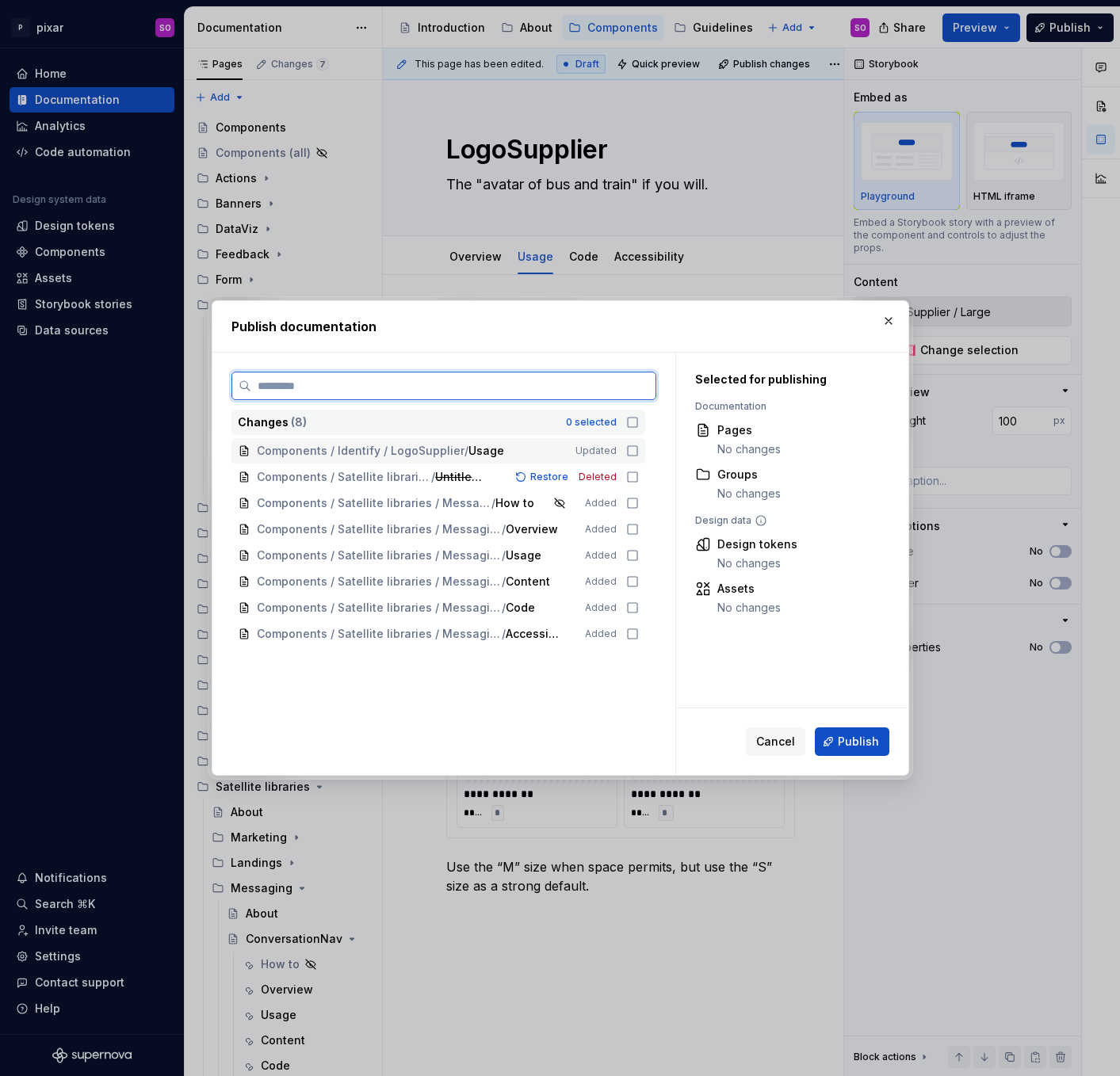
click at [638, 446] on icon at bounding box center [633, 451] width 13 height 13
click at [854, 739] on span "Publish" at bounding box center [857, 742] width 41 height 16
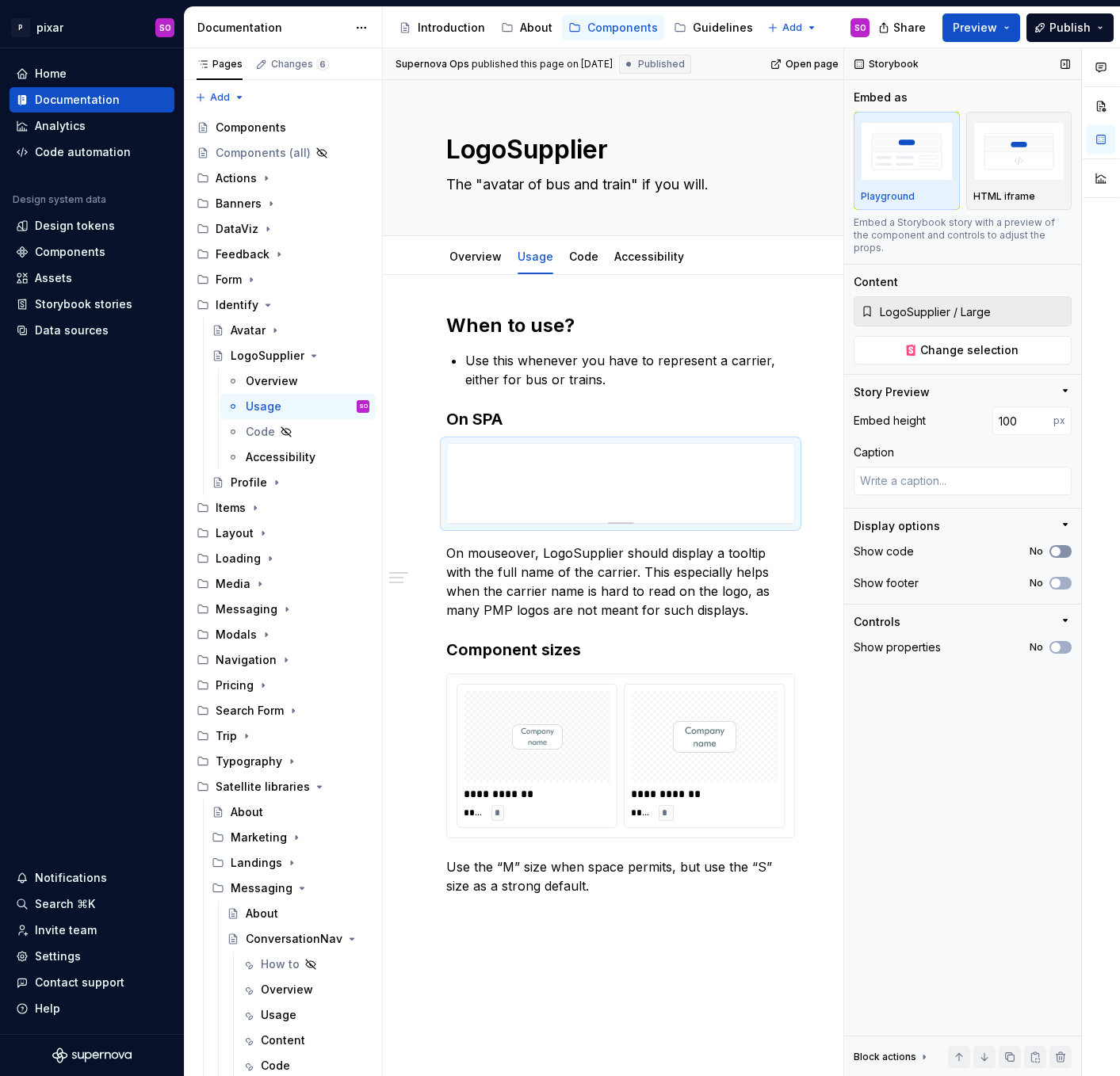
click at [1061, 547] on icon "button" at bounding box center [1056, 552] width 13 height 10
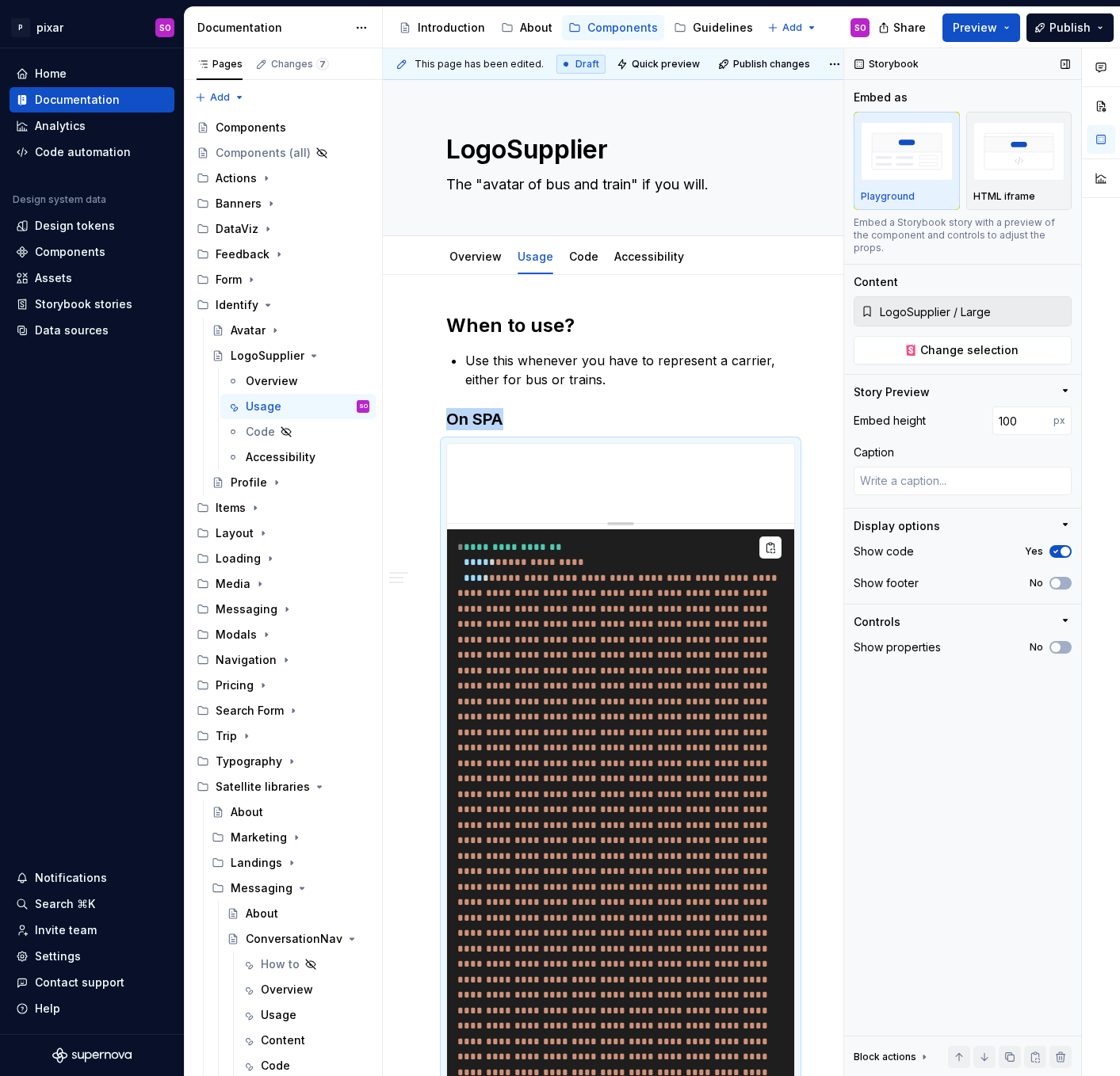
scroll to position [394, 0]
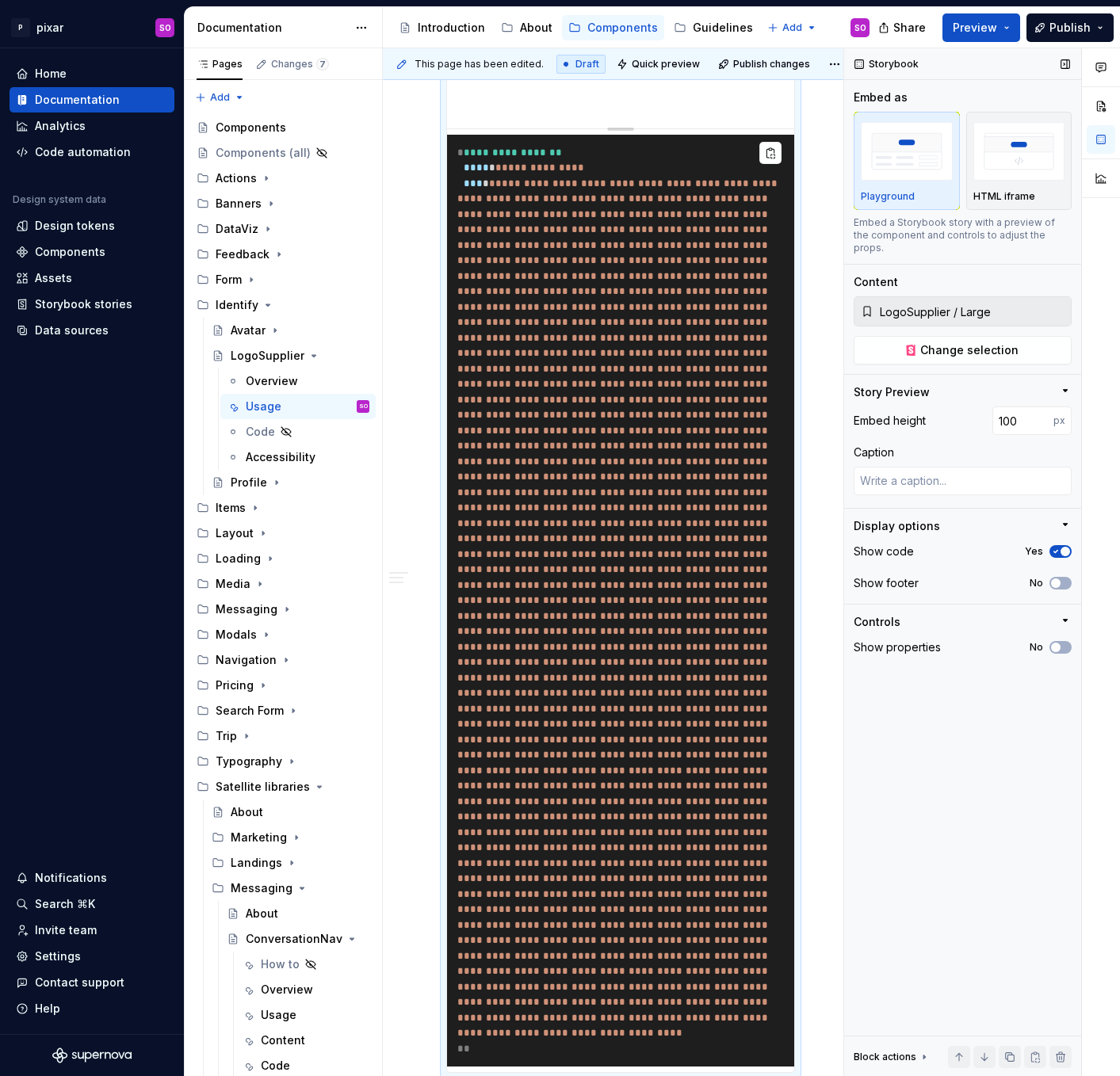
click at [1061, 547] on icon "button" at bounding box center [1056, 552] width 13 height 10
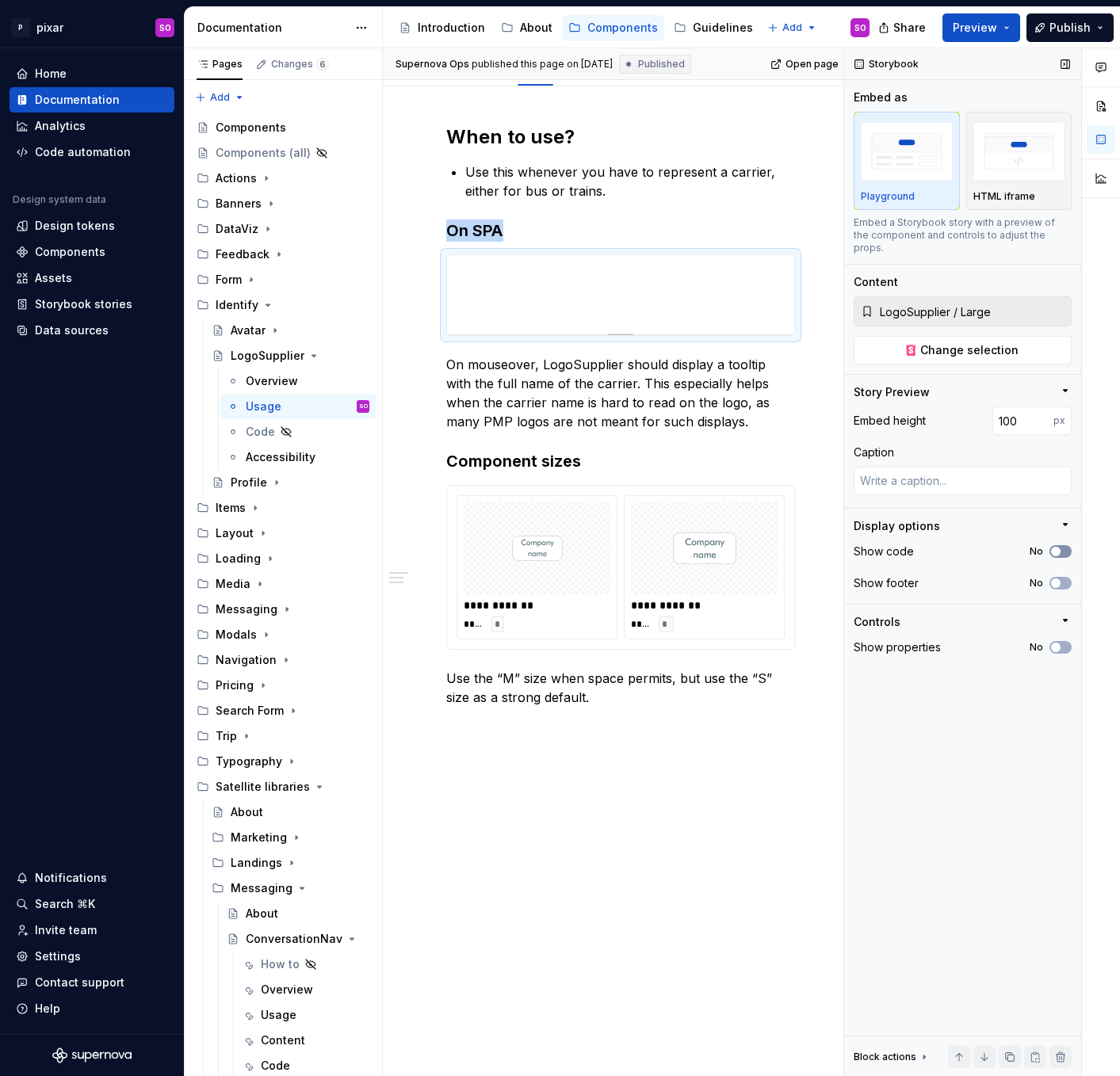
scroll to position [189, 0]
click at [1062, 577] on button "No" at bounding box center [1061, 583] width 22 height 13
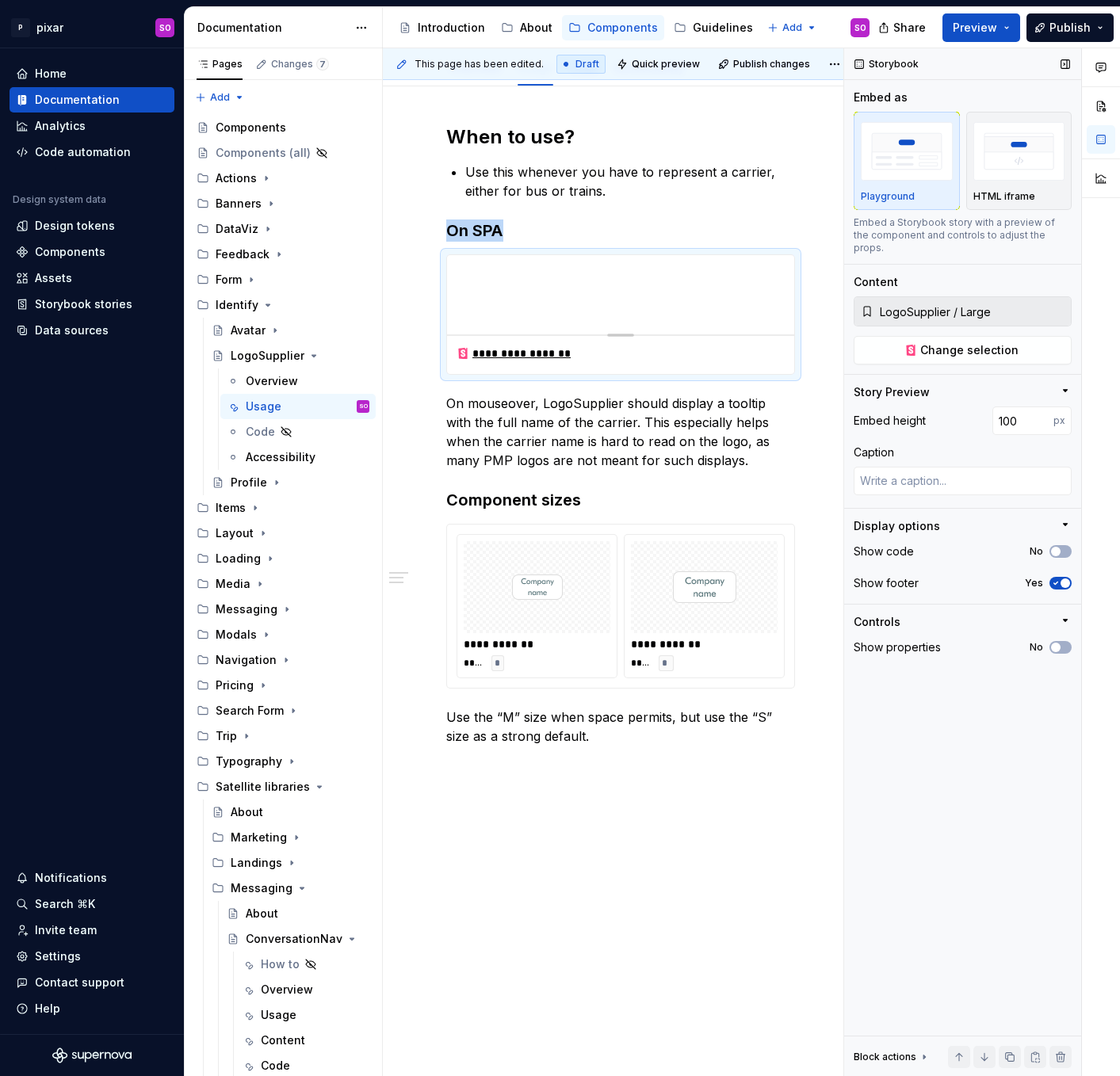
click at [1062, 578] on span "button" at bounding box center [1065, 583] width 10 height 10
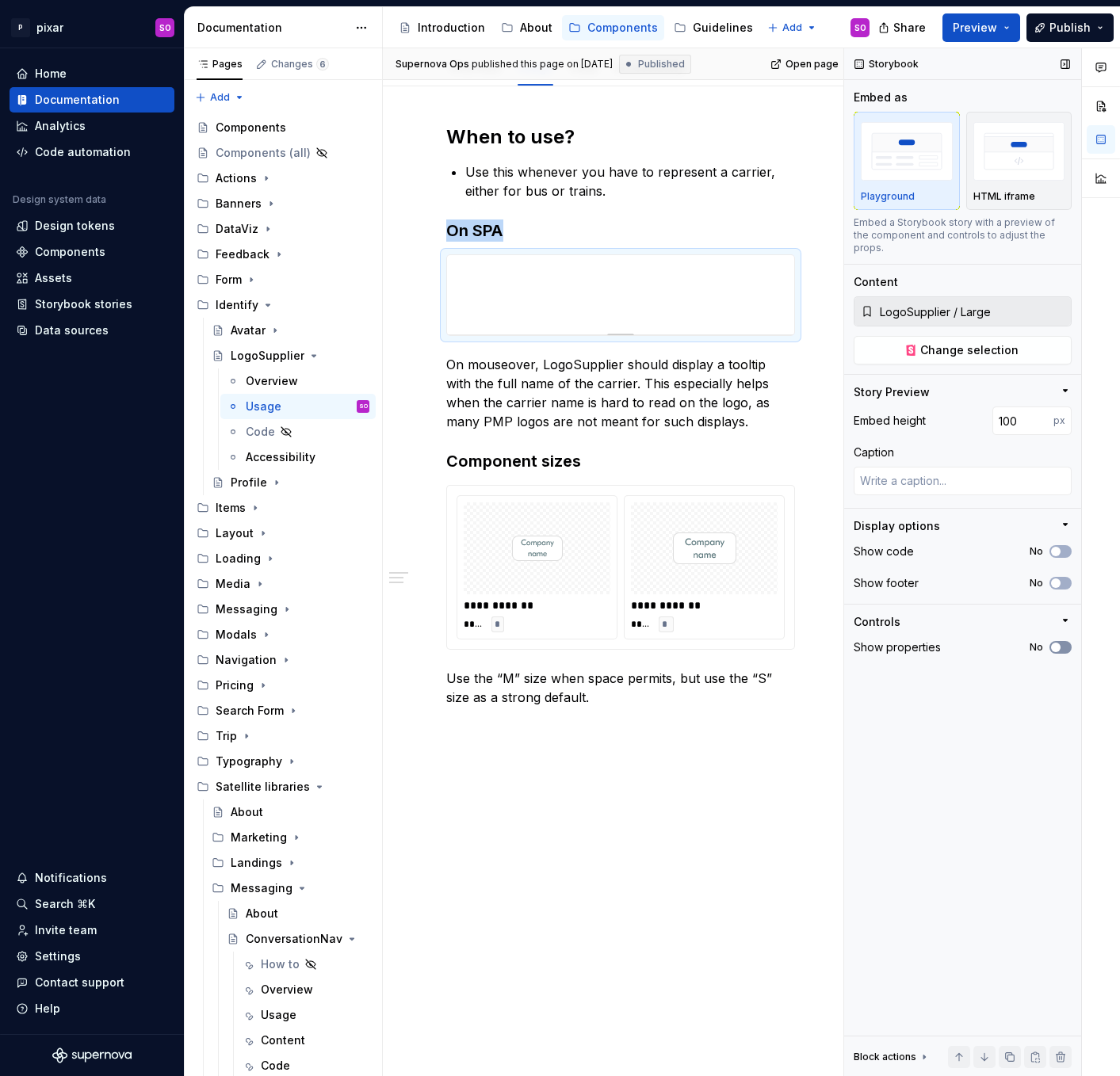
click at [1062, 641] on button "No" at bounding box center [1061, 647] width 22 height 13
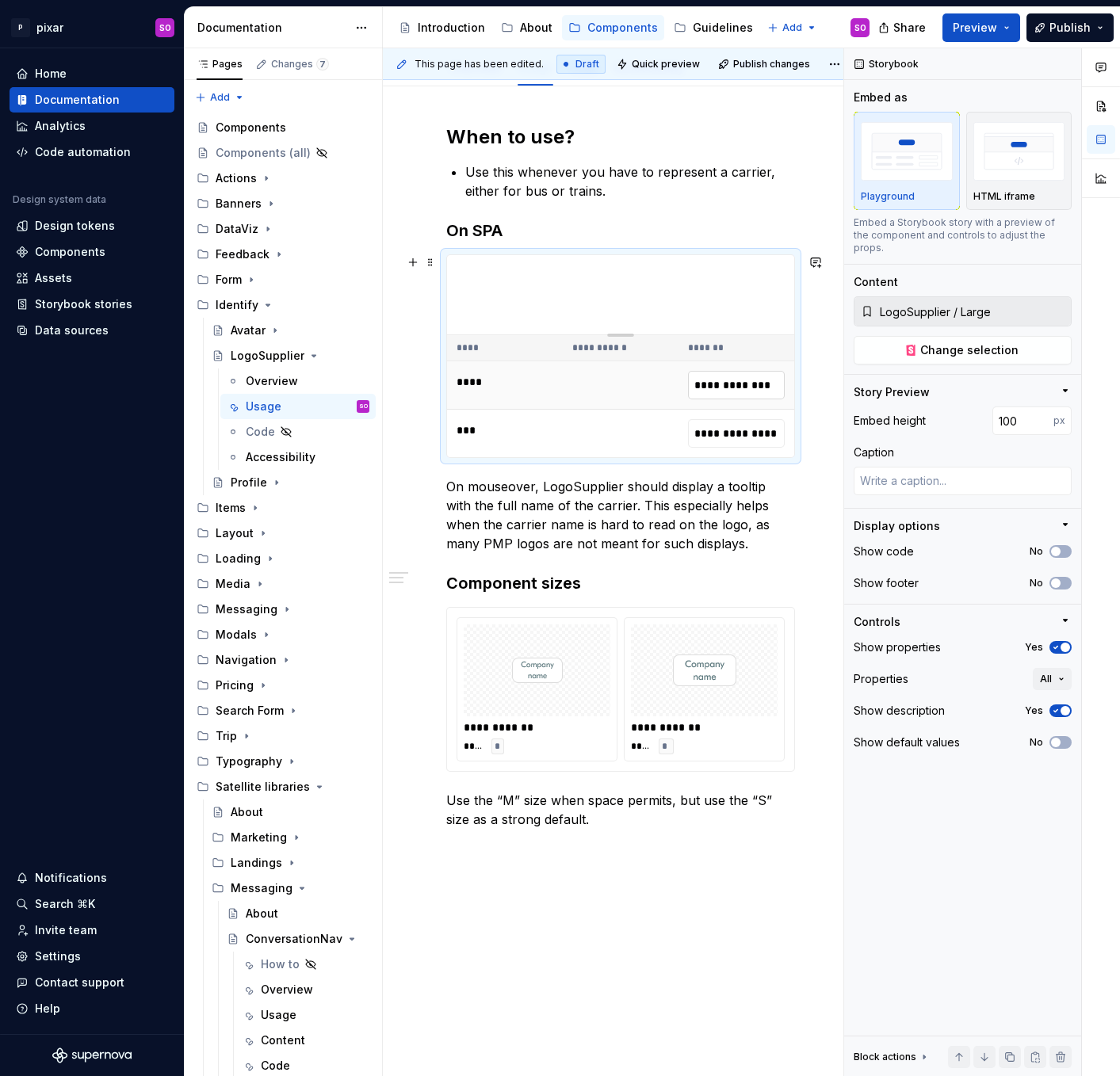
click at [760, 385] on input "**********" at bounding box center [736, 385] width 96 height 29
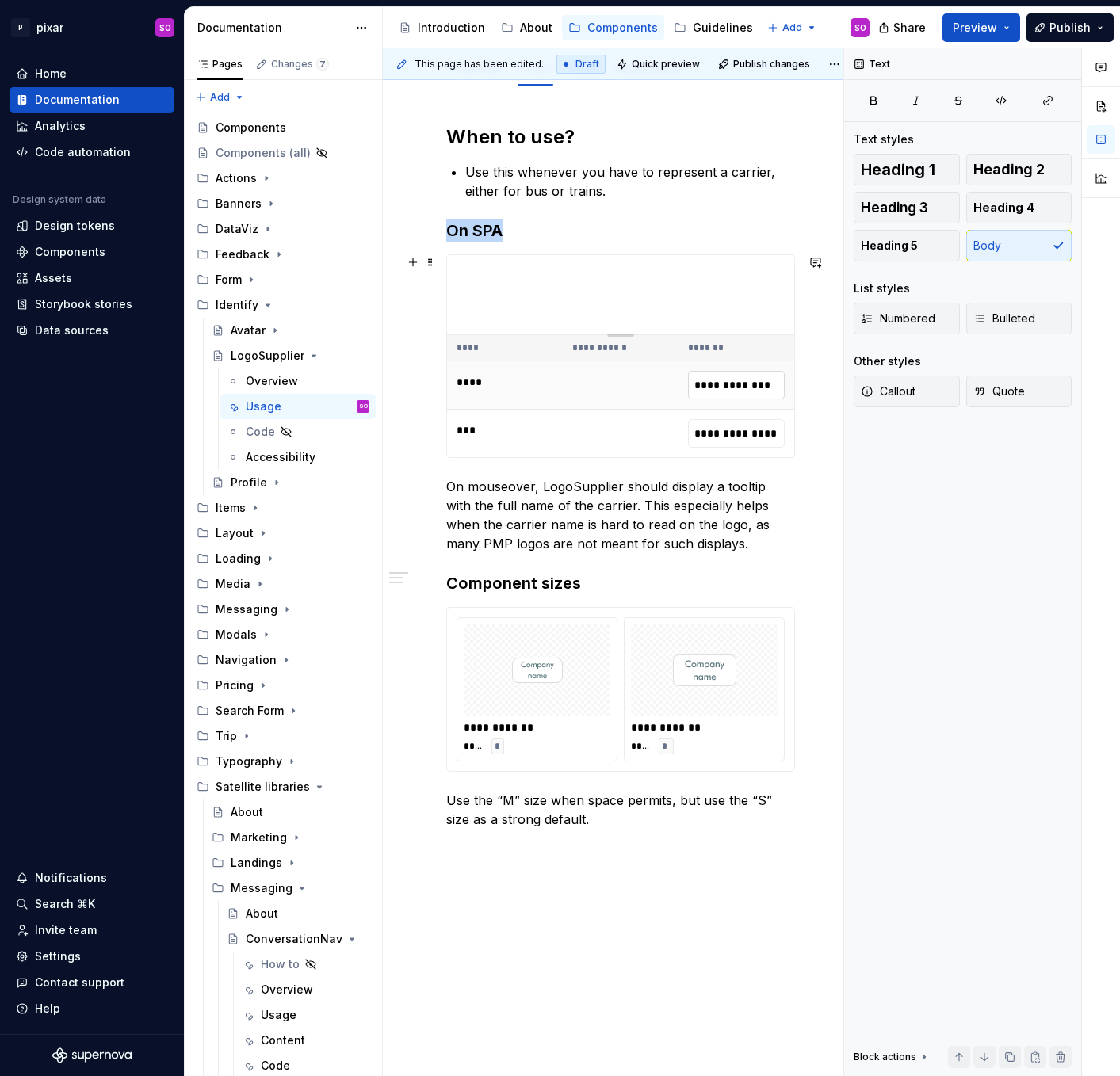
click at [768, 385] on input "**********" at bounding box center [736, 385] width 96 height 29
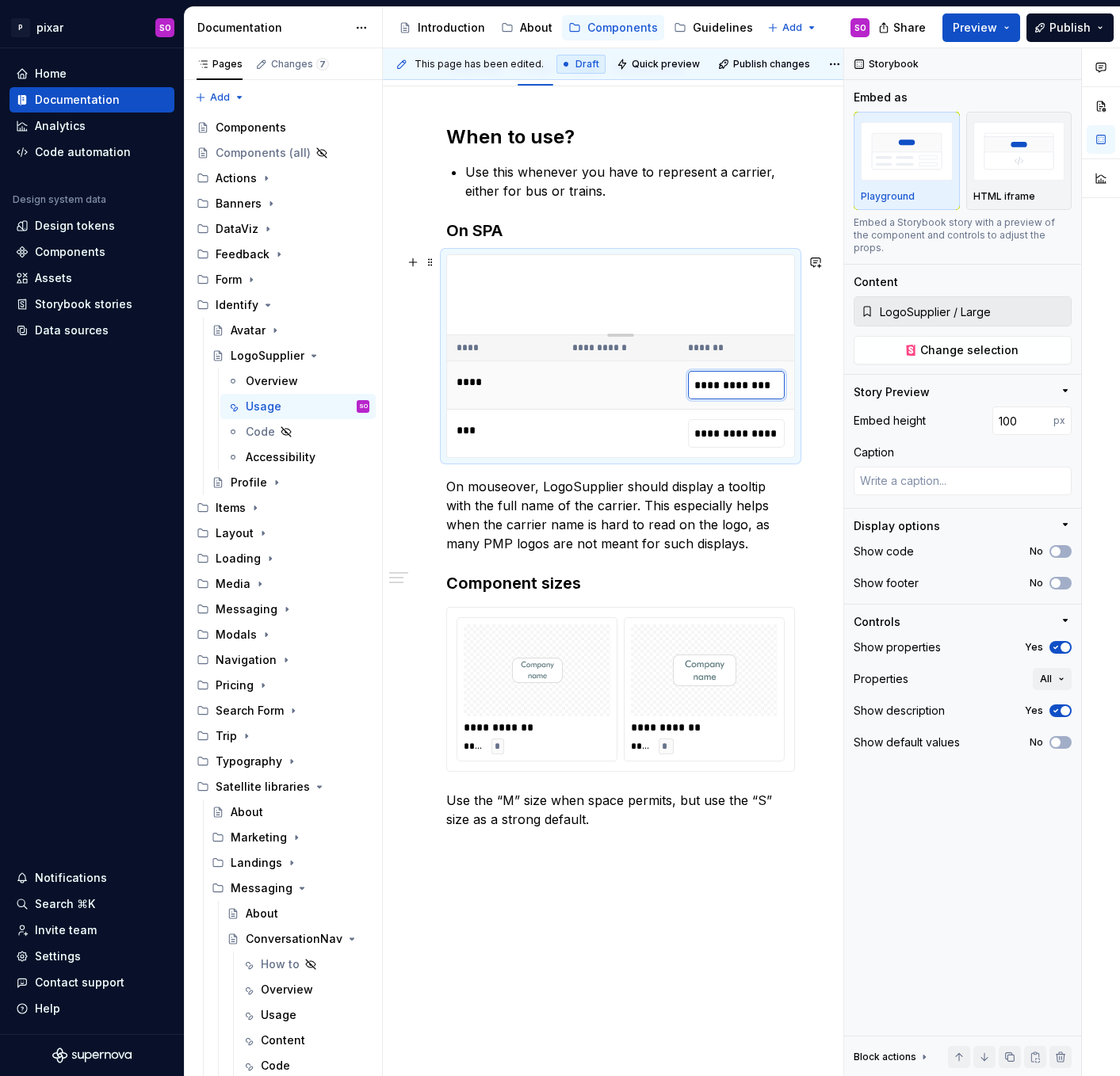
click at [762, 383] on input "**********" at bounding box center [736, 385] width 96 height 29
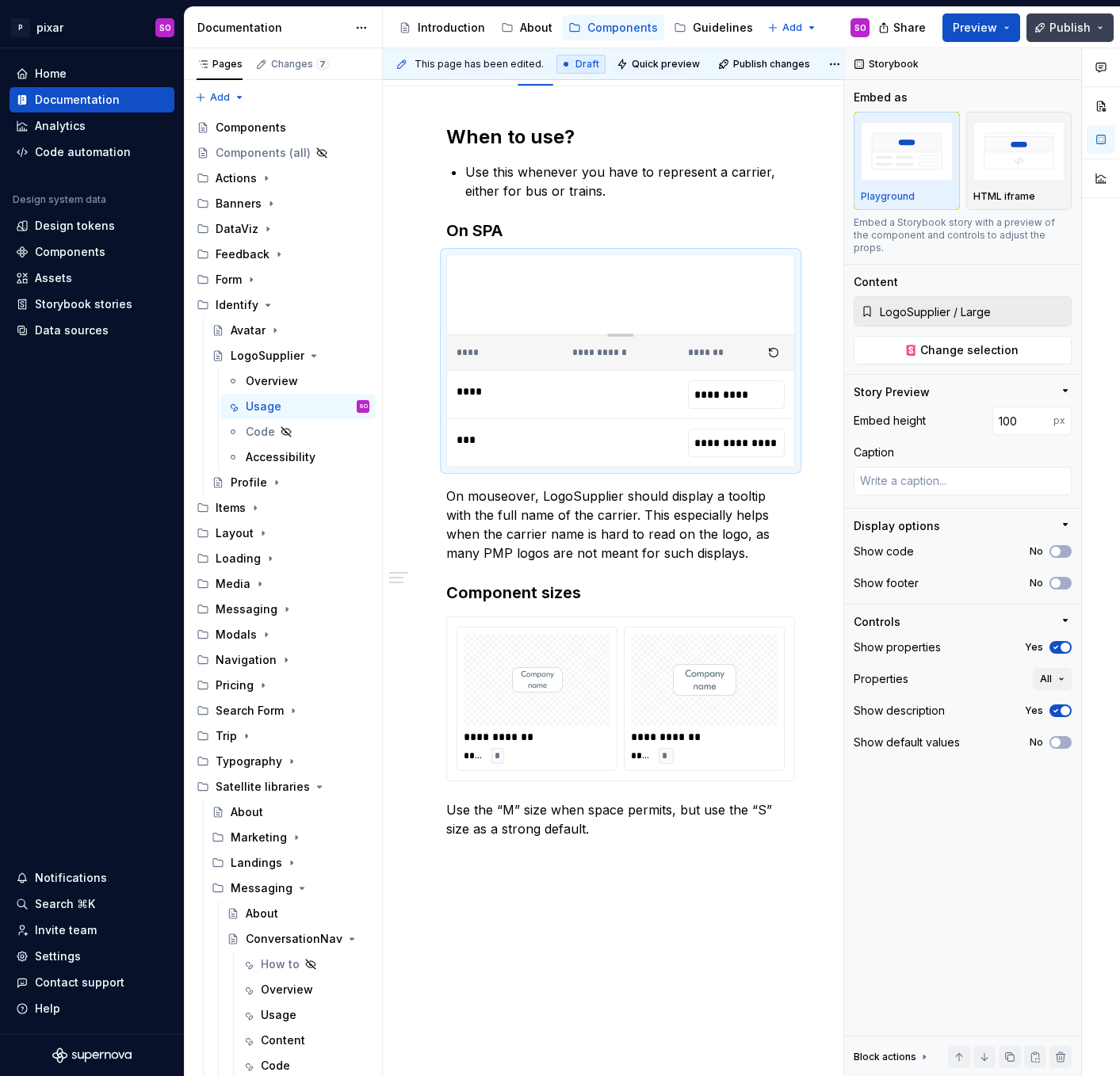
click at [1072, 26] on span "Publish" at bounding box center [1069, 28] width 41 height 16
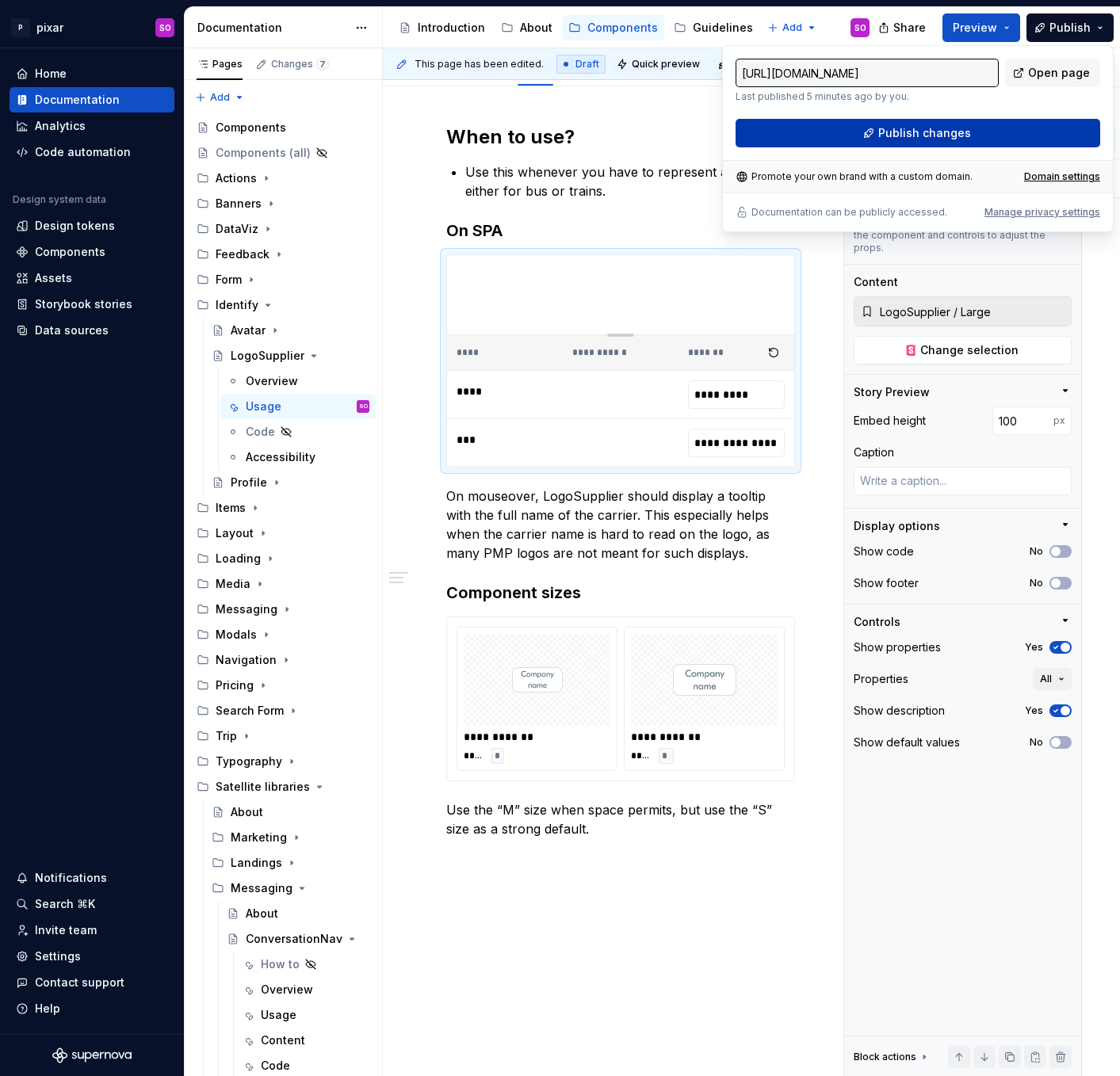
click at [925, 126] on span "Publish changes" at bounding box center [924, 133] width 92 height 16
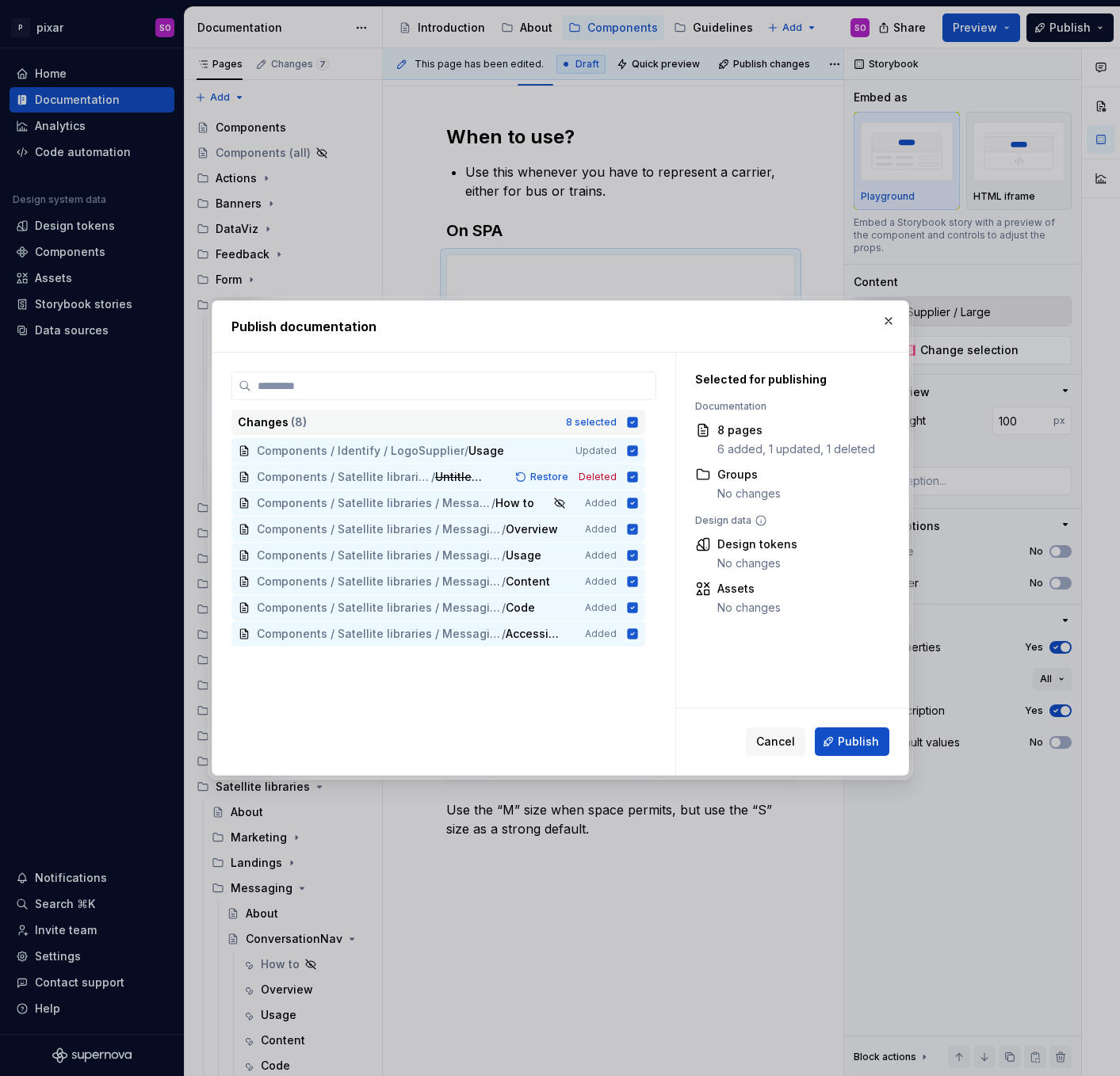
click at [637, 420] on icon at bounding box center [632, 422] width 10 height 10
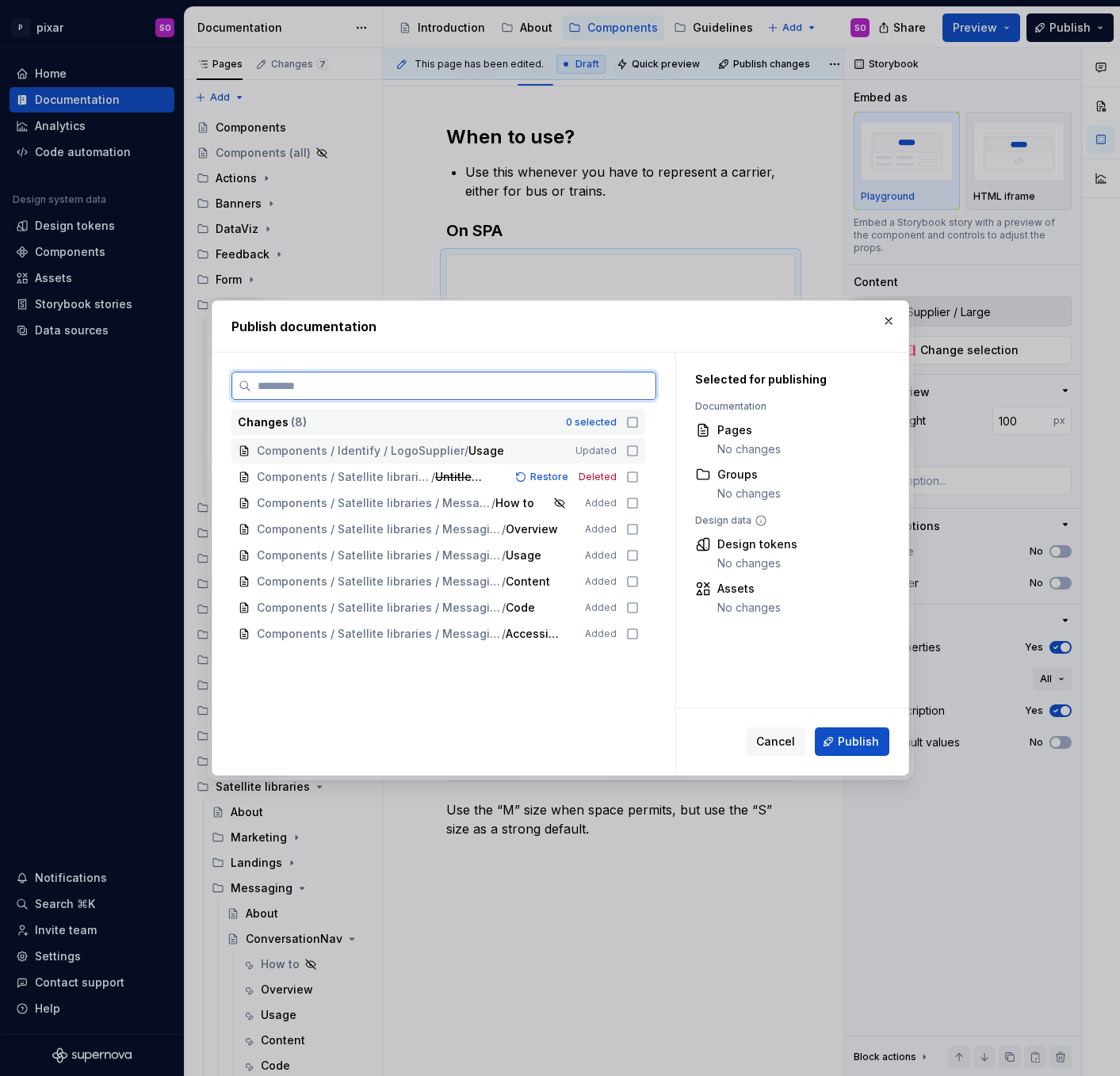
click at [638, 446] on icon at bounding box center [633, 451] width 13 height 13
click at [871, 748] on span "Publish" at bounding box center [857, 742] width 41 height 16
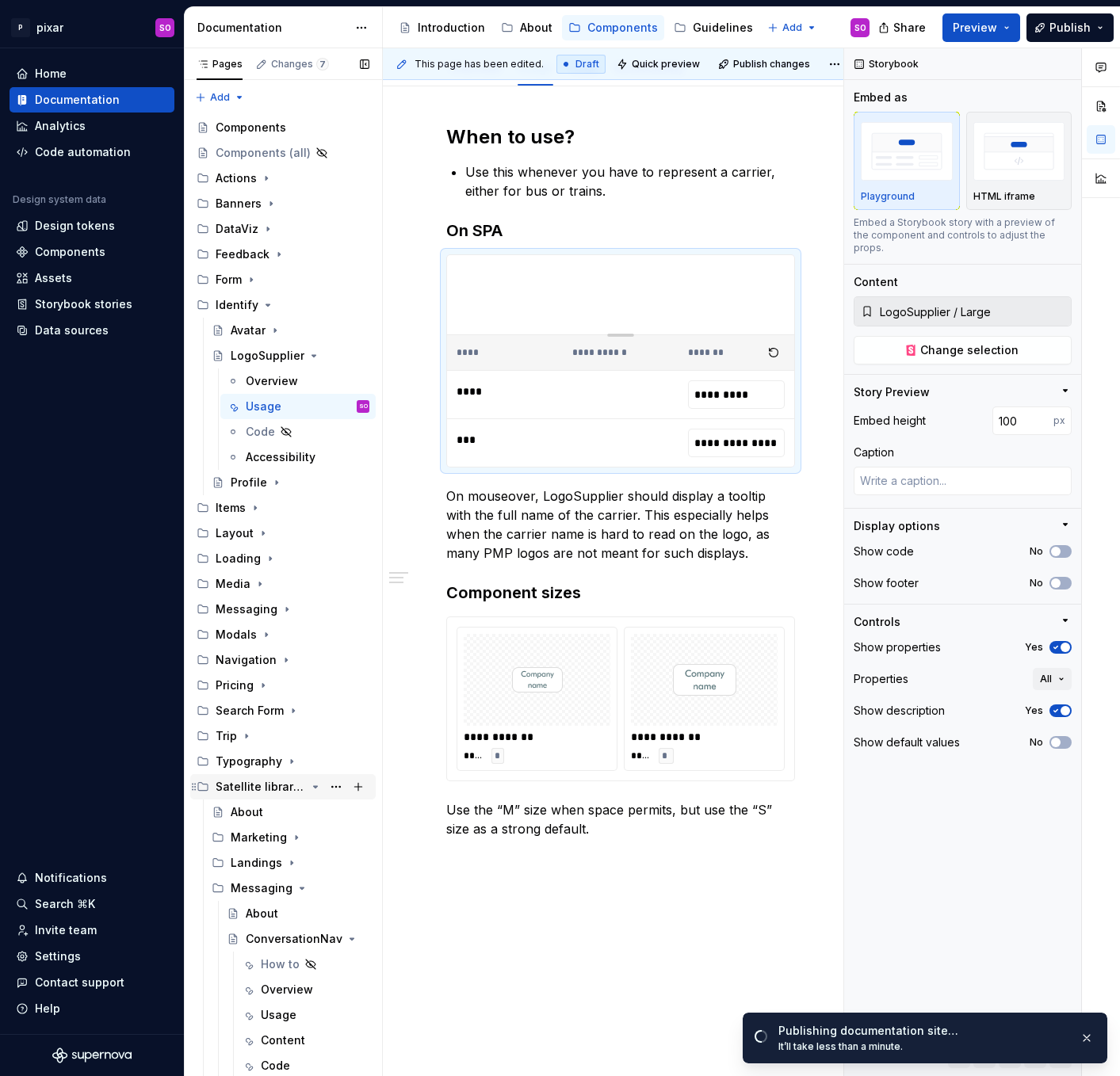
scroll to position [226, 0]
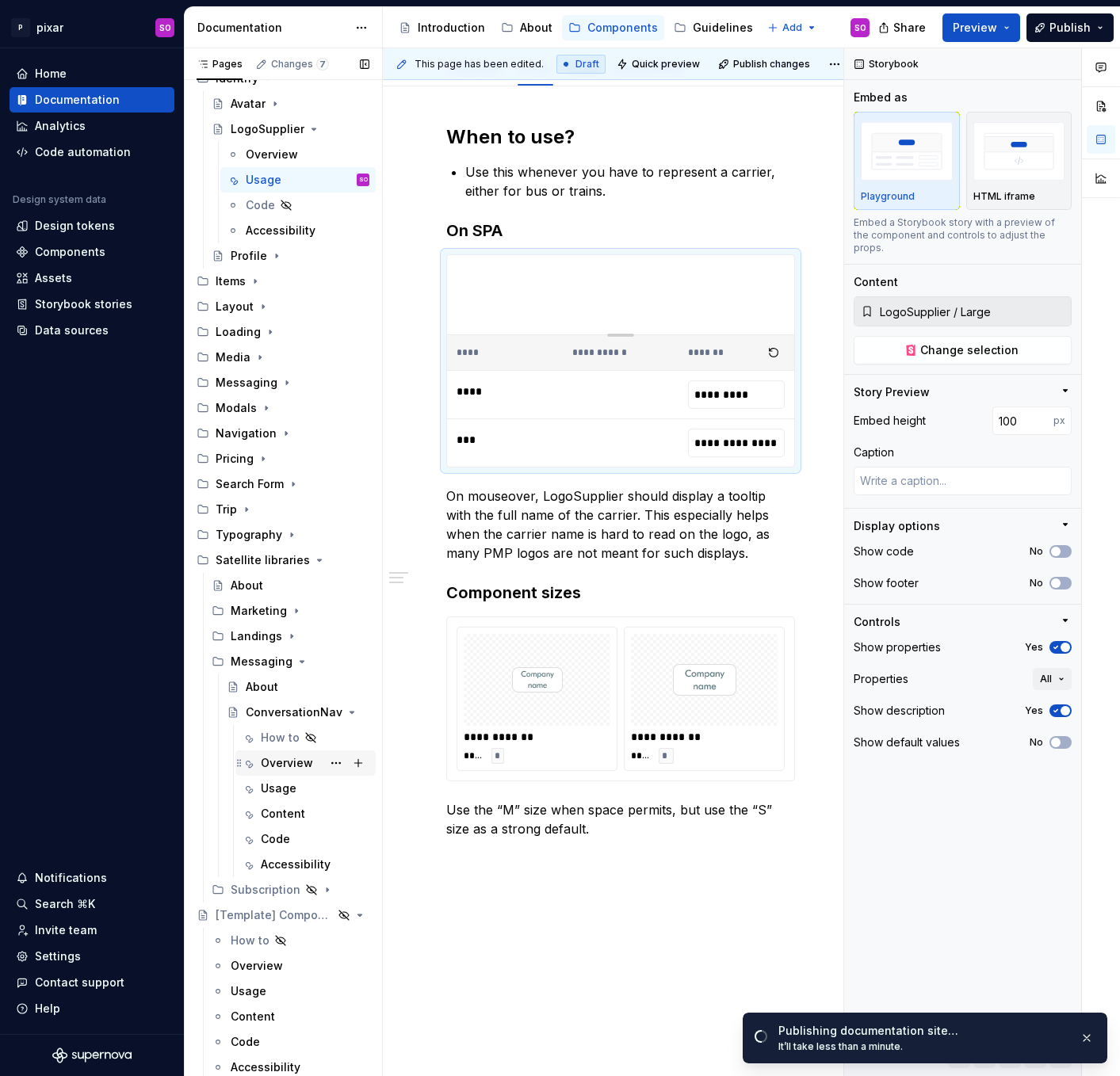
click at [272, 764] on div "Overview" at bounding box center [287, 764] width 52 height 16
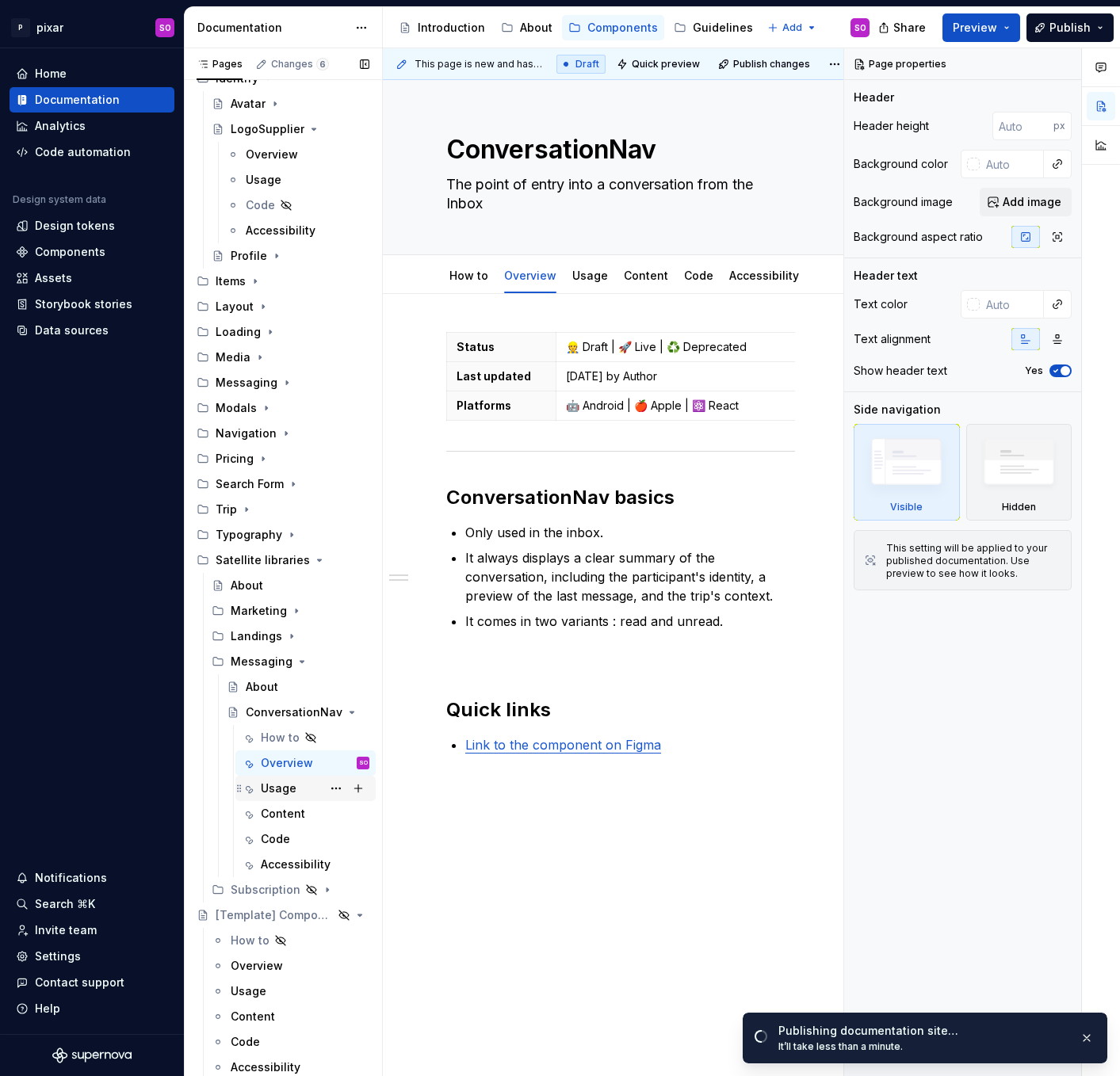
click at [287, 796] on div "Usage" at bounding box center [279, 789] width 35 height 16
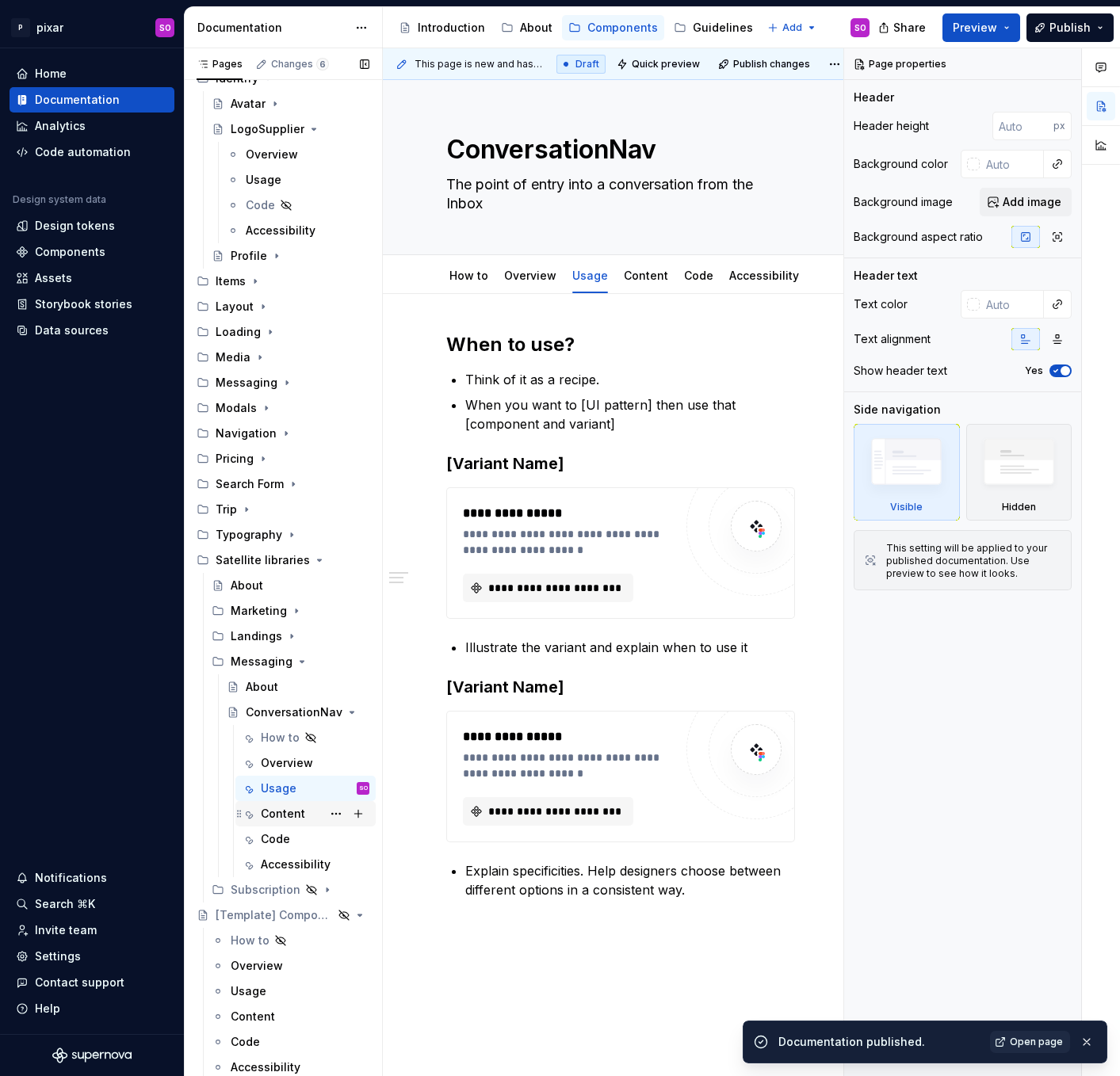
click at [288, 820] on div "Content" at bounding box center [283, 814] width 44 height 16
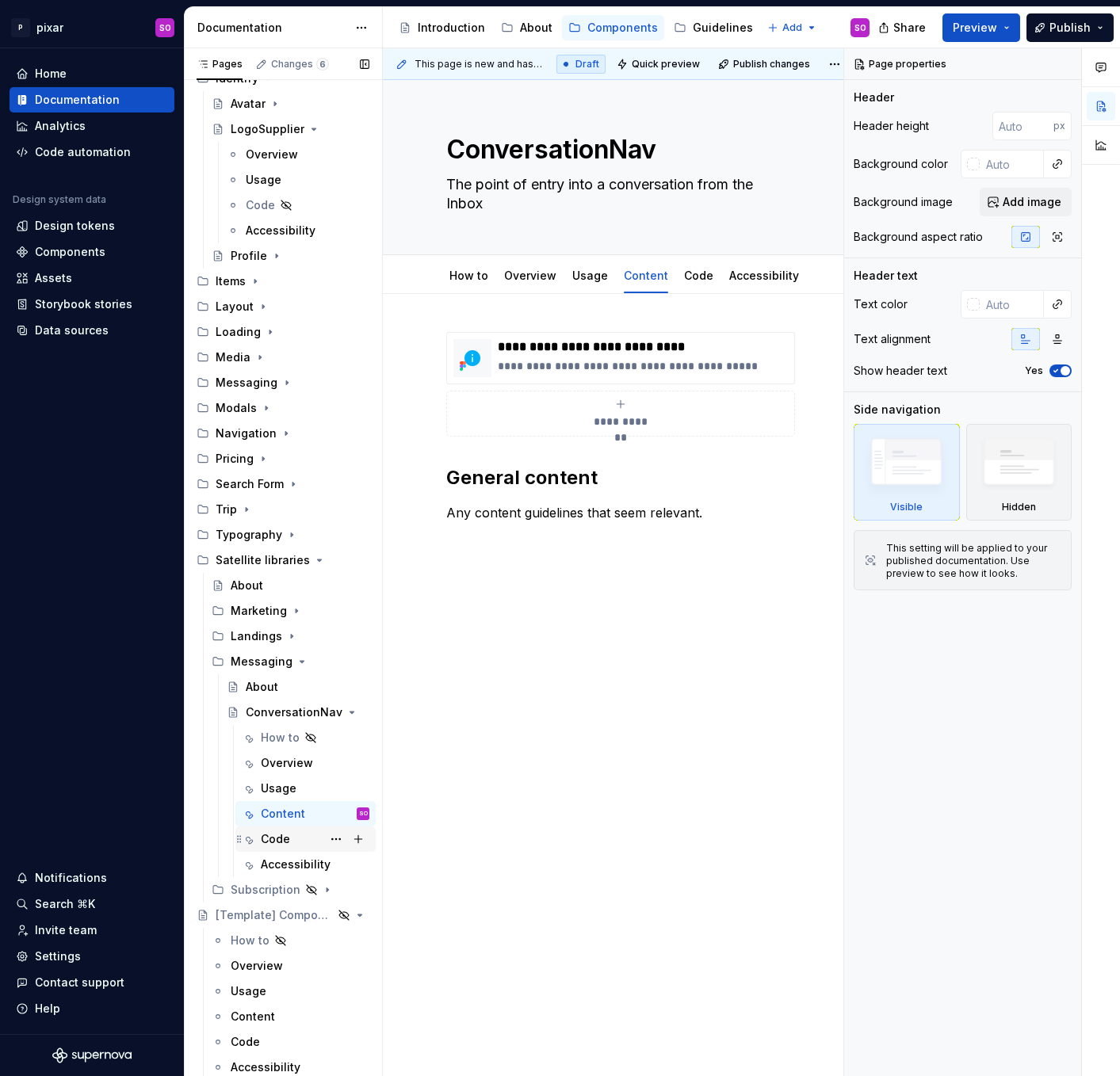
click at [289, 839] on div "Code" at bounding box center [315, 839] width 108 height 22
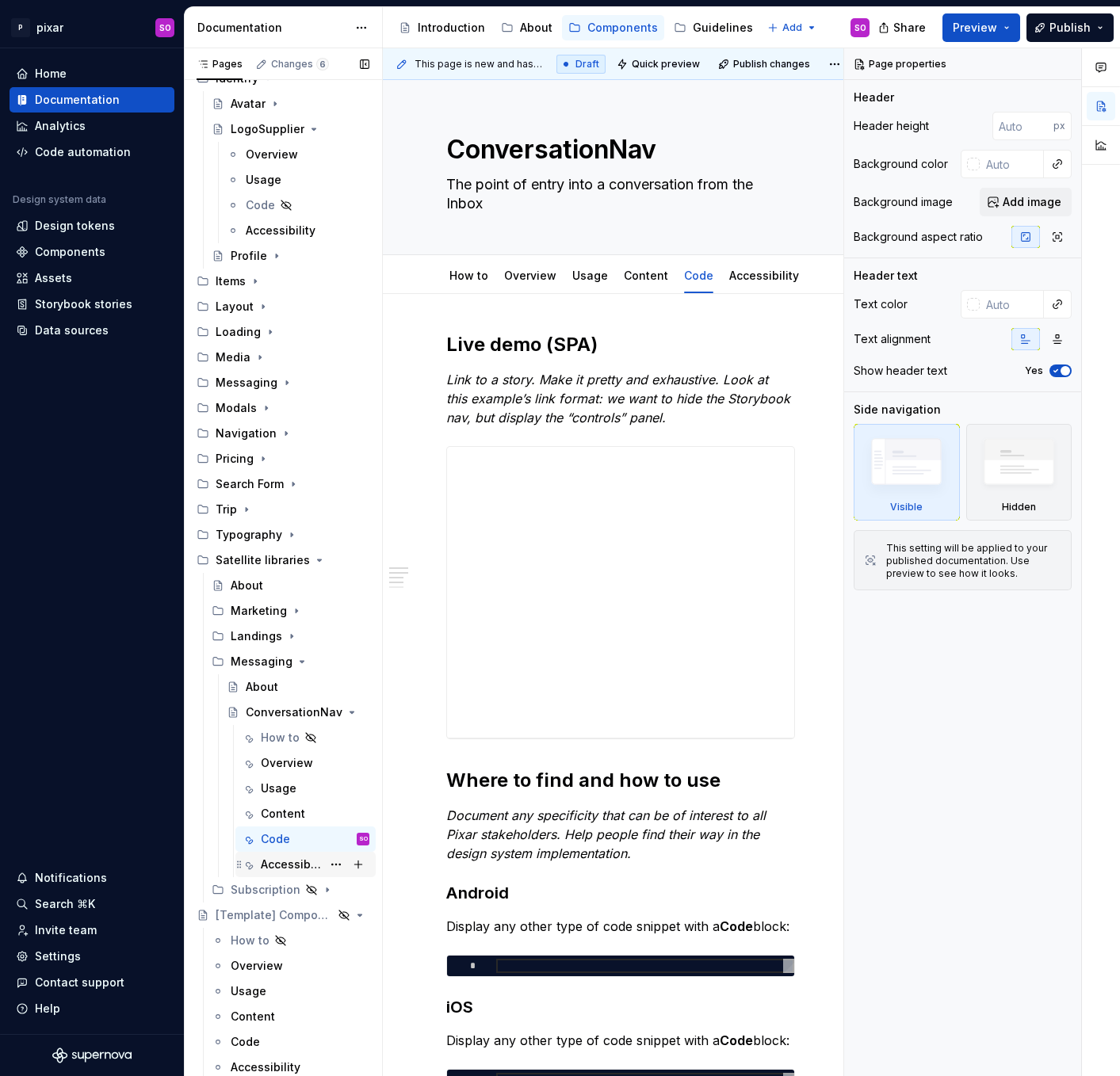
click at [291, 863] on div "Accessibility" at bounding box center [291, 865] width 61 height 16
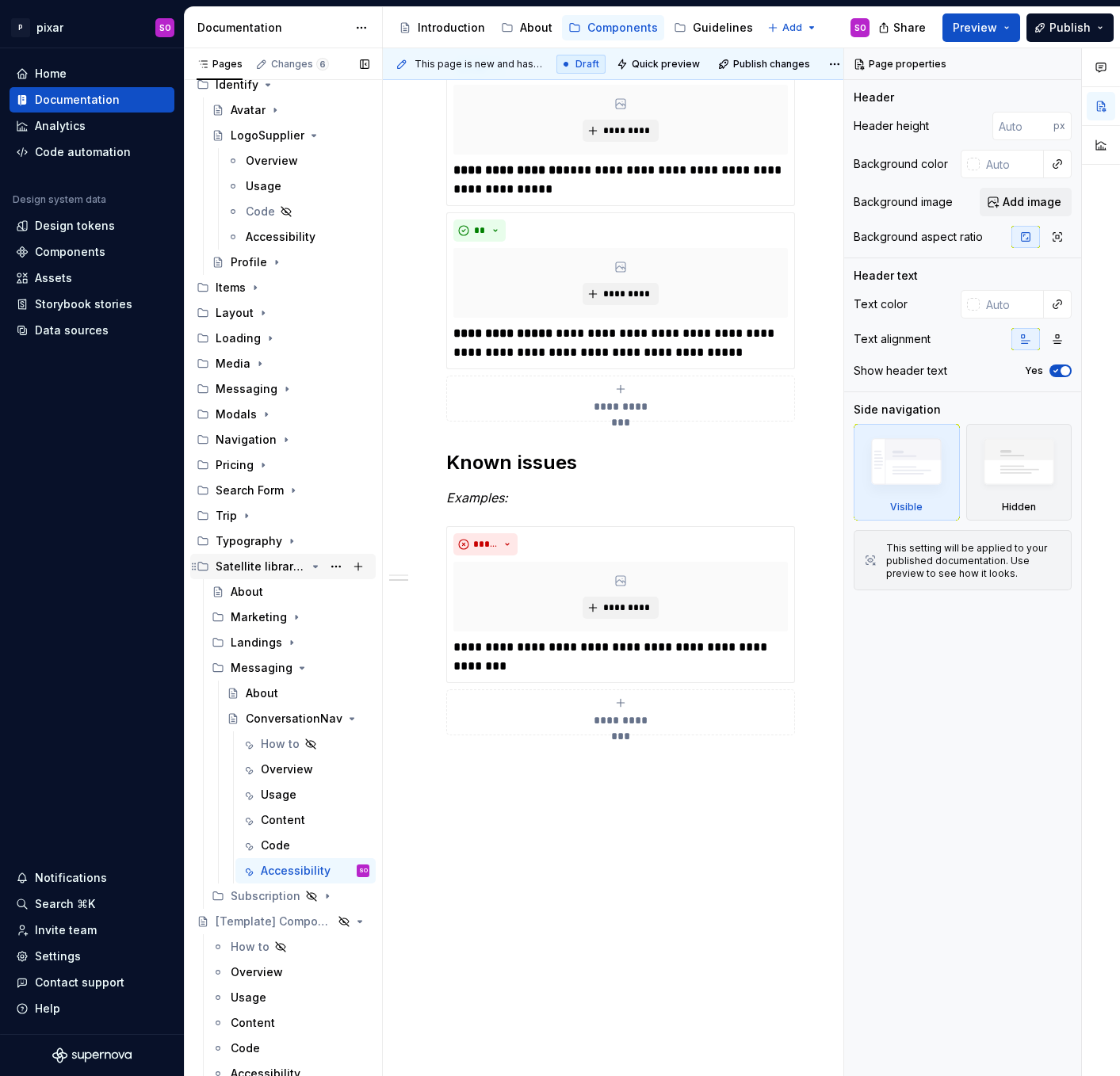
scroll to position [218, 0]
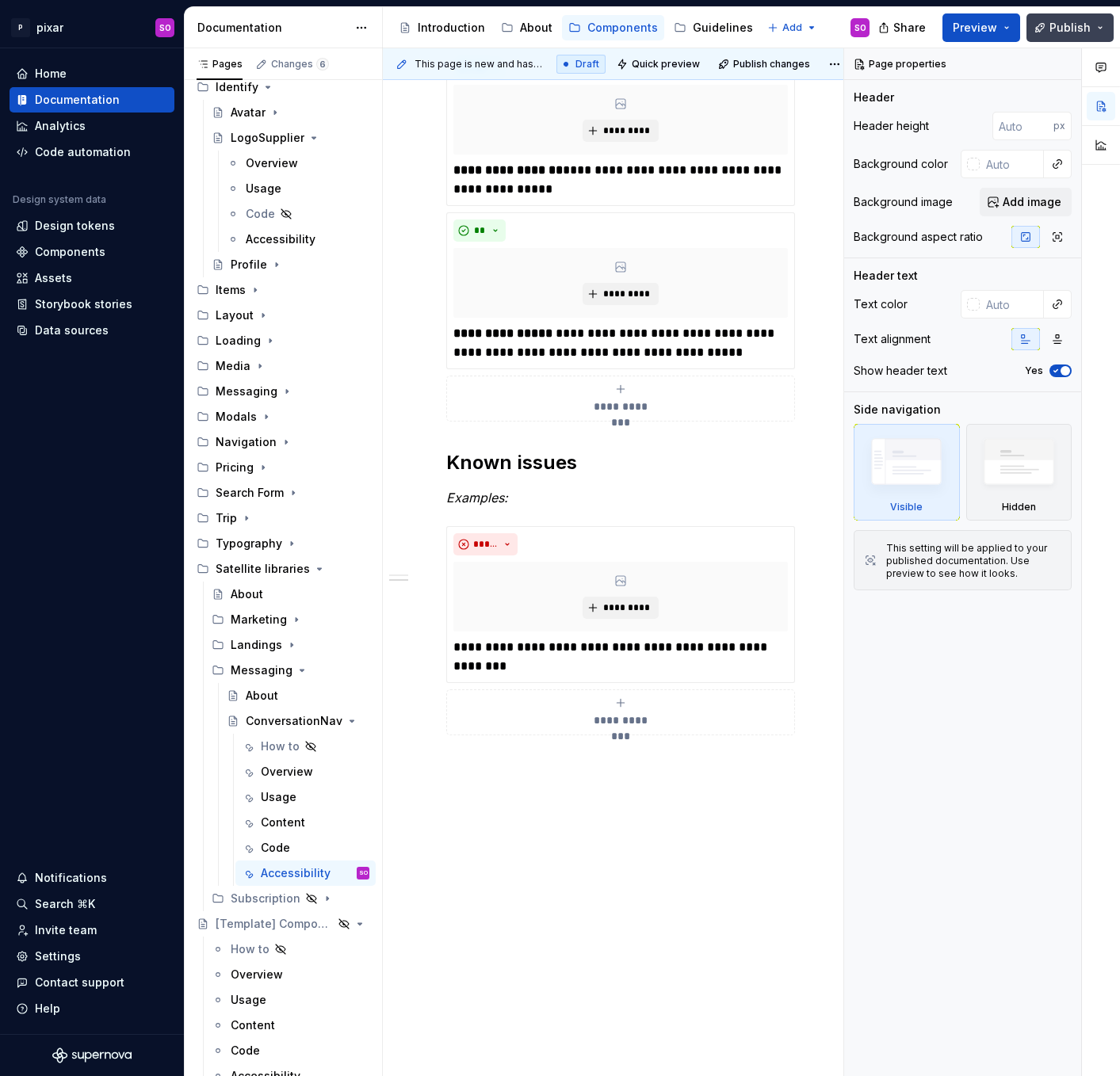
click at [1063, 30] on span "Publish" at bounding box center [1069, 28] width 41 height 16
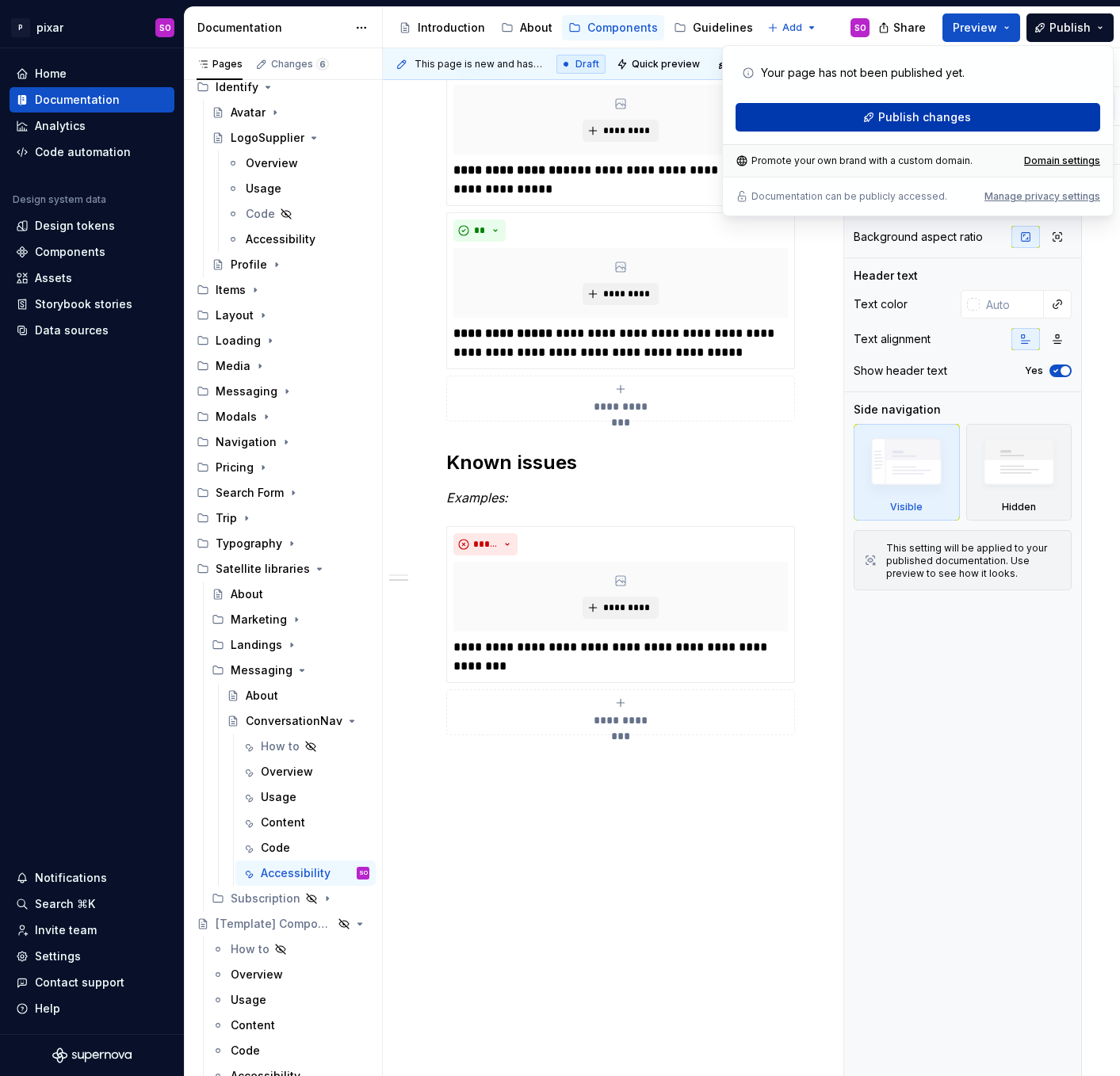
click at [1026, 106] on button "Publish changes" at bounding box center [918, 117] width 365 height 29
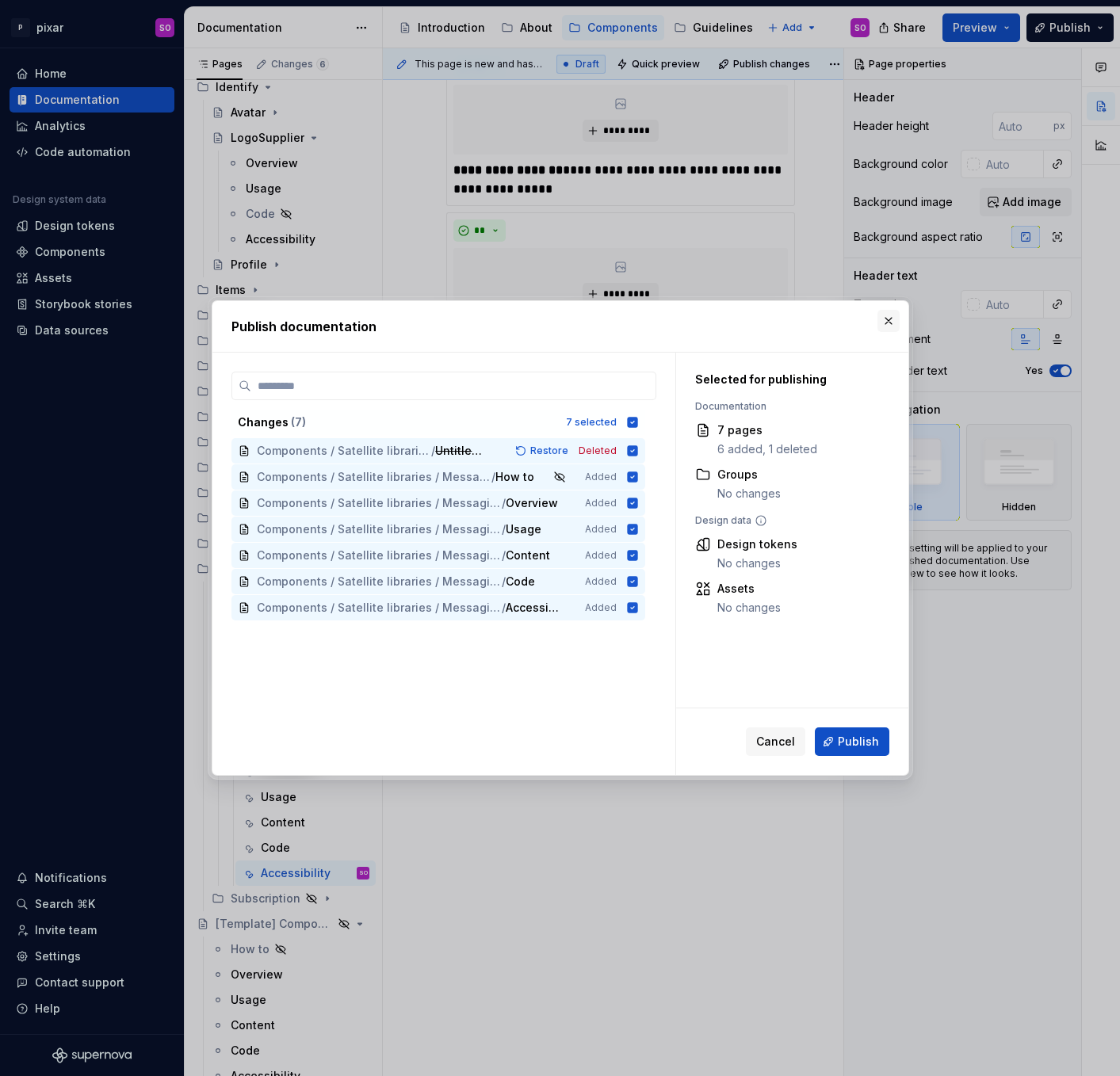
click at [894, 320] on button "button" at bounding box center [889, 321] width 22 height 22
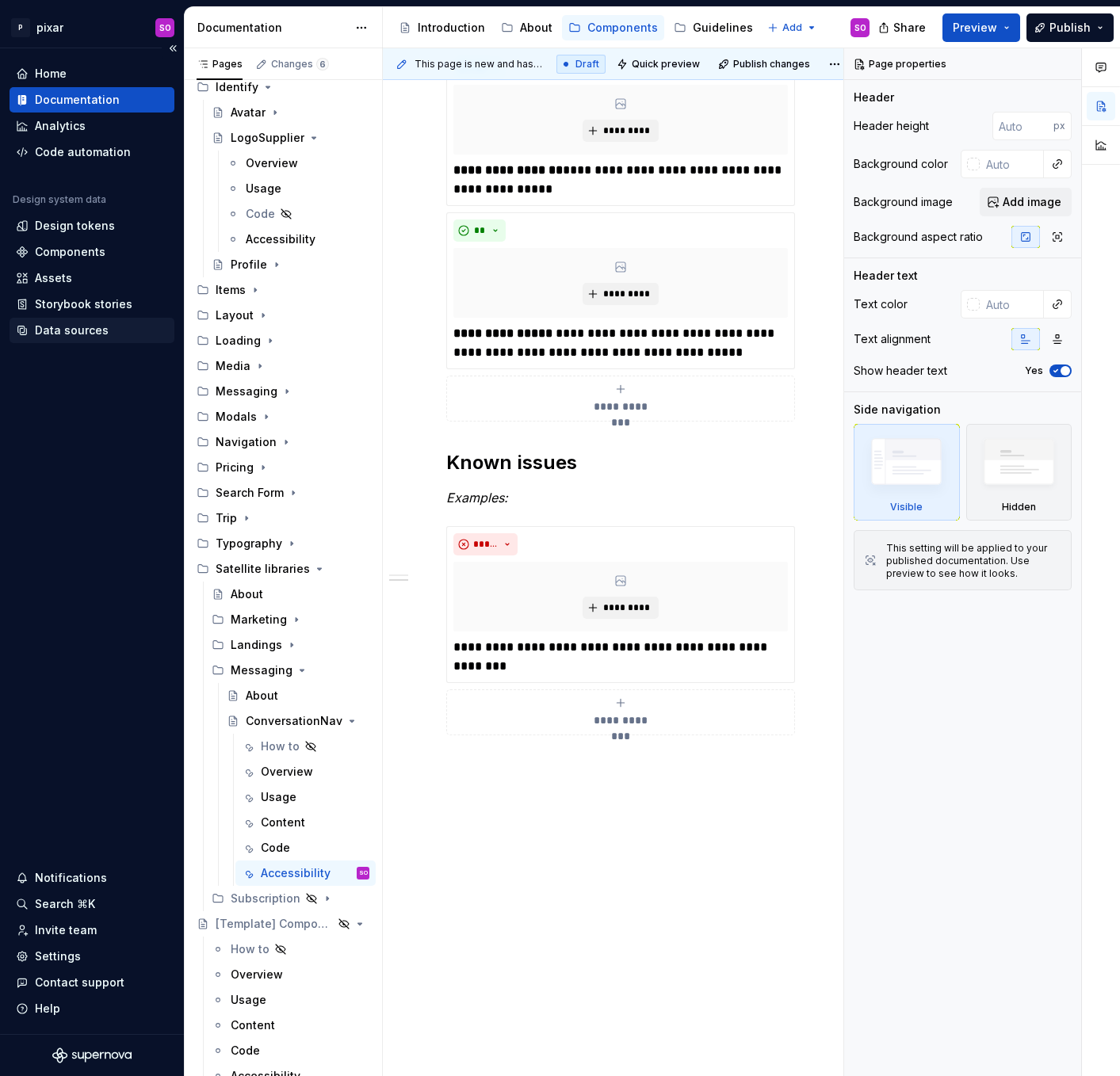
click at [98, 332] on div "Data sources" at bounding box center [71, 331] width 74 height 16
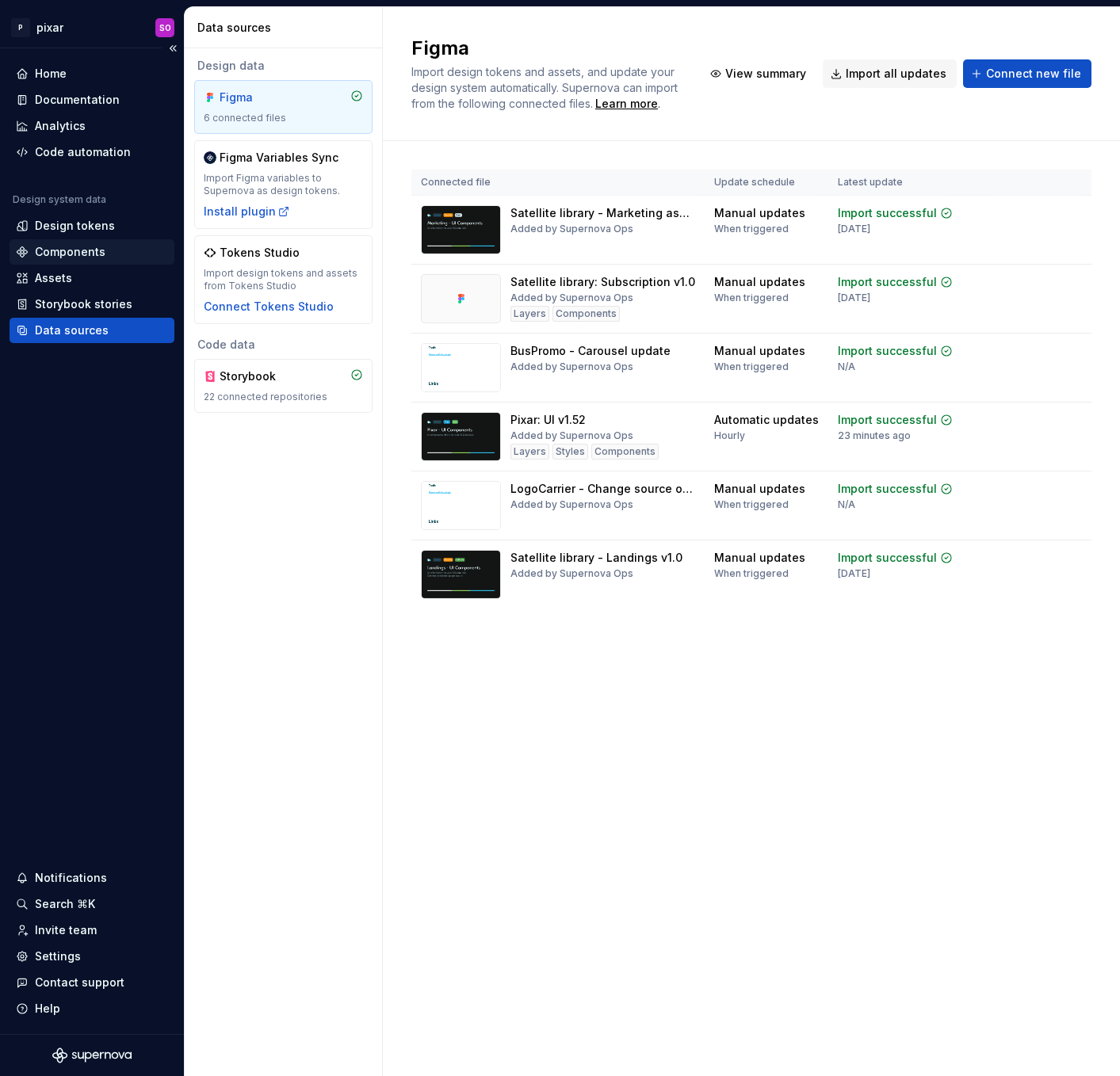
click at [84, 247] on div "Components" at bounding box center [70, 252] width 71 height 16
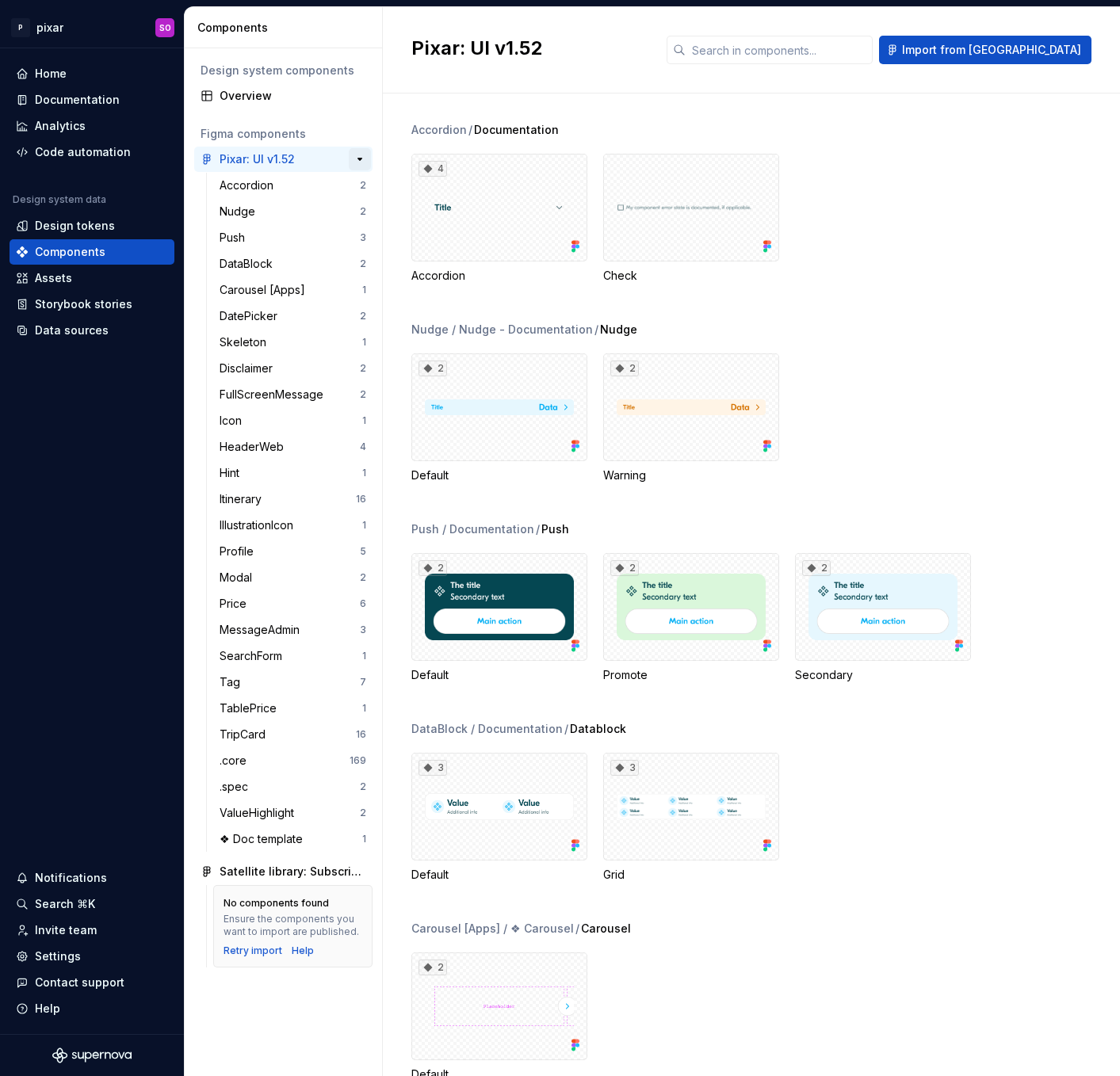
click at [363, 161] on button "button" at bounding box center [360, 160] width 22 height 22
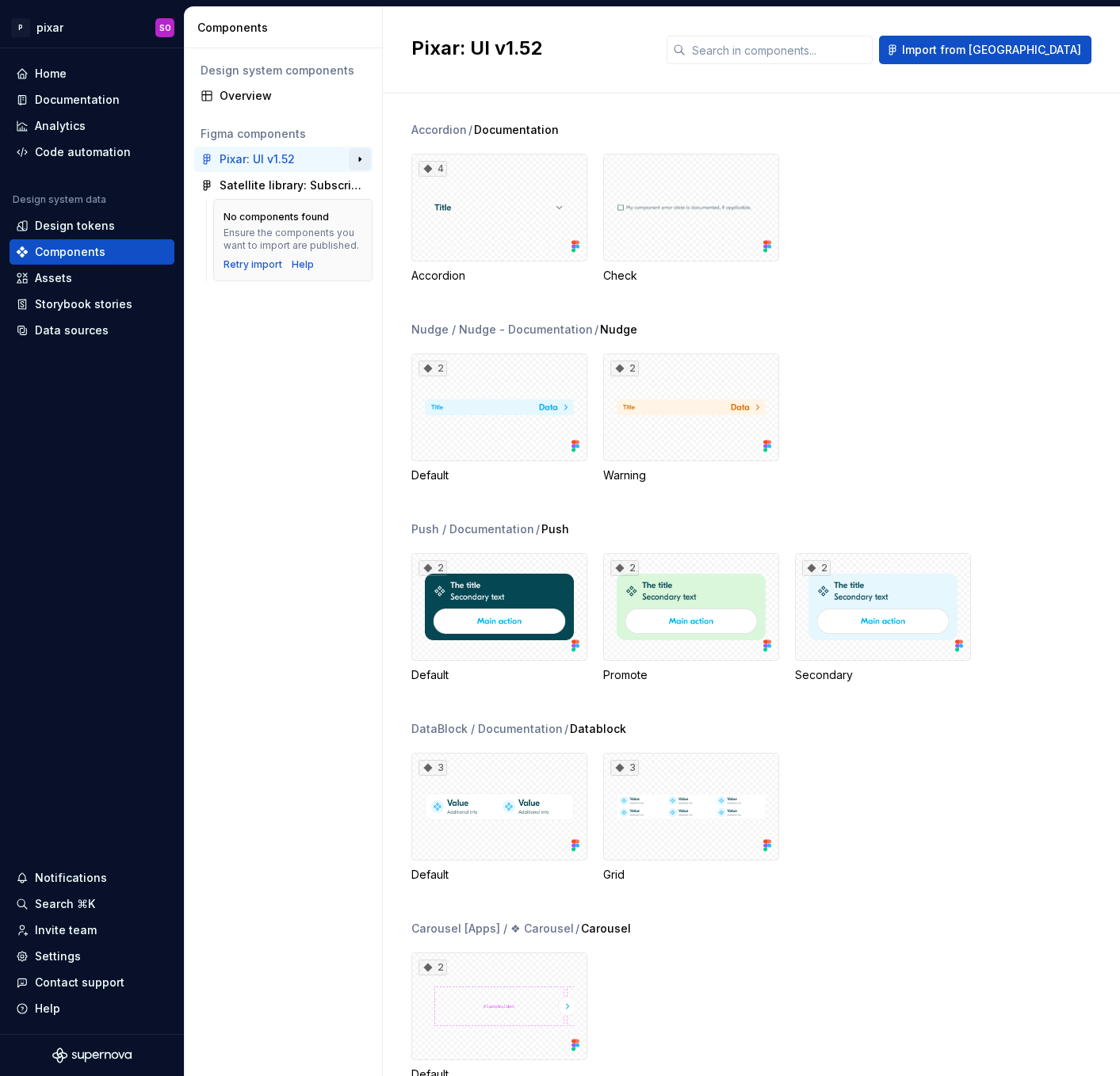
click at [363, 161] on button "button" at bounding box center [360, 160] width 22 height 22
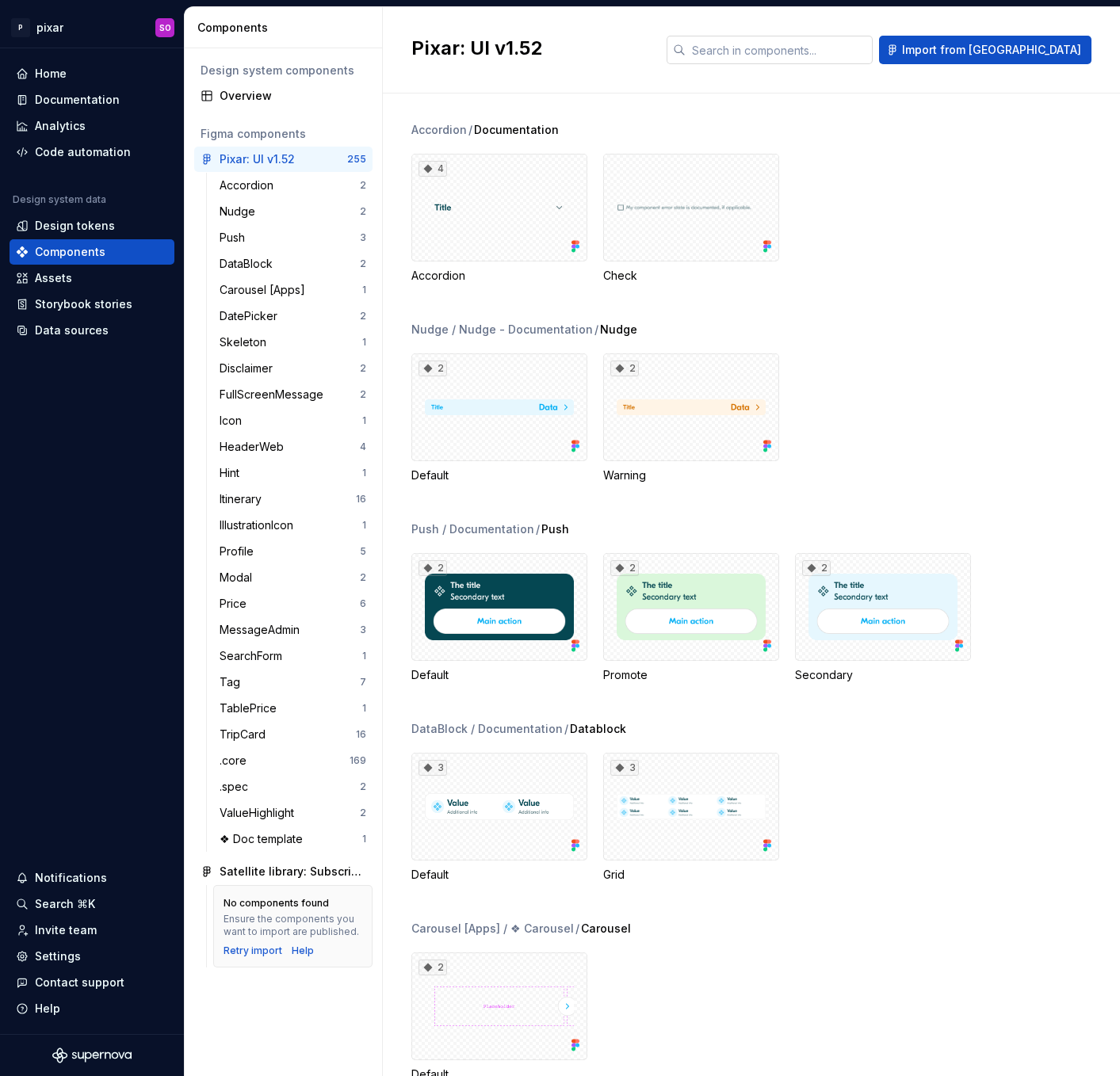
click at [844, 47] on input "text" at bounding box center [779, 50] width 187 height 29
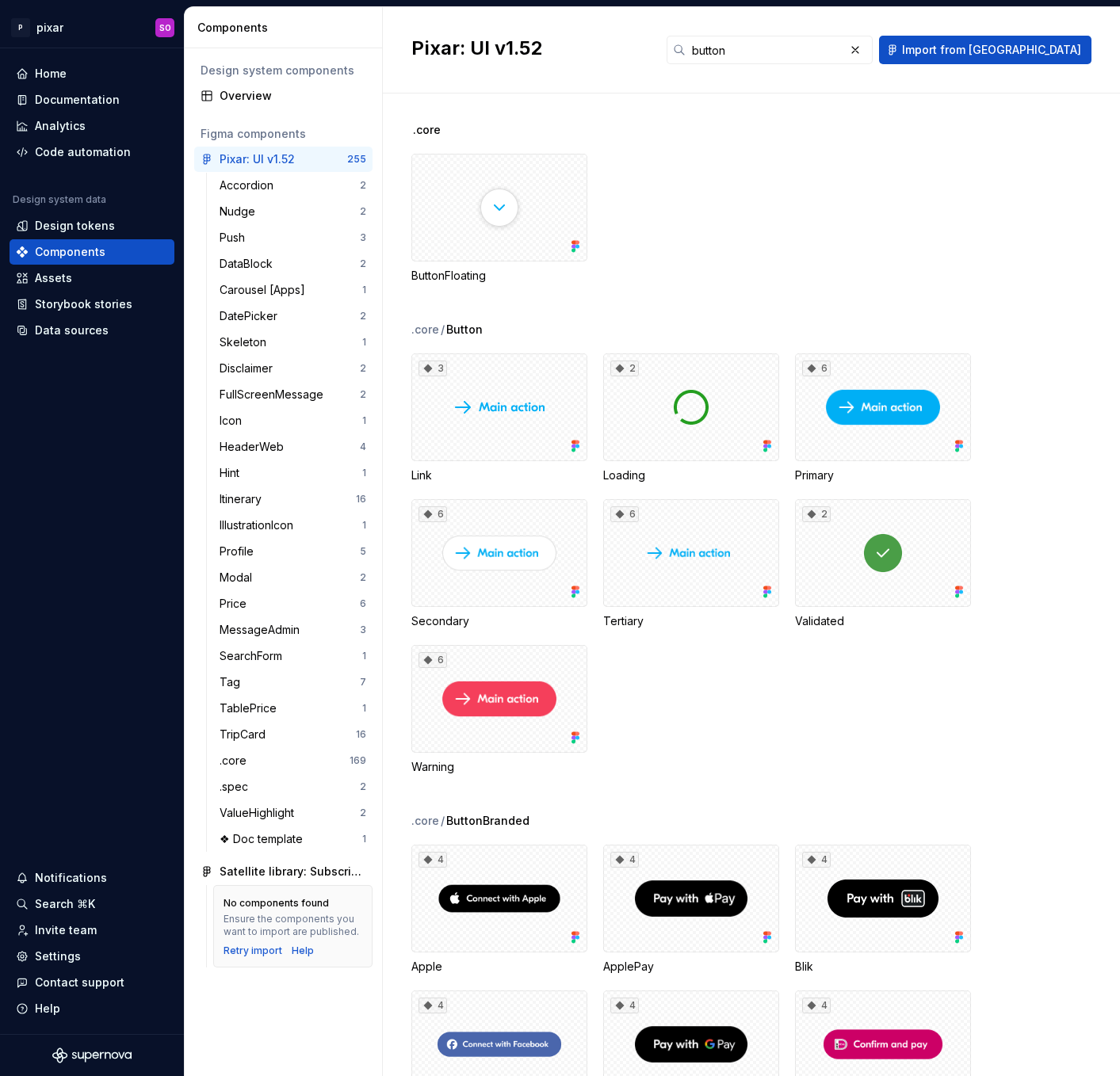
click at [467, 329] on span "Button" at bounding box center [464, 330] width 36 height 16
click at [464, 329] on span "Button" at bounding box center [464, 330] width 36 height 16
click at [239, 764] on div ".core" at bounding box center [235, 761] width 33 height 16
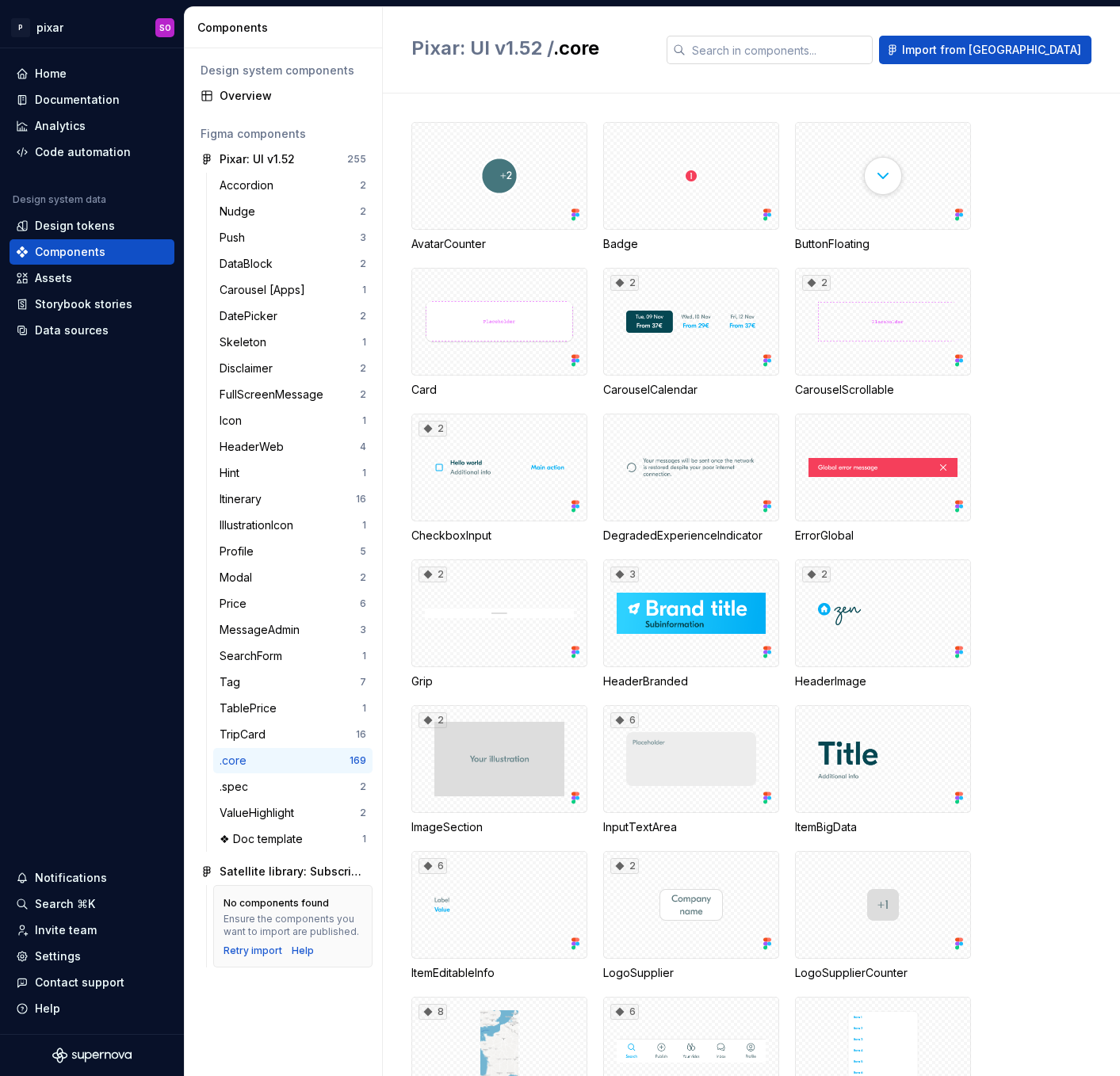
click at [830, 51] on input "text" at bounding box center [779, 50] width 187 height 29
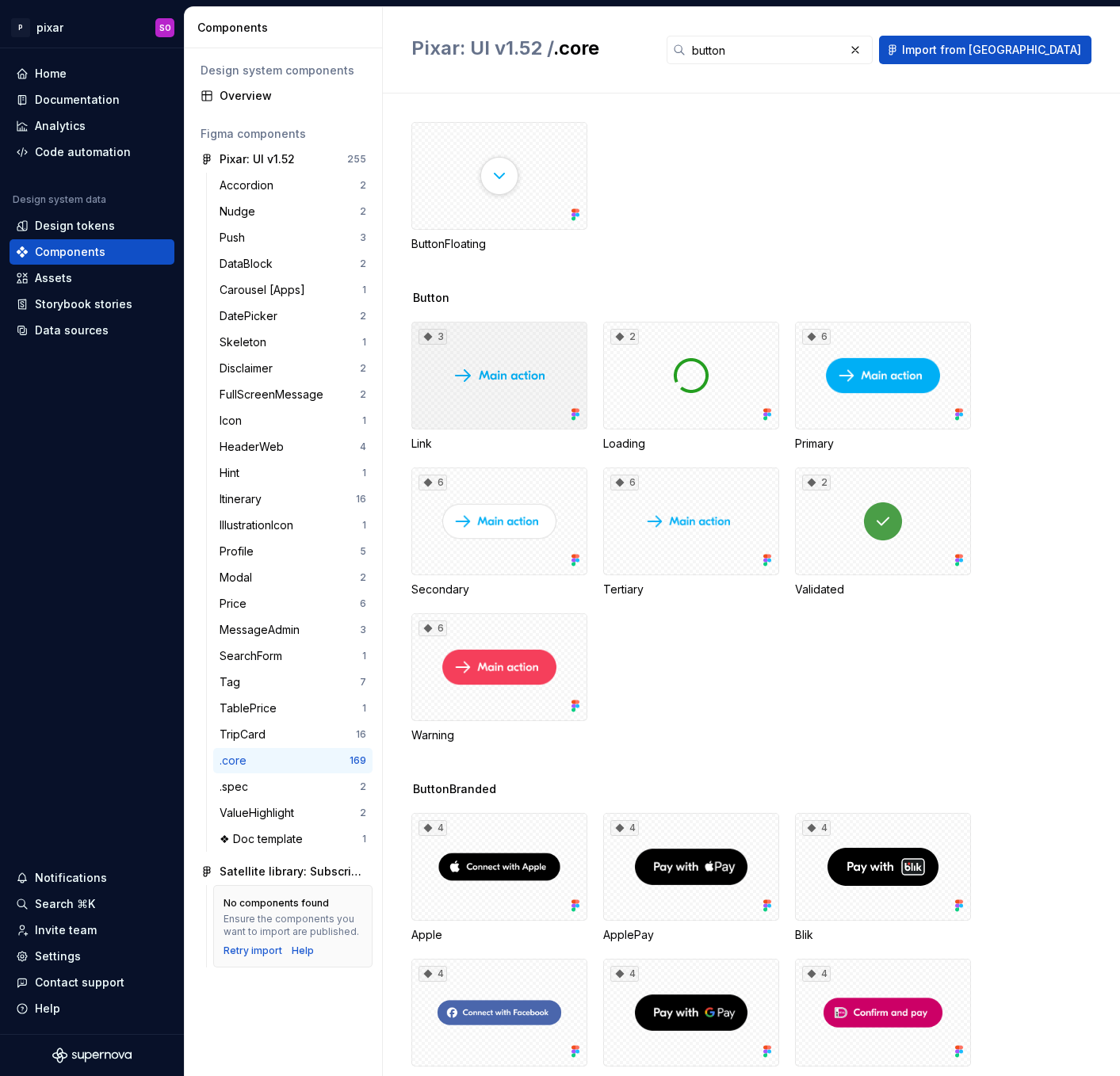
click at [491, 379] on div "3" at bounding box center [499, 376] width 176 height 108
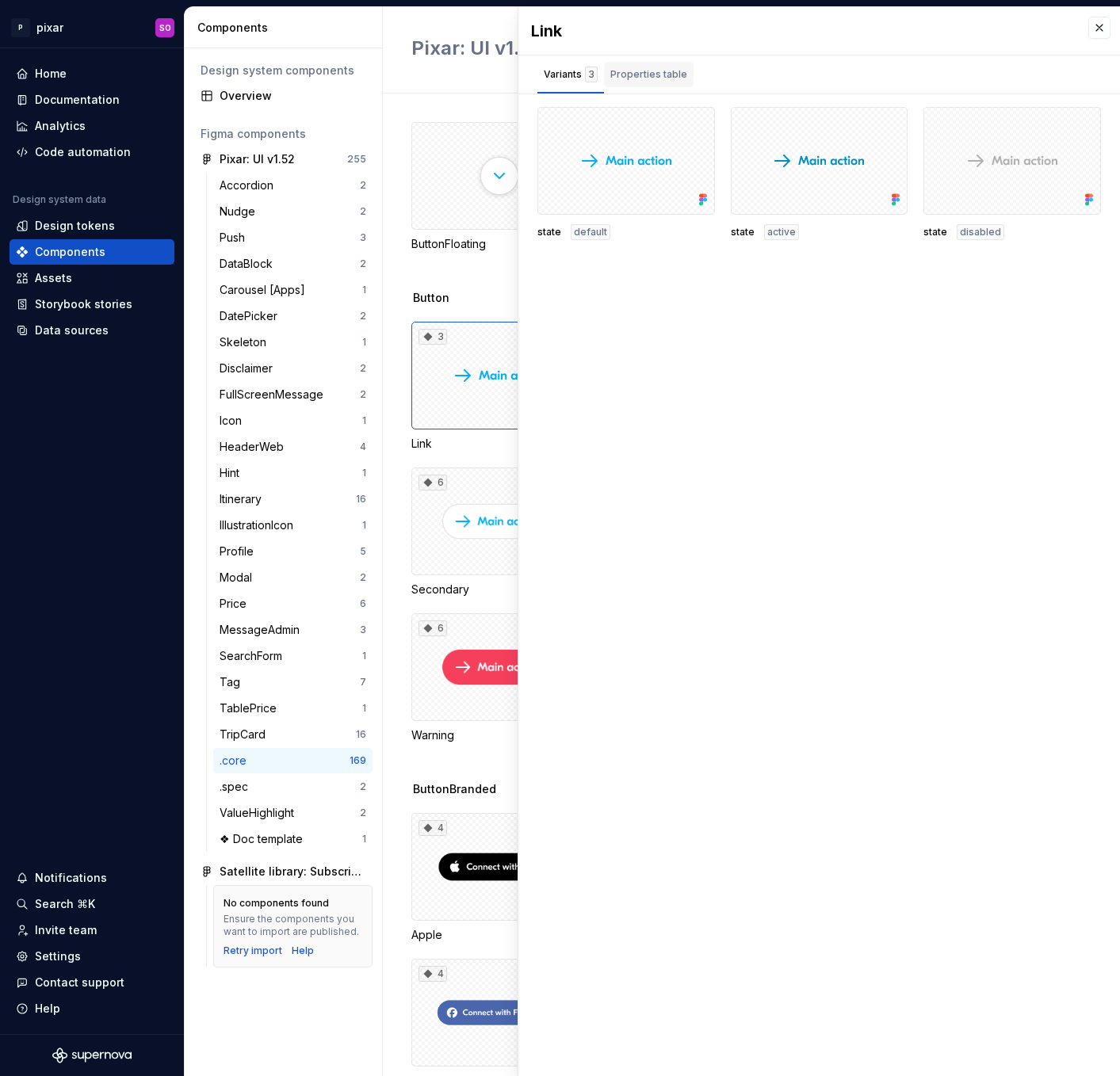
click at [683, 68] on div "Properties table" at bounding box center [649, 75] width 90 height 26
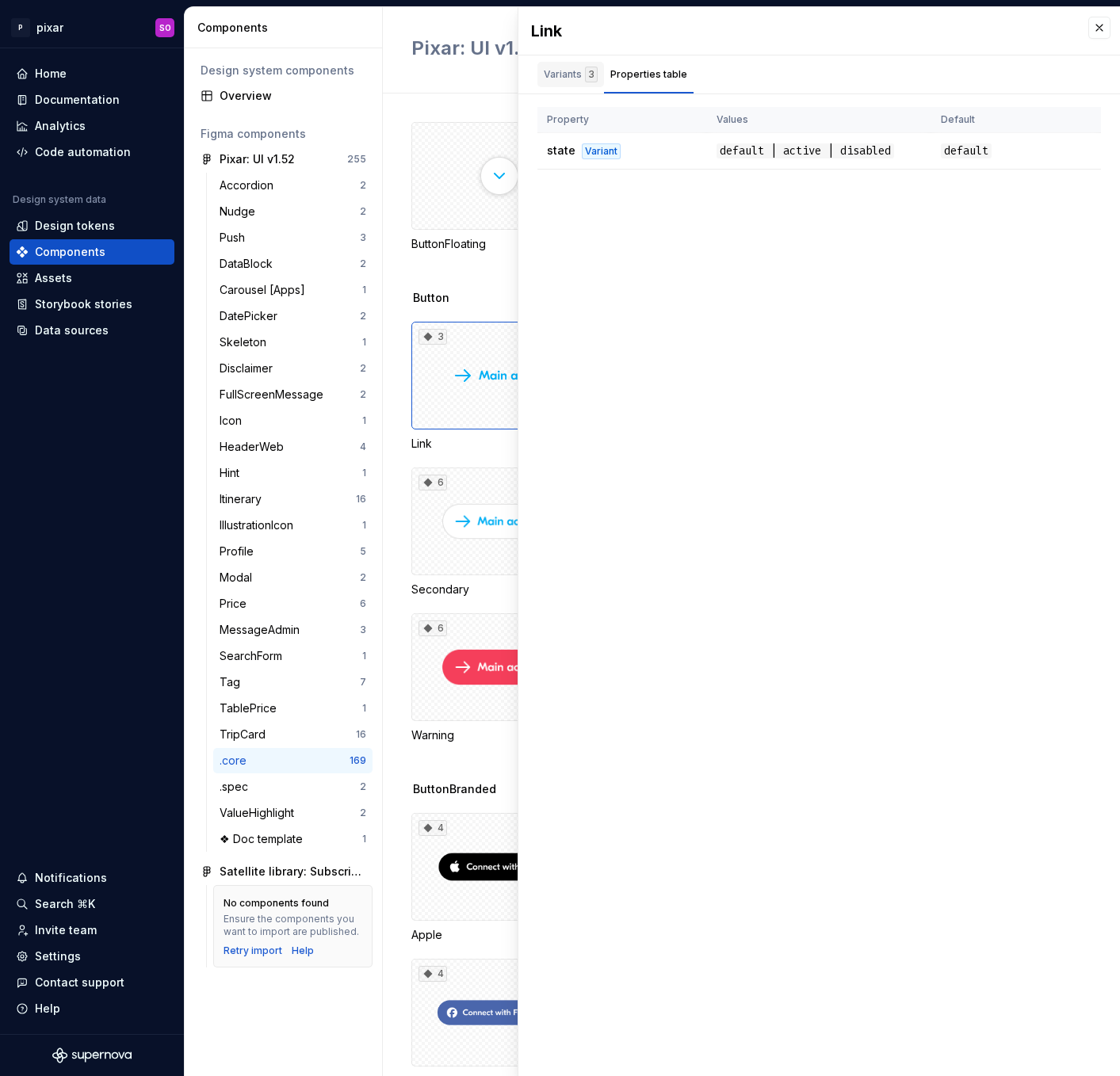
click at [563, 82] on div "Variants 3" at bounding box center [570, 75] width 67 height 26
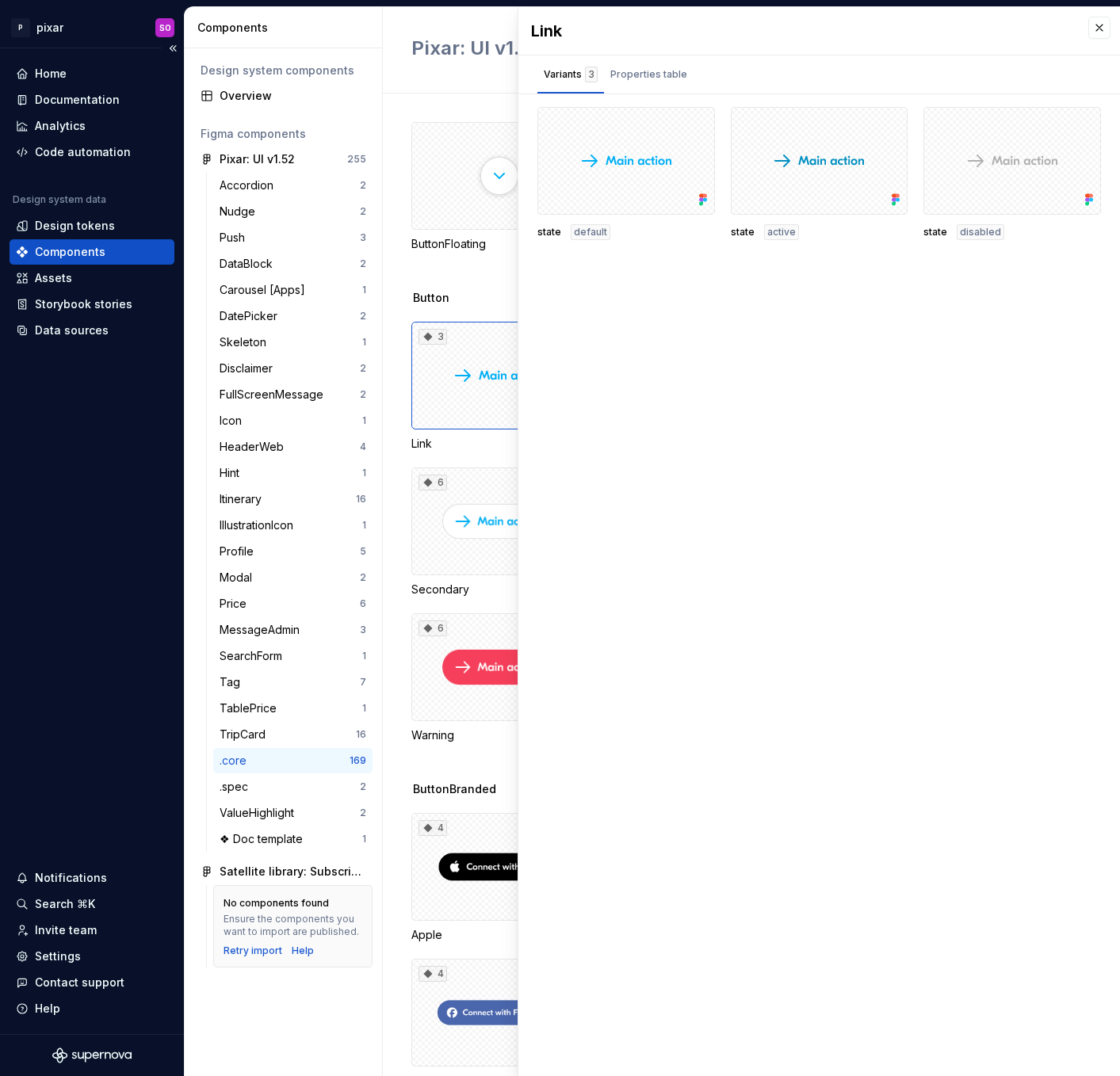
click at [58, 251] on div "Components" at bounding box center [70, 252] width 71 height 16
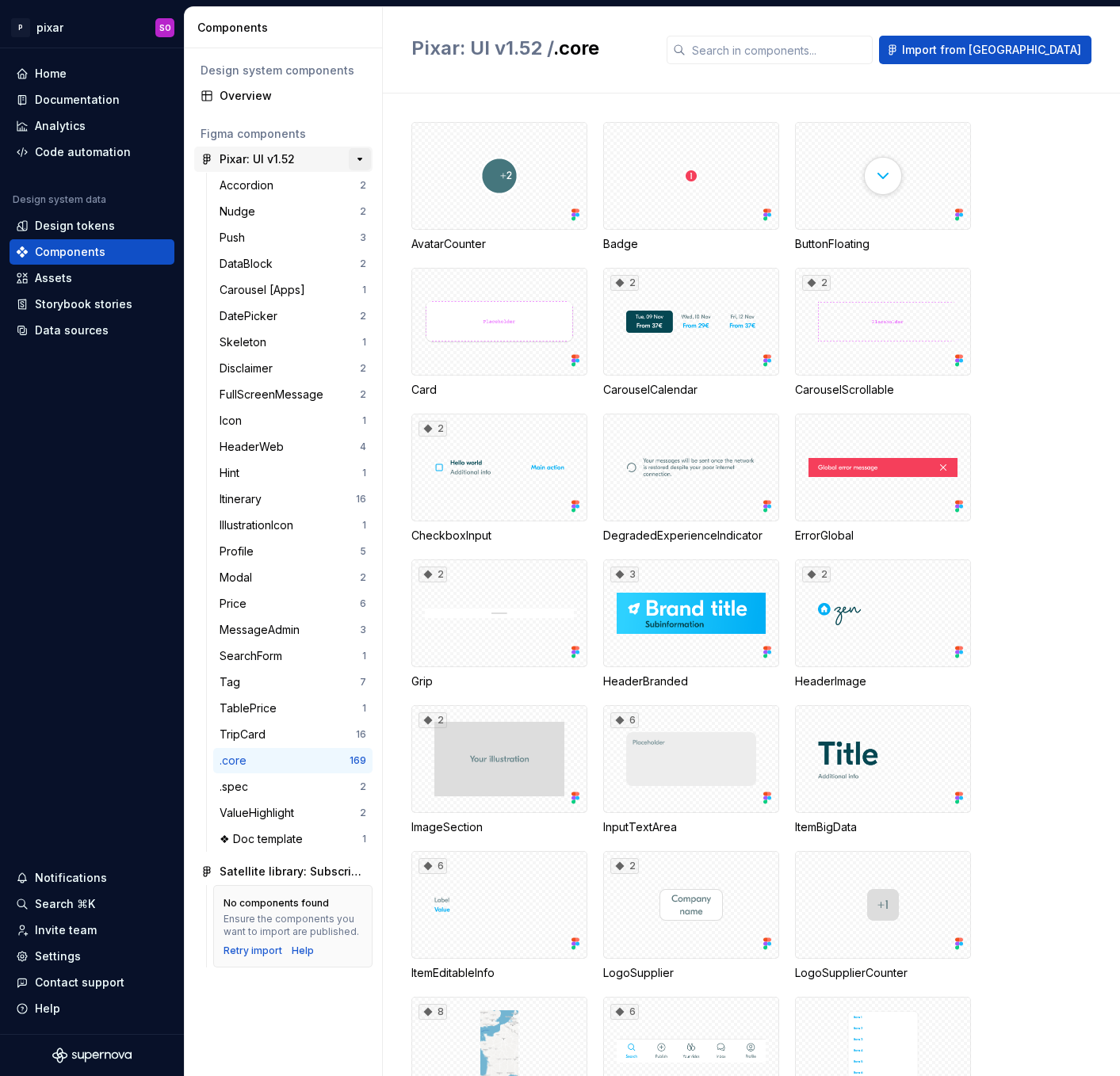
click at [359, 154] on button "button" at bounding box center [360, 160] width 22 height 22
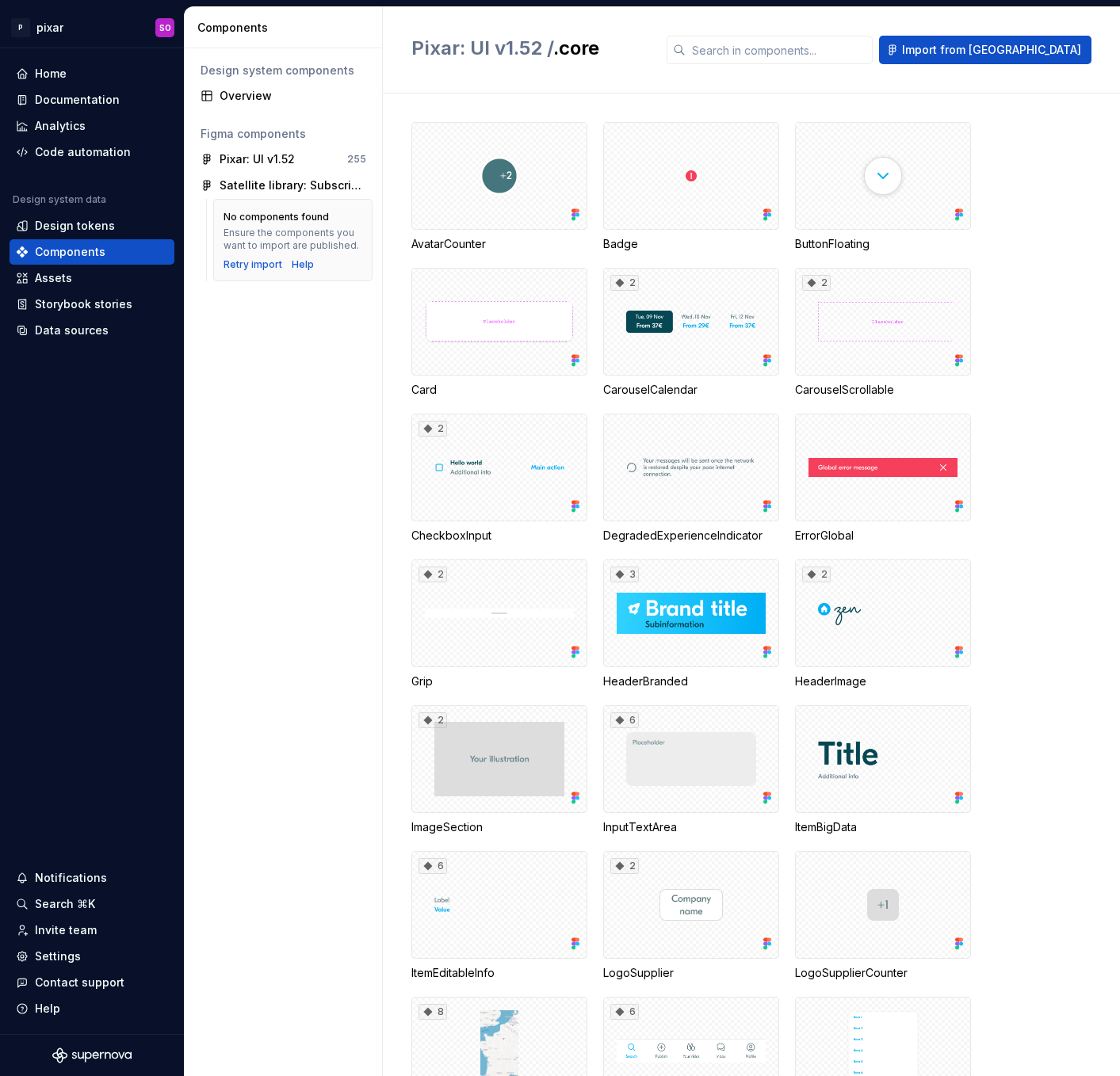
click at [284, 522] on div "Design system components Overview Figma components Pixar: UI v1.52 255 Satellit…" at bounding box center [283, 562] width 198 height 1028
click at [80, 467] on div "Home Documentation Analytics Code automation Design system data Design tokens C…" at bounding box center [92, 541] width 184 height 986
click at [309, 429] on div "Design system components Overview Figma components Pixar: UI v1.52 255 Satellit…" at bounding box center [283, 562] width 198 height 1028
click at [263, 96] on div "Overview" at bounding box center [292, 96] width 147 height 16
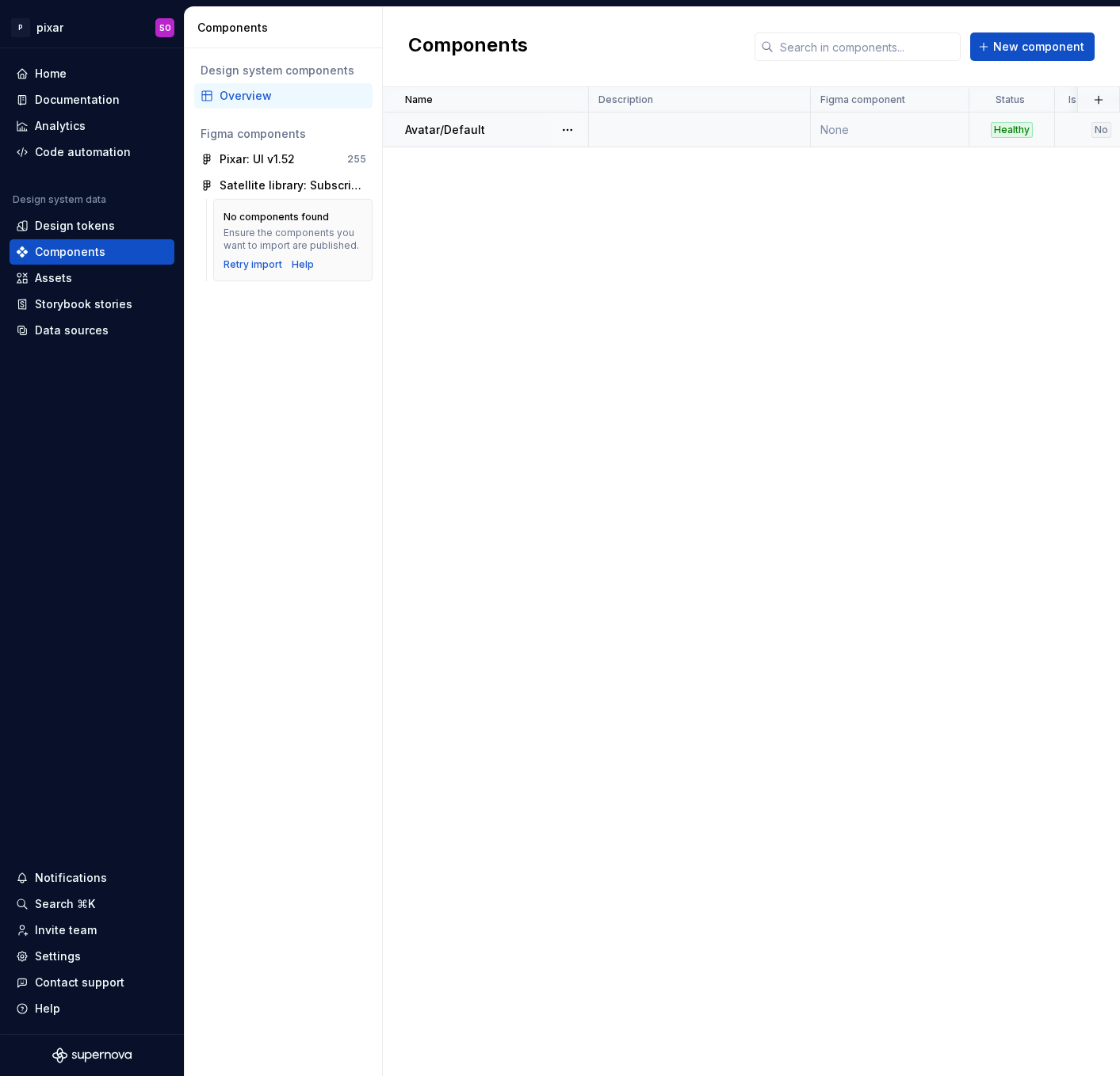
click at [498, 130] on div "Avatar/Default" at bounding box center [495, 130] width 182 height 16
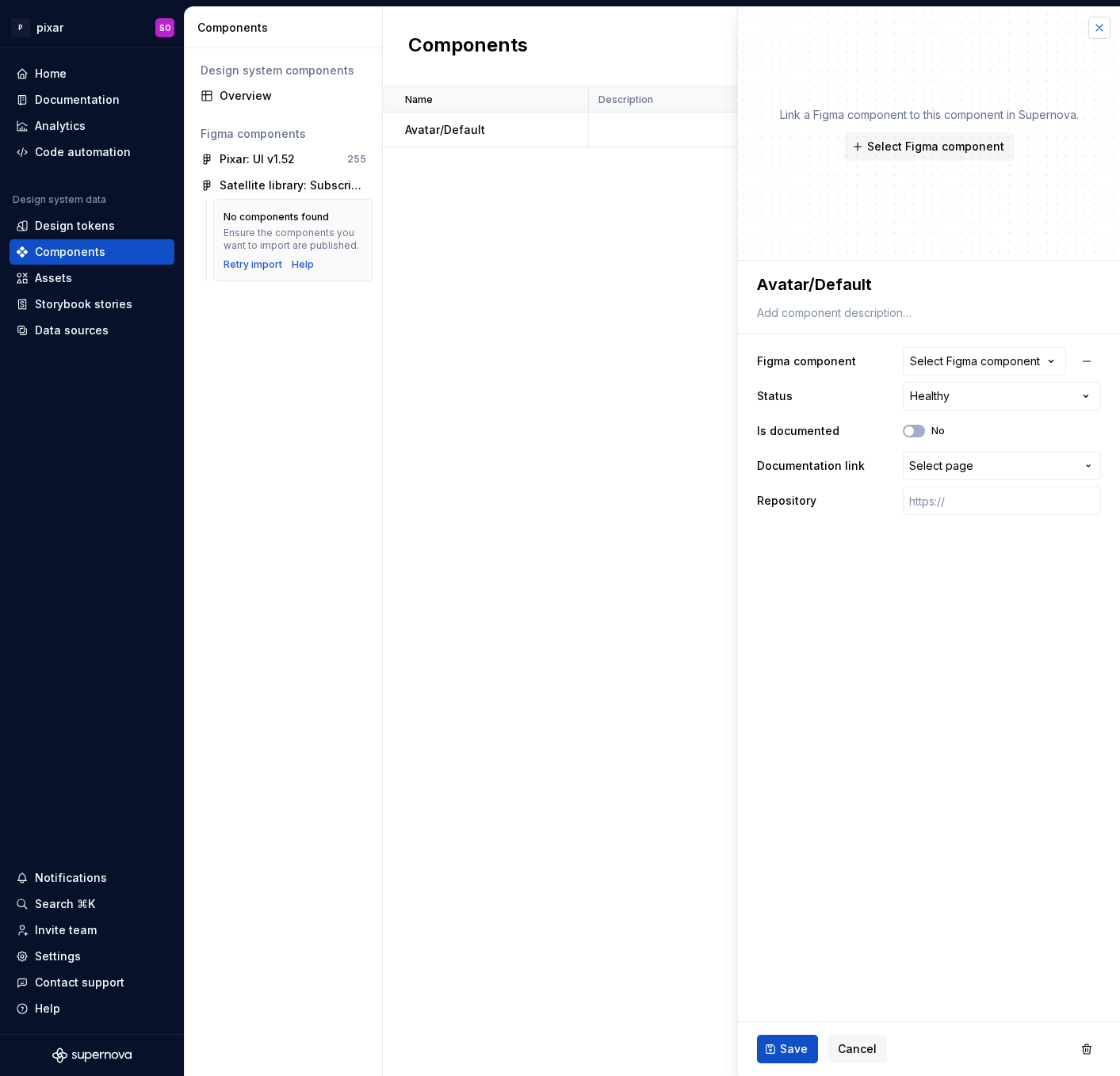
click at [1105, 26] on button "button" at bounding box center [1099, 28] width 22 height 22
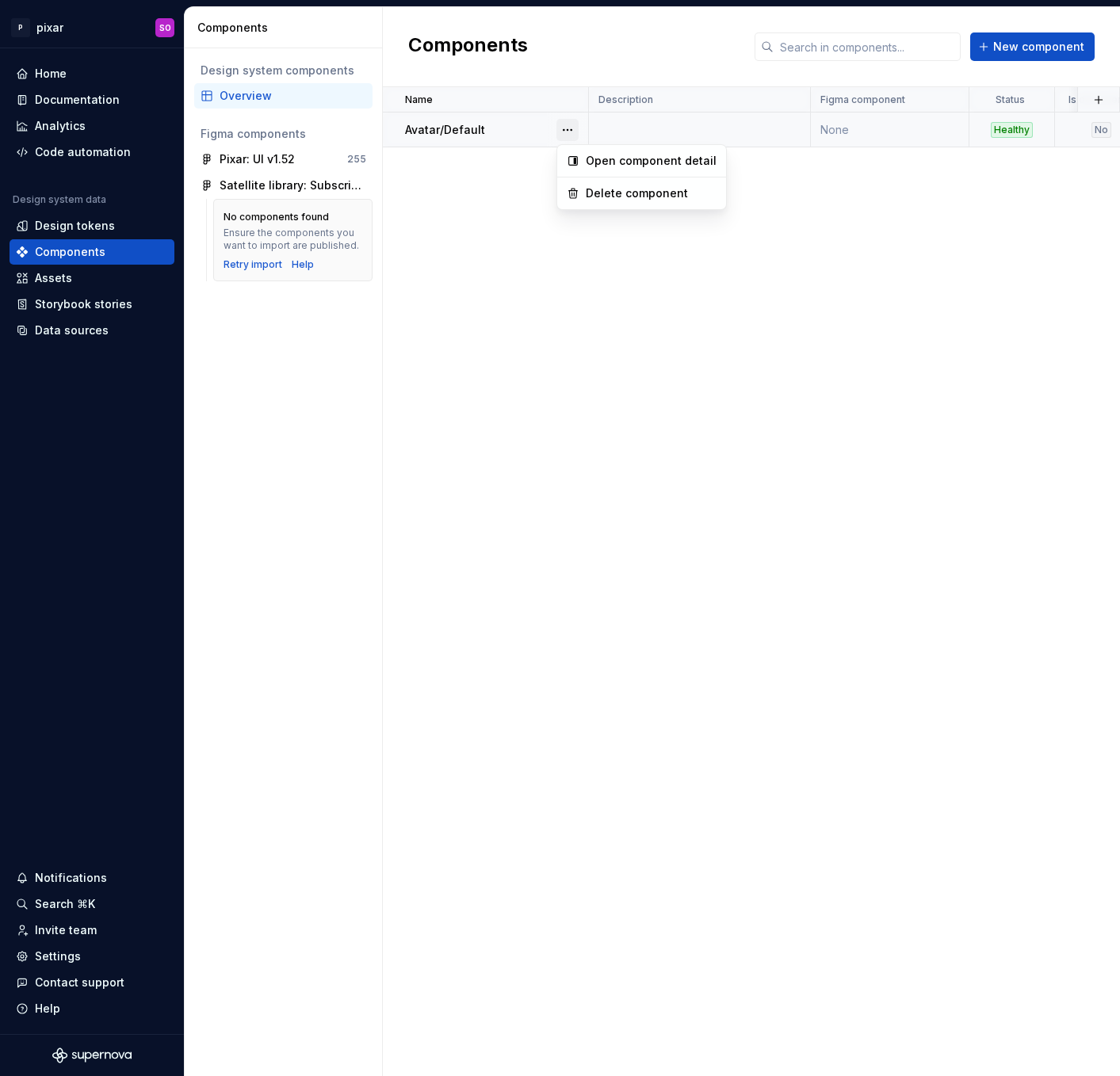
click at [574, 131] on button "button" at bounding box center [568, 130] width 22 height 22
click at [600, 192] on div "Delete component" at bounding box center [650, 194] width 131 height 16
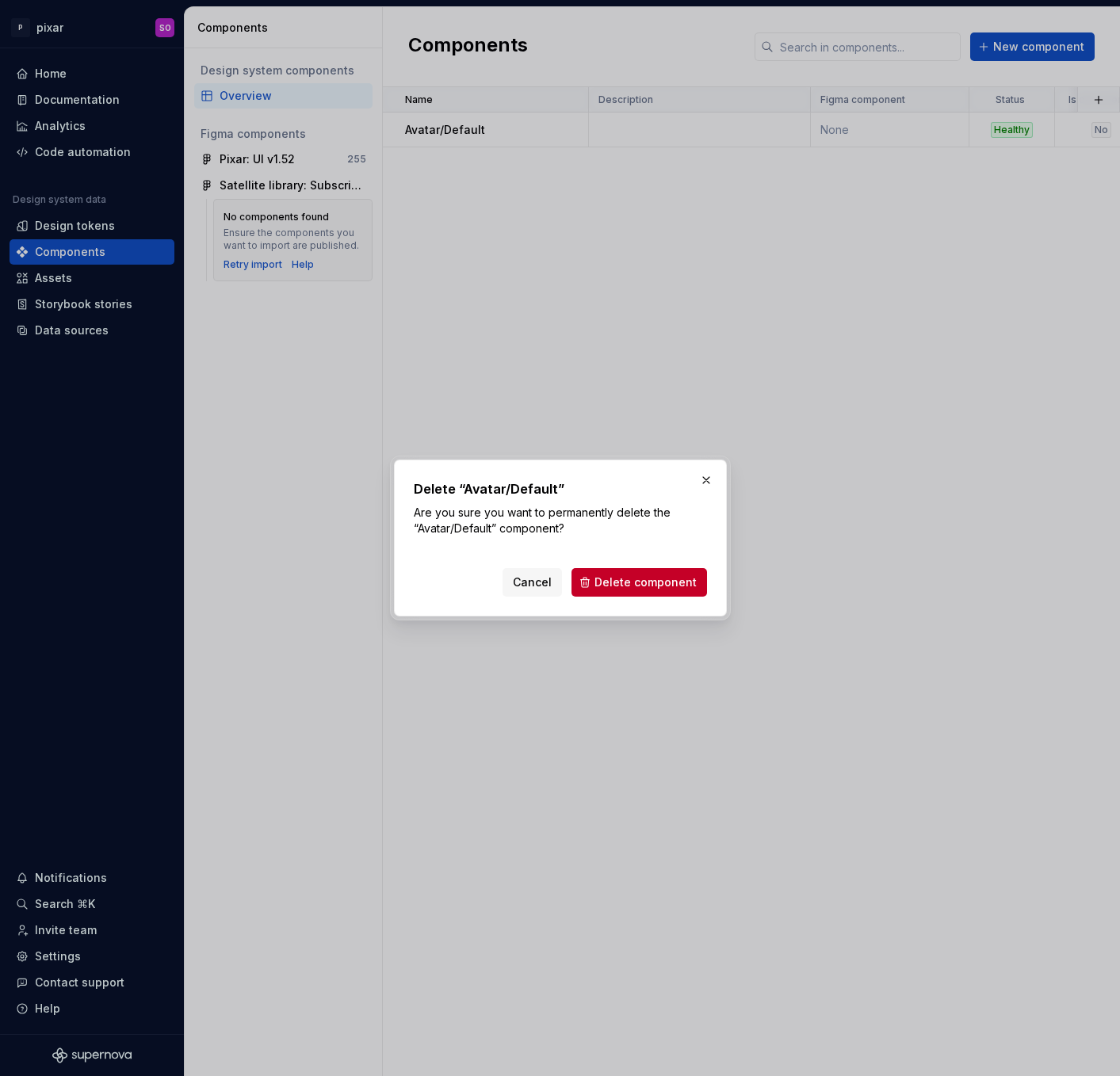
click at [710, 475] on button "button" at bounding box center [707, 480] width 22 height 22
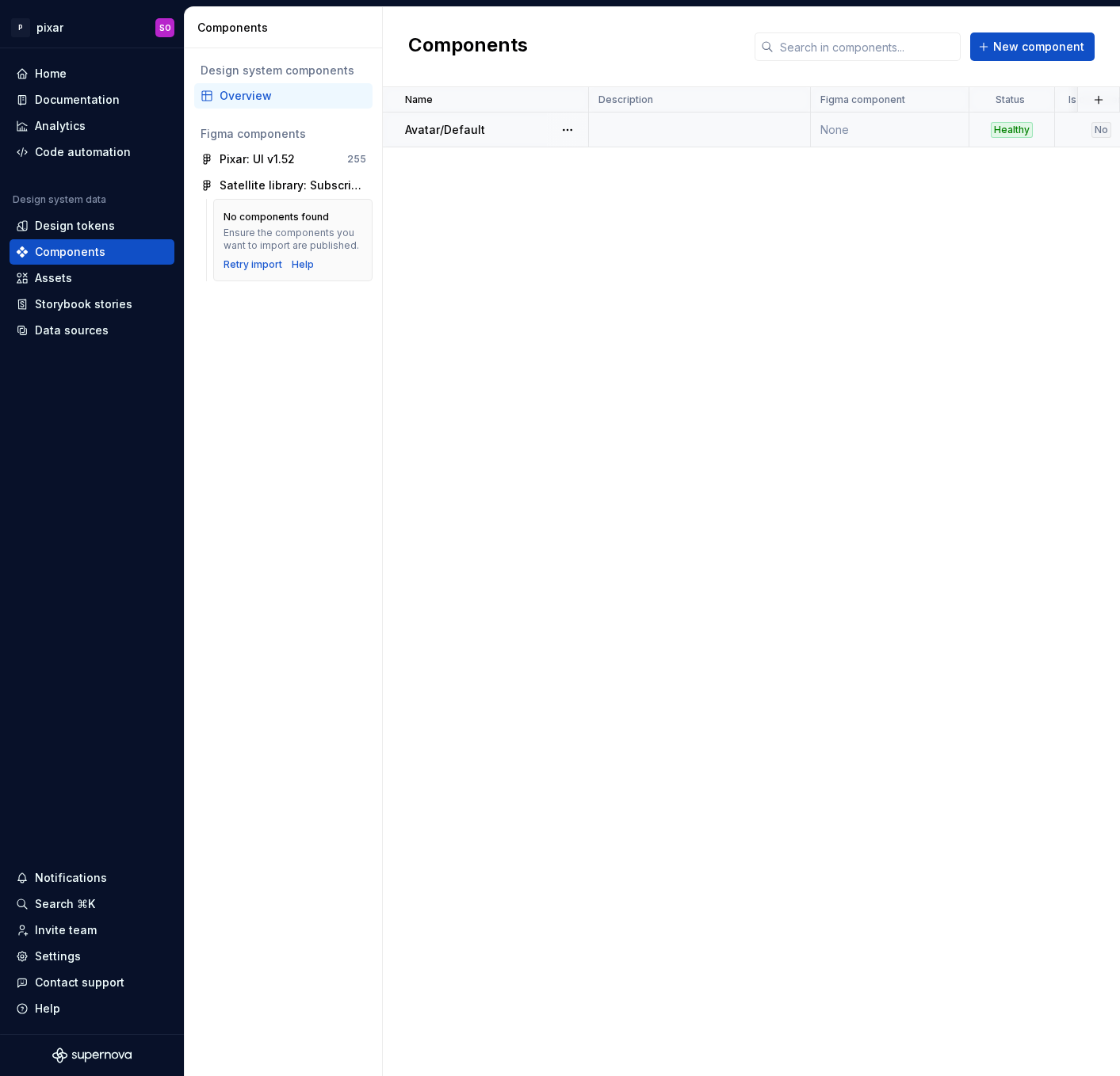
click at [498, 139] on td "Avatar/Default" at bounding box center [486, 129] width 206 height 35
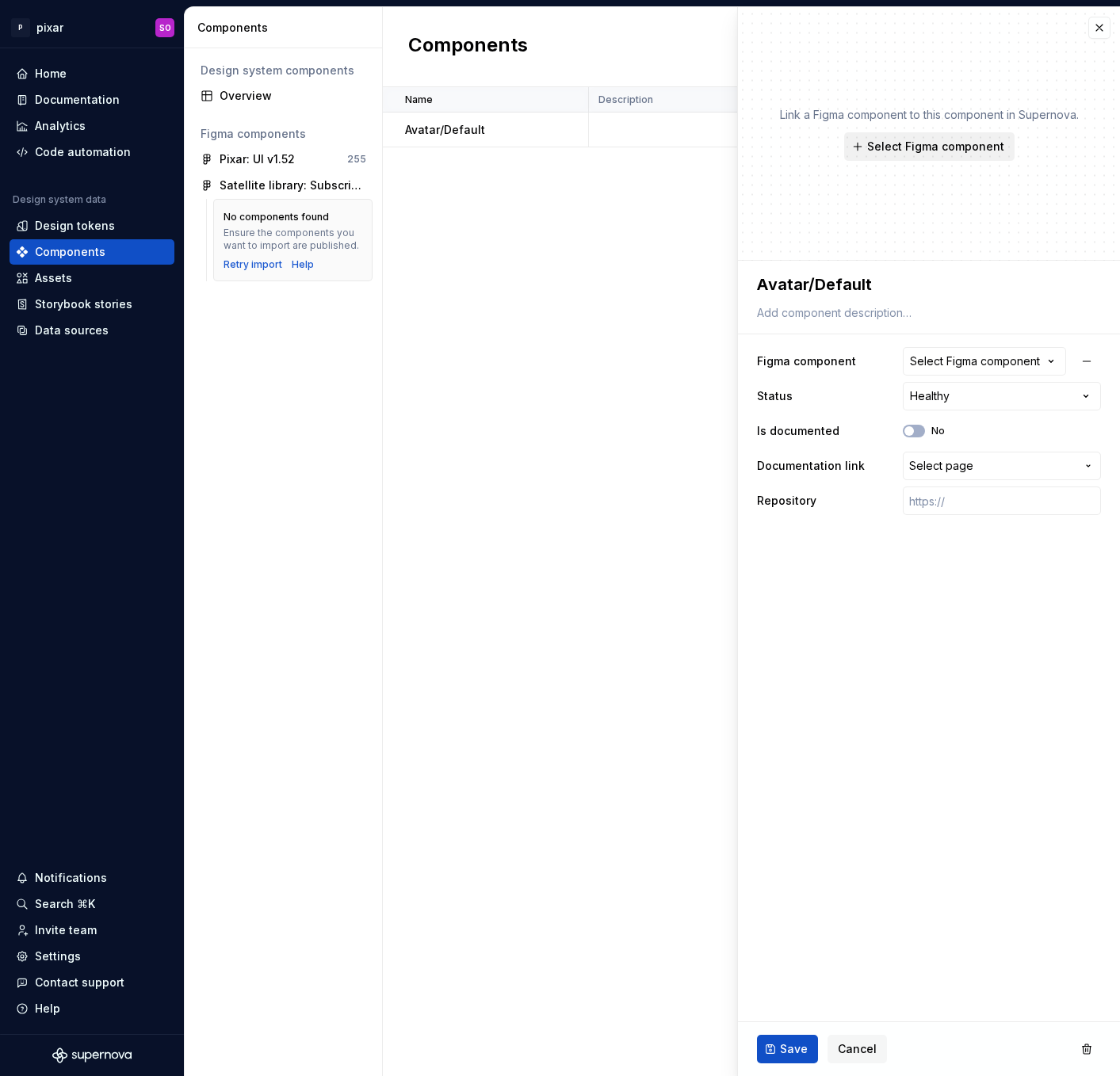
click at [923, 138] on button "Select Figma component" at bounding box center [929, 147] width 170 height 29
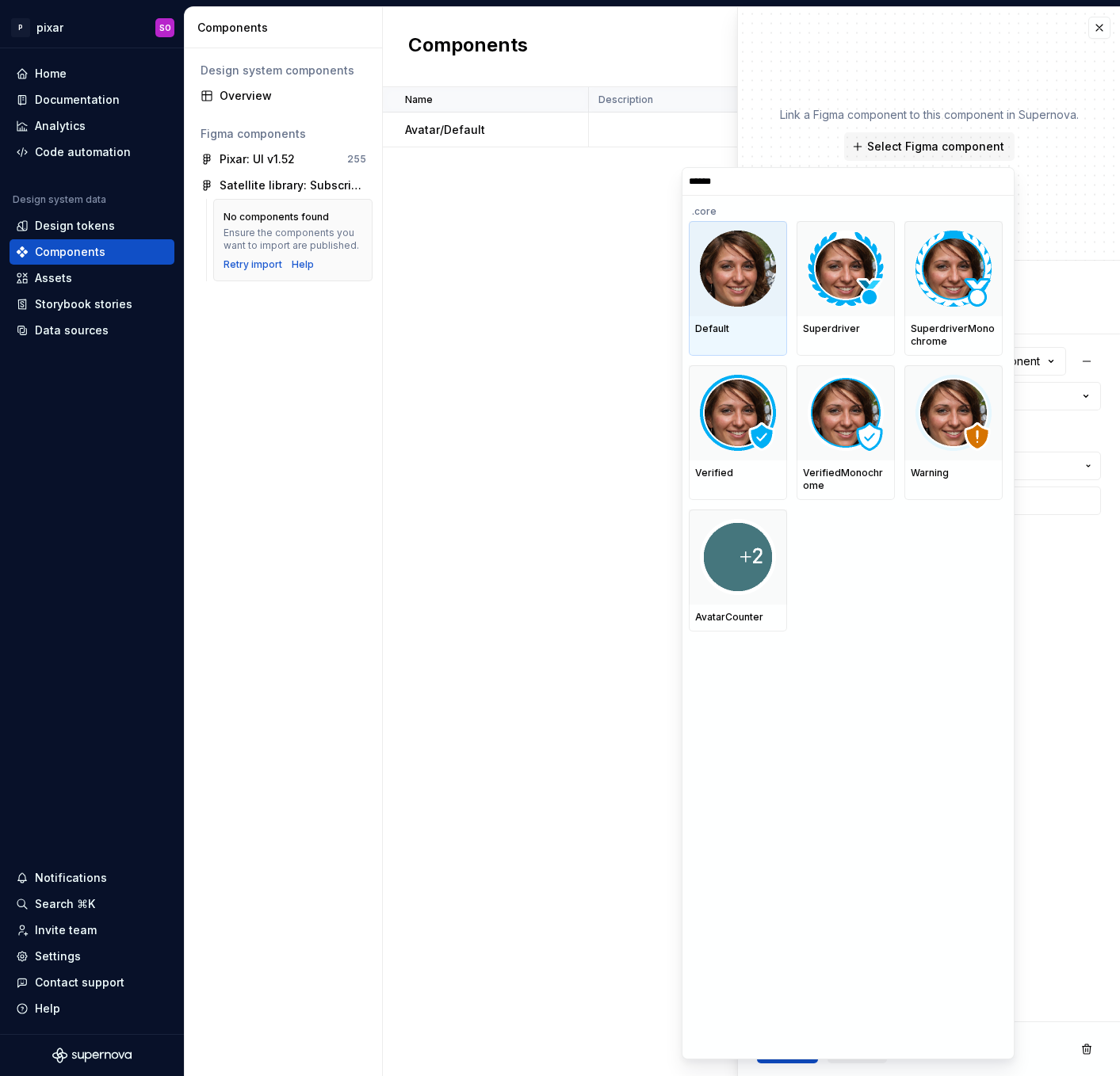
click at [755, 309] on div at bounding box center [738, 268] width 98 height 95
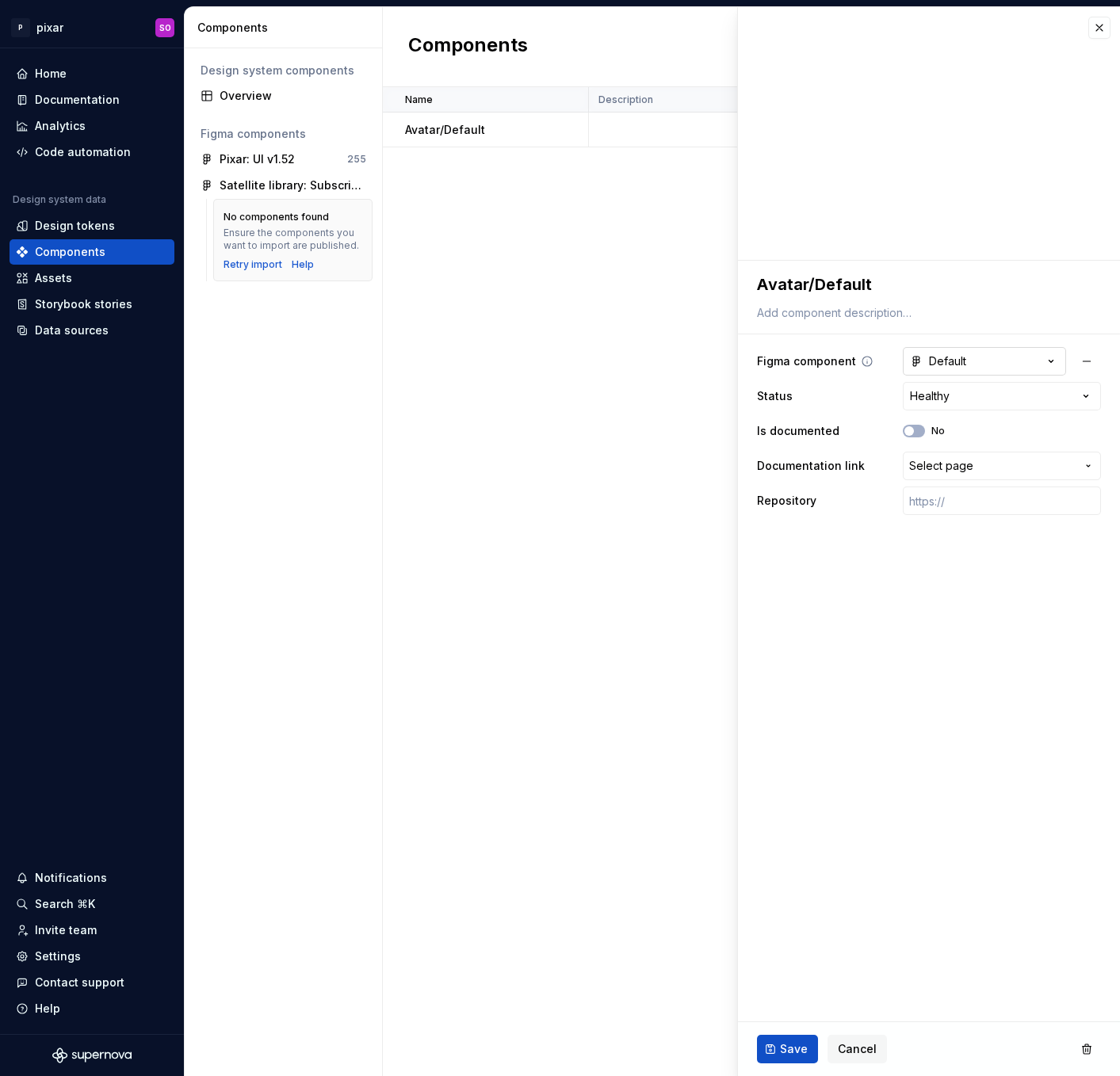
click at [1053, 361] on icon "button" at bounding box center [1051, 361] width 16 height 16
click at [1053, 361] on html "**********" at bounding box center [560, 538] width 1120 height 1076
click at [969, 467] on span "Select page" at bounding box center [941, 466] width 64 height 16
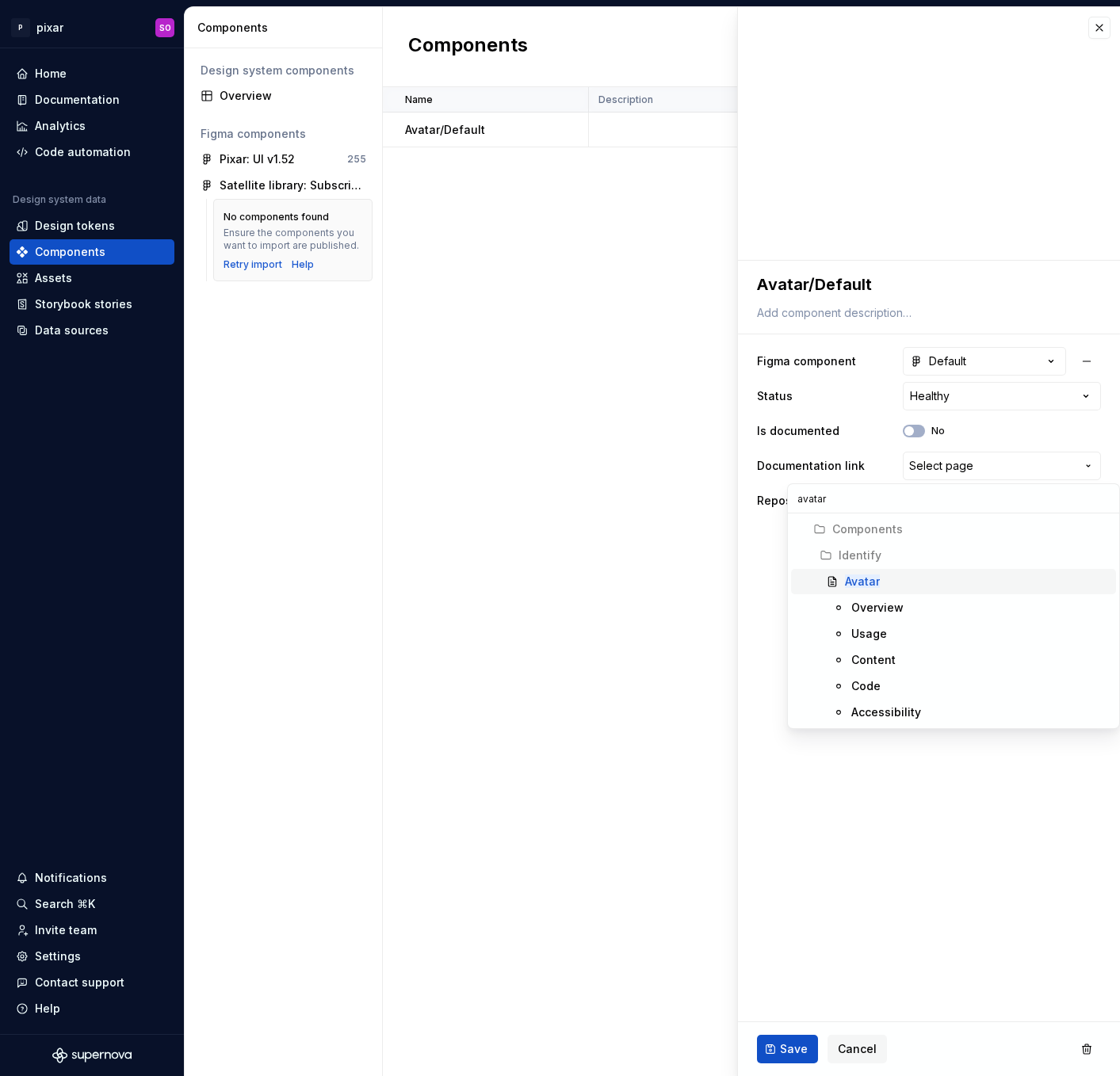
click at [911, 581] on div "Avatar" at bounding box center [977, 582] width 265 height 16
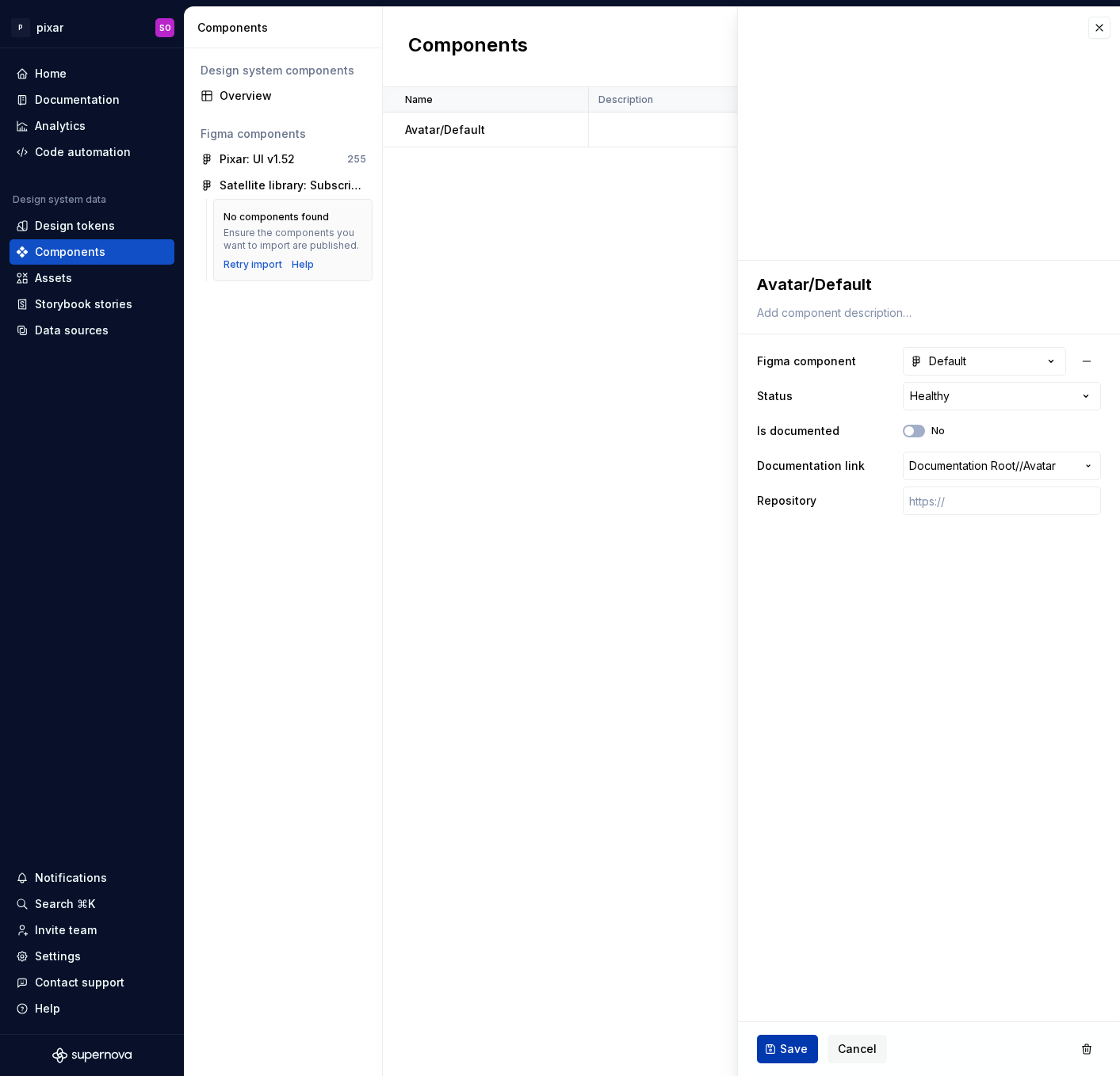
click at [788, 1051] on span "Save" at bounding box center [793, 1050] width 28 height 16
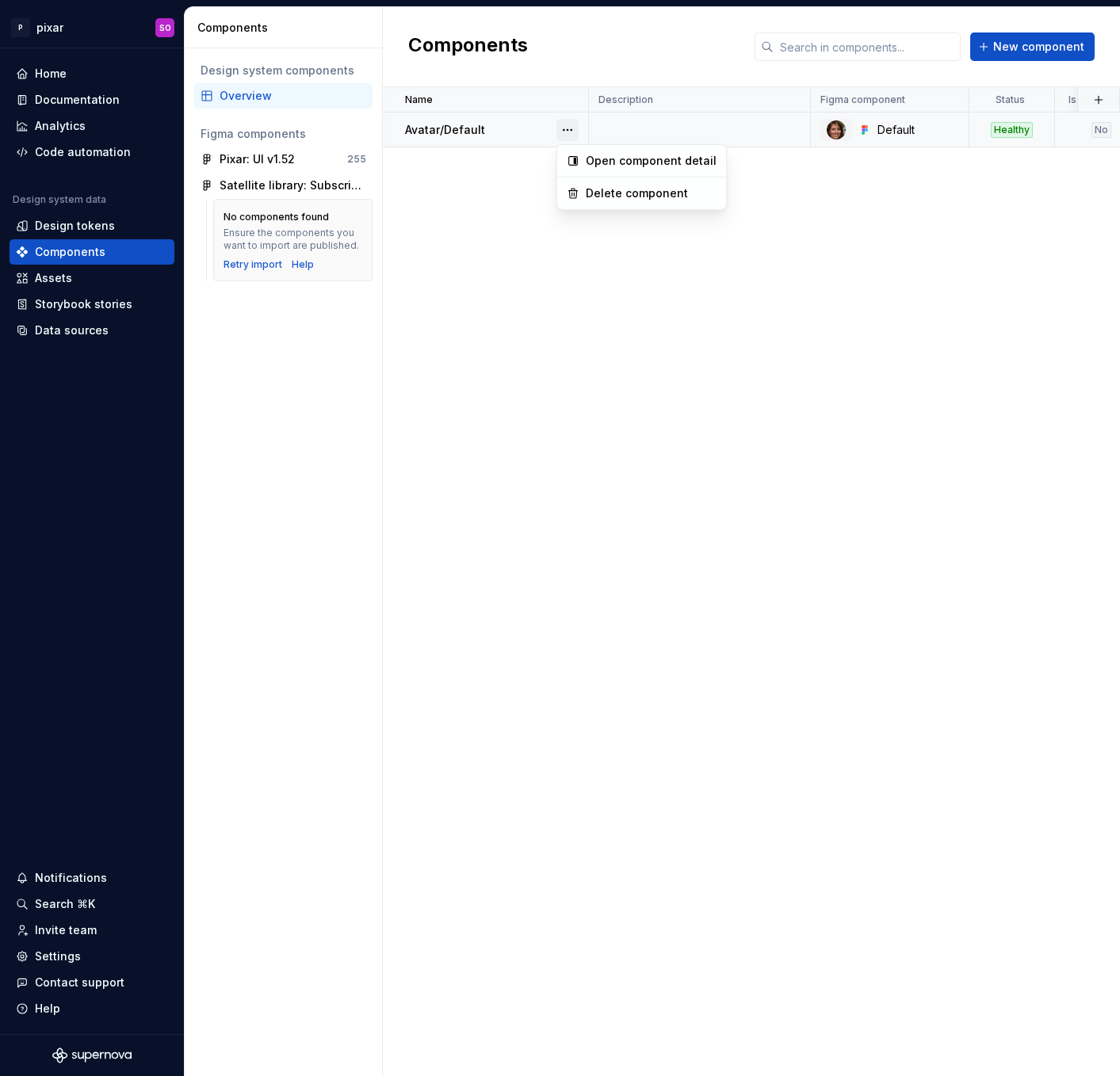
click at [568, 127] on button "button" at bounding box center [568, 130] width 22 height 22
click at [630, 153] on div "Open component detail" at bounding box center [650, 161] width 131 height 16
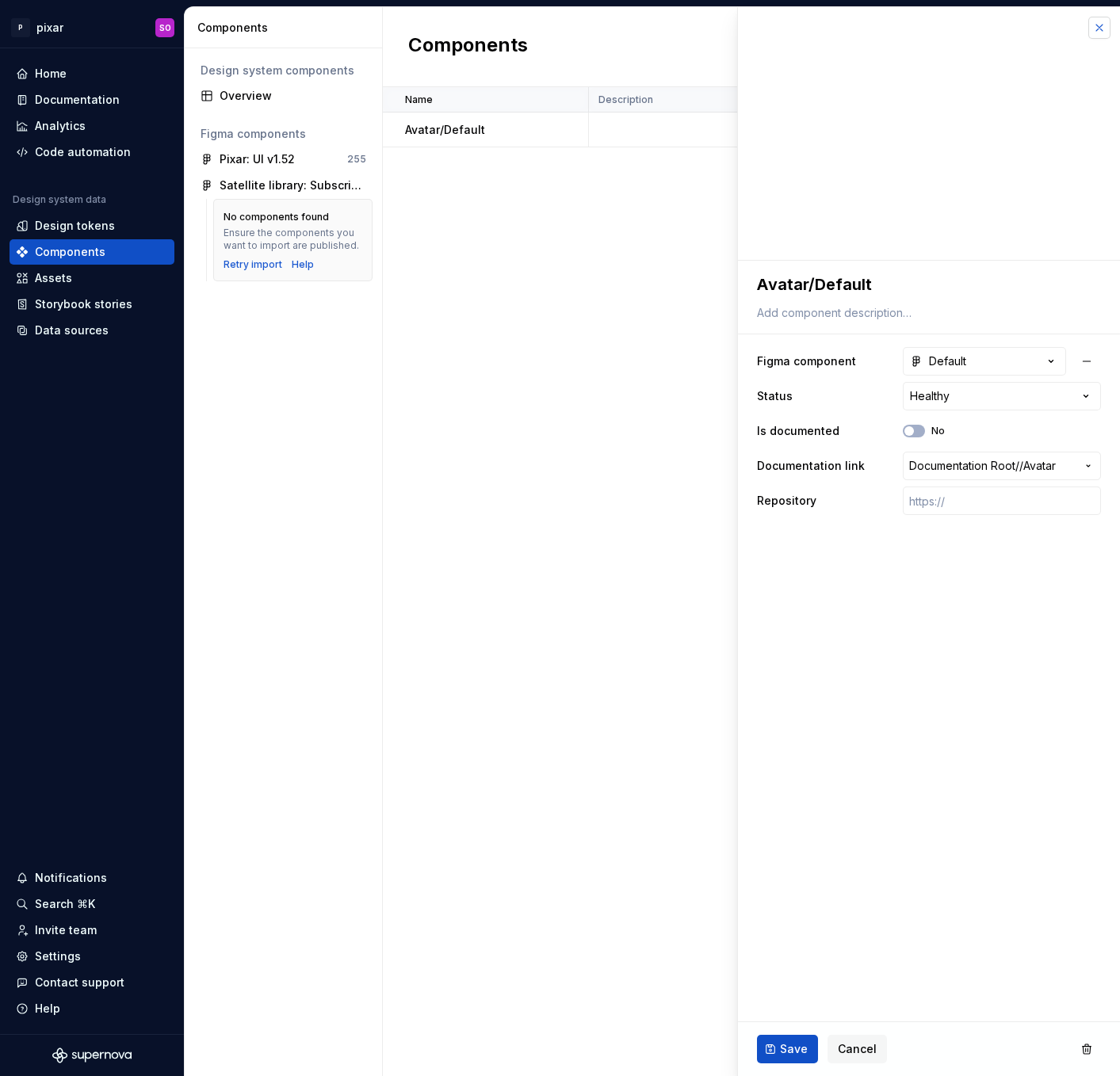
click at [1102, 35] on button "button" at bounding box center [1099, 28] width 22 height 22
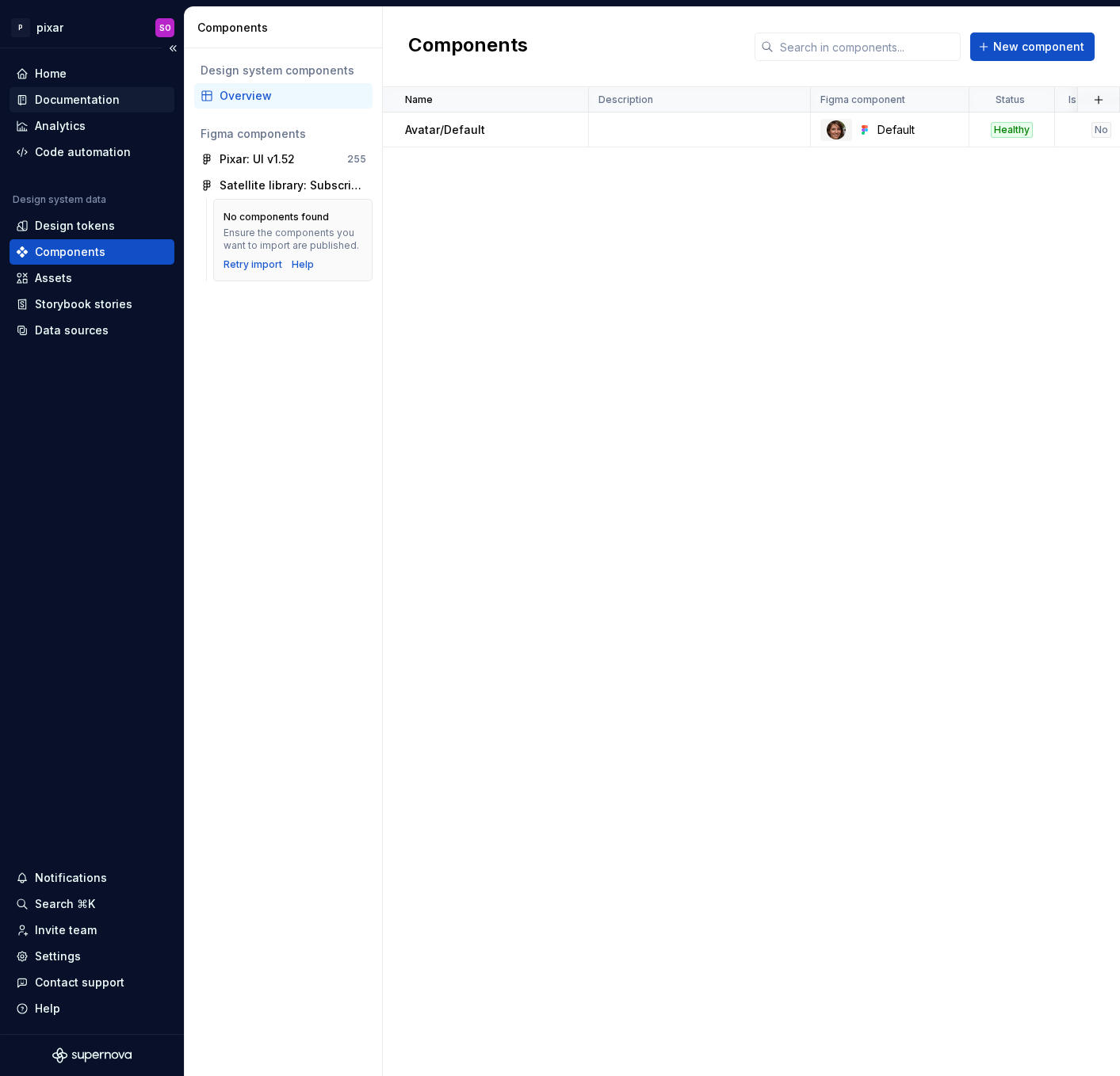
click at [75, 99] on div "Documentation" at bounding box center [77, 100] width 85 height 16
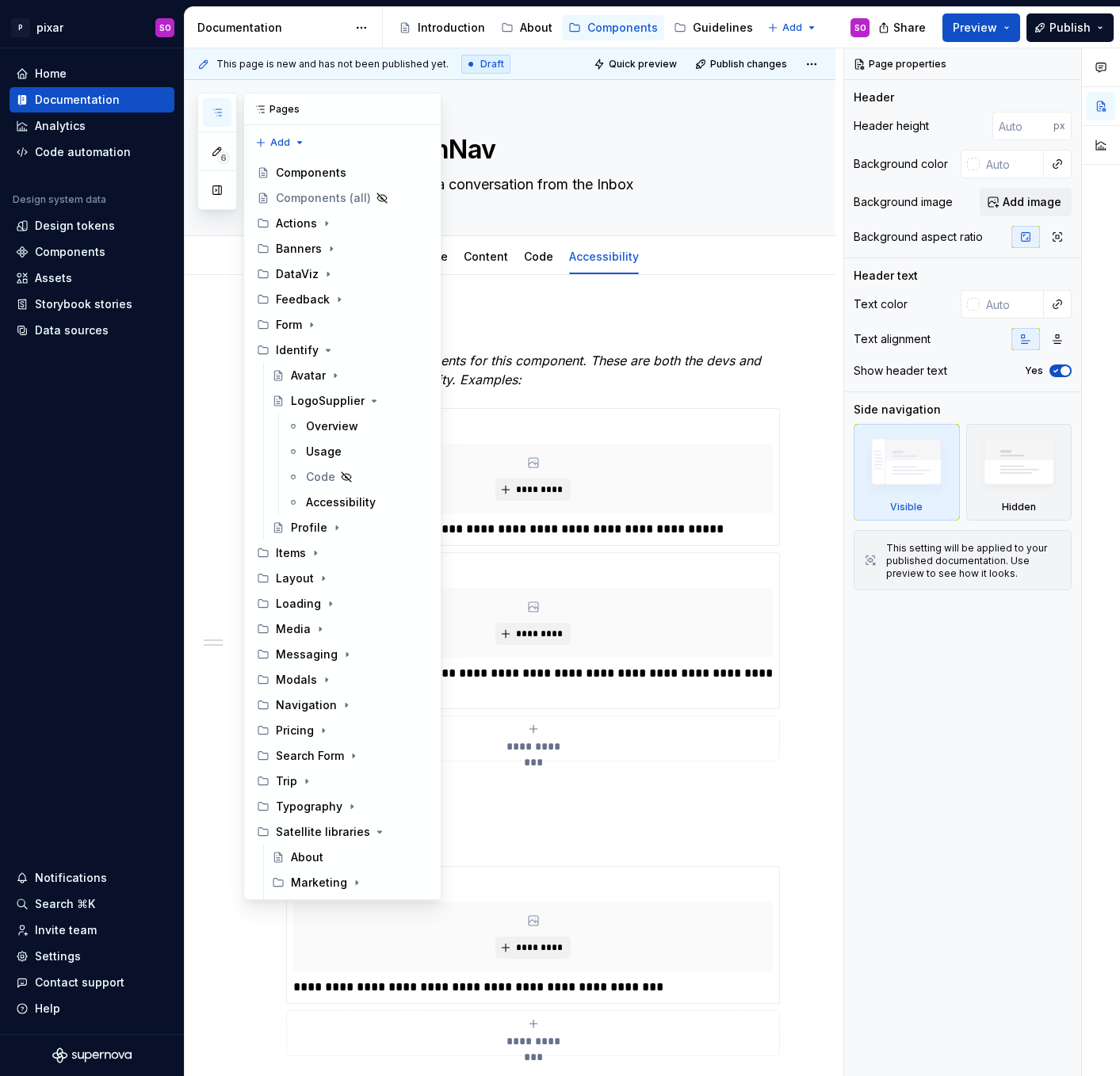
click at [221, 112] on icon "button" at bounding box center [217, 112] width 8 height 6
click at [210, 194] on button "button" at bounding box center [218, 190] width 29 height 29
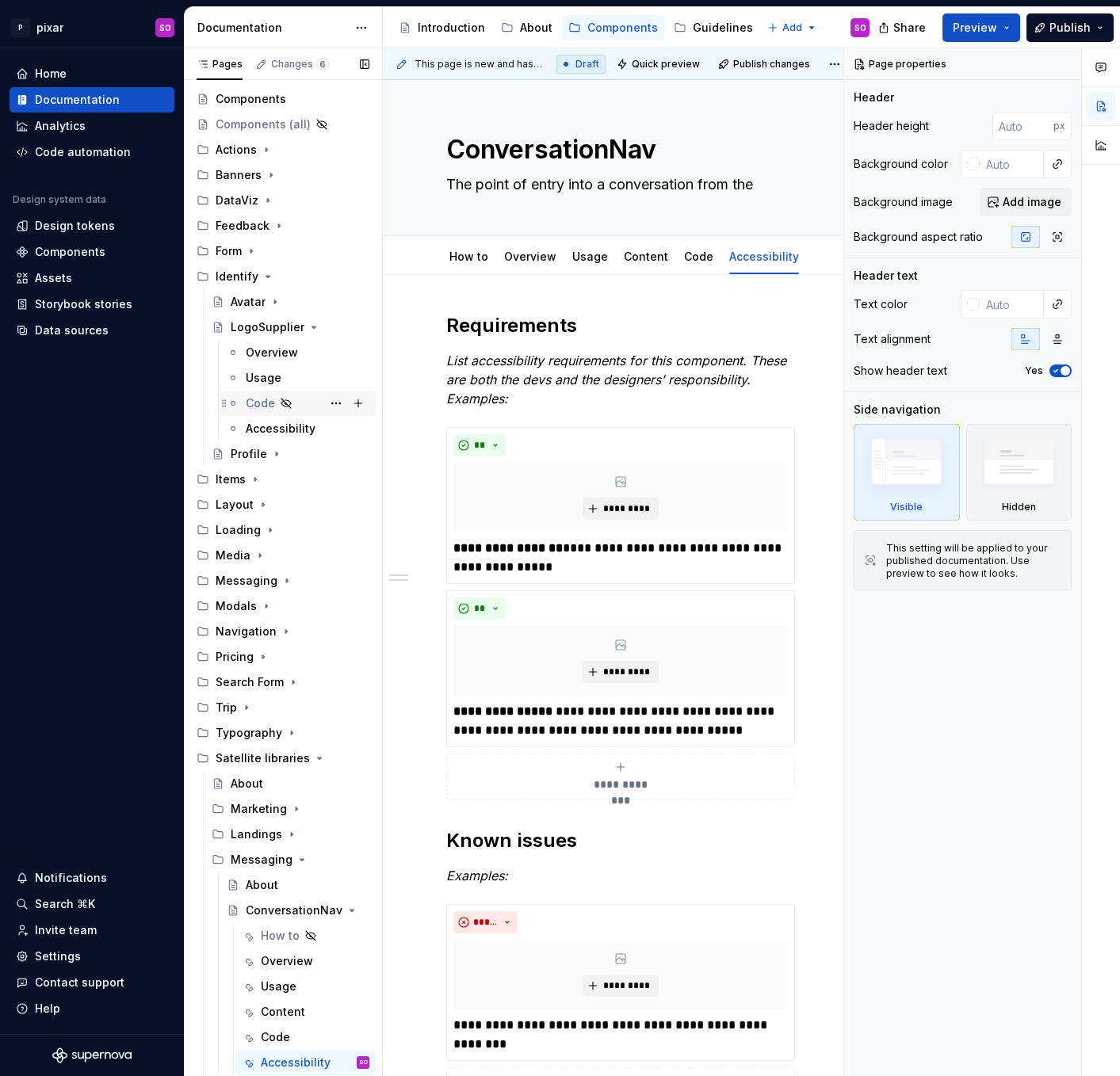
scroll to position [31, 0]
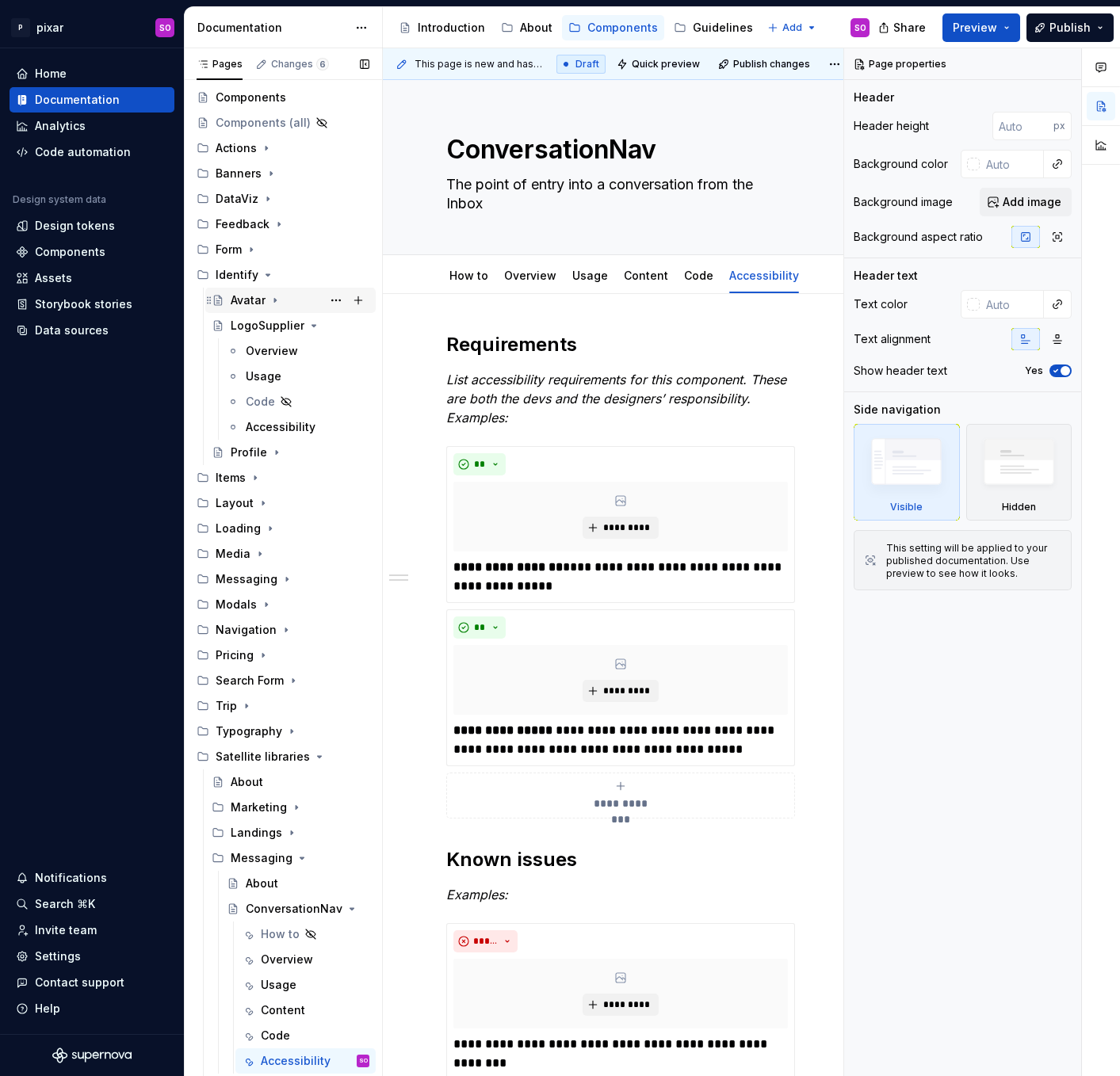
click at [252, 295] on div "Avatar" at bounding box center [247, 300] width 35 height 16
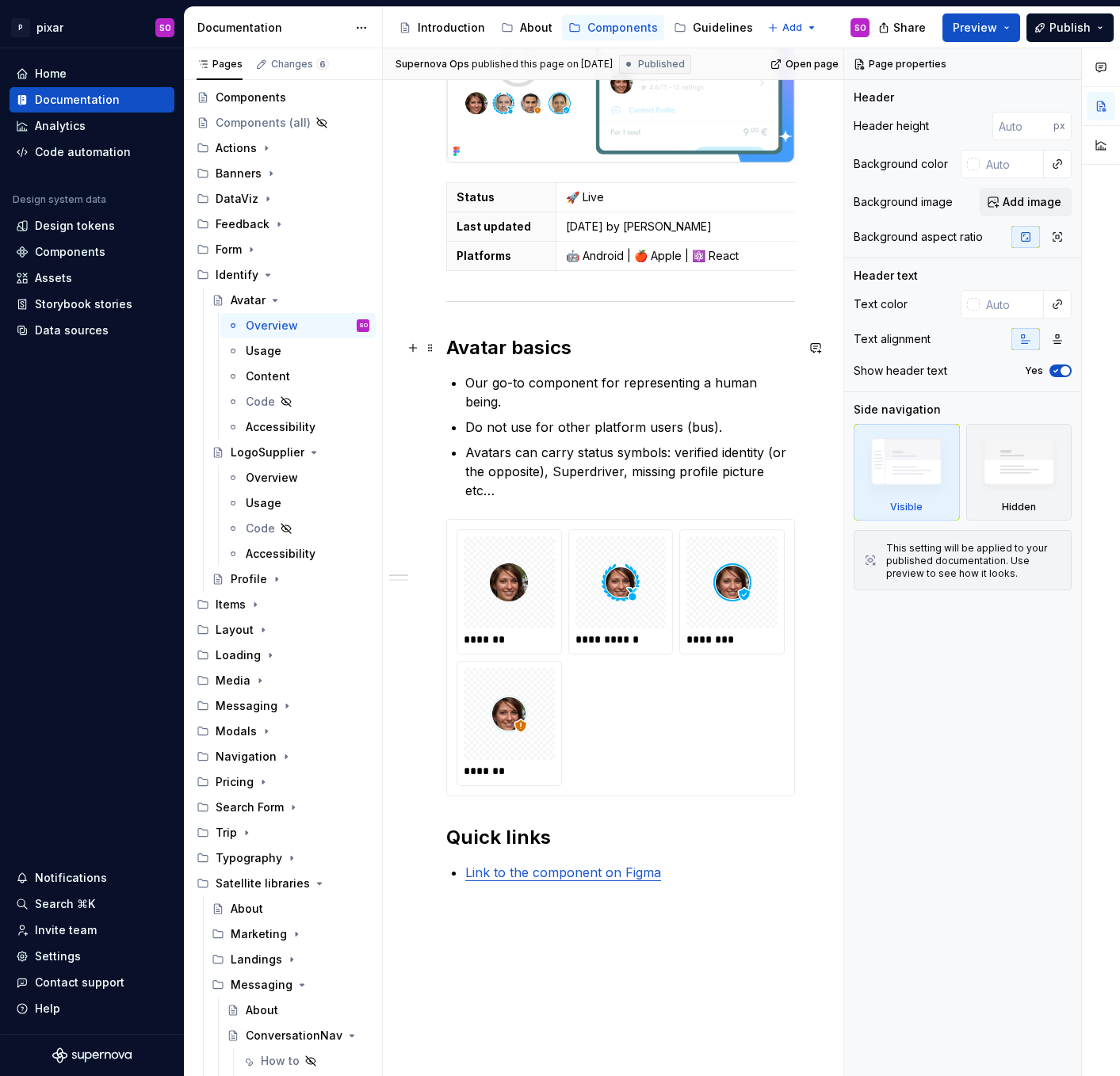
scroll to position [410, 0]
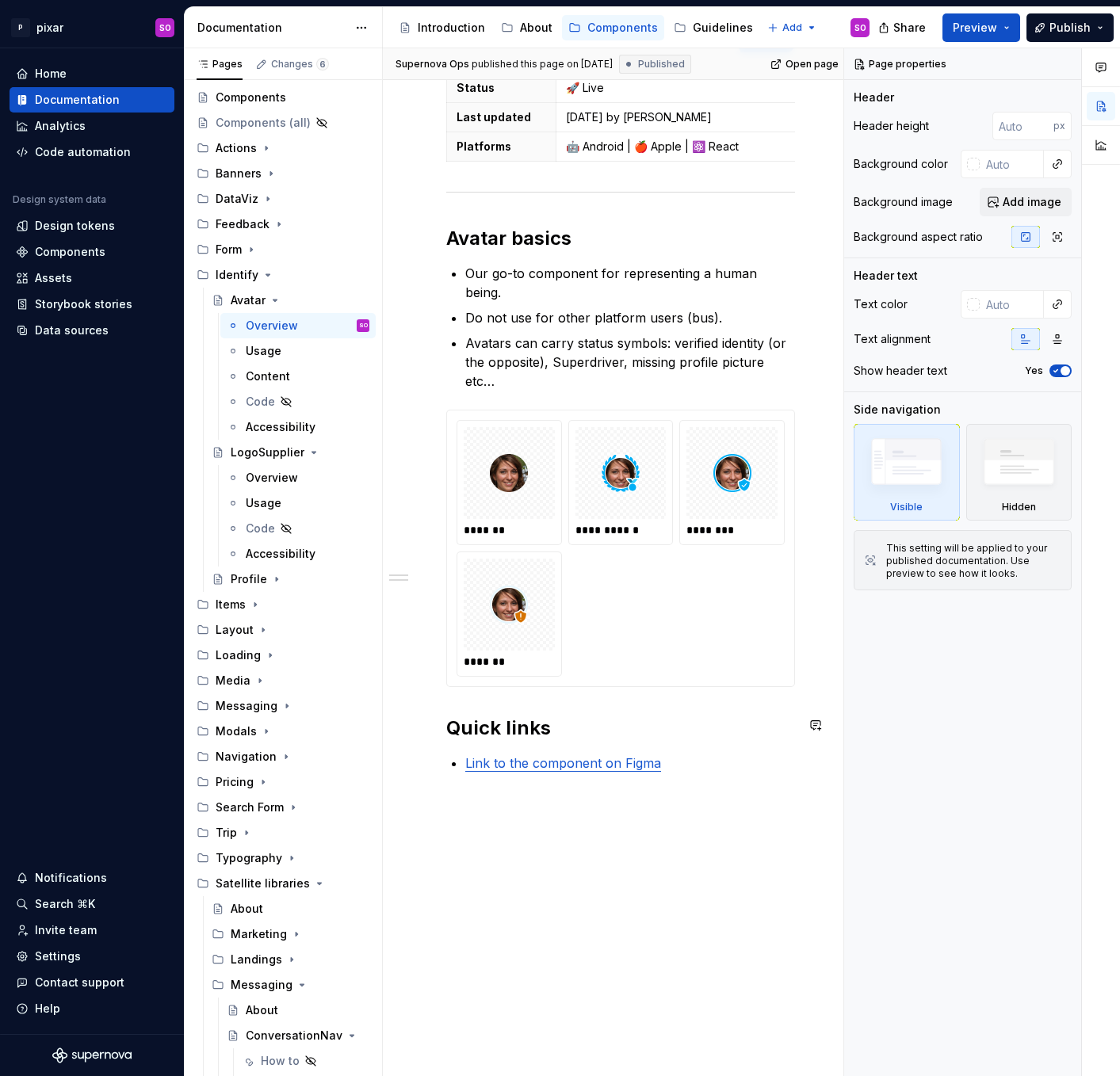
click at [610, 853] on div "**********" at bounding box center [621, 490] width 475 height 1249
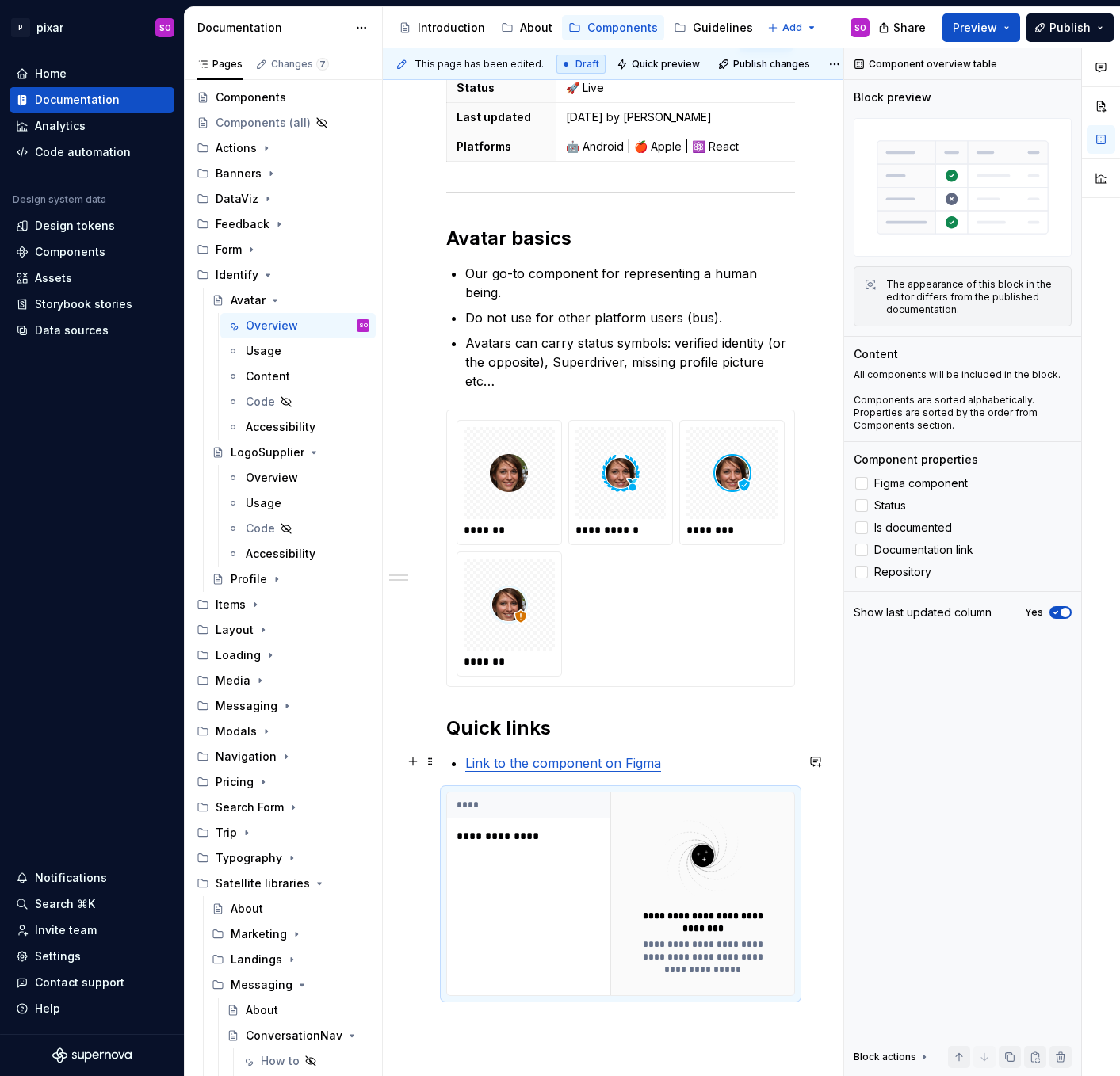
click at [504, 828] on p "**********" at bounding box center [545, 836] width 179 height 16
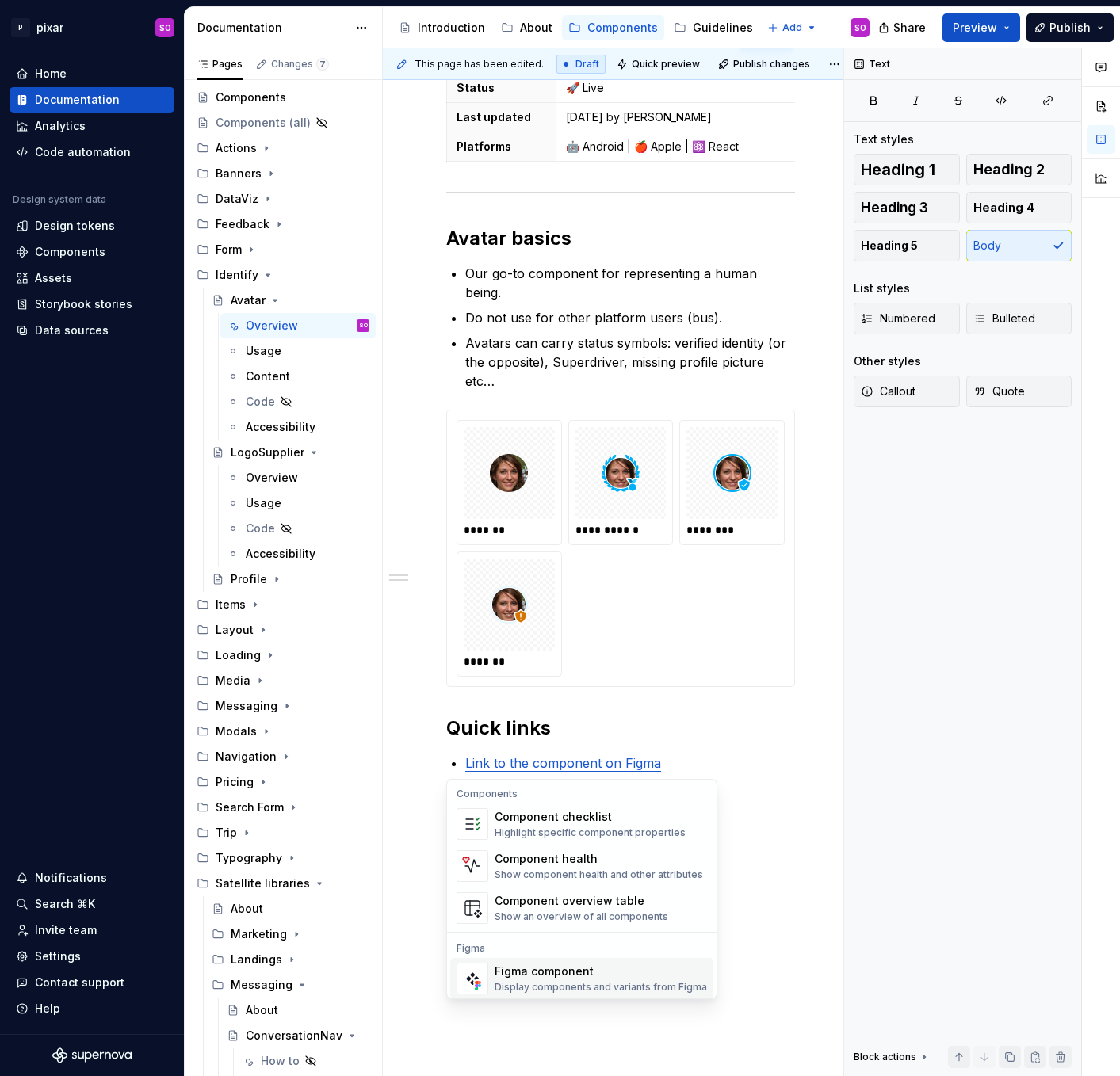
scroll to position [0, 0]
click at [548, 874] on div "Show component health and other attributes" at bounding box center [599, 877] width 209 height 13
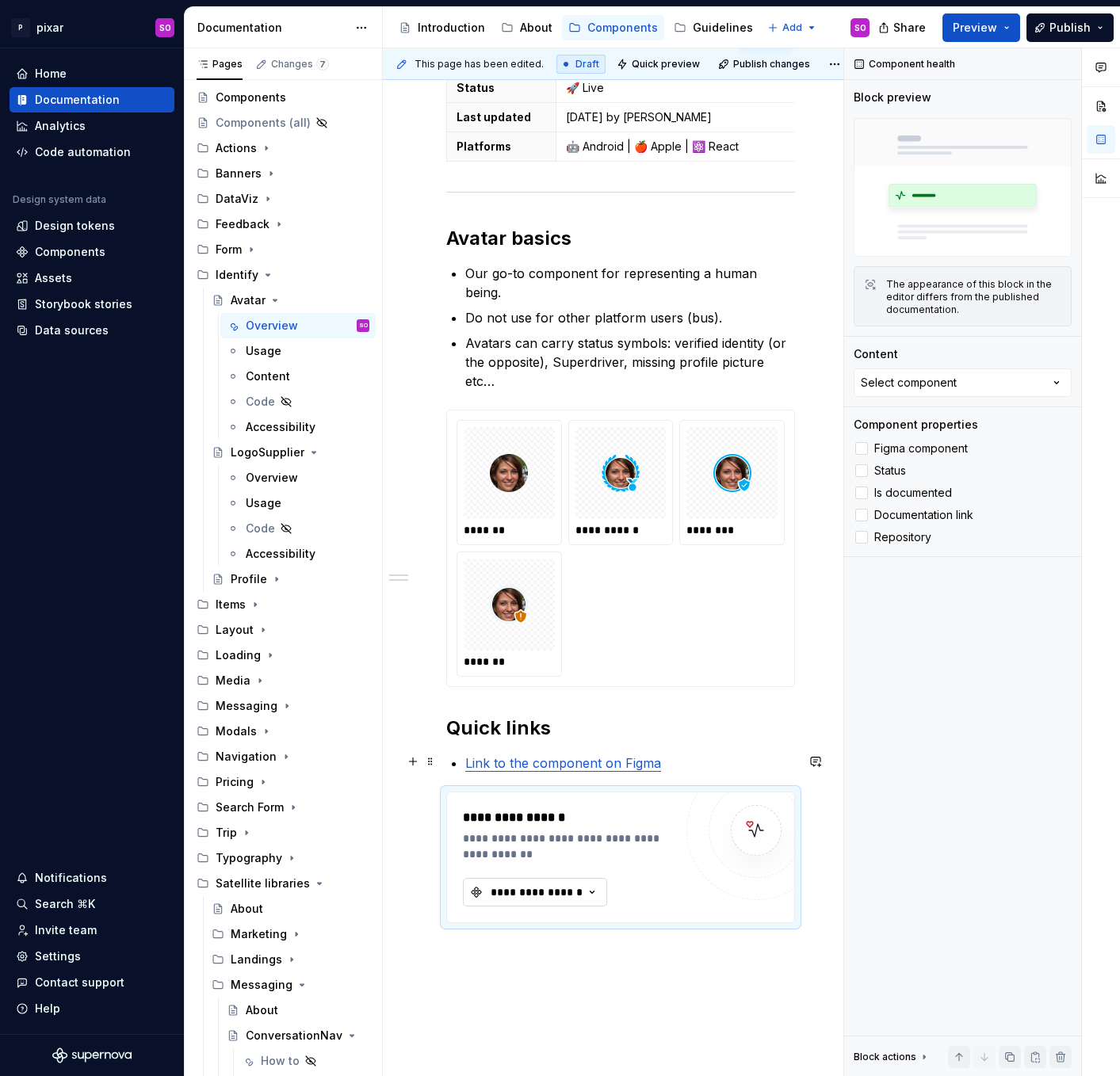
click at [540, 884] on div "**********" at bounding box center [536, 892] width 95 height 16
click at [552, 920] on div "Avatar/Default" at bounding box center [548, 918] width 80 height 16
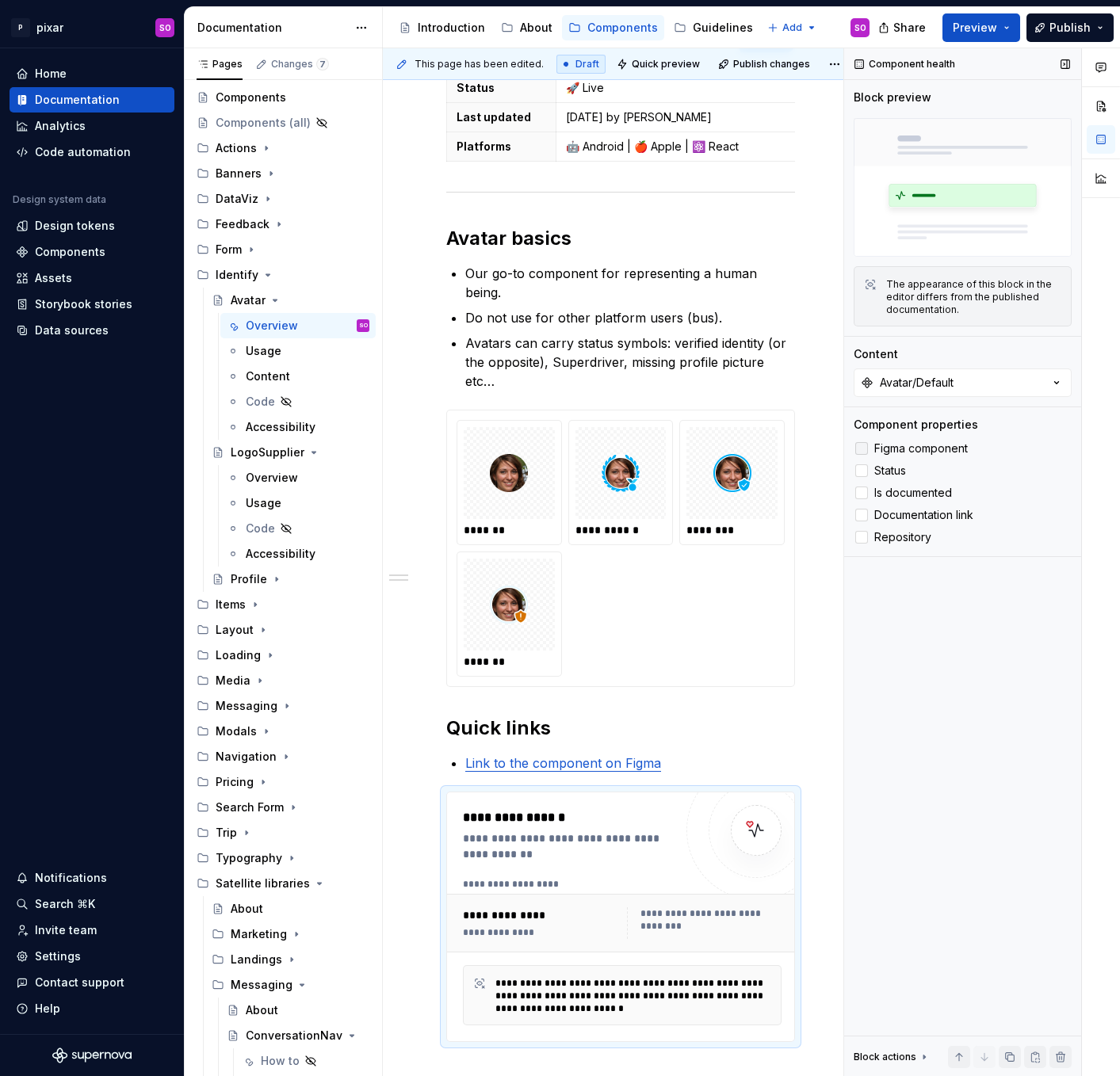
click at [930, 444] on span "Figma component" at bounding box center [921, 449] width 93 height 13
click at [894, 467] on span "Status" at bounding box center [890, 471] width 31 height 13
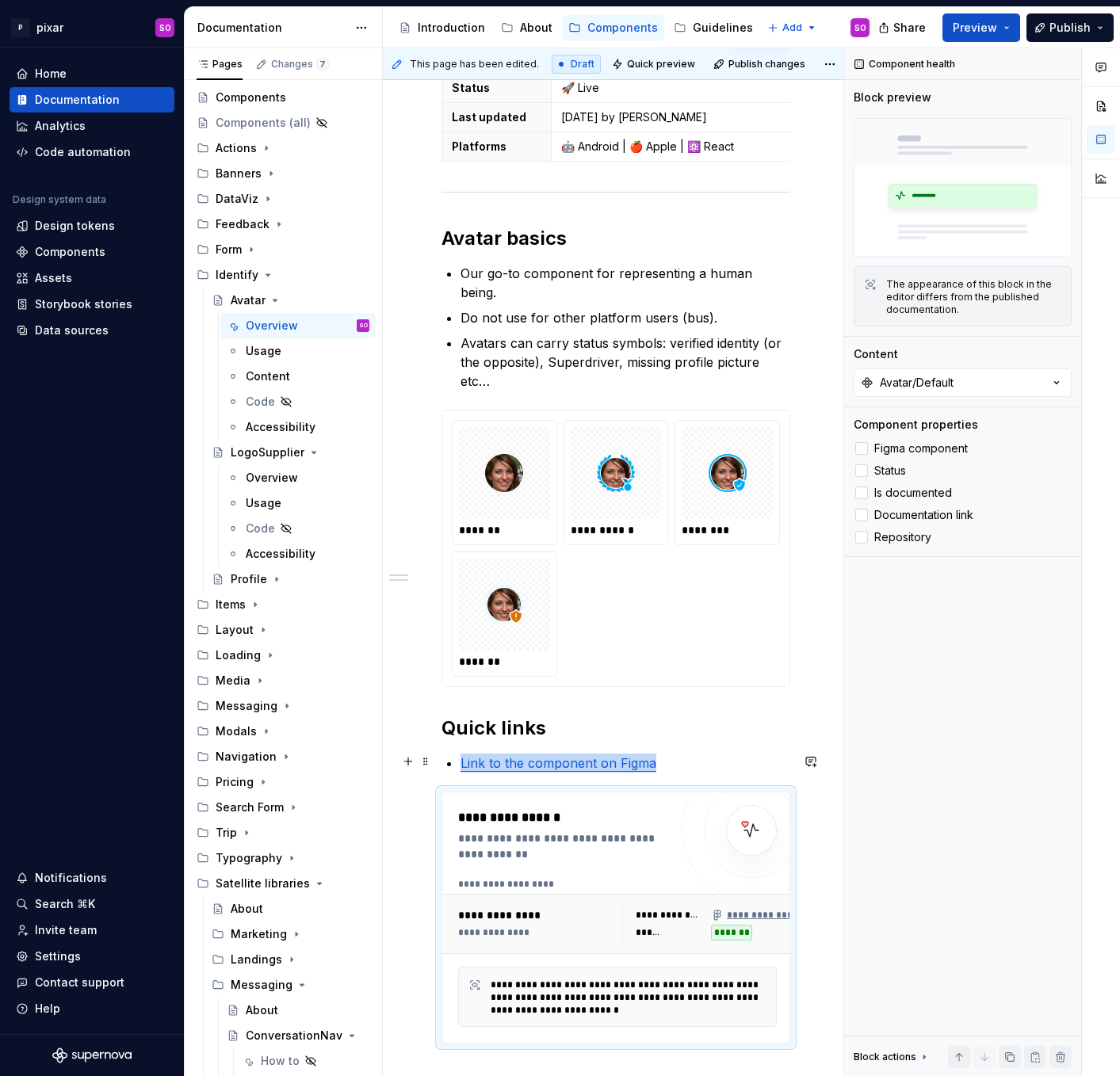
scroll to position [410, 0]
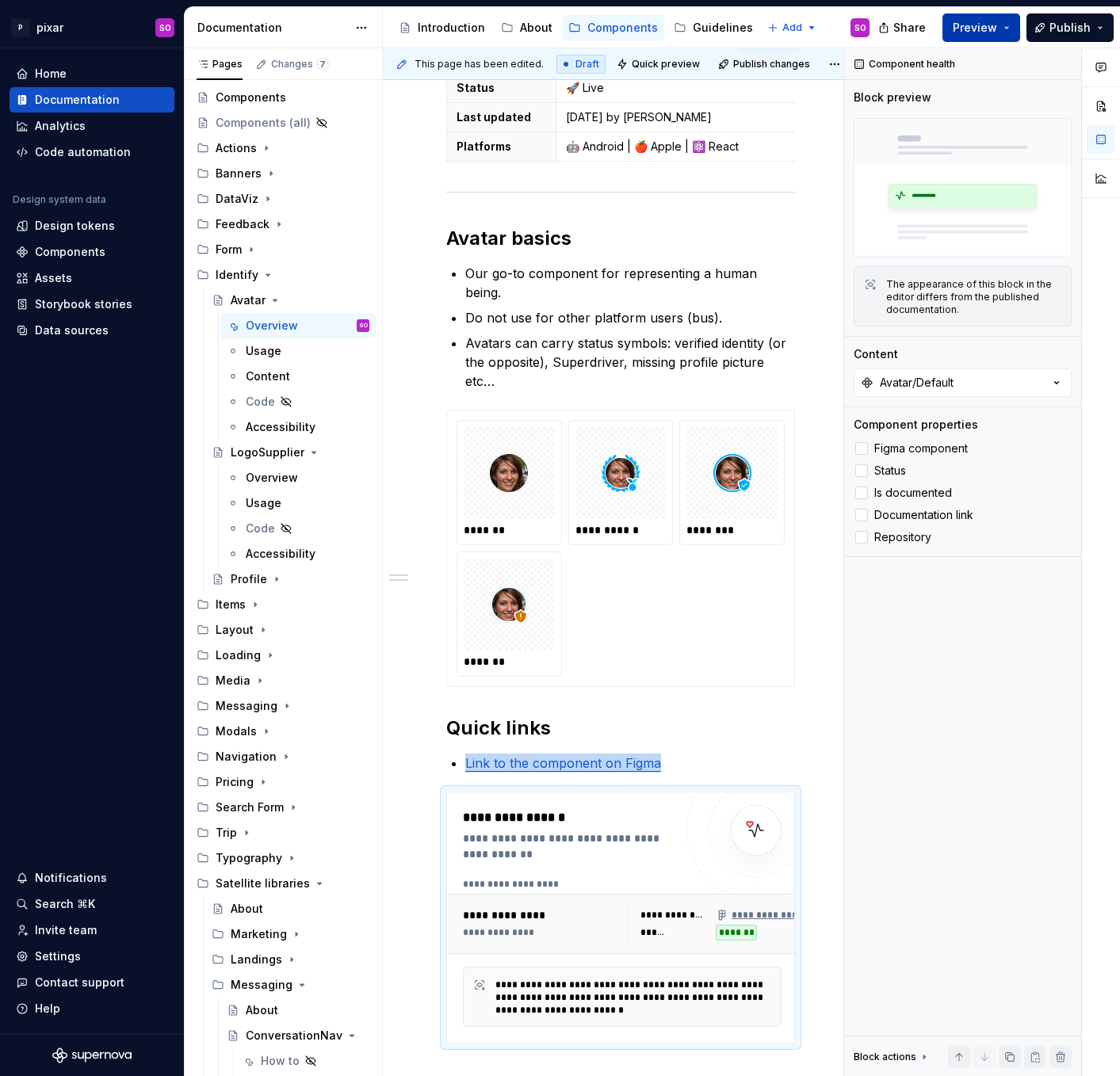
click at [988, 31] on span "Preview" at bounding box center [974, 28] width 44 height 16
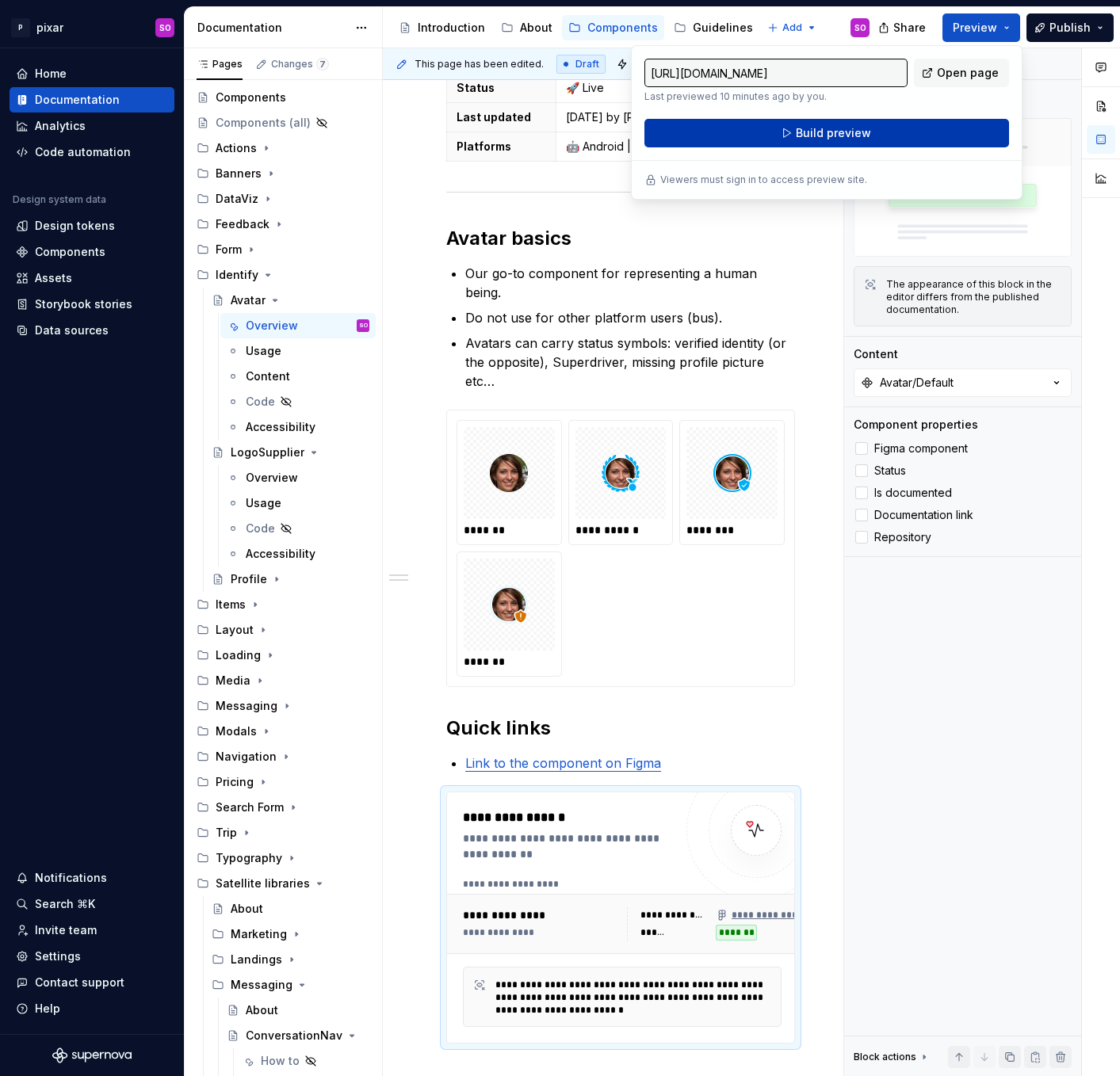
click at [886, 131] on button "Build preview" at bounding box center [826, 133] width 365 height 29
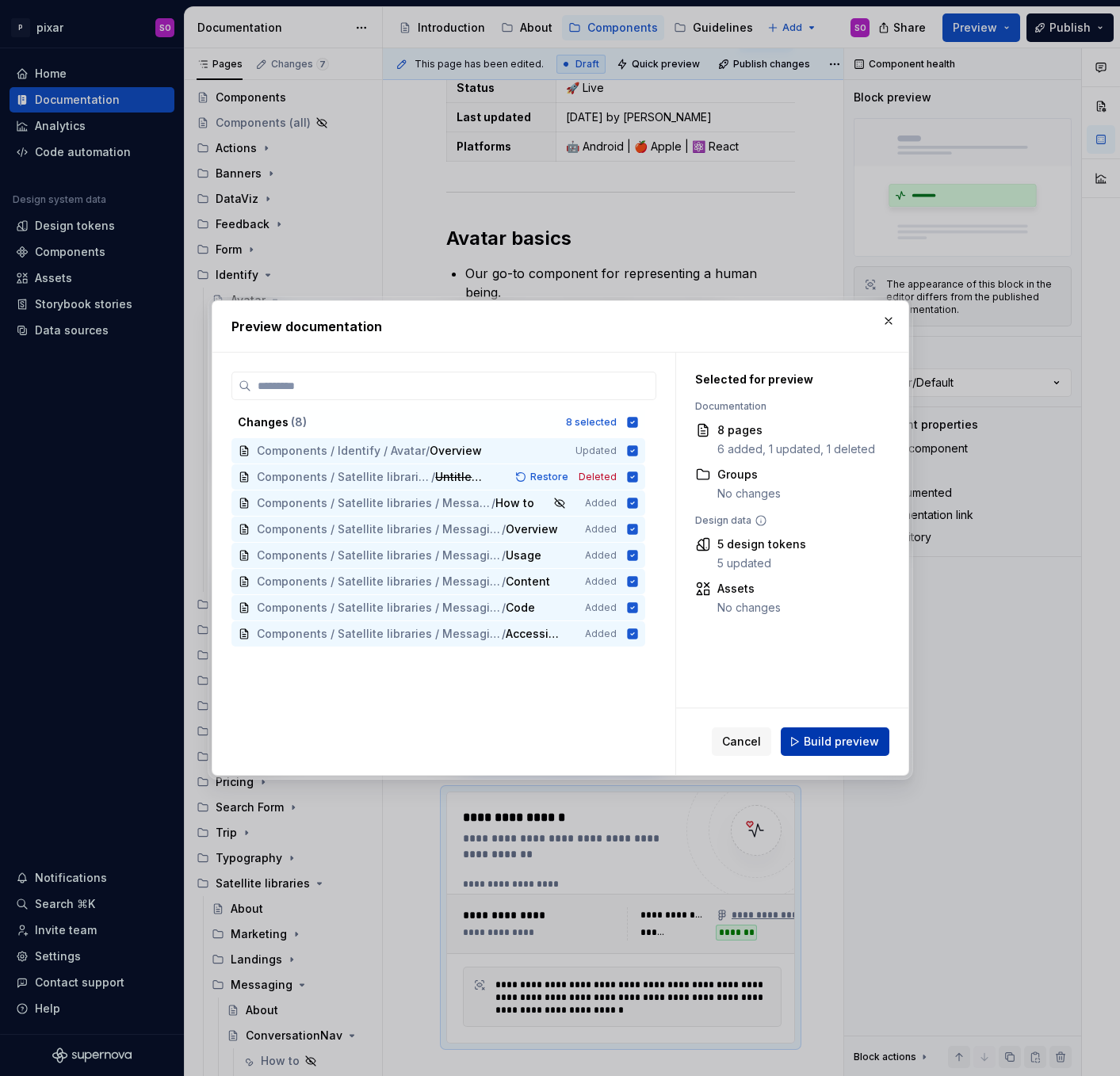
click at [849, 744] on span "Build preview" at bounding box center [841, 742] width 75 height 16
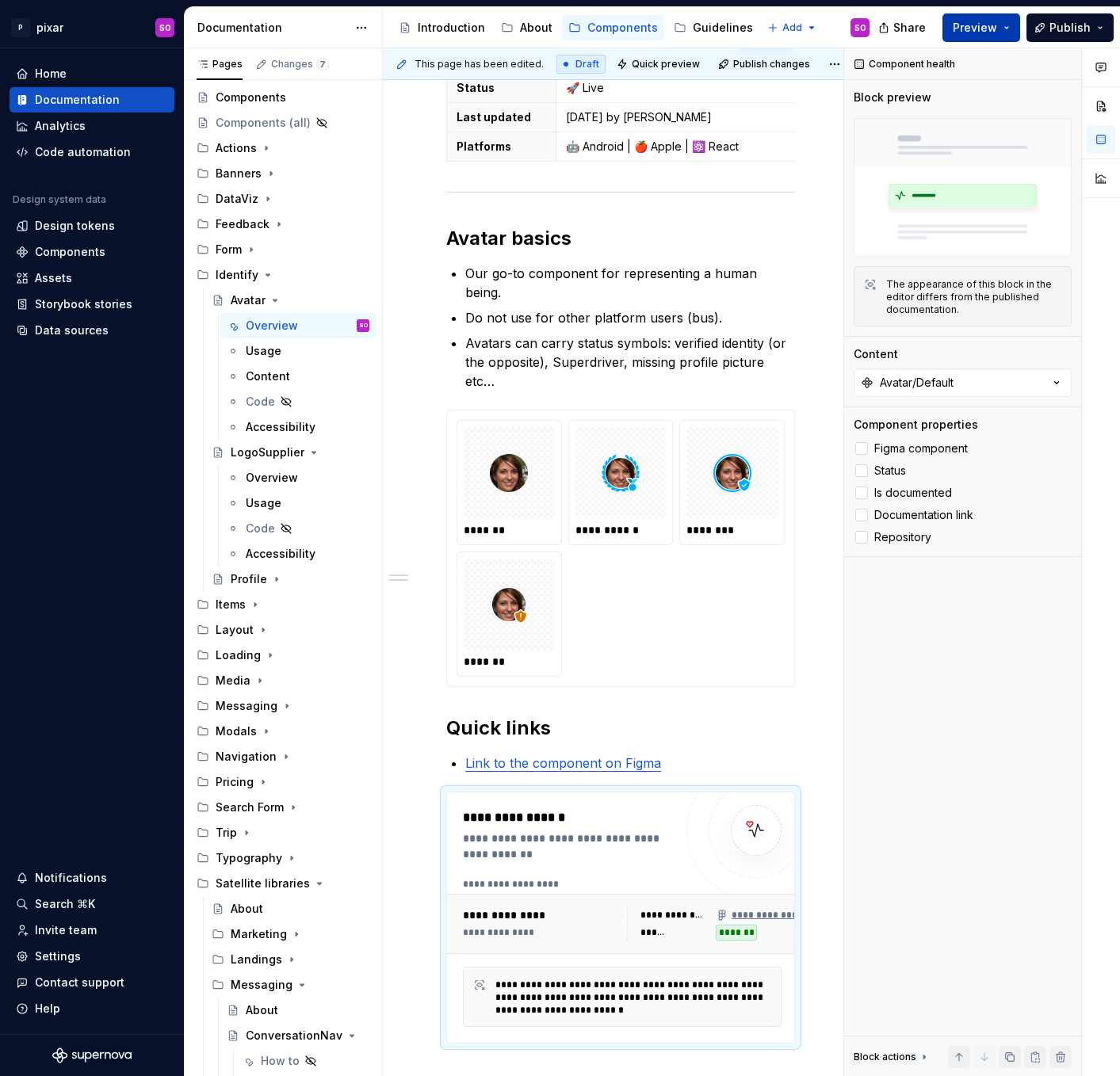
click at [1008, 24] on button "Preview" at bounding box center [980, 28] width 78 height 29
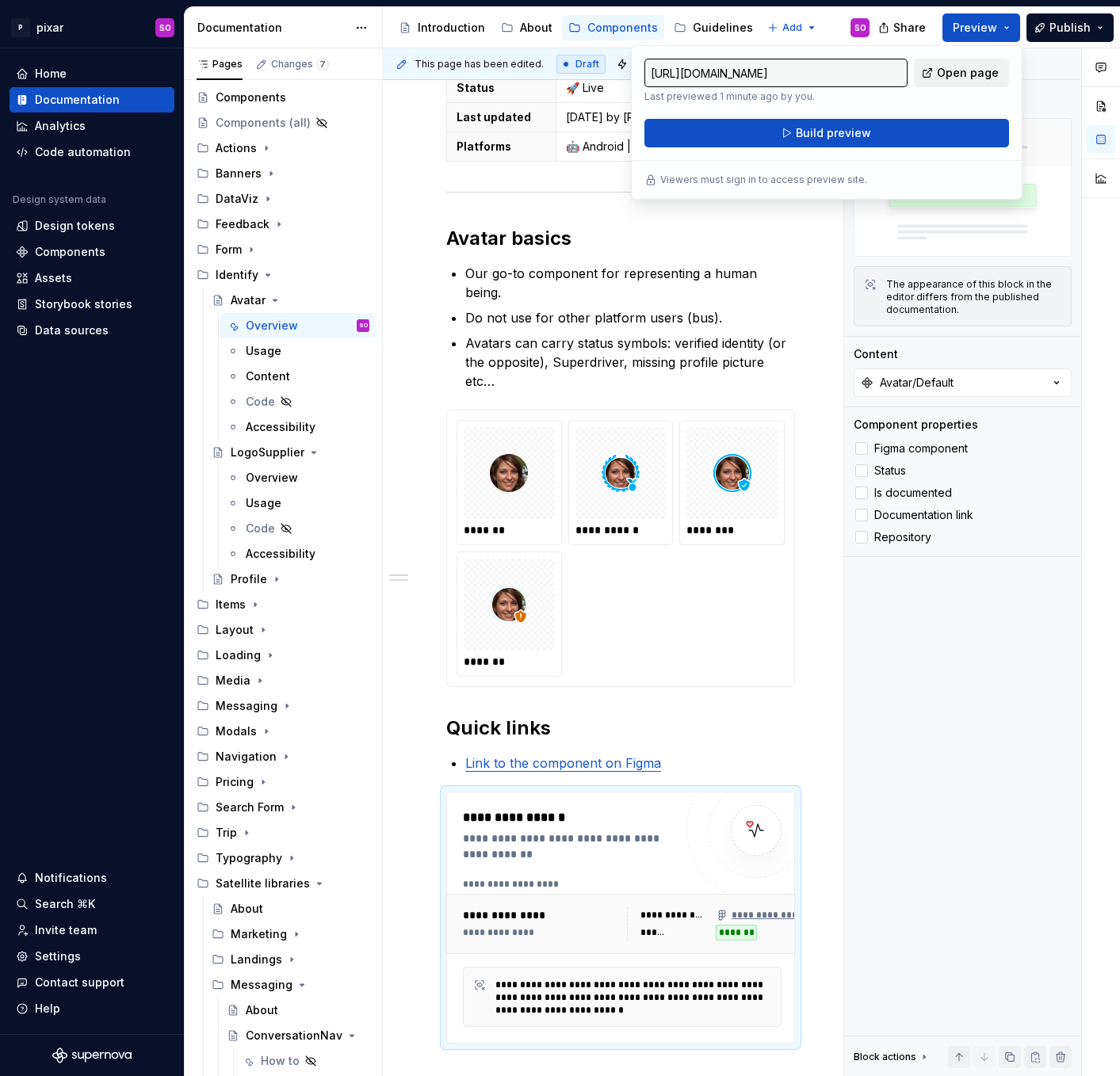
click at [959, 68] on span "Open page" at bounding box center [967, 73] width 62 height 16
click at [598, 1027] on div "**********" at bounding box center [621, 626] width 475 height 1521
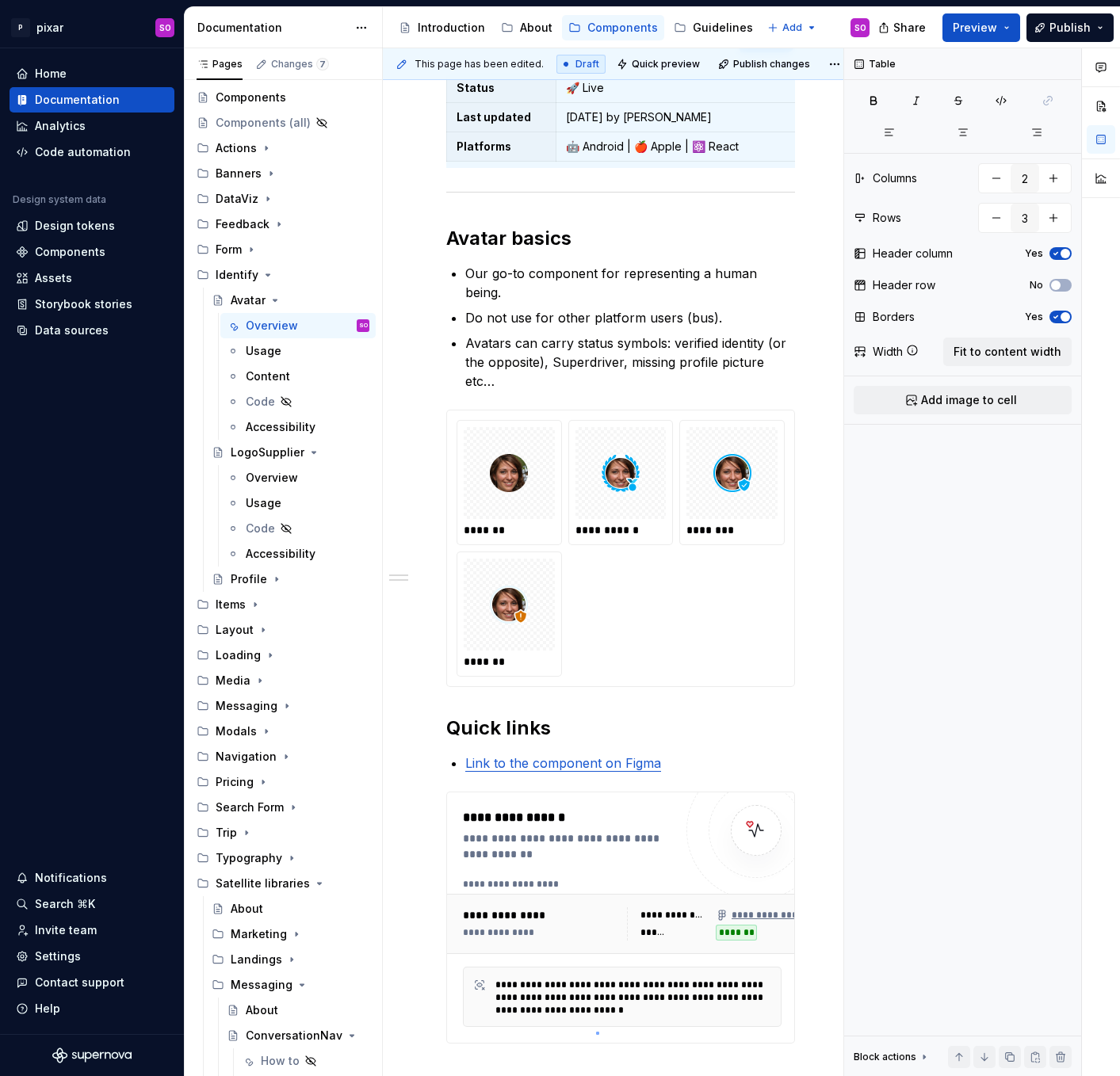
click at [596, 1033] on div "**********" at bounding box center [613, 562] width 460 height 1029
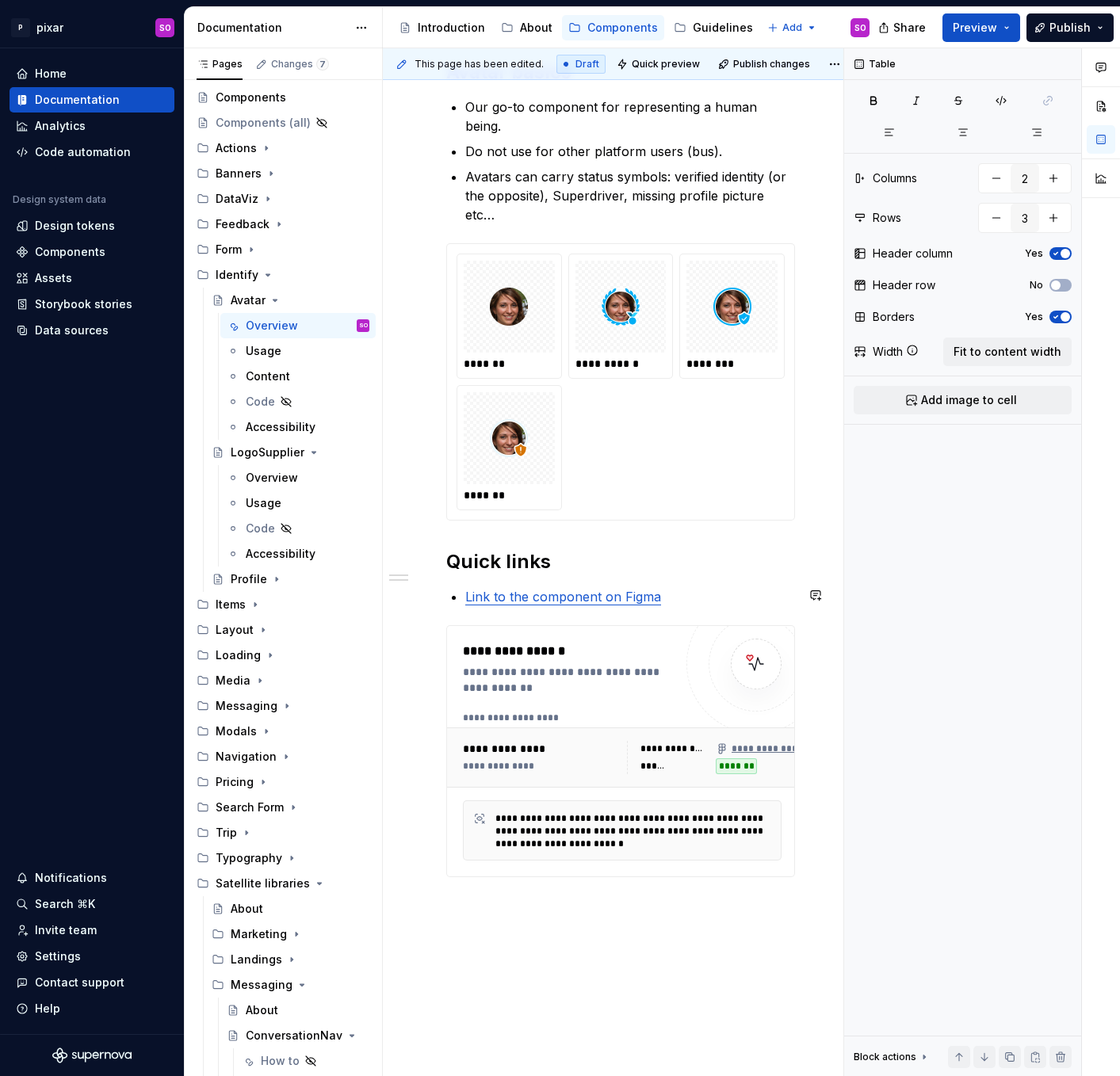
scroll to position [681, 0]
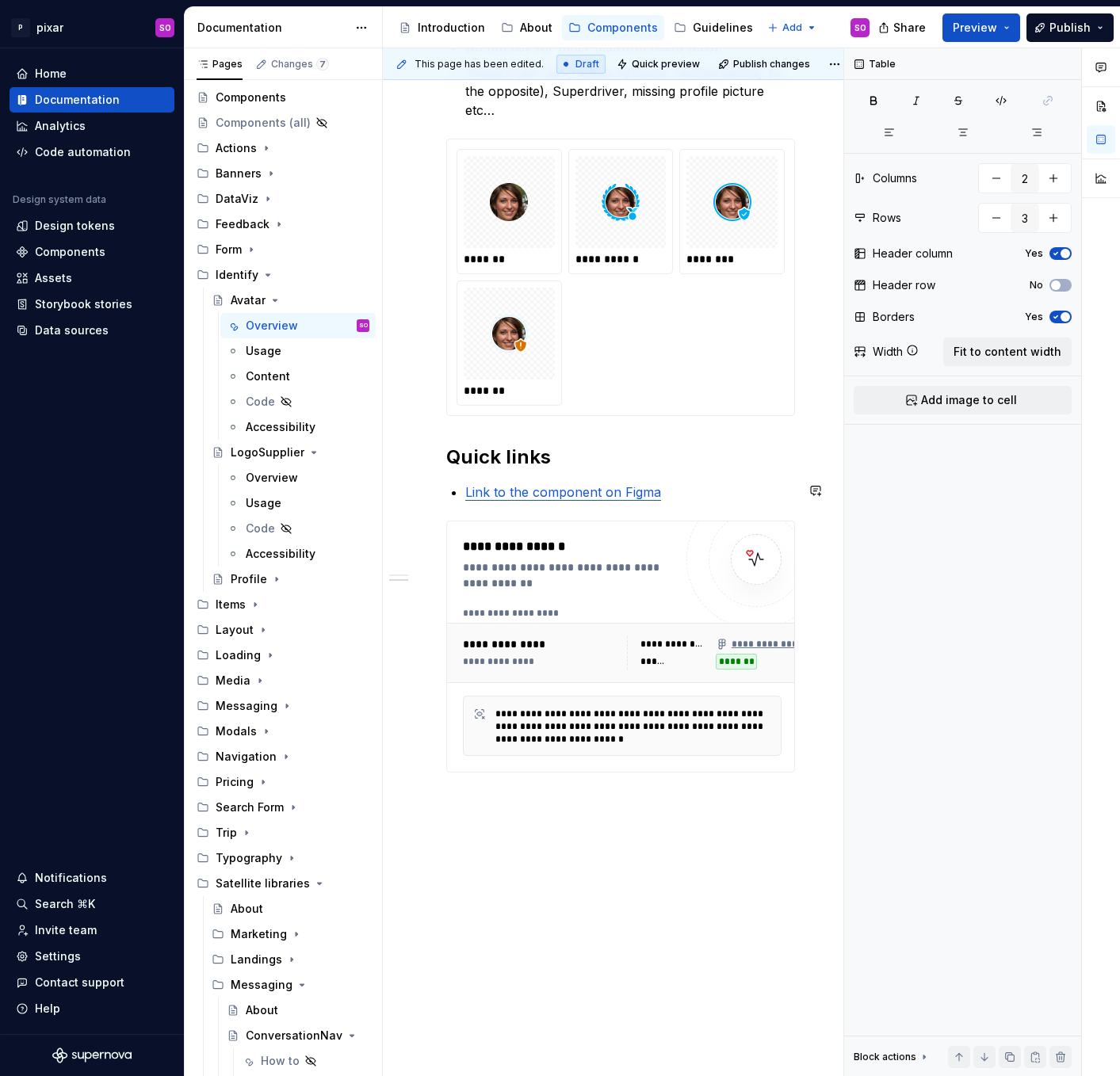
click at [664, 769] on div "**********" at bounding box center [621, 355] width 475 height 1521
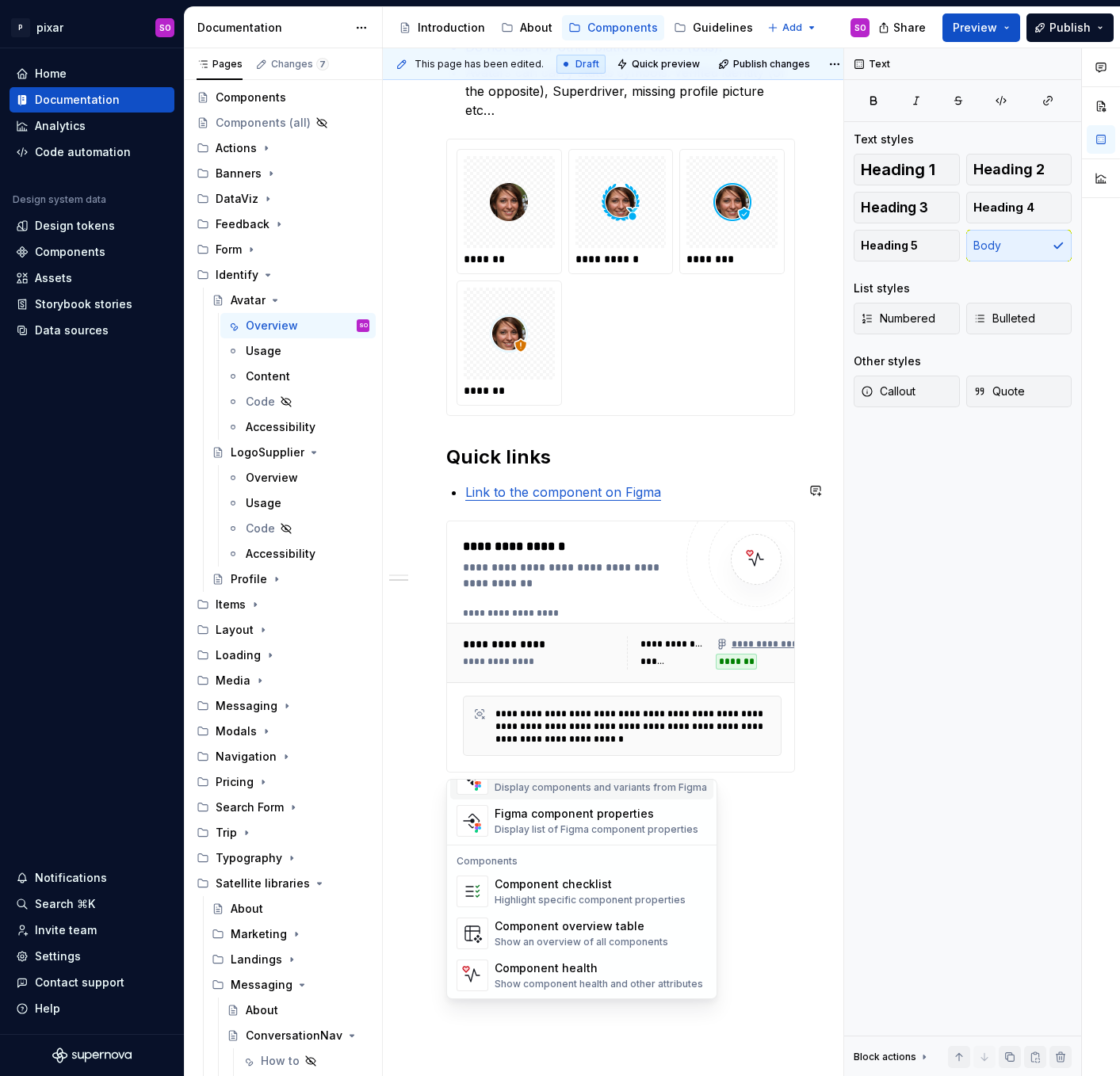
scroll to position [1578, 0]
click at [597, 939] on div "Show an overview of all components" at bounding box center [581, 942] width 173 height 13
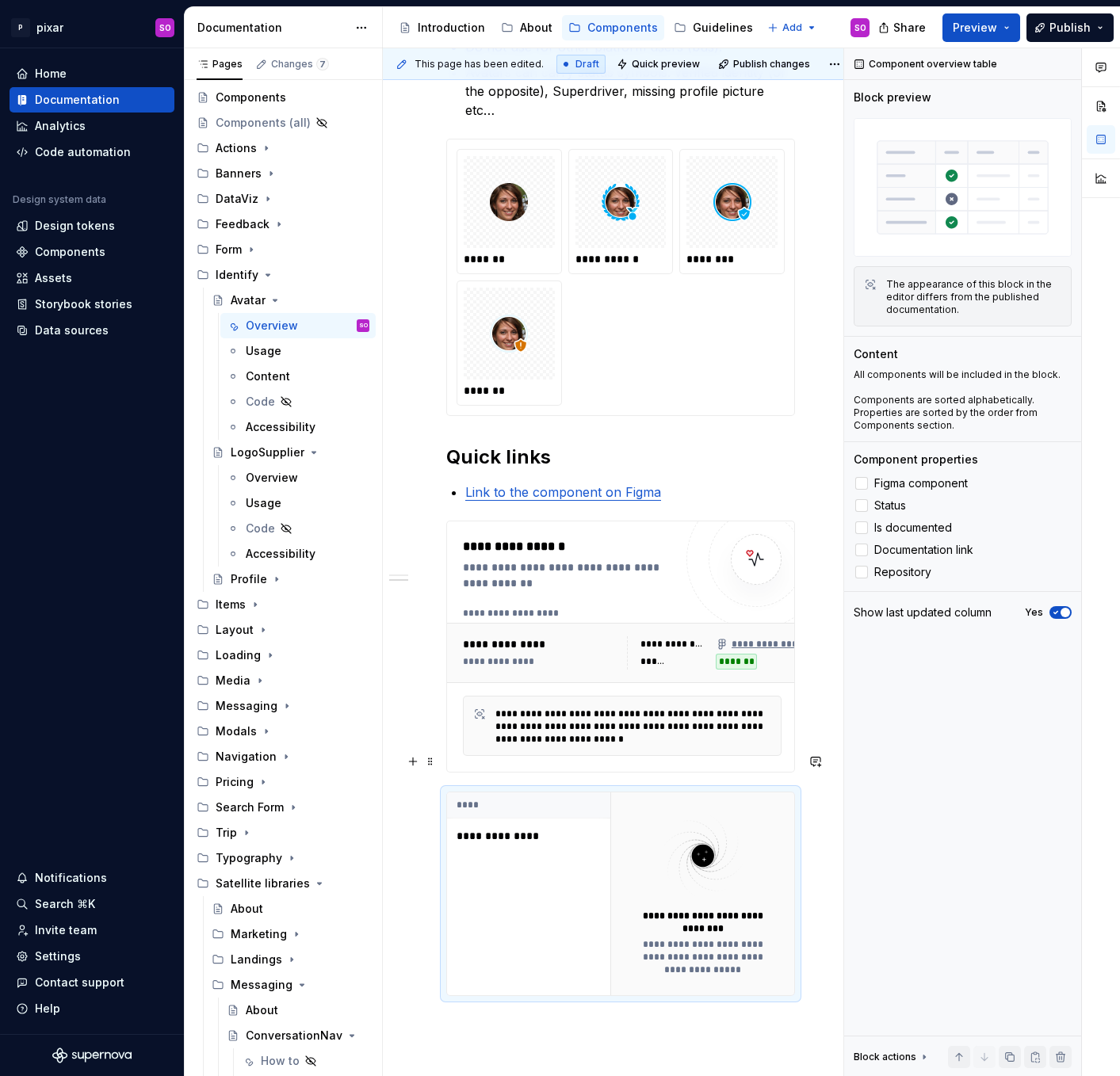
click at [510, 828] on p "**********" at bounding box center [545, 836] width 179 height 16
click at [878, 489] on span "Figma component" at bounding box center [921, 483] width 93 height 13
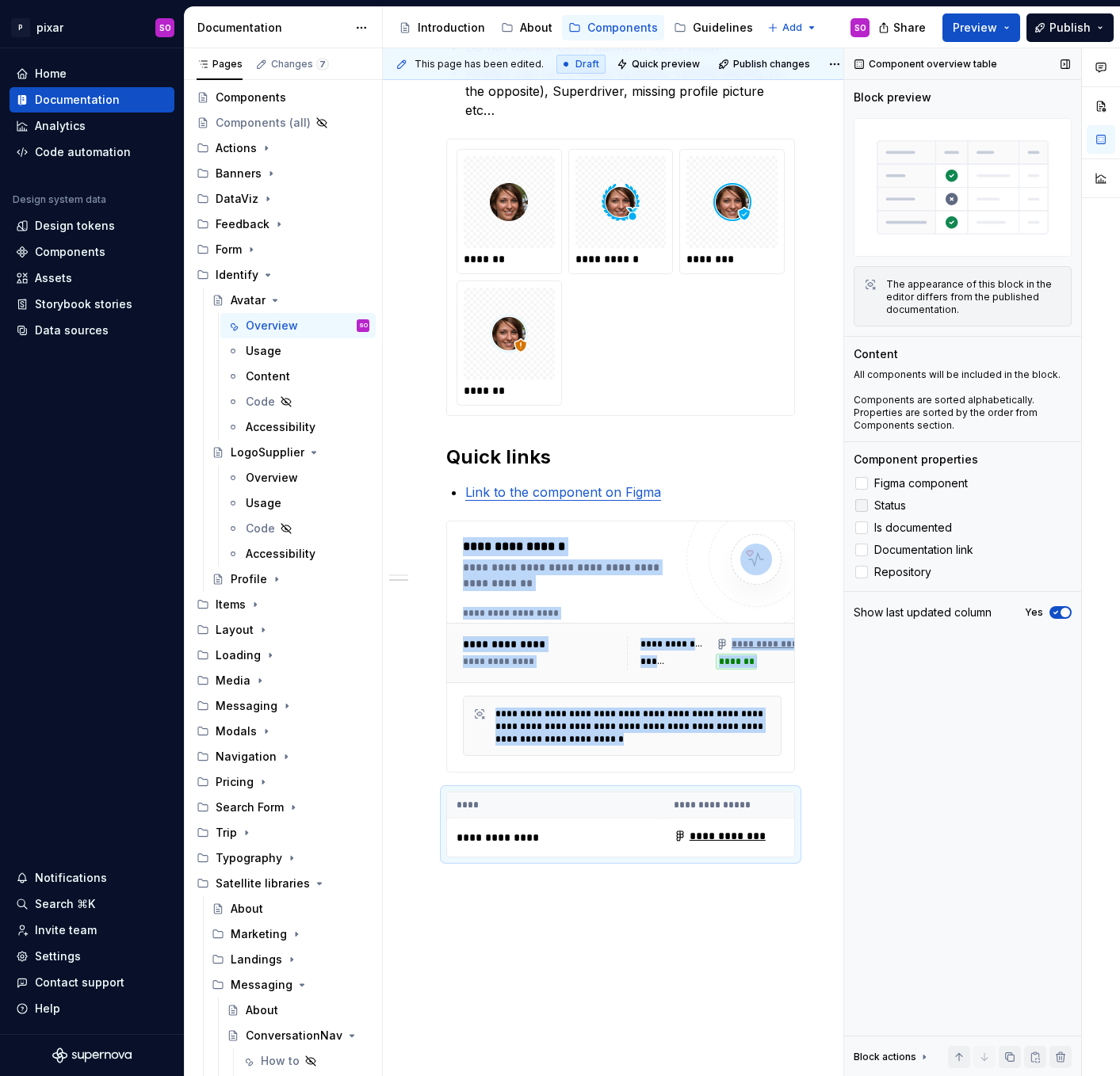
click at [878, 505] on span "Status" at bounding box center [890, 506] width 31 height 13
click at [886, 524] on span "Is documented" at bounding box center [913, 528] width 78 height 13
click at [904, 554] on span "Documentation link" at bounding box center [923, 550] width 99 height 13
click at [897, 523] on span "Is documented" at bounding box center [913, 528] width 78 height 13
click at [899, 529] on span "Is documented" at bounding box center [913, 528] width 78 height 13
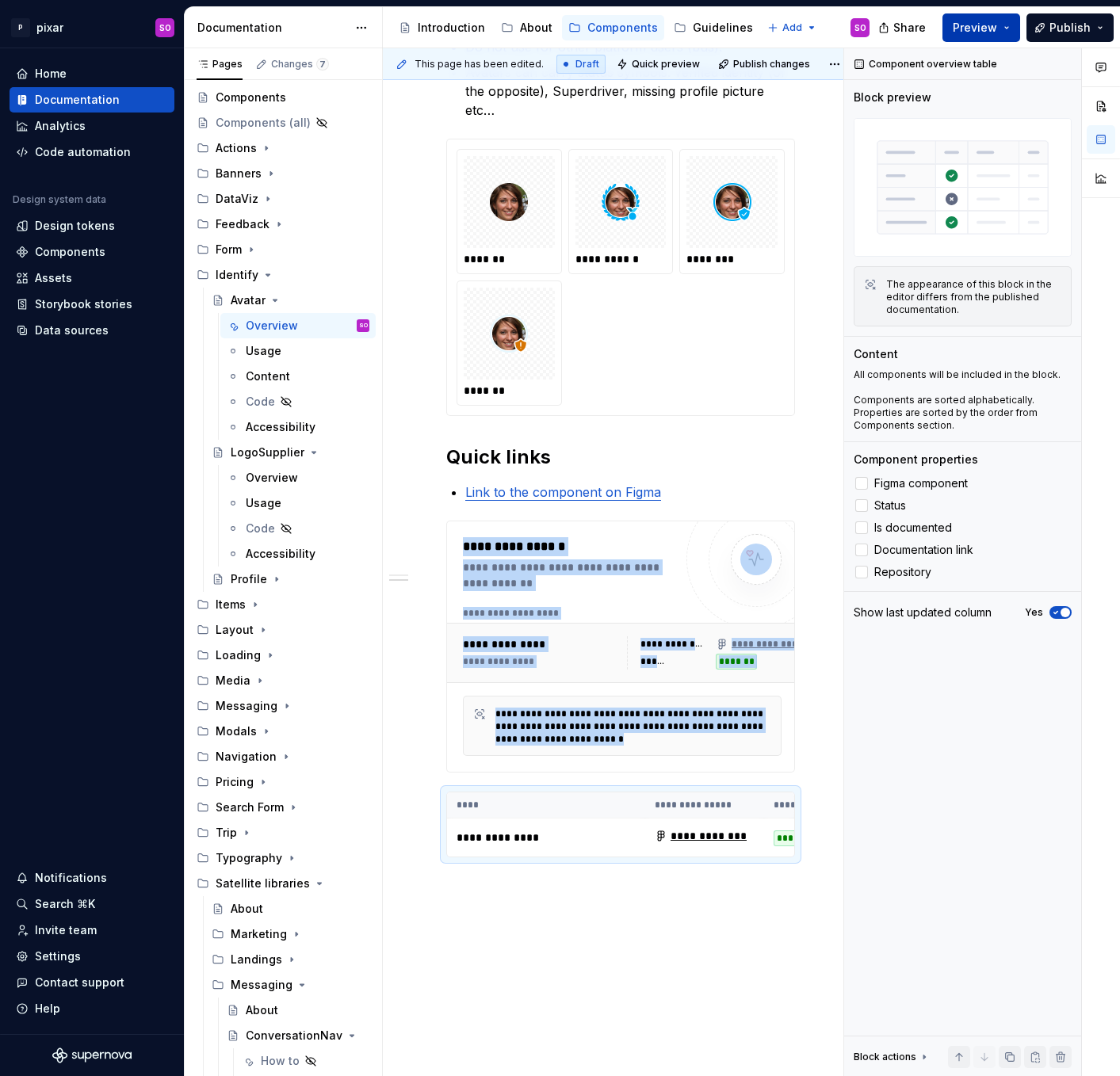
click at [969, 30] on span "Preview" at bounding box center [974, 28] width 44 height 16
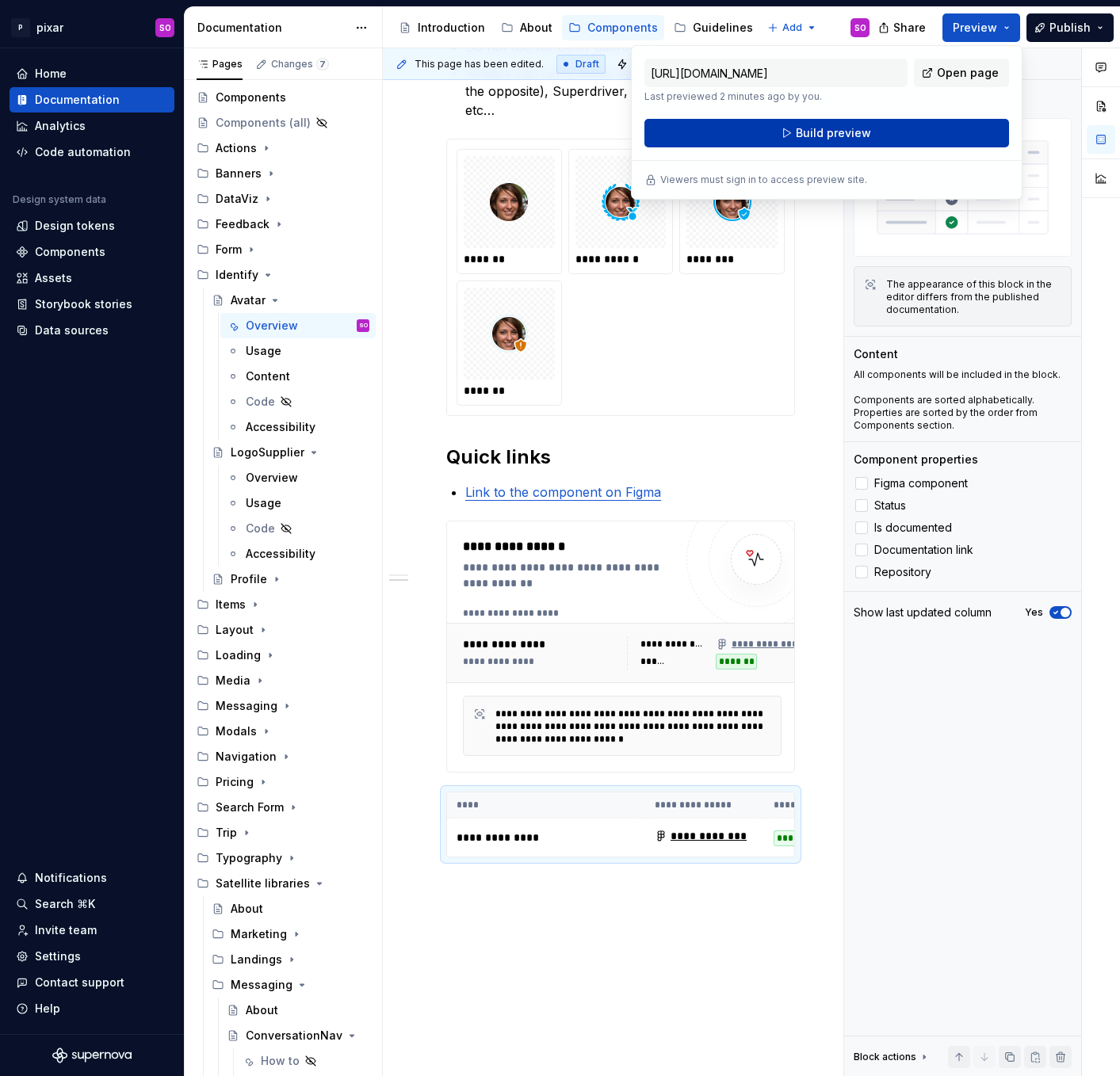
click at [886, 139] on button "Build preview" at bounding box center [826, 133] width 365 height 29
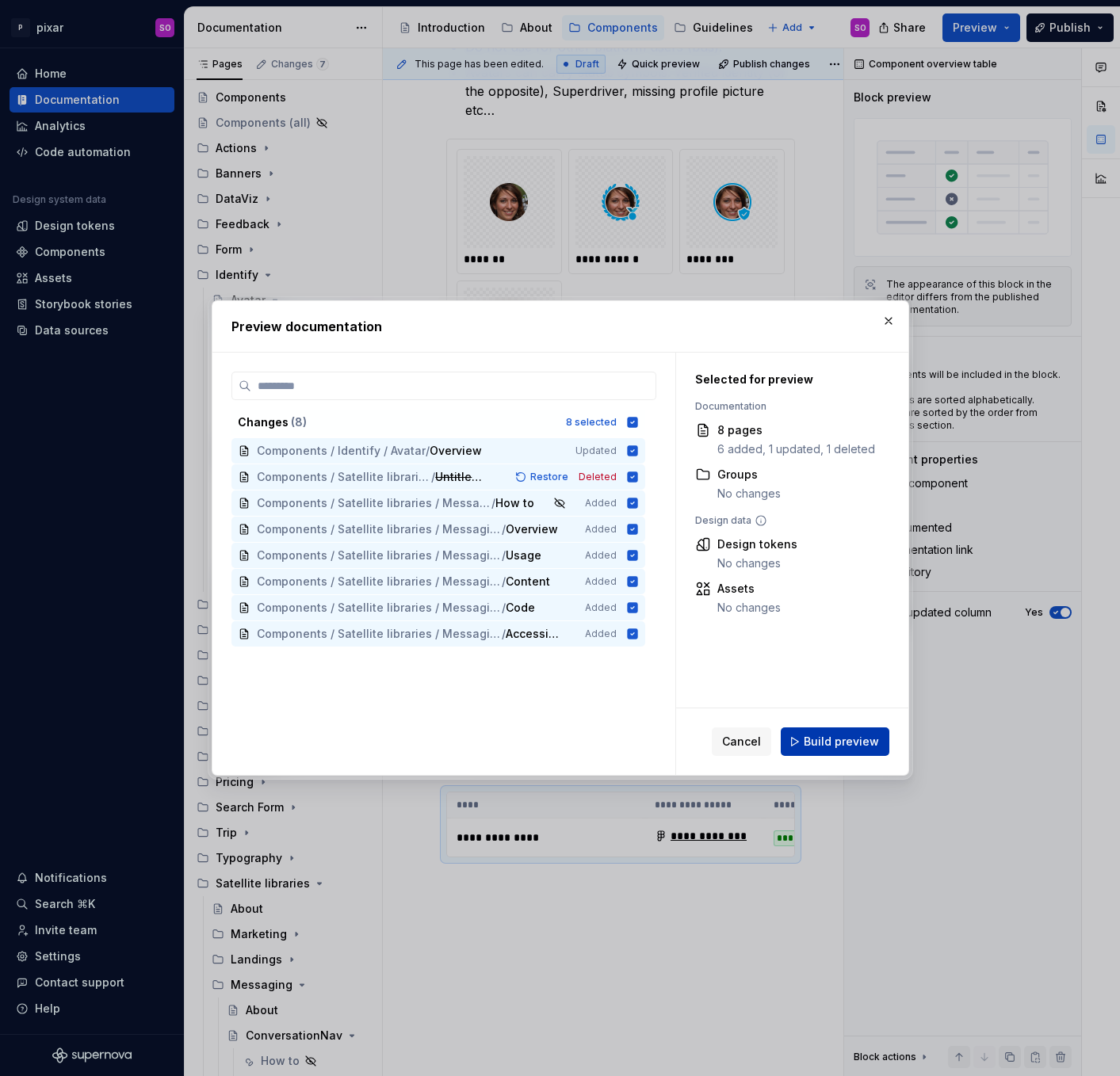
click at [831, 743] on span "Build preview" at bounding box center [841, 742] width 75 height 16
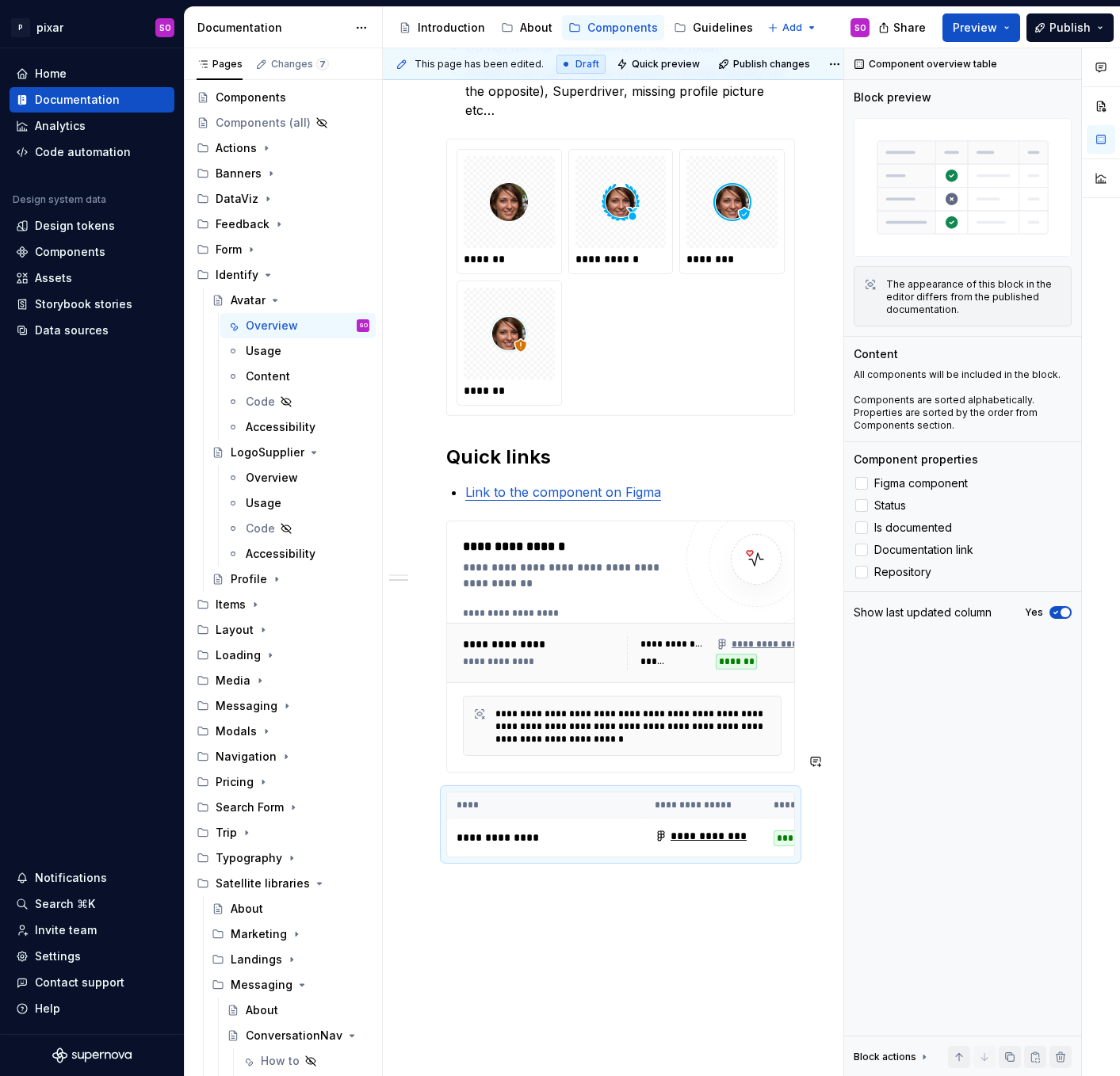
click at [589, 868] on div "**********" at bounding box center [621, 397] width 475 height 1606
click at [567, 868] on div "**********" at bounding box center [621, 397] width 475 height 1606
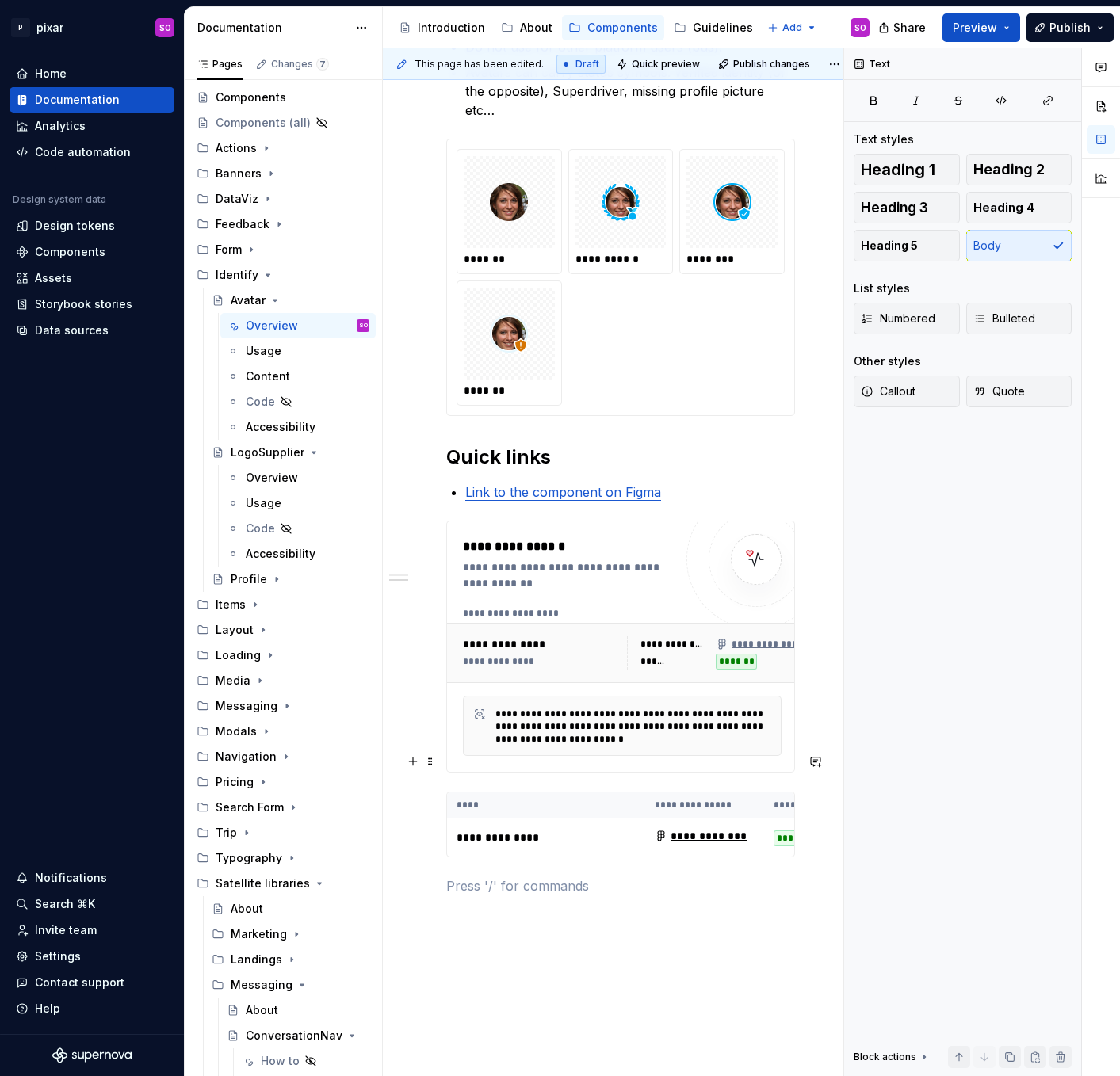
click at [610, 793] on th "****" at bounding box center [546, 805] width 198 height 26
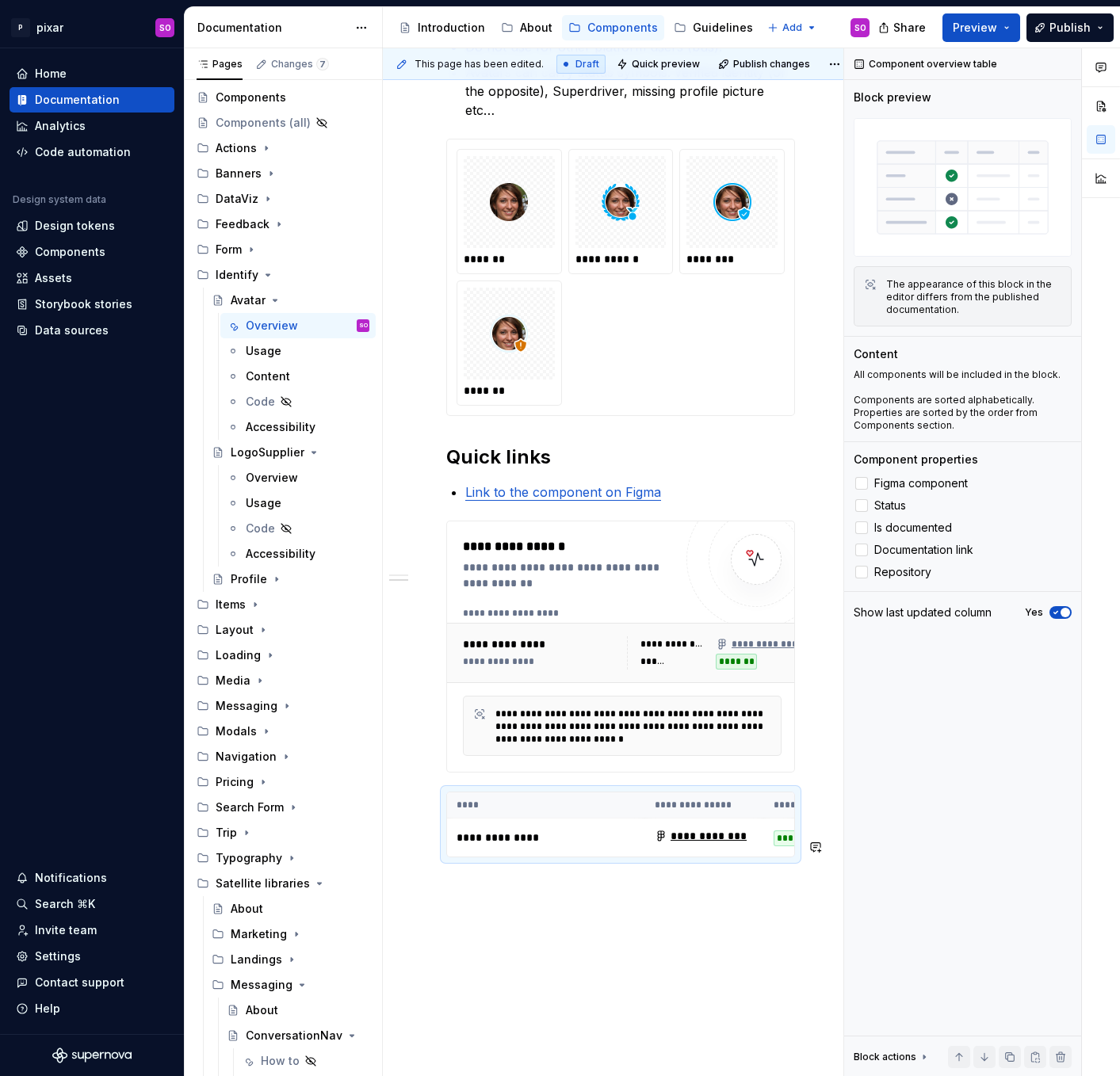
click at [646, 872] on div "**********" at bounding box center [621, 273] width 348 height 1282
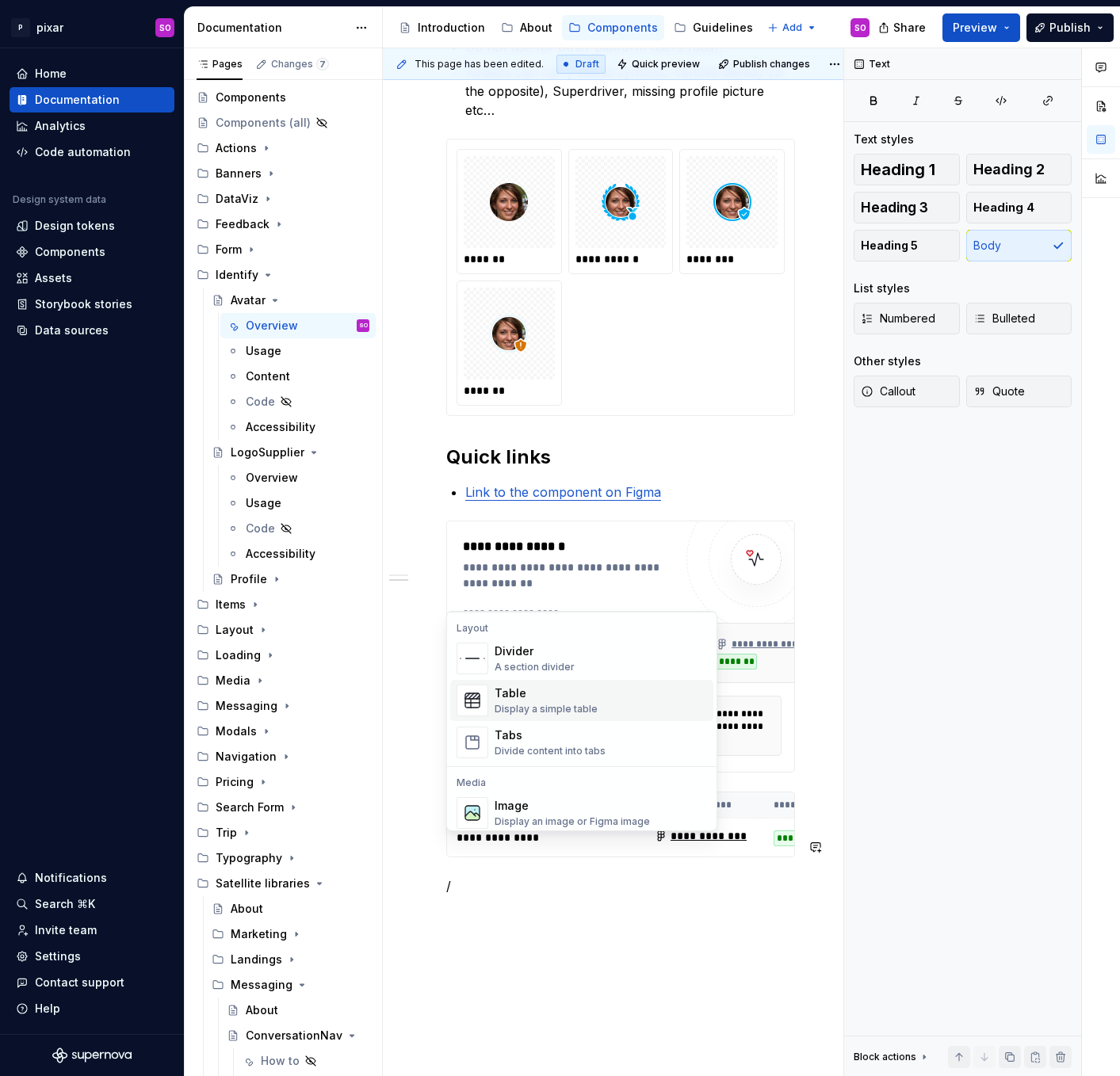
scroll to position [519, 0]
click at [533, 692] on div "Table" at bounding box center [546, 693] width 103 height 16
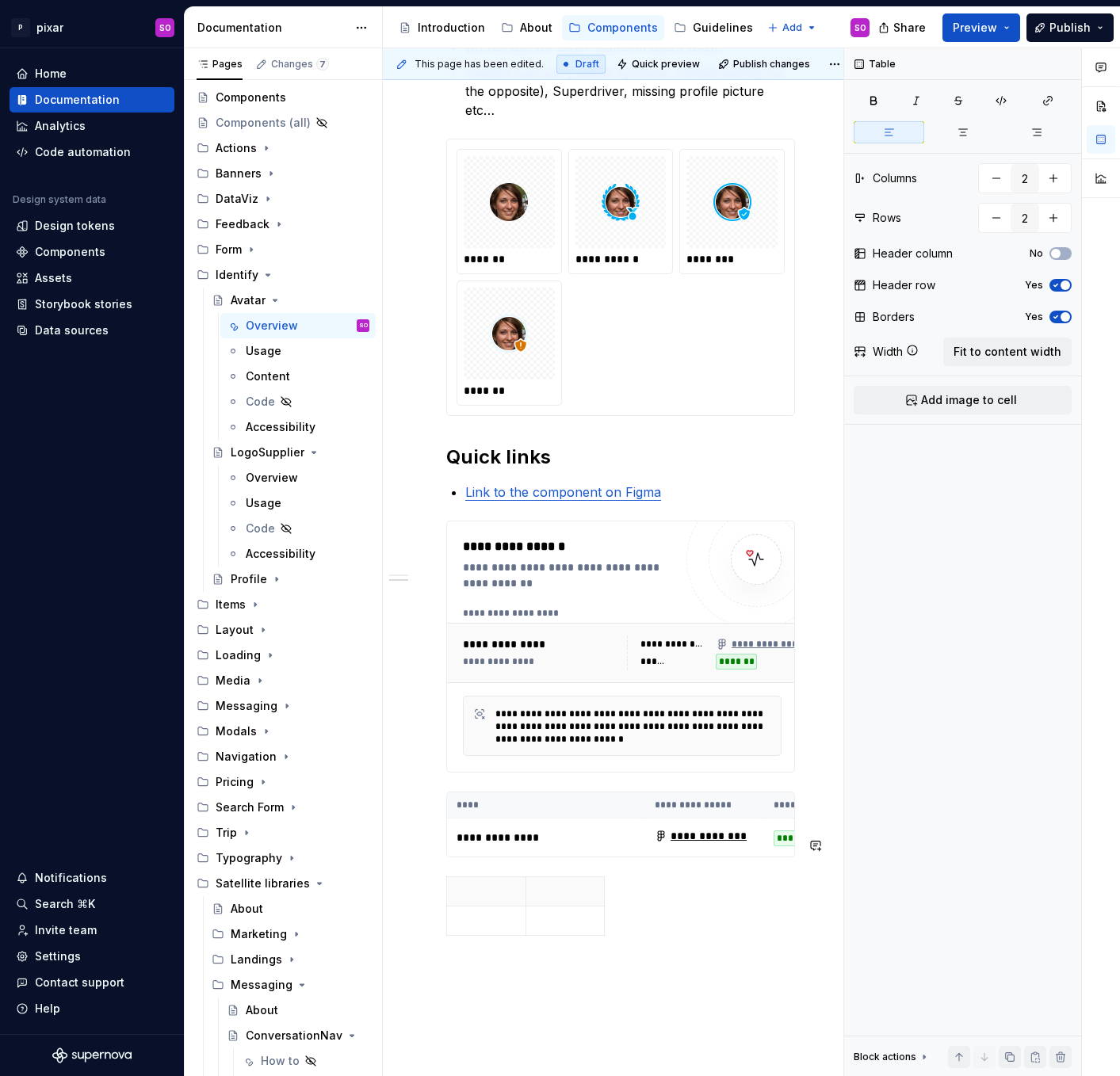
click at [646, 917] on div "**********" at bounding box center [621, 296] width 348 height 1329
drag, startPoint x: 646, startPoint y: 917, endPoint x: 467, endPoint y: 840, distance: 194.9
click at [467, 840] on div "**********" at bounding box center [621, 296] width 348 height 1329
click at [437, 842] on div "**********" at bounding box center [621, 439] width 475 height 1690
click at [430, 846] on span at bounding box center [430, 846] width 13 height 22
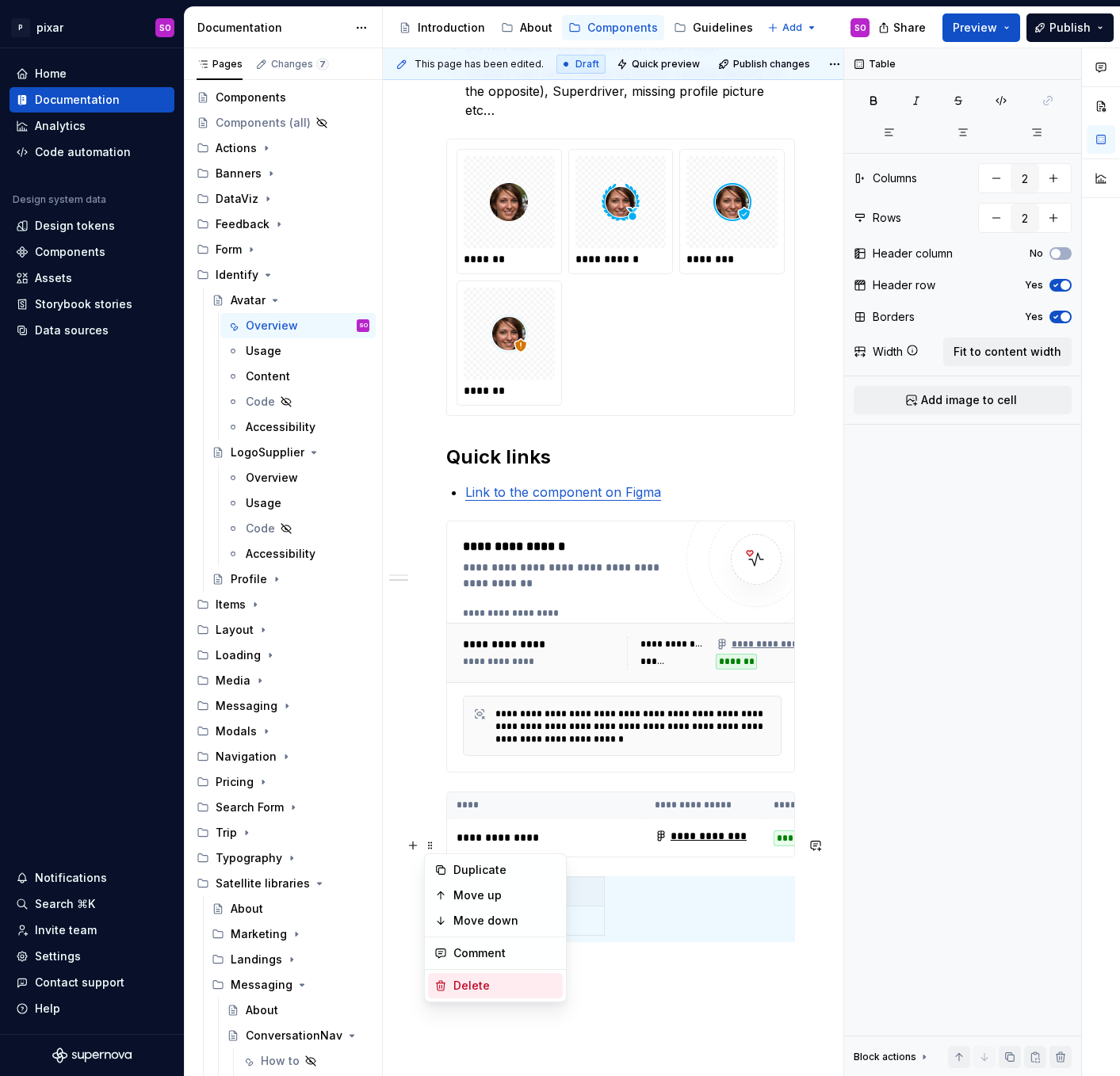
click at [511, 979] on div "Delete" at bounding box center [505, 986] width 103 height 16
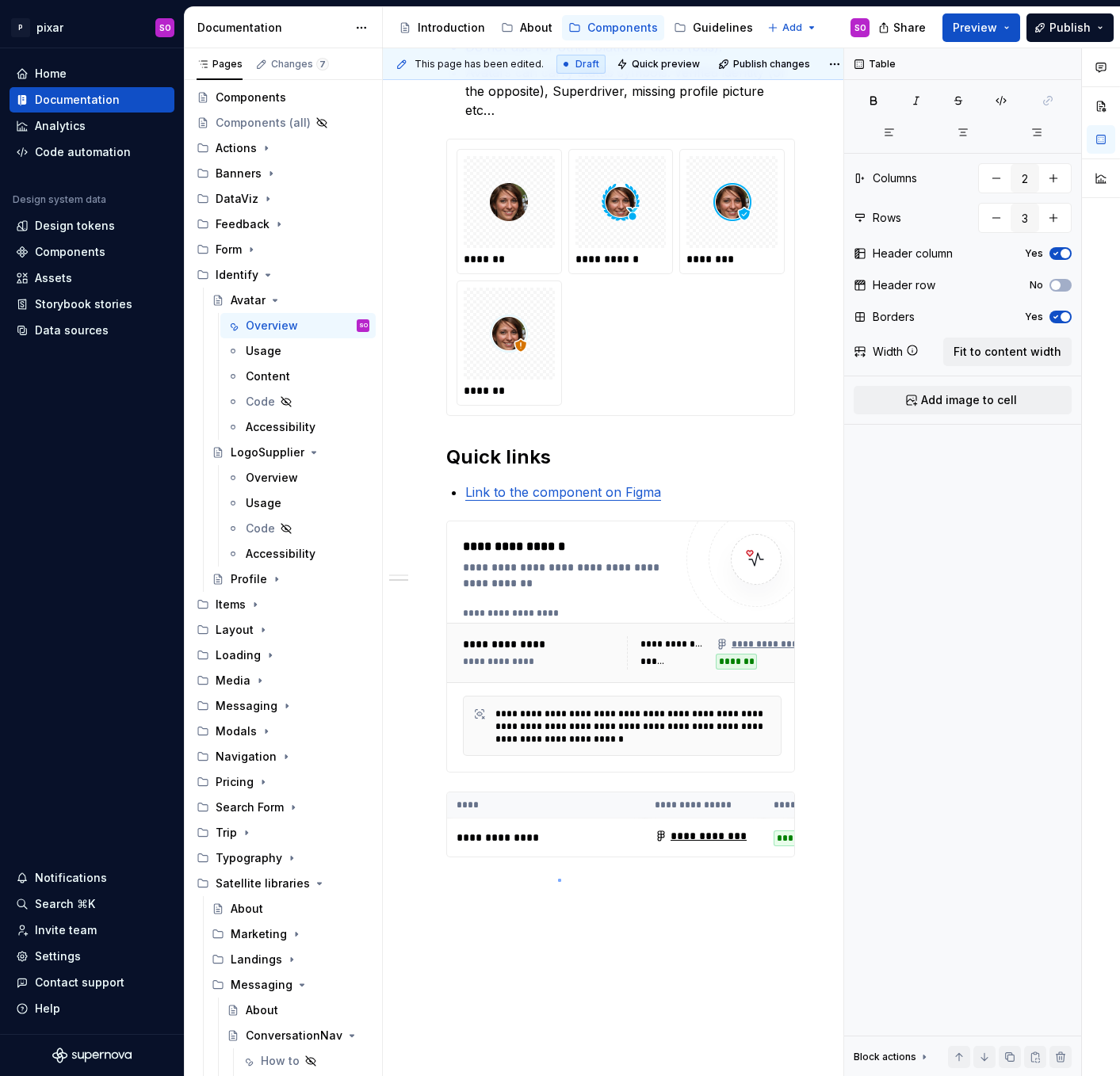
click at [558, 879] on div "**********" at bounding box center [613, 562] width 460 height 1029
click at [557, 891] on div "**********" at bounding box center [621, 397] width 475 height 1606
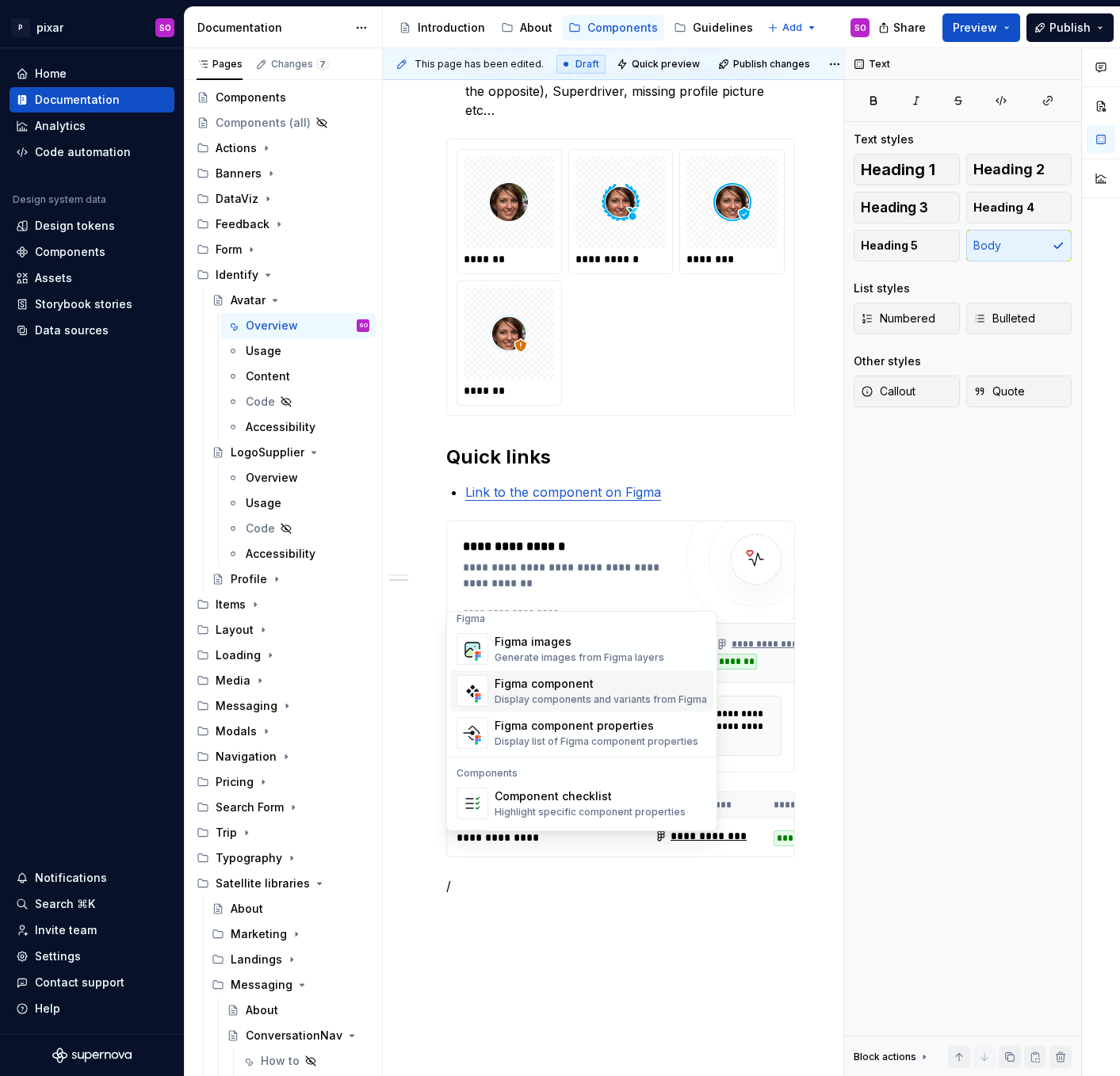
scroll to position [1500, 0]
click at [544, 691] on div "Display components and variants from Figma" at bounding box center [601, 697] width 213 height 13
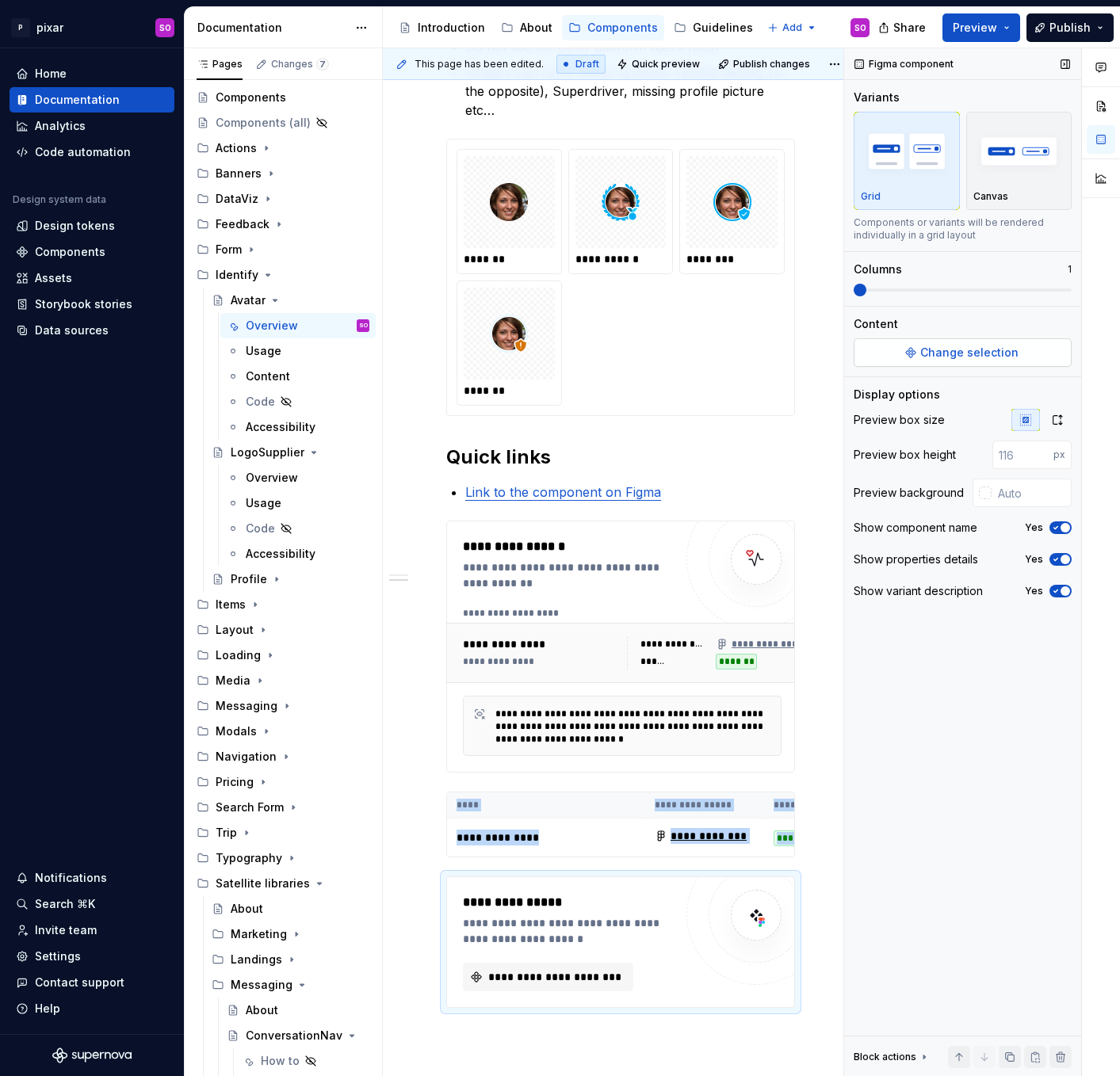
click at [896, 355] on button "Change selection" at bounding box center [962, 353] width 218 height 29
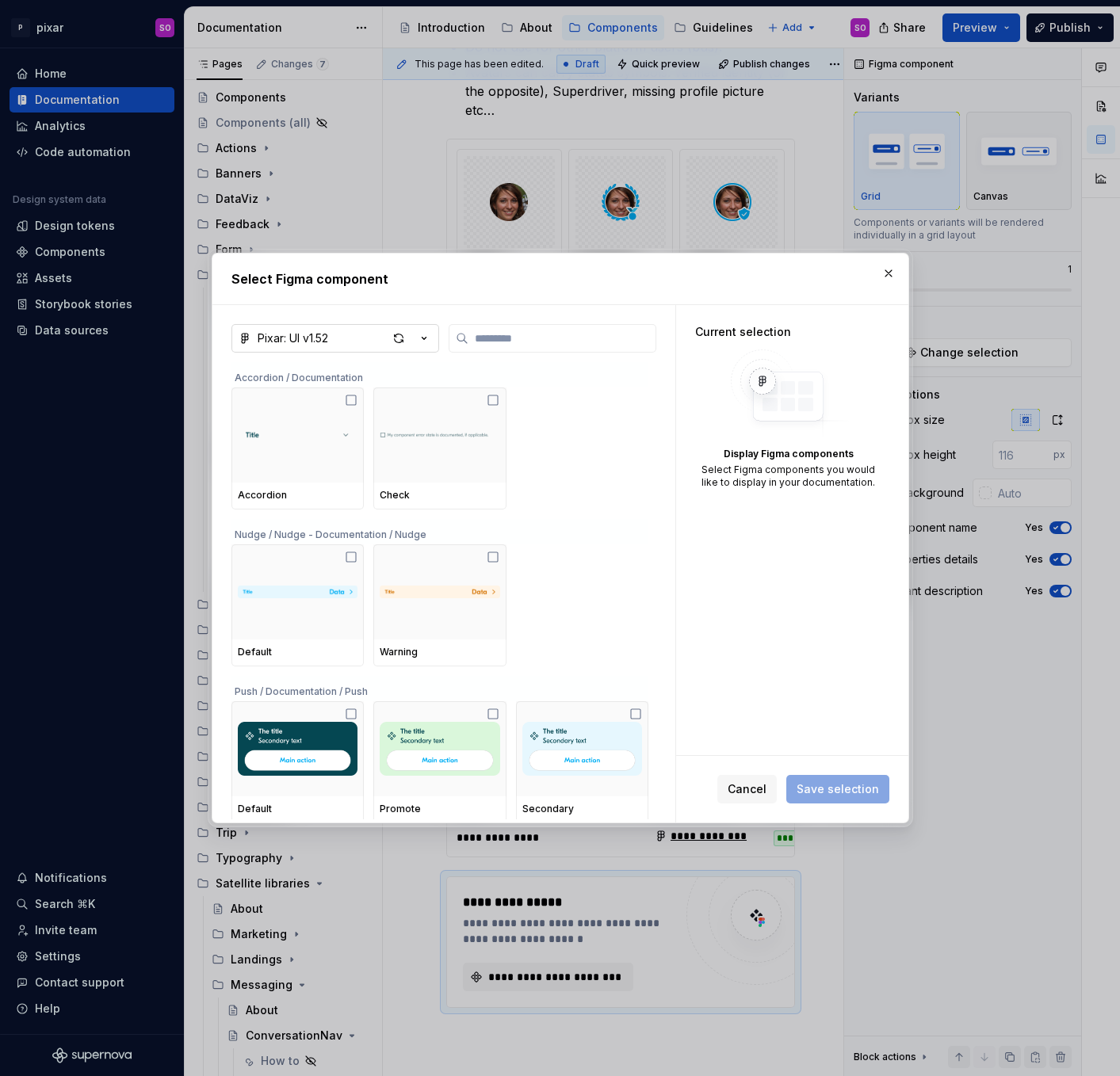
click at [376, 336] on button "Pixar: UI v1.52" at bounding box center [335, 339] width 208 height 29
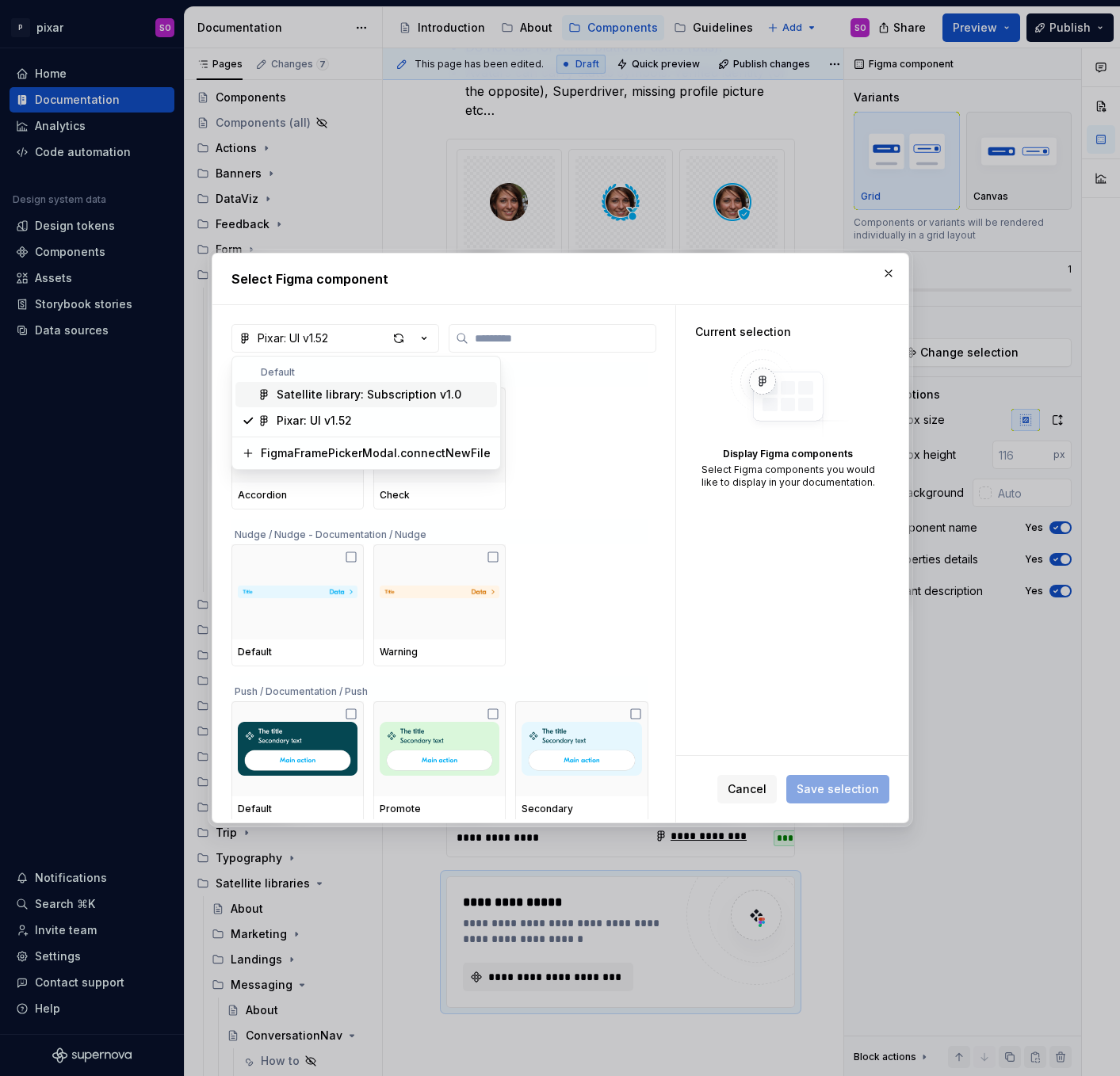
click at [624, 483] on div "Select Figma component Pixar: UI v1.52 Accordion / Documentation Accordion Chec…" at bounding box center [560, 538] width 1120 height 1076
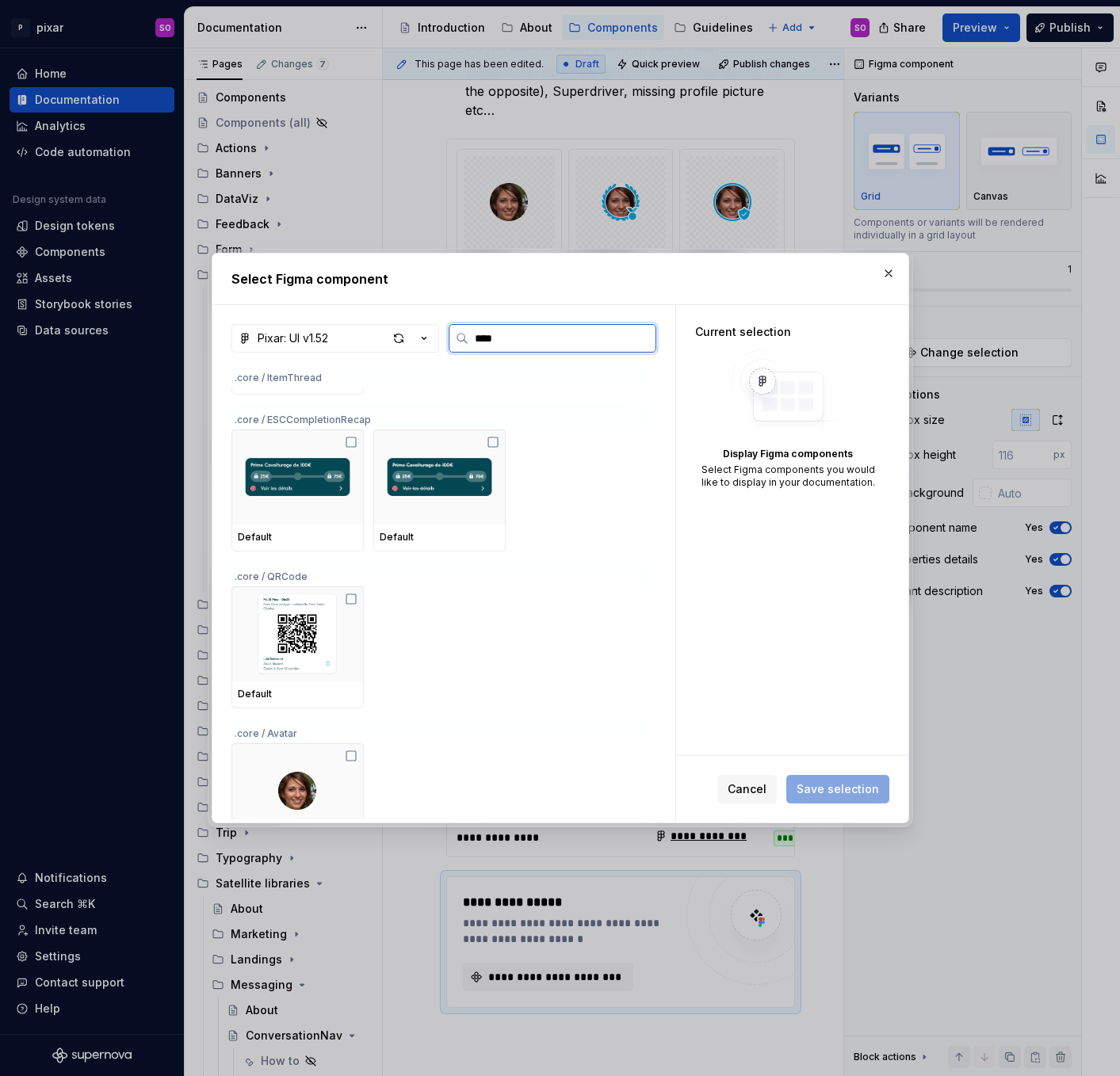
scroll to position [3163, 0]
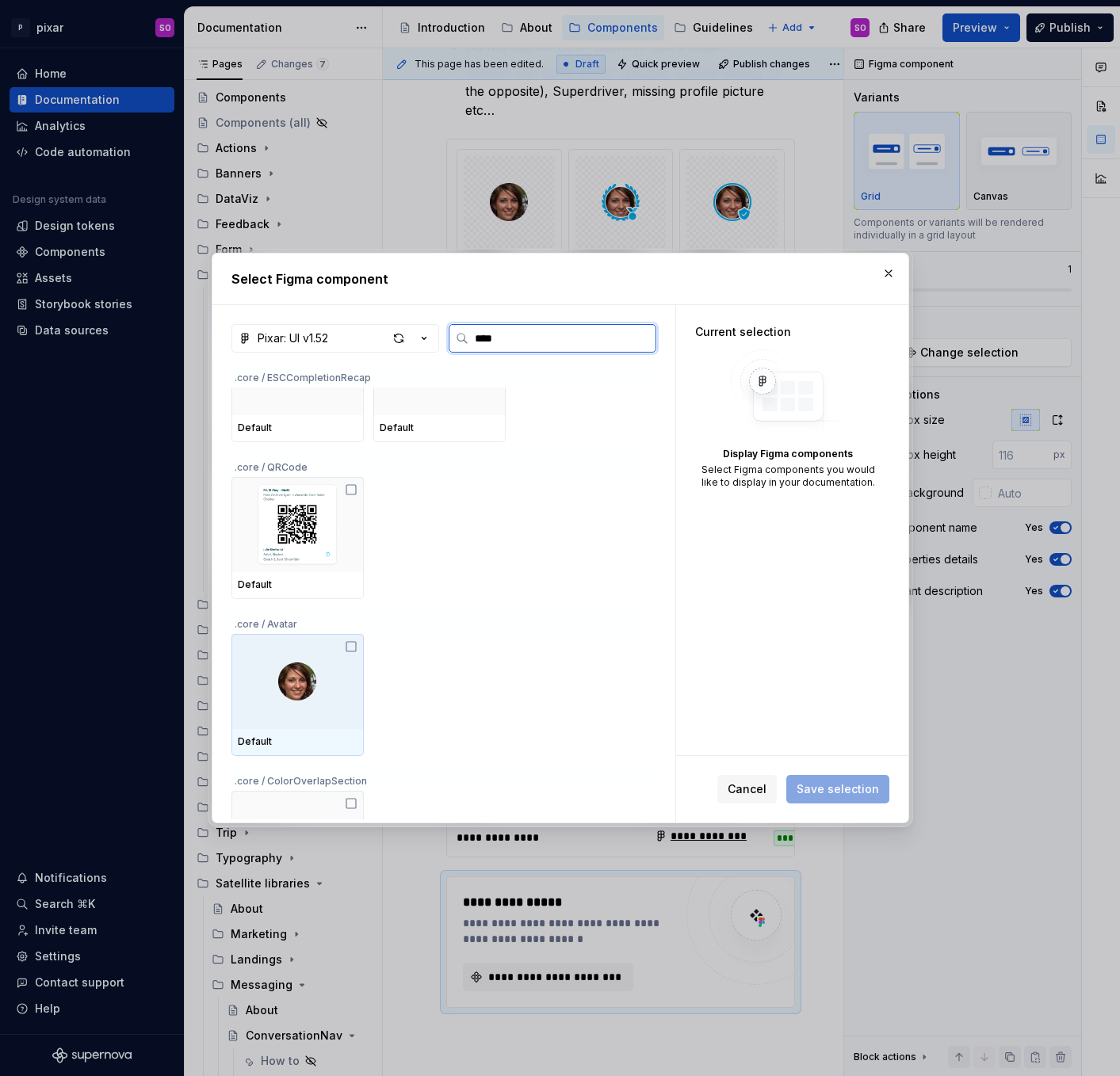
click at [293, 680] on img at bounding box center [296, 681] width 38 height 38
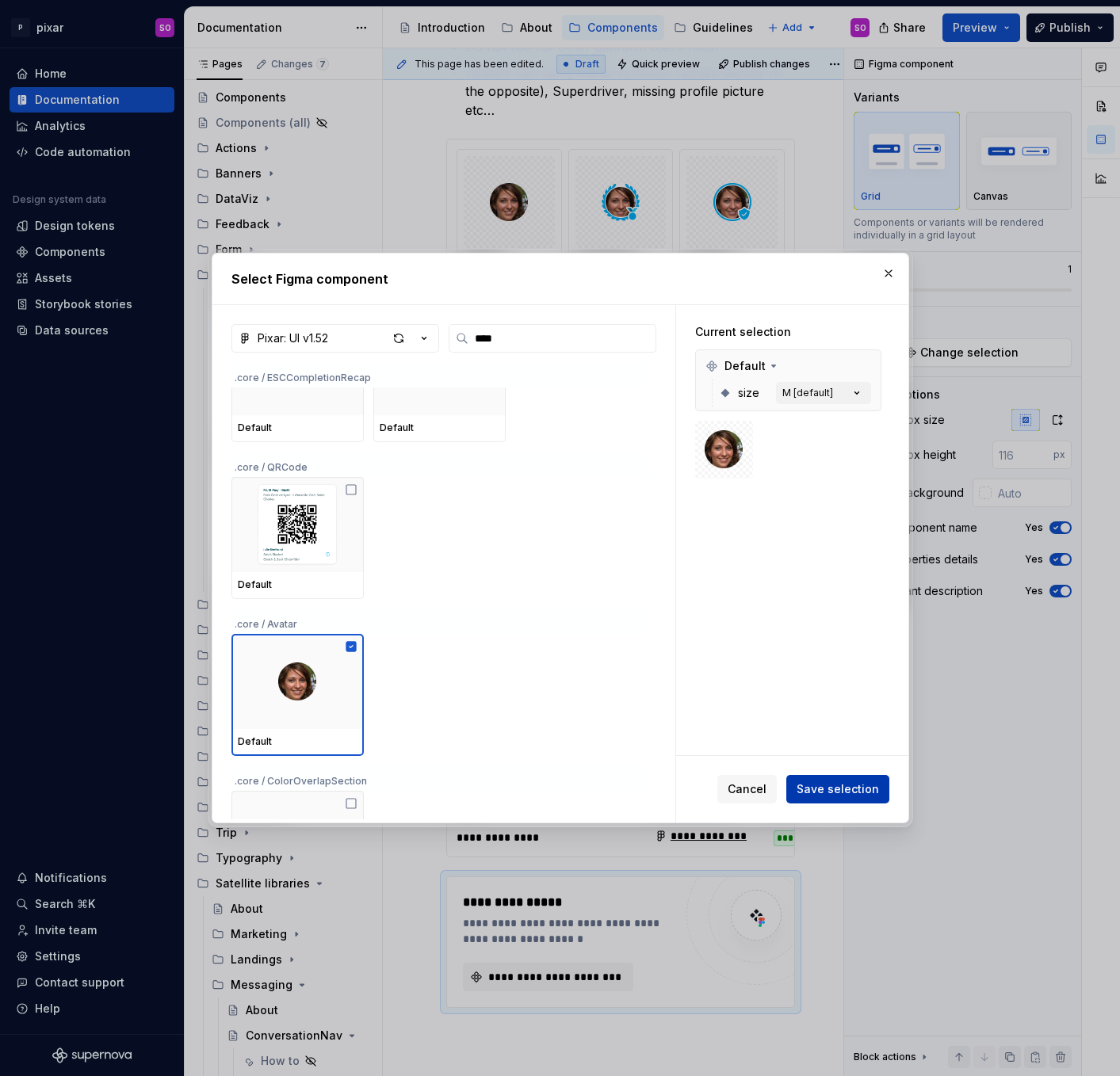
click at [856, 794] on span "Save selection" at bounding box center [837, 789] width 83 height 16
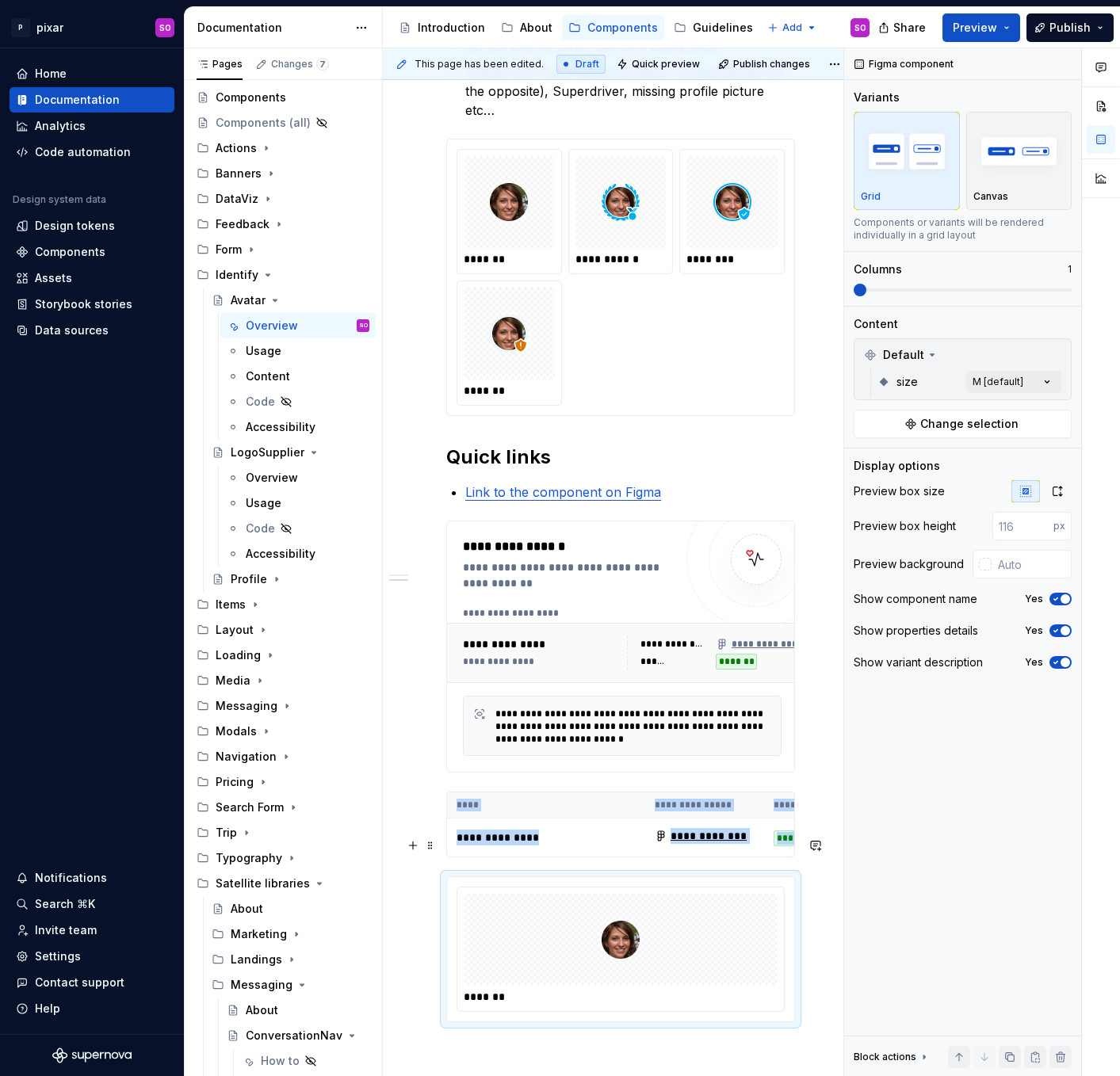
click at [738, 894] on div at bounding box center [620, 939] width 314 height 92
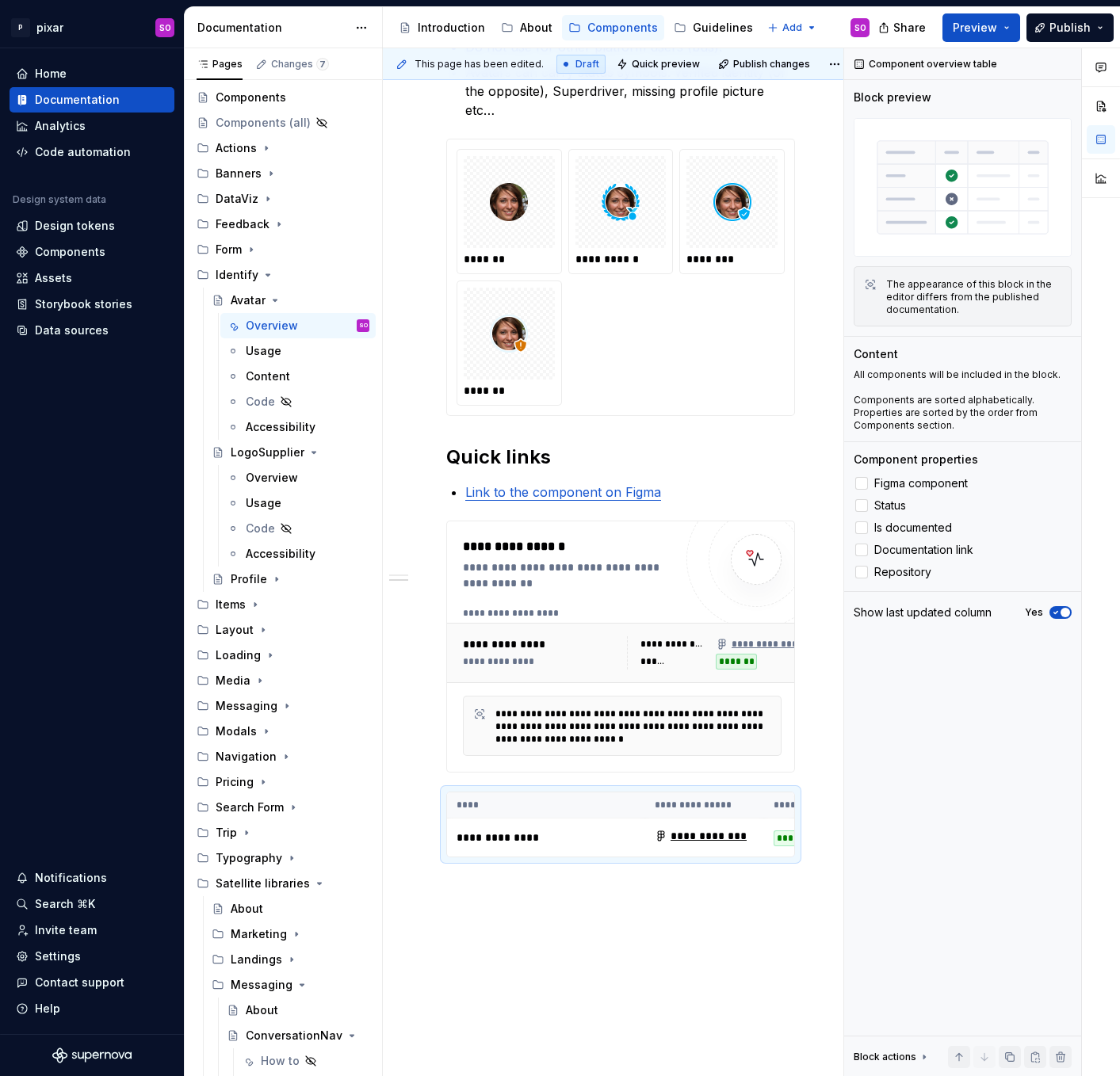
click at [647, 866] on div "**********" at bounding box center [621, 397] width 475 height 1606
click at [607, 903] on div "**********" at bounding box center [621, 397] width 475 height 1606
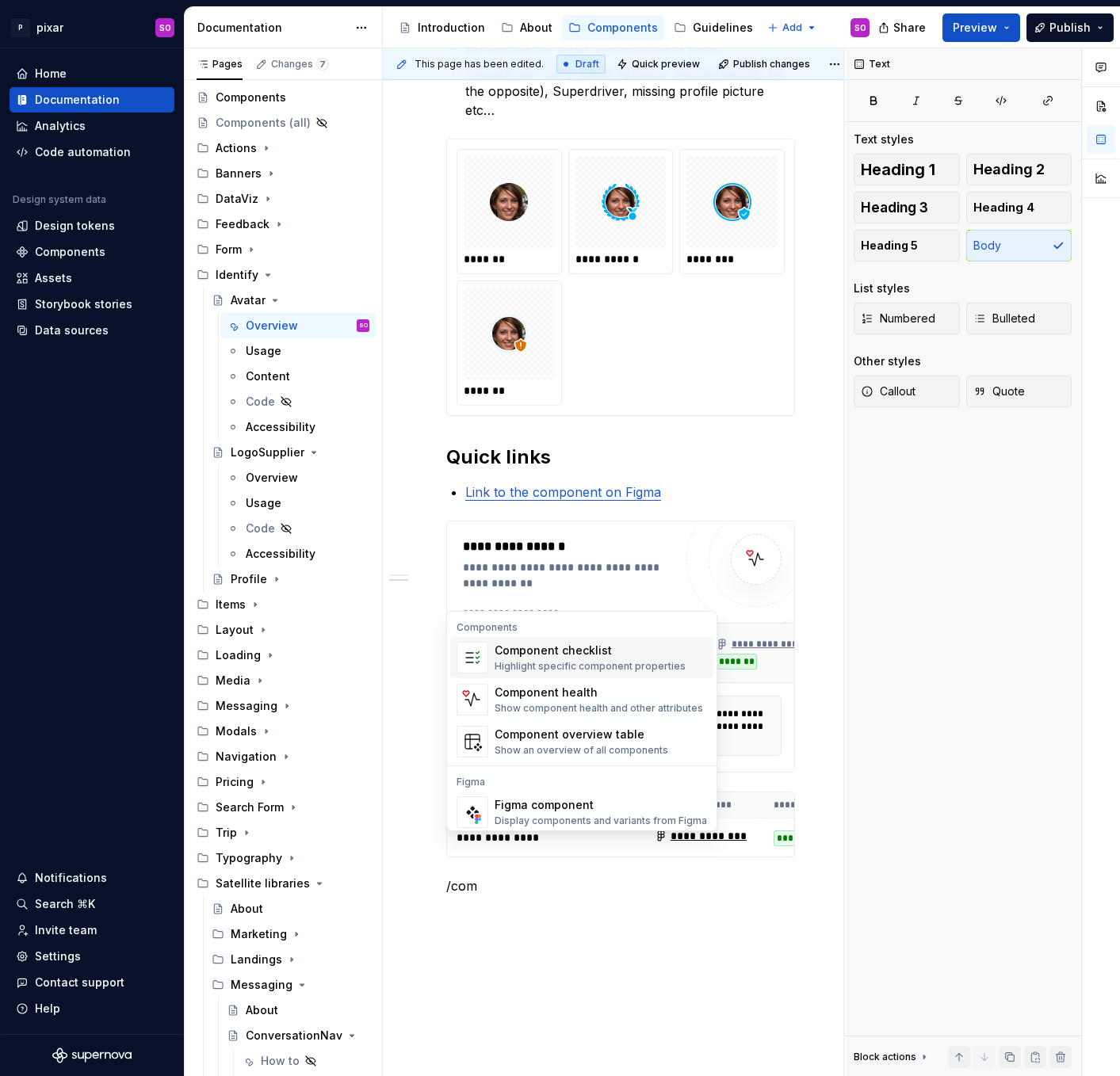
click at [601, 662] on div "Highlight specific component properties" at bounding box center [590, 666] width 191 height 13
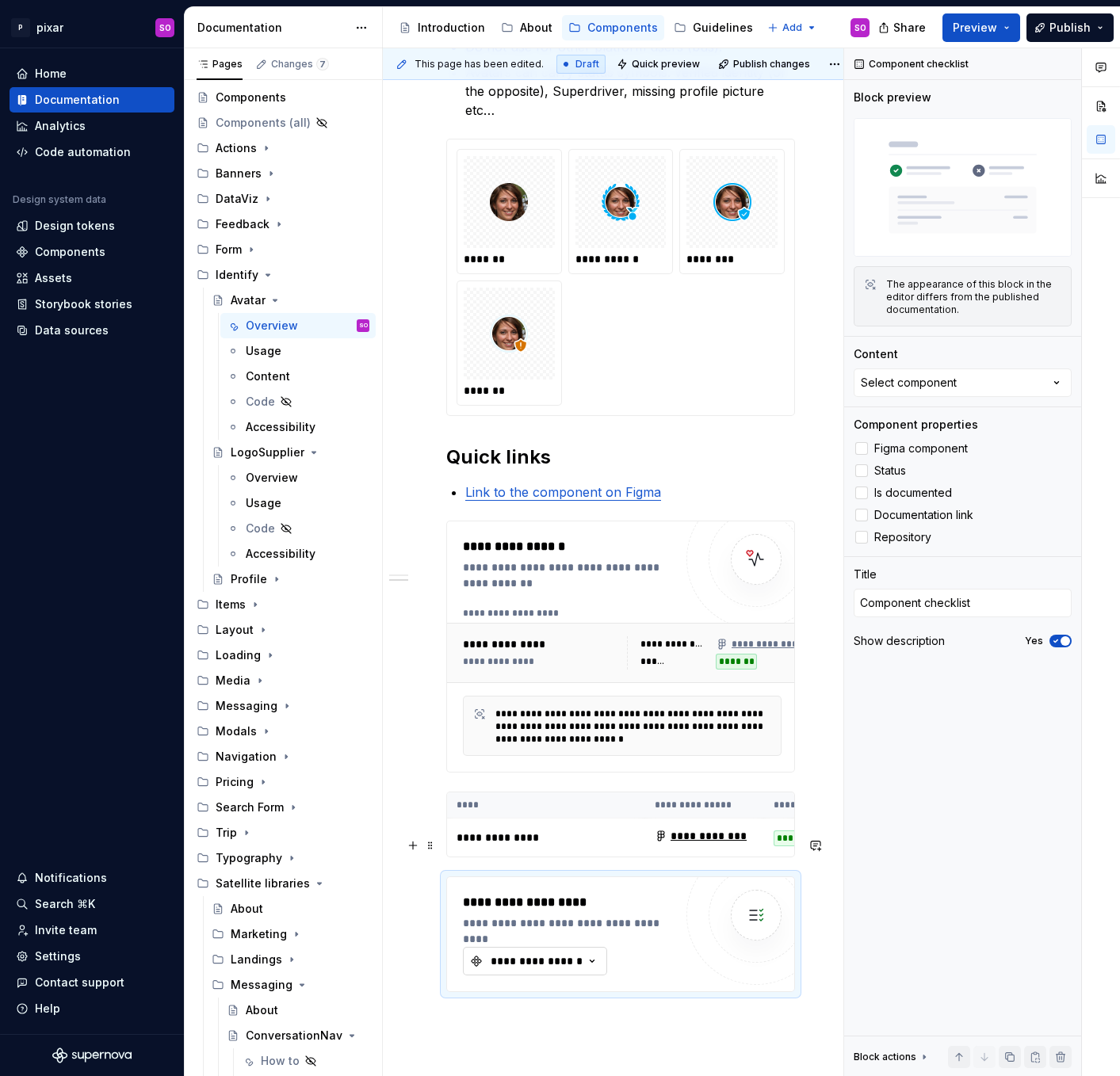
click at [542, 953] on div "**********" at bounding box center [536, 961] width 95 height 16
click at [549, 987] on div "Avatar/Default" at bounding box center [548, 986] width 80 height 16
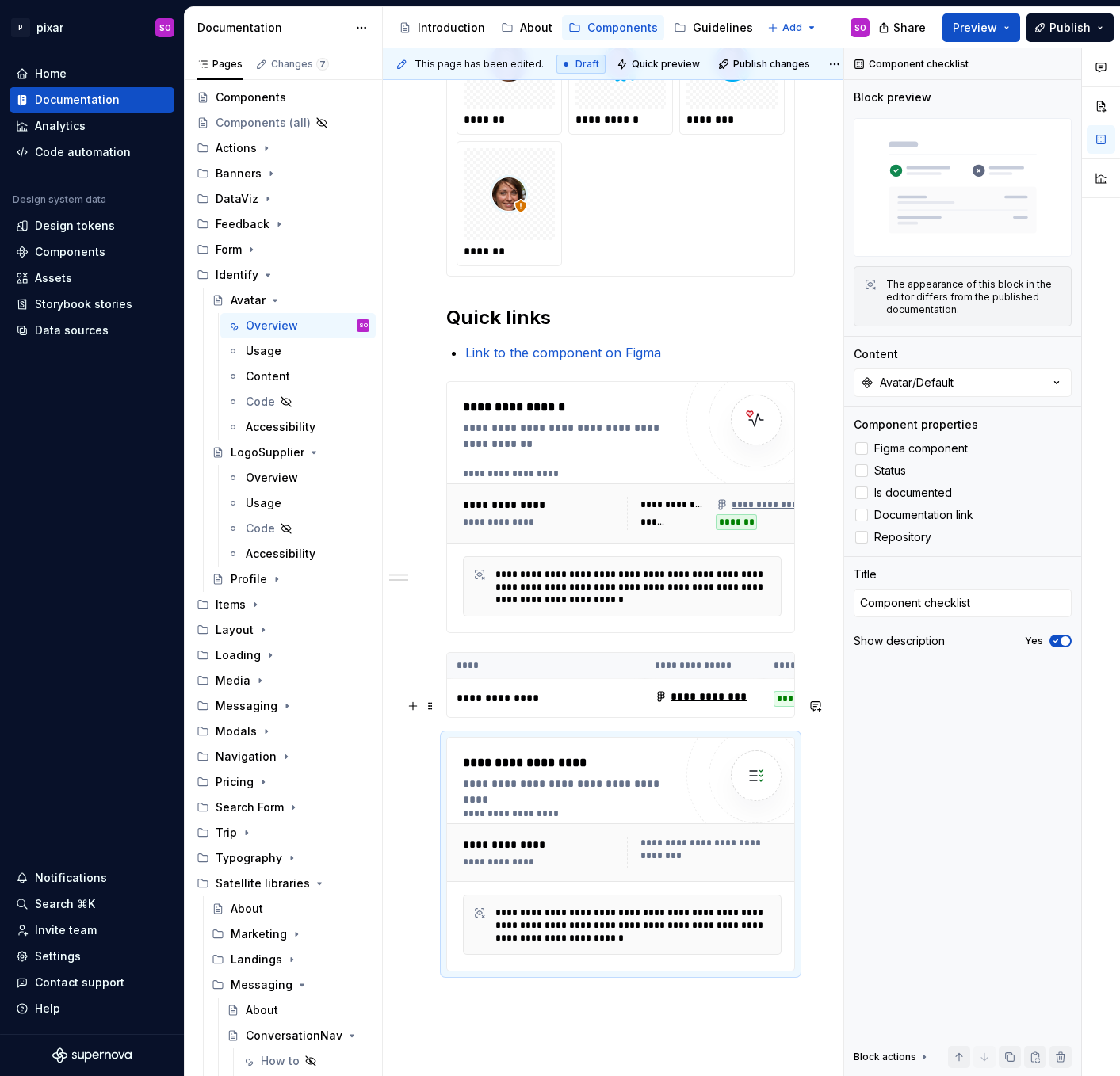
scroll to position [821, 0]
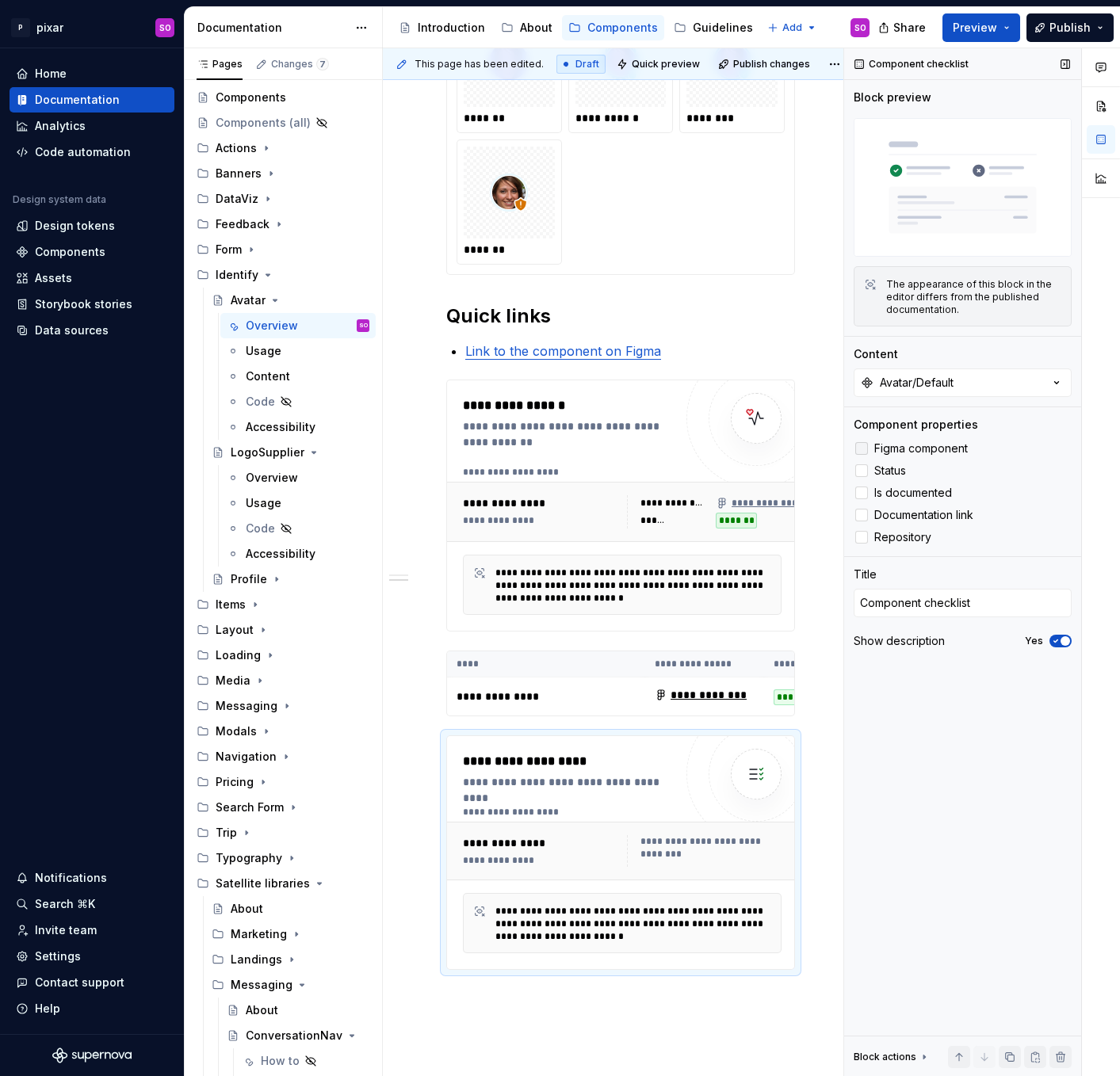
click at [939, 446] on span "Figma component" at bounding box center [921, 449] width 93 height 13
click at [896, 462] on label "Status" at bounding box center [962, 471] width 218 height 19
click at [904, 493] on span "Is documented" at bounding box center [913, 493] width 78 height 13
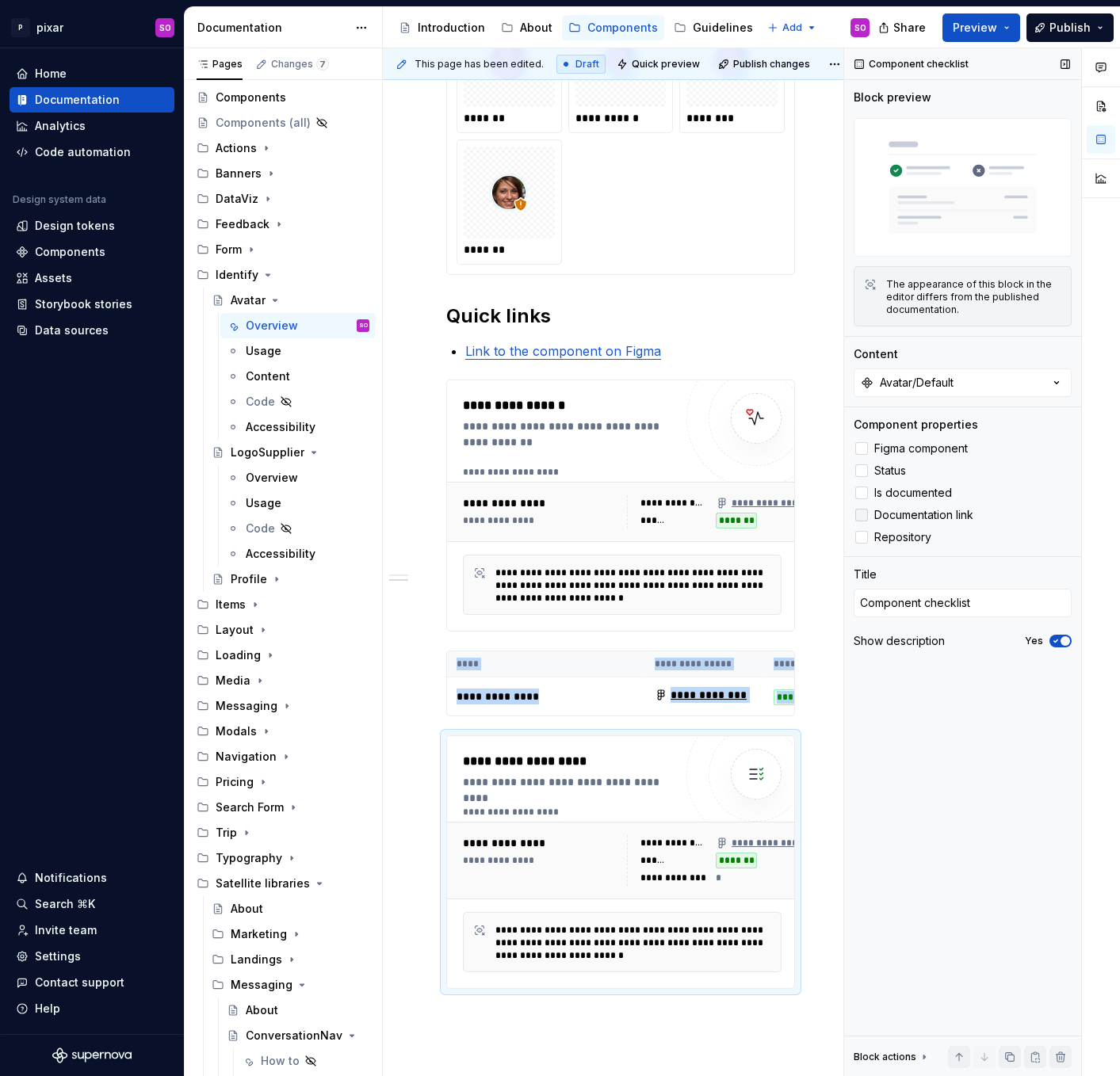
click at [909, 516] on span "Documentation link" at bounding box center [923, 516] width 99 height 13
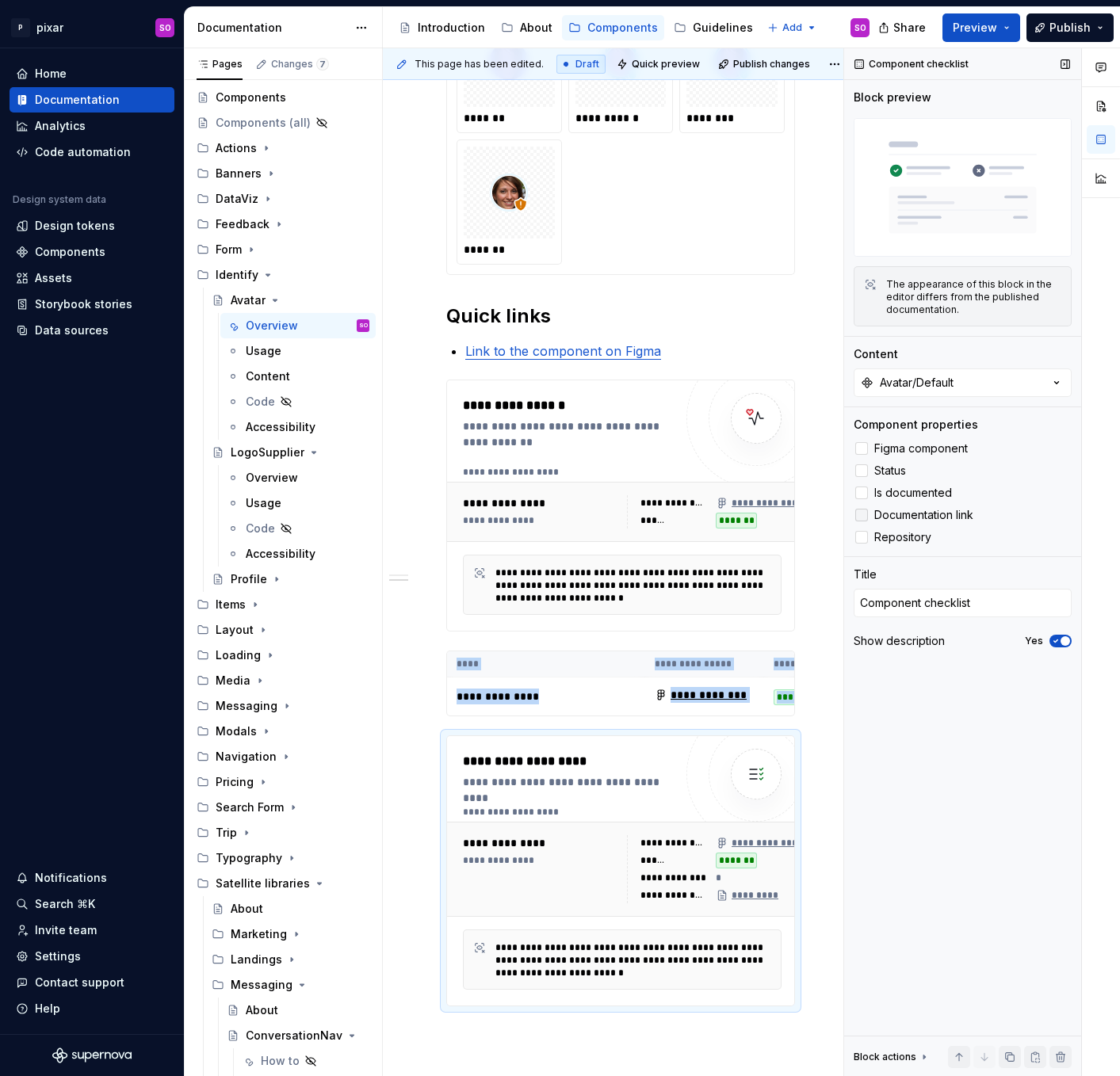
click at [909, 512] on span "Documentation link" at bounding box center [923, 516] width 99 height 13
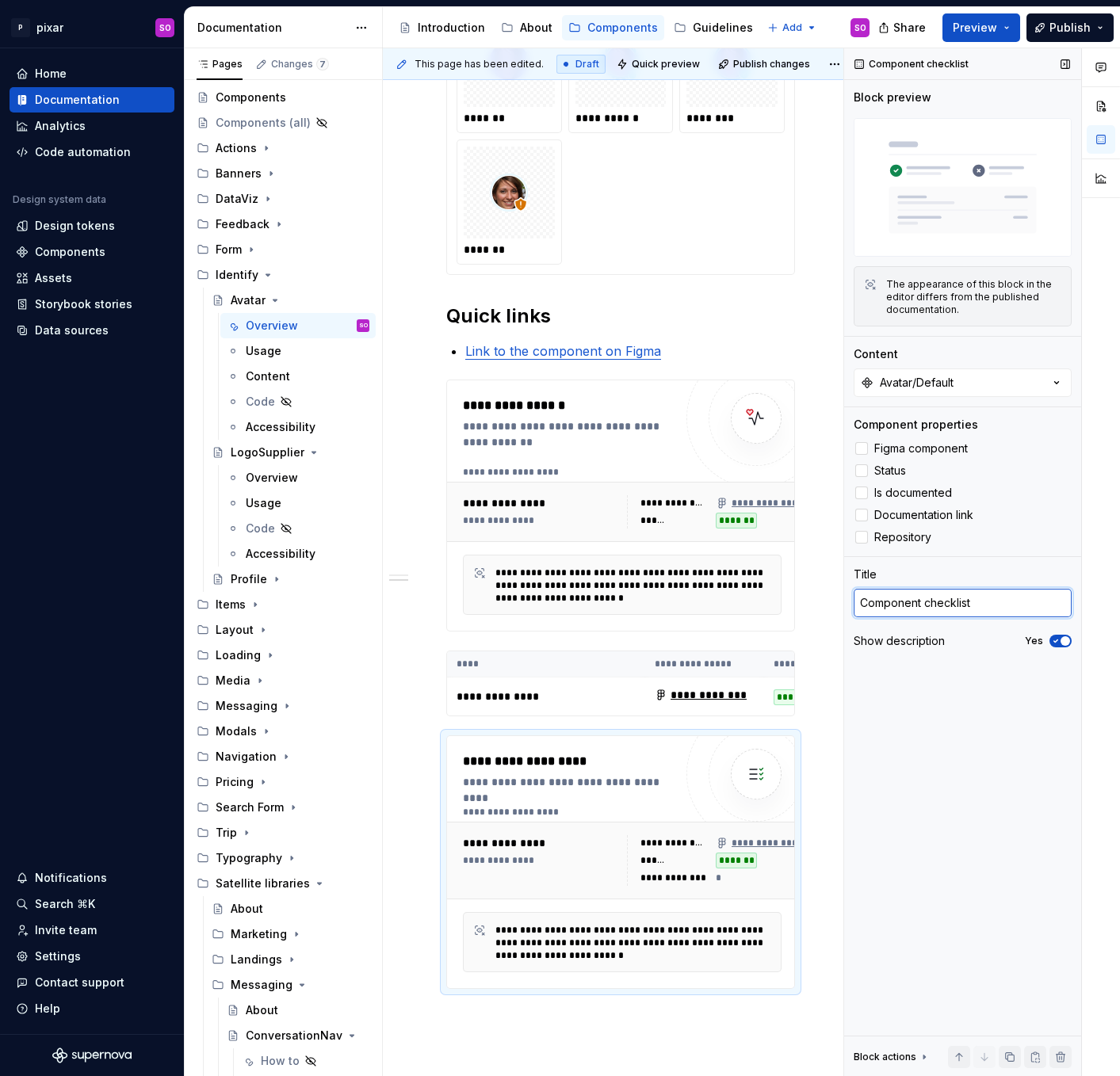
scroll to position [821, 15]
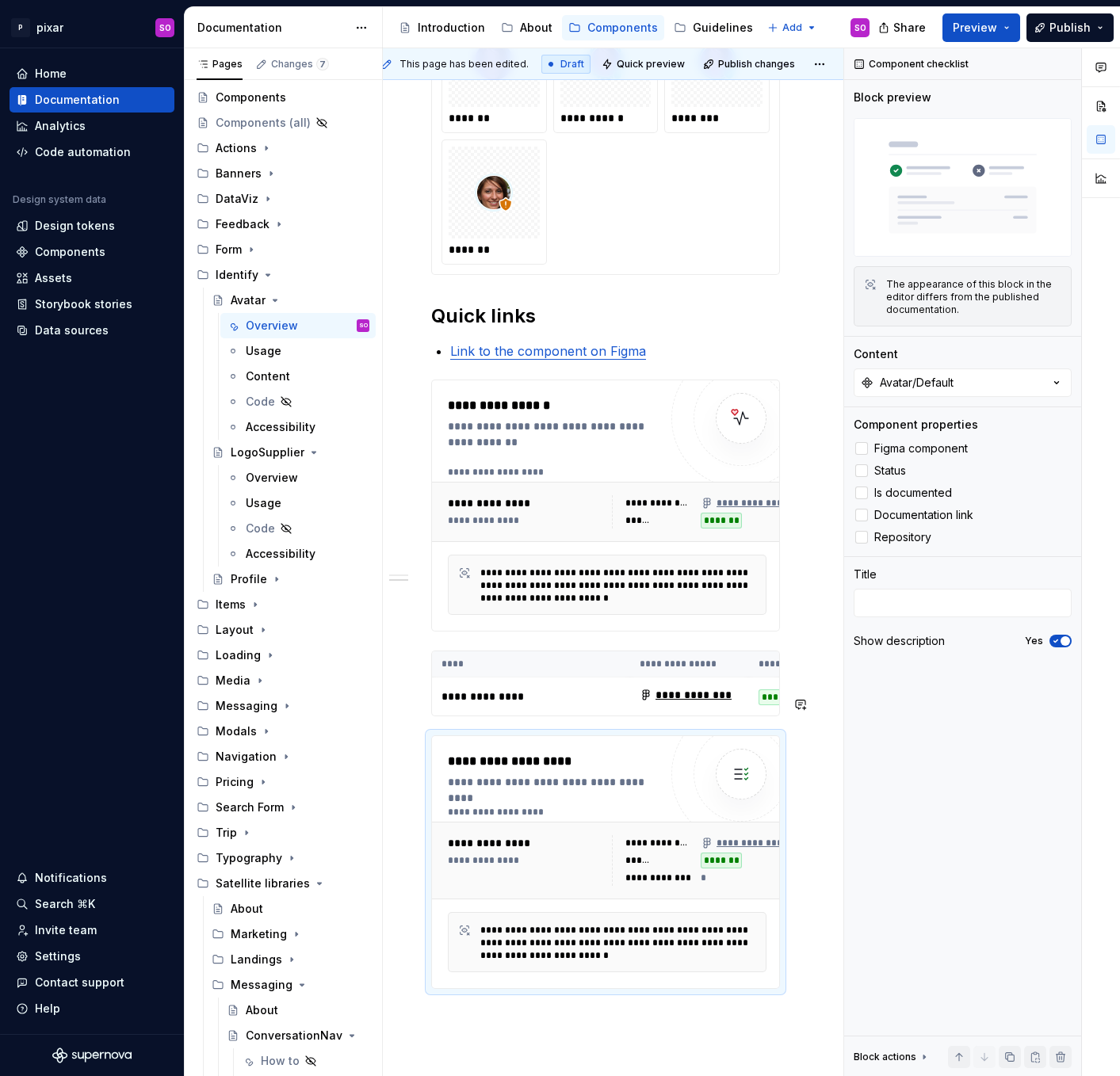
click at [624, 980] on div "**********" at bounding box center [605, 392] width 475 height 1878
click at [1062, 639] on span "button" at bounding box center [1065, 642] width 10 height 10
click at [970, 26] on span "Preview" at bounding box center [974, 28] width 44 height 16
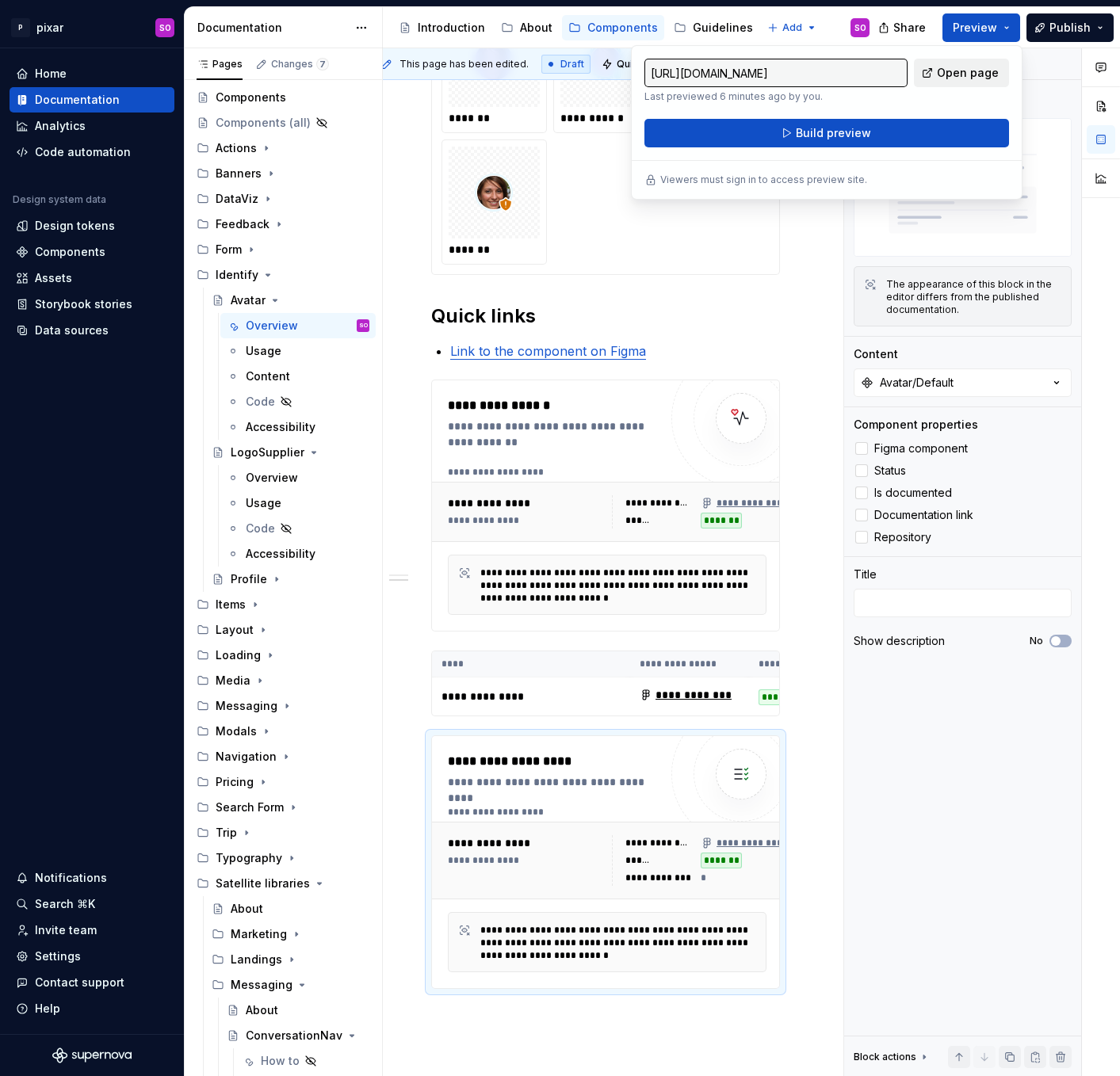
click at [950, 72] on span "Open page" at bounding box center [967, 73] width 62 height 16
click at [902, 122] on button "Build preview" at bounding box center [826, 133] width 365 height 29
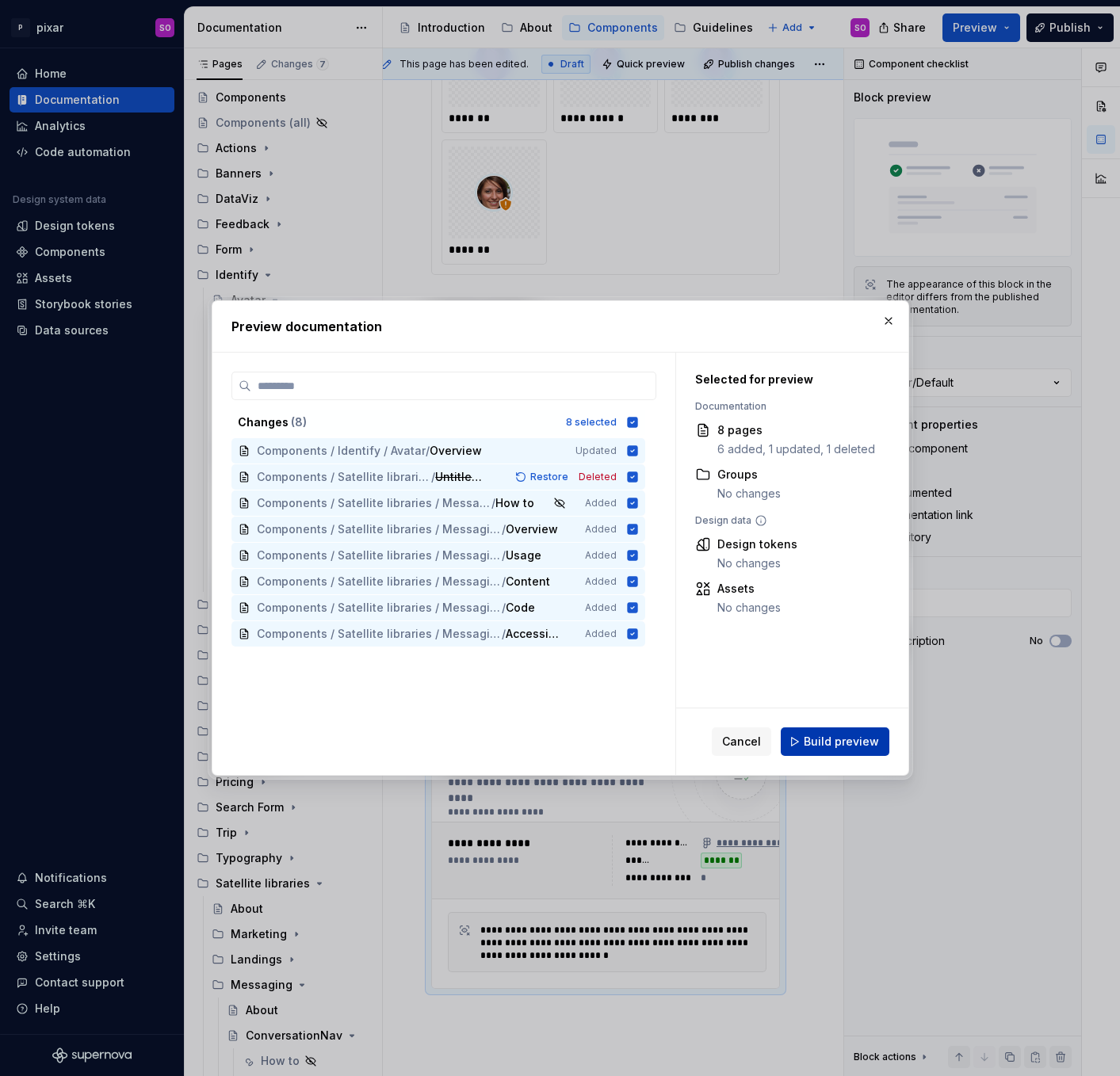
click at [830, 746] on span "Build preview" at bounding box center [841, 742] width 75 height 16
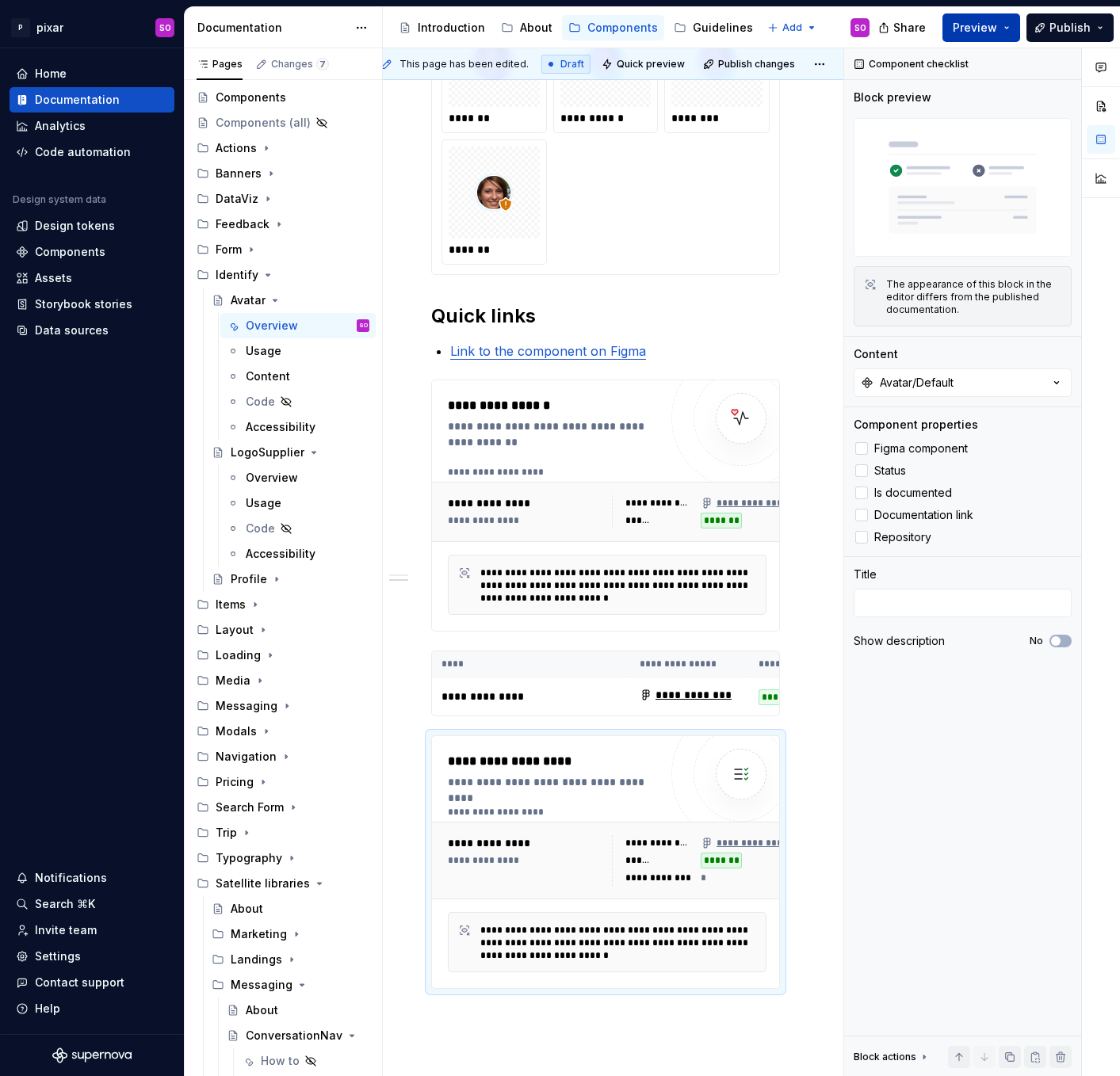
click at [1005, 26] on button "Preview" at bounding box center [980, 28] width 78 height 29
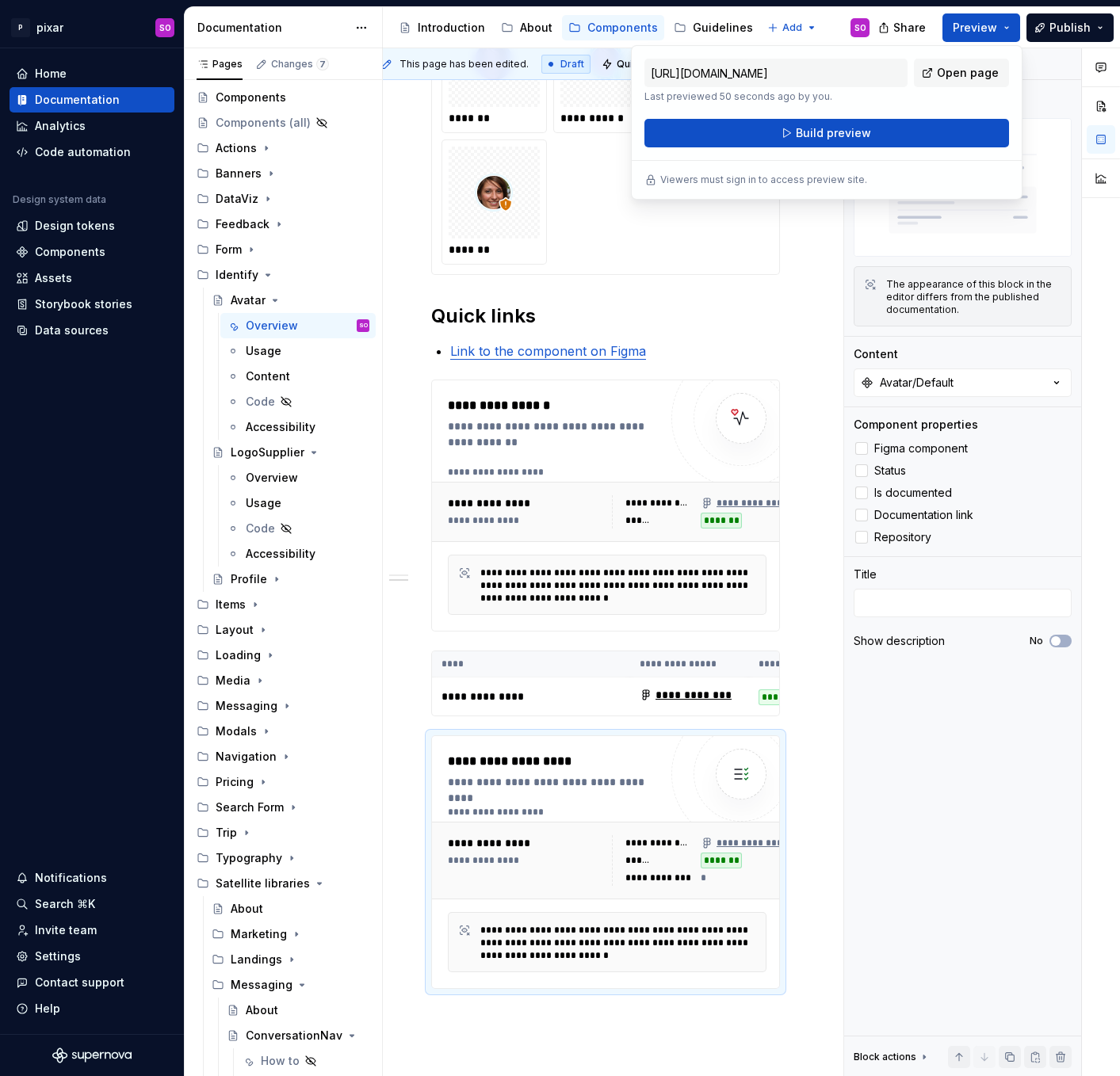
click at [969, 90] on div "[URL][DOMAIN_NAME] Last previewed 50 seconds ago by you. Open page" at bounding box center [826, 80] width 365 height 44
click at [967, 71] on span "Open page" at bounding box center [967, 73] width 62 height 16
